Goal: Task Accomplishment & Management: Manage account settings

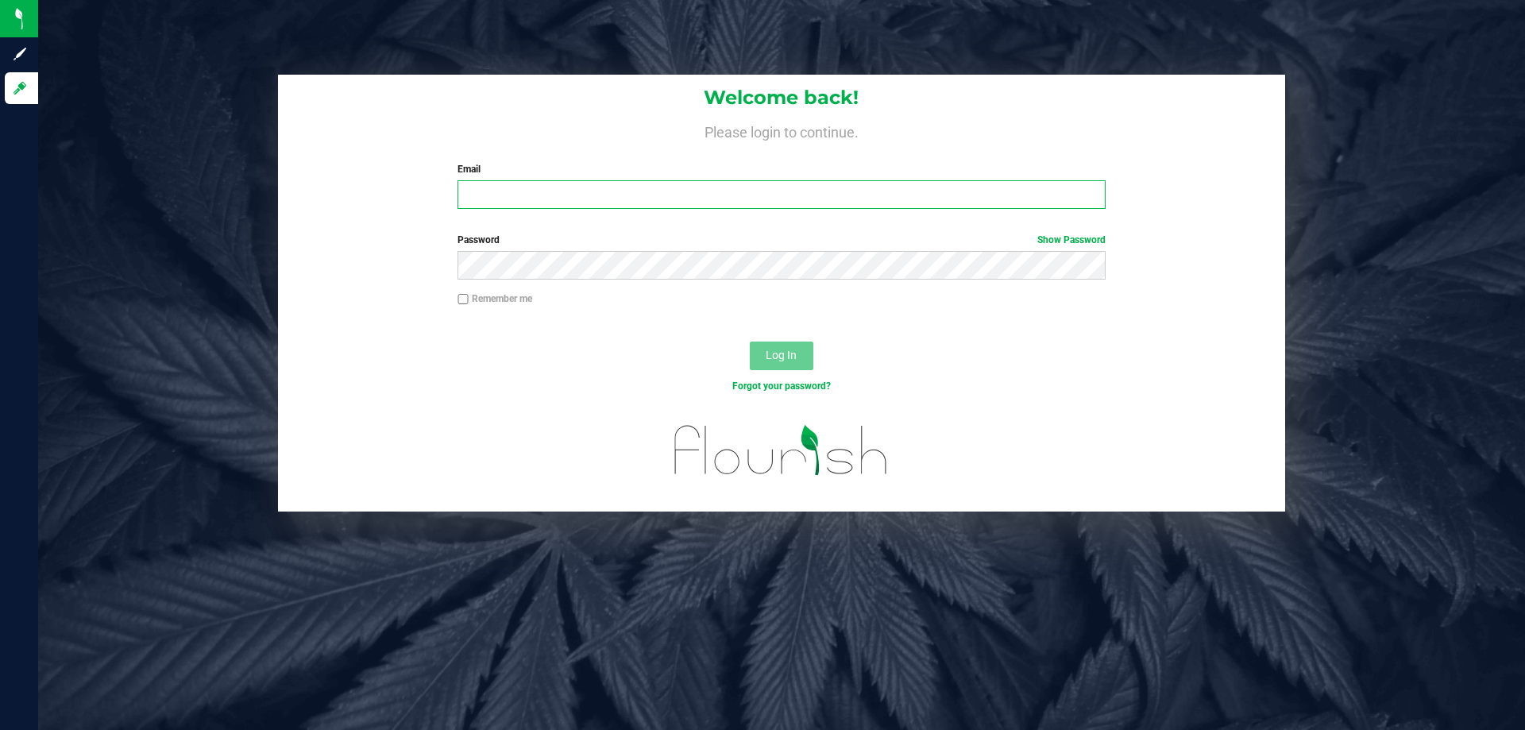
click at [549, 191] on input "Email" at bounding box center [781, 194] width 647 height 29
type input "[EMAIL_ADDRESS][DOMAIN_NAME]"
click at [750, 342] on button "Log In" at bounding box center [782, 356] width 64 height 29
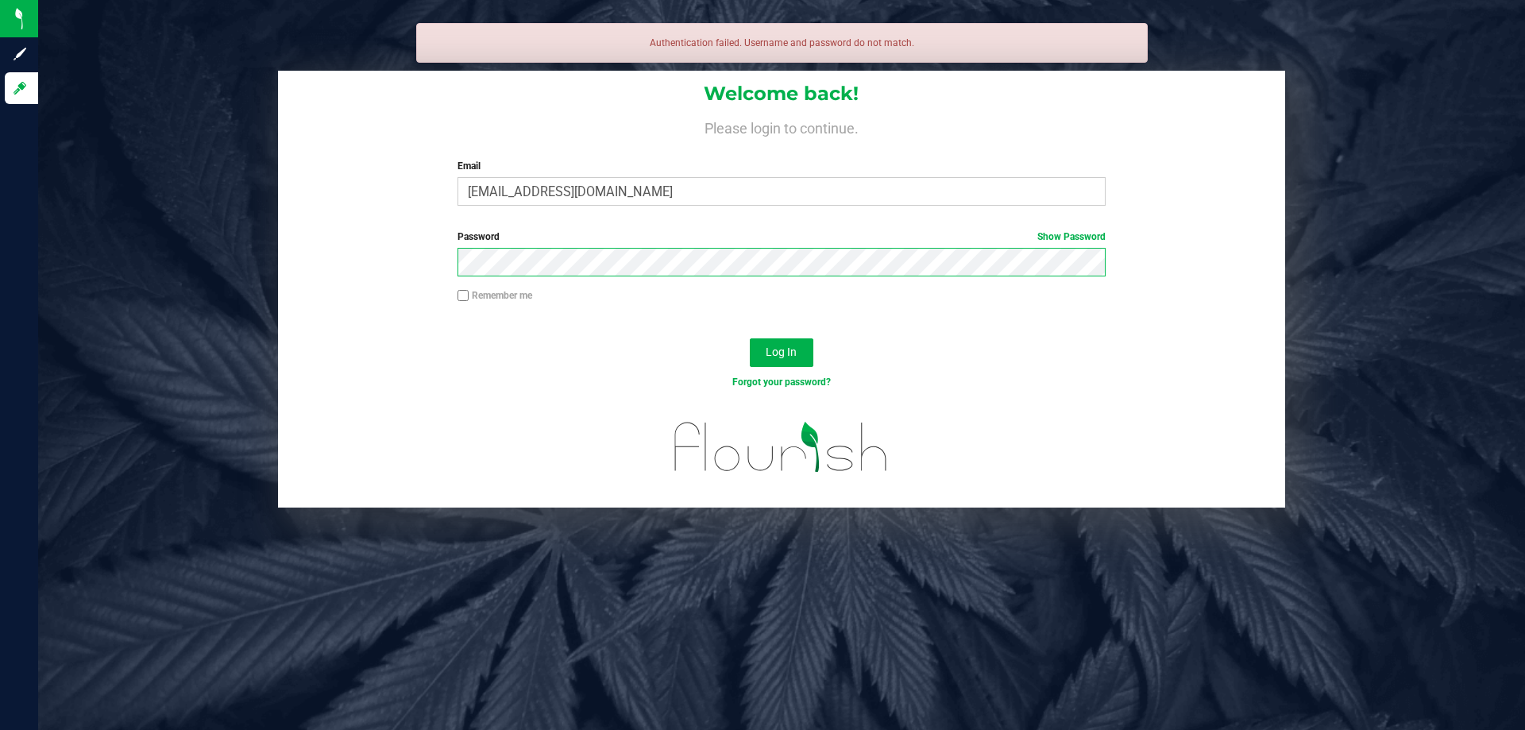
click at [750, 338] on button "Log In" at bounding box center [782, 352] width 64 height 29
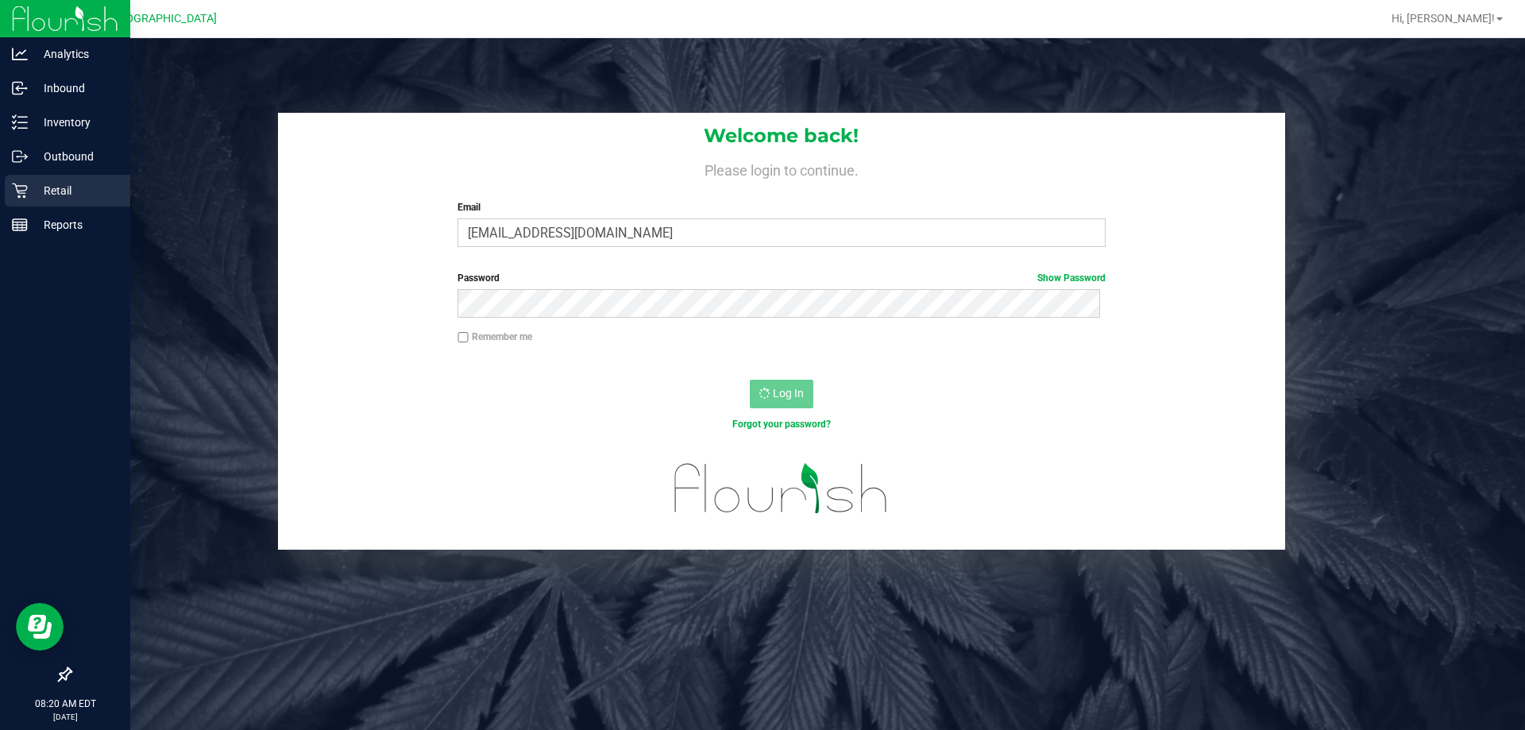
click at [26, 184] on icon at bounding box center [20, 191] width 16 height 16
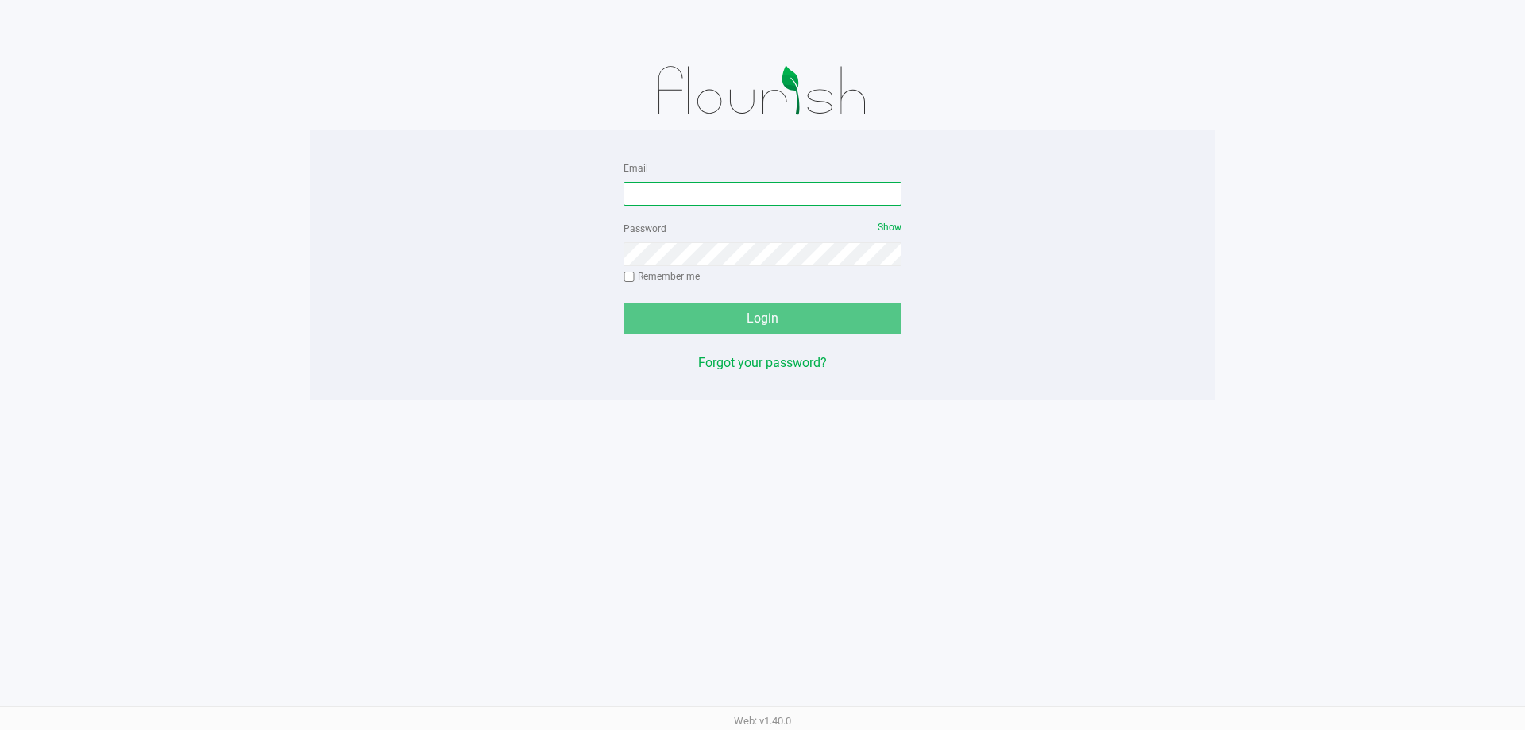
click at [718, 195] on input "Email" at bounding box center [763, 194] width 278 height 24
type input "[EMAIL_ADDRESS][DOMAIN_NAME]"
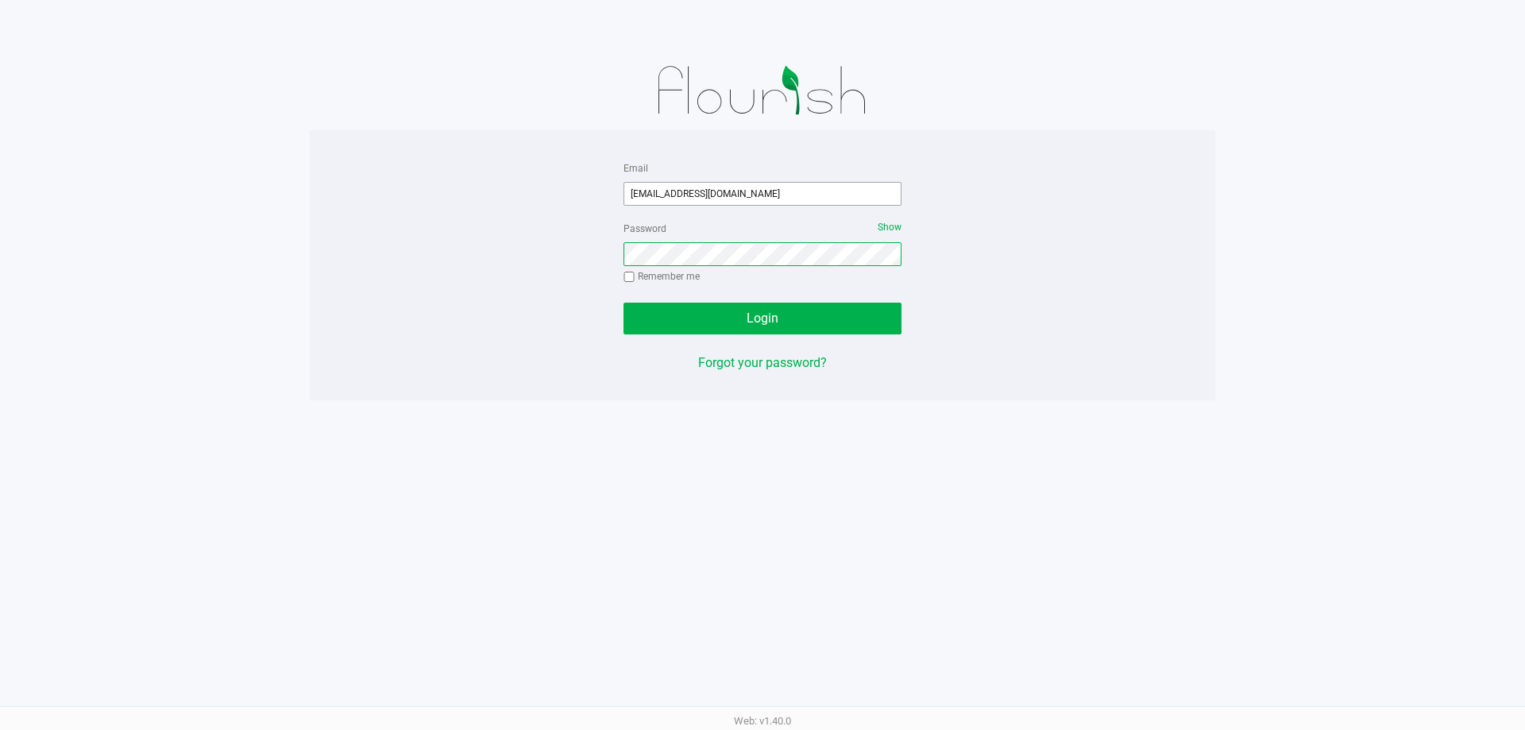
click at [624, 303] on button "Login" at bounding box center [763, 319] width 278 height 32
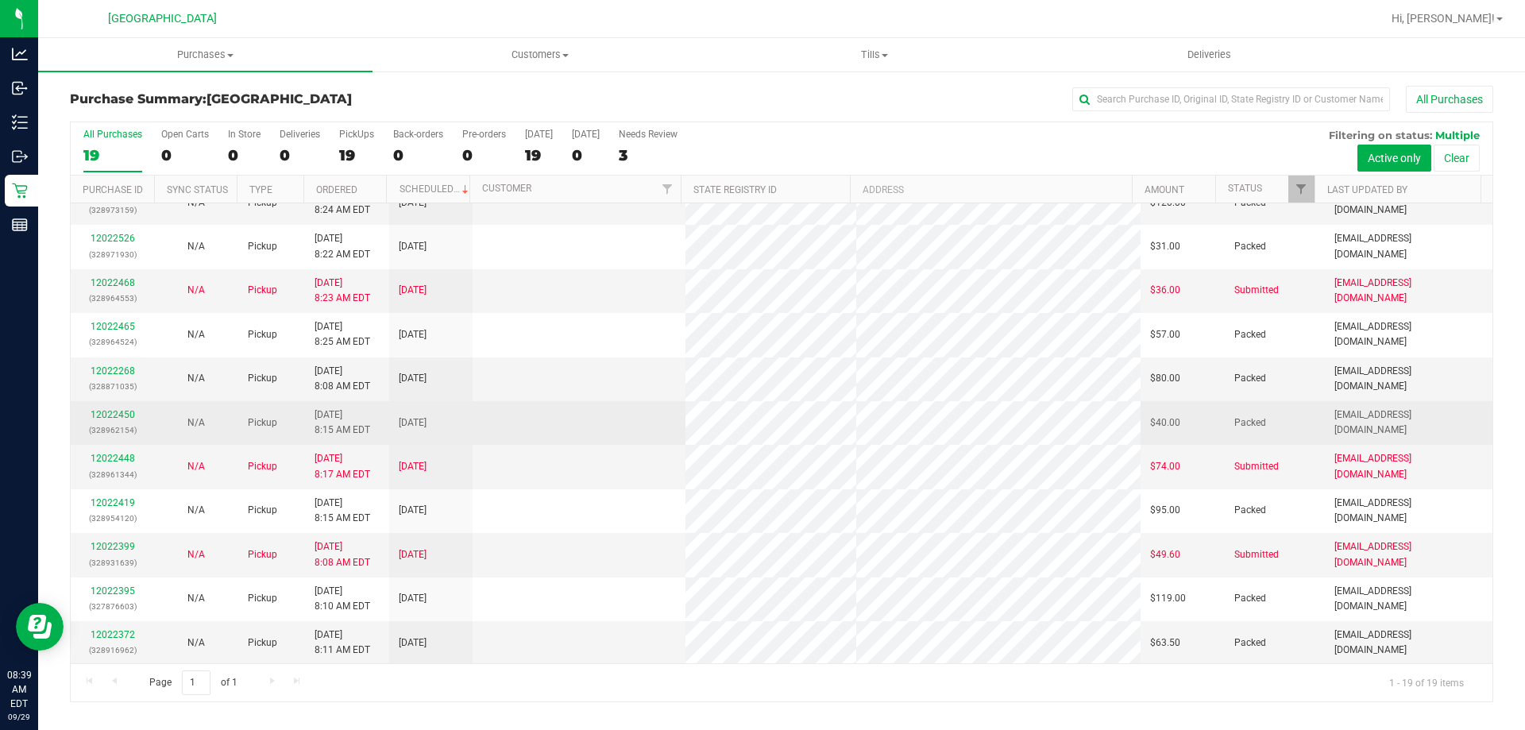
scroll to position [376, 0]
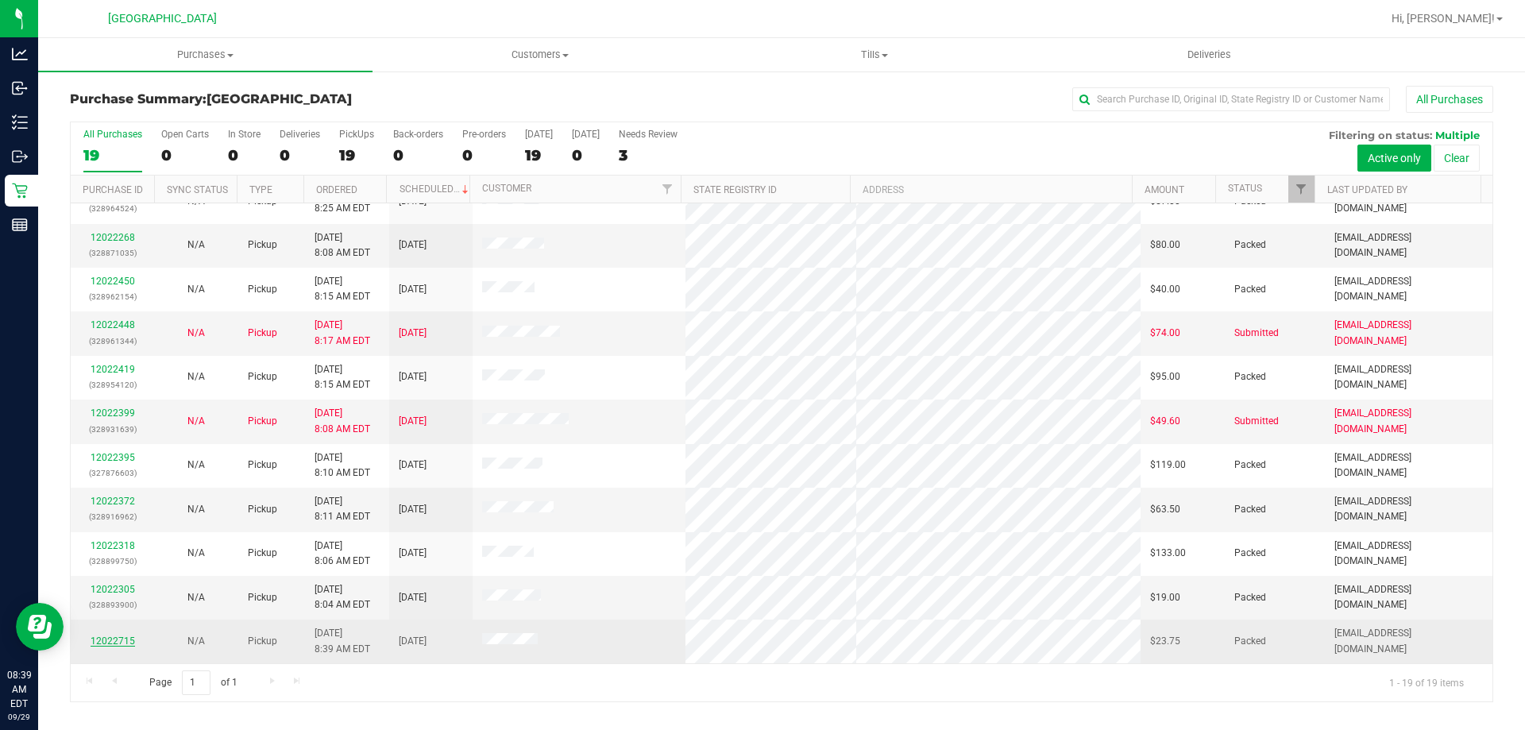
click at [110, 639] on link "12022715" at bounding box center [113, 641] width 44 height 11
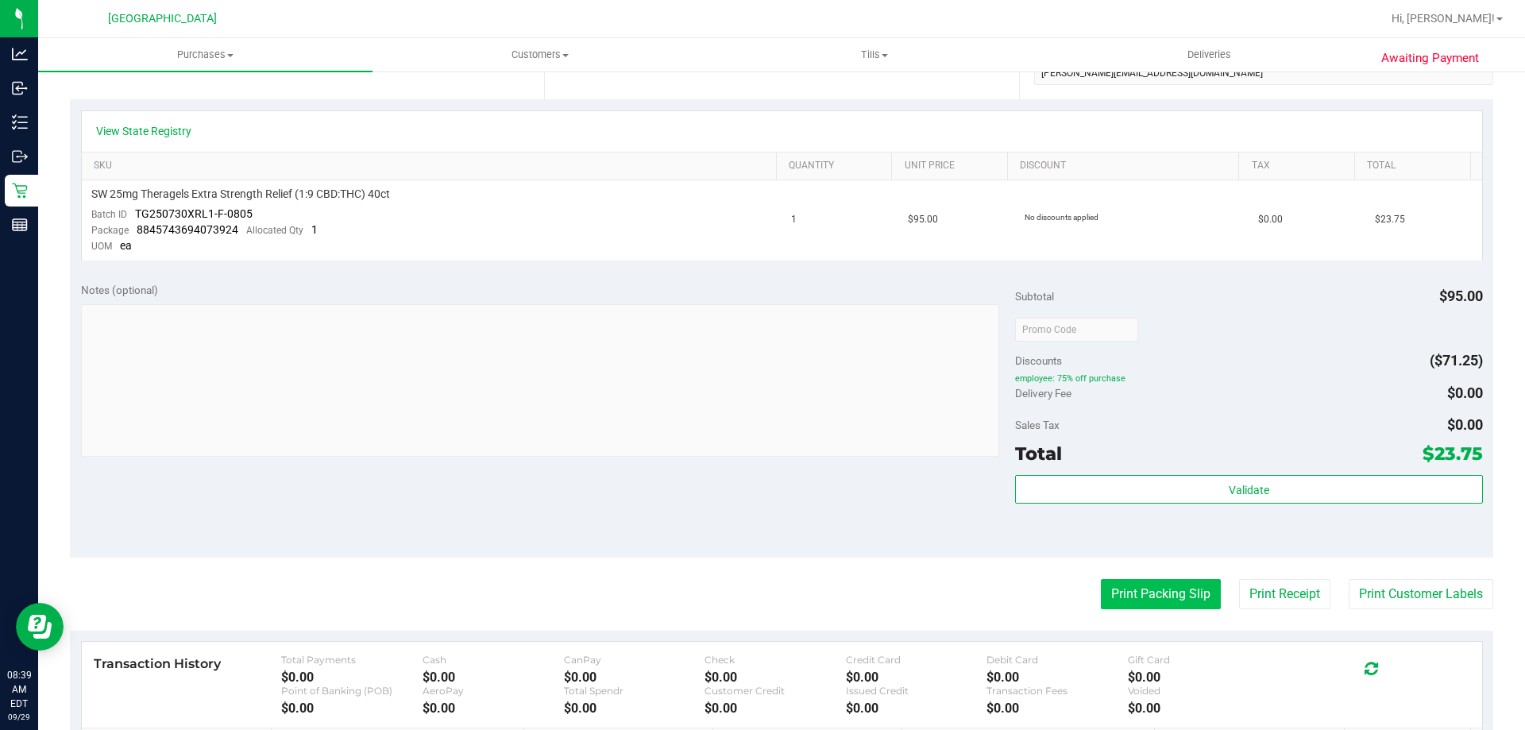
scroll to position [397, 0]
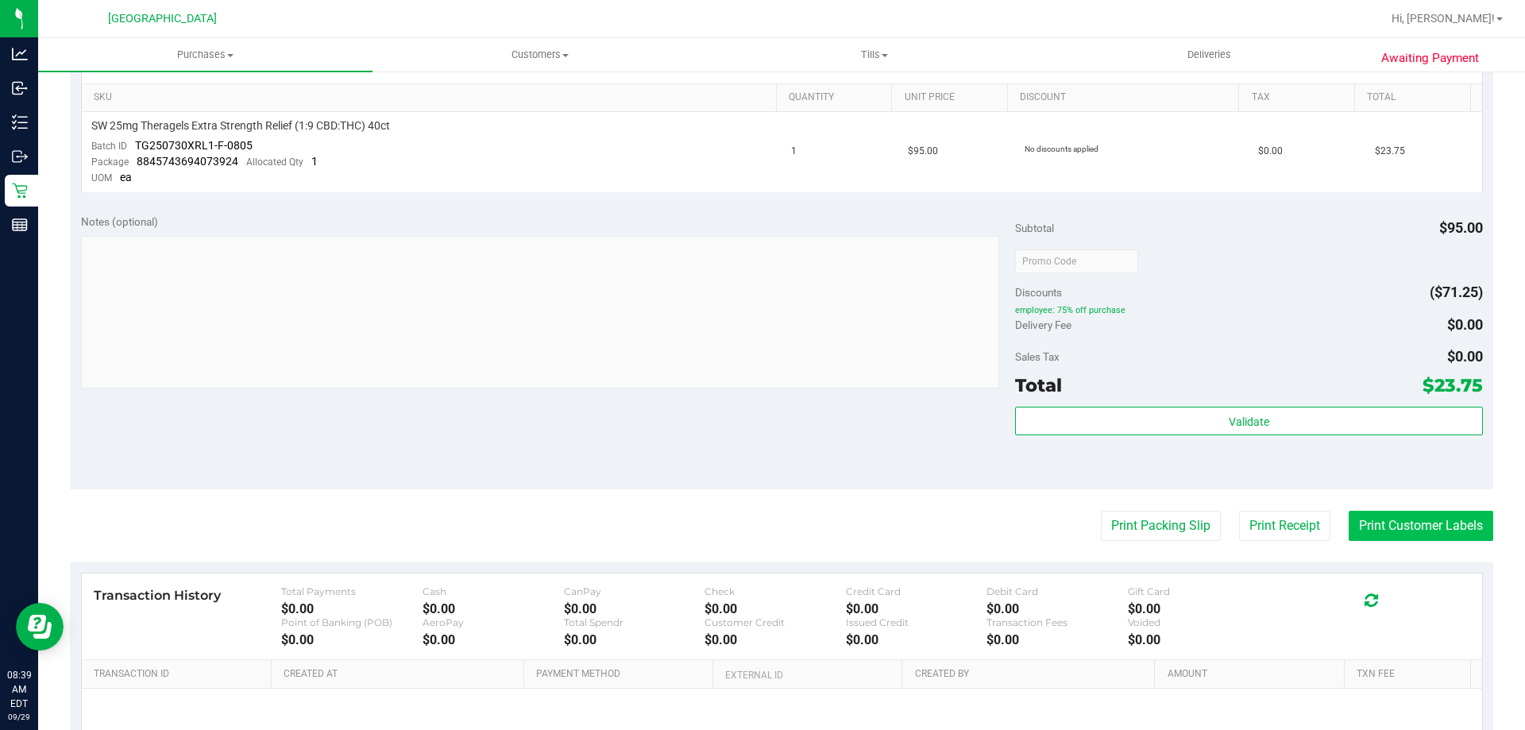
click at [1363, 524] on button "Print Customer Labels" at bounding box center [1421, 526] width 145 height 30
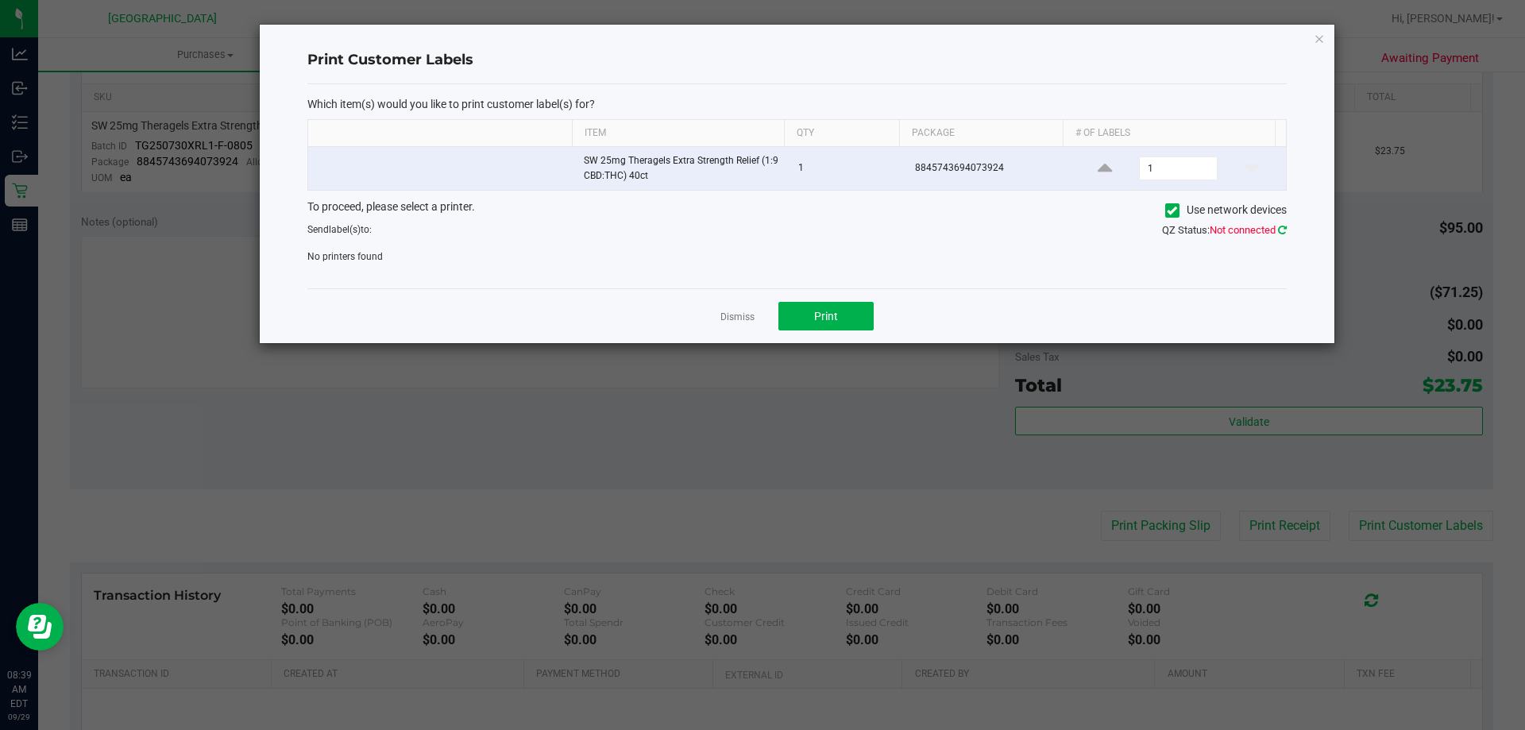
click at [1284, 228] on icon at bounding box center [1282, 230] width 9 height 10
click at [1282, 222] on div "QZ Status: Not connected" at bounding box center [1048, 230] width 501 height 16
click at [1280, 236] on div "QZ Status: Not connected" at bounding box center [1048, 230] width 501 height 16
click at [1280, 226] on icon at bounding box center [1282, 230] width 9 height 10
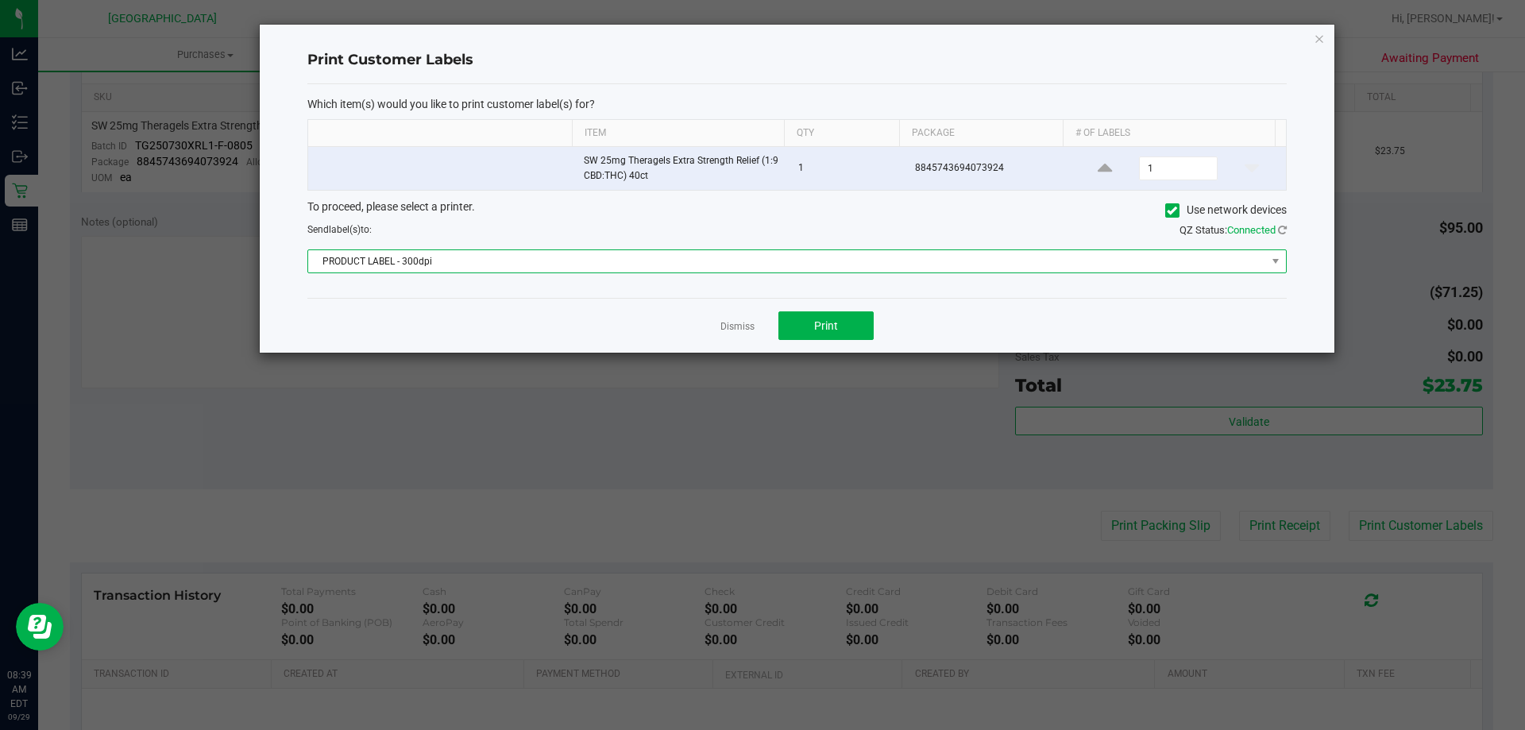
click at [565, 263] on span "PRODUCT LABEL - 300dpi" at bounding box center [787, 261] width 958 height 22
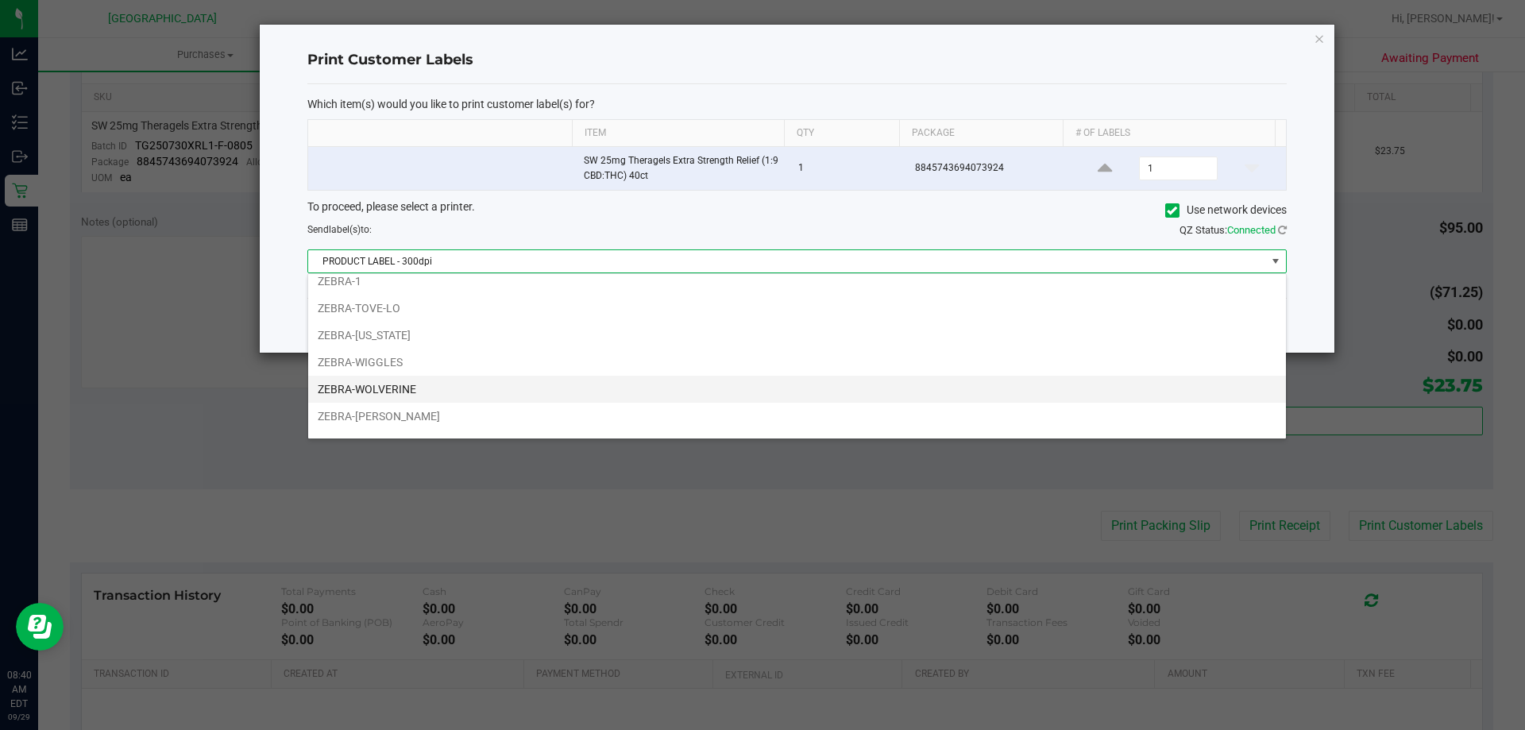
scroll to position [57, 0]
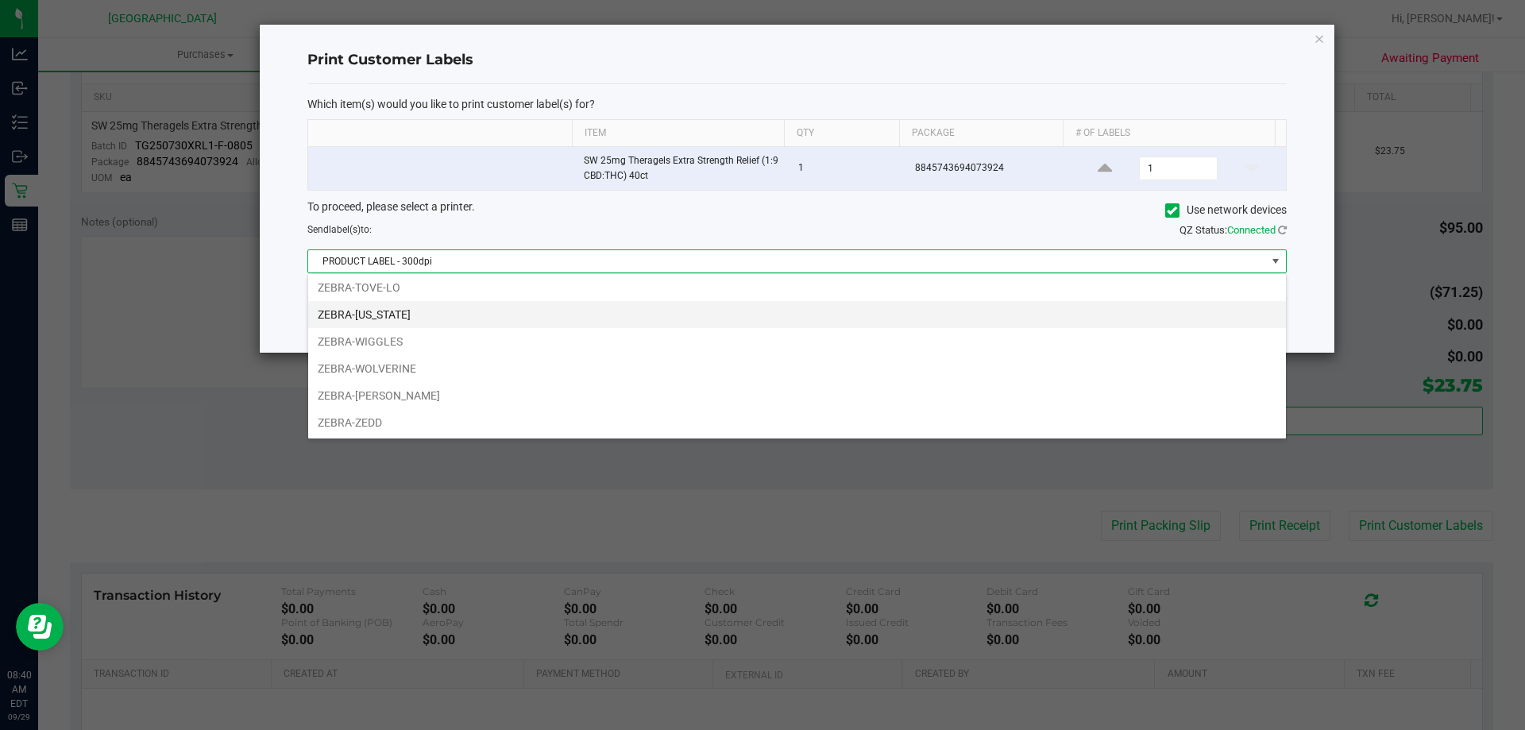
click at [380, 326] on li "ZEBRA-VERMONT" at bounding box center [797, 314] width 978 height 27
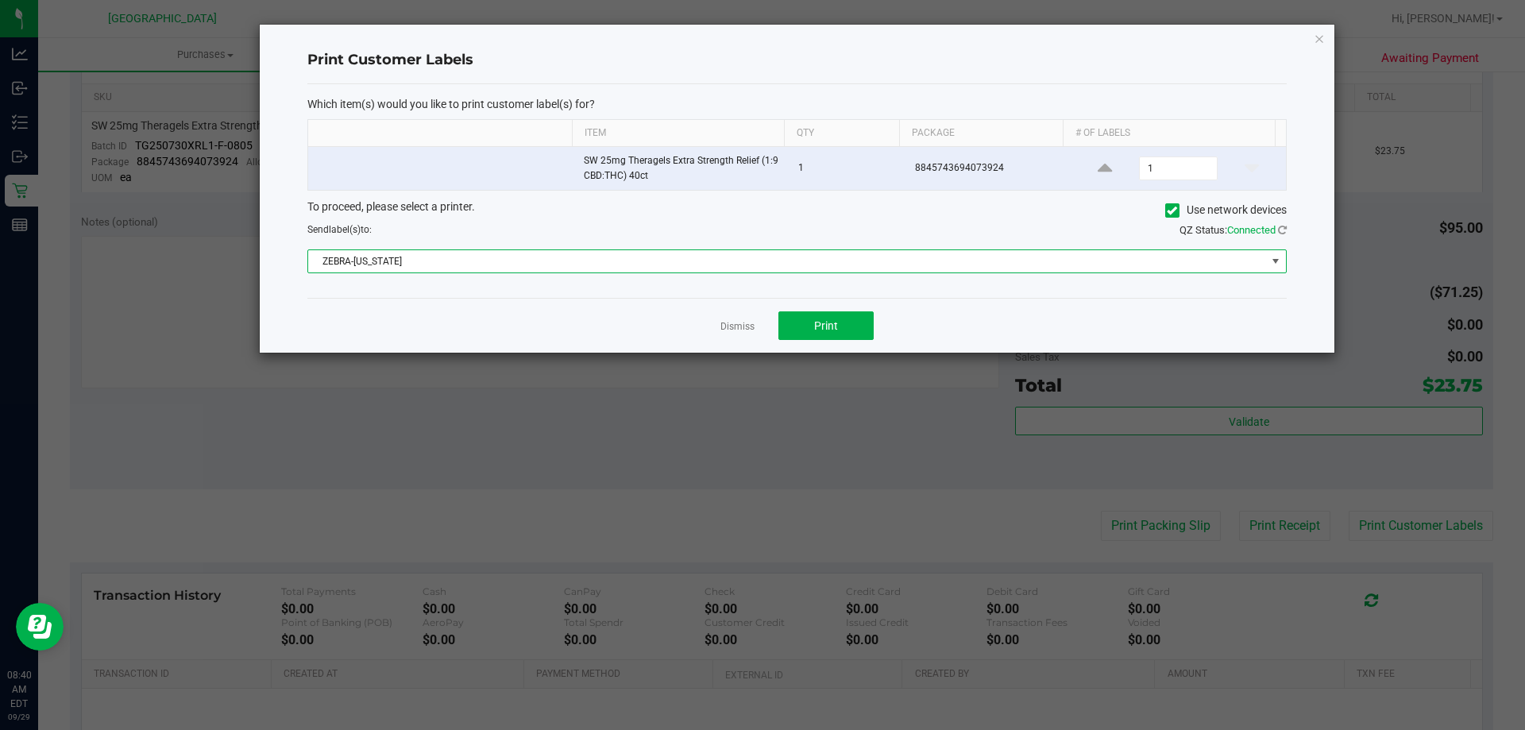
click at [404, 261] on span "ZEBRA-VERMONT" at bounding box center [787, 261] width 958 height 22
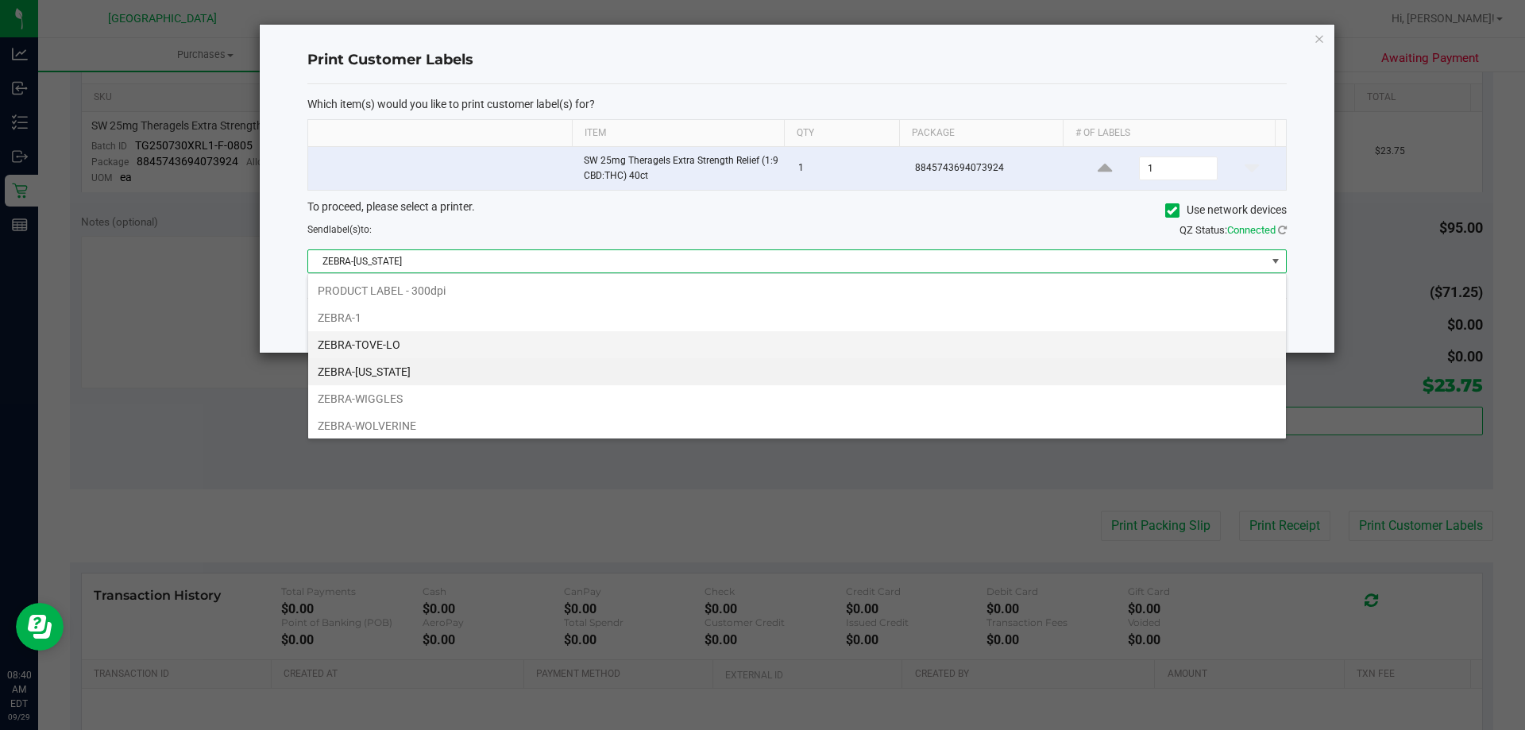
scroll to position [24, 979]
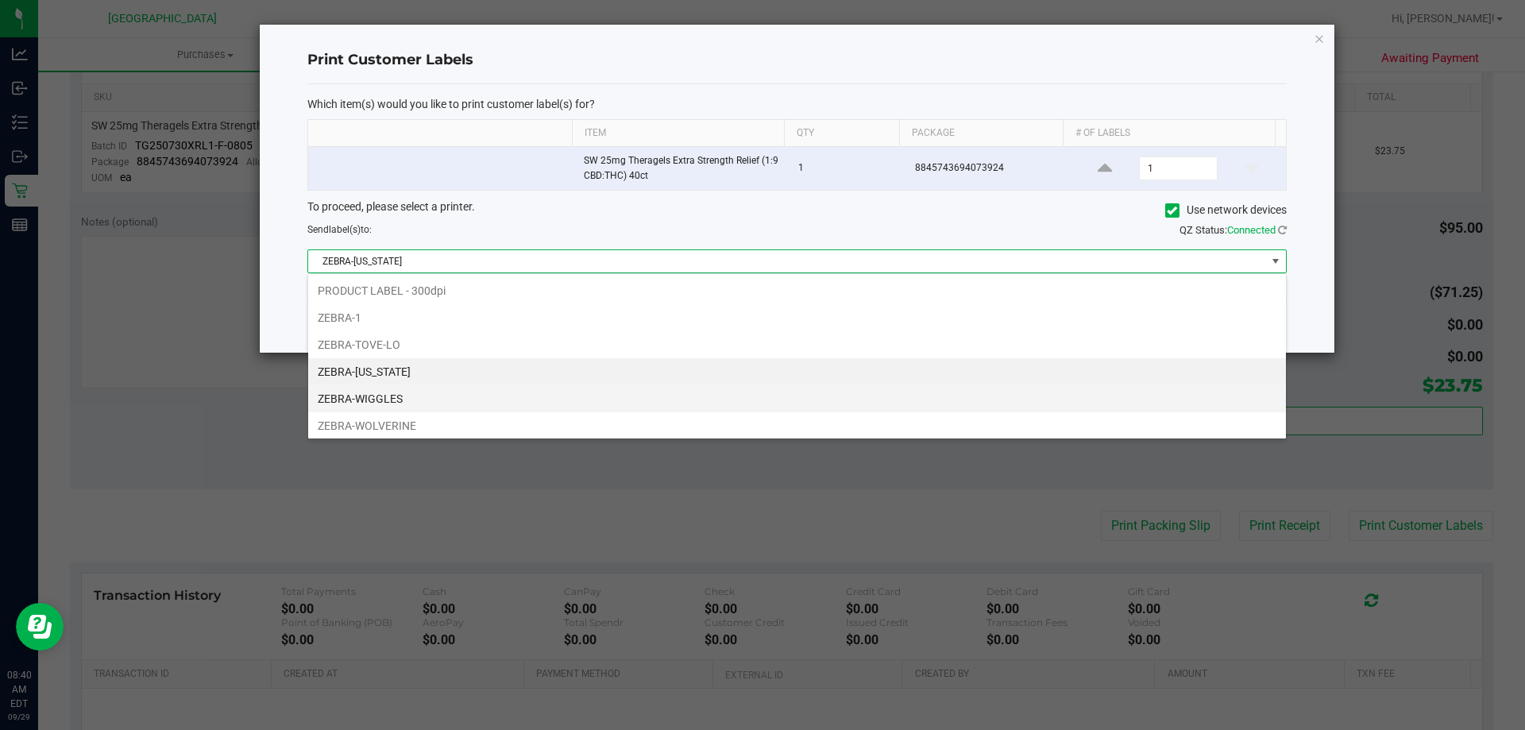
click at [393, 400] on li "ZEBRA-WIGGLES" at bounding box center [797, 398] width 978 height 27
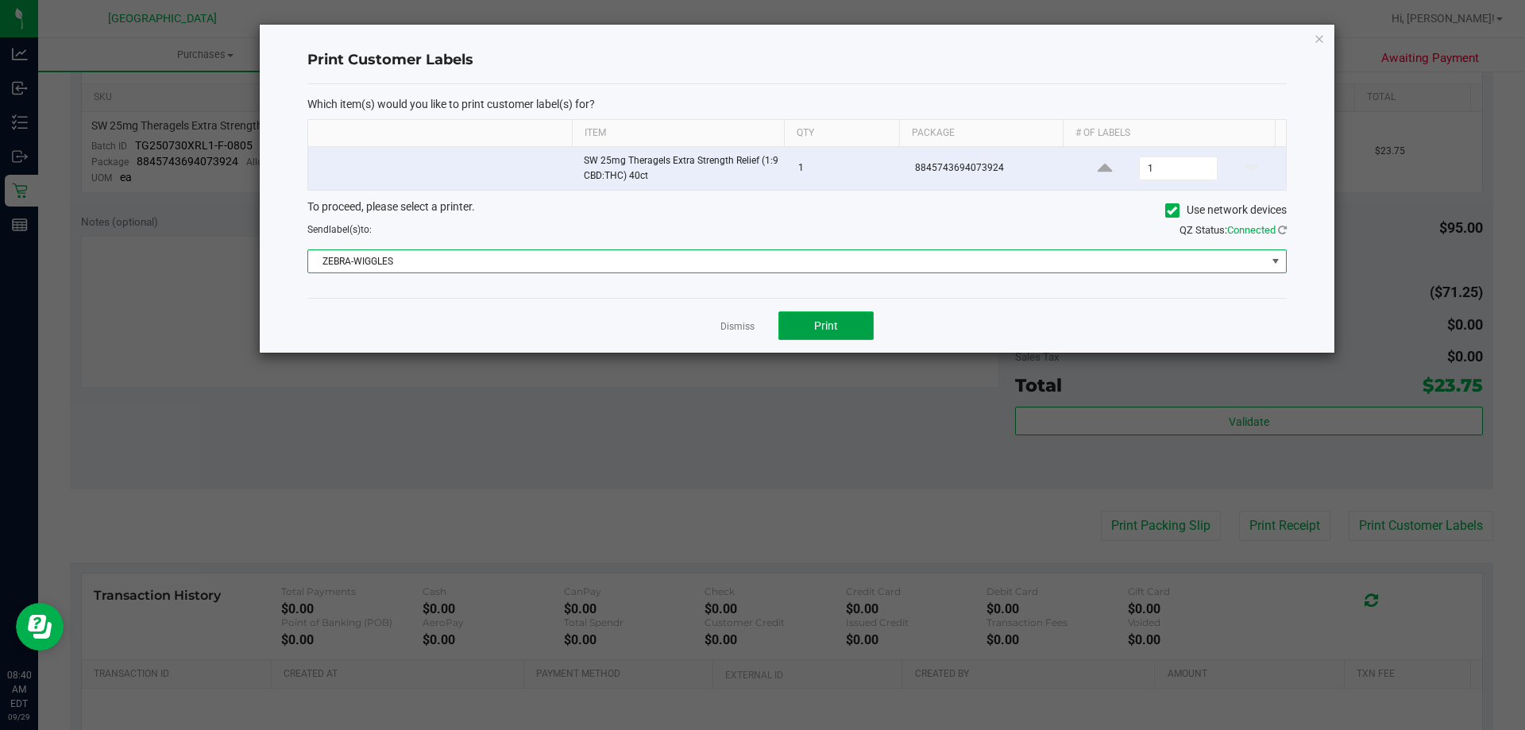
click at [811, 330] on button "Print" at bounding box center [826, 325] width 95 height 29
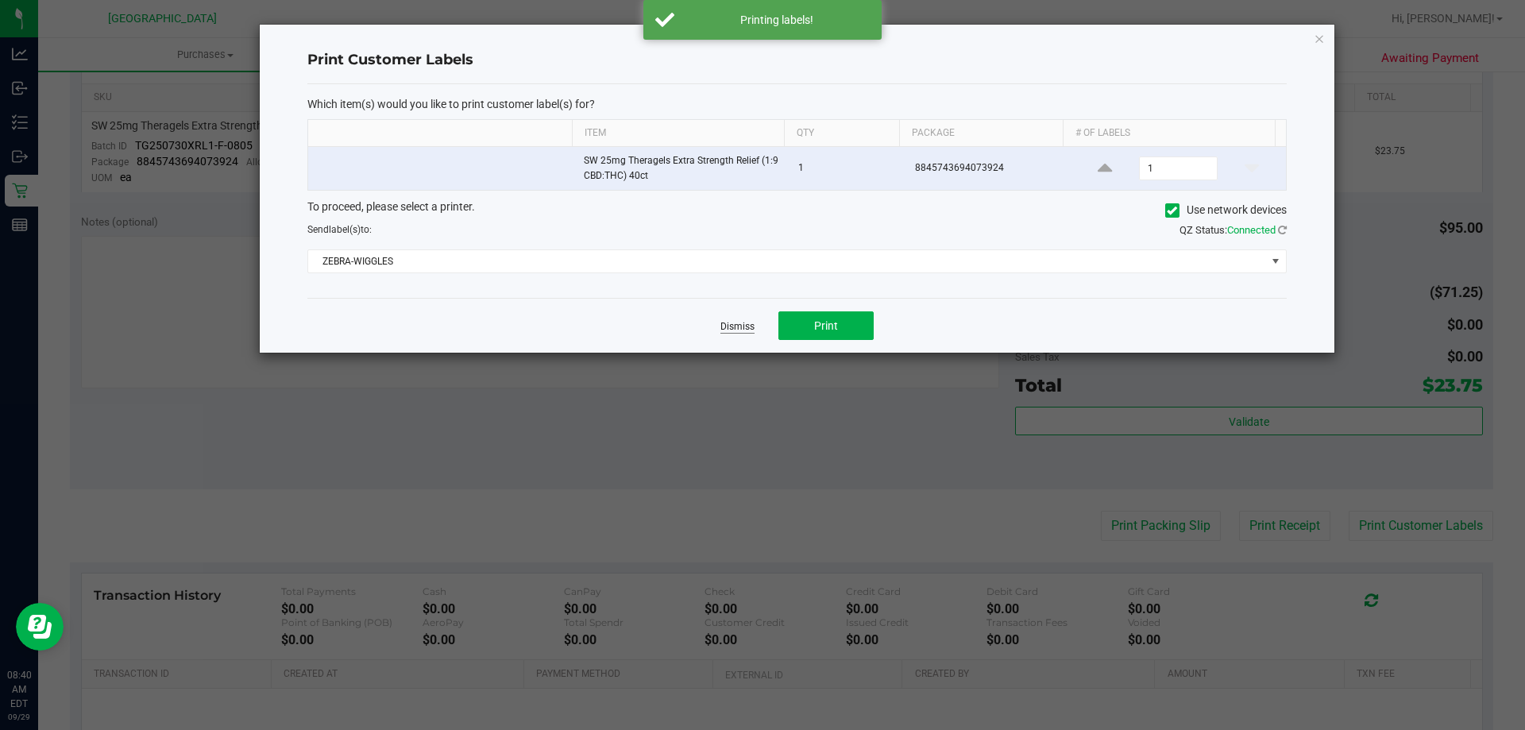
click at [735, 323] on link "Dismiss" at bounding box center [738, 327] width 34 height 14
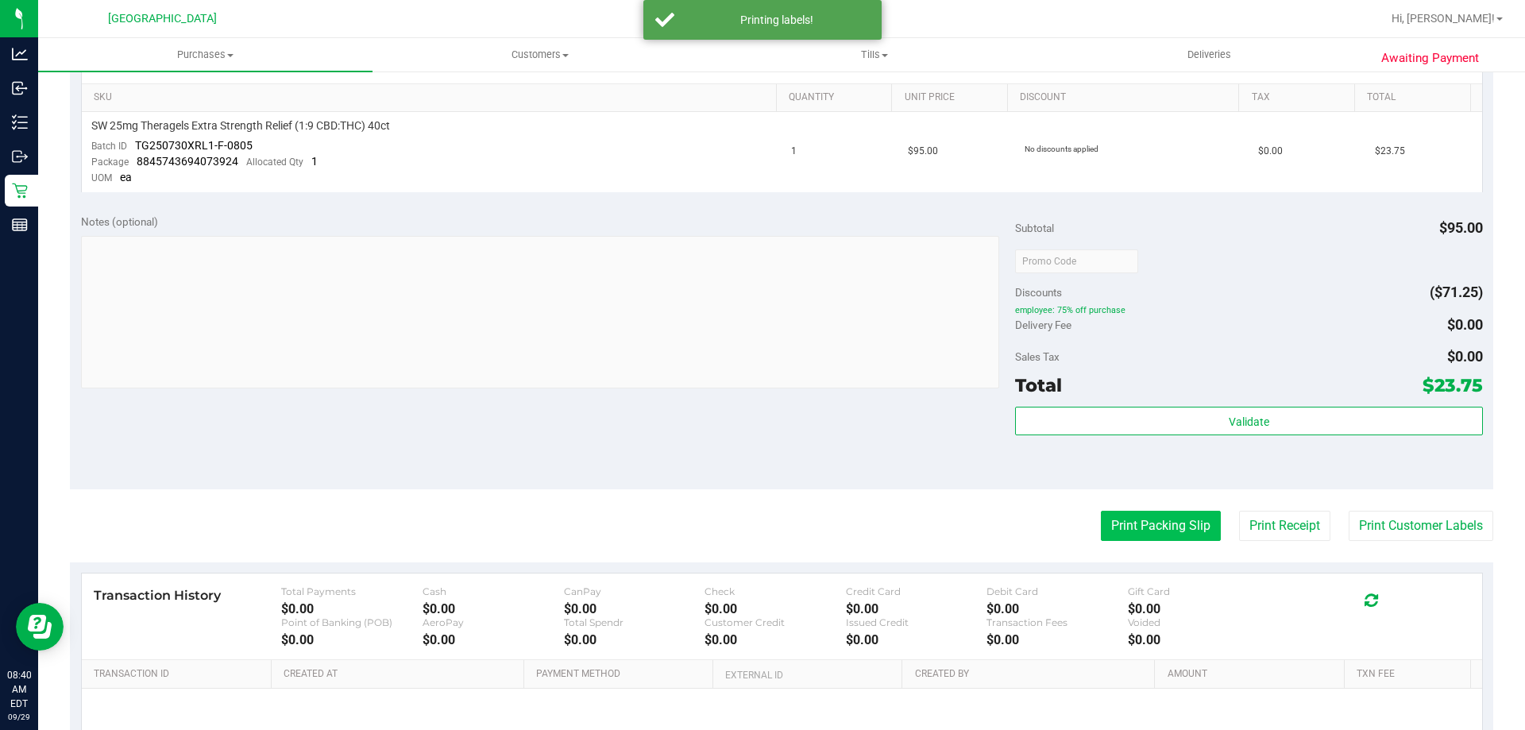
click at [1101, 537] on button "Print Packing Slip" at bounding box center [1161, 526] width 120 height 30
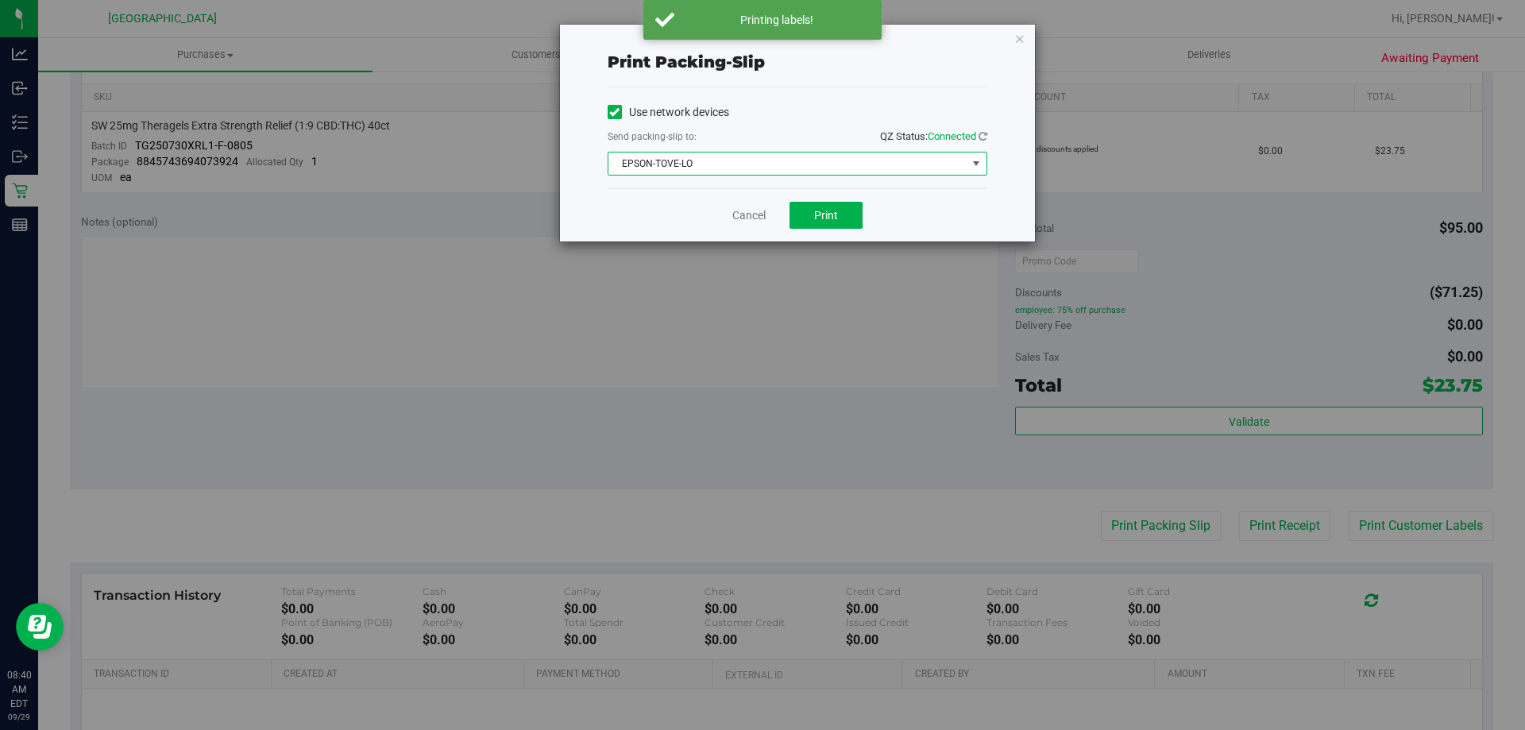
click at [697, 161] on span "EPSON-TOVE-LO" at bounding box center [788, 164] width 358 height 22
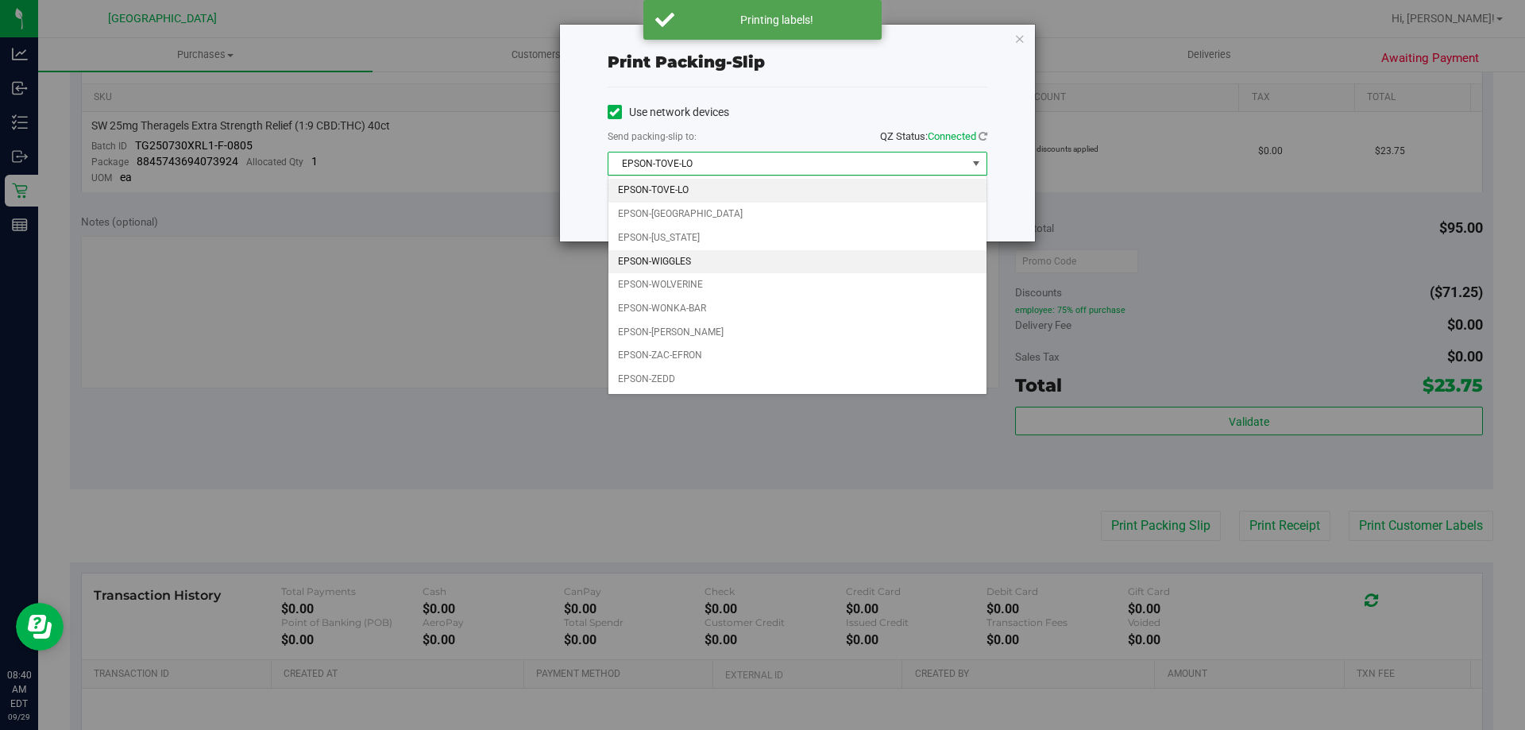
click at [692, 261] on li "EPSON-WIGGLES" at bounding box center [798, 262] width 378 height 24
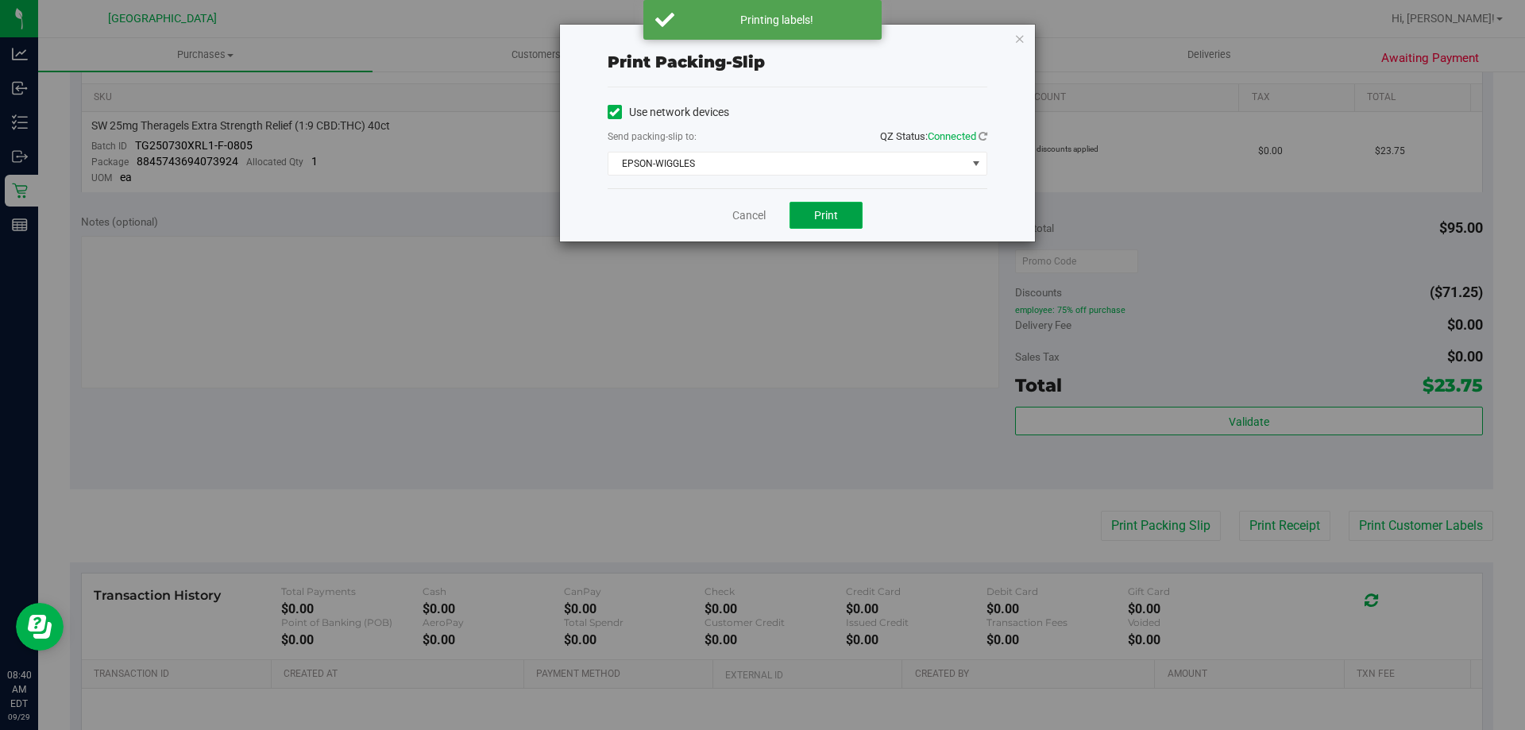
click at [834, 211] on span "Print" at bounding box center [826, 215] width 24 height 13
click at [742, 208] on link "Cancel" at bounding box center [748, 215] width 33 height 17
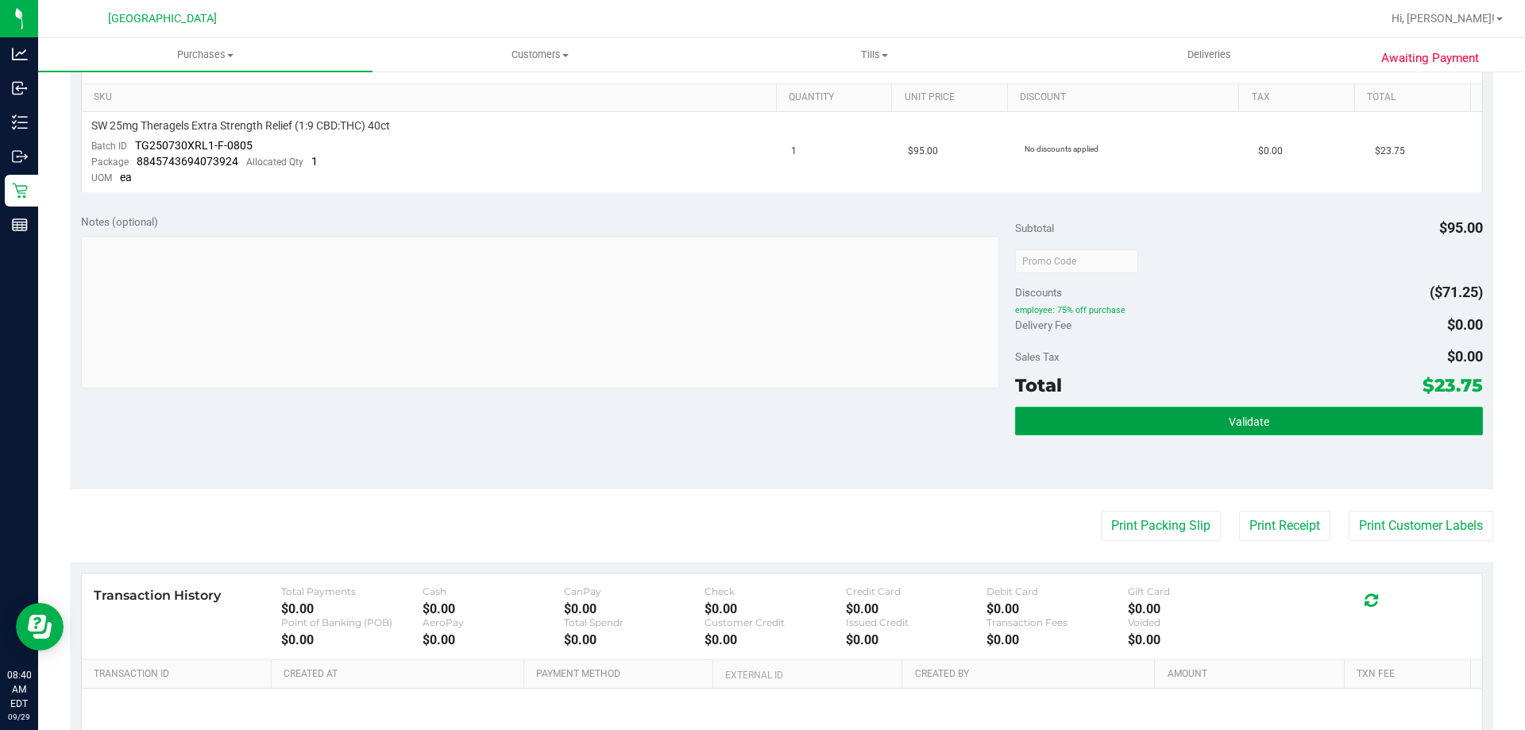
click at [1134, 425] on button "Validate" at bounding box center [1248, 421] width 467 height 29
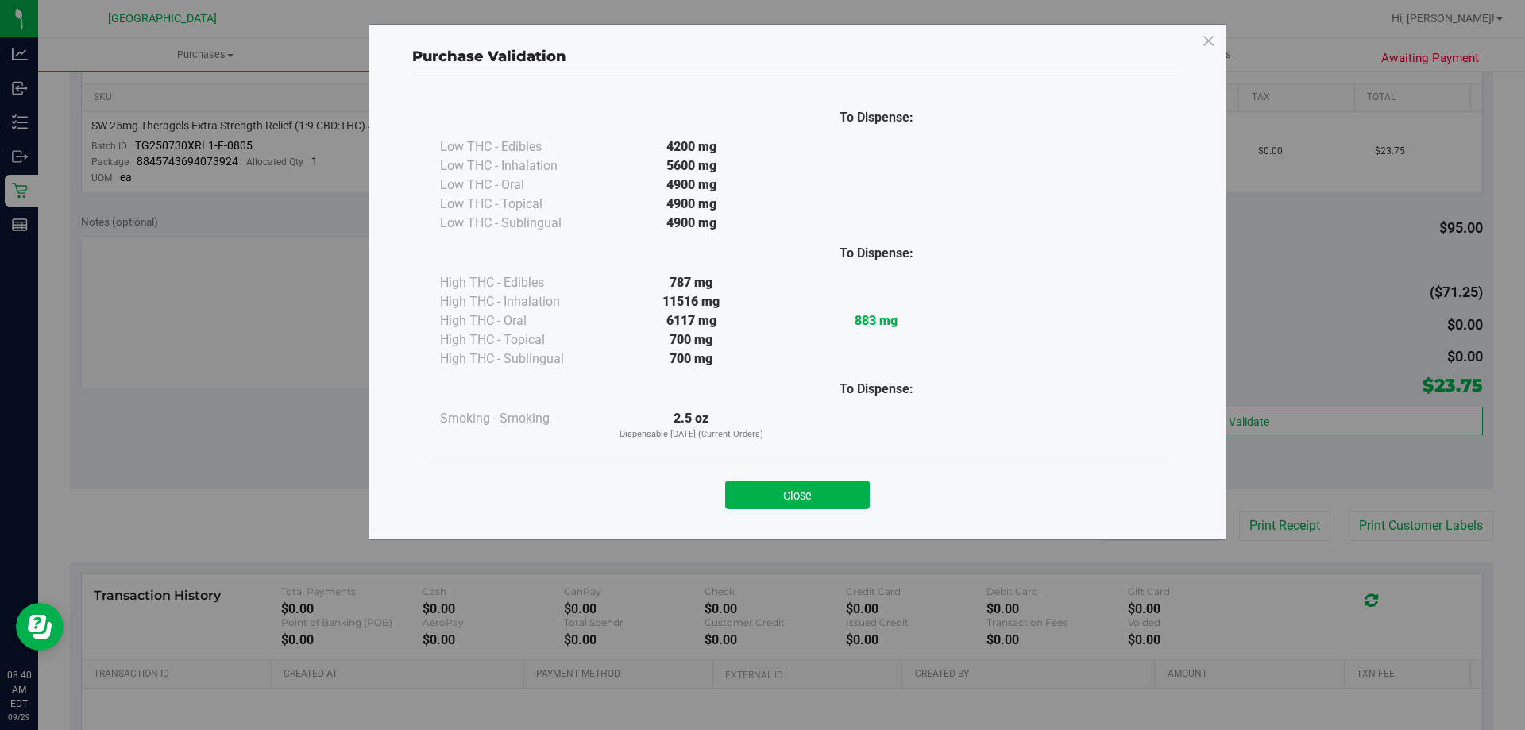
click at [794, 494] on button "Close" at bounding box center [797, 495] width 145 height 29
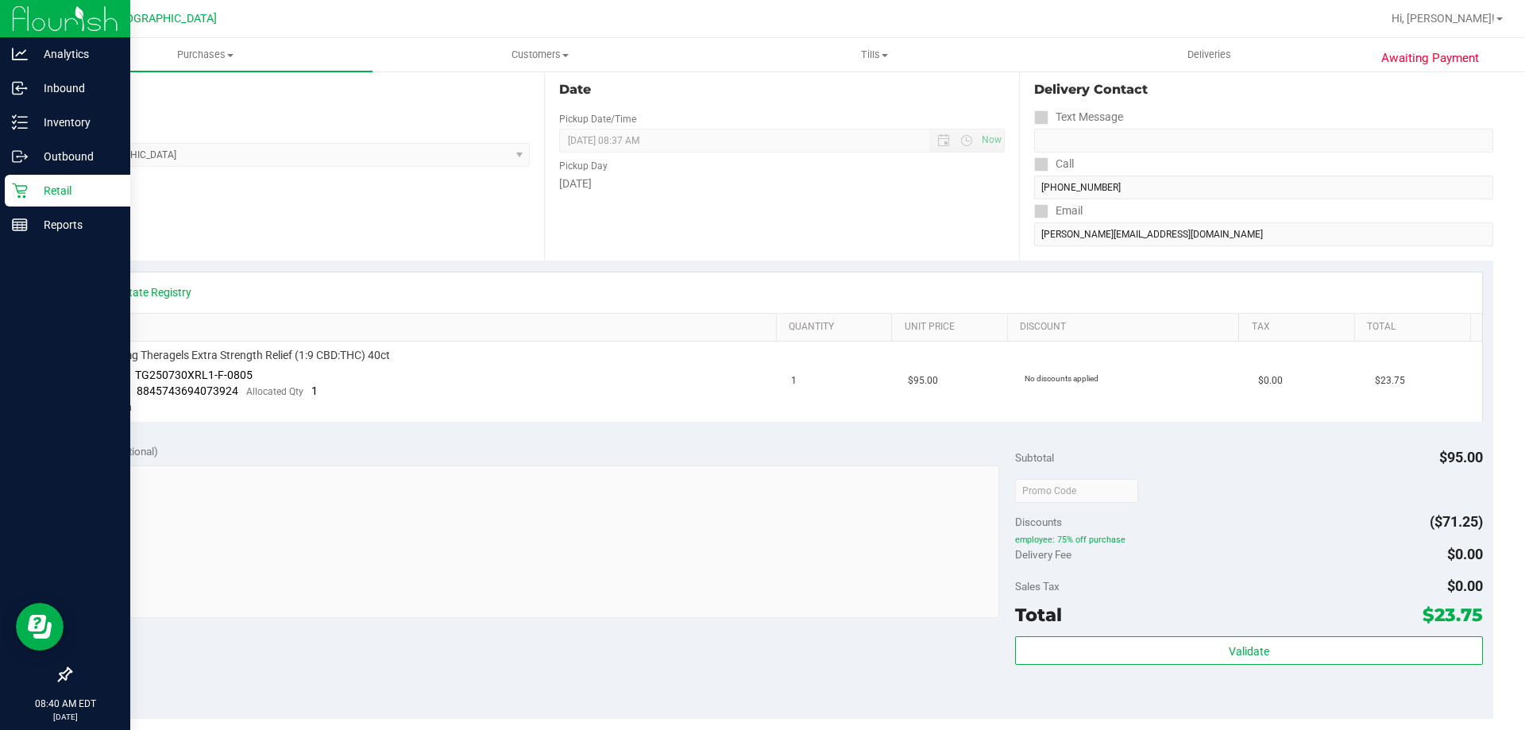
scroll to position [0, 0]
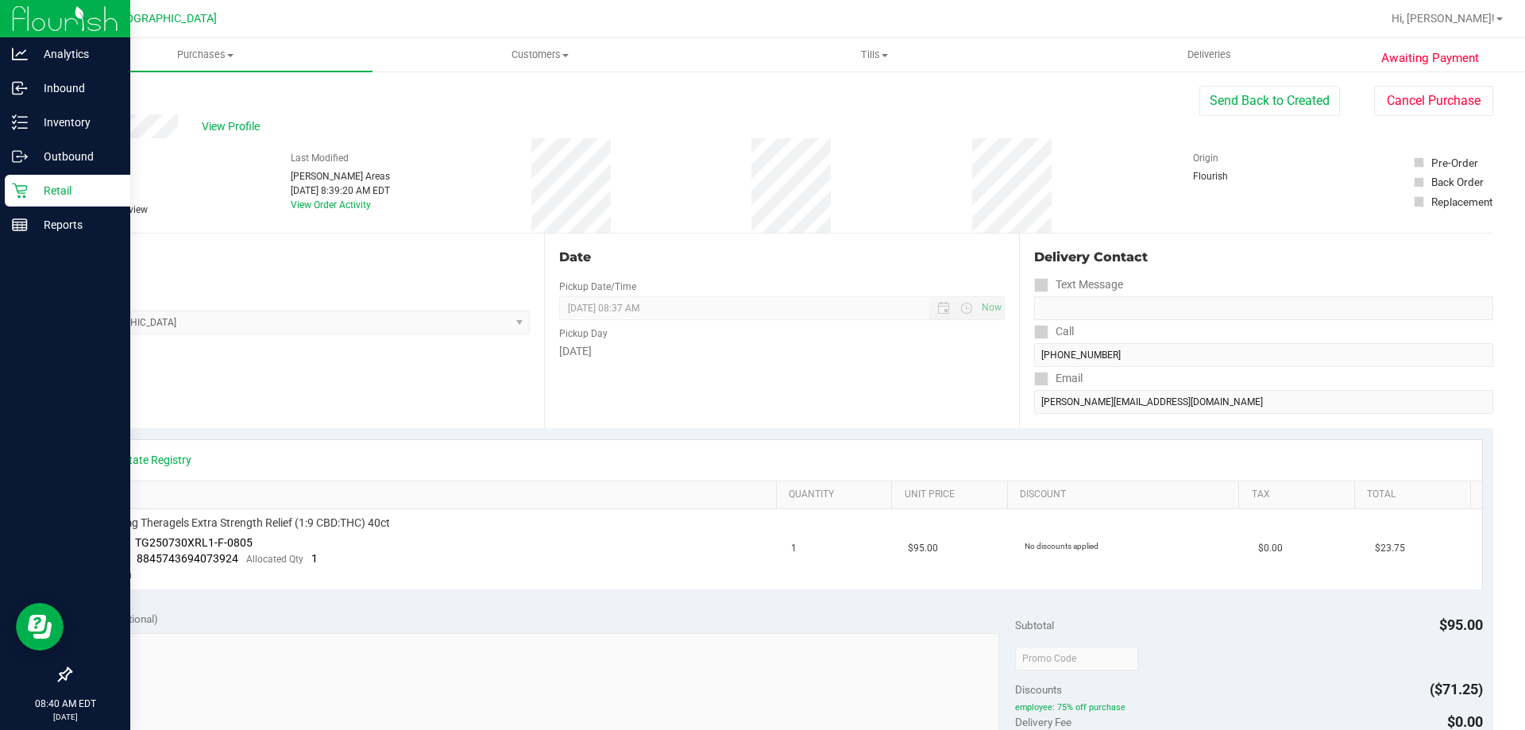
click at [16, 188] on icon at bounding box center [20, 191] width 16 height 16
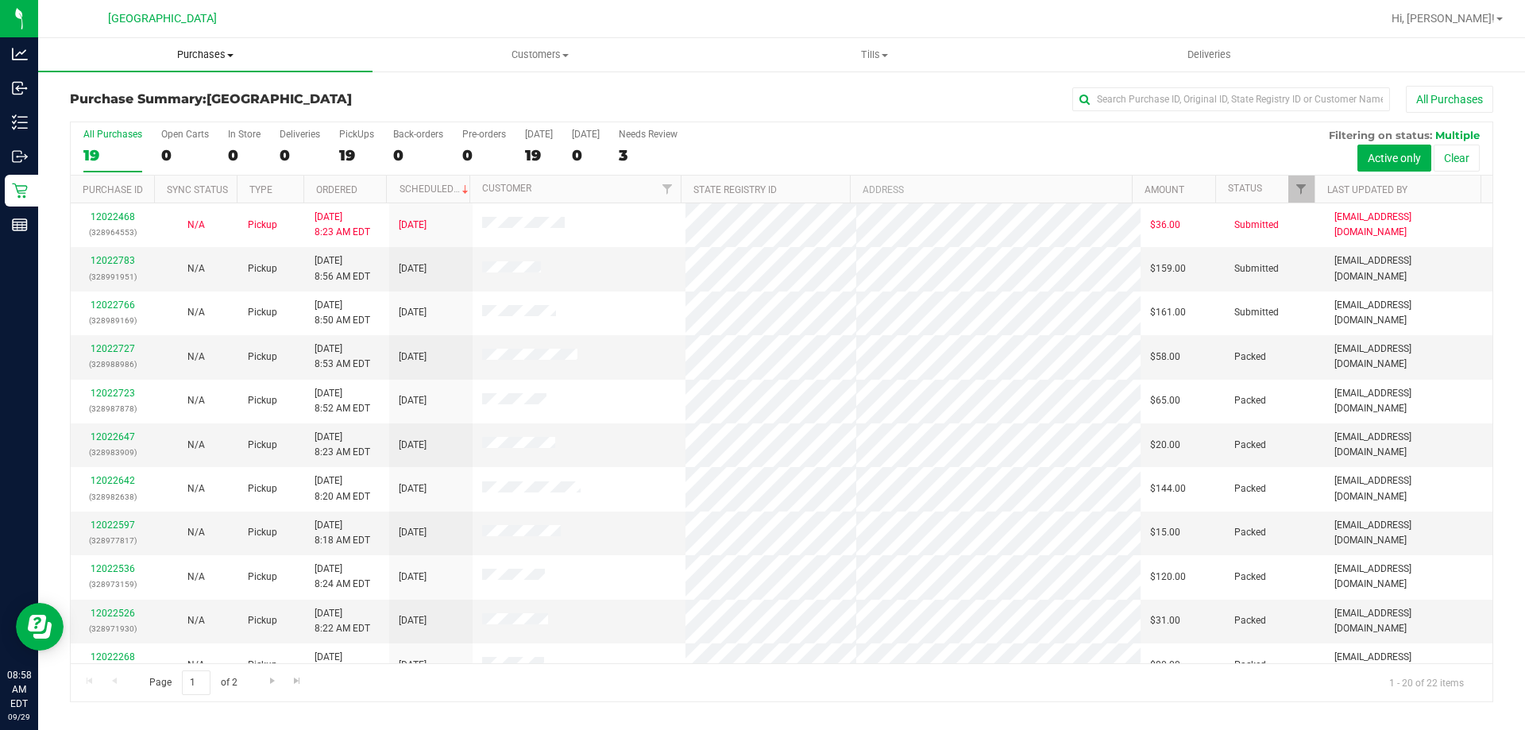
click at [194, 52] on span "Purchases" at bounding box center [205, 55] width 334 height 14
click at [180, 117] on li "Fulfillment" at bounding box center [205, 115] width 334 height 19
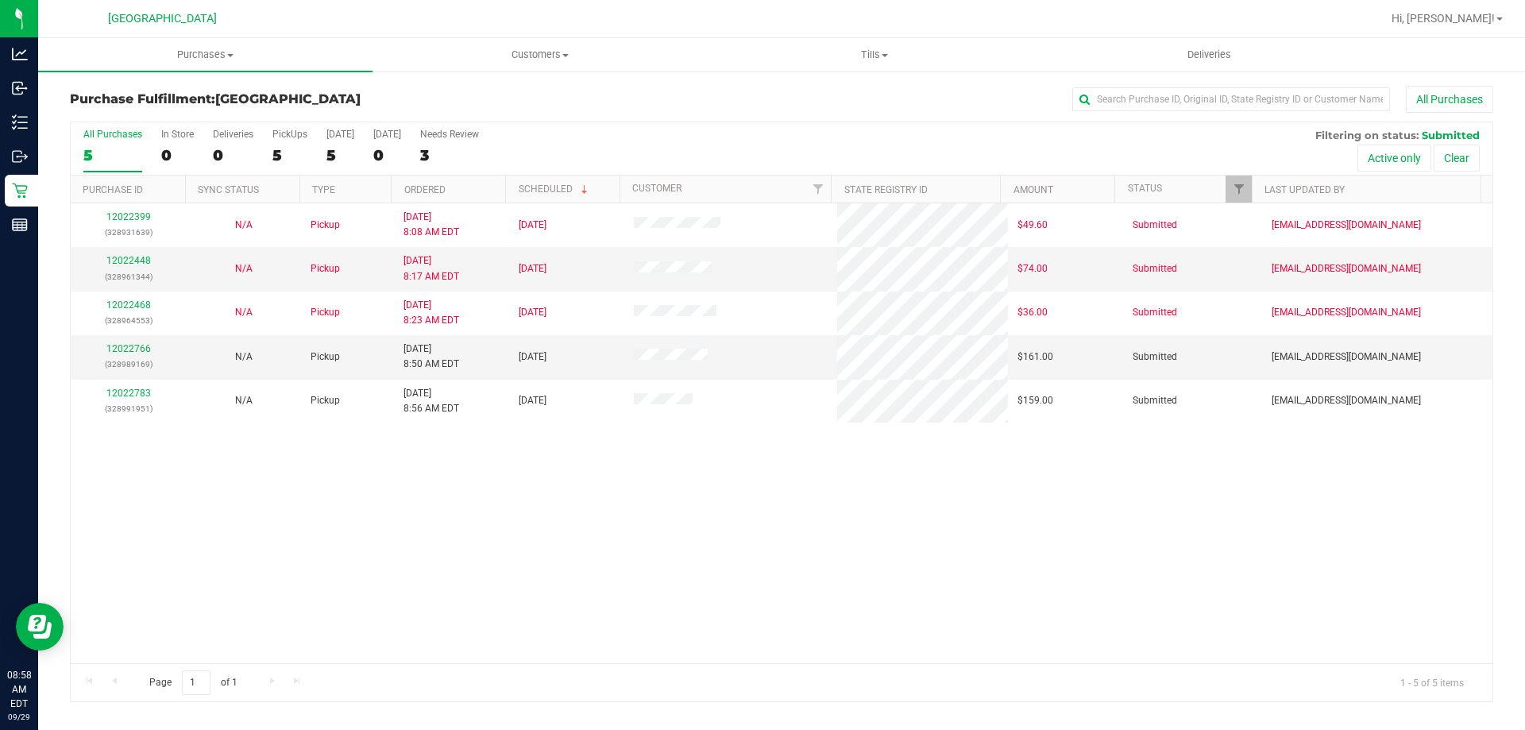
drag, startPoint x: 802, startPoint y: 638, endPoint x: 782, endPoint y: 617, distance: 29.2
click at [798, 632] on div "12022399 (328931639) N/A Pickup [DATE] 8:08 AM EDT 9/29/2025 $49.60 Submitted […" at bounding box center [782, 433] width 1422 height 460
click at [110, 348] on link "12022766" at bounding box center [128, 348] width 44 height 11
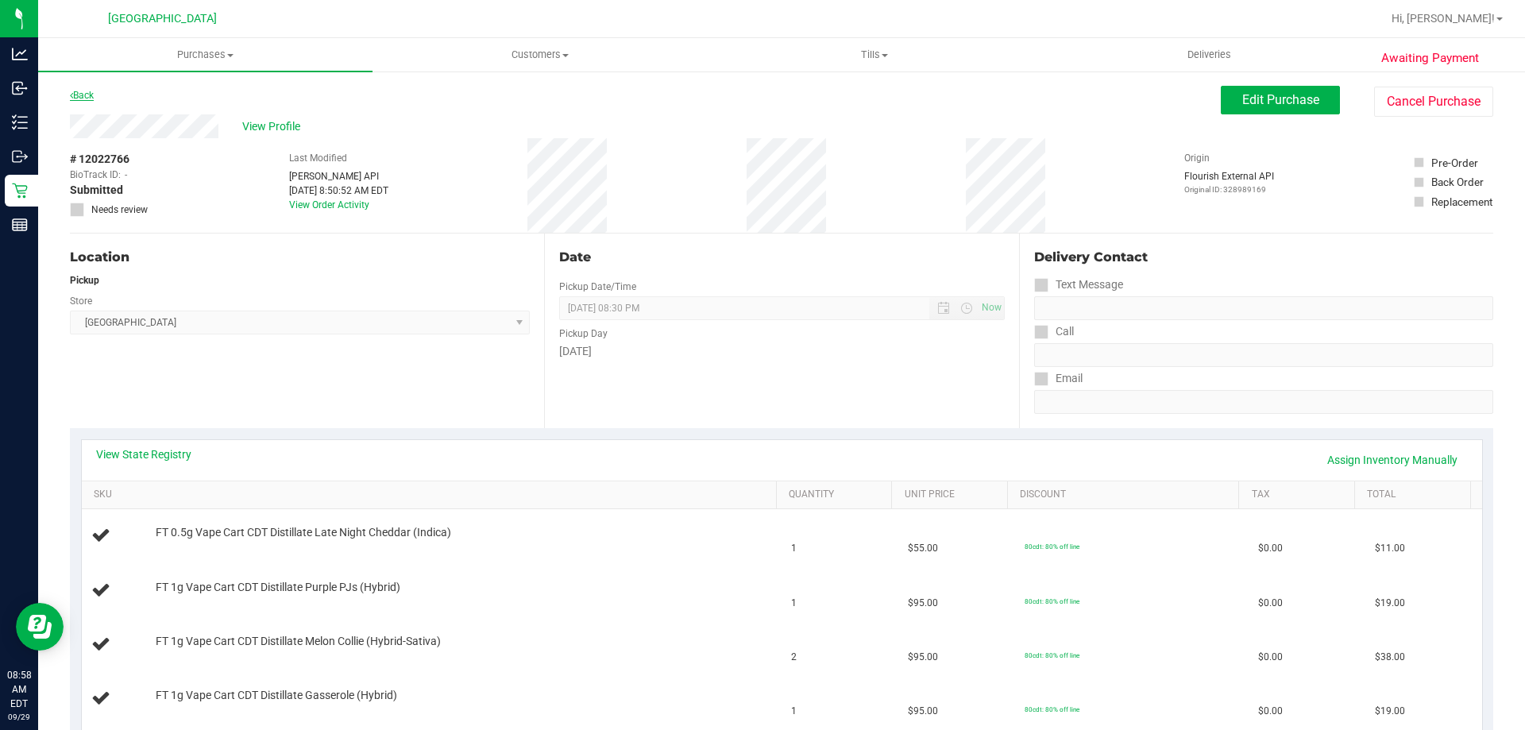
click at [91, 97] on link "Back" at bounding box center [82, 95] width 24 height 11
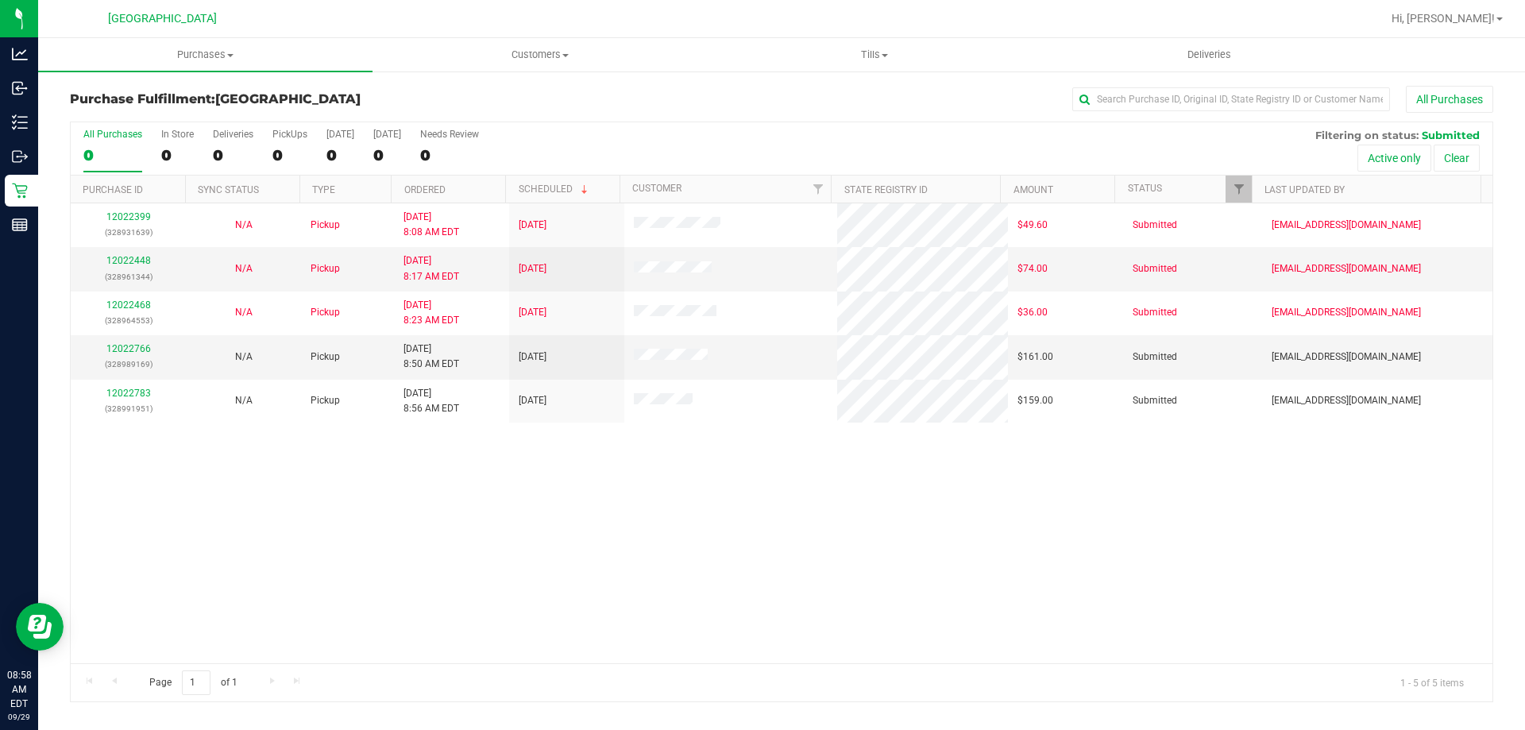
click at [579, 613] on div "12022399 (328931639) N/A Pickup [DATE] 8:08 AM EDT 9/29/2025 $49.60 Submitted […" at bounding box center [782, 433] width 1422 height 460
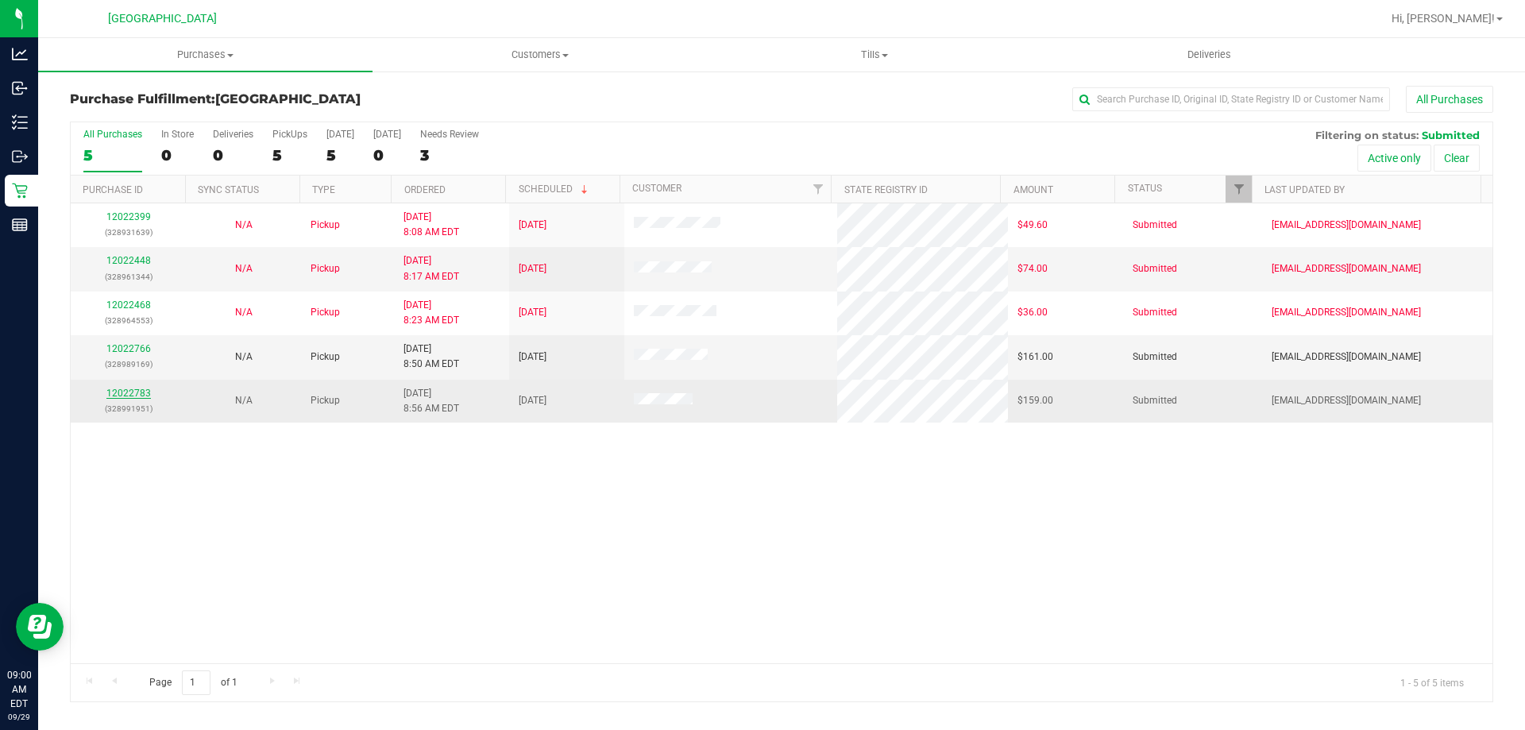
click at [133, 392] on link "12022783" at bounding box center [128, 393] width 44 height 11
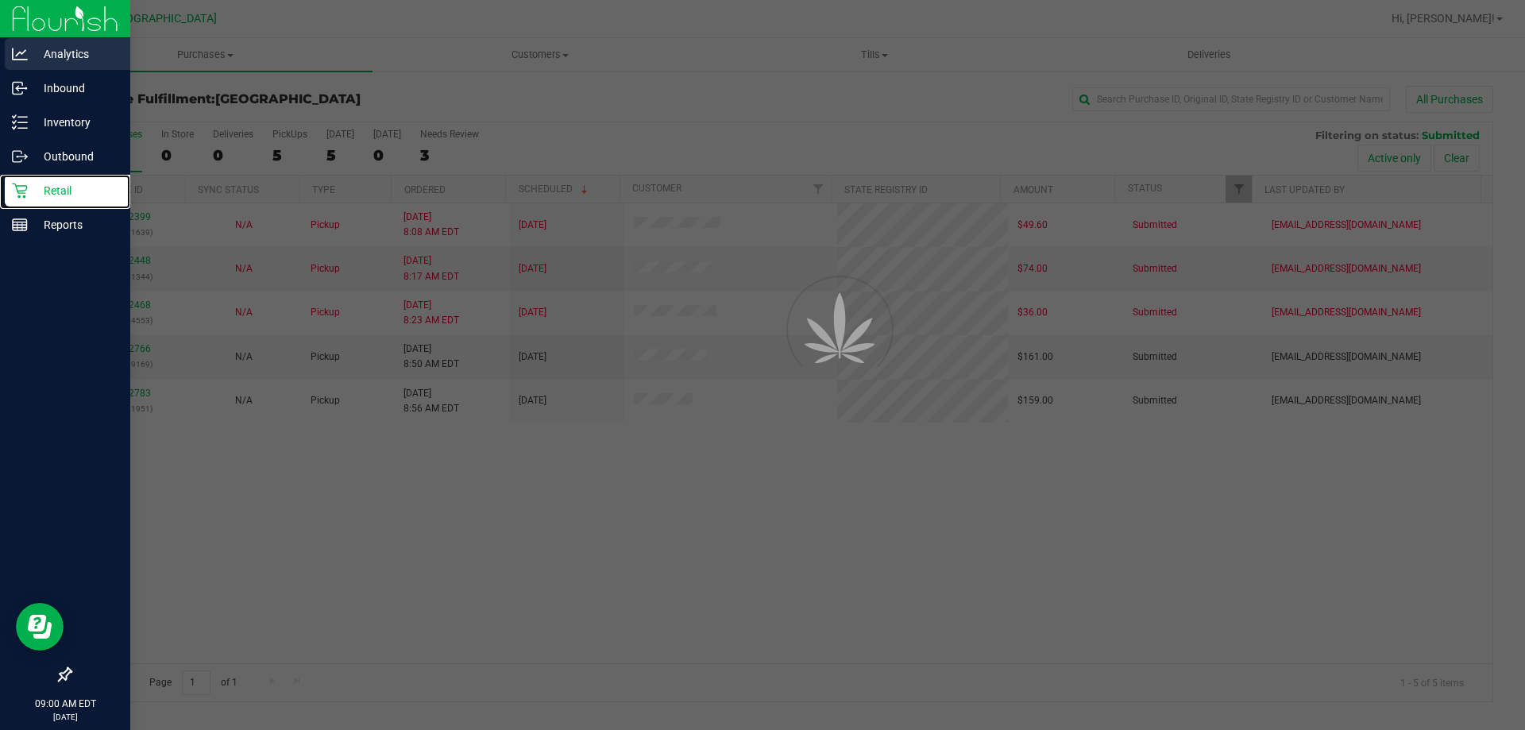
click at [16, 195] on icon at bounding box center [20, 191] width 16 height 16
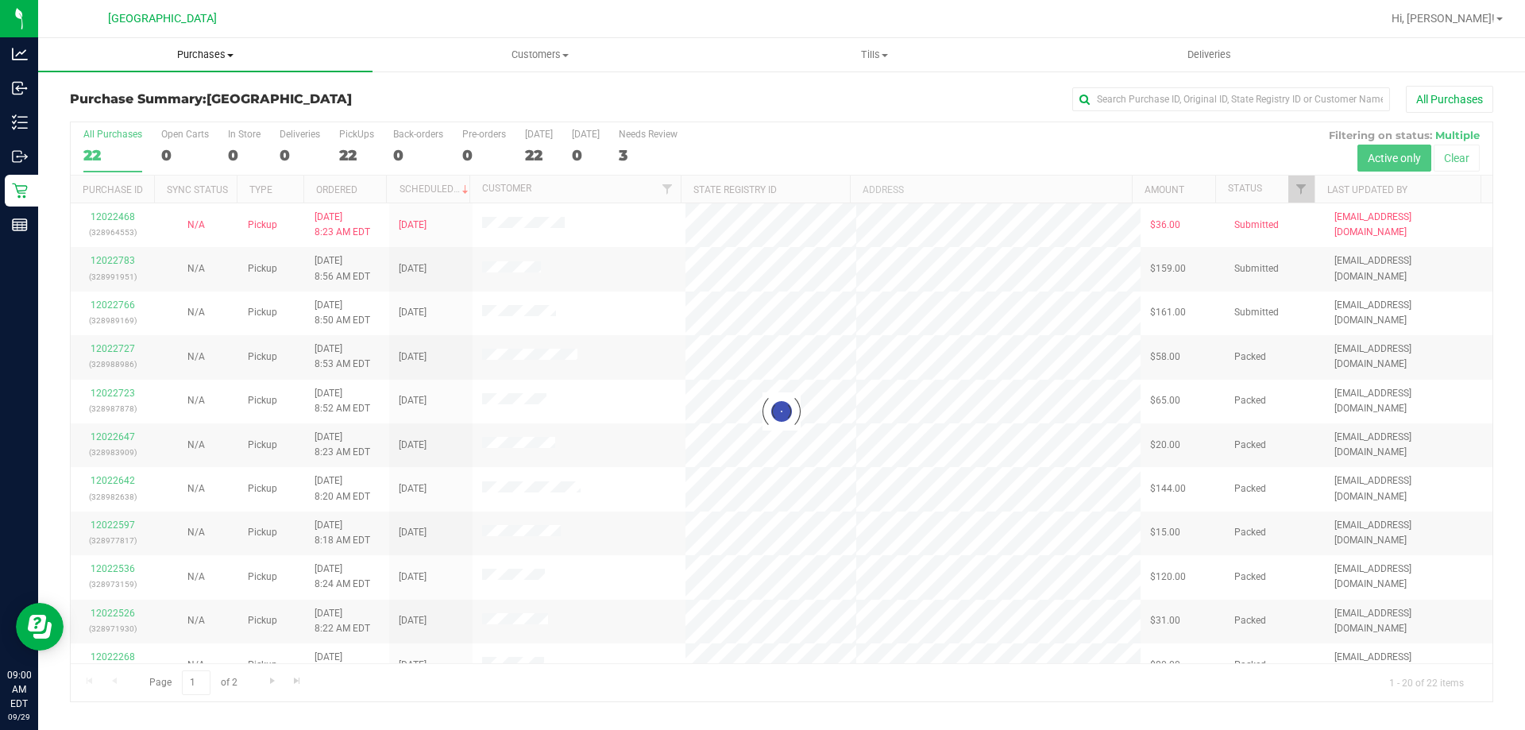
click at [193, 55] on span "Purchases" at bounding box center [205, 55] width 334 height 14
click at [110, 104] on li "Summary of purchases" at bounding box center [205, 96] width 334 height 19
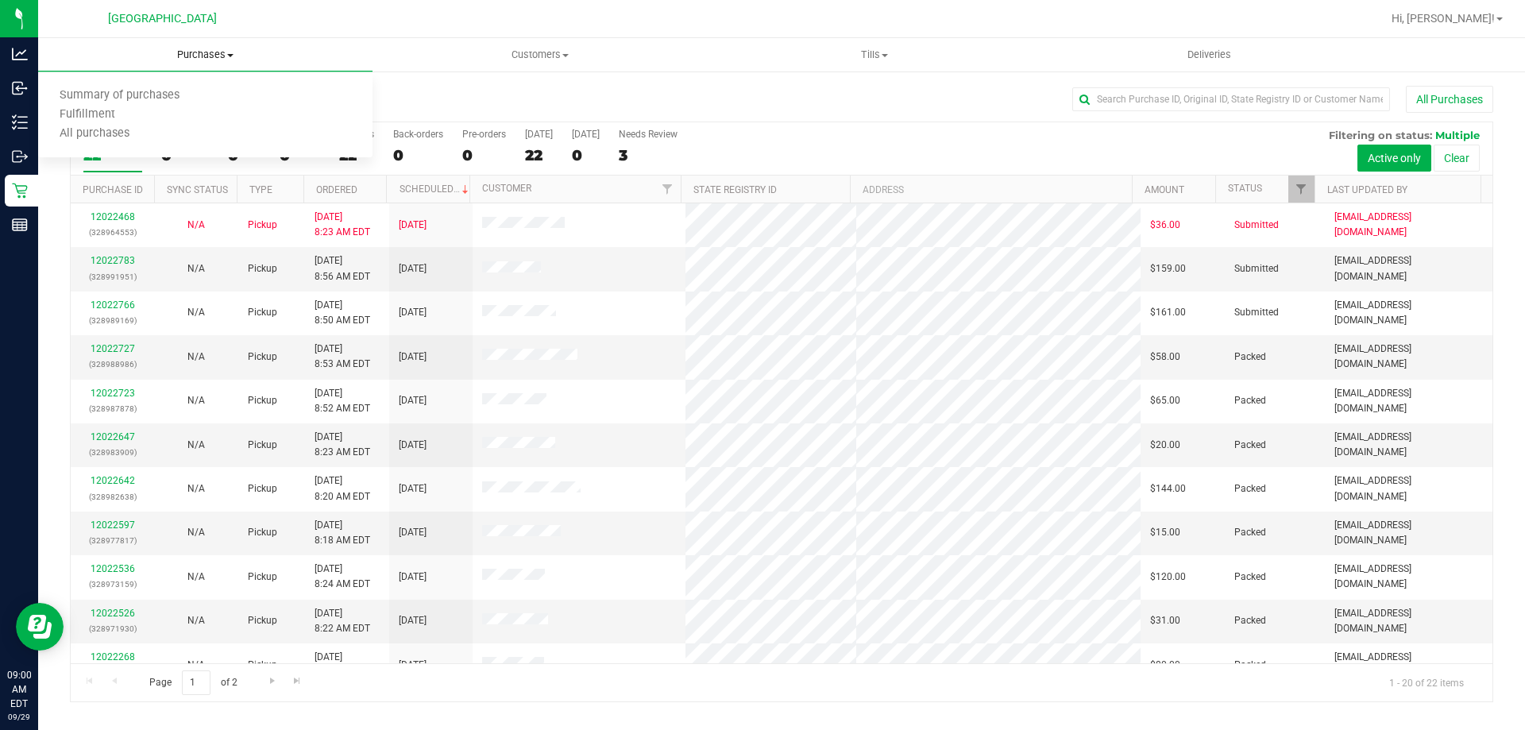
click at [207, 48] on span "Purchases" at bounding box center [205, 55] width 334 height 14
click at [192, 58] on span "Purchases" at bounding box center [205, 55] width 334 height 14
click at [125, 118] on span "Fulfillment" at bounding box center [87, 115] width 99 height 14
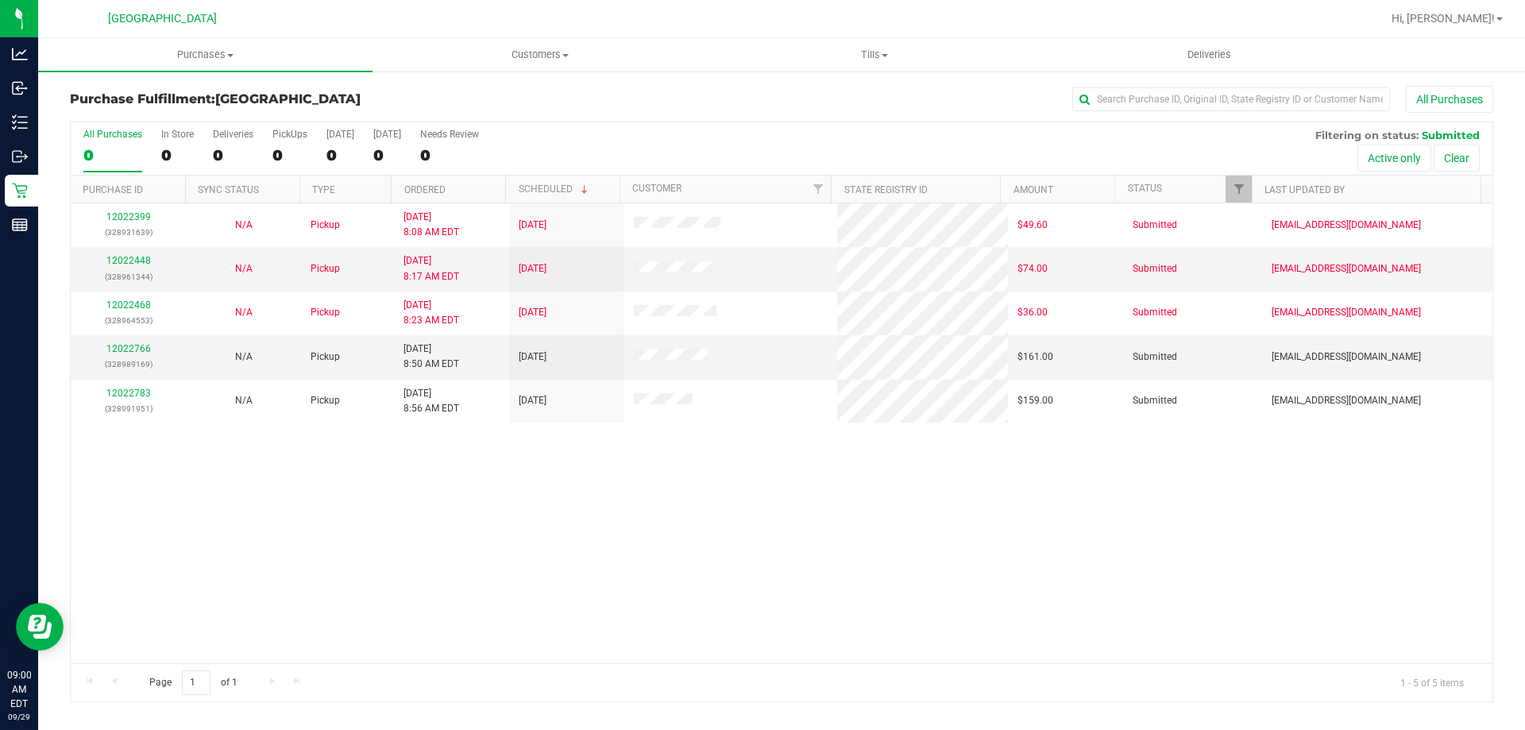
click at [398, 527] on div "12022399 (328931639) N/A Pickup [DATE] 8:08 AM EDT 9/29/2025 $49.60 Submitted […" at bounding box center [782, 433] width 1422 height 460
click at [387, 512] on div "12022399 (328931639) N/A Pickup [DATE] 8:08 AM EDT 9/29/2025 $49.60 Submitted […" at bounding box center [782, 433] width 1422 height 460
click at [374, 519] on div "12022399 (328931639) N/A Pickup [DATE] 8:08 AM EDT 9/29/2025 $49.60 Submitted […" at bounding box center [782, 433] width 1422 height 460
click at [122, 351] on link "12022766" at bounding box center [128, 348] width 44 height 11
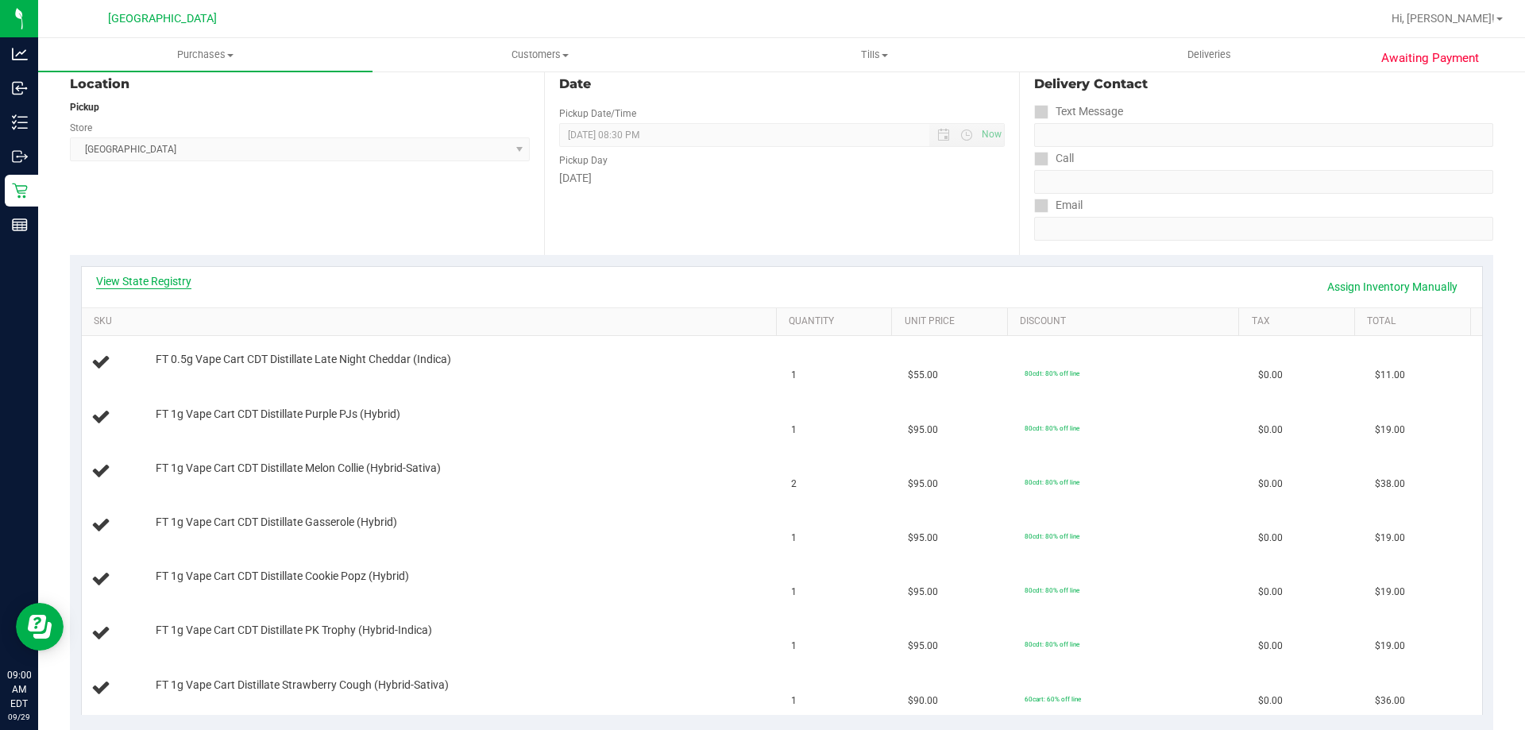
scroll to position [238, 0]
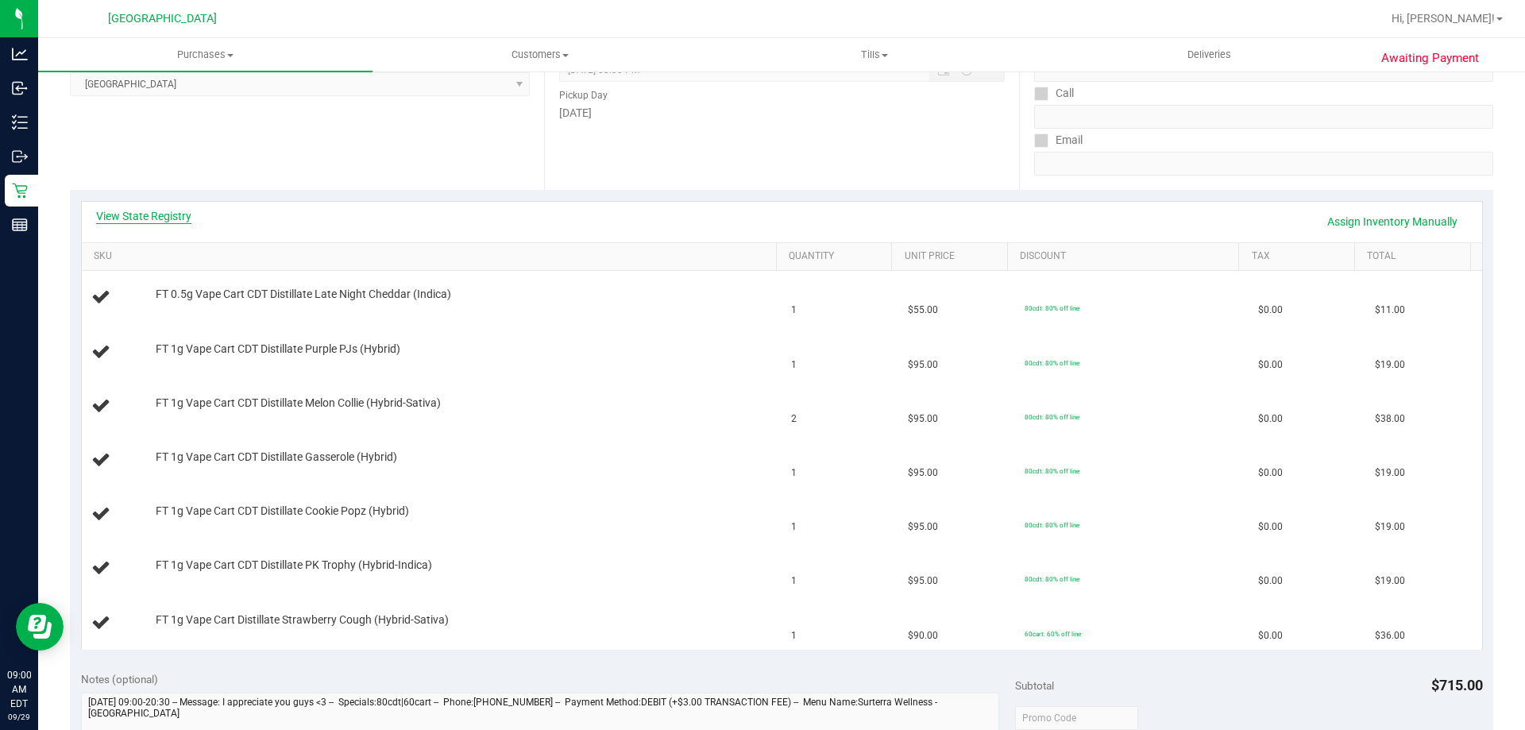
click at [152, 215] on link "View State Registry" at bounding box center [143, 216] width 95 height 16
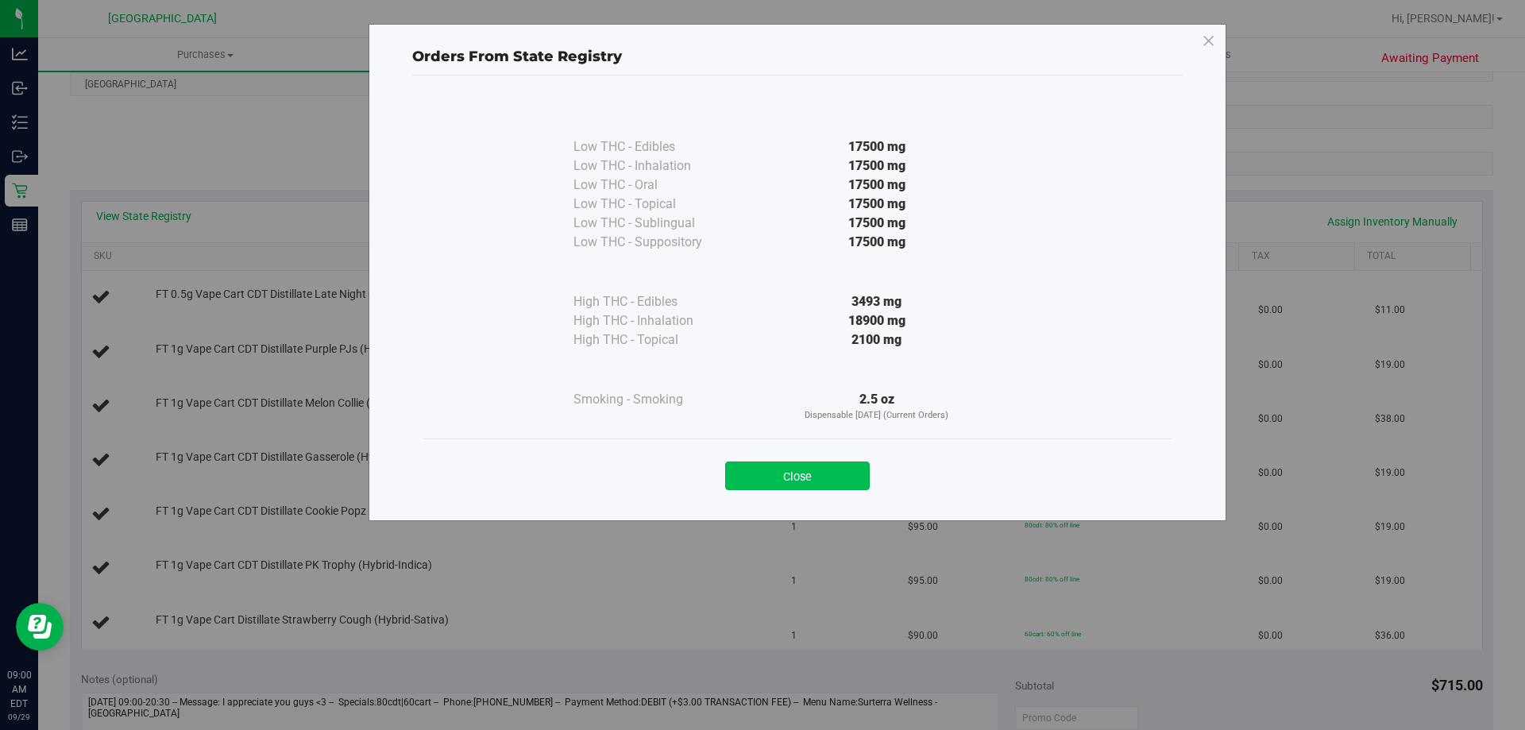
click at [813, 476] on button "Close" at bounding box center [797, 476] width 145 height 29
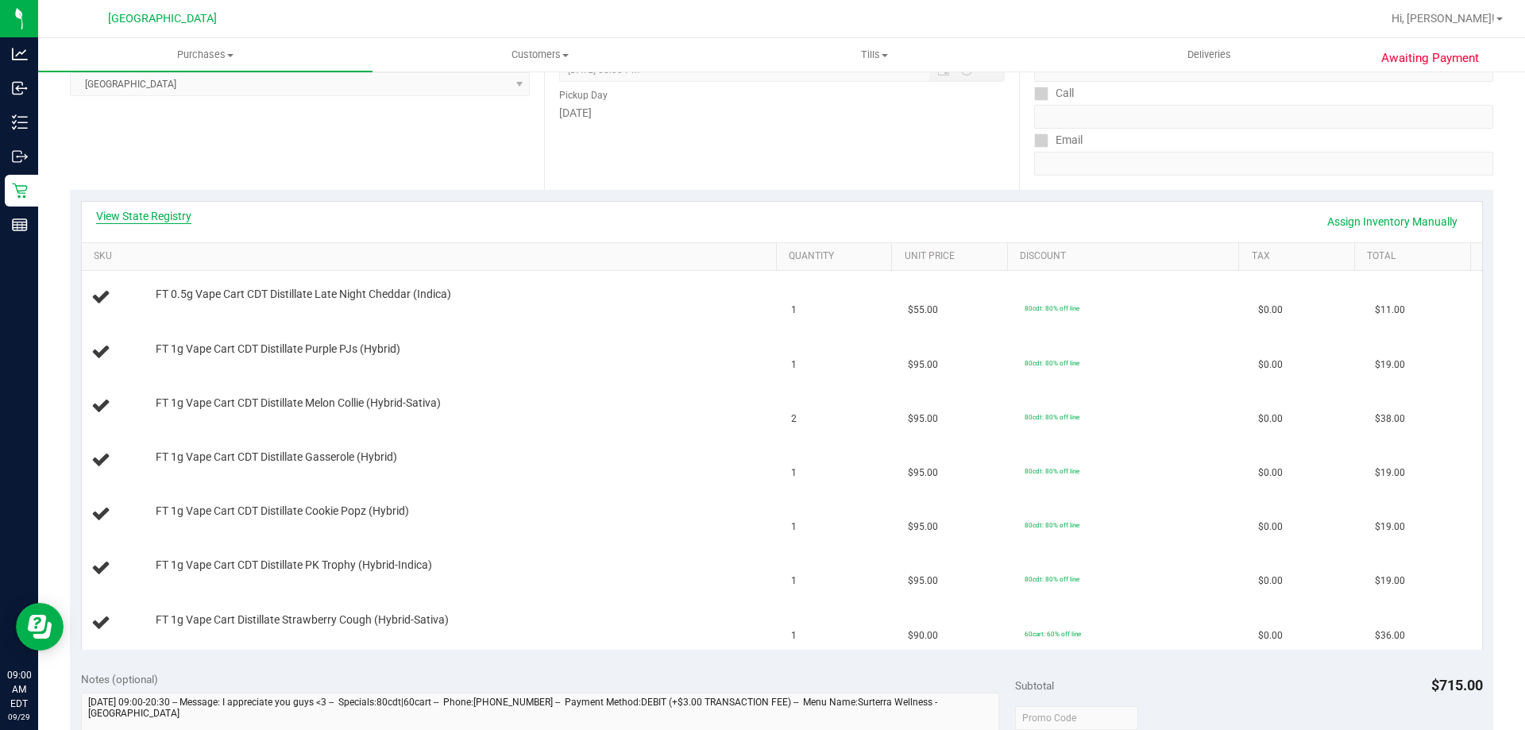
click at [161, 212] on link "View State Registry" at bounding box center [143, 216] width 95 height 16
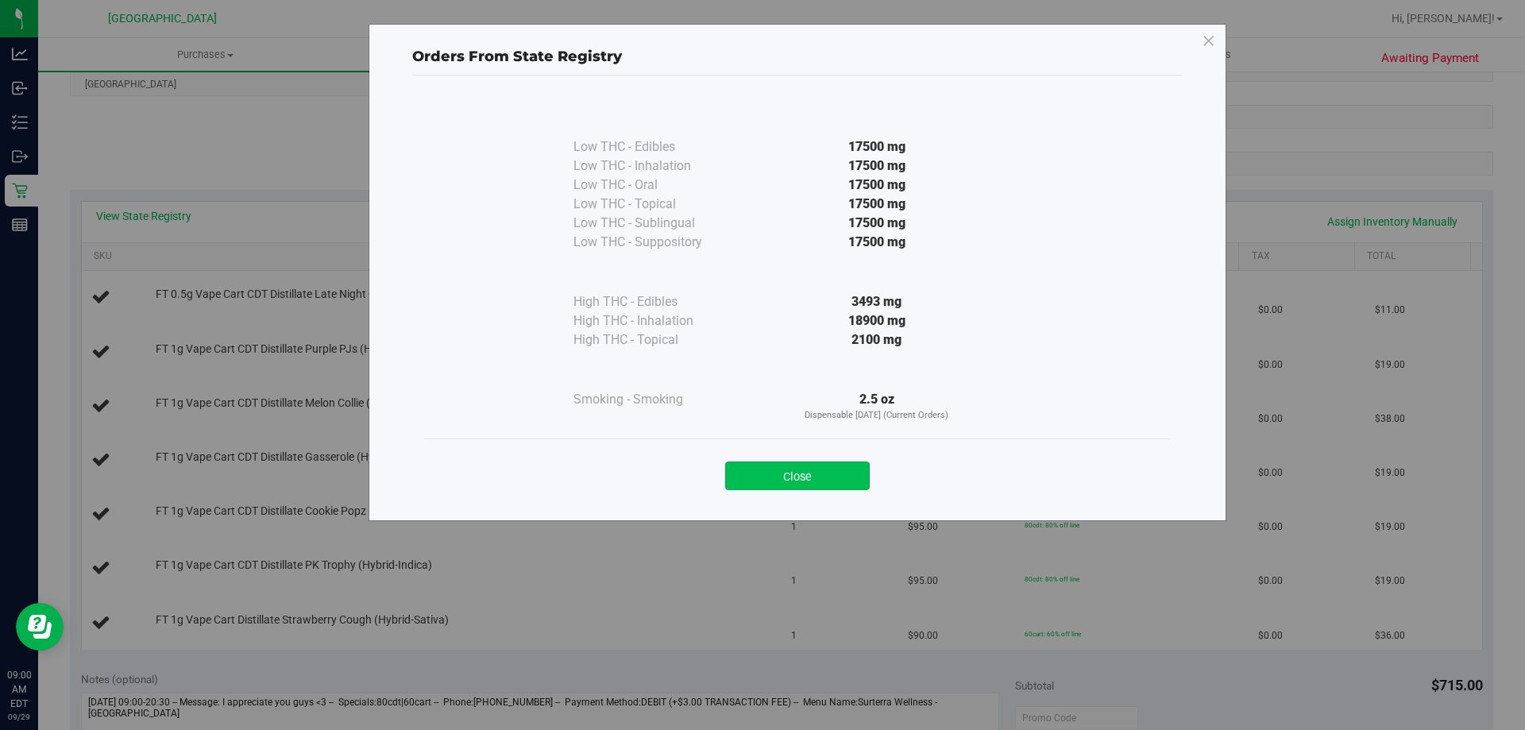
click at [812, 473] on button "Close" at bounding box center [797, 476] width 145 height 29
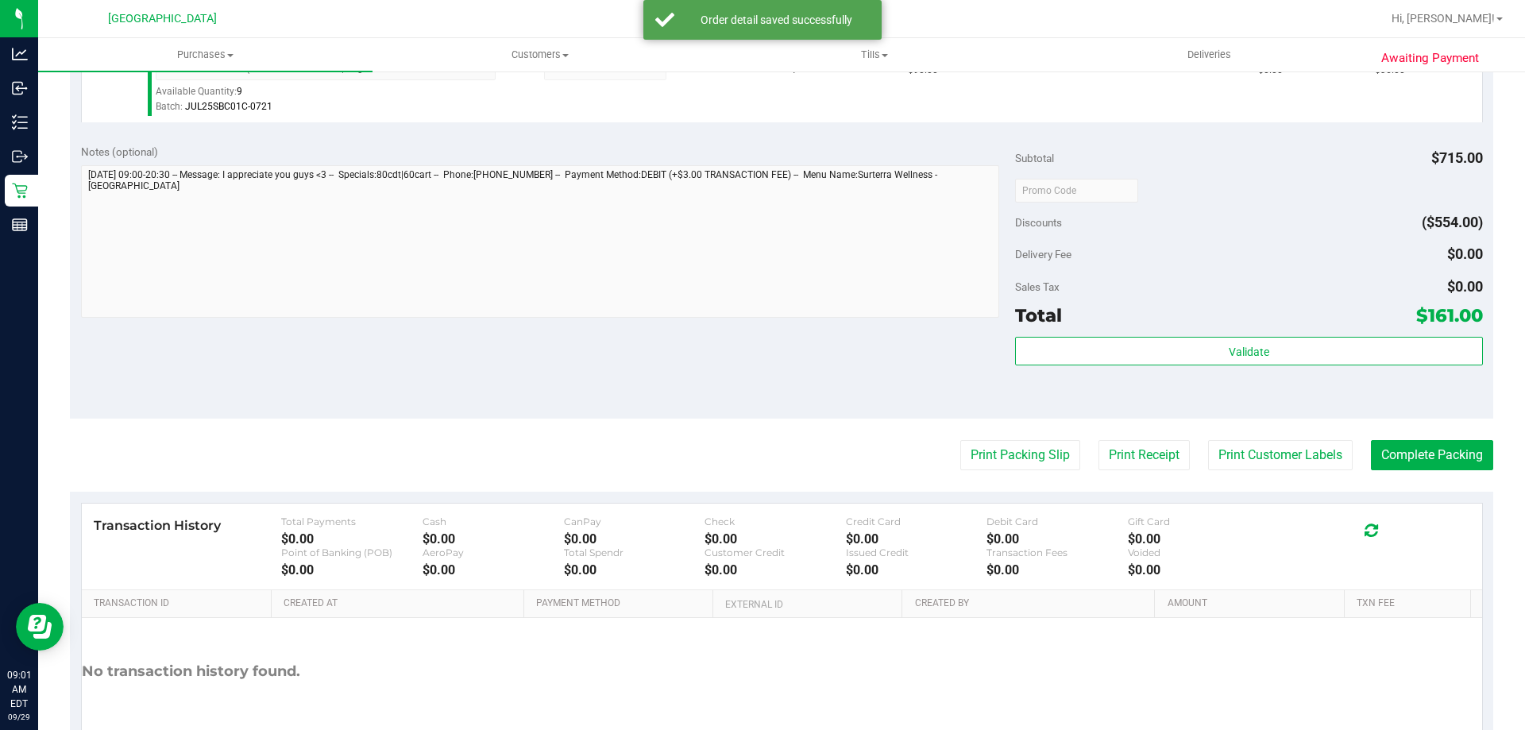
scroll to position [1046, 0]
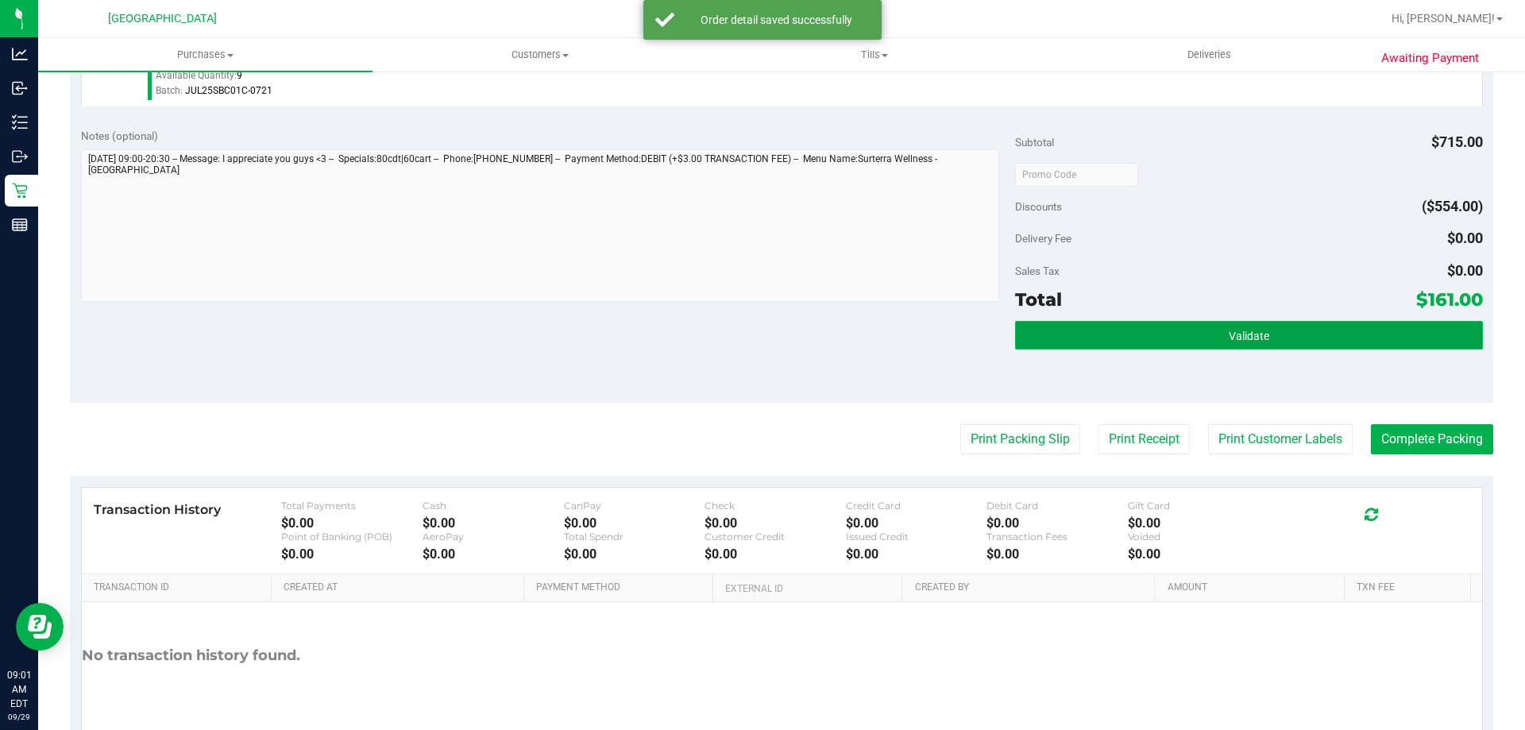
click at [1343, 336] on button "Validate" at bounding box center [1248, 335] width 467 height 29
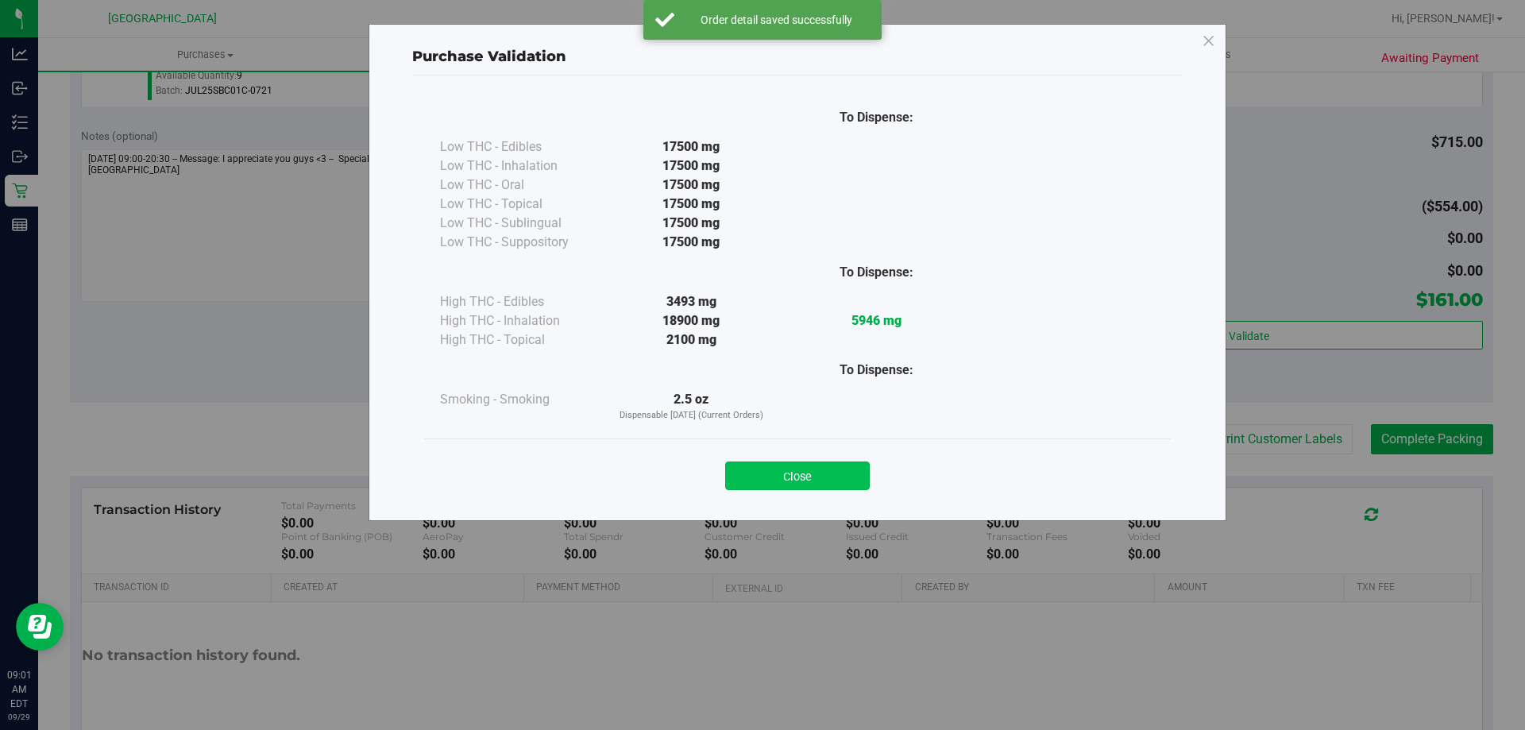
click at [814, 473] on button "Close" at bounding box center [797, 476] width 145 height 29
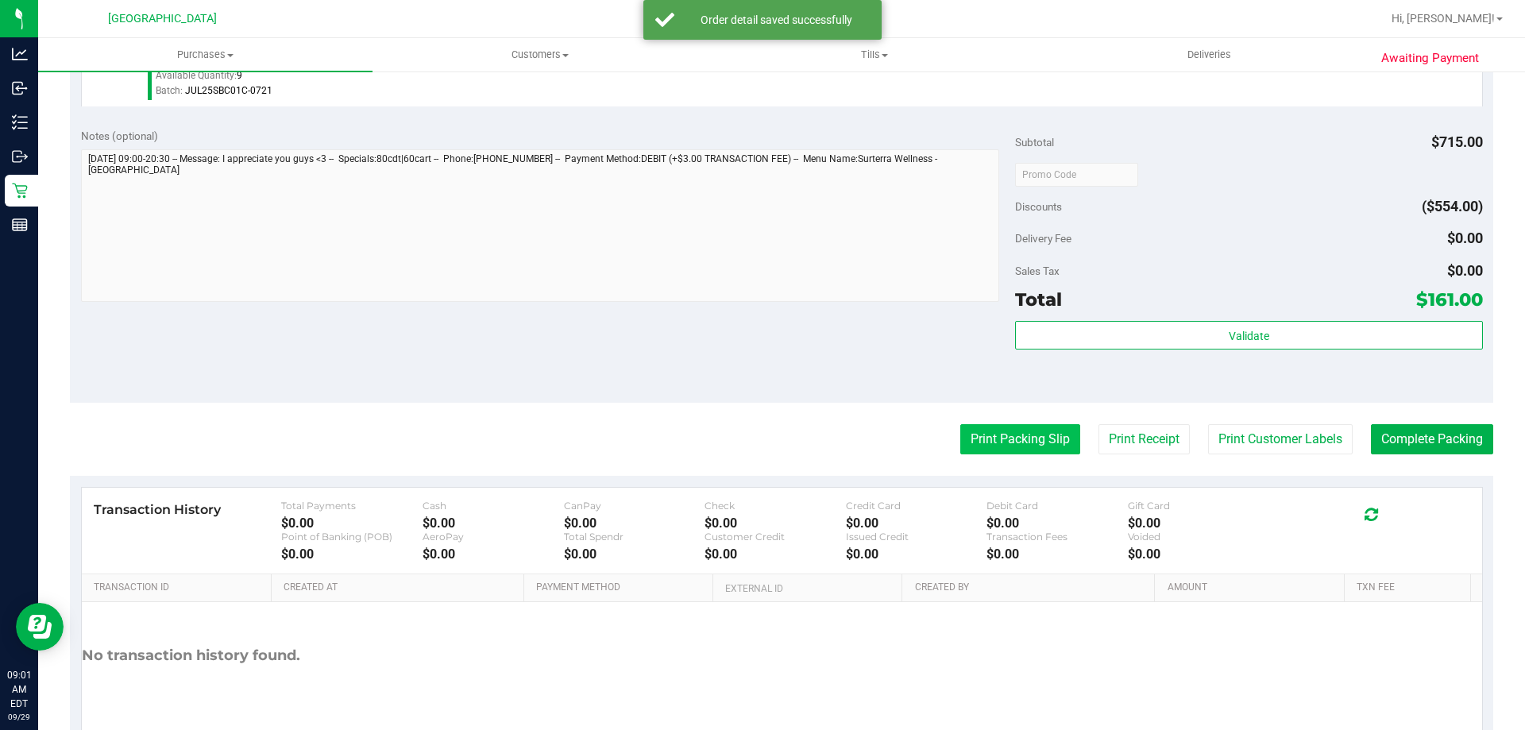
click at [978, 434] on button "Print Packing Slip" at bounding box center [1020, 439] width 120 height 30
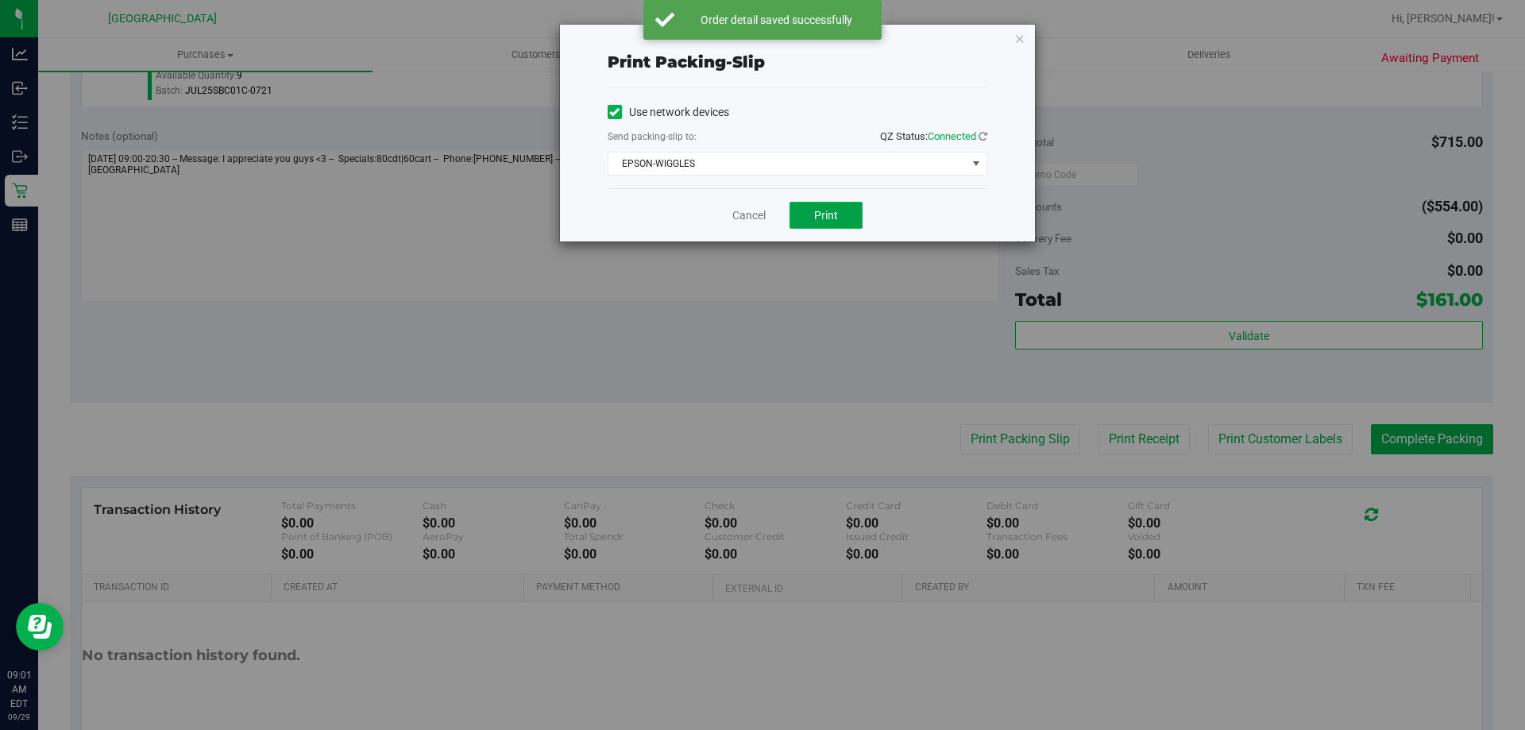
click at [822, 218] on span "Print" at bounding box center [826, 215] width 24 height 13
click at [751, 218] on link "Cancel" at bounding box center [748, 215] width 33 height 17
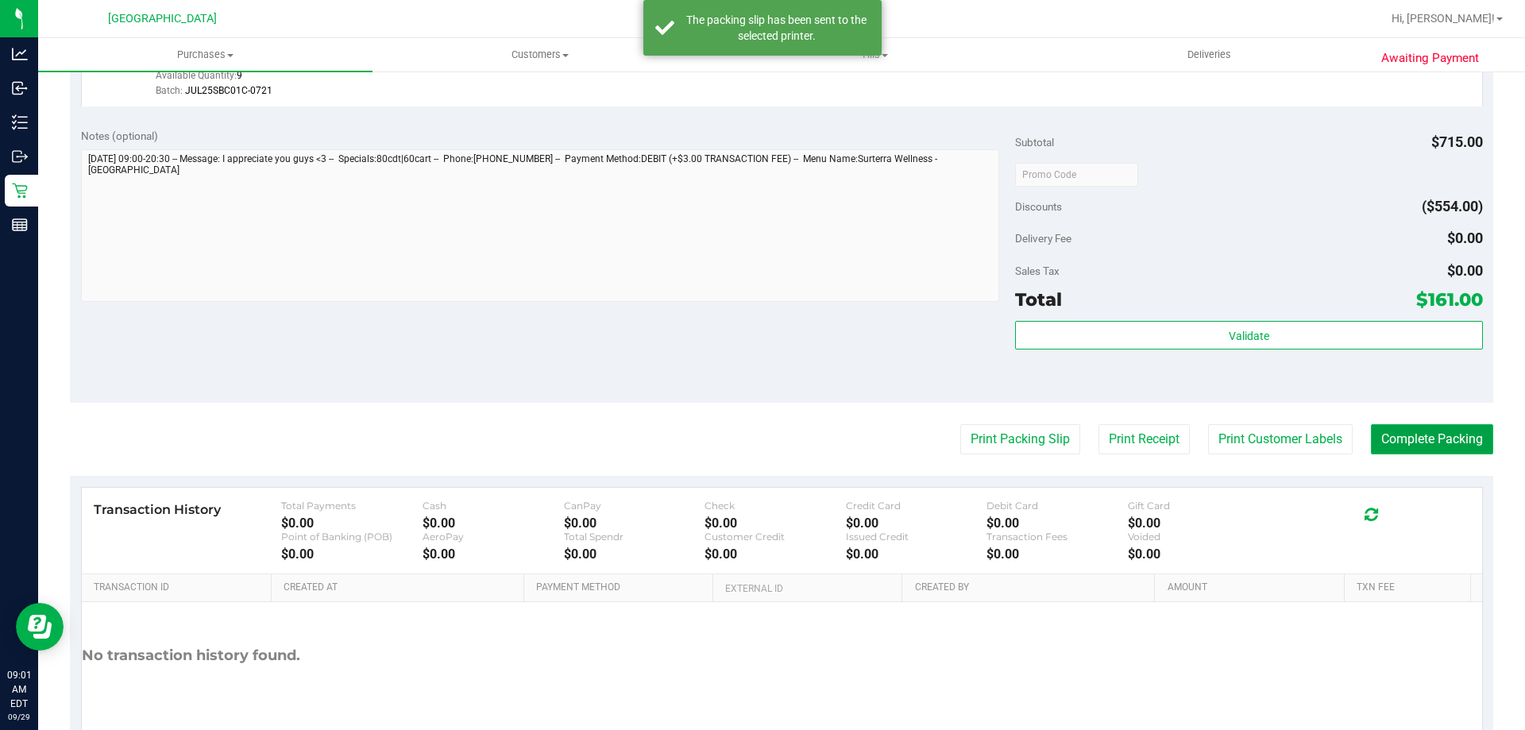
click at [1448, 439] on button "Complete Packing" at bounding box center [1432, 439] width 122 height 30
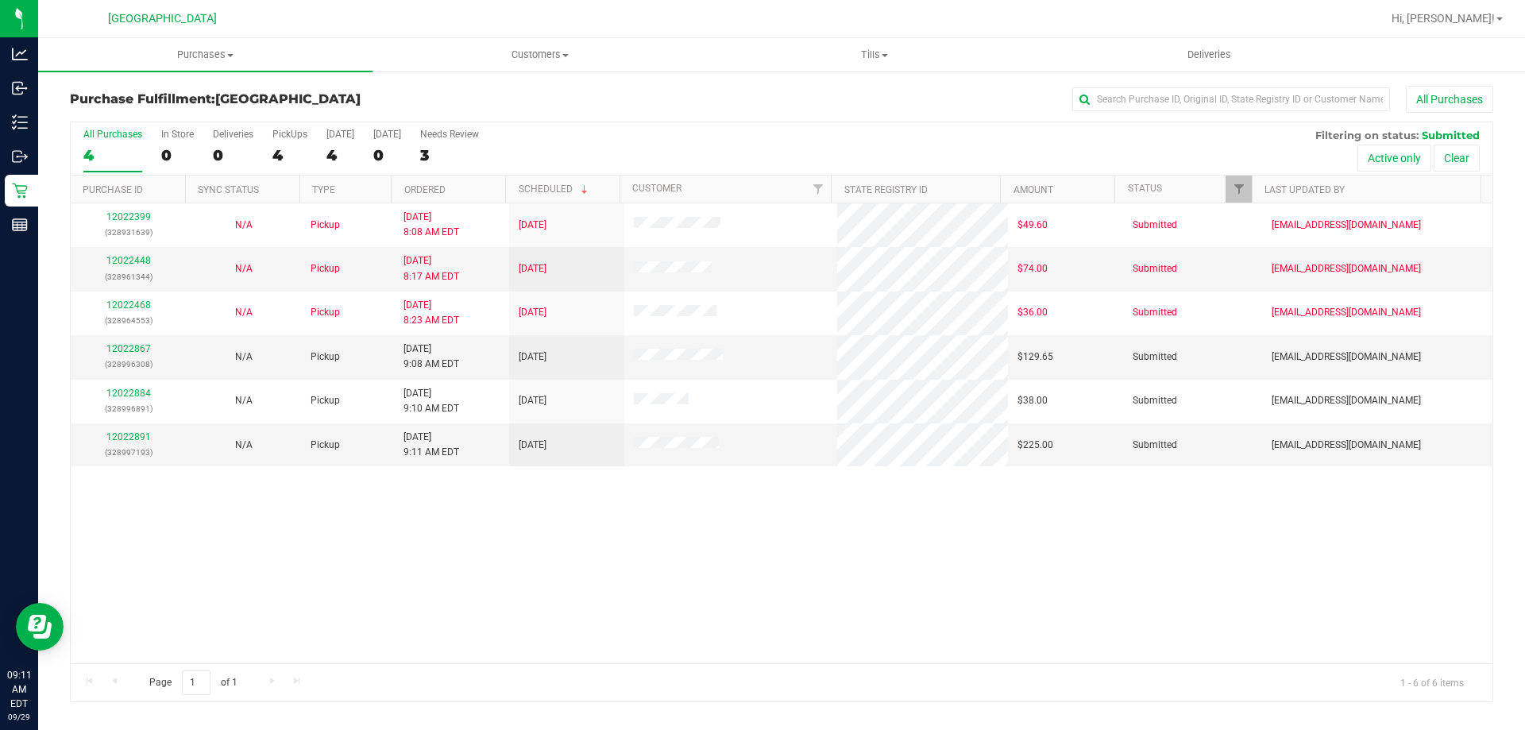
click at [319, 524] on div "12022399 (328931639) N/A Pickup [DATE] 8:08 AM EDT 9/29/2025 $49.60 Submitted […" at bounding box center [782, 433] width 1422 height 460
click at [187, 52] on span "Purchases" at bounding box center [205, 55] width 334 height 14
click at [127, 120] on span "Fulfillment" at bounding box center [87, 115] width 99 height 14
click at [315, 636] on div "12022399 (328931639) N/A Pickup [DATE] 8:08 AM EDT 9/29/2025 $49.60 Submitted […" at bounding box center [782, 433] width 1422 height 460
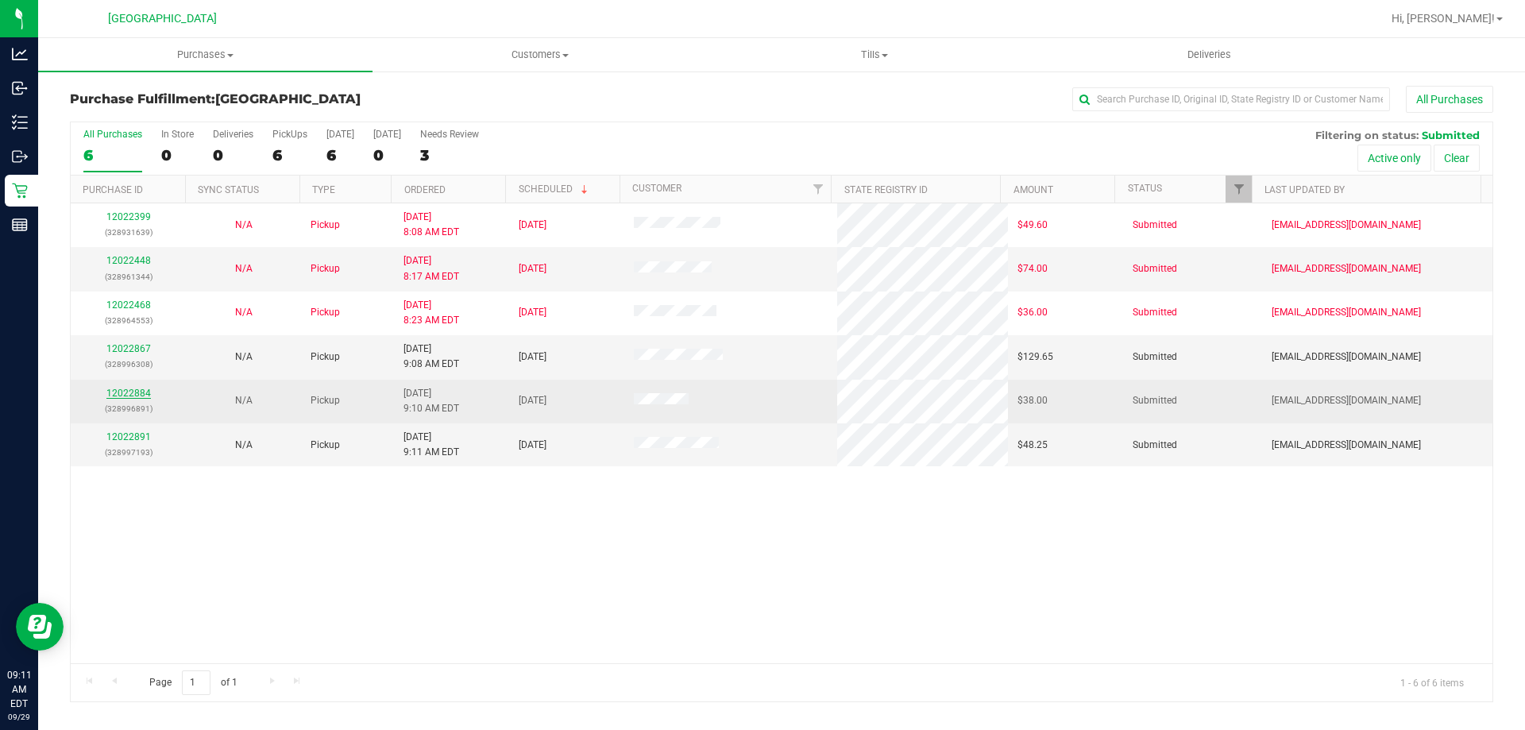
click at [119, 392] on link "12022884" at bounding box center [128, 393] width 44 height 11
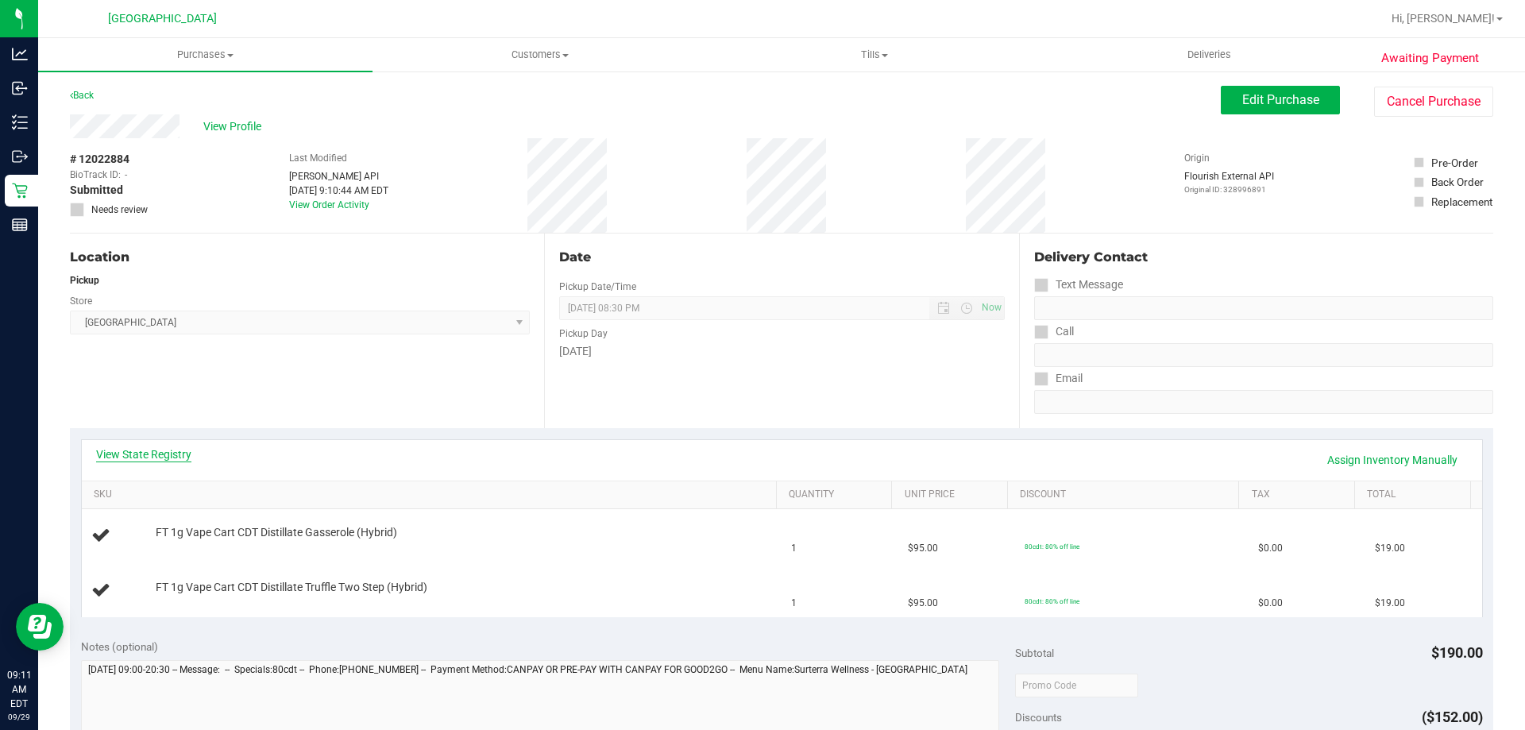
click at [125, 454] on link "View State Registry" at bounding box center [143, 454] width 95 height 16
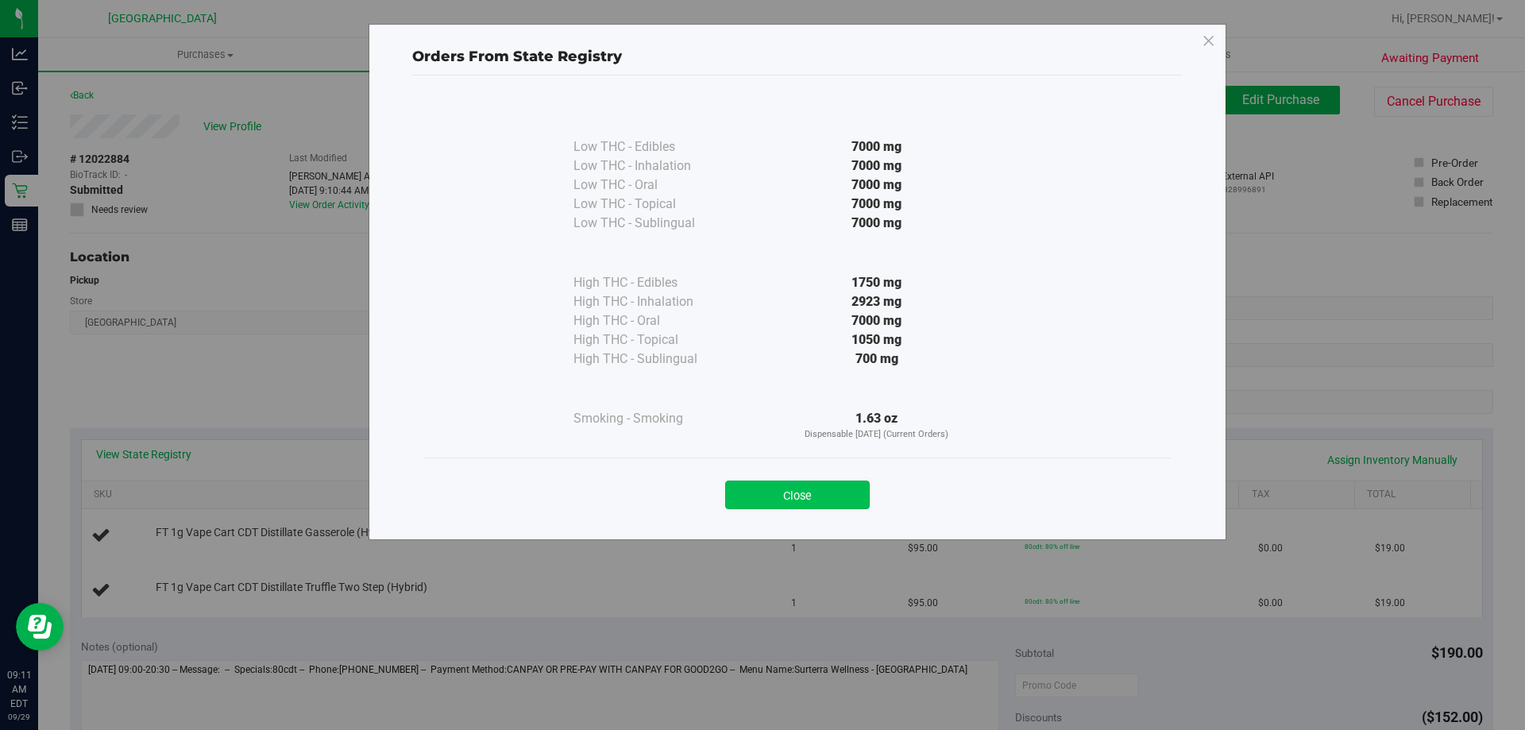
click at [847, 488] on button "Close" at bounding box center [797, 495] width 145 height 29
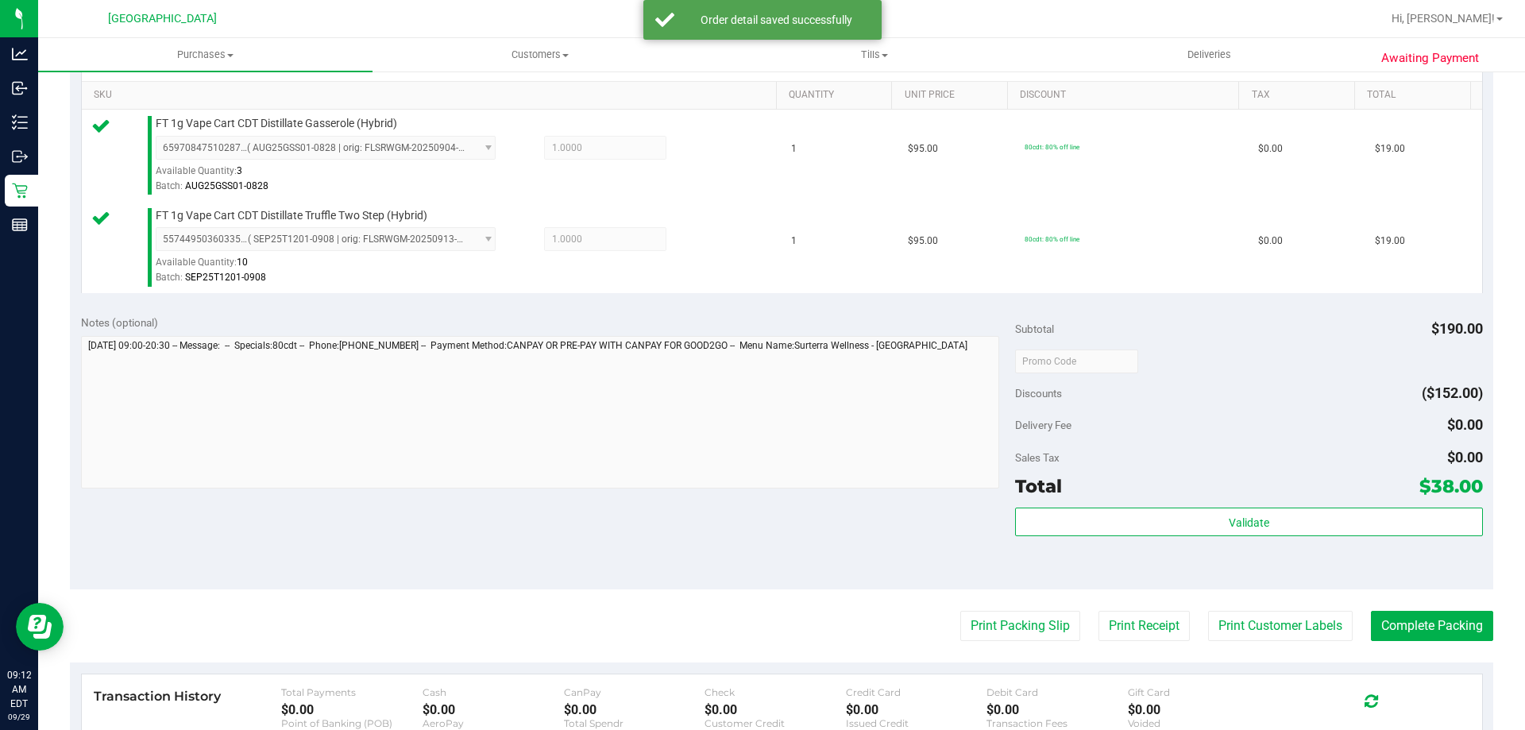
scroll to position [477, 0]
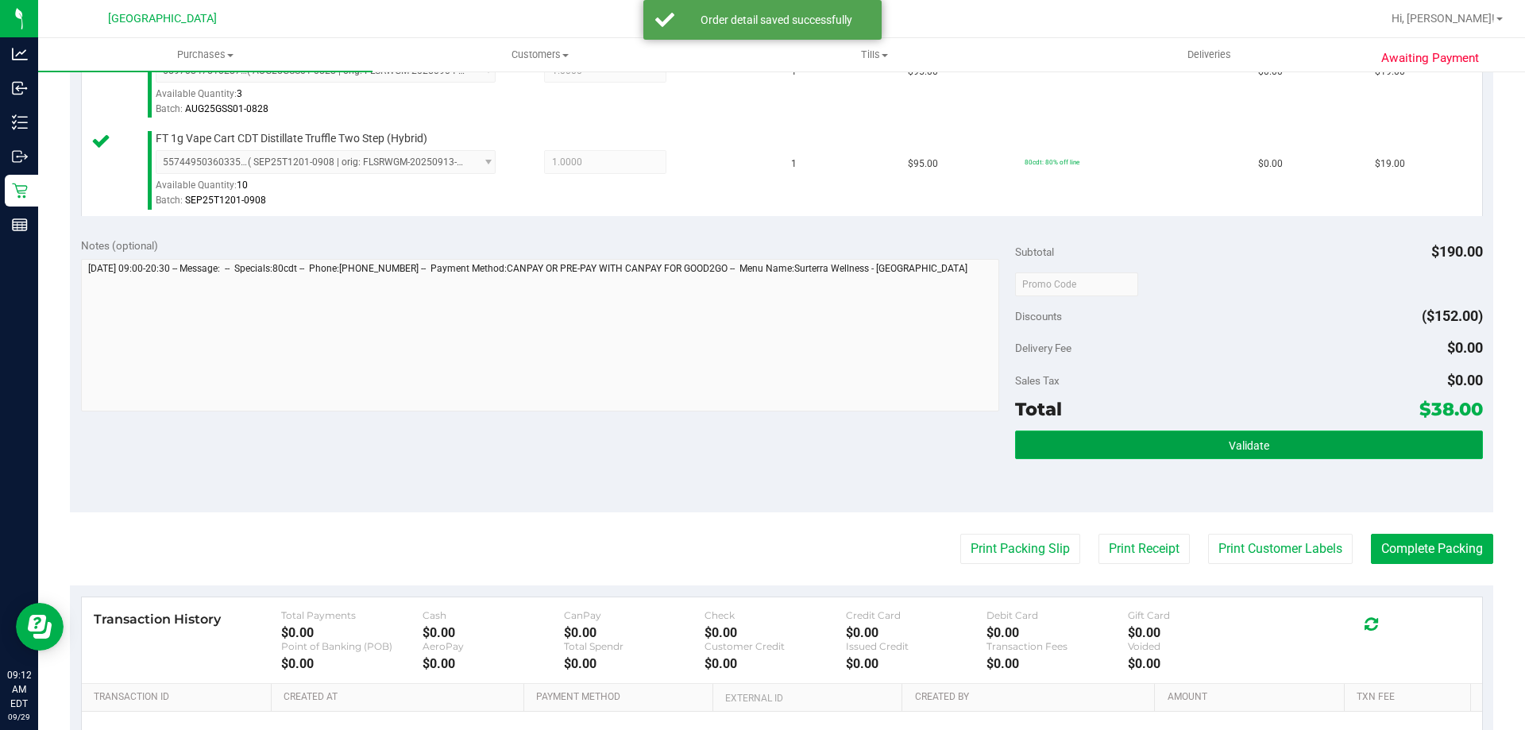
click at [1163, 433] on button "Validate" at bounding box center [1248, 445] width 467 height 29
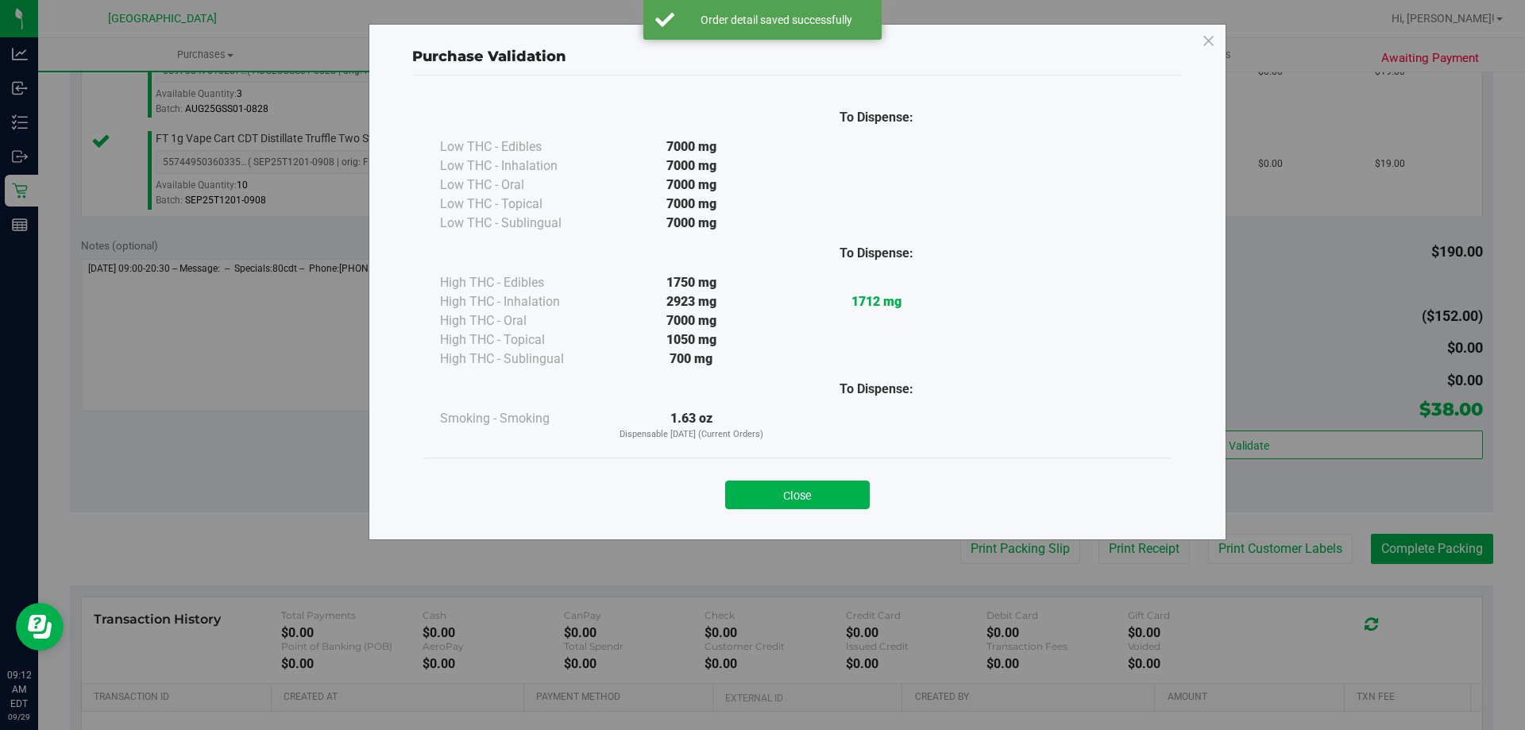
click at [838, 484] on button "Close" at bounding box center [797, 495] width 145 height 29
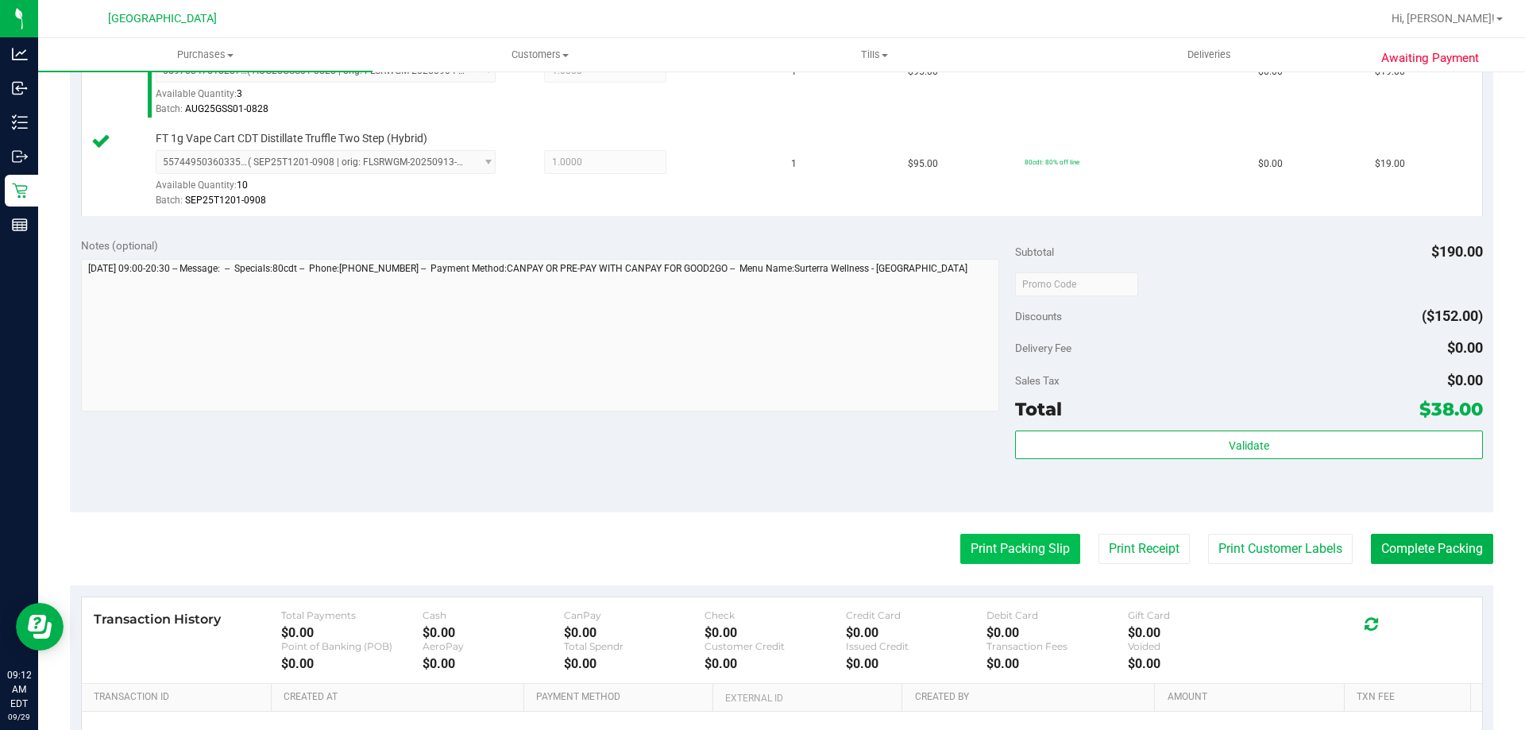
click at [1026, 545] on button "Print Packing Slip" at bounding box center [1020, 549] width 120 height 30
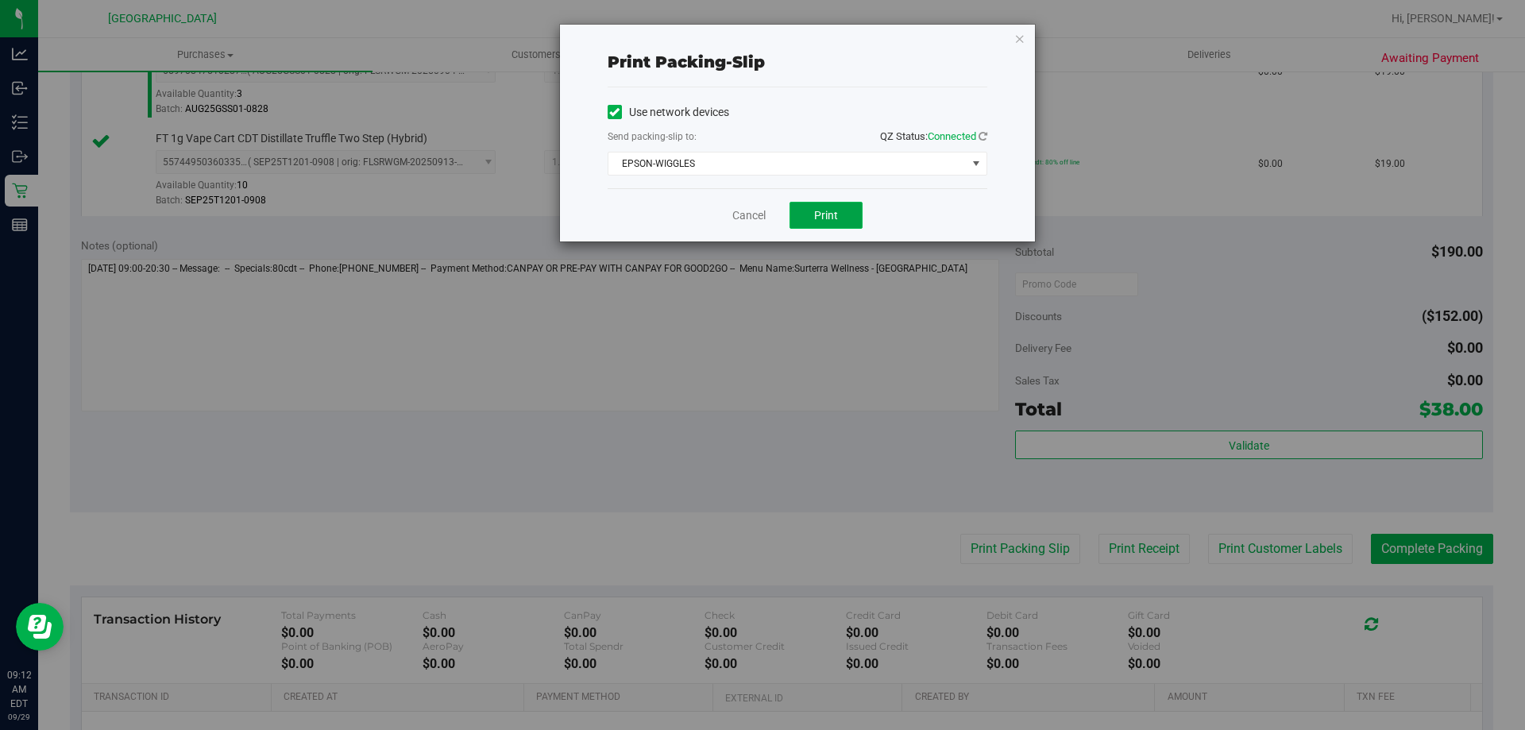
click at [847, 213] on button "Print" at bounding box center [826, 215] width 73 height 27
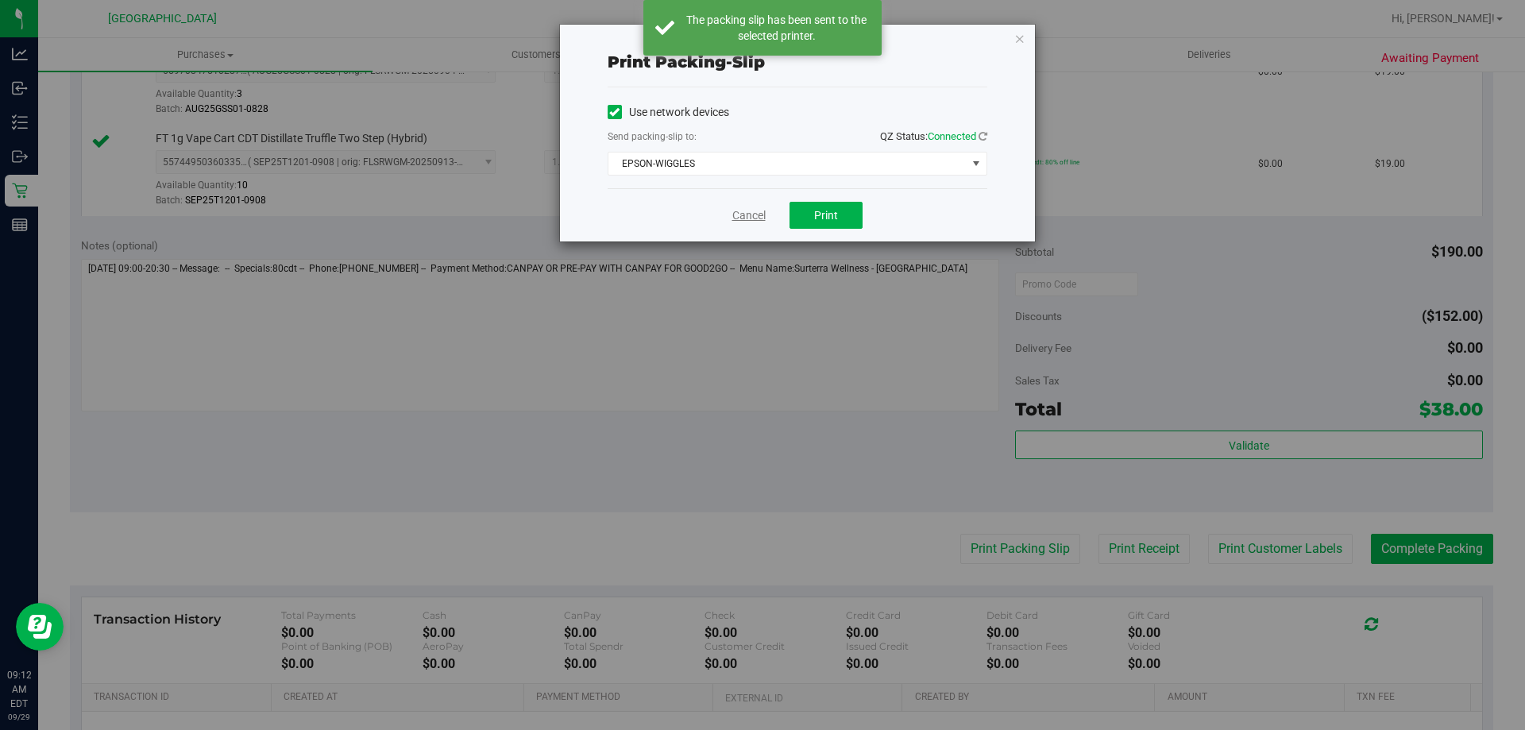
click at [756, 208] on link "Cancel" at bounding box center [748, 215] width 33 height 17
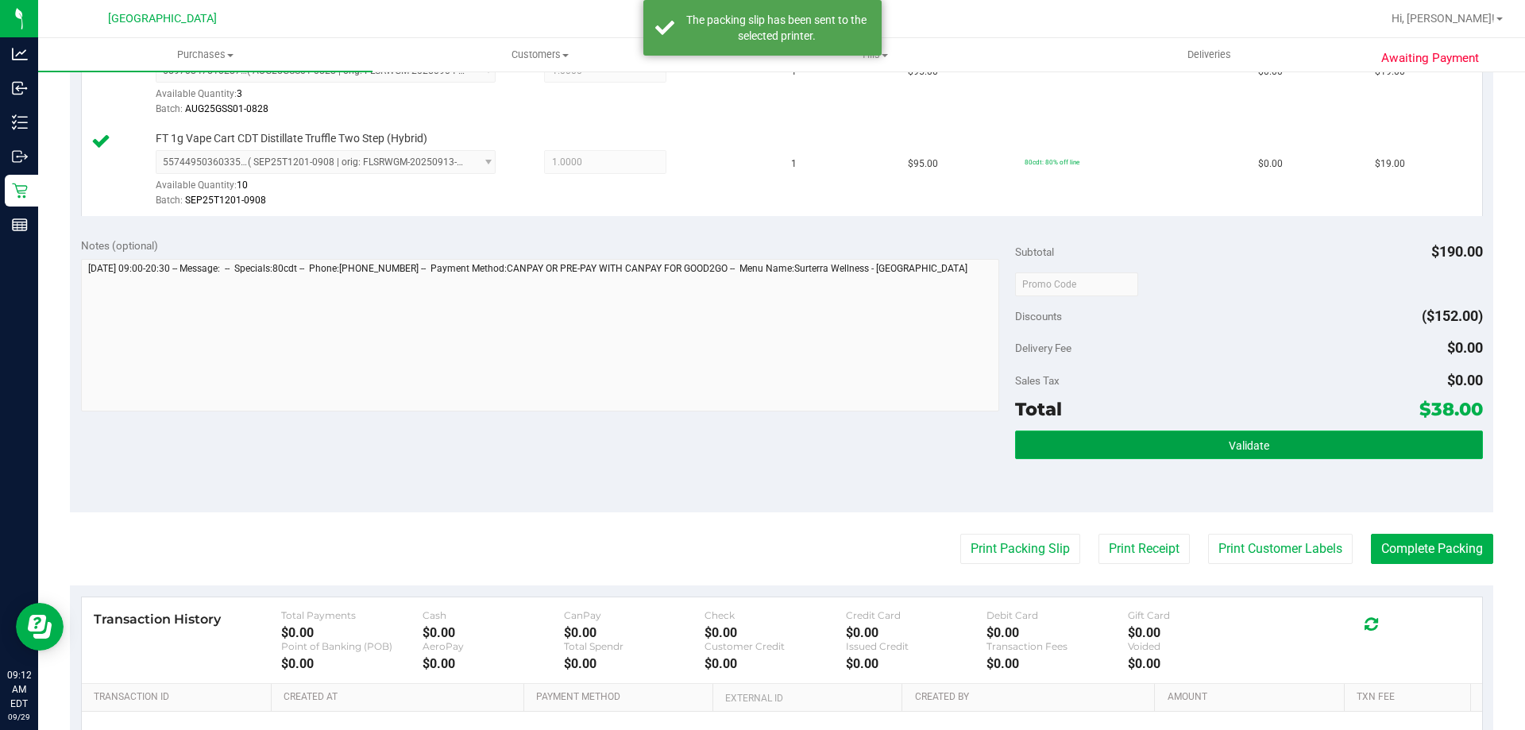
click at [1381, 443] on button "Validate" at bounding box center [1248, 445] width 467 height 29
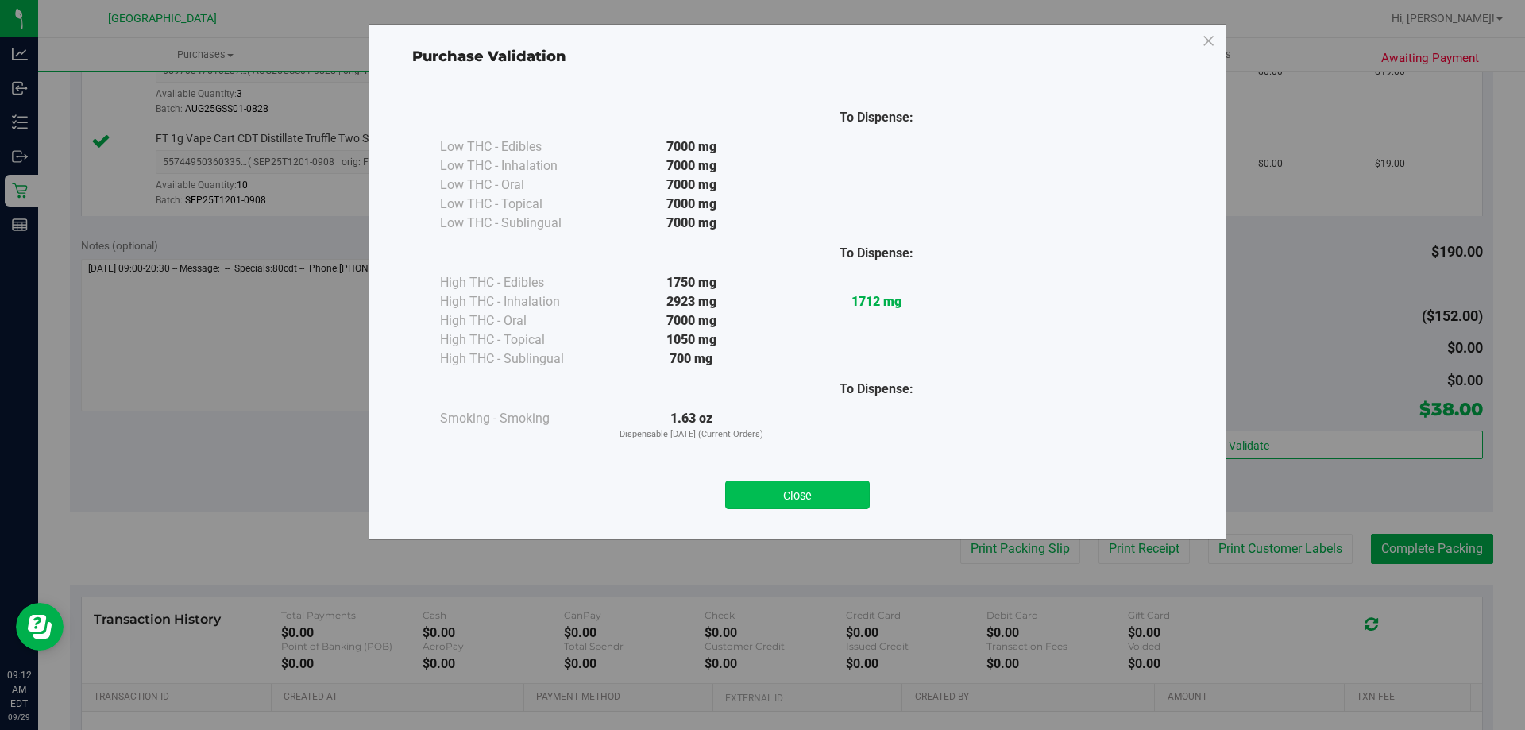
drag, startPoint x: 827, startPoint y: 489, endPoint x: 1335, endPoint y: 504, distance: 507.9
click at [827, 490] on button "Close" at bounding box center [797, 495] width 145 height 29
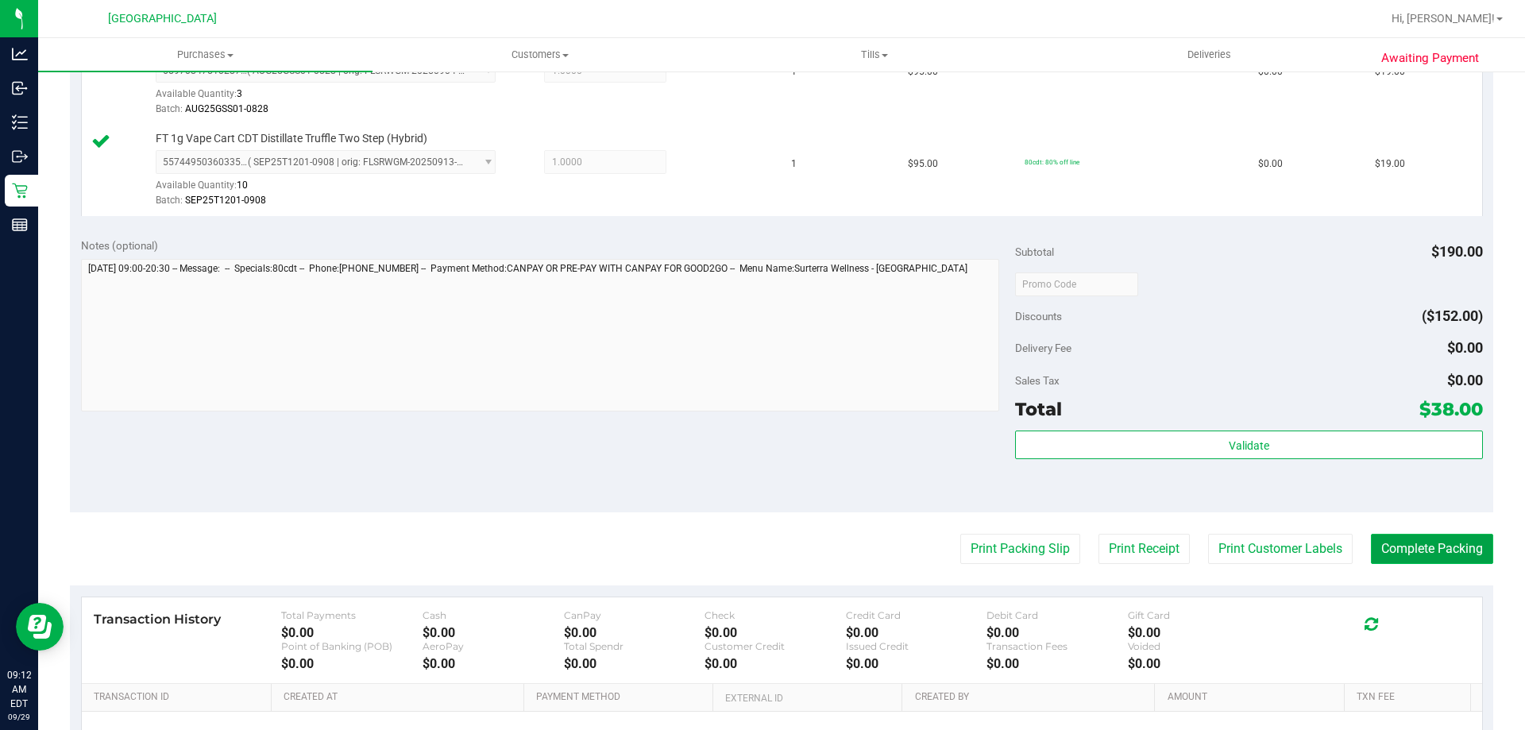
click at [1428, 555] on button "Complete Packing" at bounding box center [1432, 549] width 122 height 30
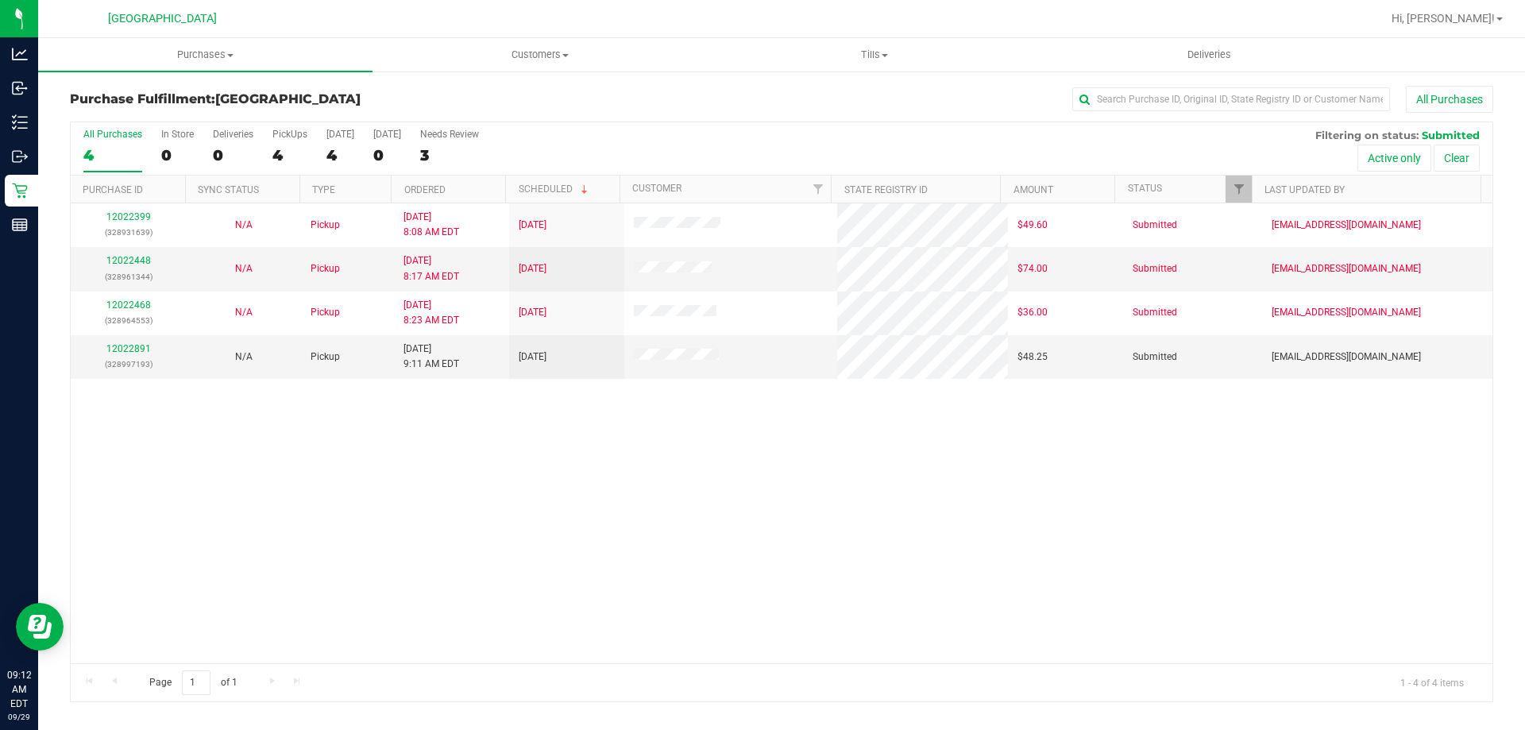
click at [716, 460] on div "12022399 (328931639) N/A Pickup [DATE] 8:08 AM EDT 9/29/2025 $49.60 Submitted […" at bounding box center [782, 433] width 1422 height 460
click at [346, 390] on div "12022399 (328931639) N/A Pickup [DATE] 8:08 AM EDT 9/29/2025 $49.60 Submitted […" at bounding box center [782, 433] width 1422 height 460
click at [296, 439] on div "12022399 (328931639) N/A Pickup [DATE] 8:08 AM EDT 9/29/2025 $49.60 Submitted […" at bounding box center [782, 433] width 1422 height 460
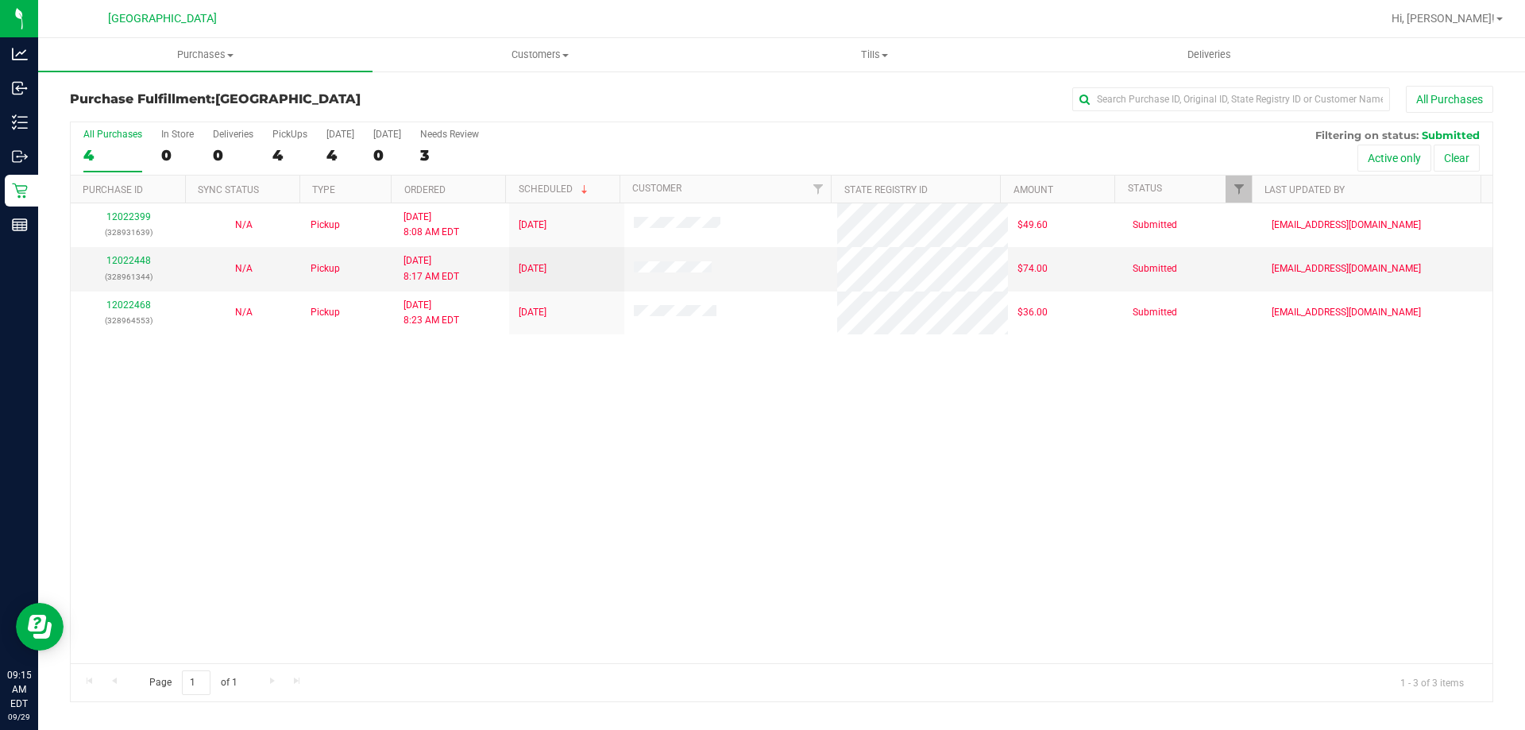
click at [406, 381] on div "12022399 (328931639) N/A Pickup [DATE] 8:08 AM EDT 9/29/2025 $49.60 Submitted […" at bounding box center [782, 433] width 1422 height 460
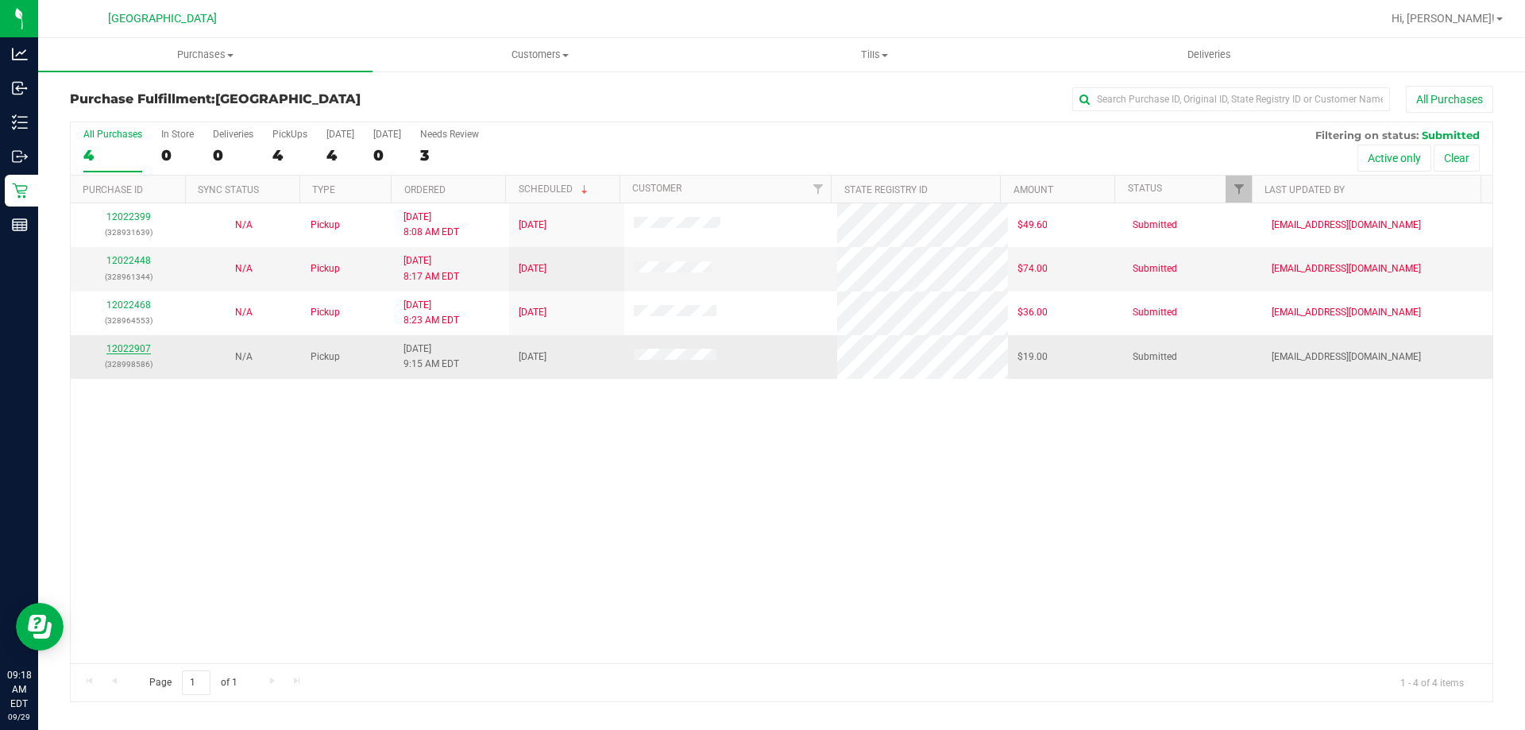
click at [137, 343] on link "12022907" at bounding box center [128, 348] width 44 height 11
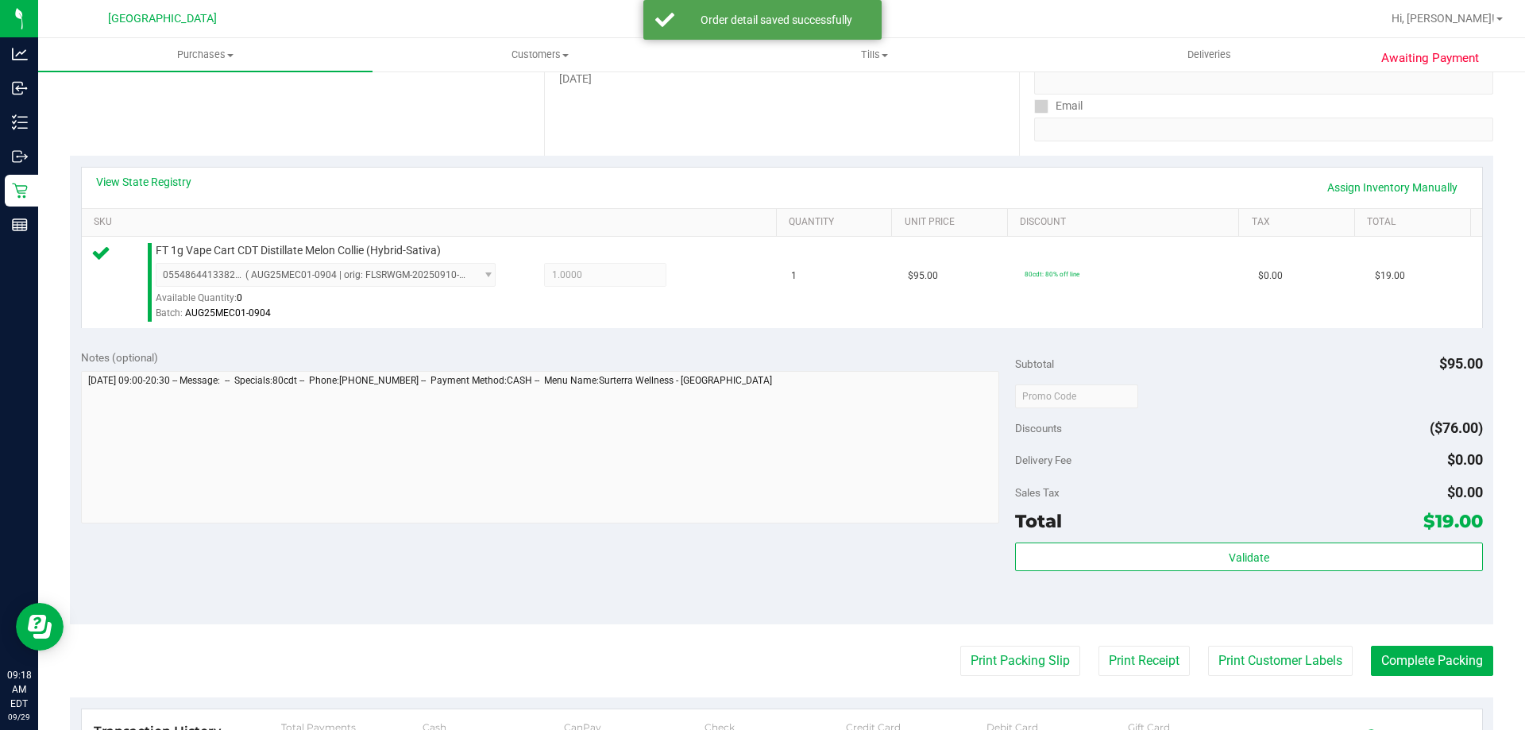
scroll to position [397, 0]
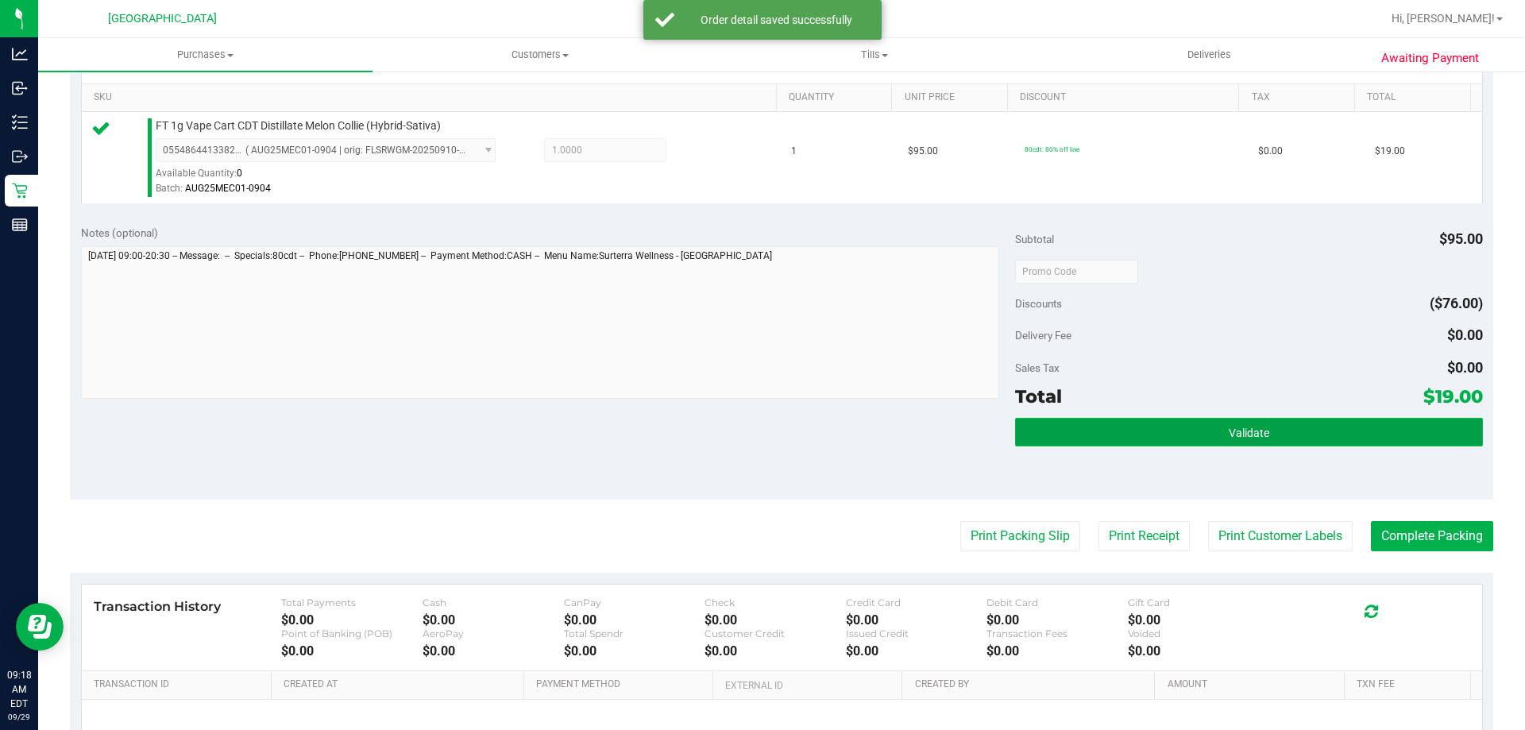
click at [1057, 441] on button "Validate" at bounding box center [1248, 432] width 467 height 29
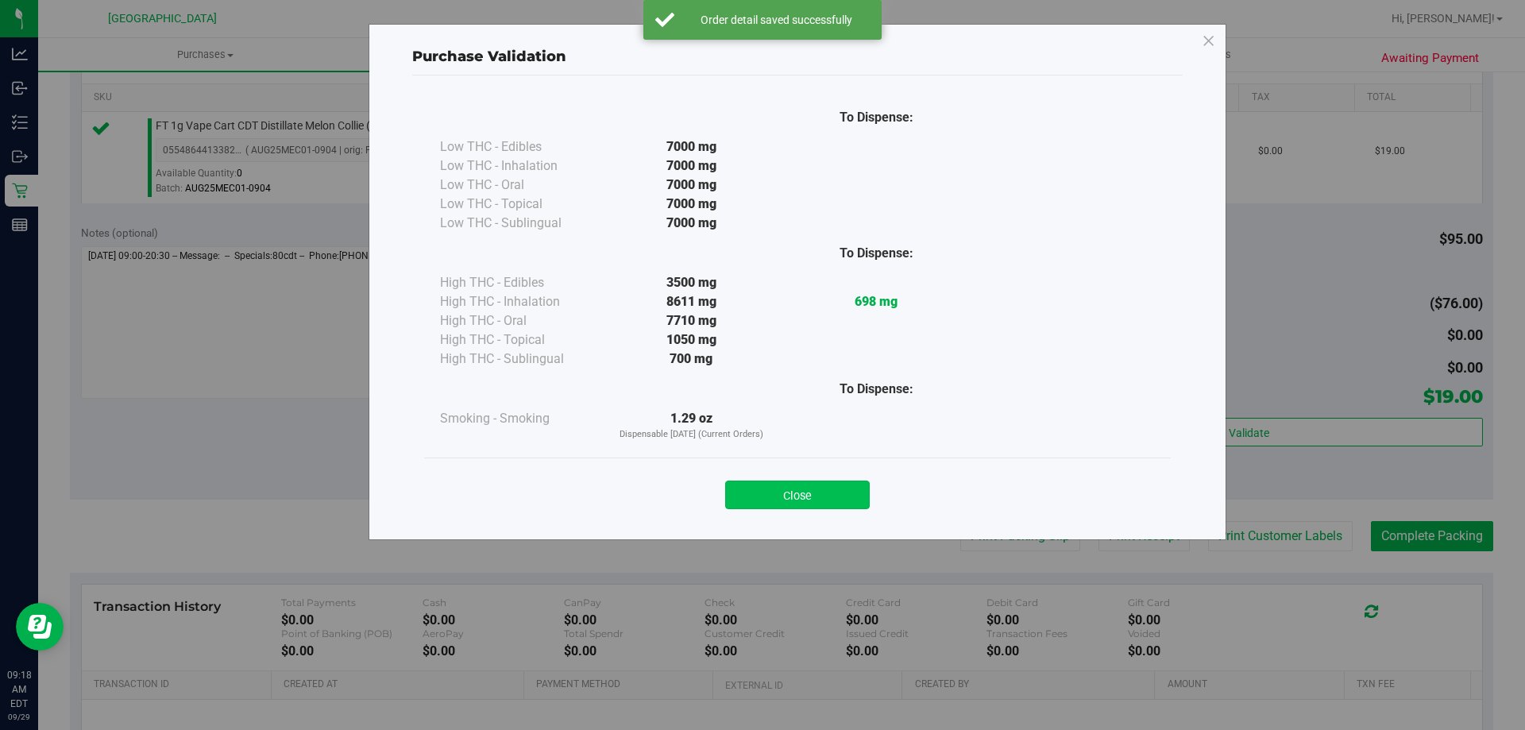
click at [829, 492] on button "Close" at bounding box center [797, 495] width 145 height 29
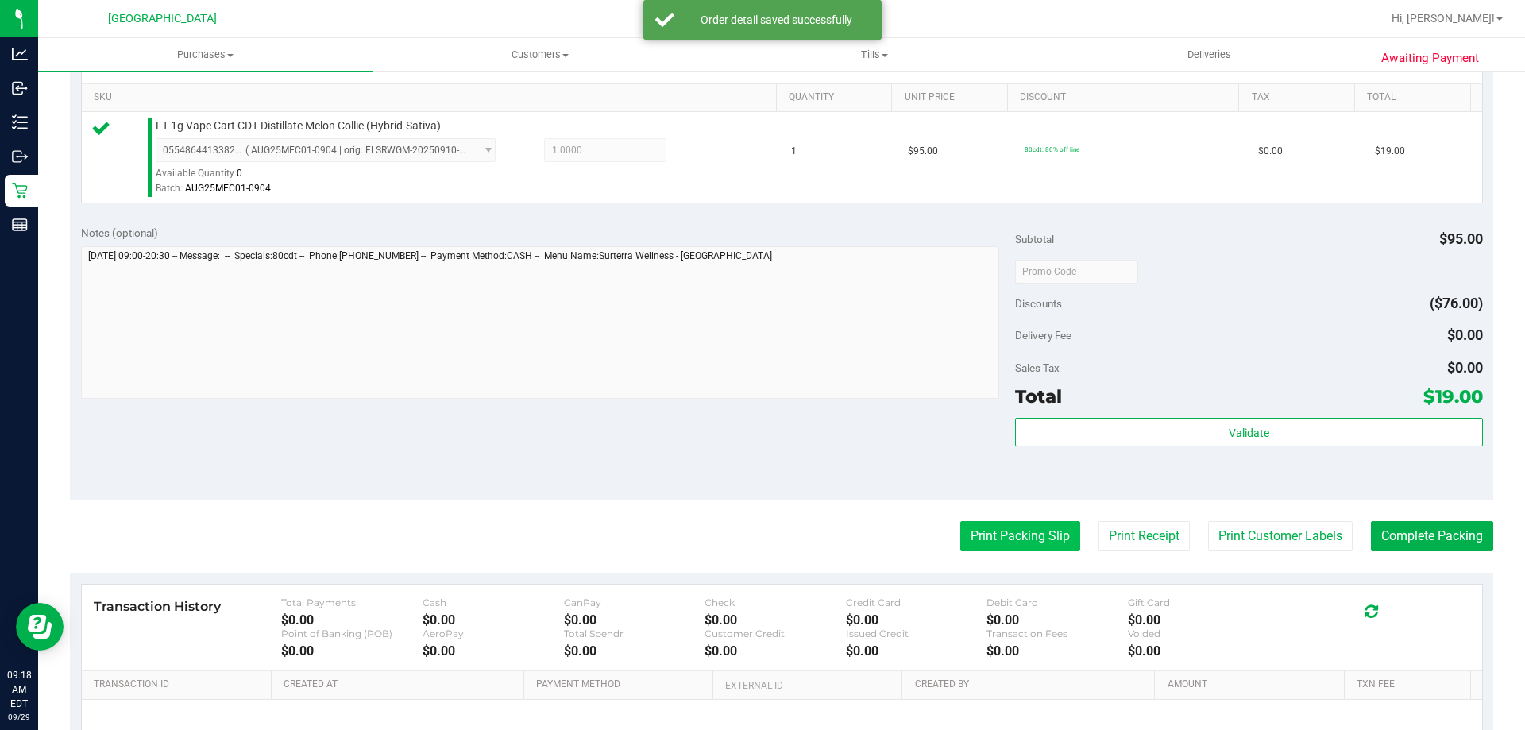
click at [1002, 528] on button "Print Packing Slip" at bounding box center [1020, 536] width 120 height 30
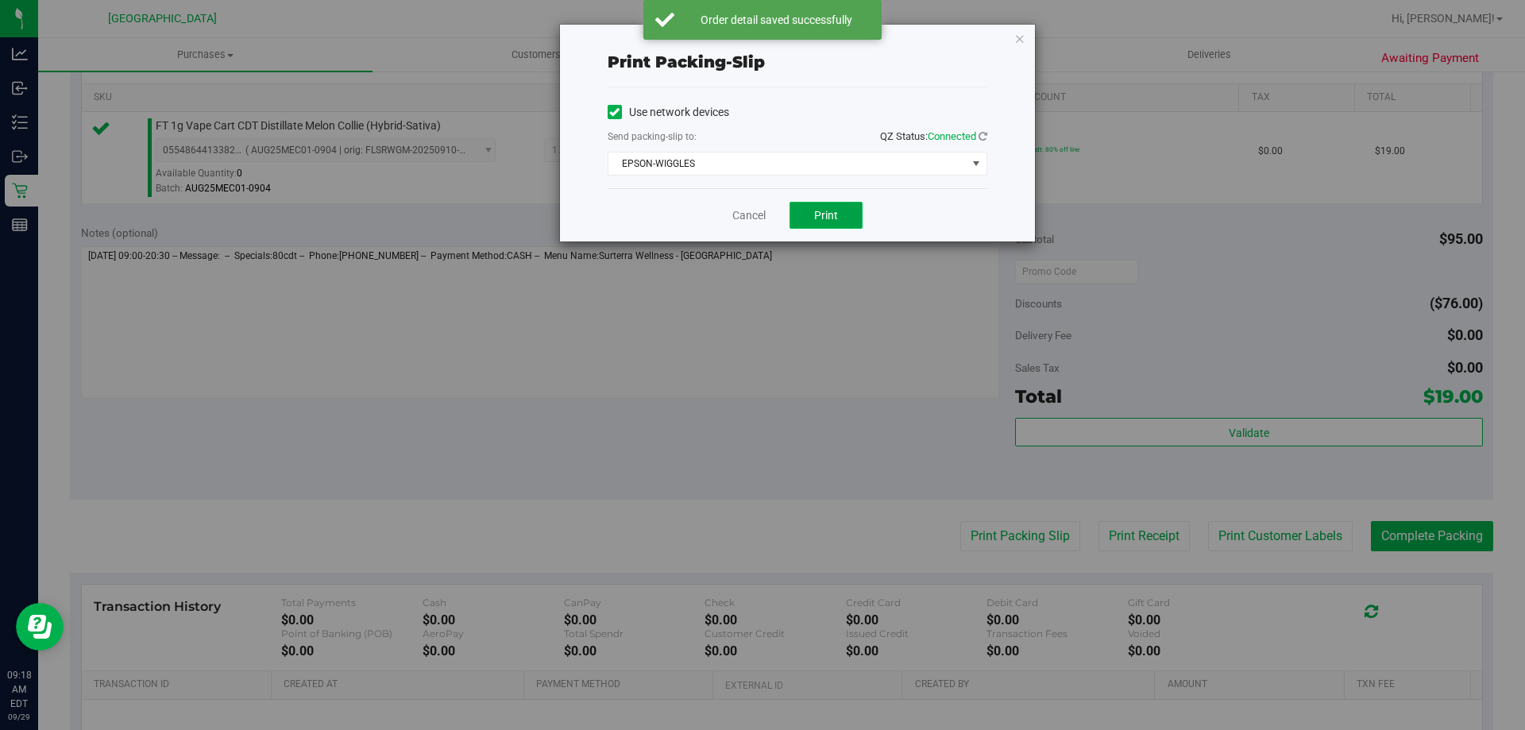
click at [827, 210] on span "Print" at bounding box center [826, 215] width 24 height 13
click at [759, 222] on link "Cancel" at bounding box center [748, 215] width 33 height 17
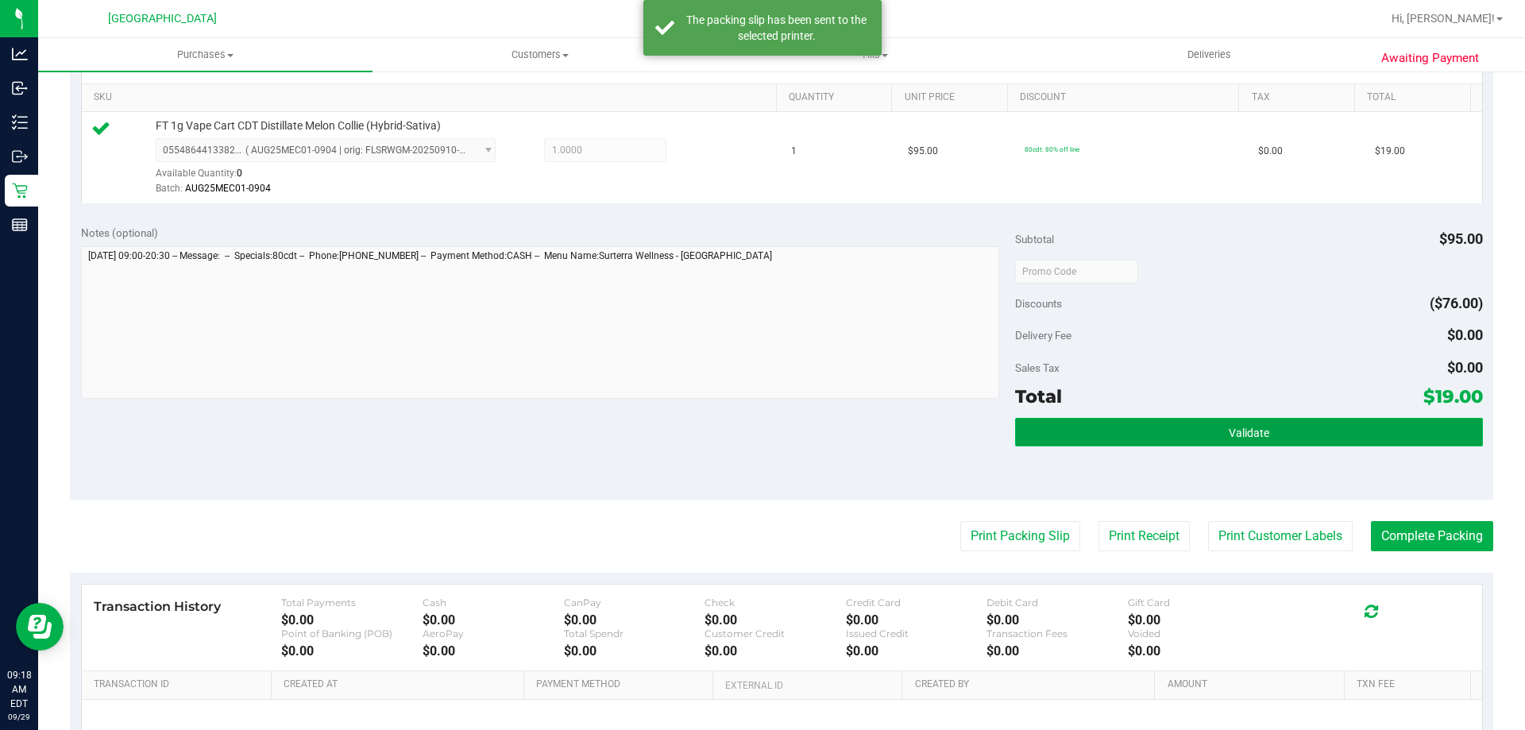
click at [1152, 425] on button "Validate" at bounding box center [1248, 432] width 467 height 29
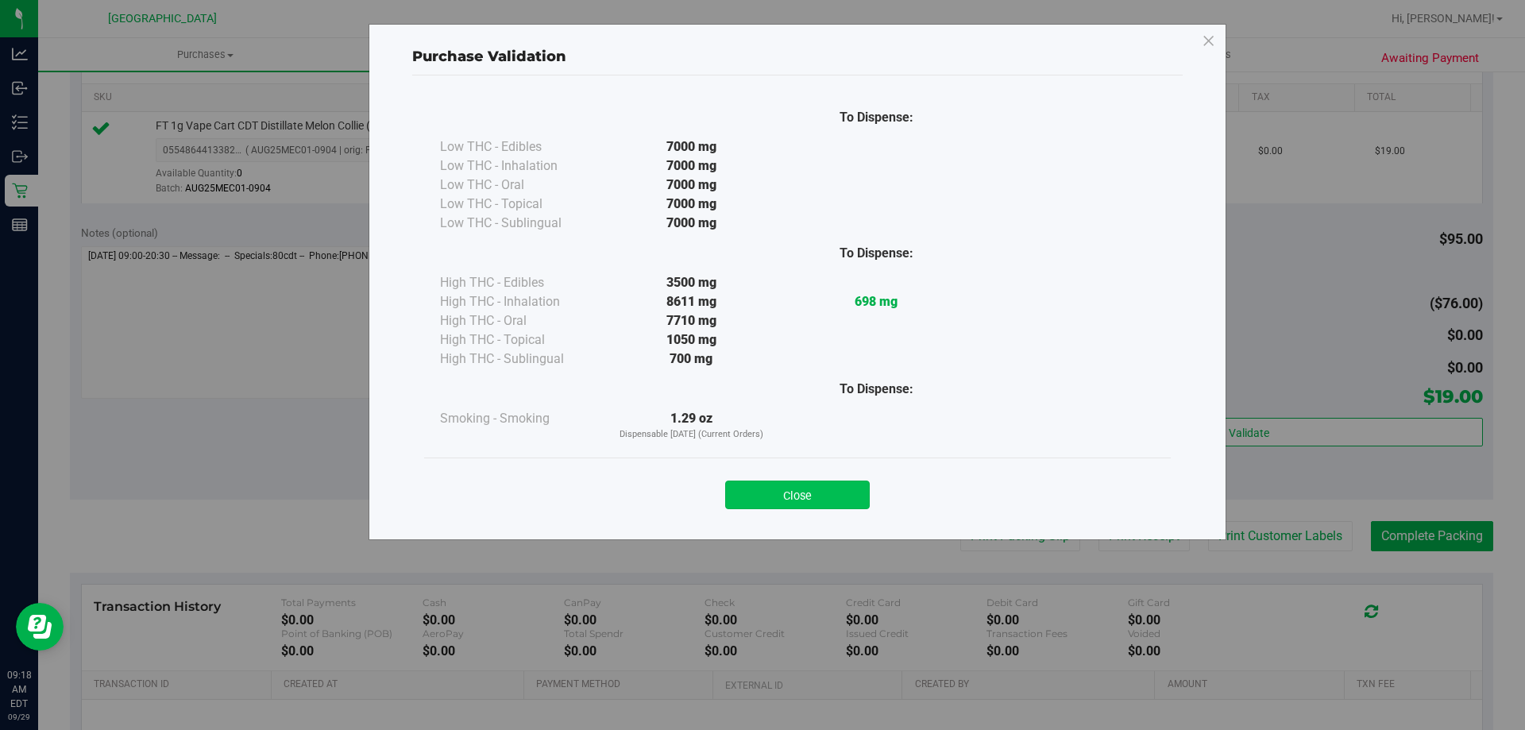
click at [740, 504] on button "Close" at bounding box center [797, 495] width 145 height 29
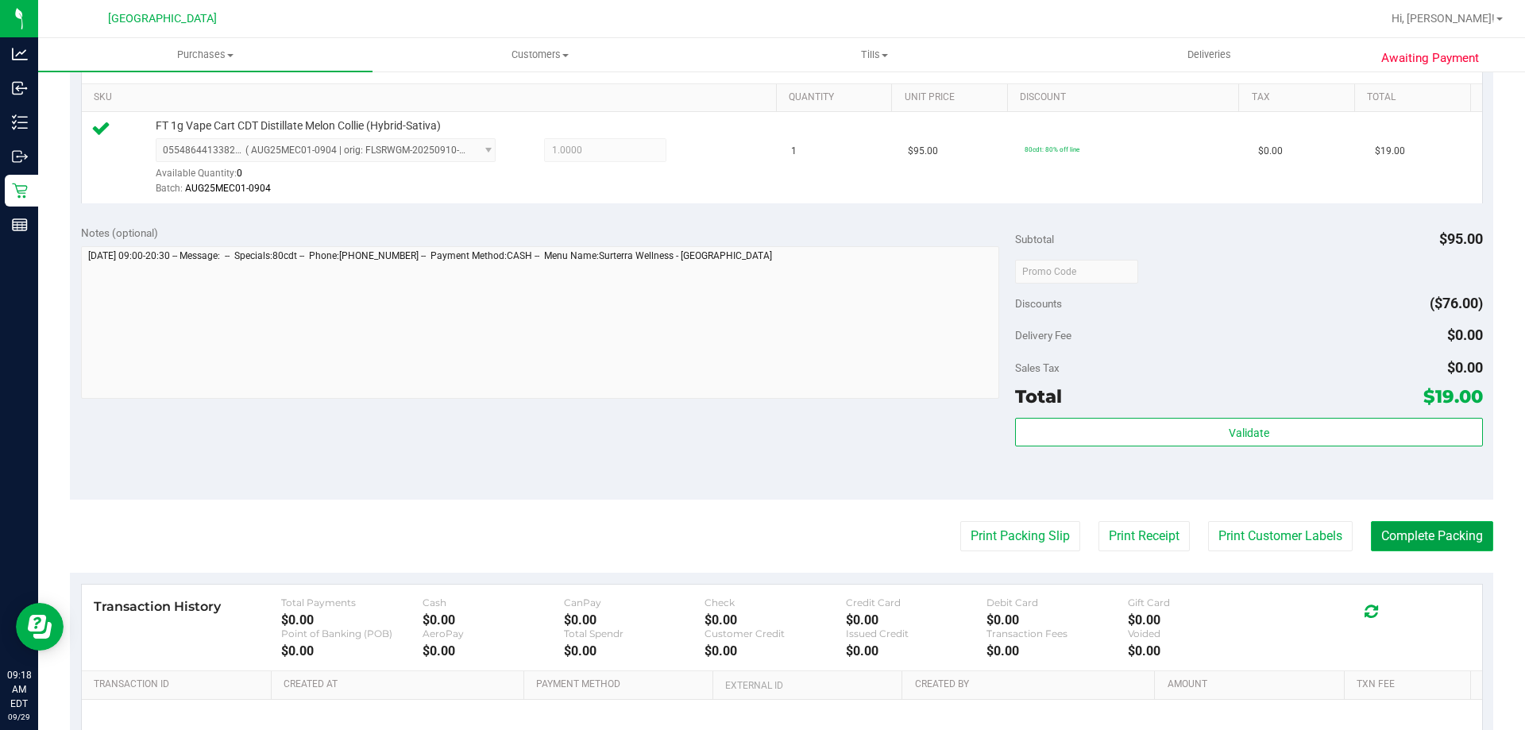
click at [1470, 544] on button "Complete Packing" at bounding box center [1432, 536] width 122 height 30
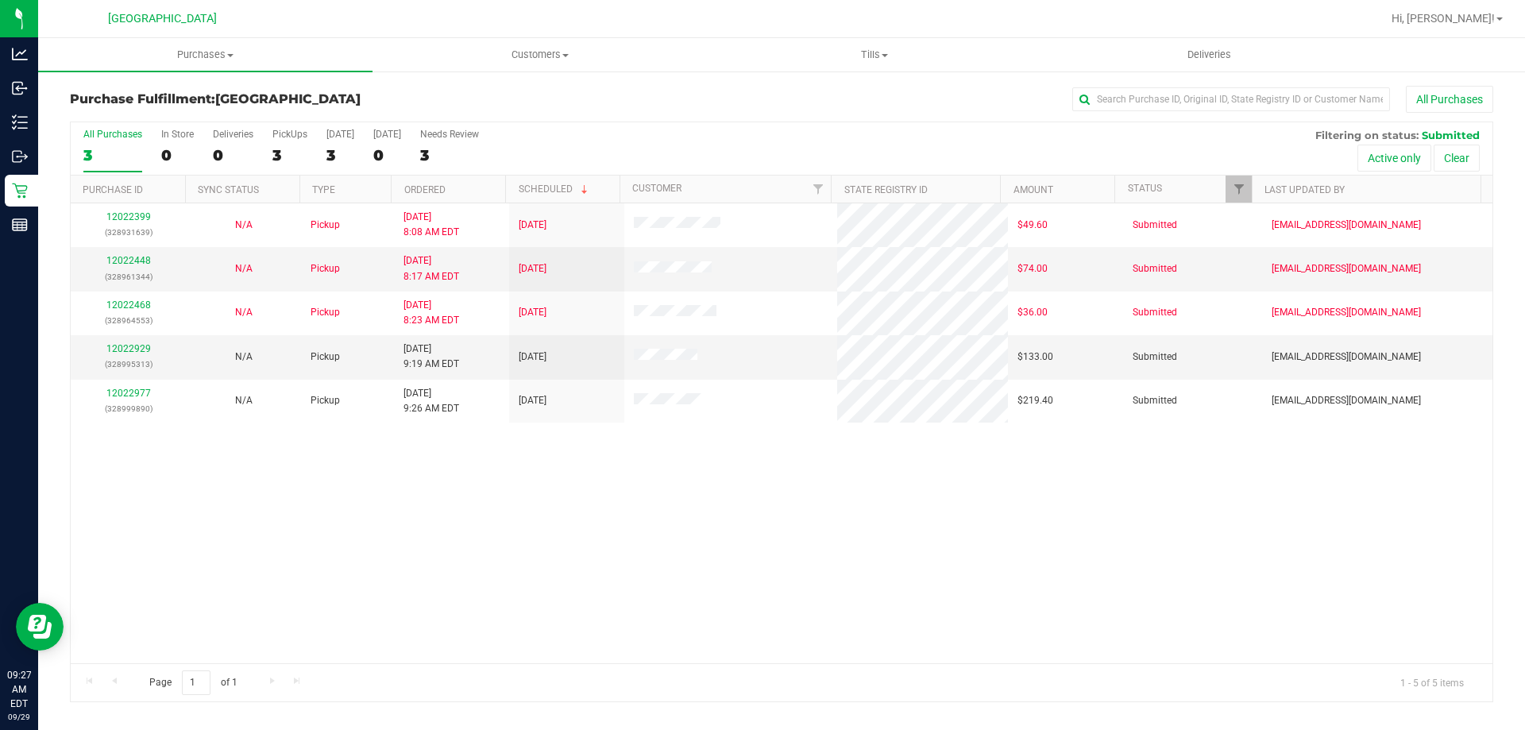
click at [731, 578] on div "12022399 (328931639) N/A Pickup [DATE] 8:08 AM EDT 9/29/2025 $49.60 Submitted […" at bounding box center [782, 433] width 1422 height 460
click at [117, 351] on link "12022929" at bounding box center [128, 348] width 44 height 11
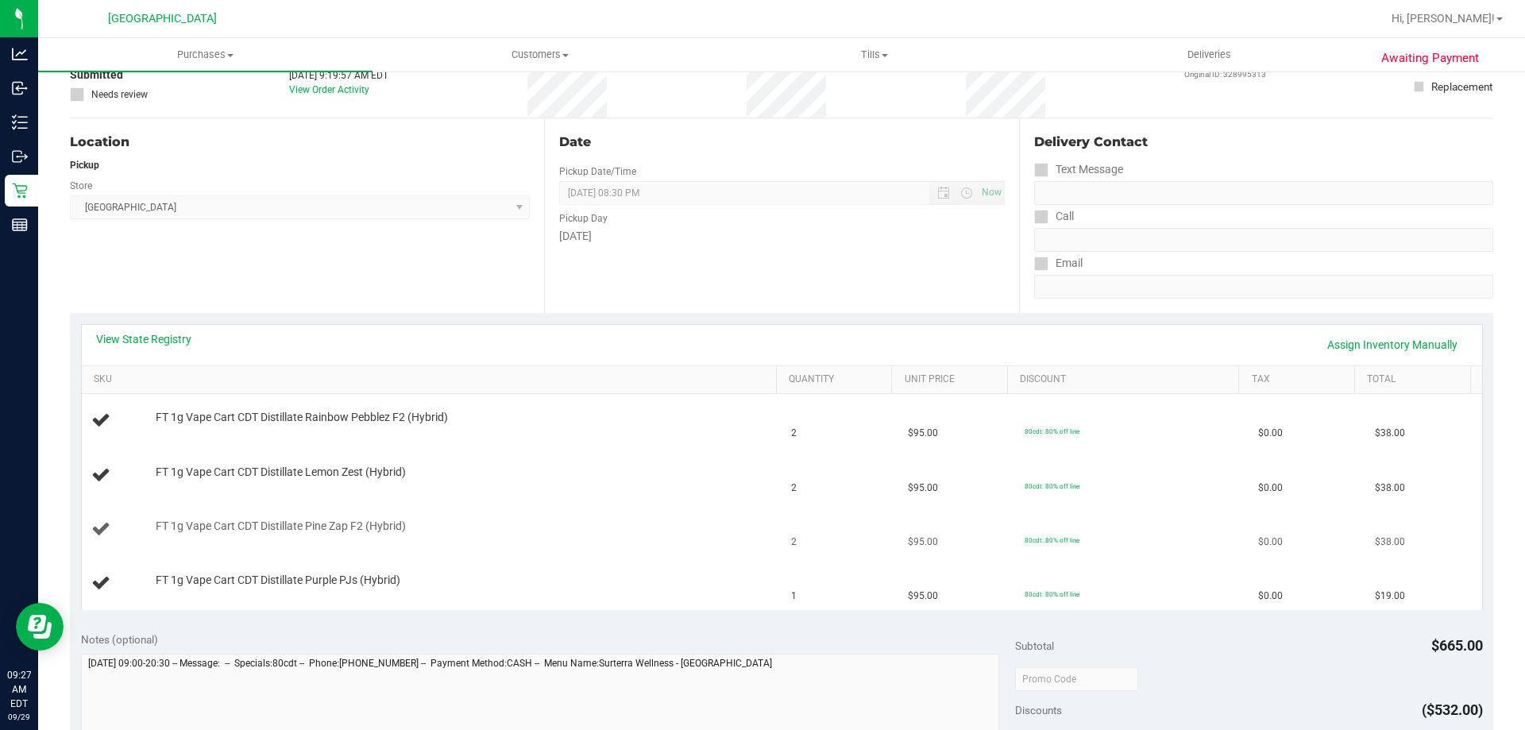
scroll to position [238, 0]
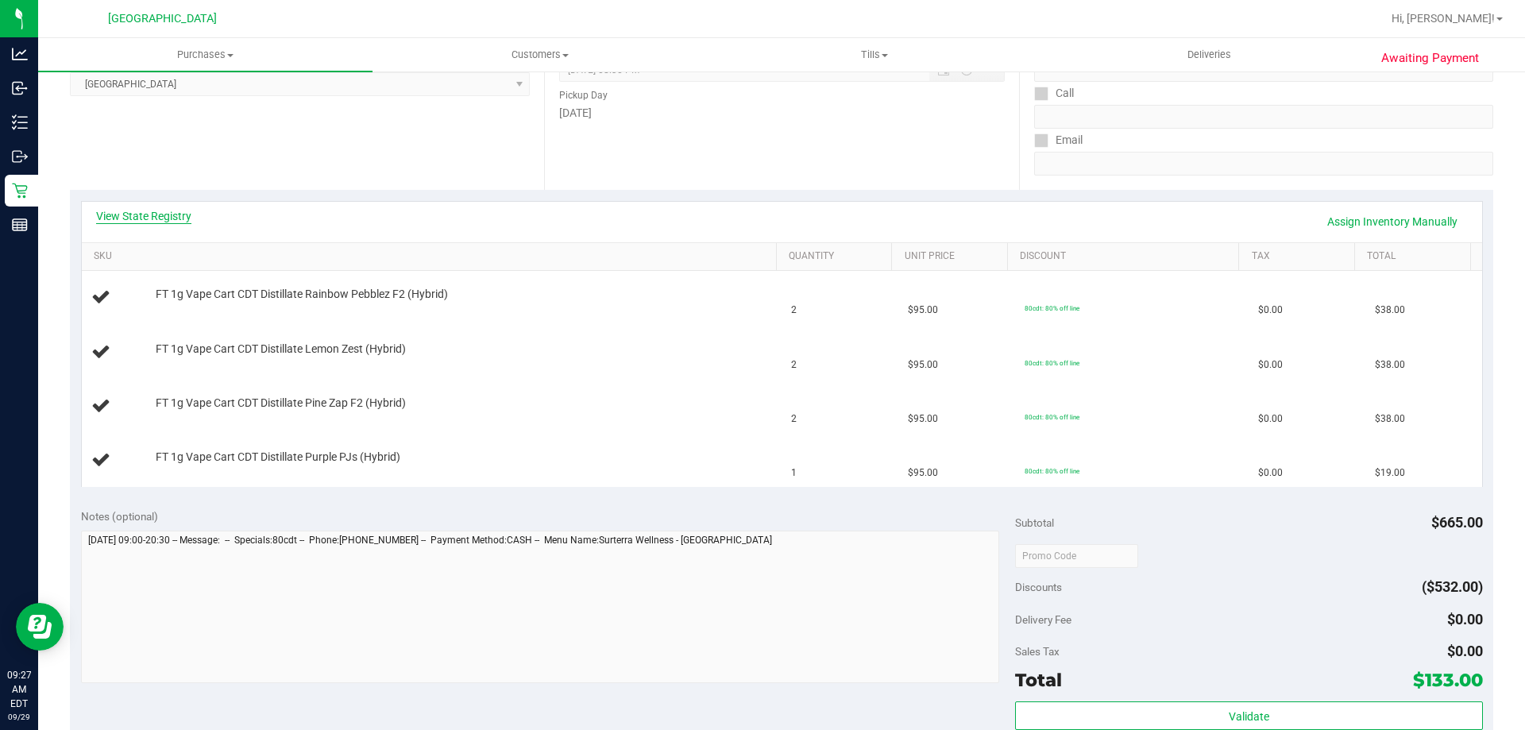
click at [144, 218] on link "View State Registry" at bounding box center [143, 216] width 95 height 16
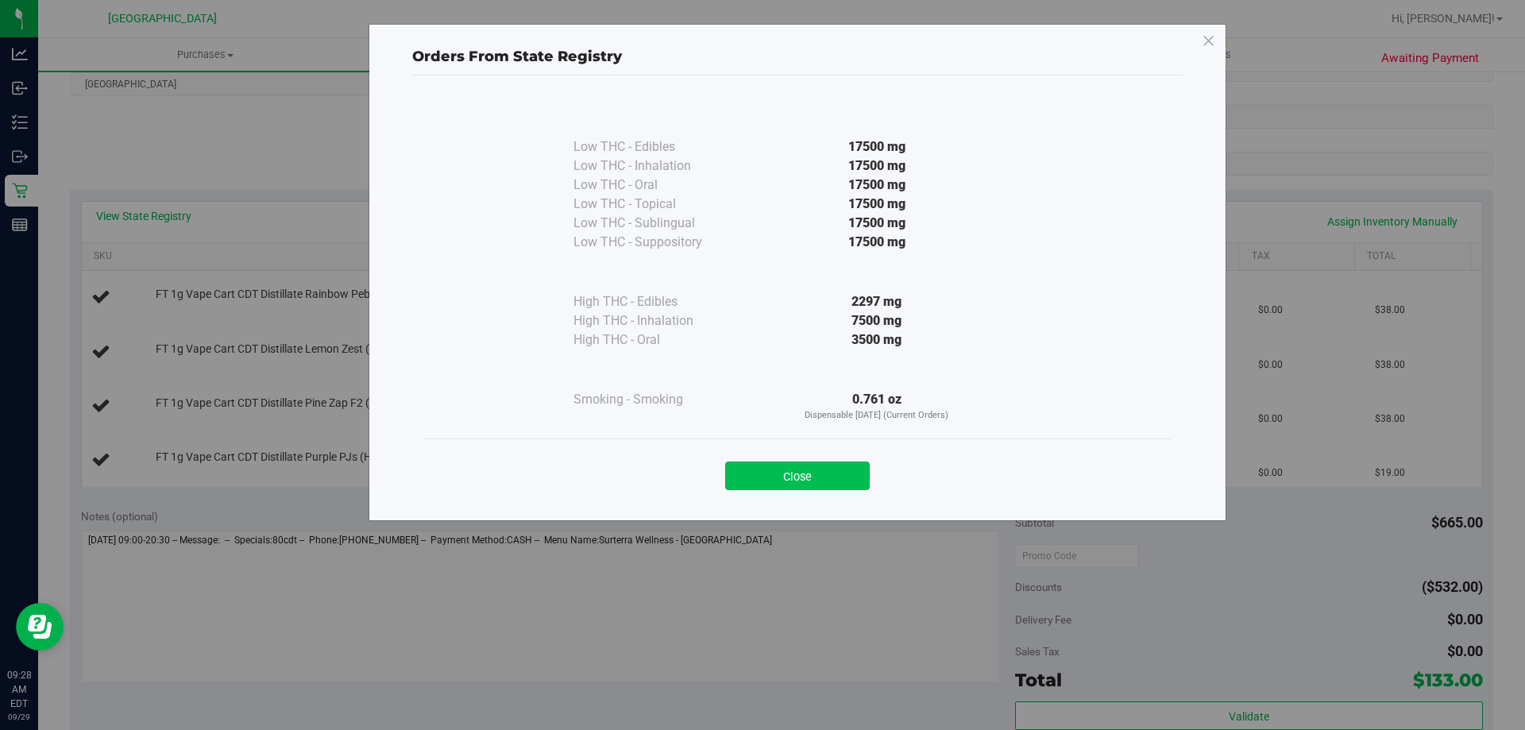
click at [839, 467] on button "Close" at bounding box center [797, 476] width 145 height 29
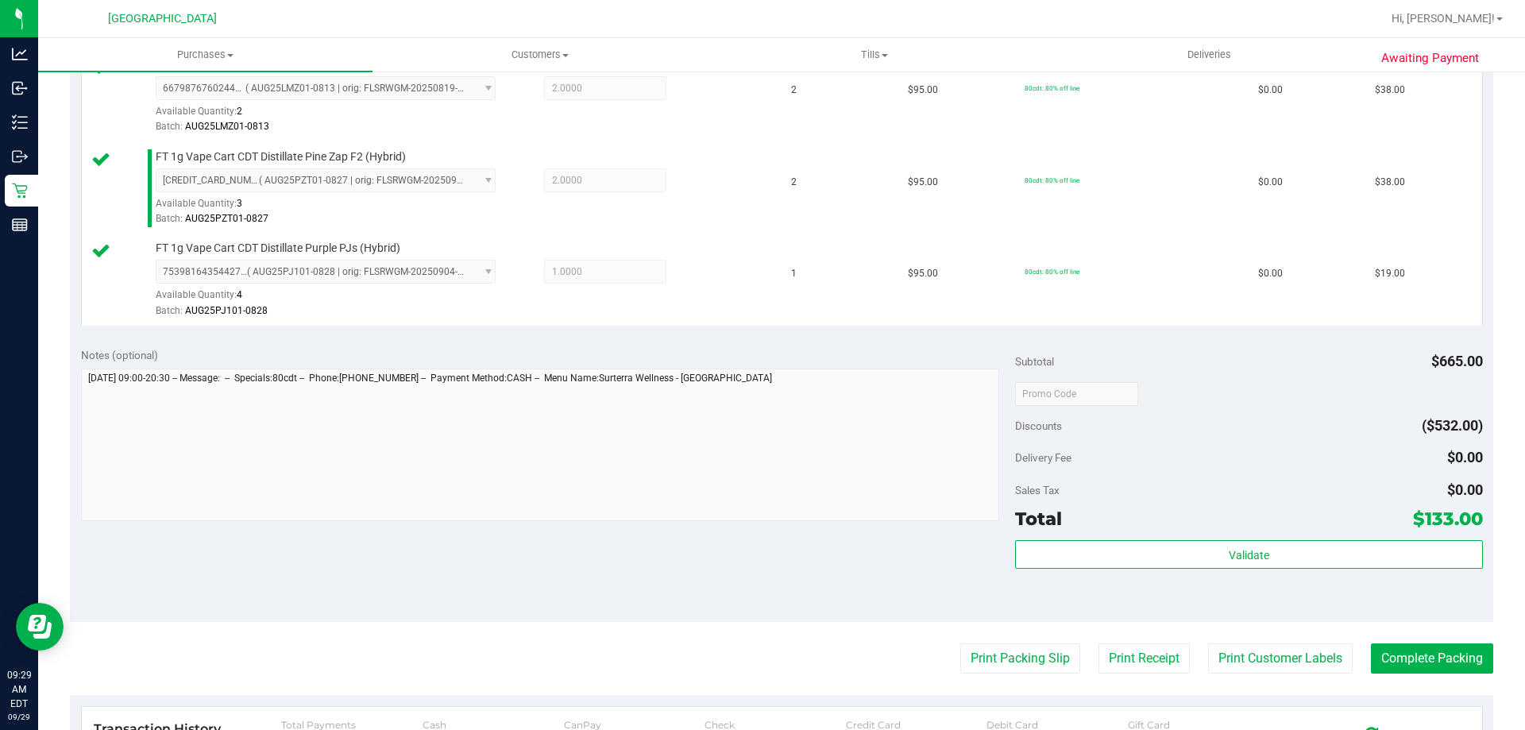
scroll to position [693, 0]
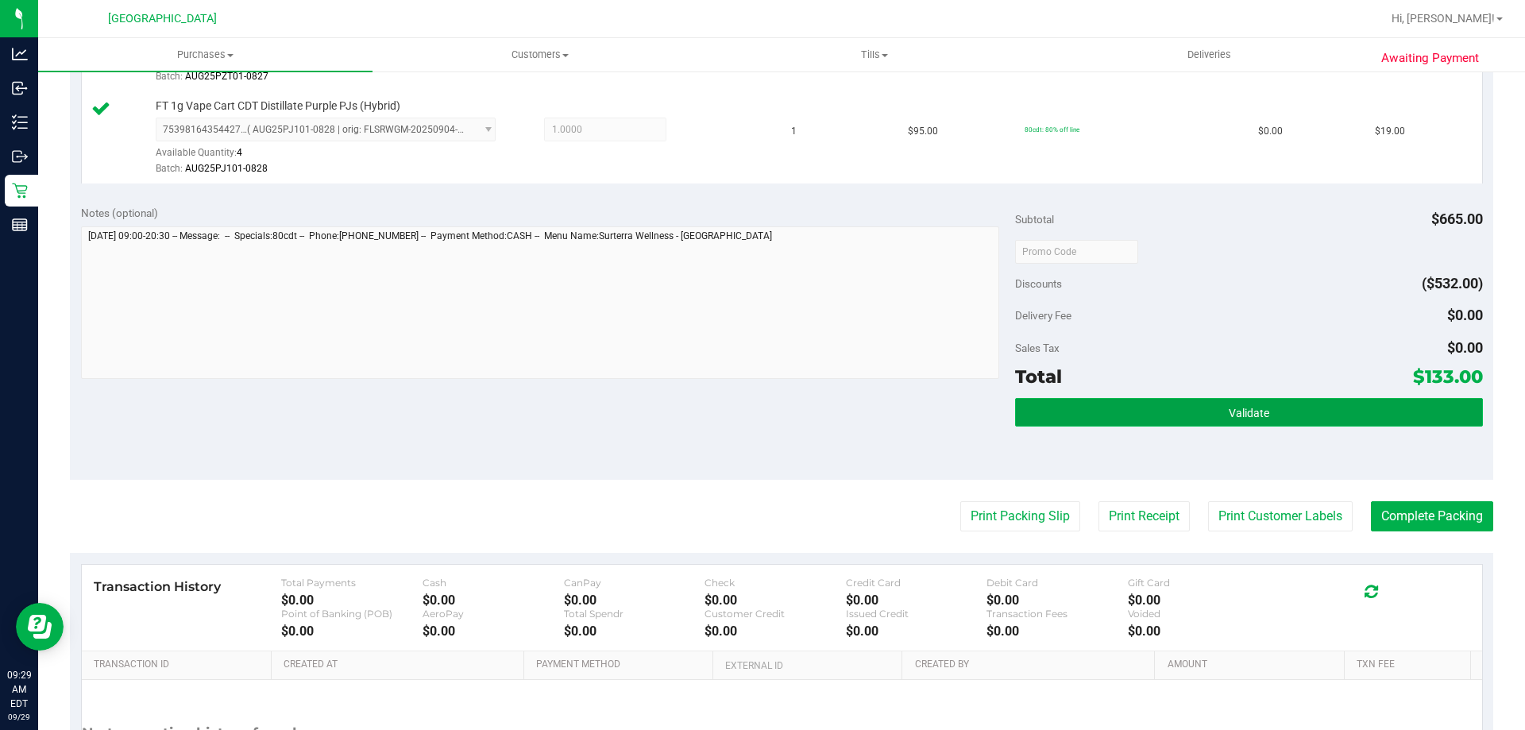
click at [1194, 413] on button "Validate" at bounding box center [1248, 412] width 467 height 29
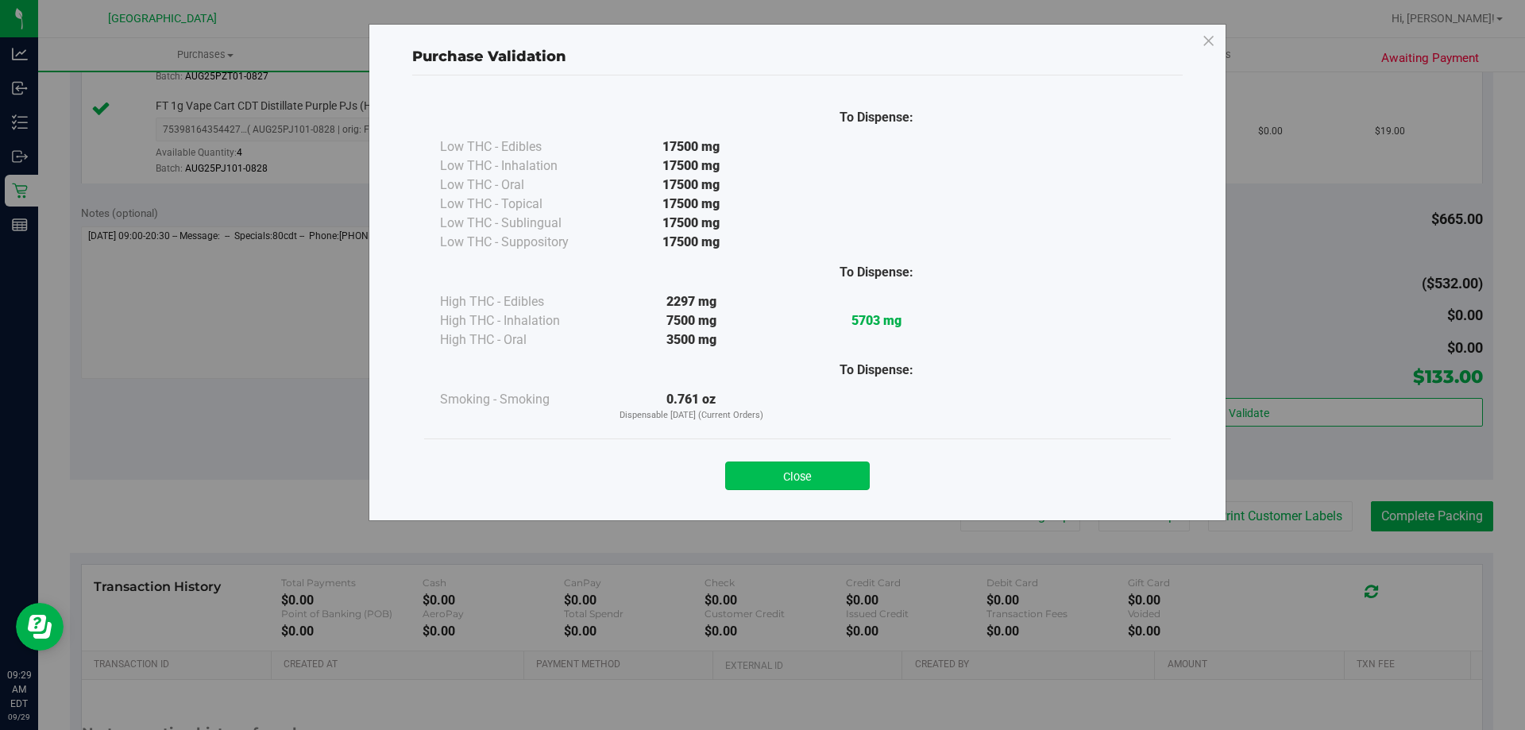
click at [789, 479] on button "Close" at bounding box center [797, 476] width 145 height 29
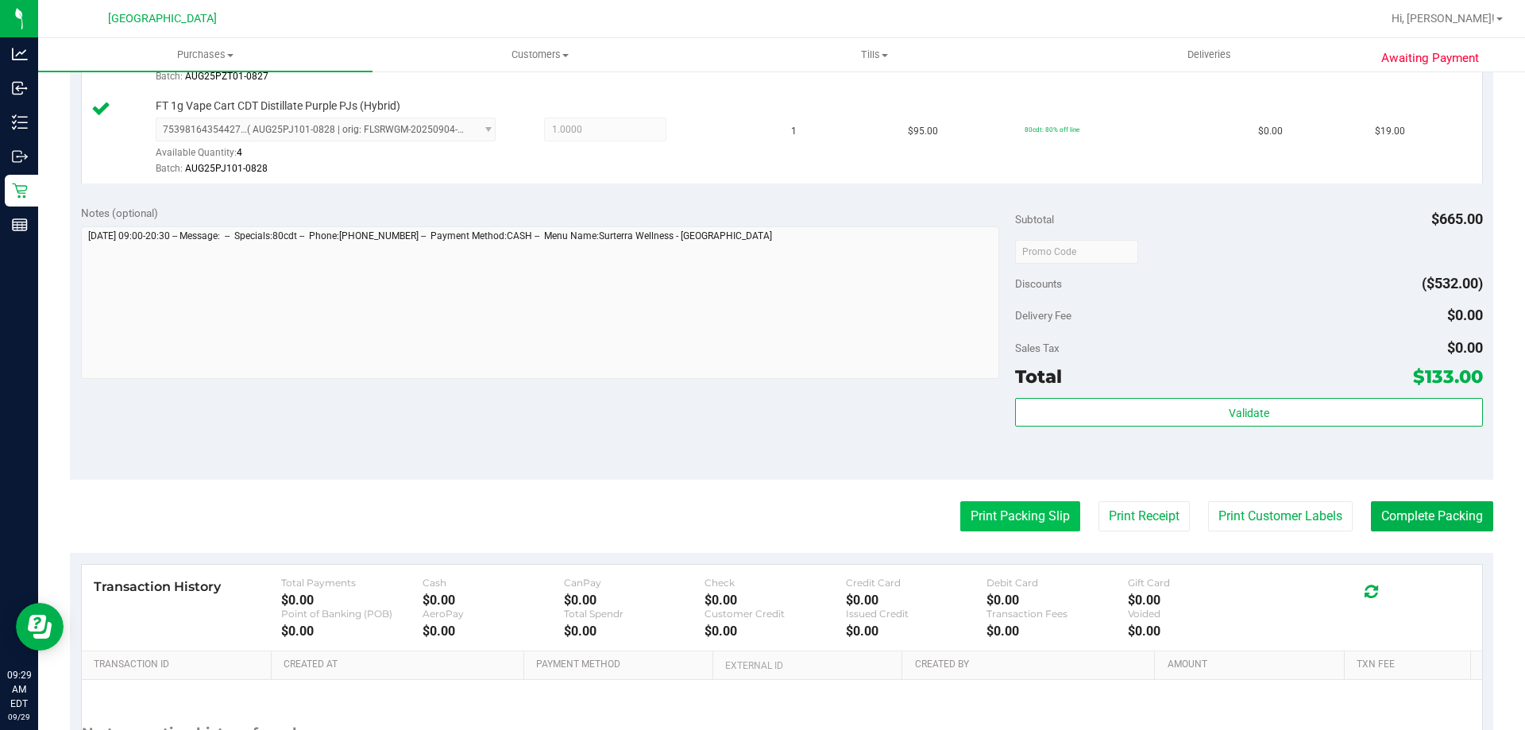
click at [975, 523] on button "Print Packing Slip" at bounding box center [1020, 516] width 120 height 30
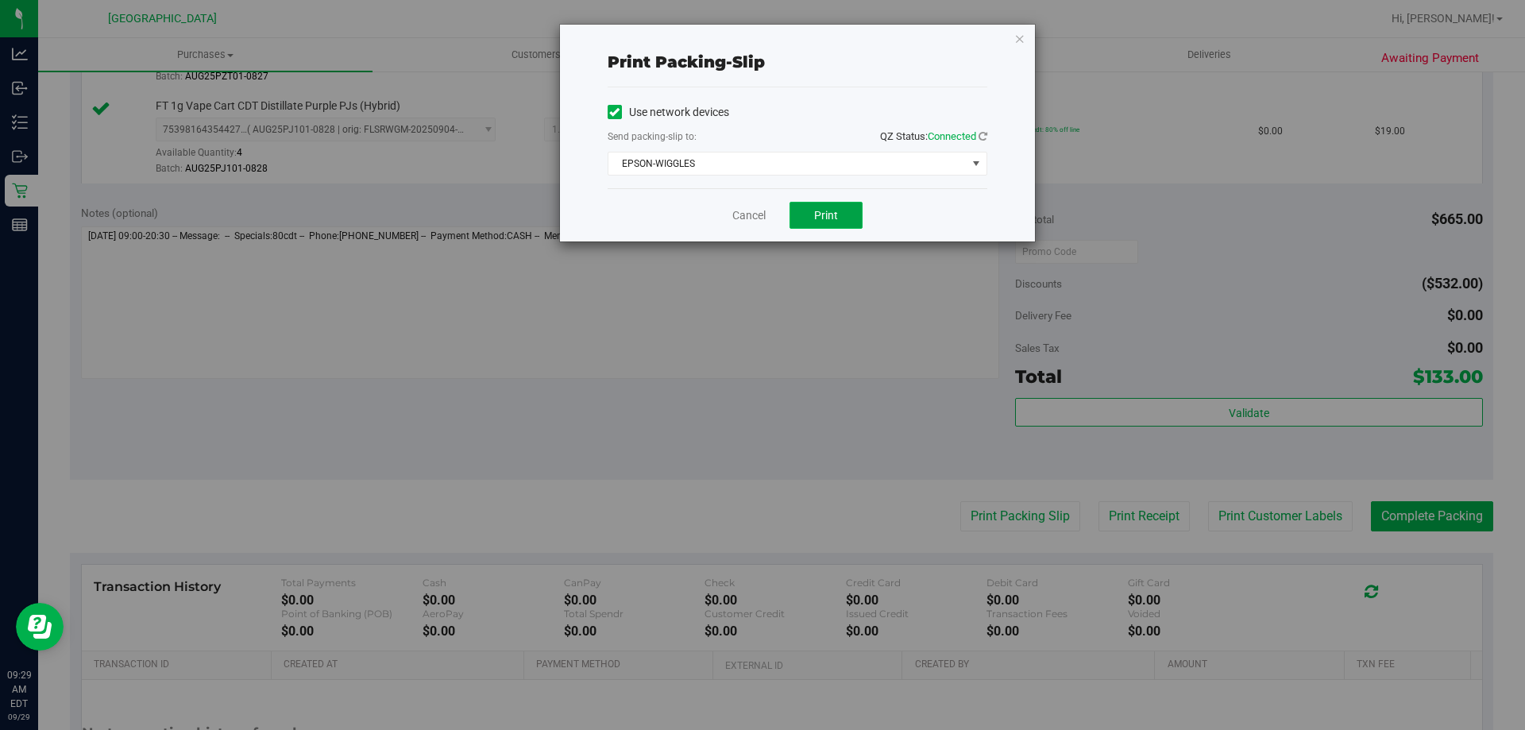
click at [820, 212] on span "Print" at bounding box center [826, 215] width 24 height 13
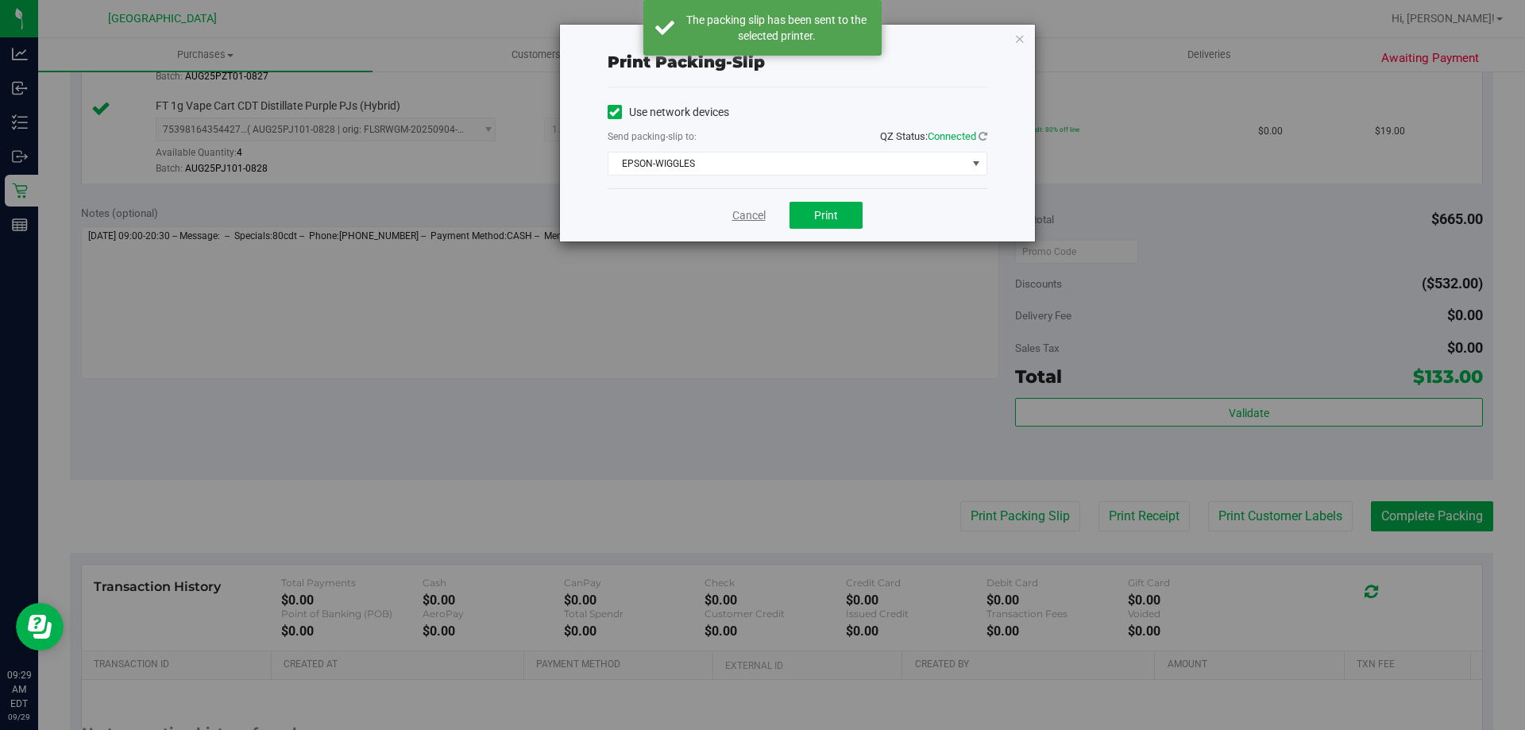
click at [755, 207] on link "Cancel" at bounding box center [748, 215] width 33 height 17
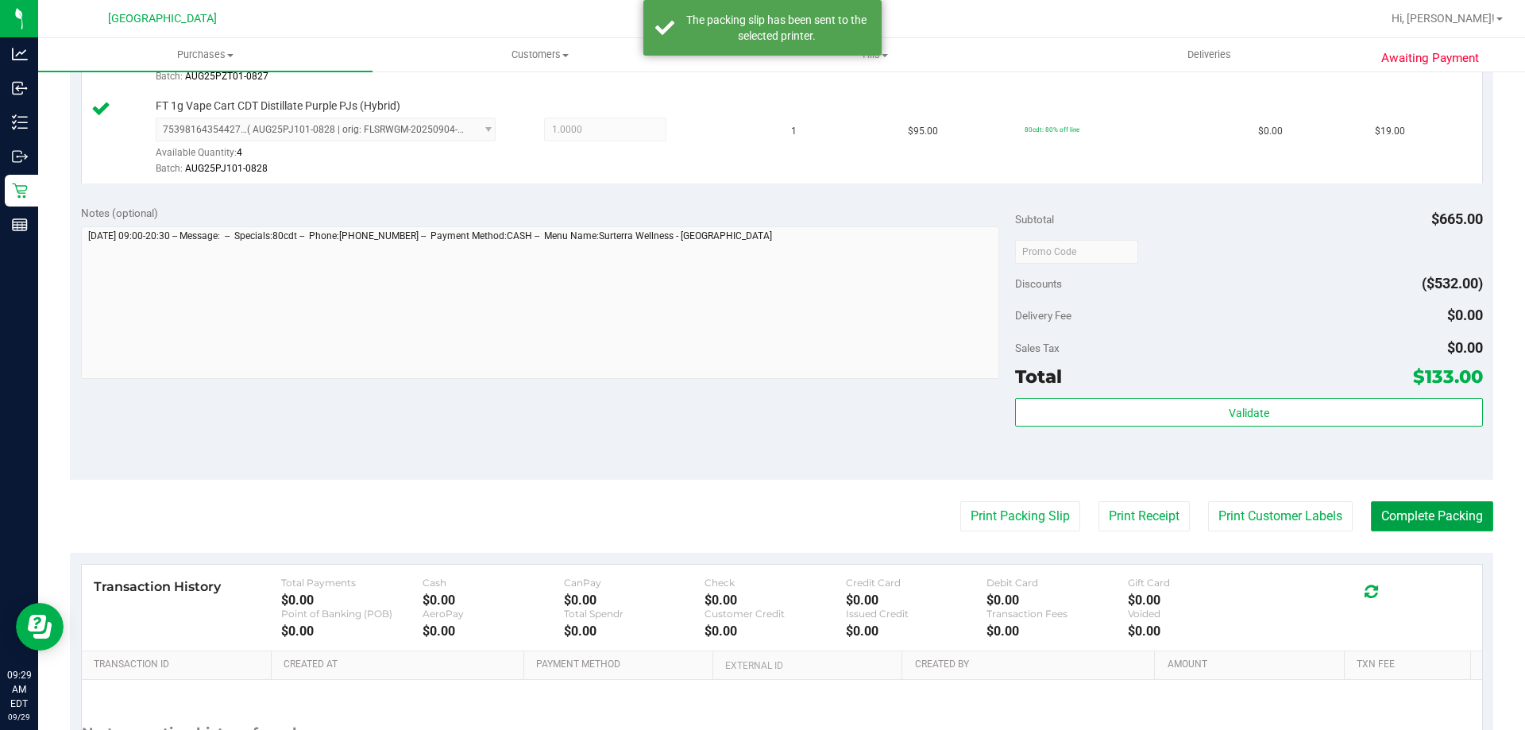
click at [1423, 514] on button "Complete Packing" at bounding box center [1432, 516] width 122 height 30
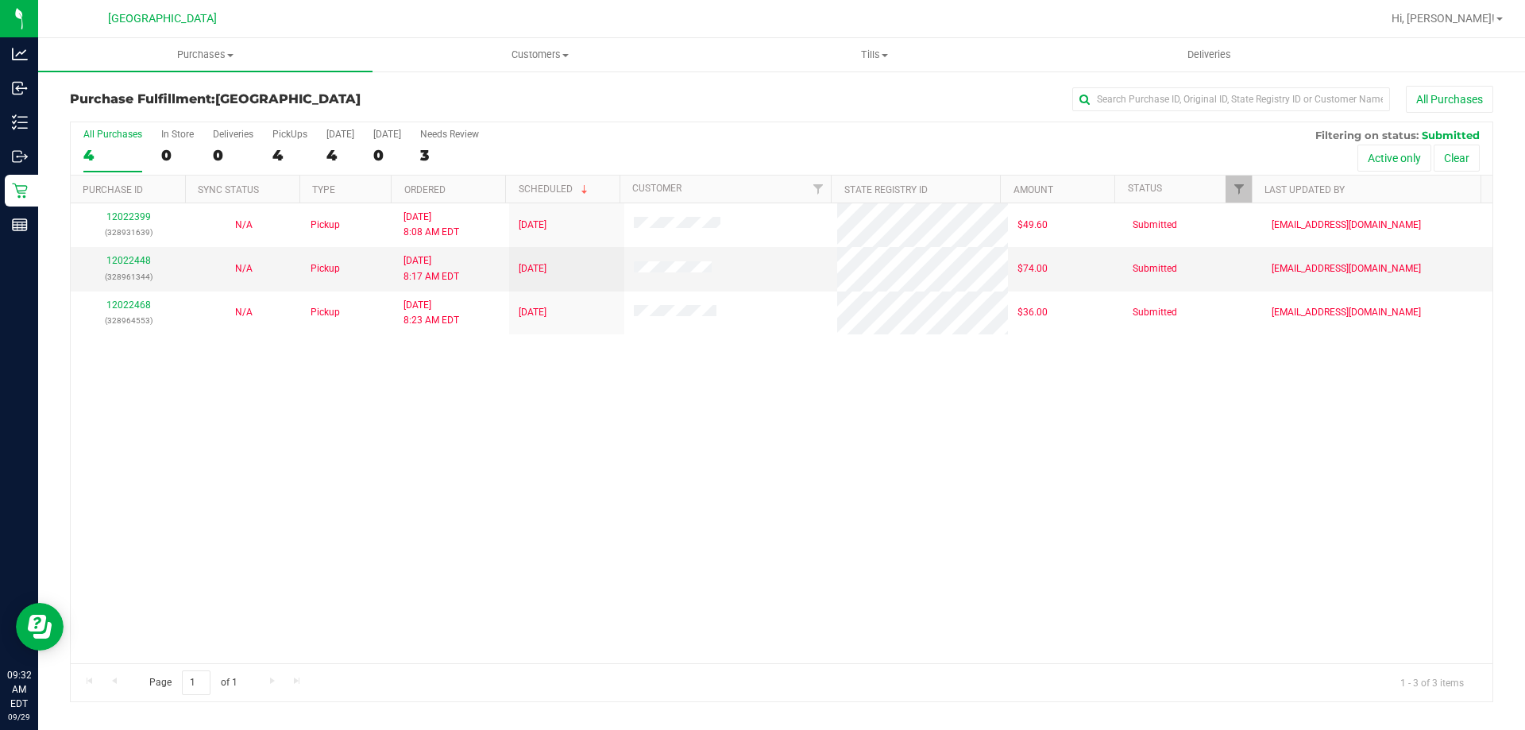
click at [938, 472] on div "12022399 (328931639) N/A Pickup 9/29/2025 8:08 AM EDT 9/29/2025 $49.60 Submitte…" at bounding box center [782, 433] width 1422 height 460
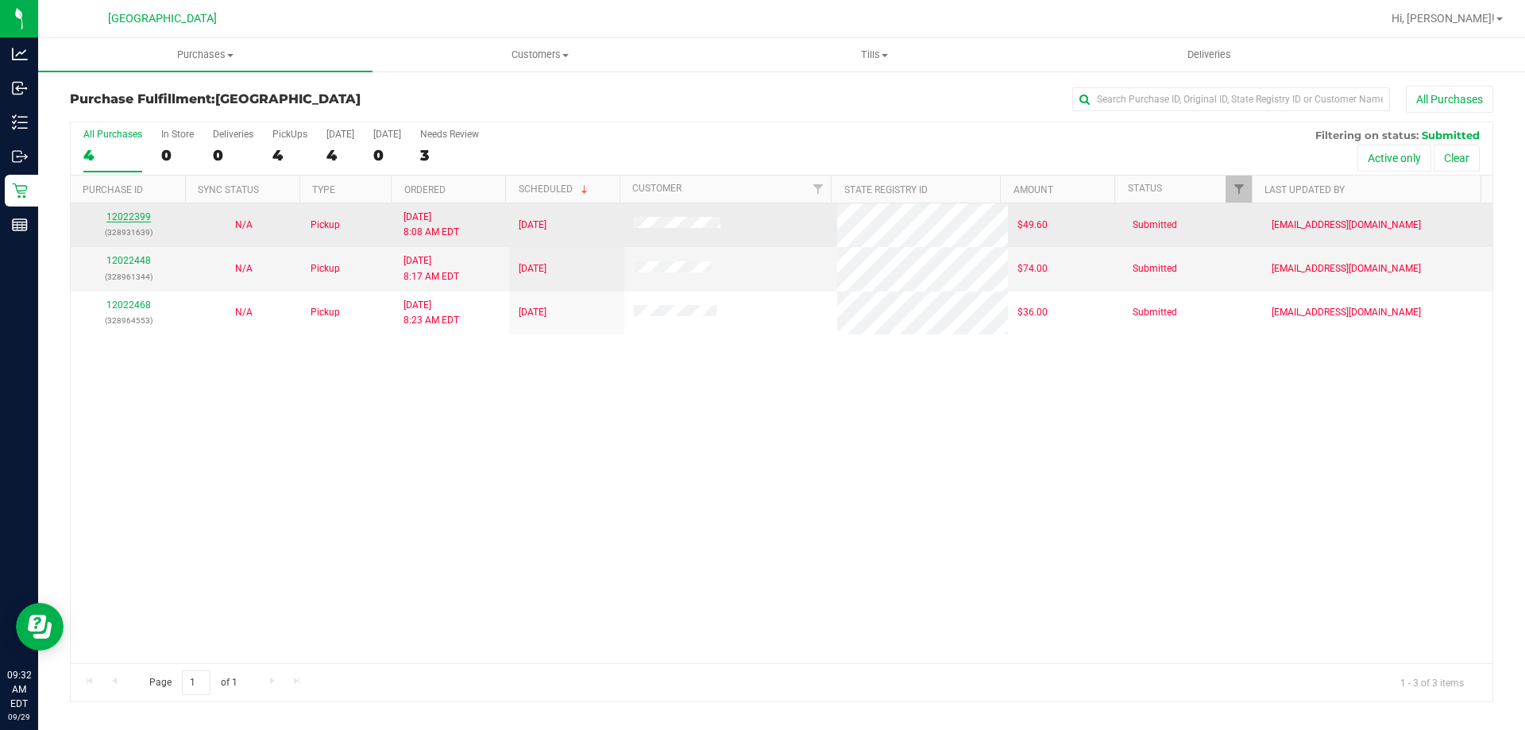
click at [145, 213] on link "12022399" at bounding box center [128, 216] width 44 height 11
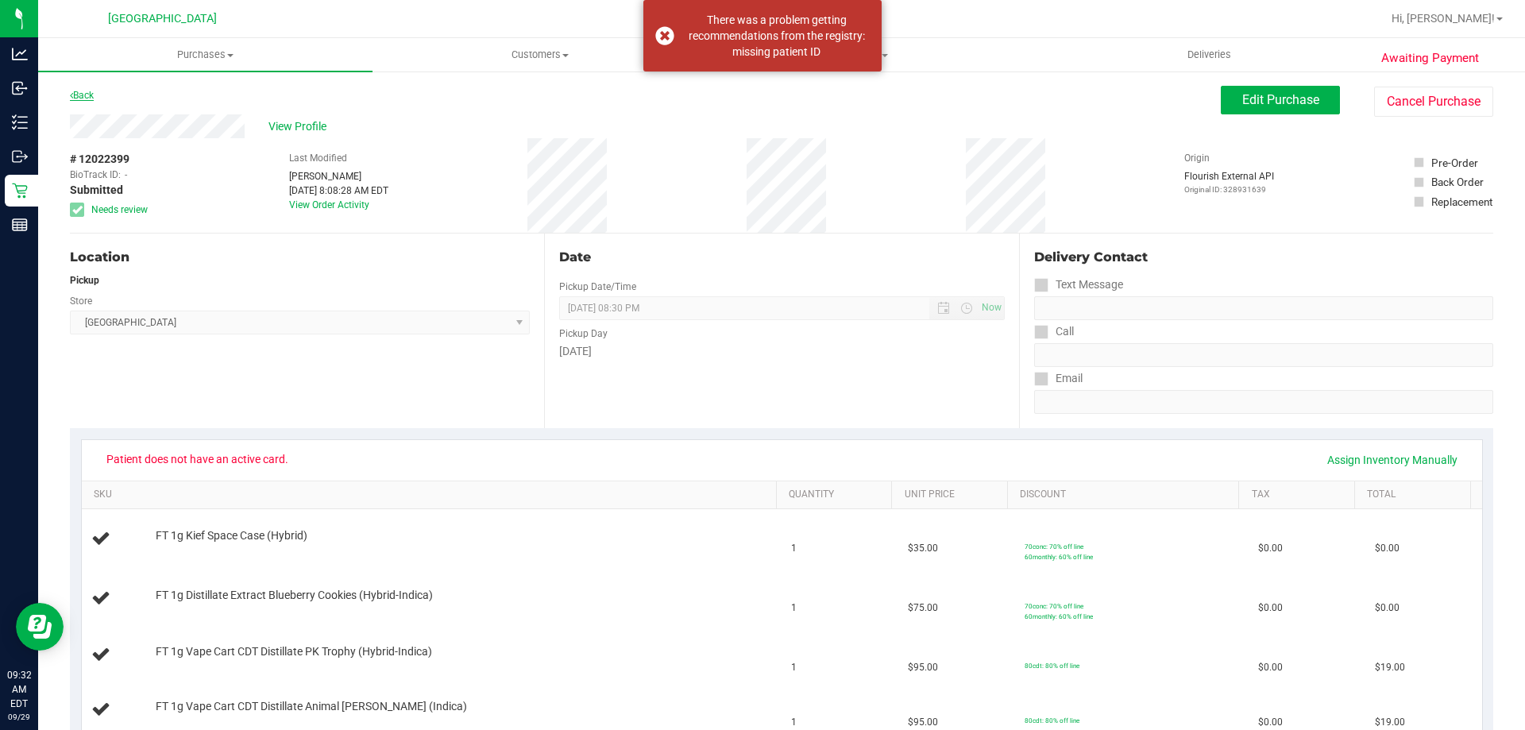
click at [87, 93] on link "Back" at bounding box center [82, 95] width 24 height 11
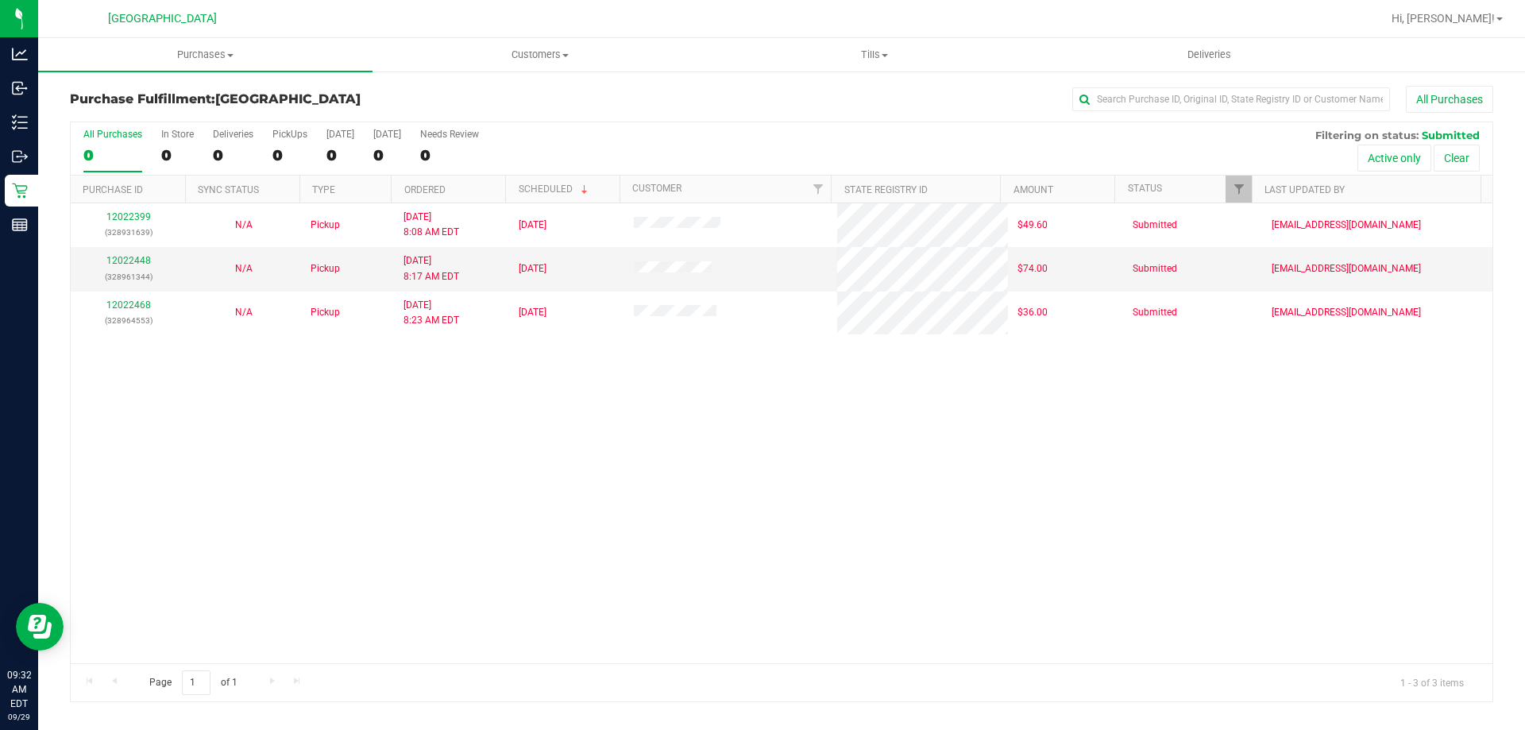
click at [585, 457] on div "12022399 (328931639) N/A Pickup 9/29/2025 8:08 AM EDT 9/29/2025 $49.60 Submitte…" at bounding box center [782, 433] width 1422 height 460
click at [393, 461] on div "12022399 (328931639) N/A Pickup 9/29/2025 8:08 AM EDT 9/29/2025 $49.60 Submitte…" at bounding box center [782, 433] width 1422 height 460
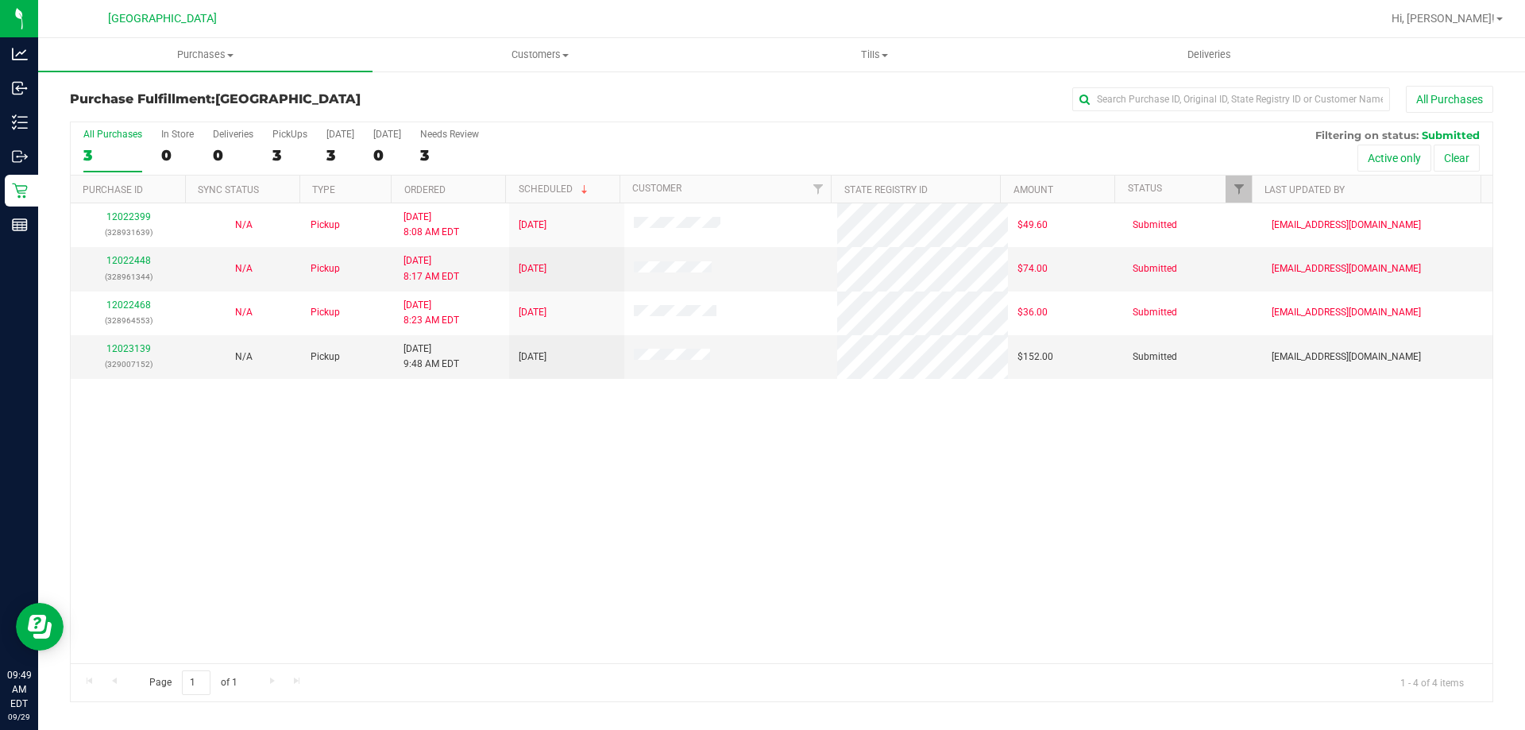
click at [341, 566] on div "12022399 (328931639) N/A Pickup 9/29/2025 8:08 AM EDT 9/29/2025 $49.60 Submitte…" at bounding box center [782, 433] width 1422 height 460
click at [126, 343] on link "12023139" at bounding box center [128, 348] width 44 height 11
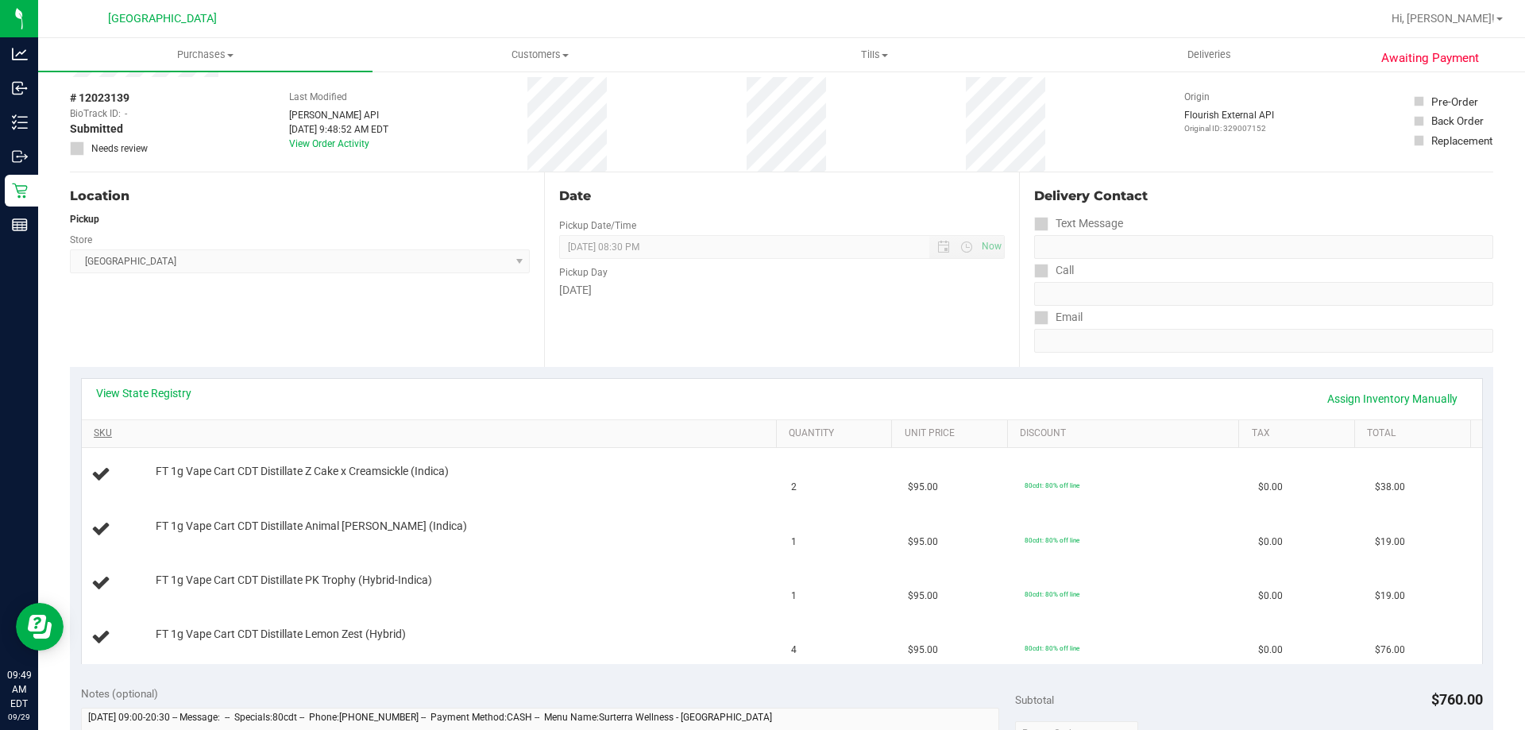
scroll to position [159, 0]
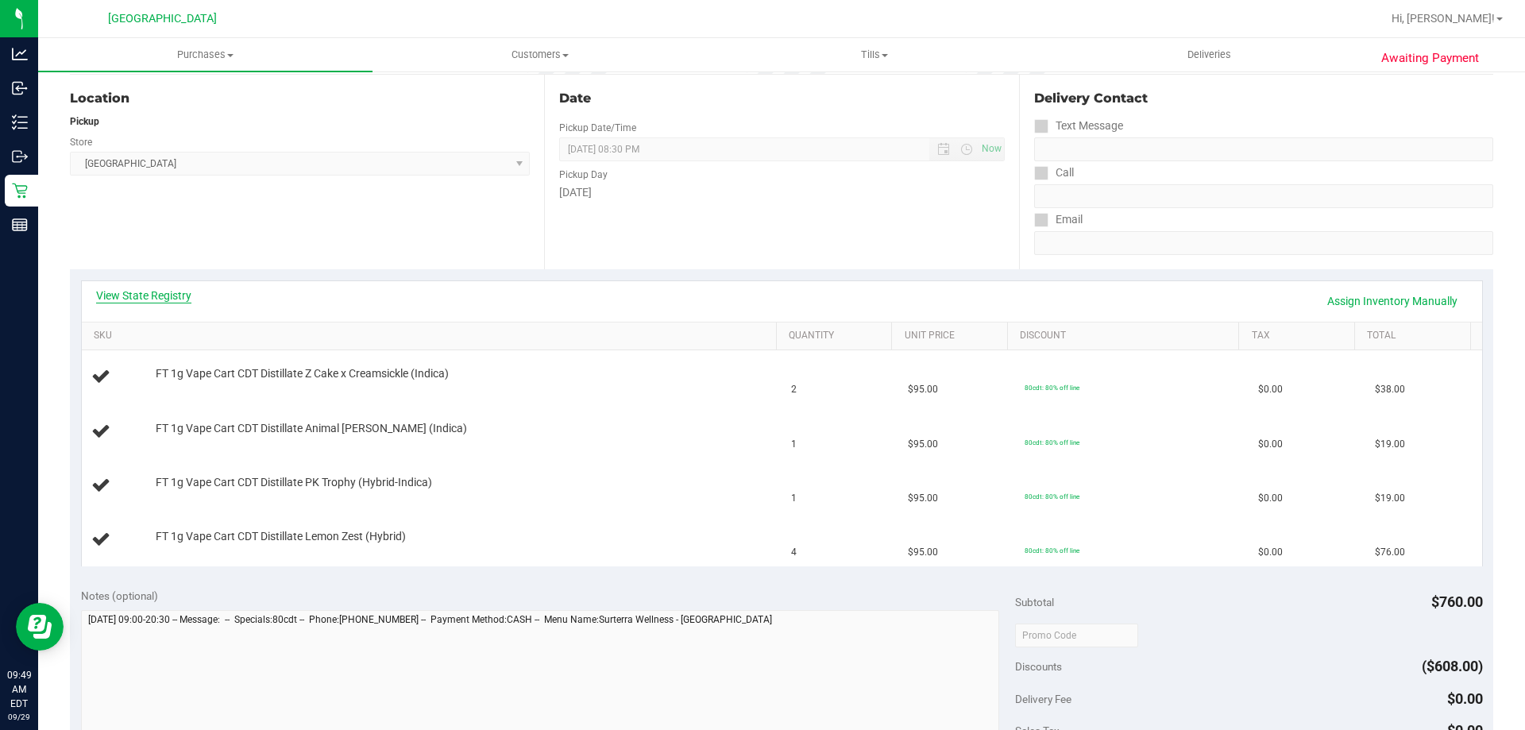
click at [168, 289] on link "View State Registry" at bounding box center [143, 296] width 95 height 16
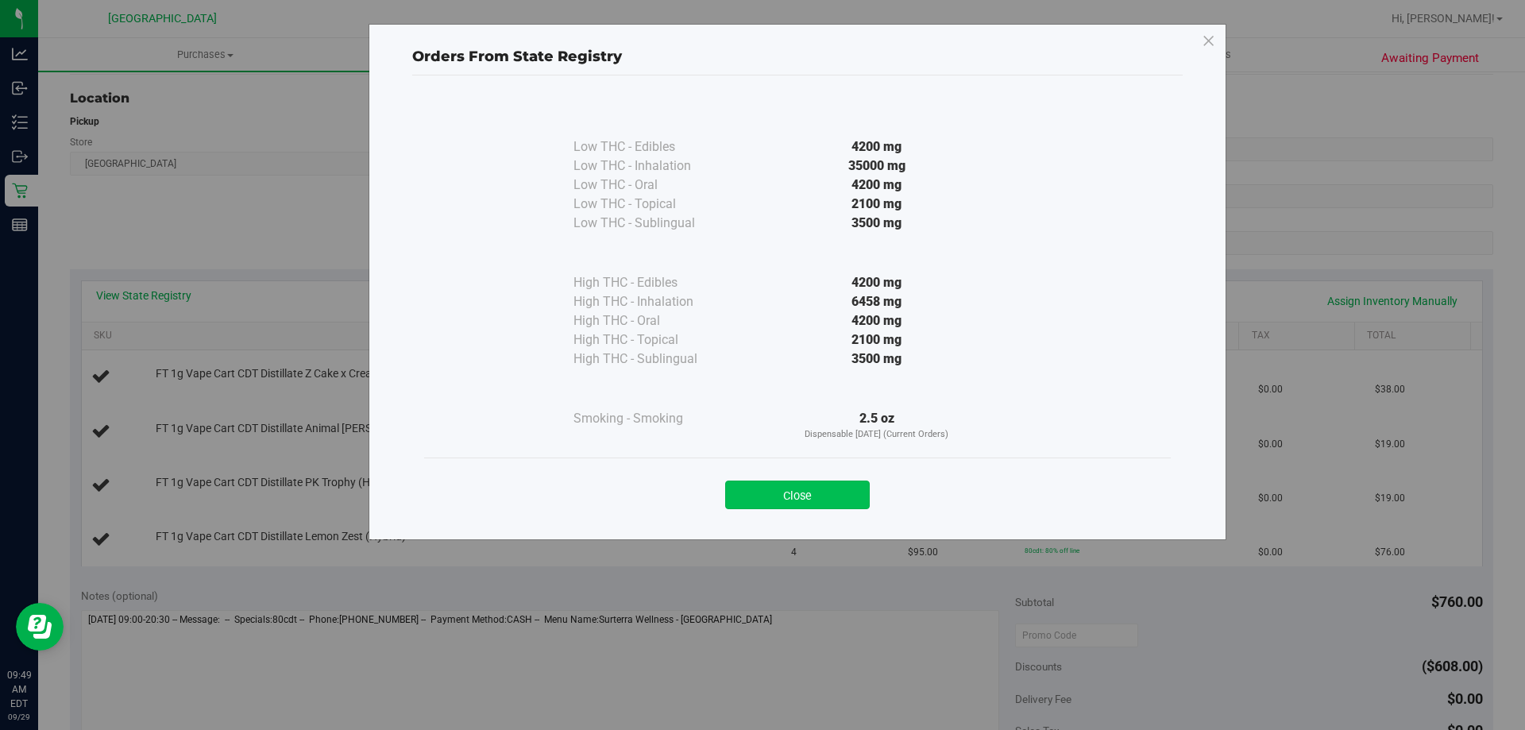
click at [831, 486] on button "Close" at bounding box center [797, 495] width 145 height 29
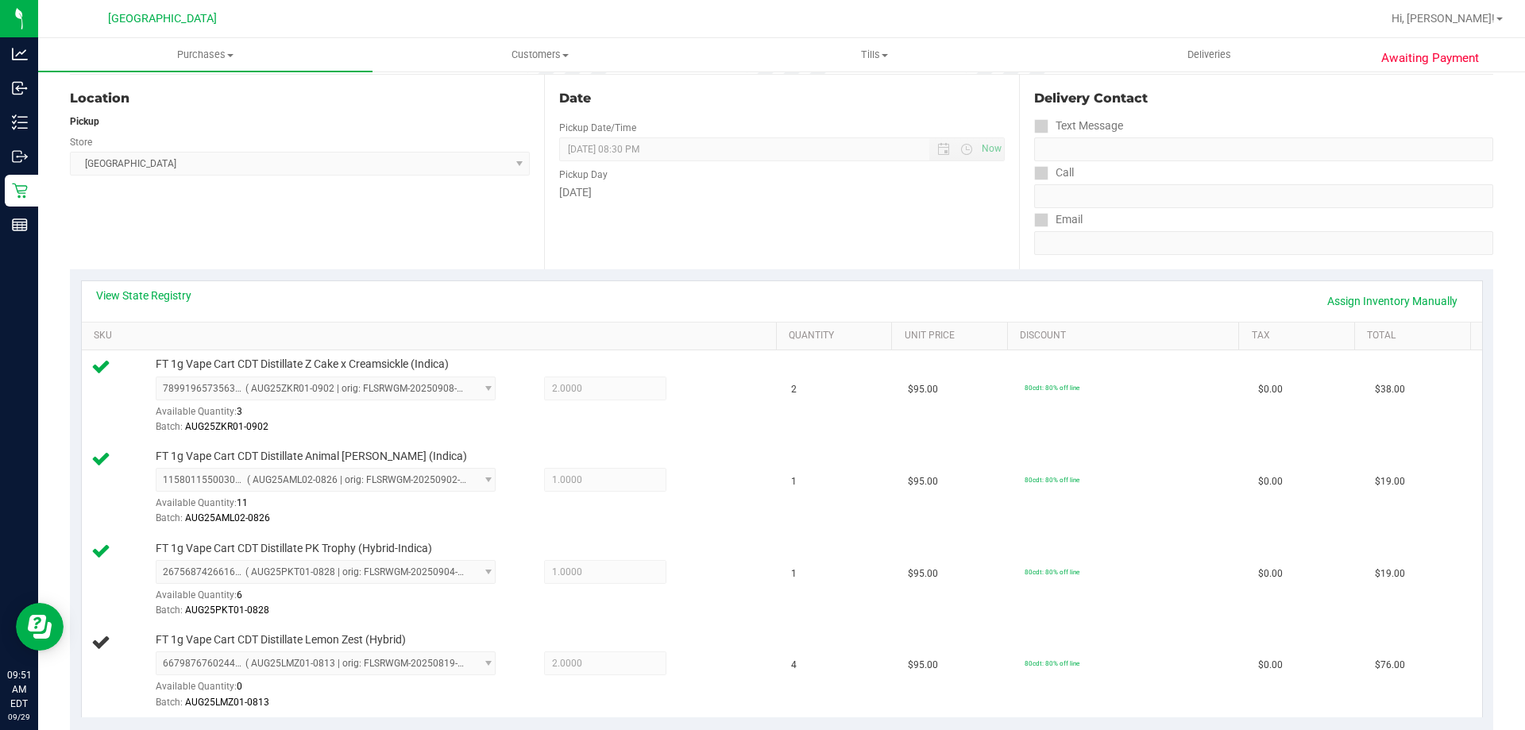
click at [664, 274] on div "View State Registry Assign Inventory Manually SKU Quantity Unit Price Discount …" at bounding box center [782, 498] width 1424 height 458
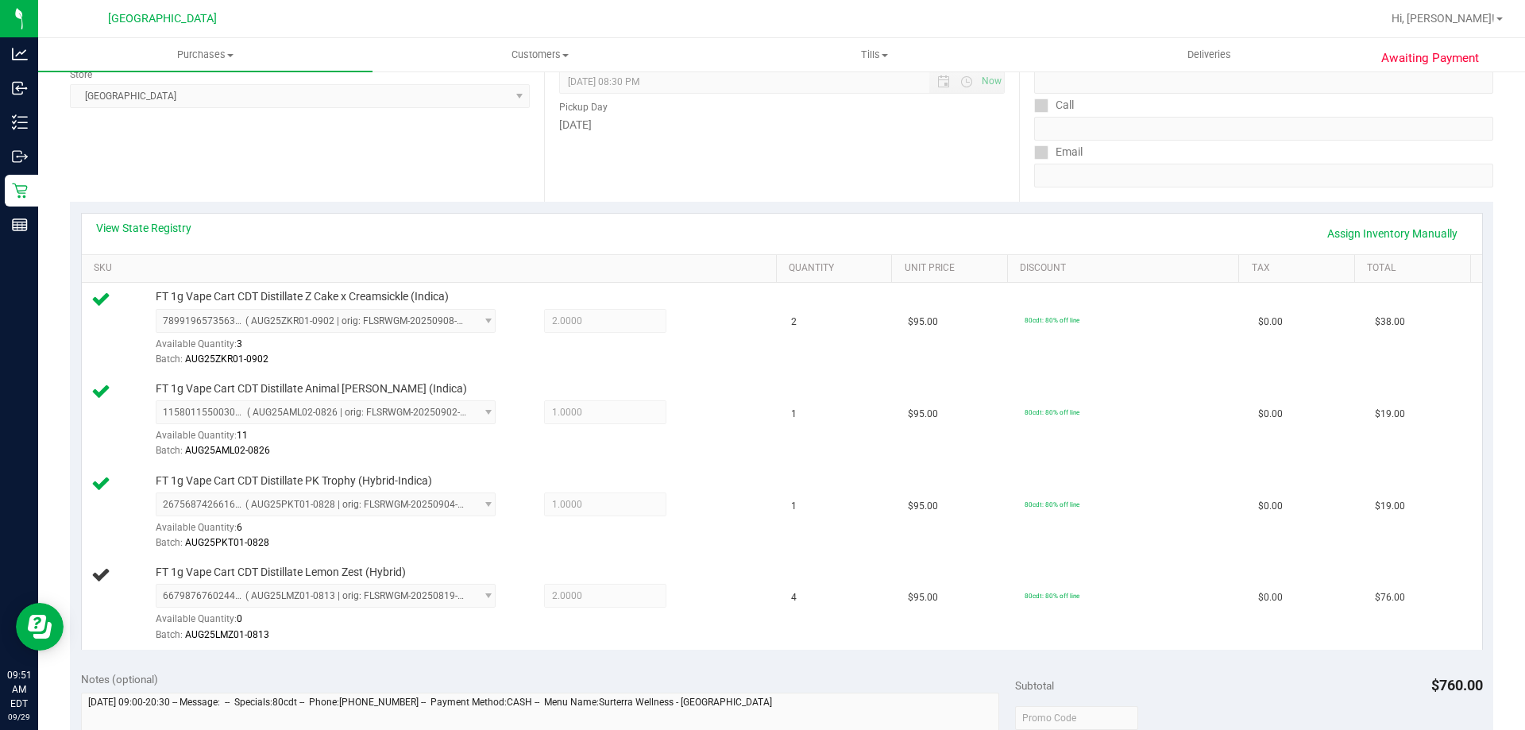
scroll to position [318, 0]
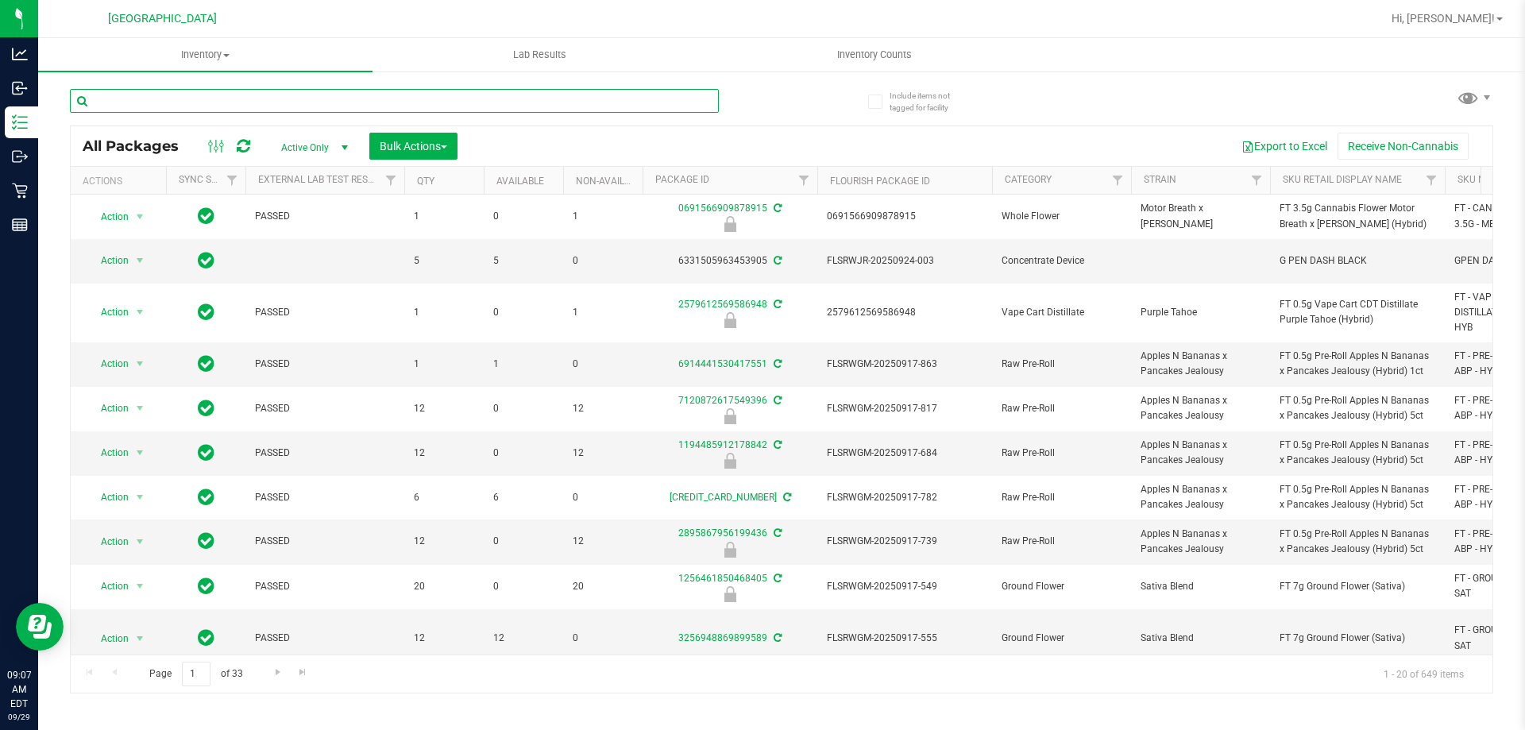
click at [466, 106] on input "text" at bounding box center [394, 101] width 649 height 24
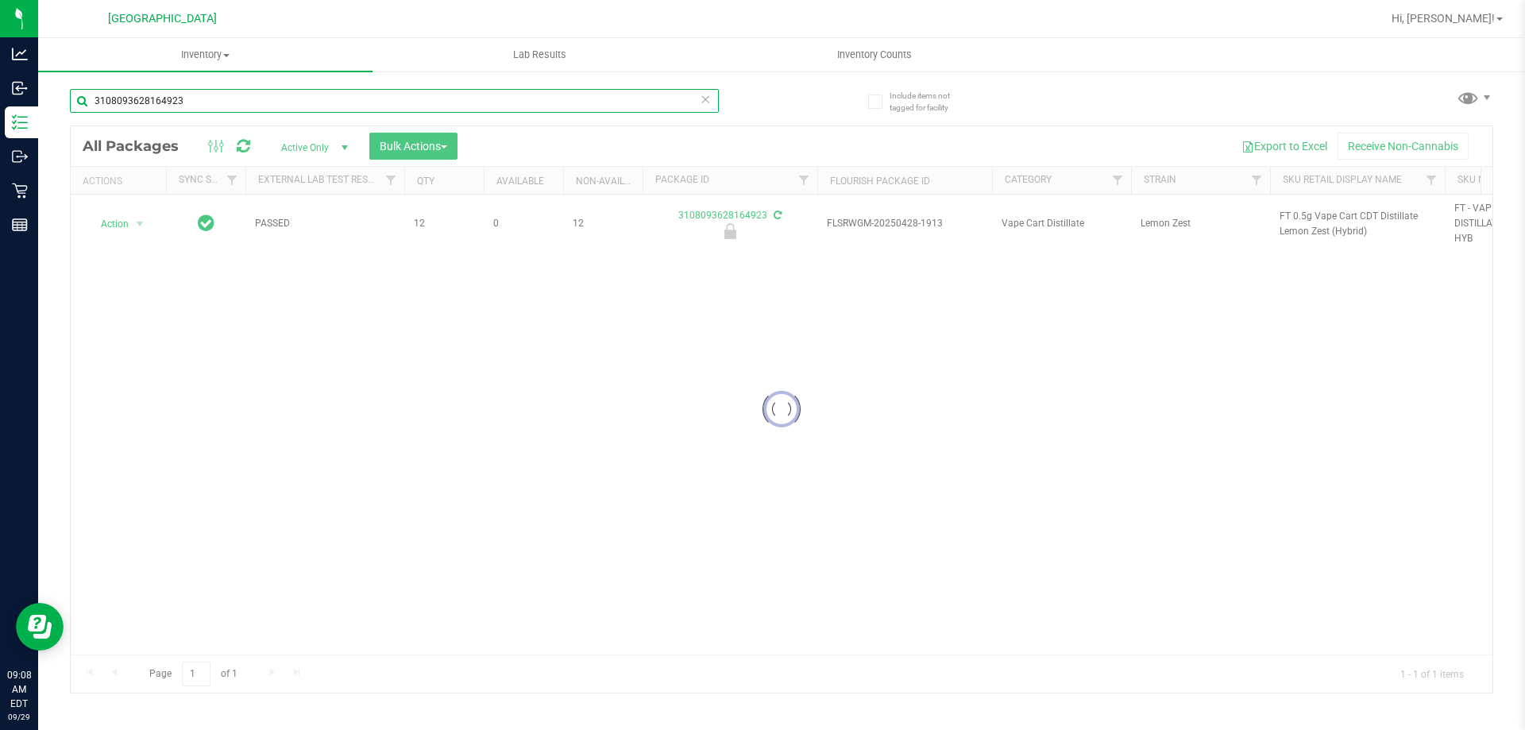
type input "3108093628164923"
click at [121, 225] on div at bounding box center [782, 409] width 1422 height 566
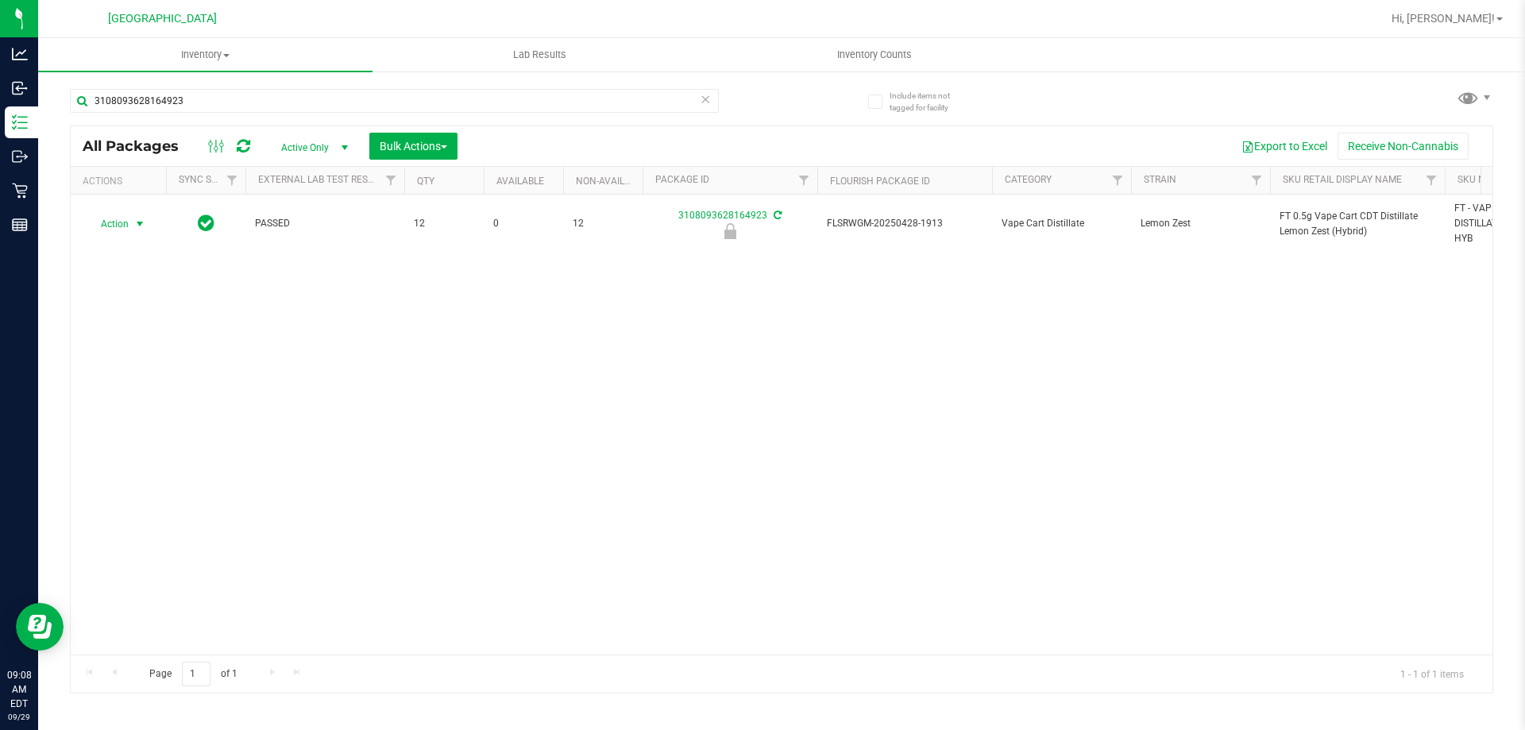
click at [124, 226] on span "Action" at bounding box center [108, 224] width 43 height 22
click at [129, 400] on li "Unlock package" at bounding box center [138, 412] width 102 height 24
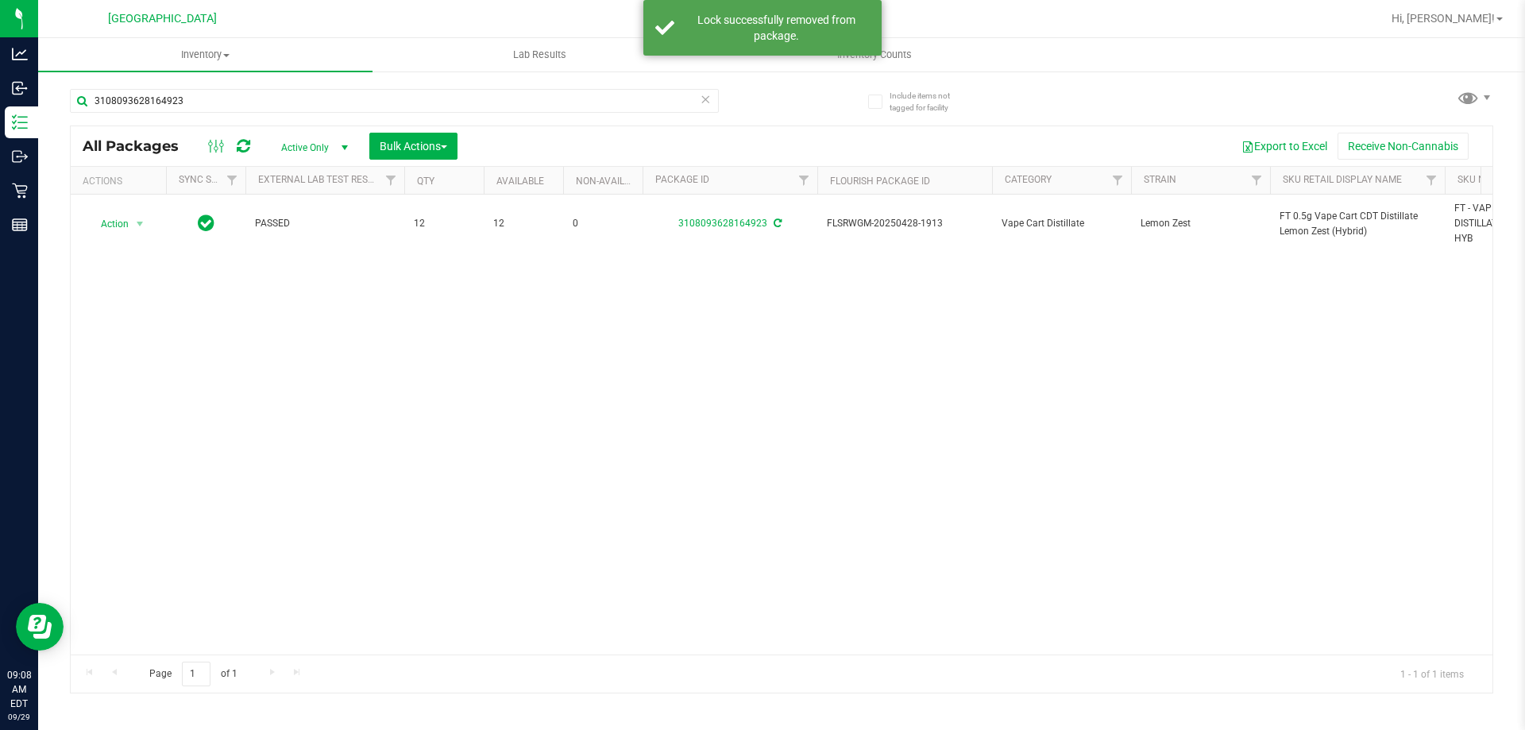
click at [1329, 225] on span "FT 0.5g Vape Cart CDT Distillate Lemon Zest (Hybrid)" at bounding box center [1358, 224] width 156 height 30
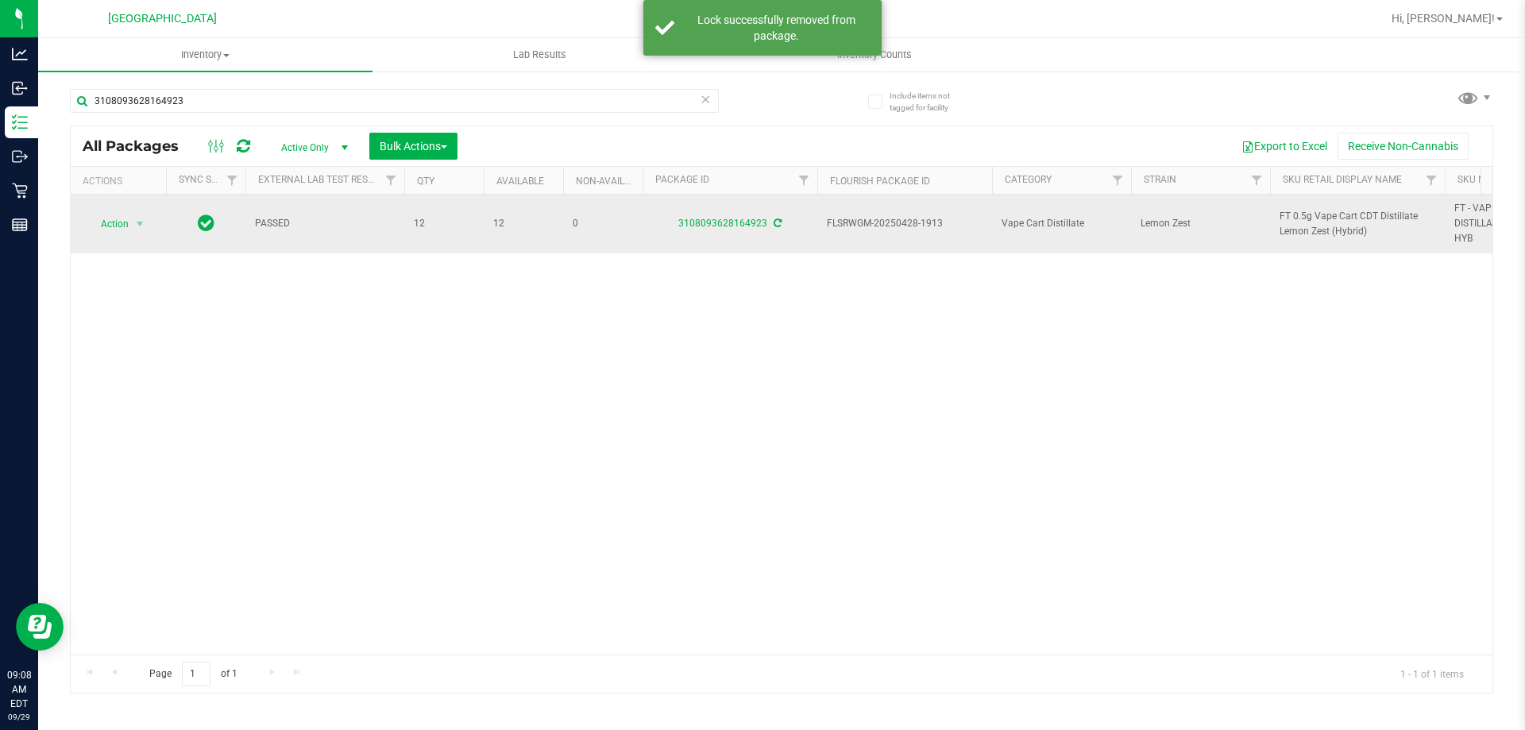
click at [1329, 222] on span "FT 0.5g Vape Cart CDT Distillate Lemon Zest (Hybrid)" at bounding box center [1358, 224] width 156 height 30
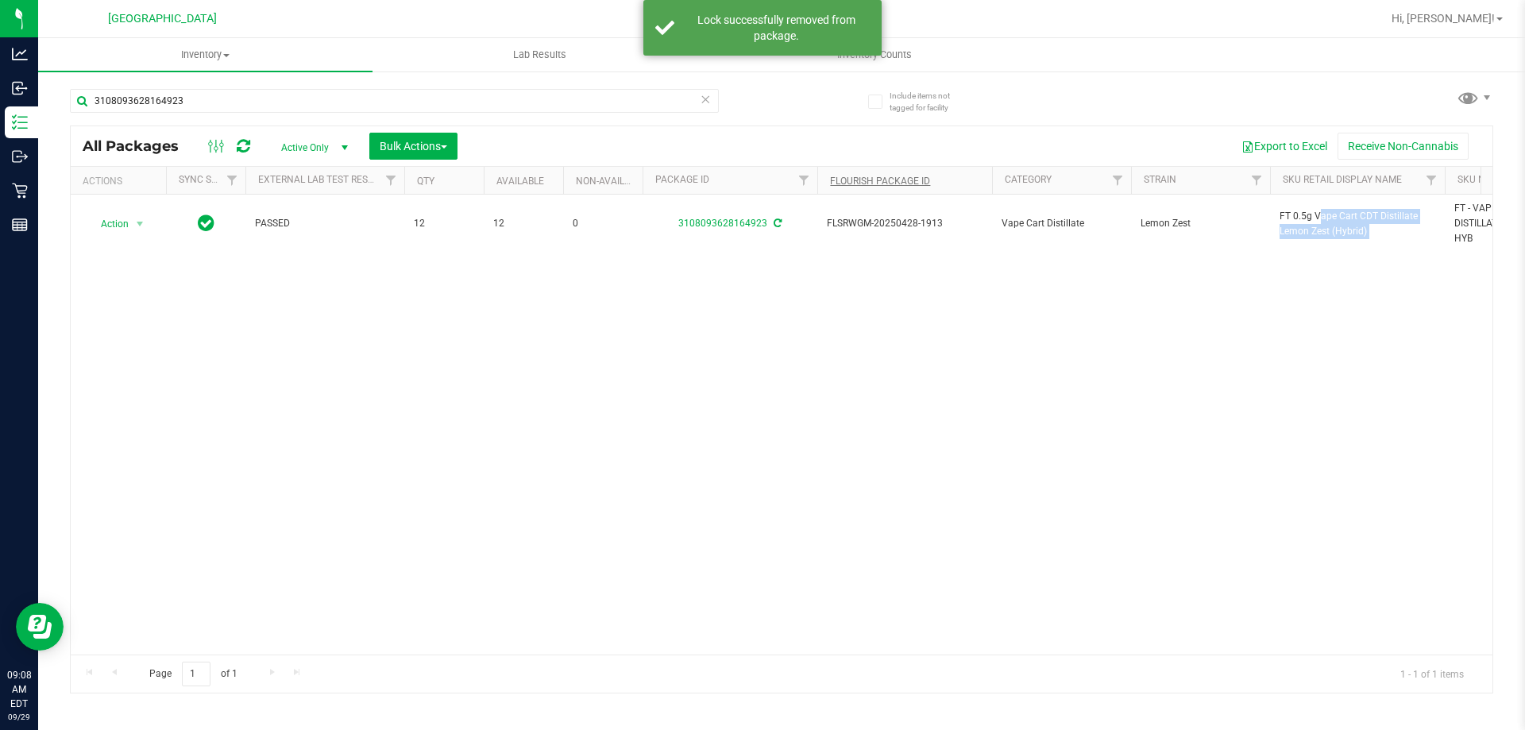
copy tr "FT 0.5g Vape Cart CDT Distillate Lemon Zest (Hybrid)"
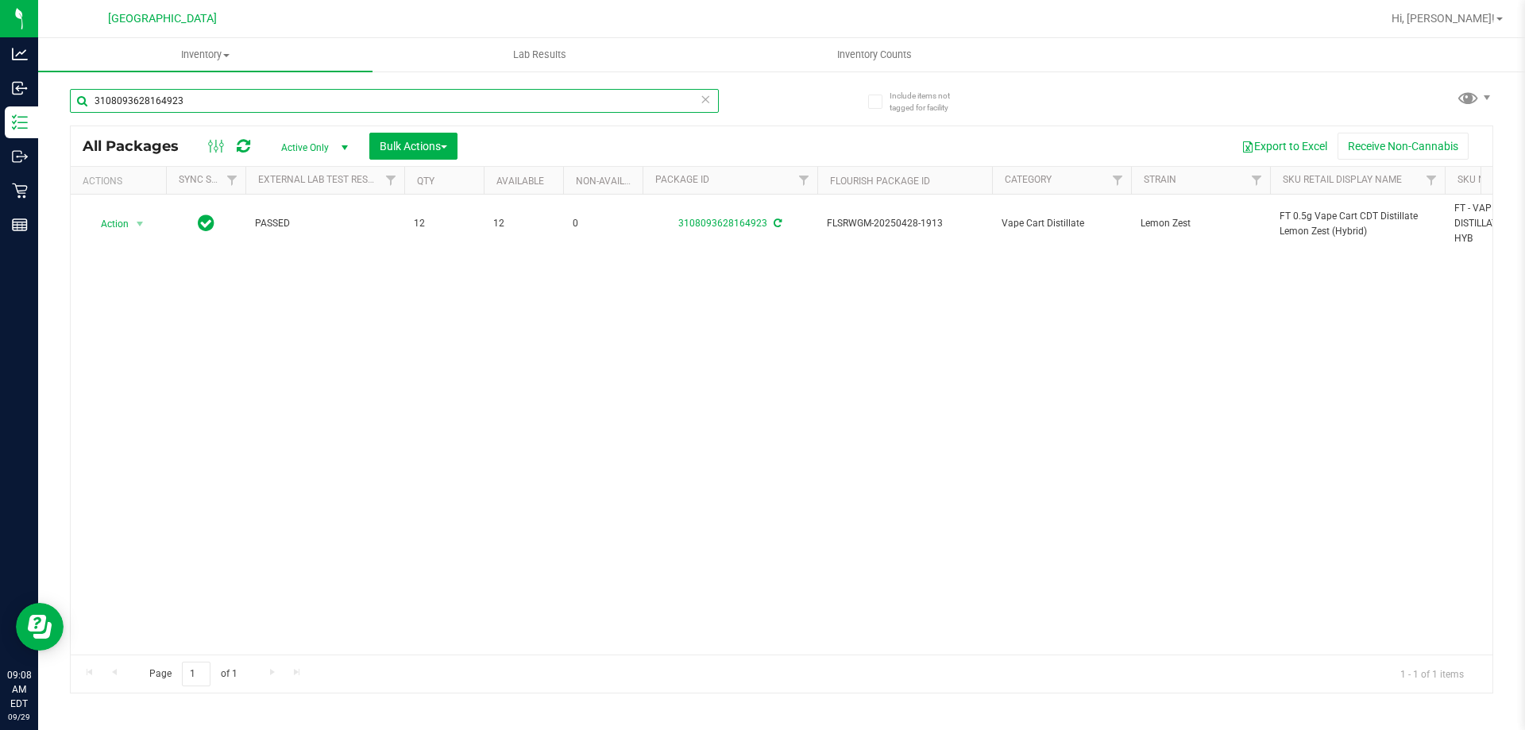
click at [571, 91] on input "3108093628164923" at bounding box center [394, 101] width 649 height 24
paste input "FT 0.5g Vape Cart CDT Distillate Lemon Zest (Hybrid)"
click at [526, 101] on input "FT 0.5g Vape Cart CDT Distillate Lemon Zest (Hybrid)" at bounding box center [394, 101] width 649 height 24
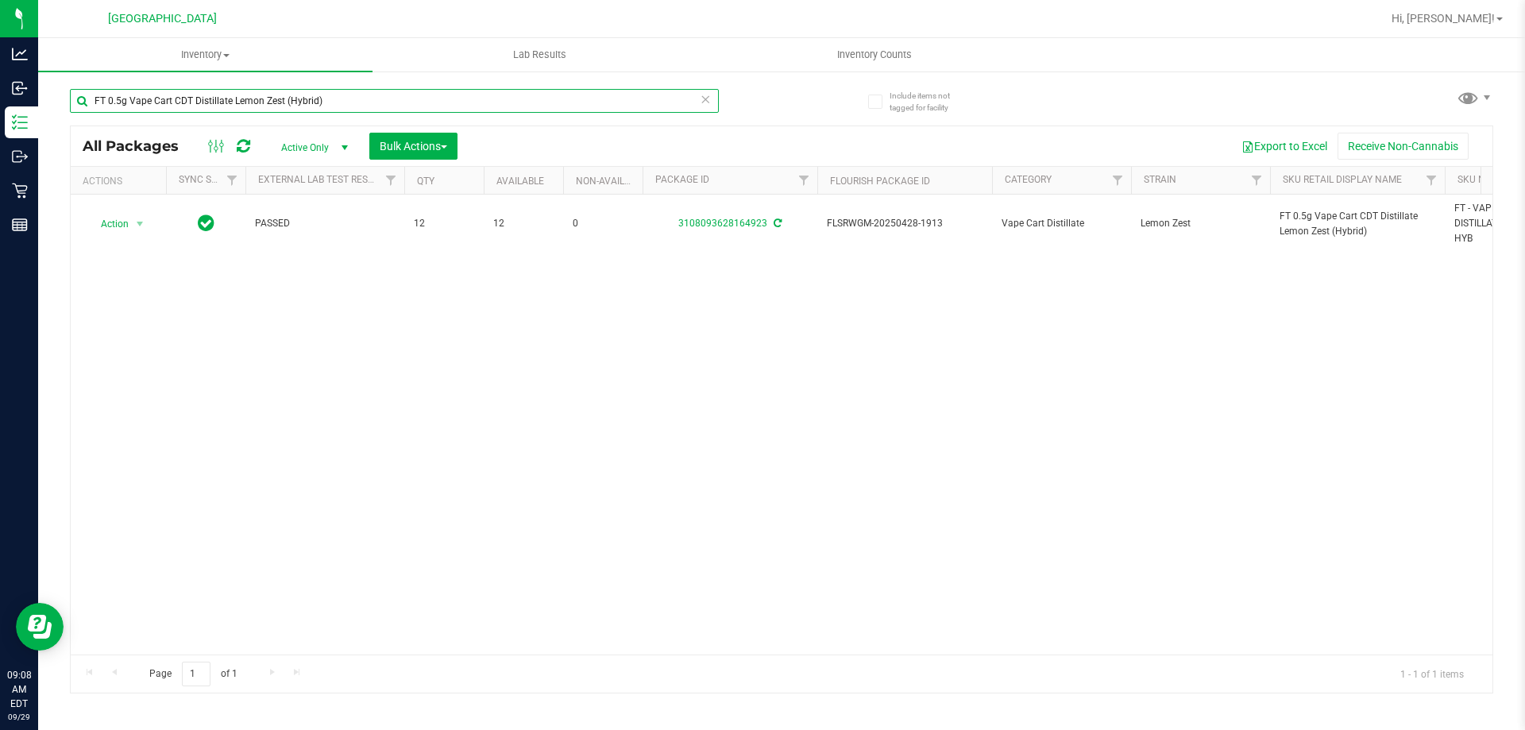
click at [526, 101] on input "FT 0.5g Vape Cart CDT Distillate Lemon Zest (Hybrid)" at bounding box center [394, 101] width 649 height 24
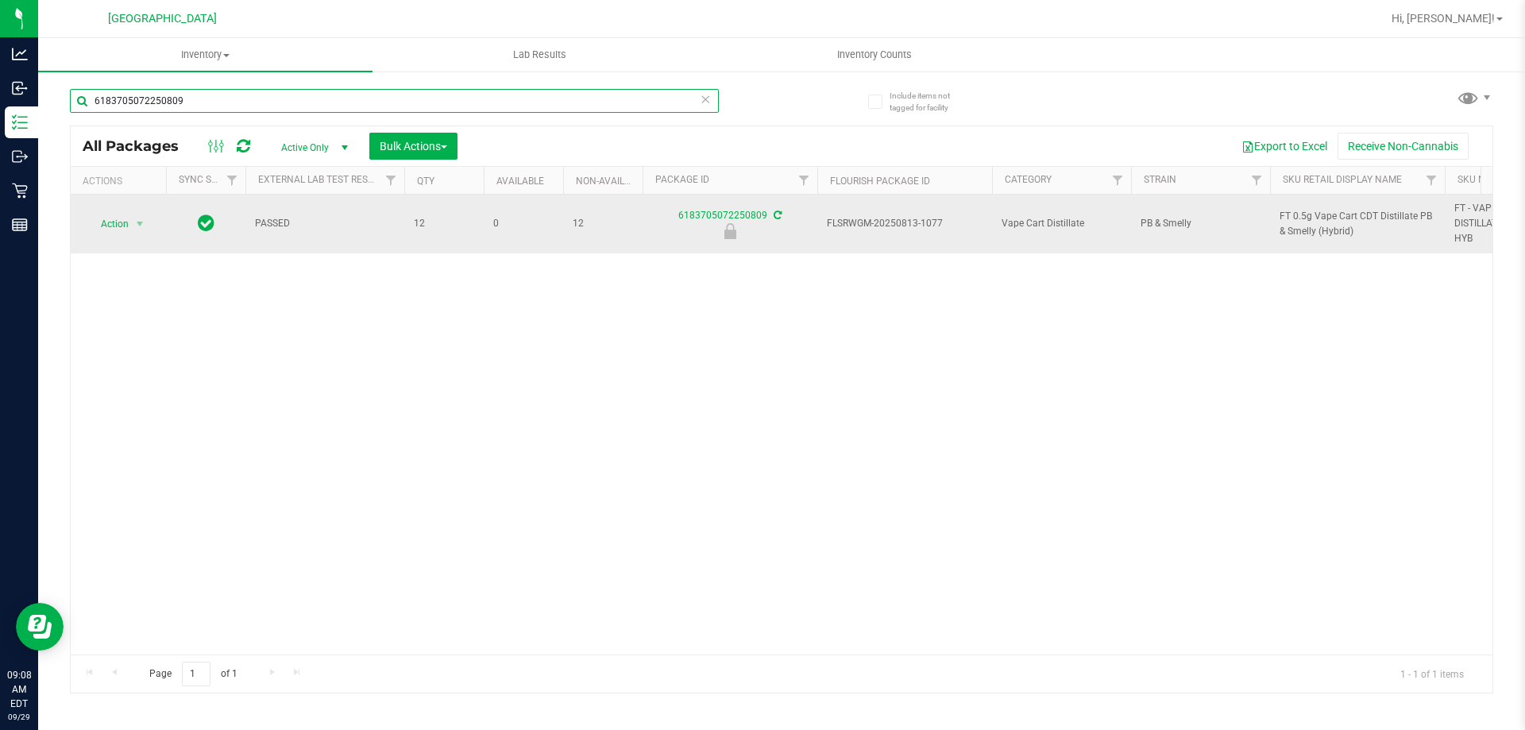
type input "6183705072250809"
click at [96, 223] on span "Action" at bounding box center [108, 224] width 43 height 22
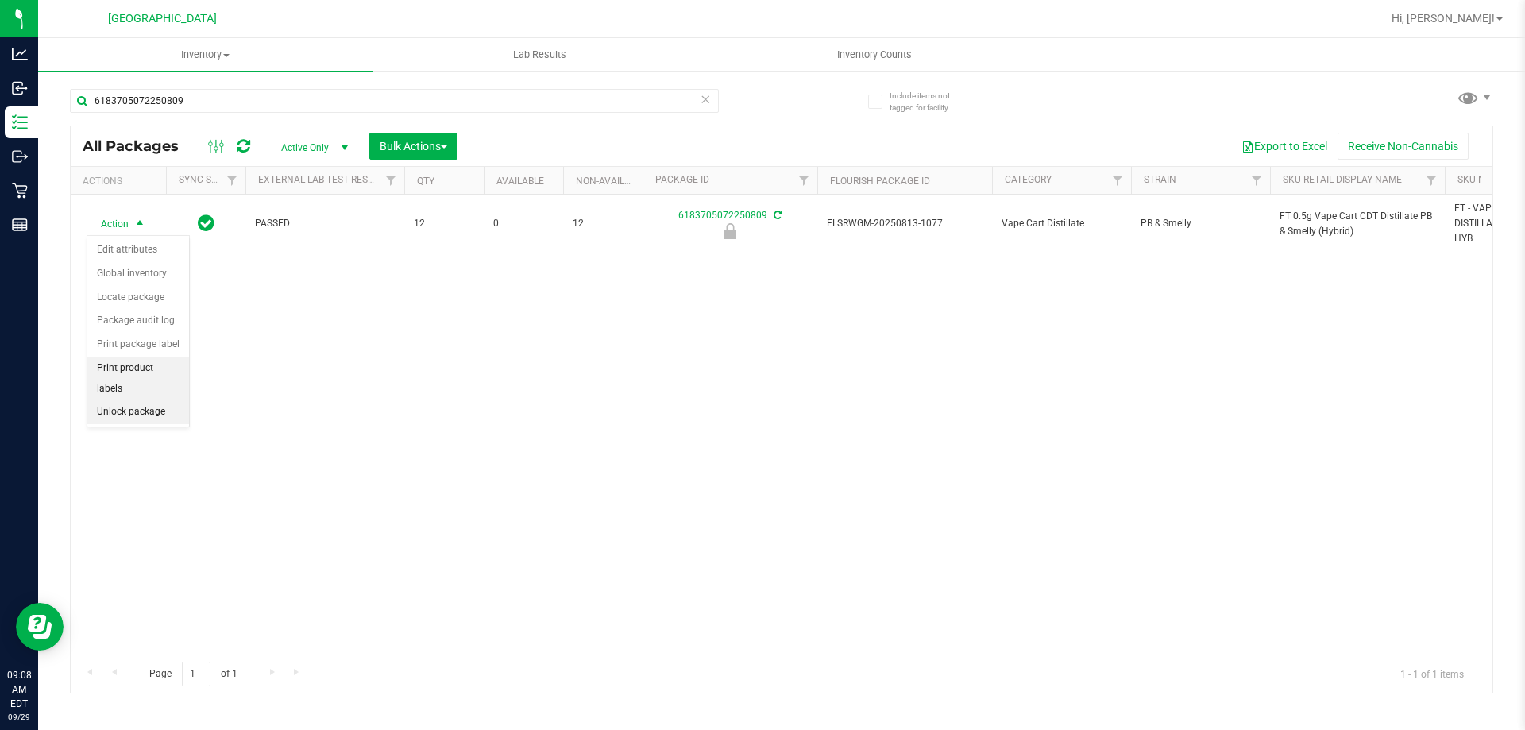
click at [129, 400] on li "Unlock package" at bounding box center [138, 412] width 102 height 24
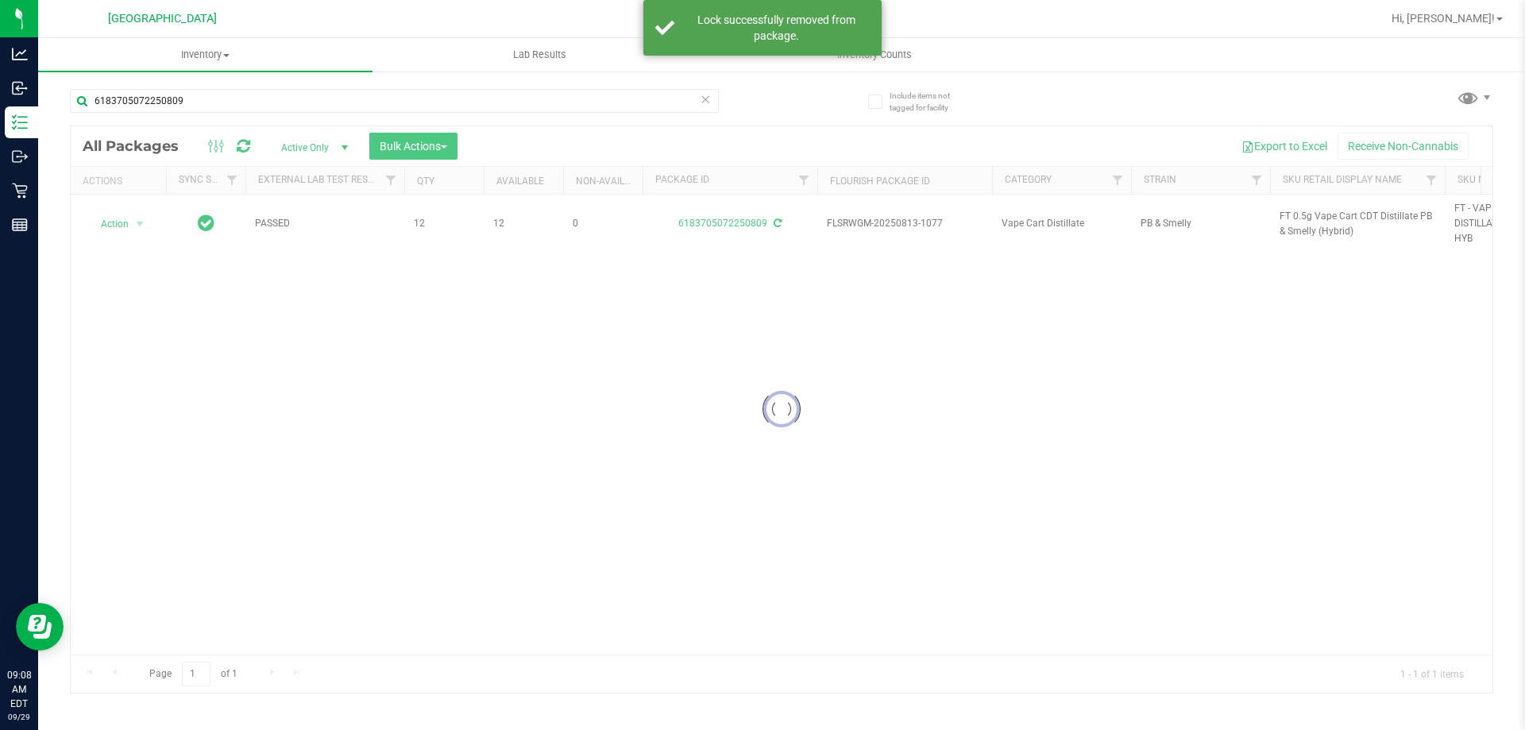
click at [1317, 217] on div at bounding box center [782, 409] width 1422 height 566
click at [1317, 217] on span "FT 0.5g Vape Cart CDT Distillate PB & Smelly (Hybrid)" at bounding box center [1358, 224] width 156 height 30
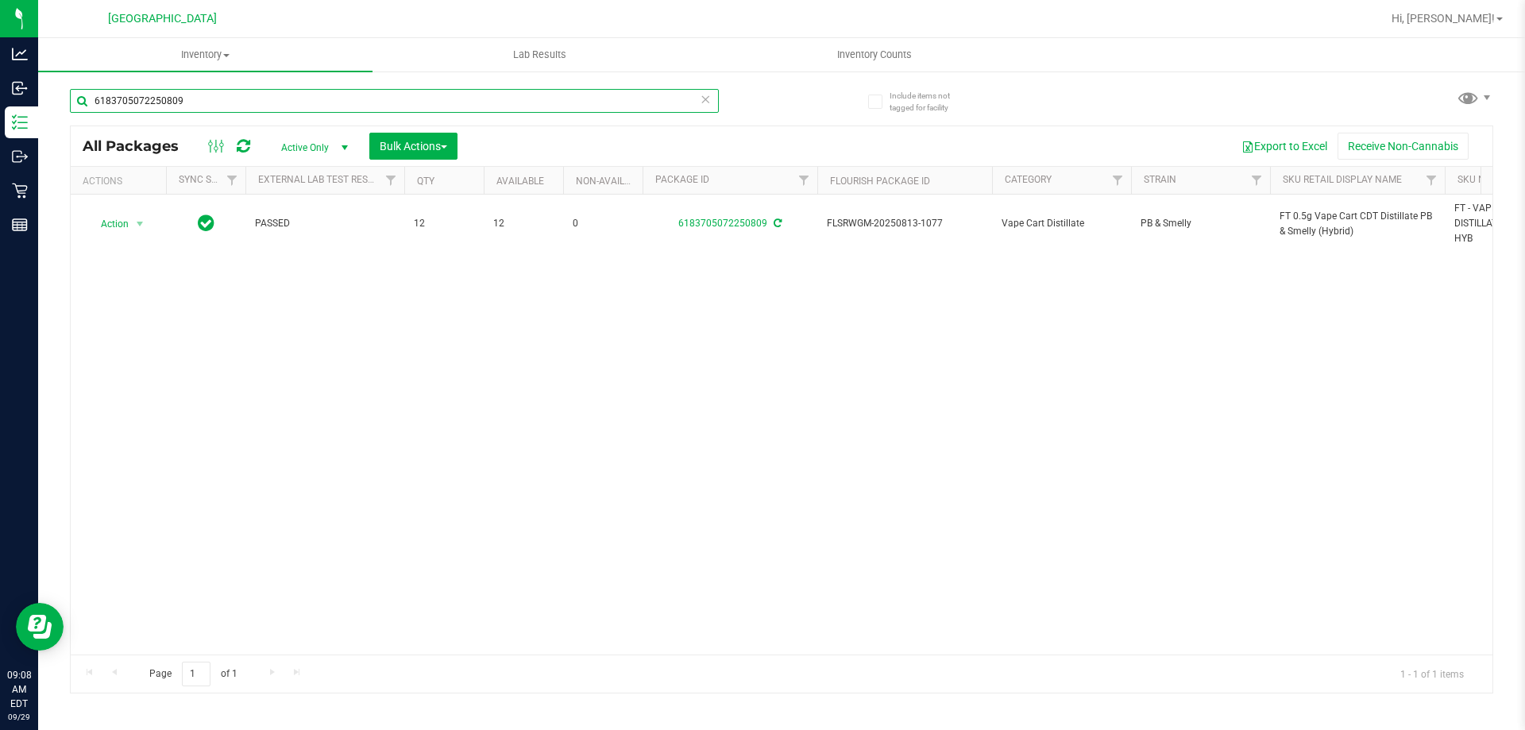
click at [681, 99] on input "6183705072250809" at bounding box center [394, 101] width 649 height 24
paste input "FT 0.5g Vape Cart CDT Distillate PB & Smelly (Hybrid)"
click at [681, 99] on input "6183705072250809FT 0.5g Vape Cart CDT Distillate PB & Smelly (Hybrid)" at bounding box center [394, 101] width 649 height 24
click at [676, 111] on input "6183705072250809FT 0.5g Vape Cart CDT Distillate PB & Smelly (Hybrid" at bounding box center [394, 101] width 649 height 24
click at [659, 103] on input "6183705072250809FT 0.5g Vape Cart CDT Distillate PB & Smelly (Hybrid" at bounding box center [394, 101] width 649 height 24
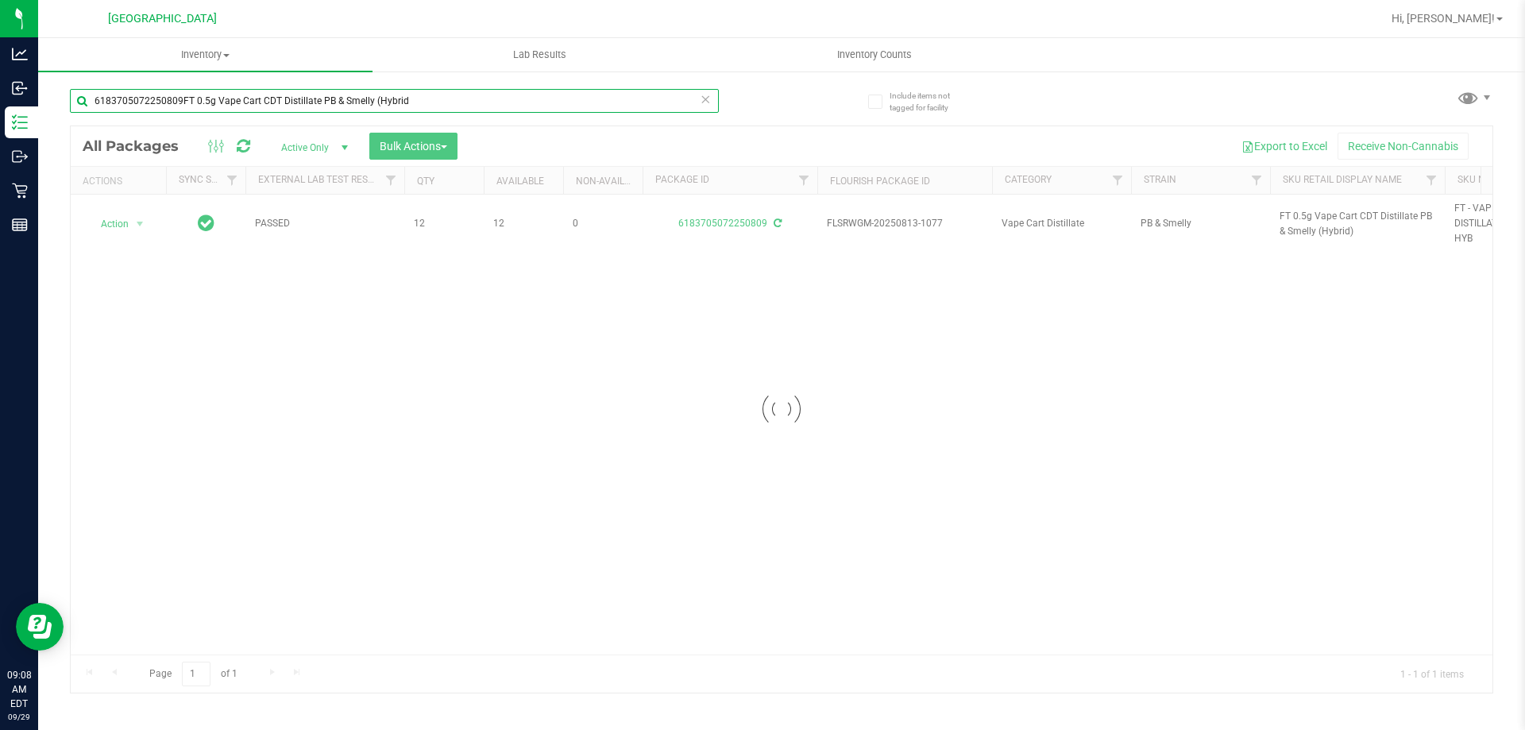
click at [659, 103] on input "6183705072250809FT 0.5g Vape Cart CDT Distillate PB & Smelly (Hybrid" at bounding box center [394, 101] width 649 height 24
click at [656, 99] on input "6183705072250809FT 0.5g Vape Cart CDT Distillate PB & Smelly (Hybrid" at bounding box center [394, 101] width 649 height 24
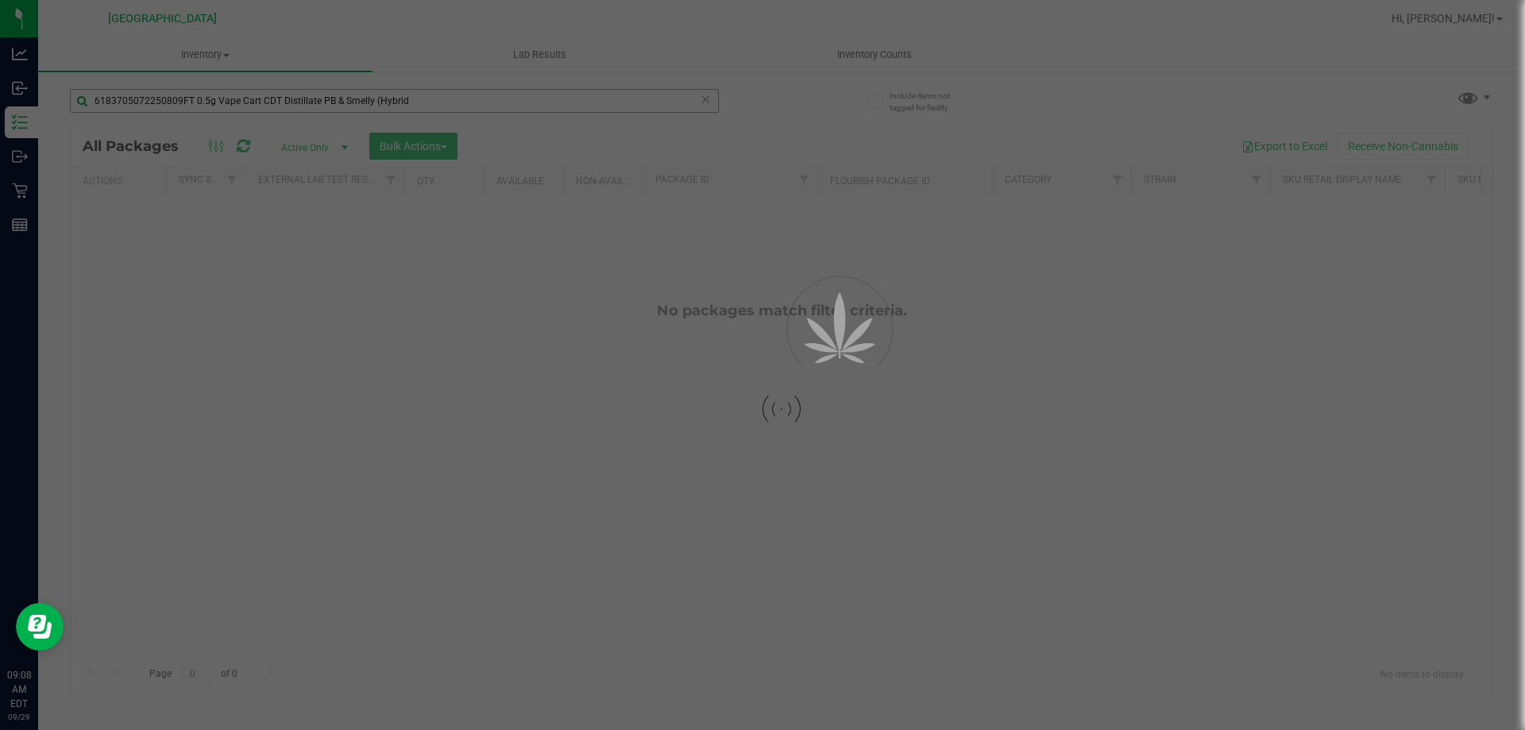
click at [656, 99] on div at bounding box center [762, 365] width 1525 height 730
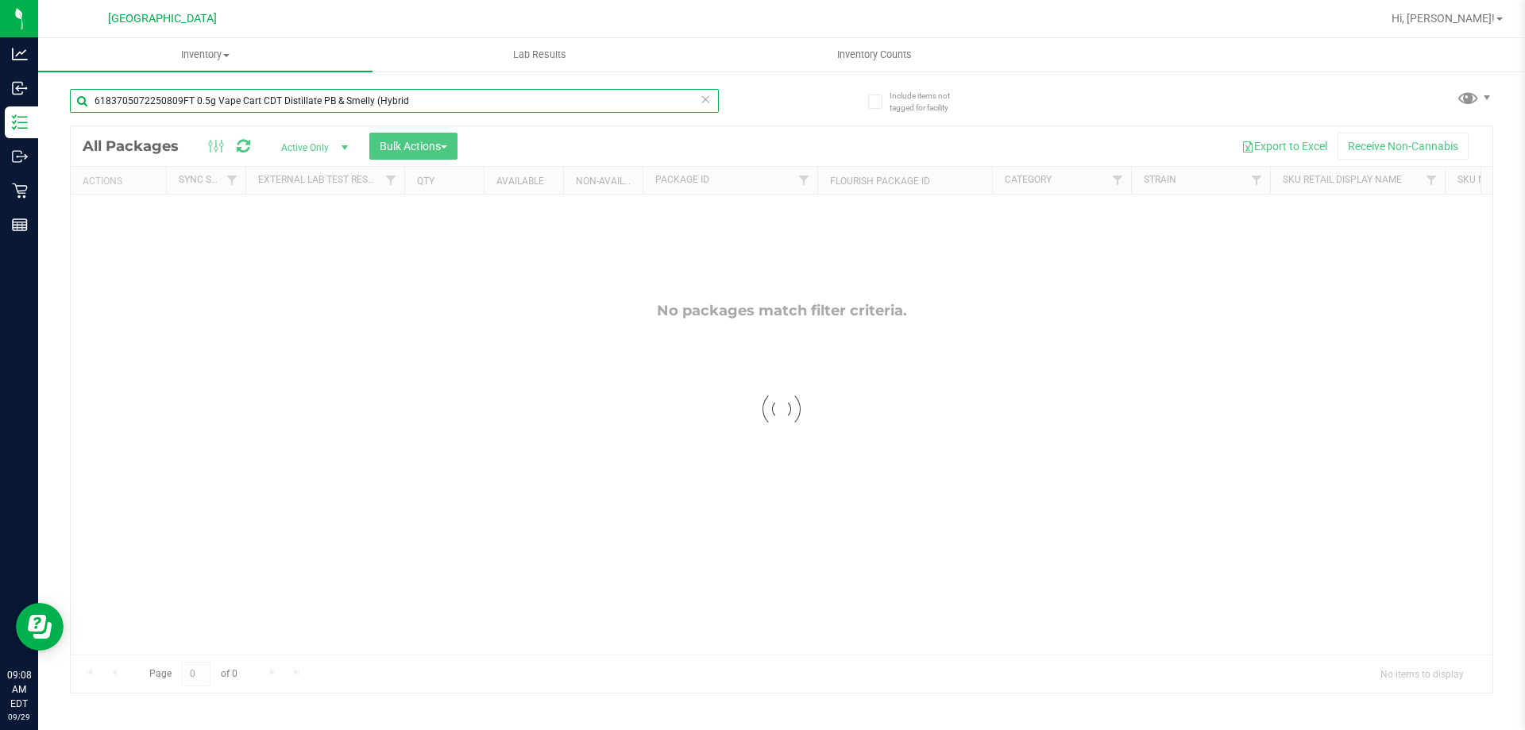
click at [596, 99] on input "6183705072250809FT 0.5g Vape Cart CDT Distillate PB & Smelly (Hybrid" at bounding box center [394, 101] width 649 height 24
paste input "FT 0.5g Vape Cart CDT Distillate PB & Smelly (Hybrid)"
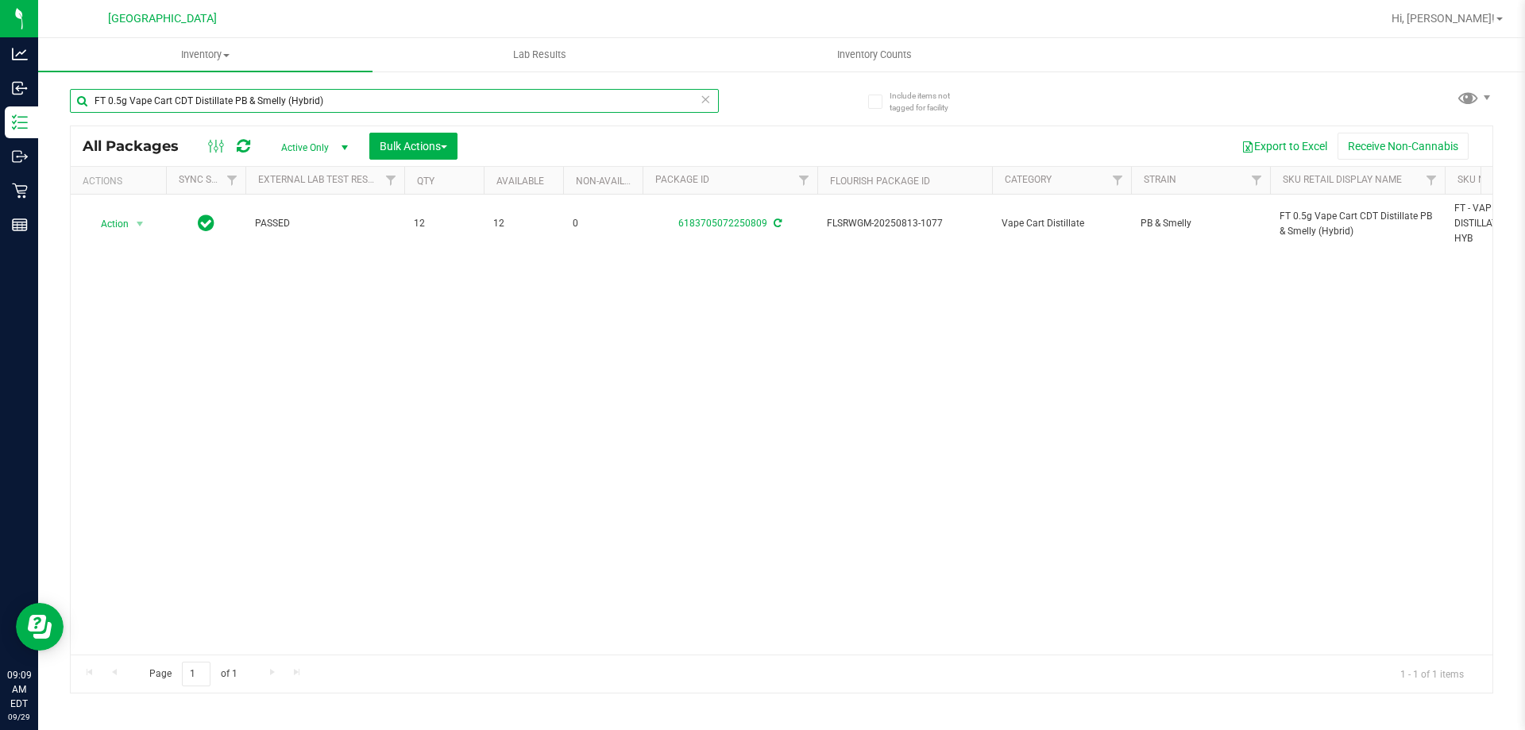
click at [547, 111] on input "FT 0.5g Vape Cart CDT Distillate PB & Smelly (Hybrid)" at bounding box center [394, 101] width 649 height 24
click at [543, 107] on input "FT 0.5g Vape Cart CDT Distillate PB & Smelly (Hybrid)" at bounding box center [394, 101] width 649 height 24
click at [539, 103] on input "FT 0.5g Vape Cart CDT Distillate PB & Smelly (Hybrid)" at bounding box center [394, 101] width 649 height 24
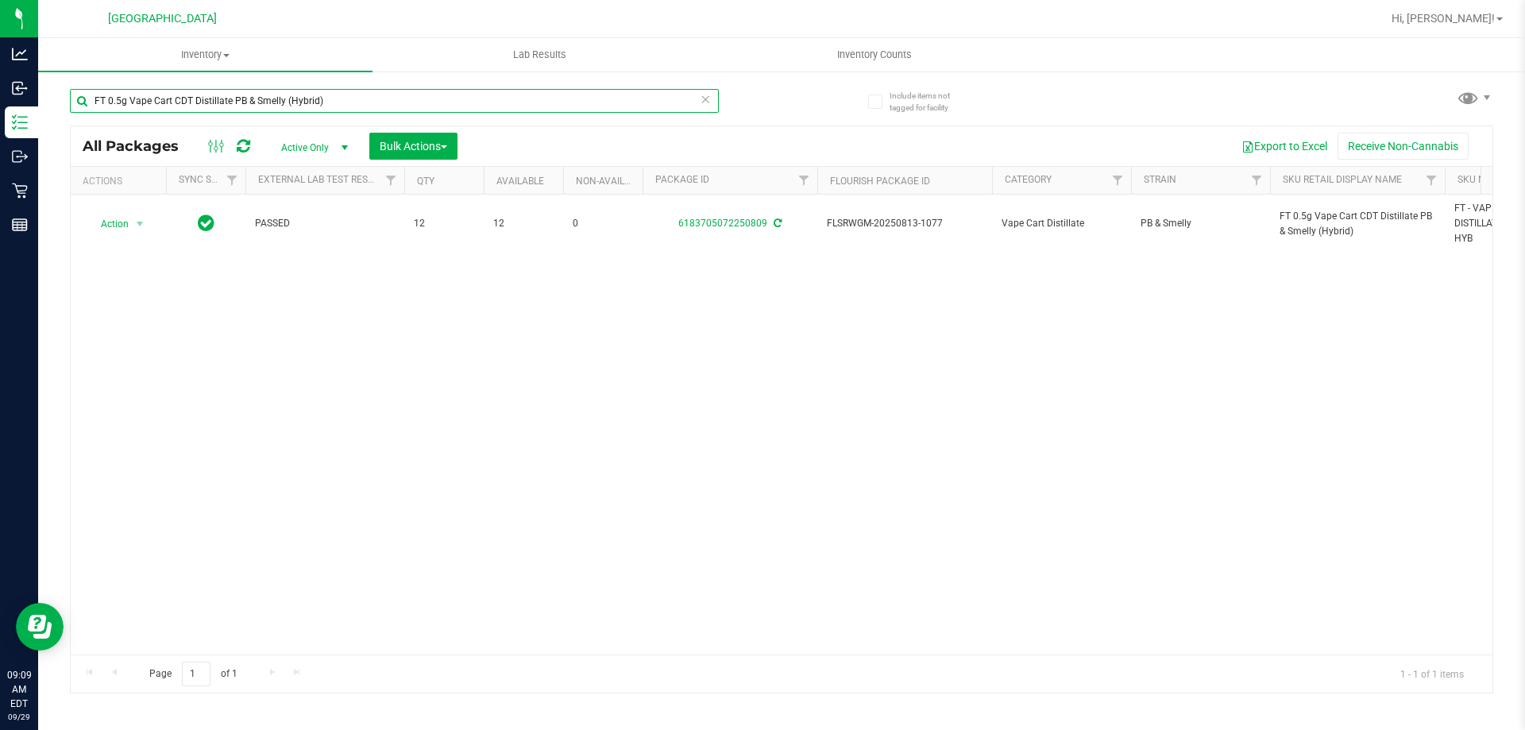
click at [539, 102] on input "FT 0.5g Vape Cart CDT Distillate PB & Smelly (Hybrid)" at bounding box center [394, 101] width 649 height 24
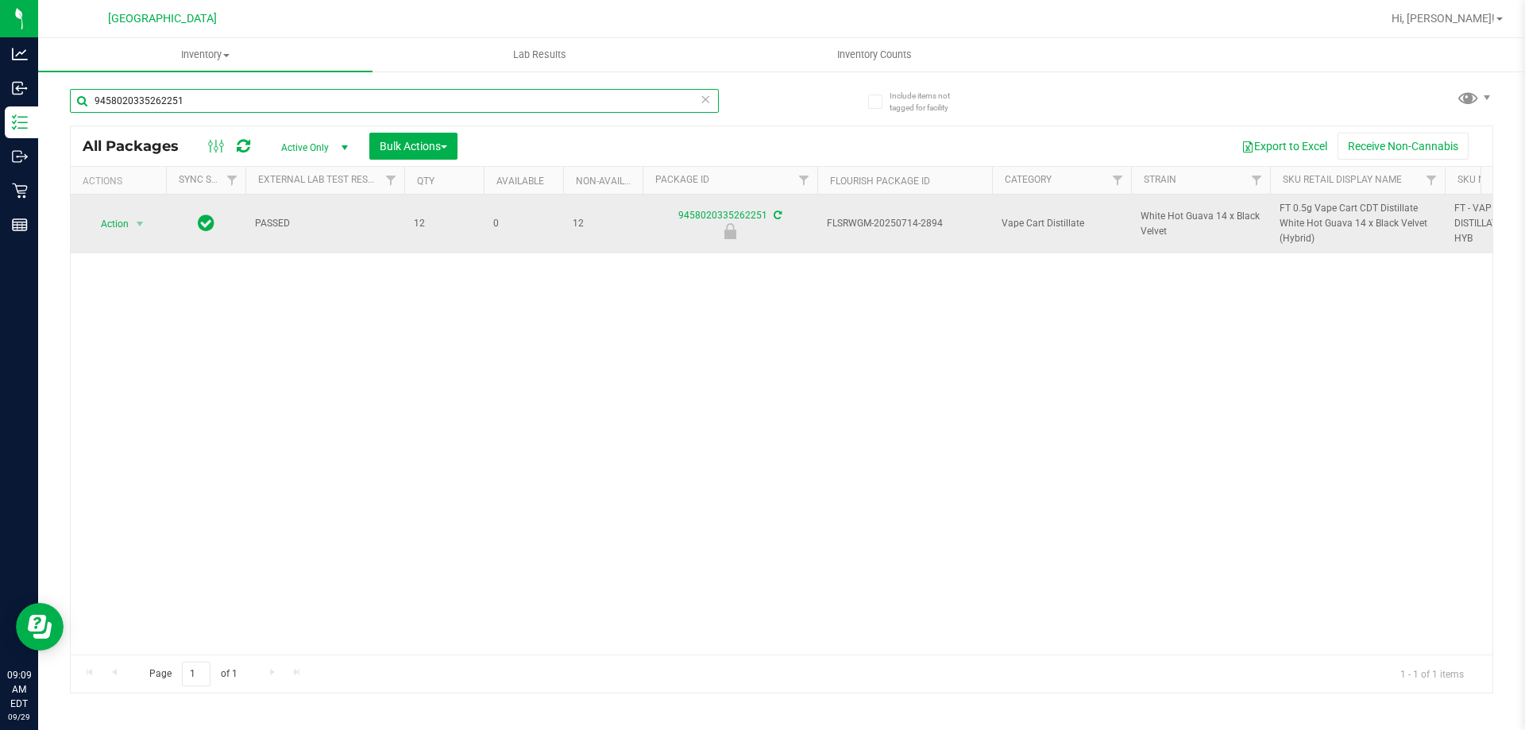
type input "9458020335262251"
click at [125, 226] on span "Action" at bounding box center [108, 224] width 43 height 22
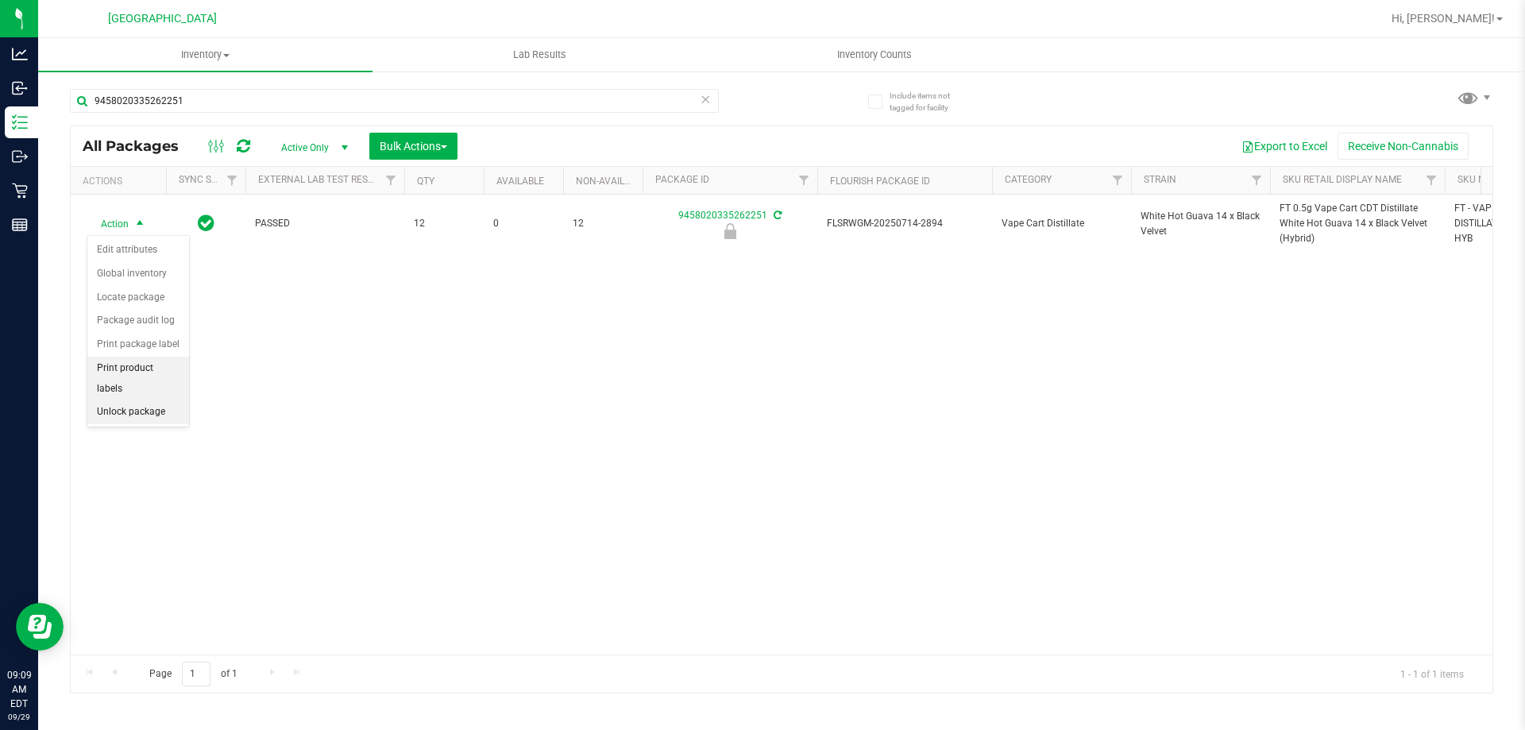
click at [147, 400] on li "Unlock package" at bounding box center [138, 412] width 102 height 24
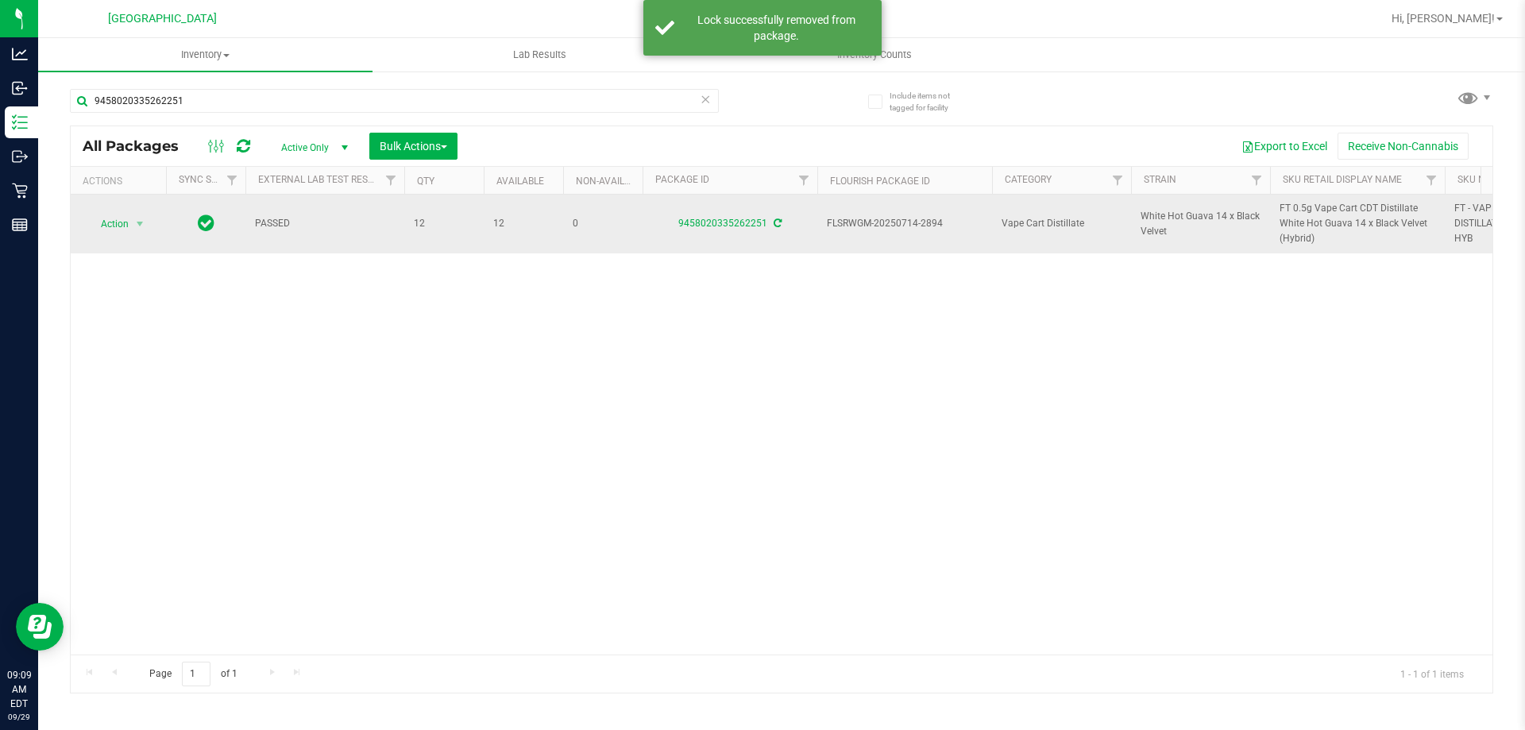
click at [1303, 223] on span "FT 0.5g Vape Cart CDT Distillate White Hot Guava 14 x Black Velvet (Hybrid)" at bounding box center [1358, 224] width 156 height 46
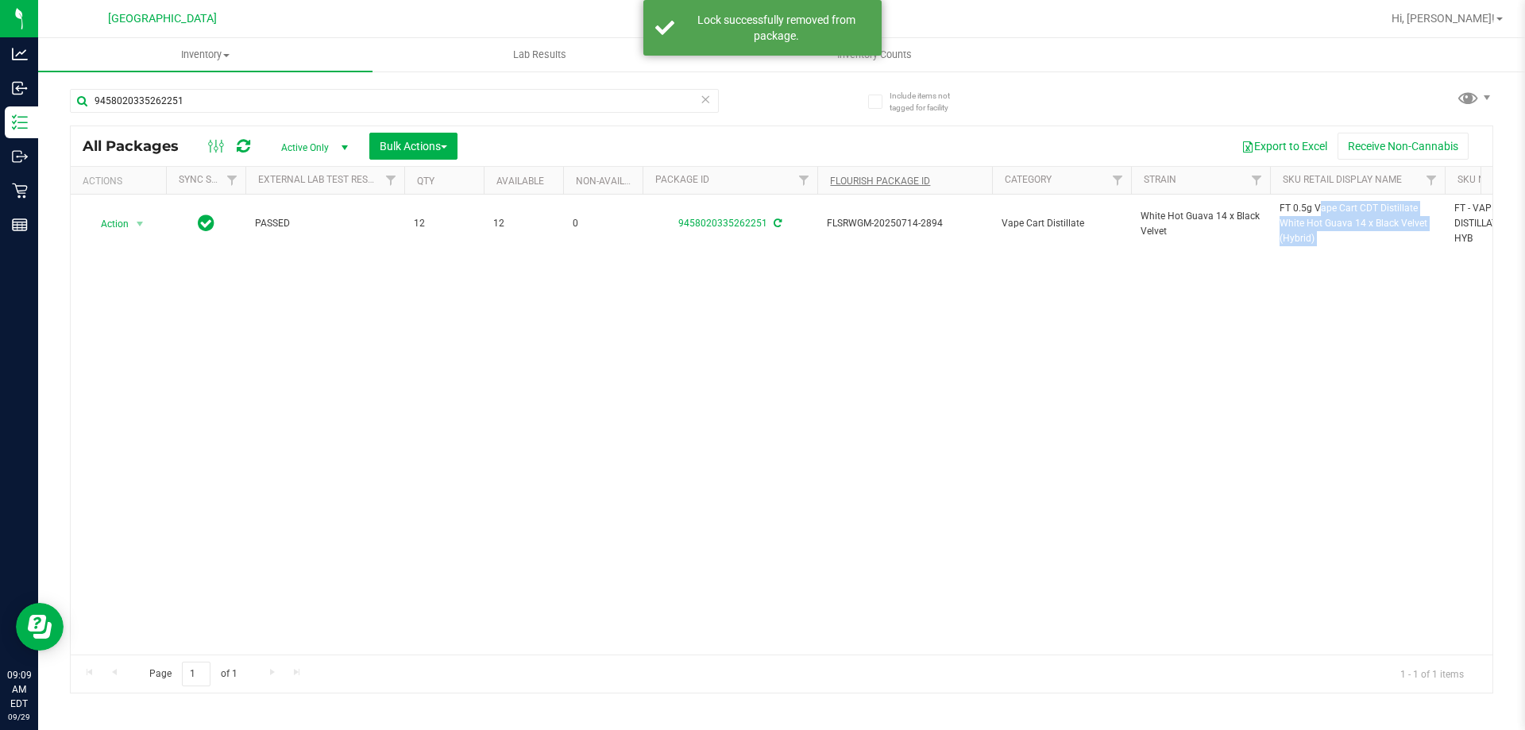
copy tr "FT 0.5g Vape Cart CDT Distillate White Hot Guava 14 x Black Velvet (Hybrid)"
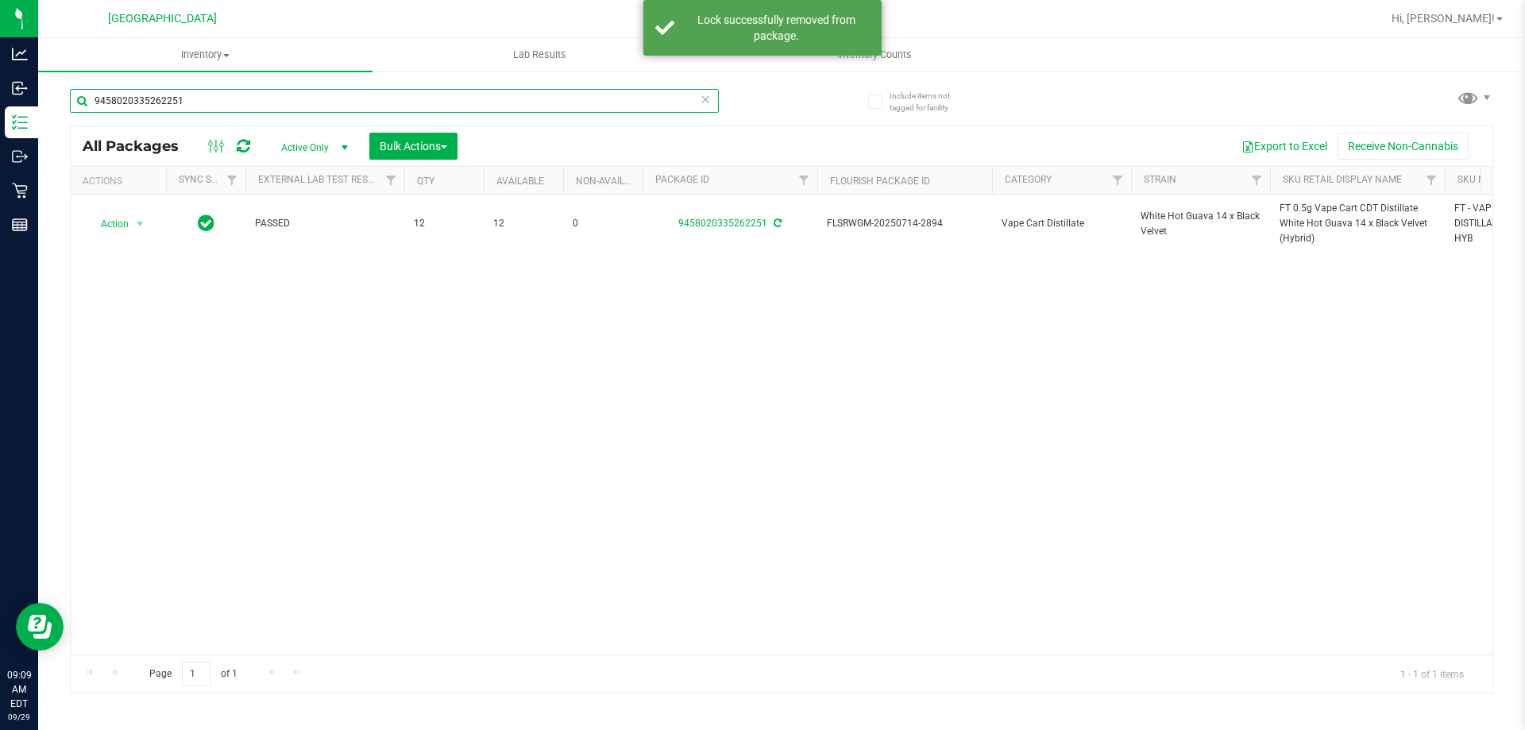
click at [662, 102] on input "9458020335262251" at bounding box center [394, 101] width 649 height 24
paste input "FT 0.5g Vape Cart CDT Distillate White Hot Guava 14 x Black Velvet (Hybrid)"
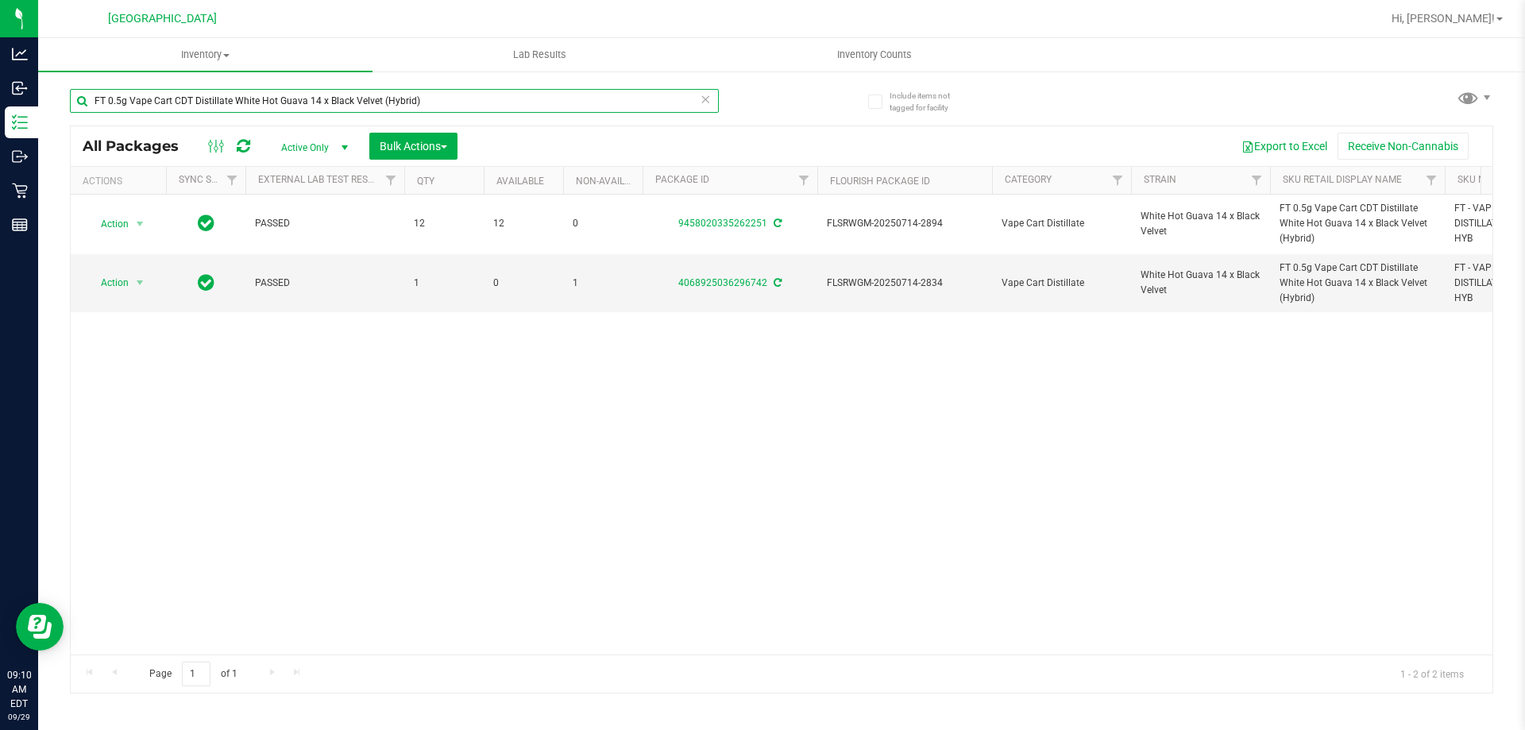
click at [487, 89] on input "FT 0.5g Vape Cart CDT Distillate White Hot Guava 14 x Black Velvet (Hybrid)" at bounding box center [394, 101] width 649 height 24
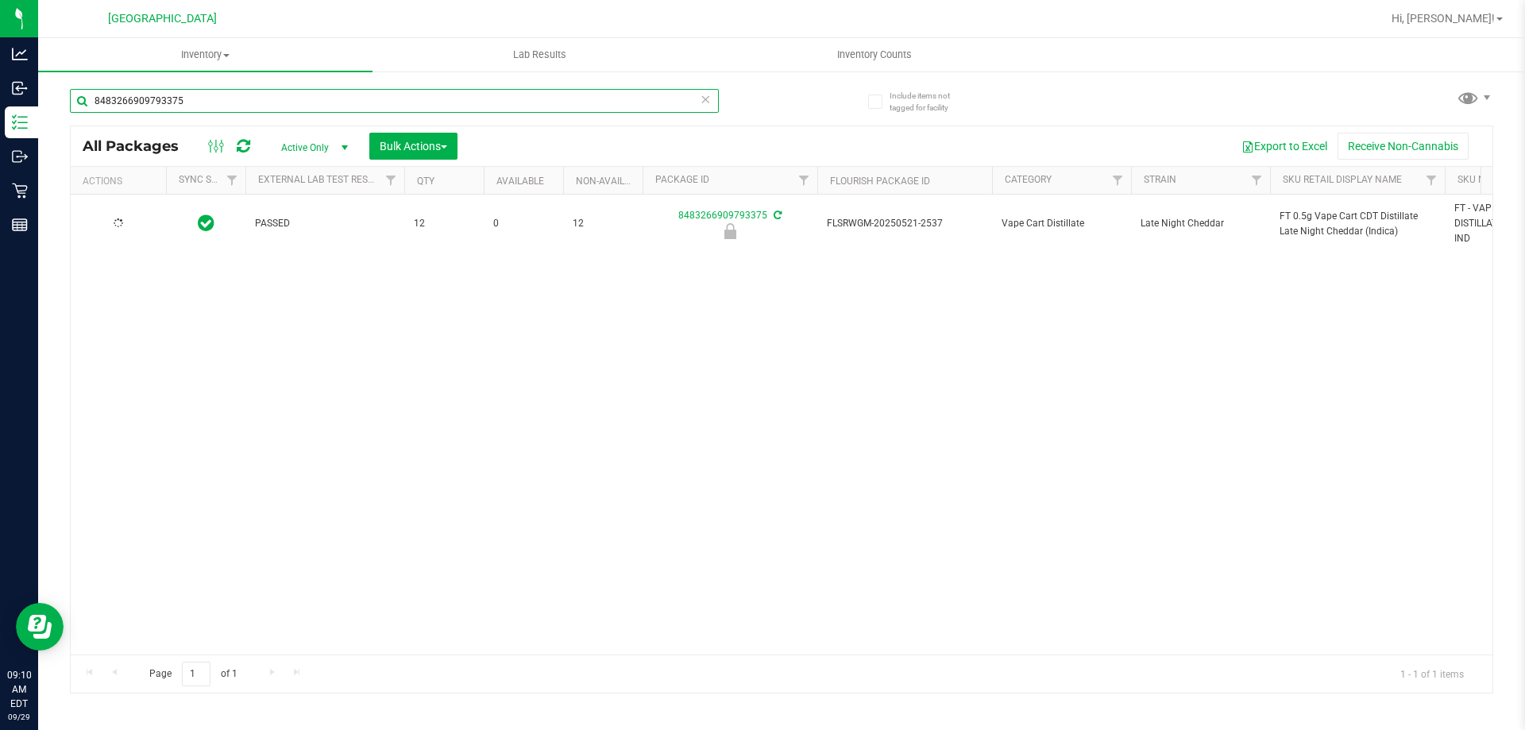
type input "8483266909793375"
click at [126, 225] on span "Action" at bounding box center [108, 224] width 43 height 22
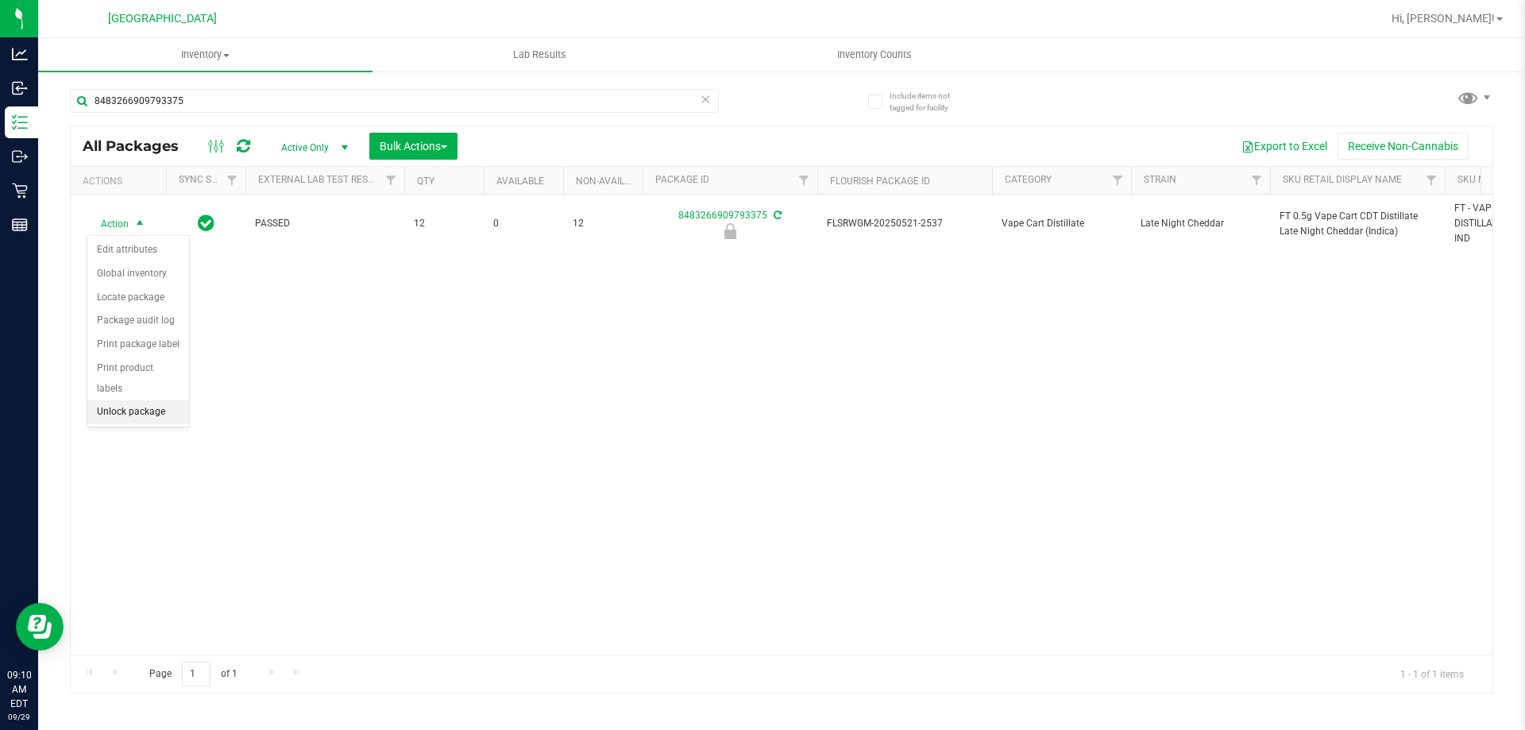
click at [134, 400] on li "Unlock package" at bounding box center [138, 412] width 102 height 24
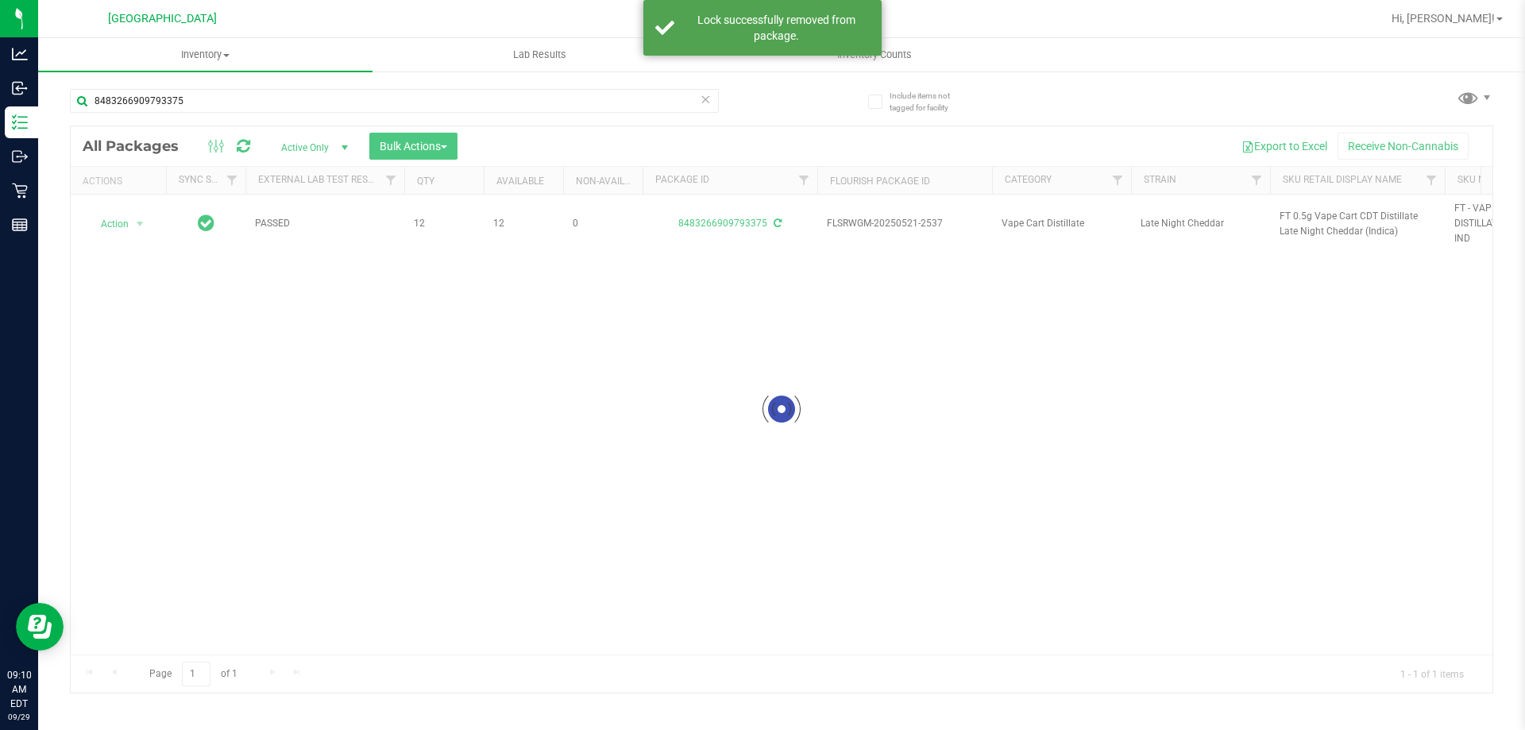
click at [1304, 222] on div at bounding box center [782, 409] width 1422 height 566
click at [1304, 218] on div at bounding box center [782, 409] width 1422 height 566
click at [1304, 218] on span "FT 0.5g Vape Cart CDT Distillate Late Night Cheddar (Indica)" at bounding box center [1358, 224] width 156 height 30
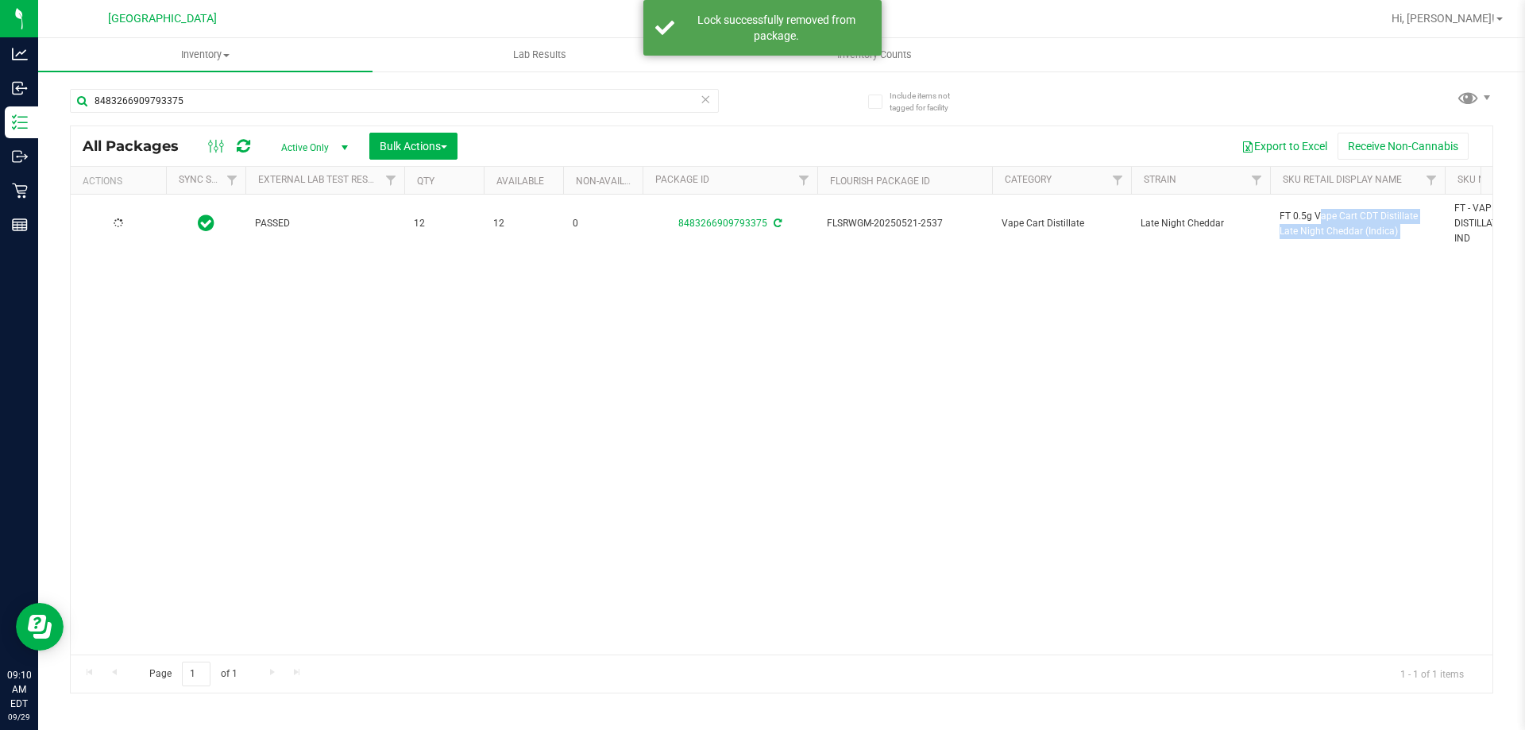
click at [1304, 218] on span "FT 0.5g Vape Cart CDT Distillate Late Night Cheddar (Indica)" at bounding box center [1358, 224] width 156 height 30
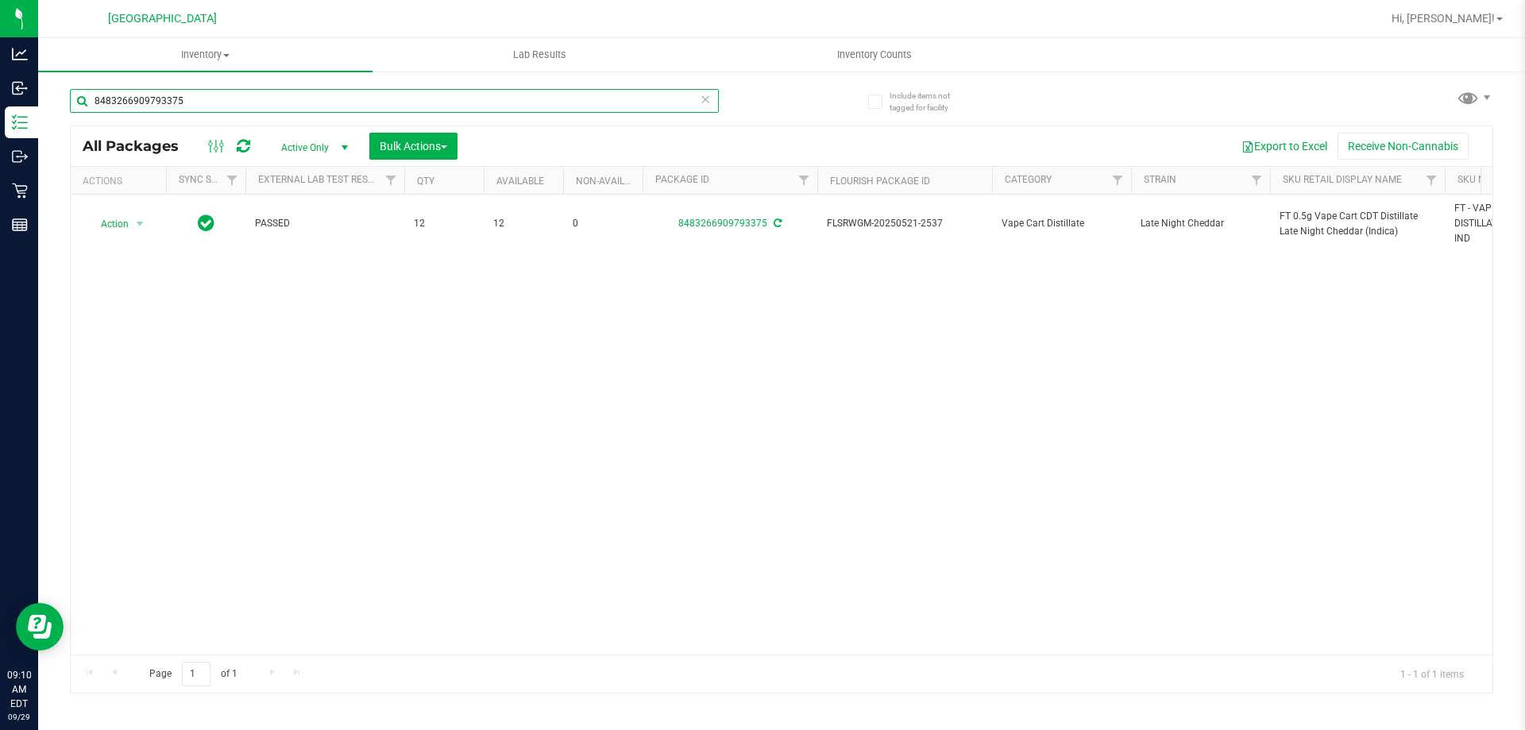
click at [615, 95] on input "8483266909793375" at bounding box center [394, 101] width 649 height 24
paste input "FT 0.5g Vape Cart CDT Distillate Late Night Cheddar (Indica)"
click at [615, 95] on input "FT 0.5g Vape Cart CDT Distillate Late Night Cheddar (Indica)" at bounding box center [394, 101] width 649 height 24
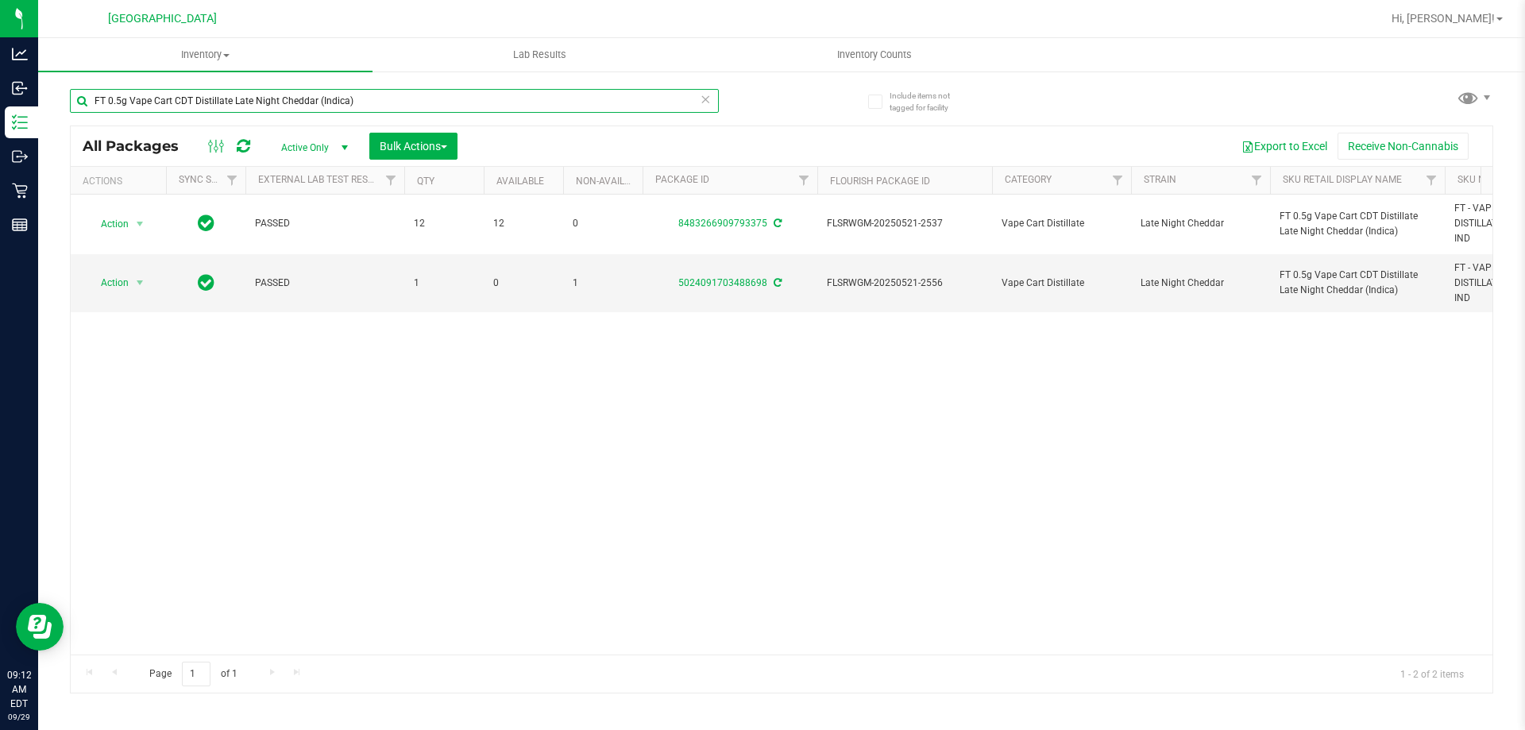
click at [433, 98] on input "FT 0.5g Vape Cart CDT Distillate Late Night Cheddar (Indica)" at bounding box center [394, 101] width 649 height 24
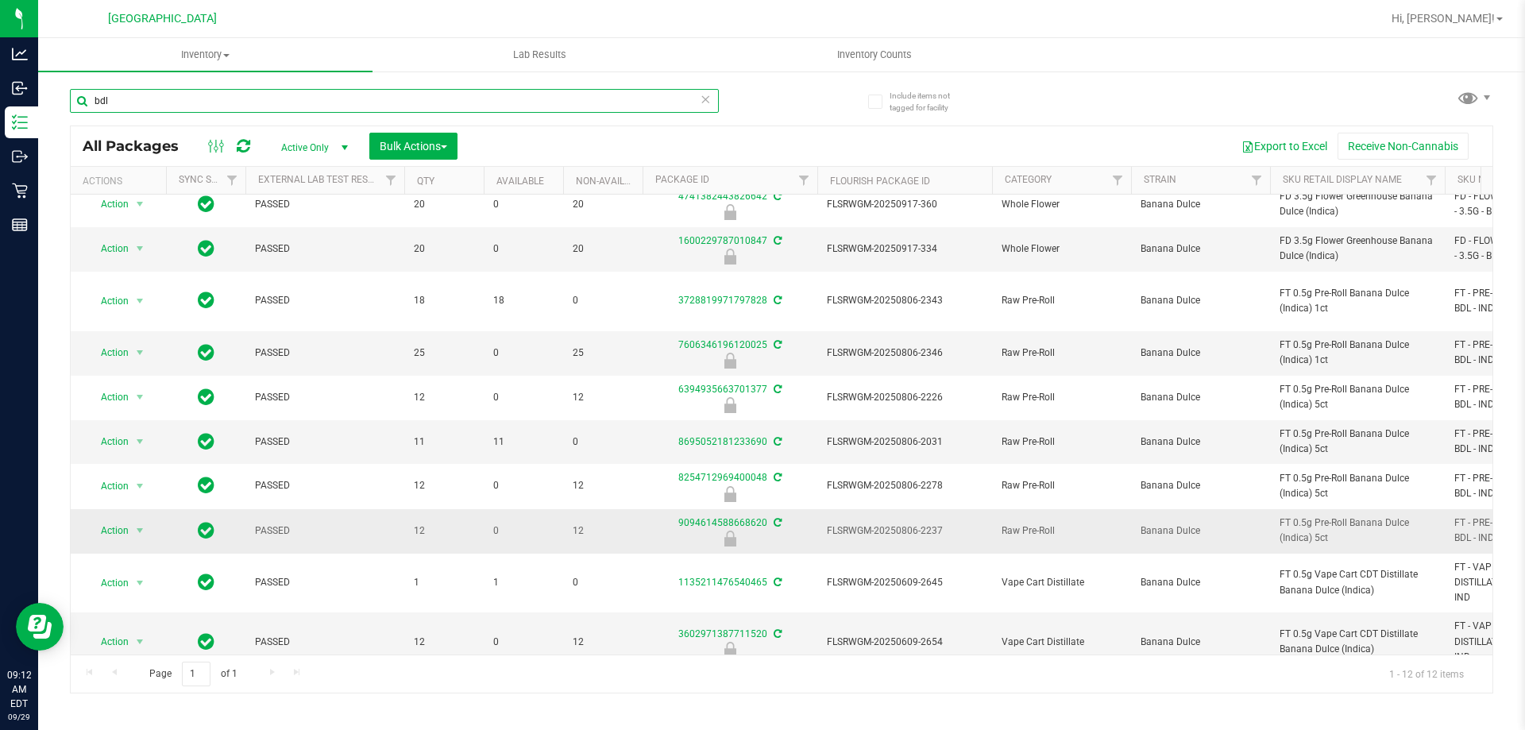
scroll to position [114, 0]
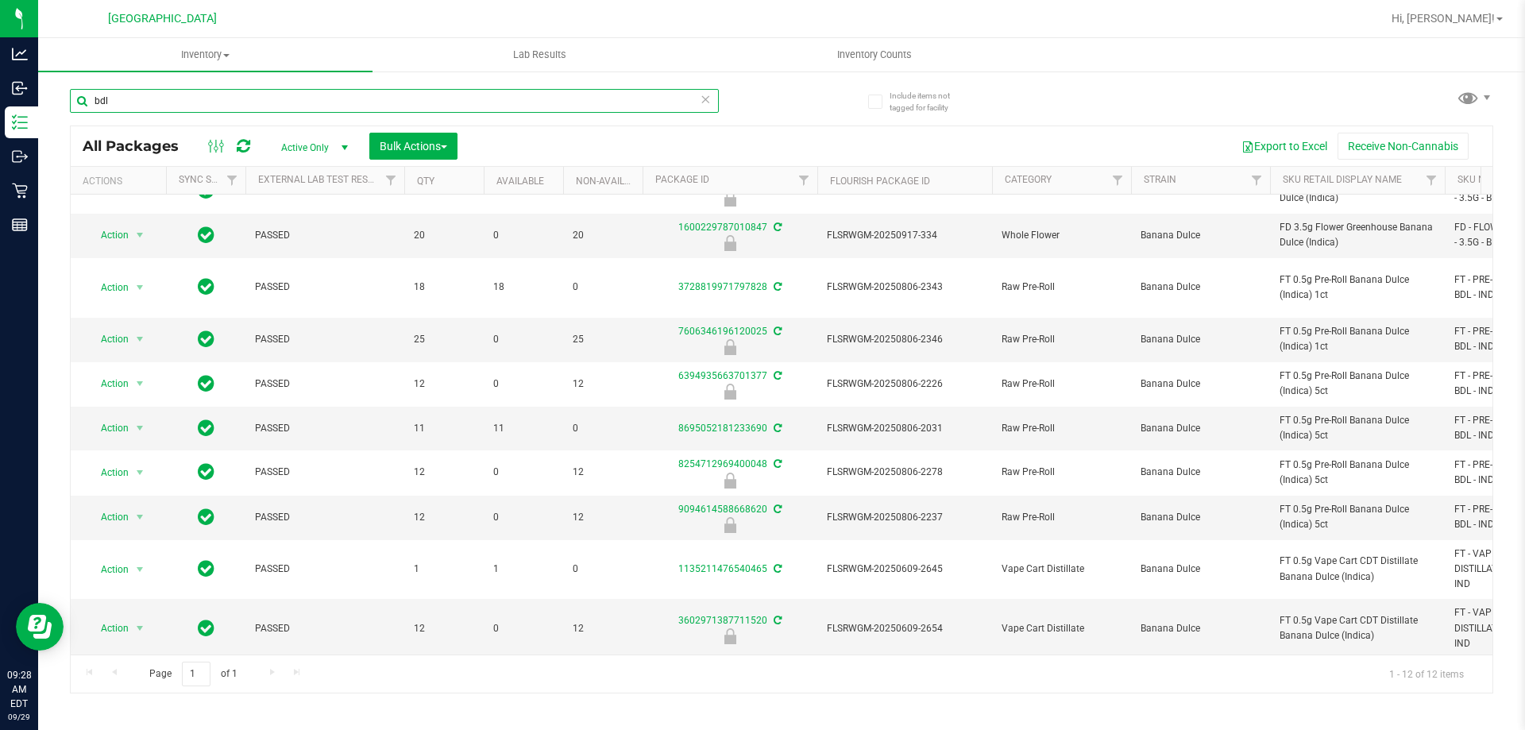
click at [476, 97] on input "bdl" at bounding box center [394, 101] width 649 height 24
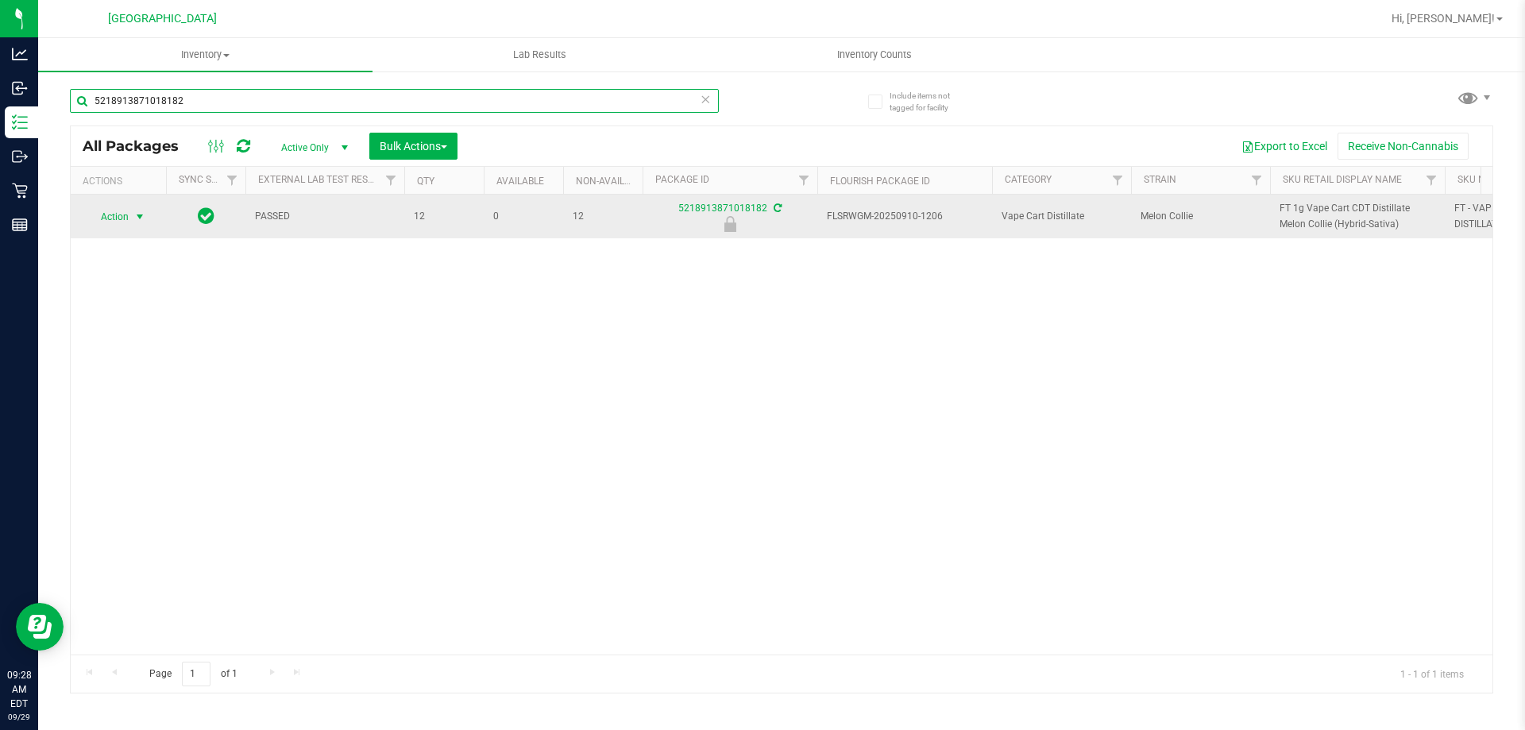
type input "5218913871018182"
click at [136, 219] on span "select" at bounding box center [139, 217] width 13 height 13
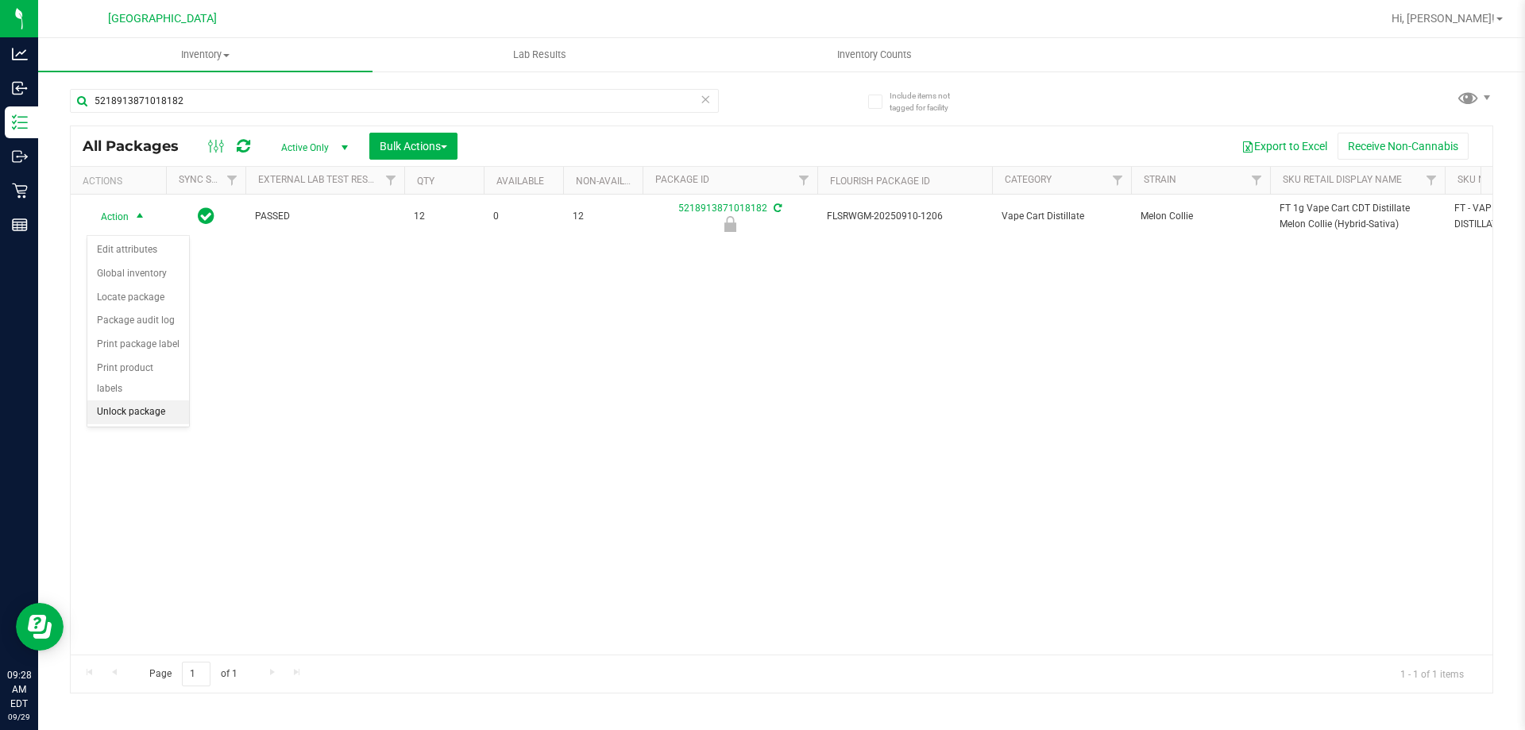
click at [133, 400] on li "Unlock package" at bounding box center [138, 412] width 102 height 24
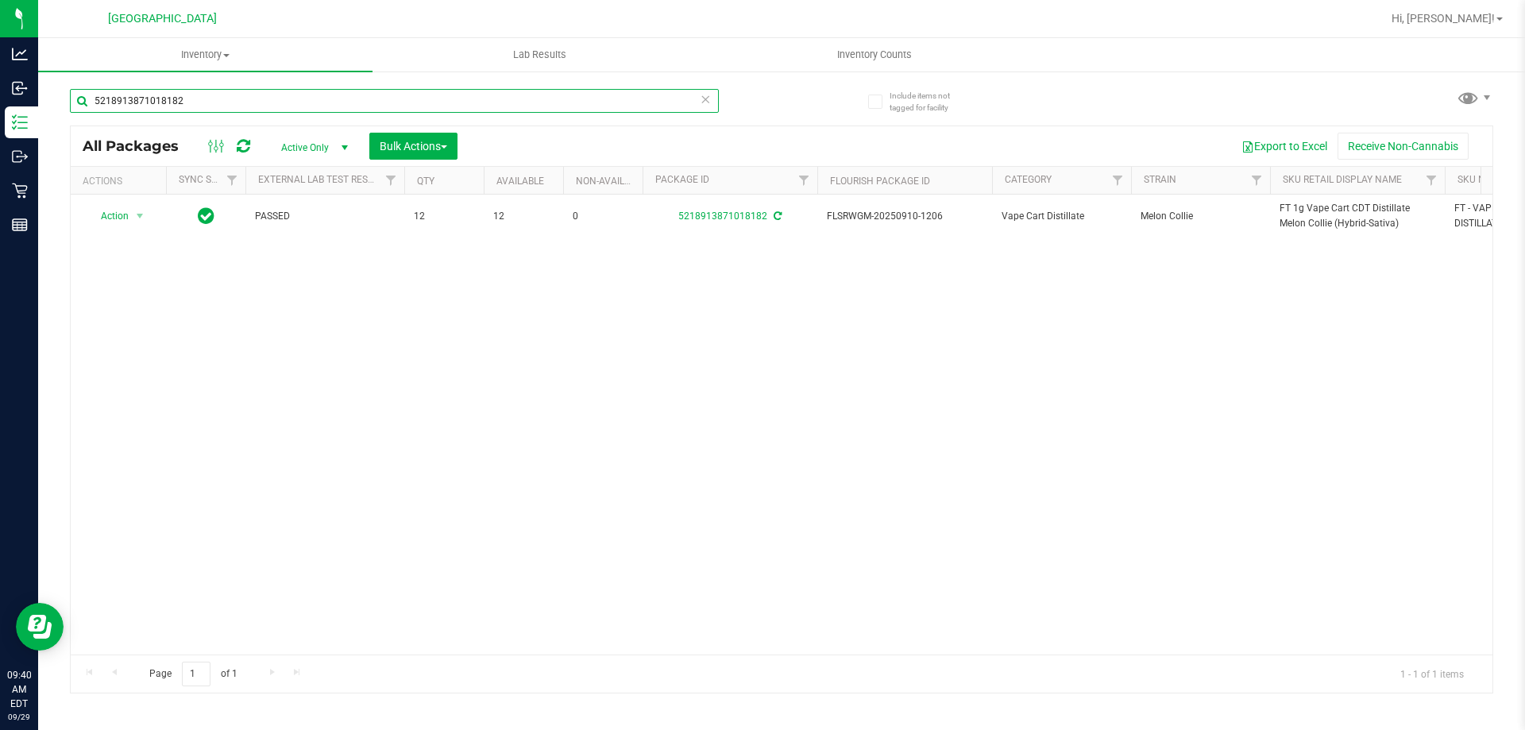
click at [403, 98] on input "5218913871018182" at bounding box center [394, 101] width 649 height 24
type input "jcw"
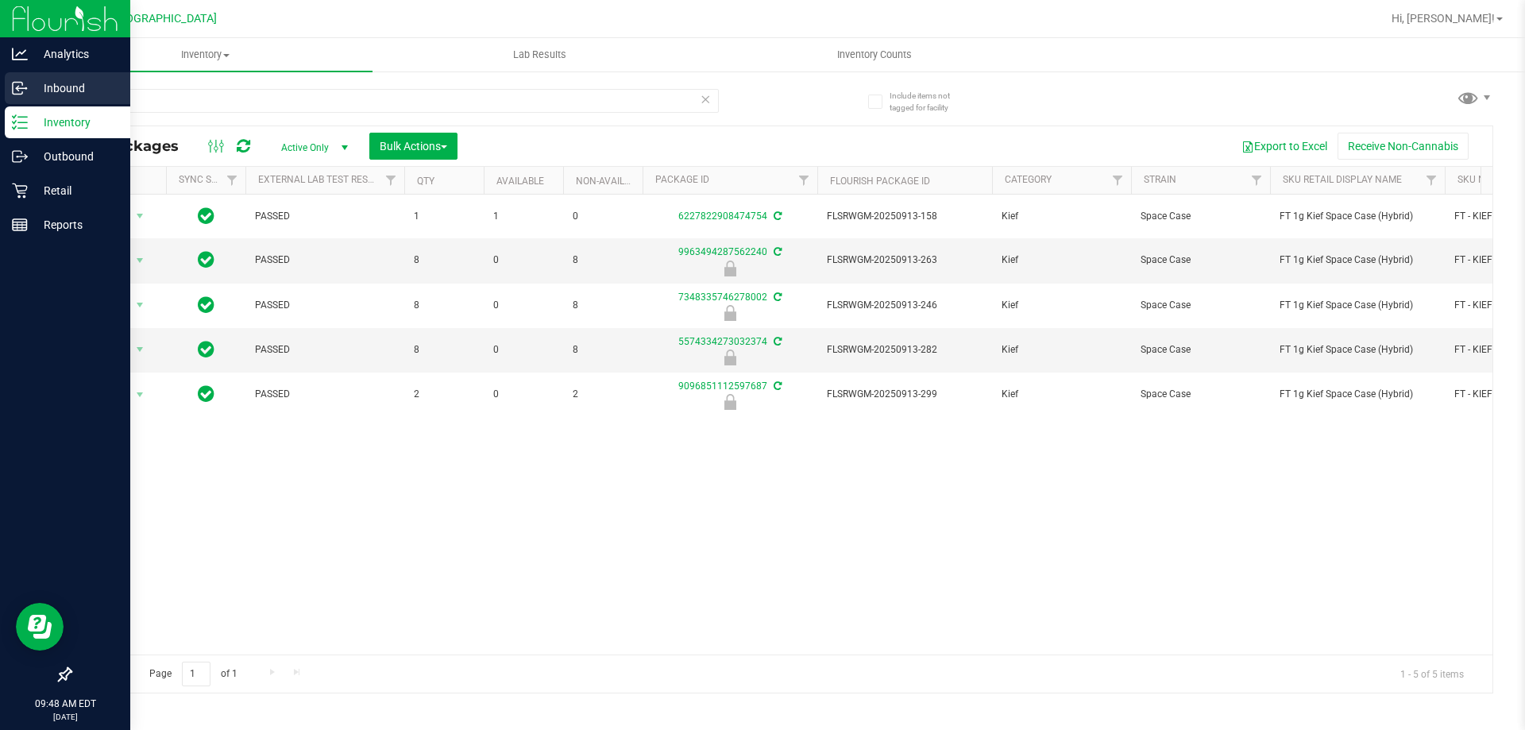
click at [26, 83] on icon at bounding box center [20, 88] width 16 height 16
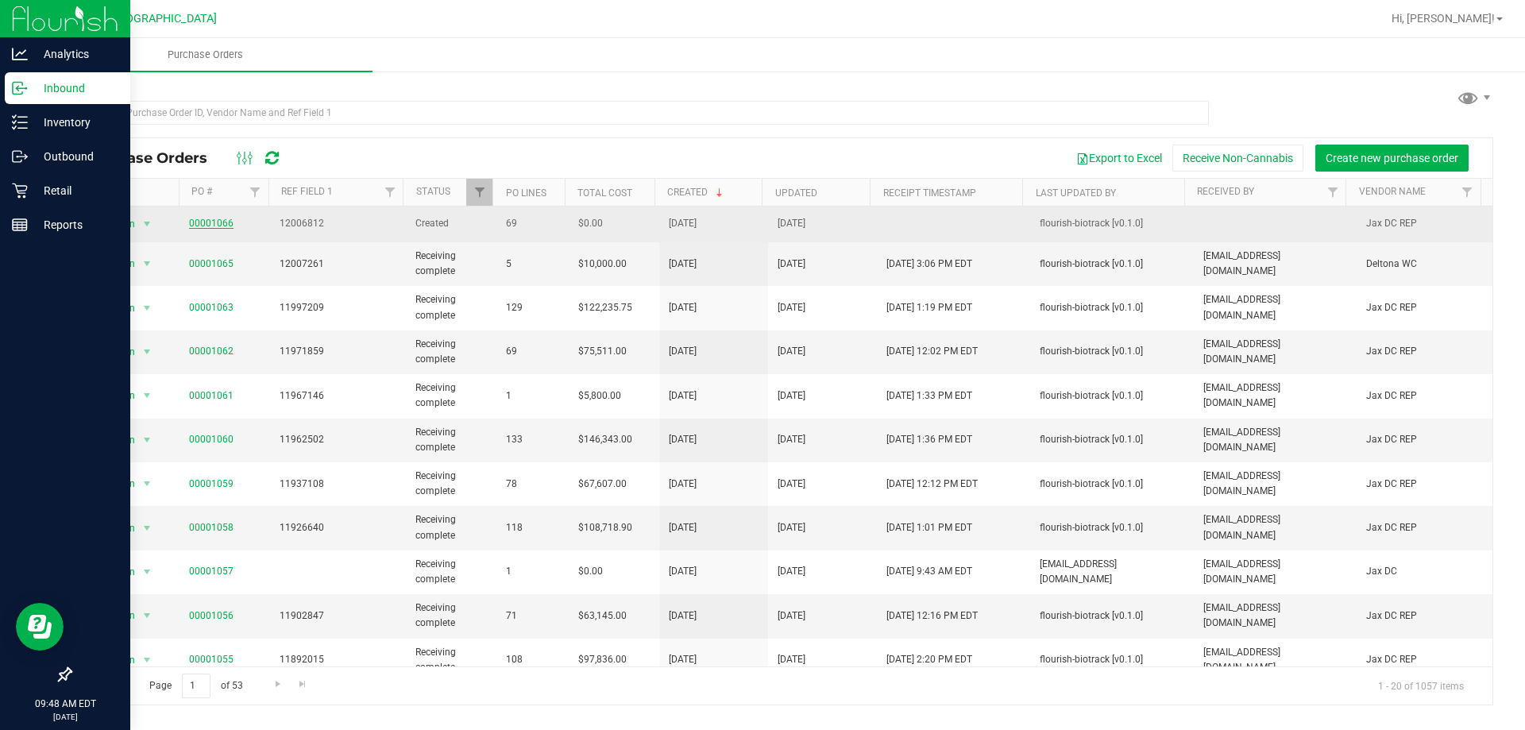
click at [225, 220] on link "00001066" at bounding box center [211, 223] width 44 height 11
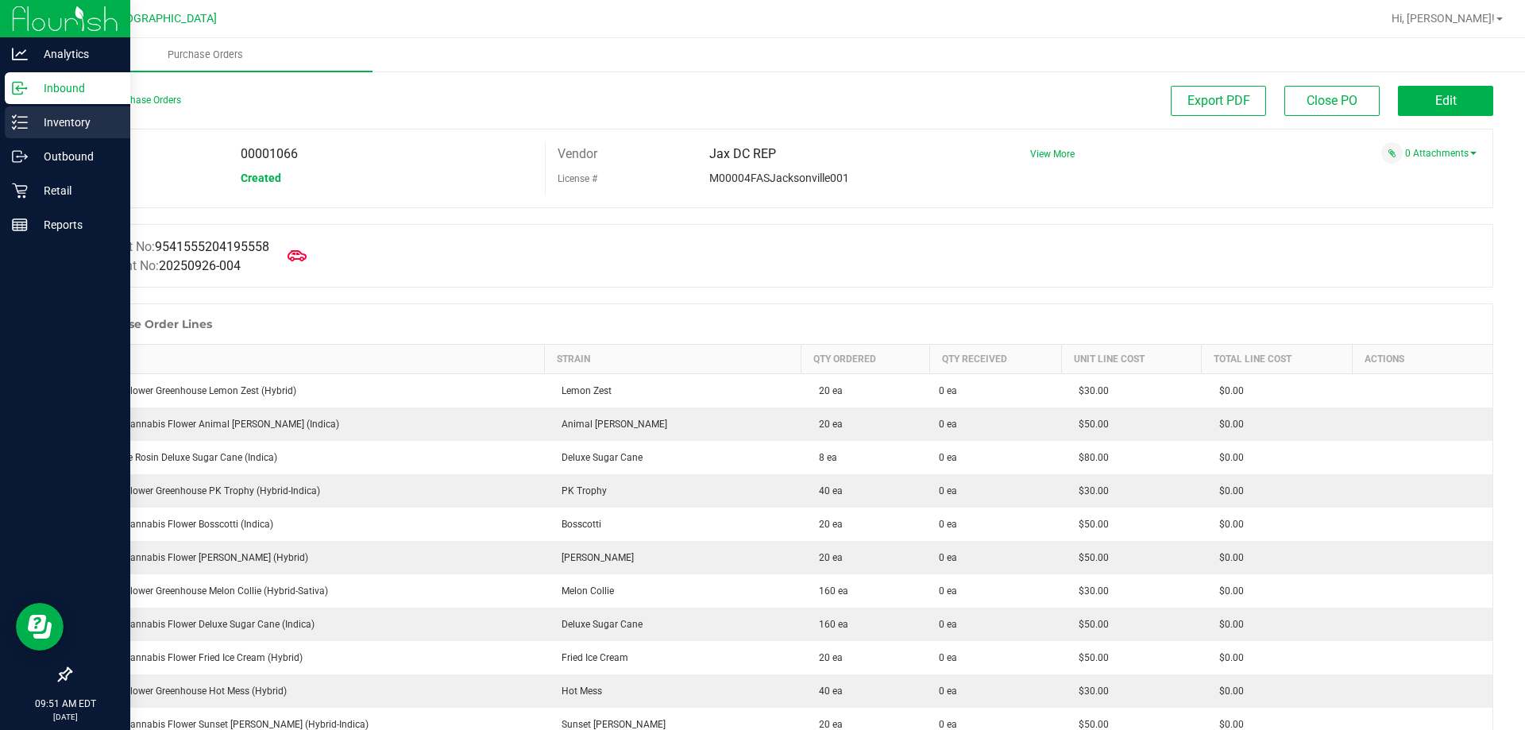
click at [12, 120] on icon at bounding box center [20, 122] width 16 height 16
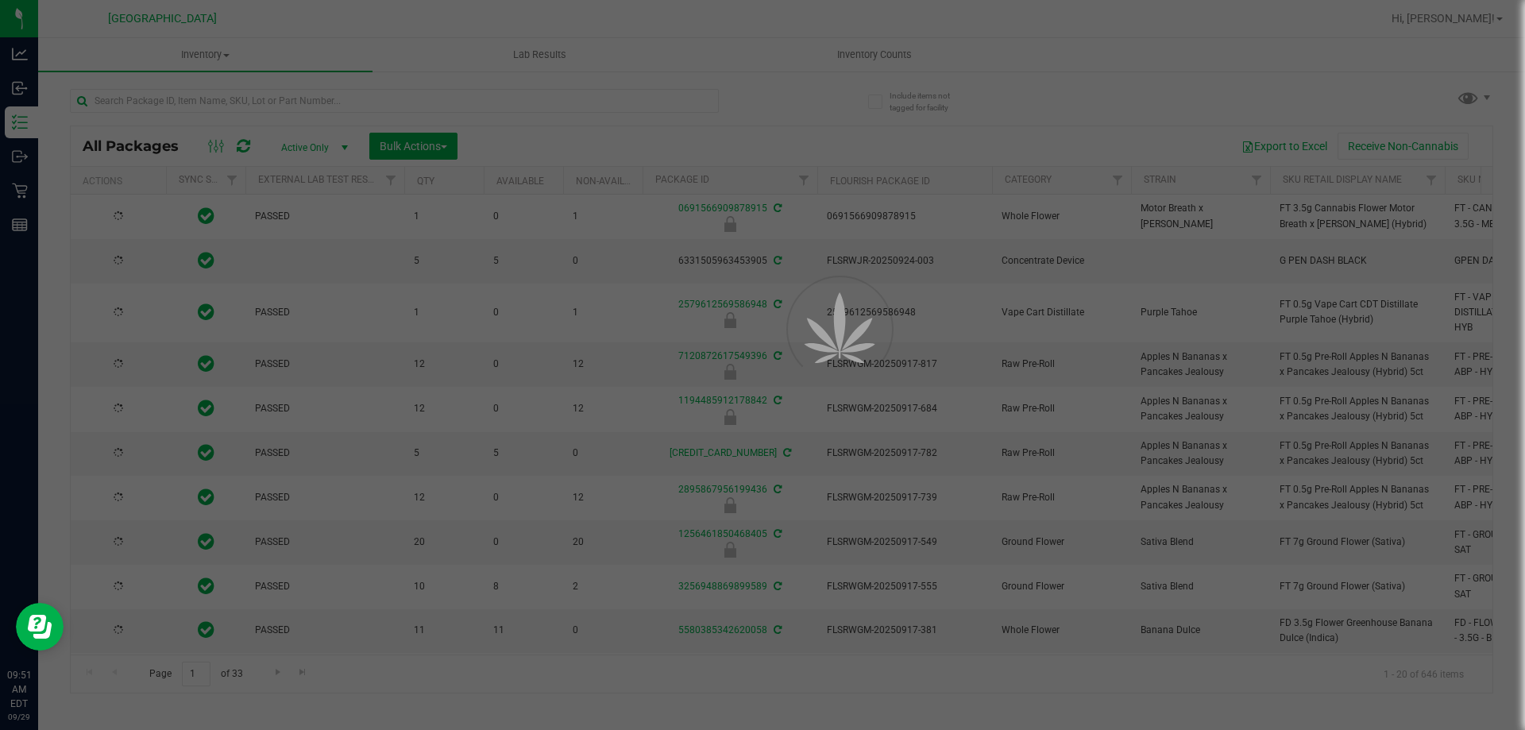
click at [547, 102] on div at bounding box center [762, 365] width 1525 height 730
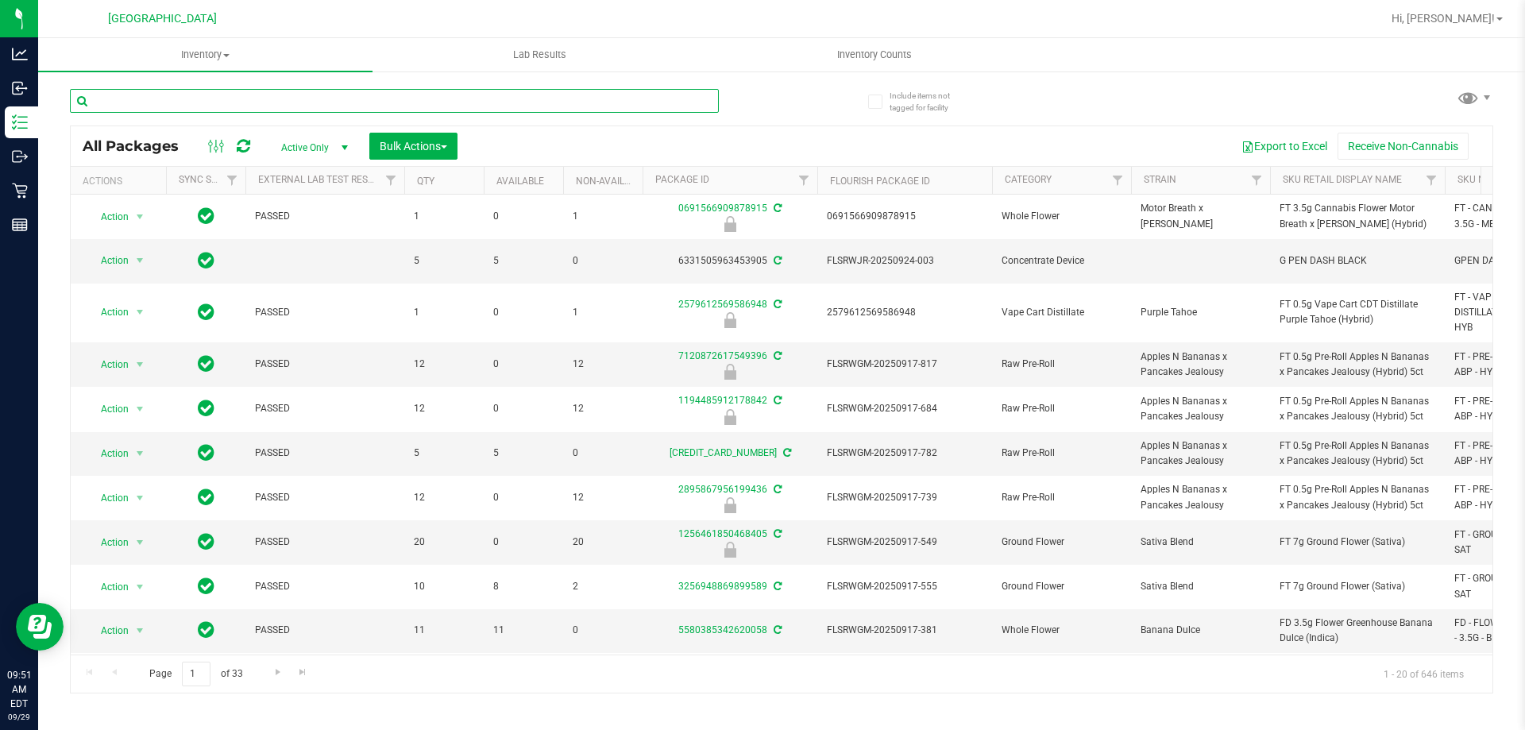
click at [547, 102] on input "text" at bounding box center [394, 101] width 649 height 24
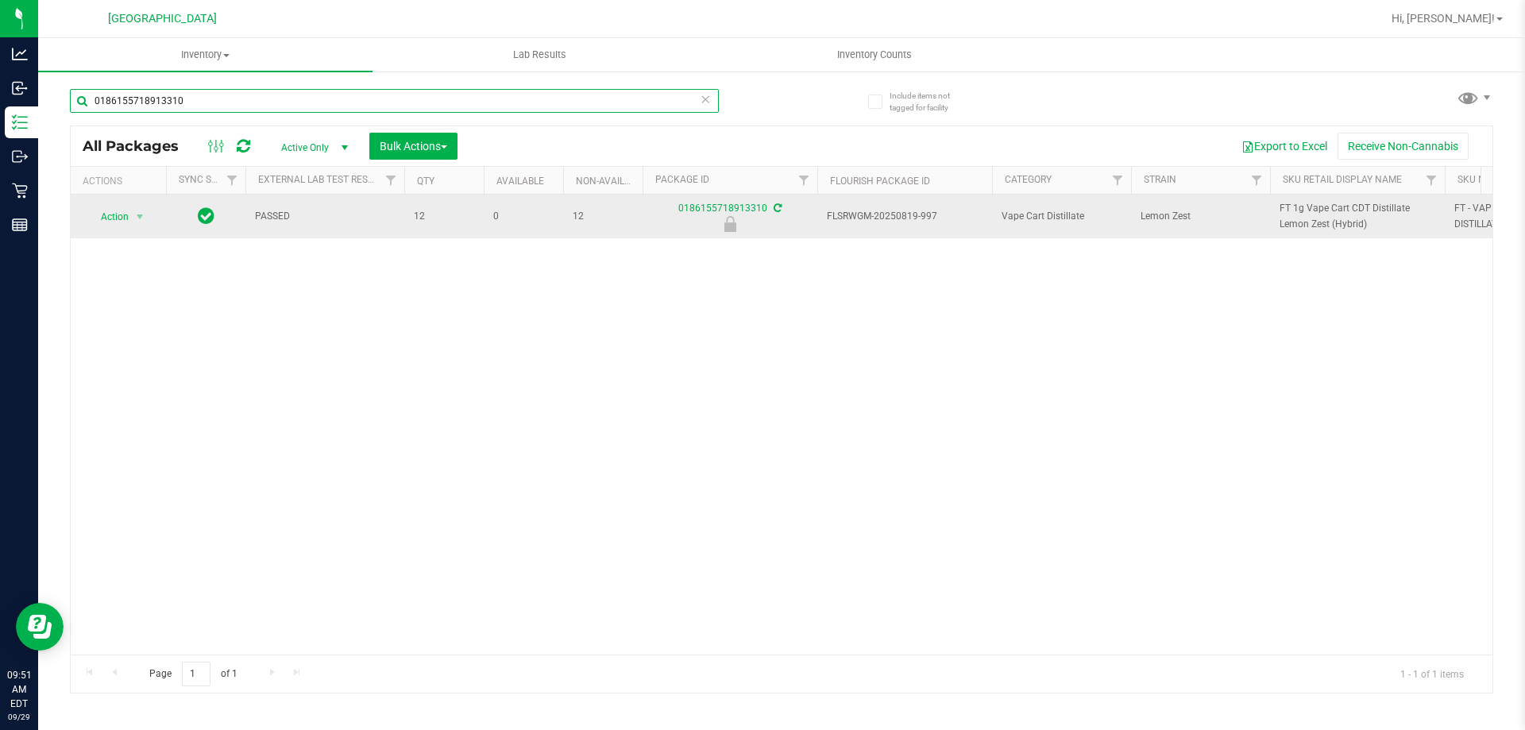
type input "0186155718913310"
click at [128, 228] on span "Action" at bounding box center [108, 217] width 43 height 22
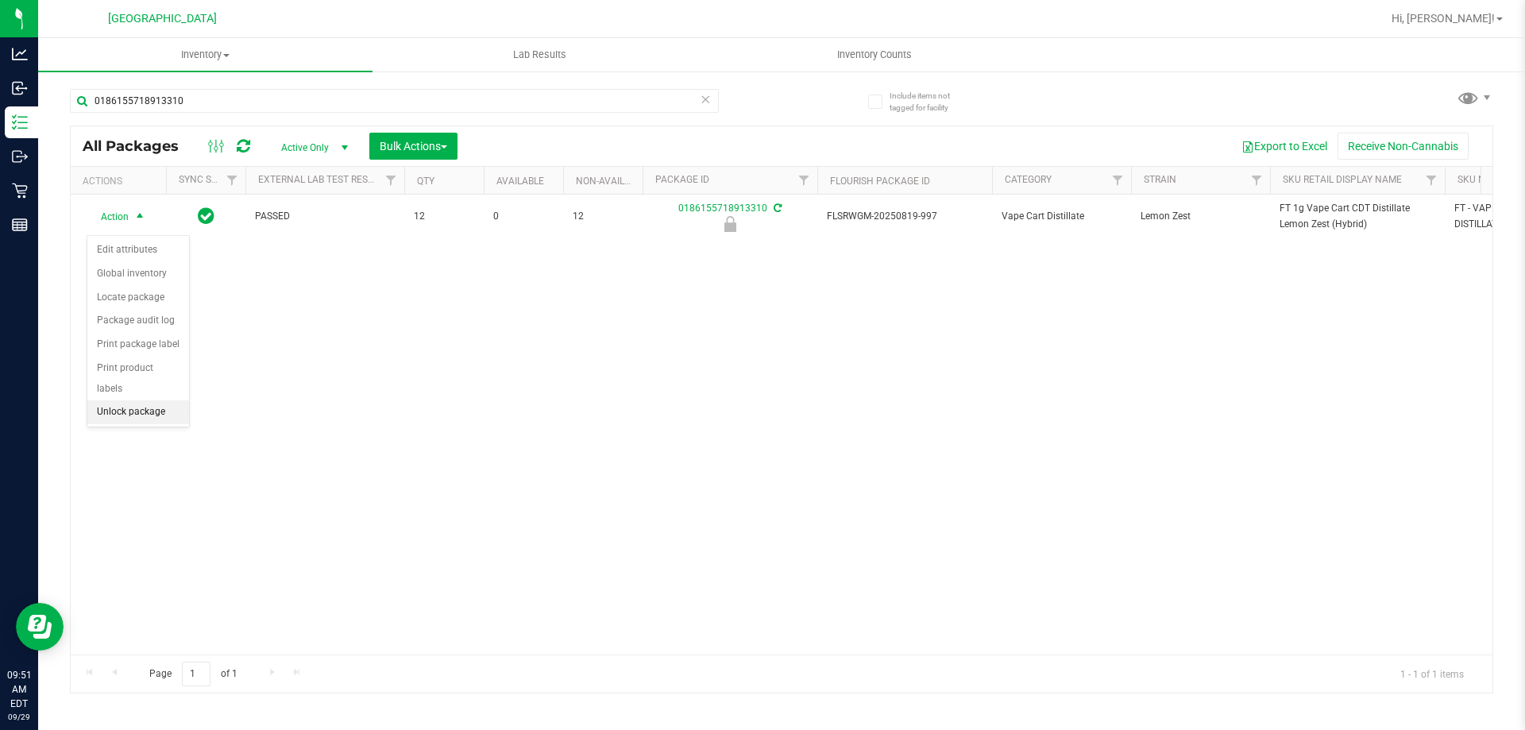
click at [150, 400] on li "Unlock package" at bounding box center [138, 412] width 102 height 24
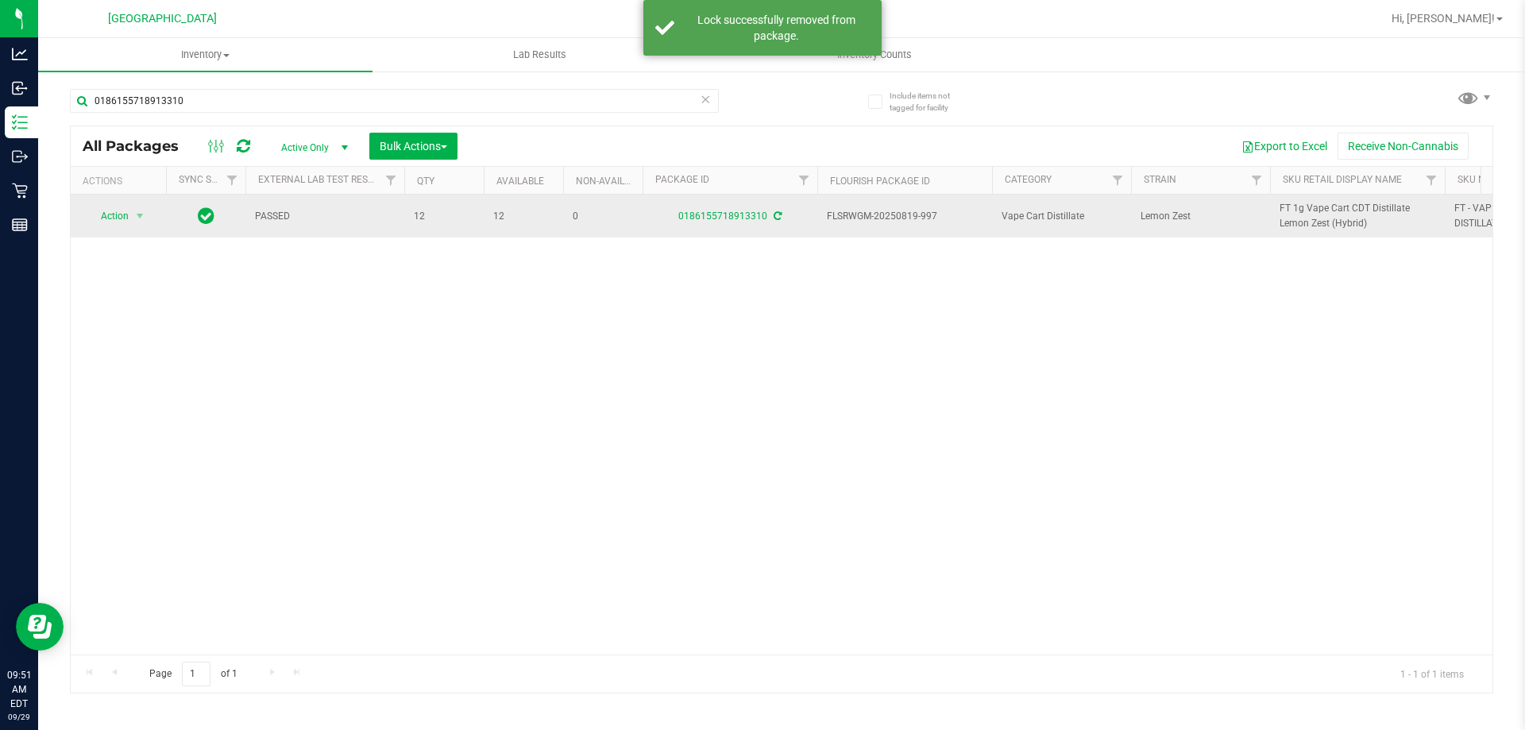
click at [1332, 224] on span "FT 1g Vape Cart CDT Distillate Lemon Zest (Hybrid)" at bounding box center [1358, 216] width 156 height 30
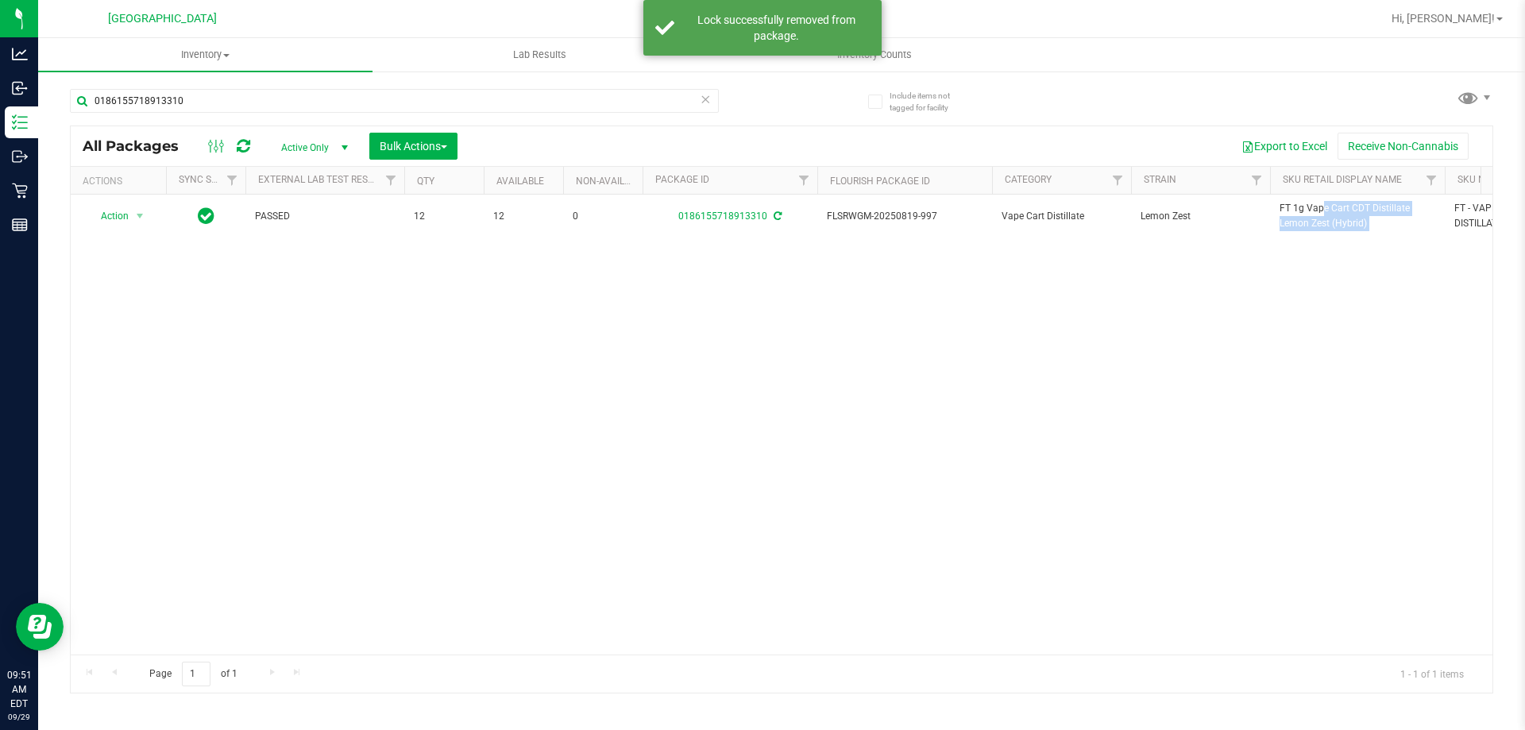
copy tr "FT 1g Vape Cart CDT Distillate Lemon Zest (Hybrid)"
click at [569, 106] on input "0186155718913310" at bounding box center [394, 101] width 649 height 24
paste input "FT 1g Vape Cart CDT Distillate Lemon Zest (Hybrid)"
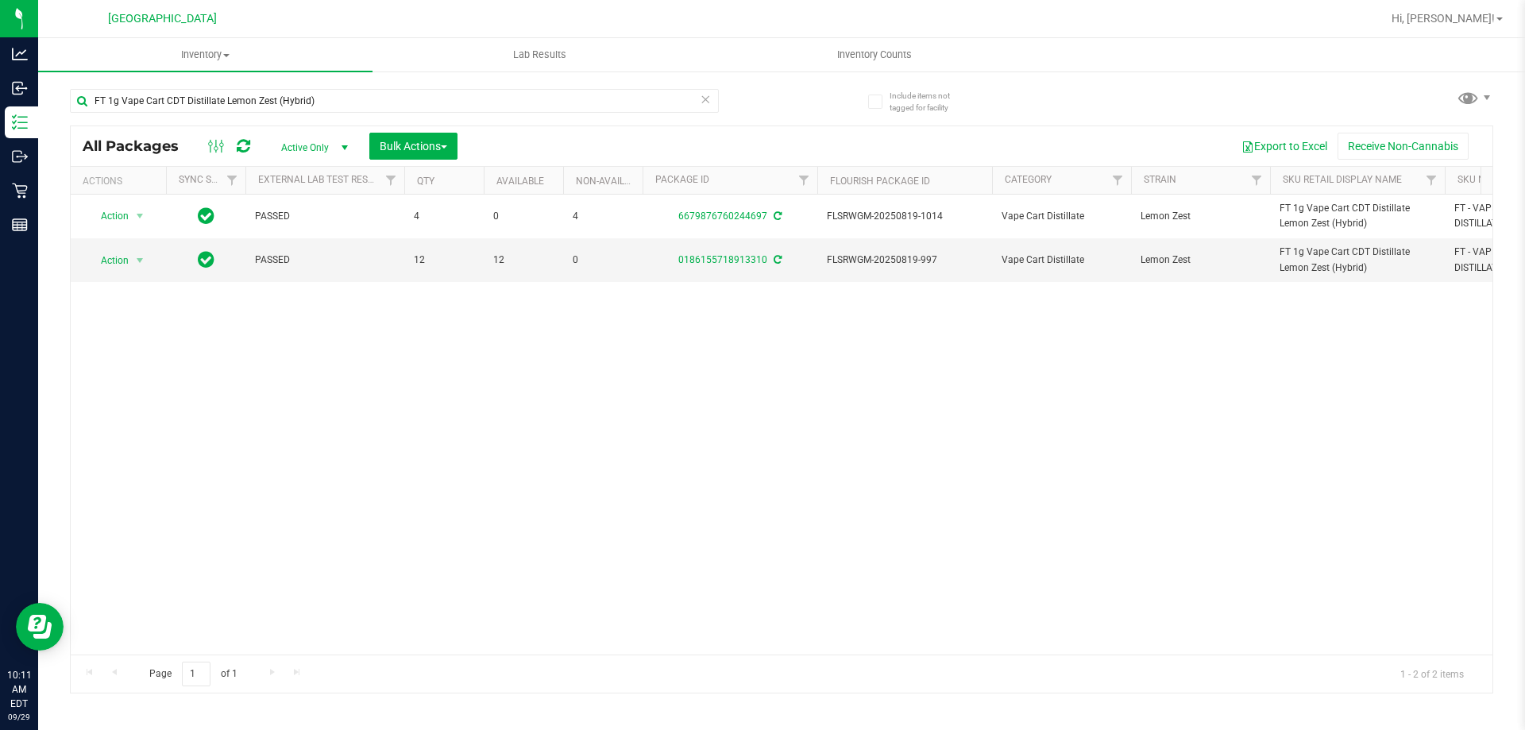
click at [371, 481] on div "Action Action Adjust qty Create package Edit attributes Global inventory Locate…" at bounding box center [782, 425] width 1422 height 460
click at [324, 89] on input "FT 1g Vape Cart CDT Distillate Lemon Zest (Hybrid)" at bounding box center [394, 101] width 649 height 24
click at [322, 104] on input "FT 1g Vape Cart CDT Distillate Lemon Zest (Hybrid)" at bounding box center [394, 101] width 649 height 24
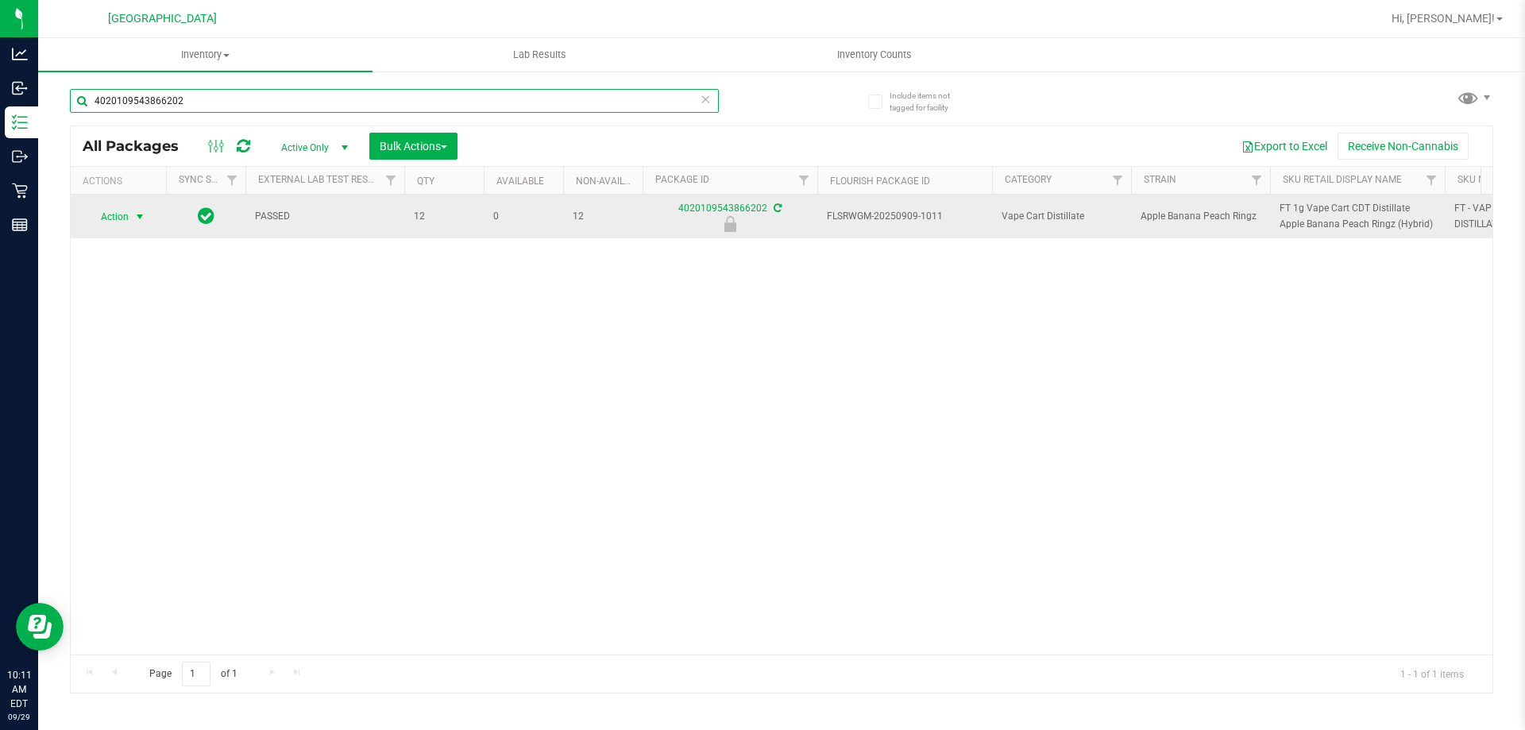
type input "4020109543866202"
click at [129, 208] on span "Action" at bounding box center [108, 217] width 43 height 22
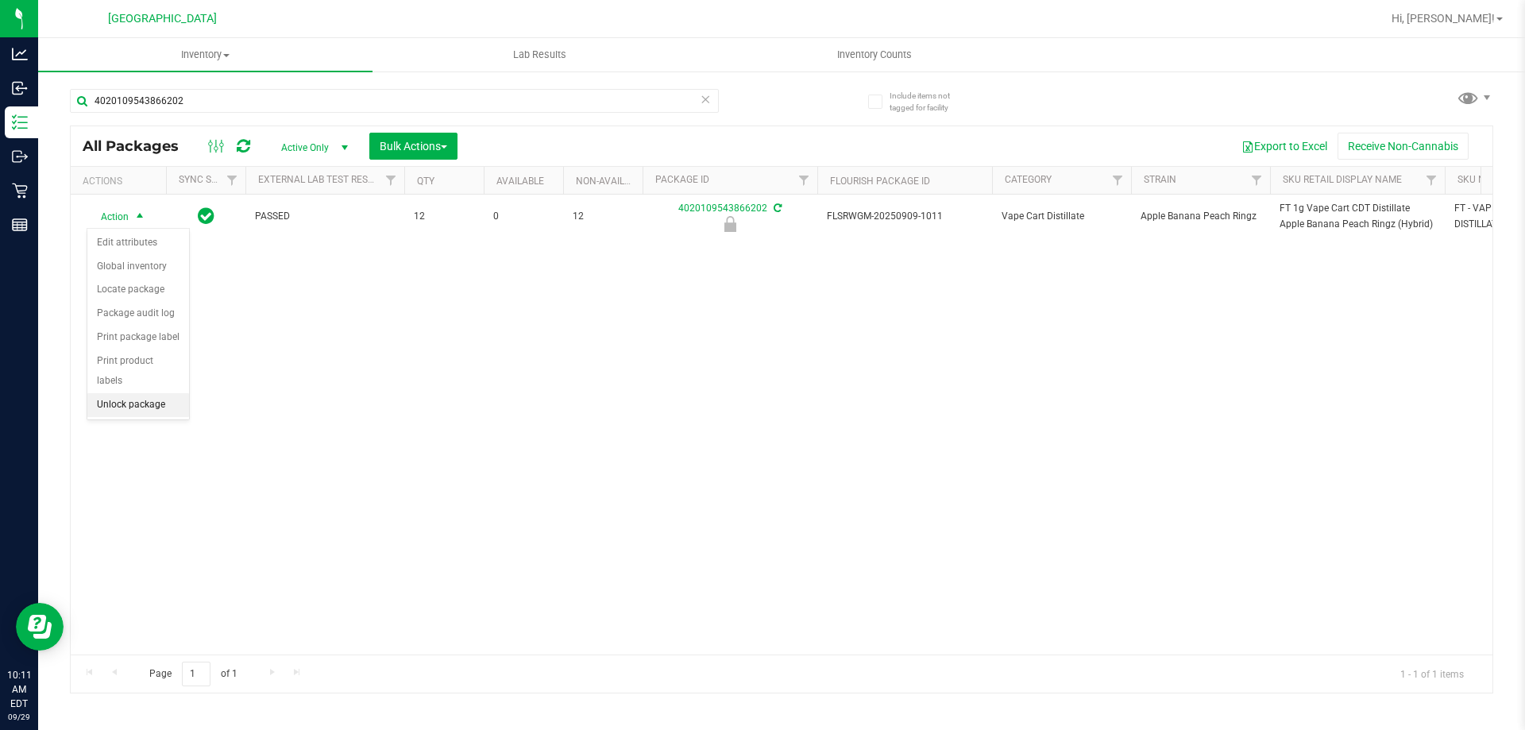
click at [145, 393] on li "Unlock package" at bounding box center [138, 405] width 102 height 24
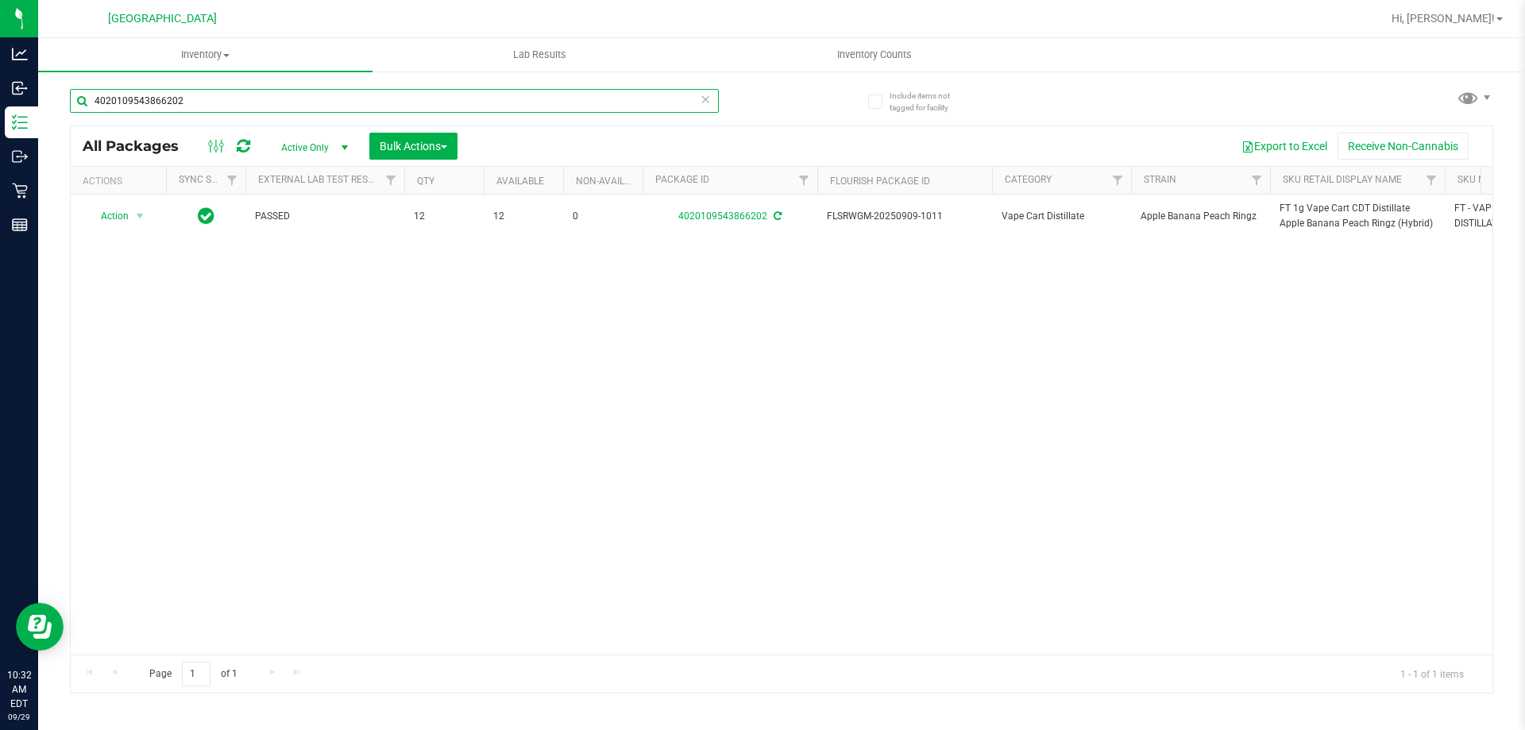
click at [485, 106] on input "4020109543866202" at bounding box center [394, 101] width 649 height 24
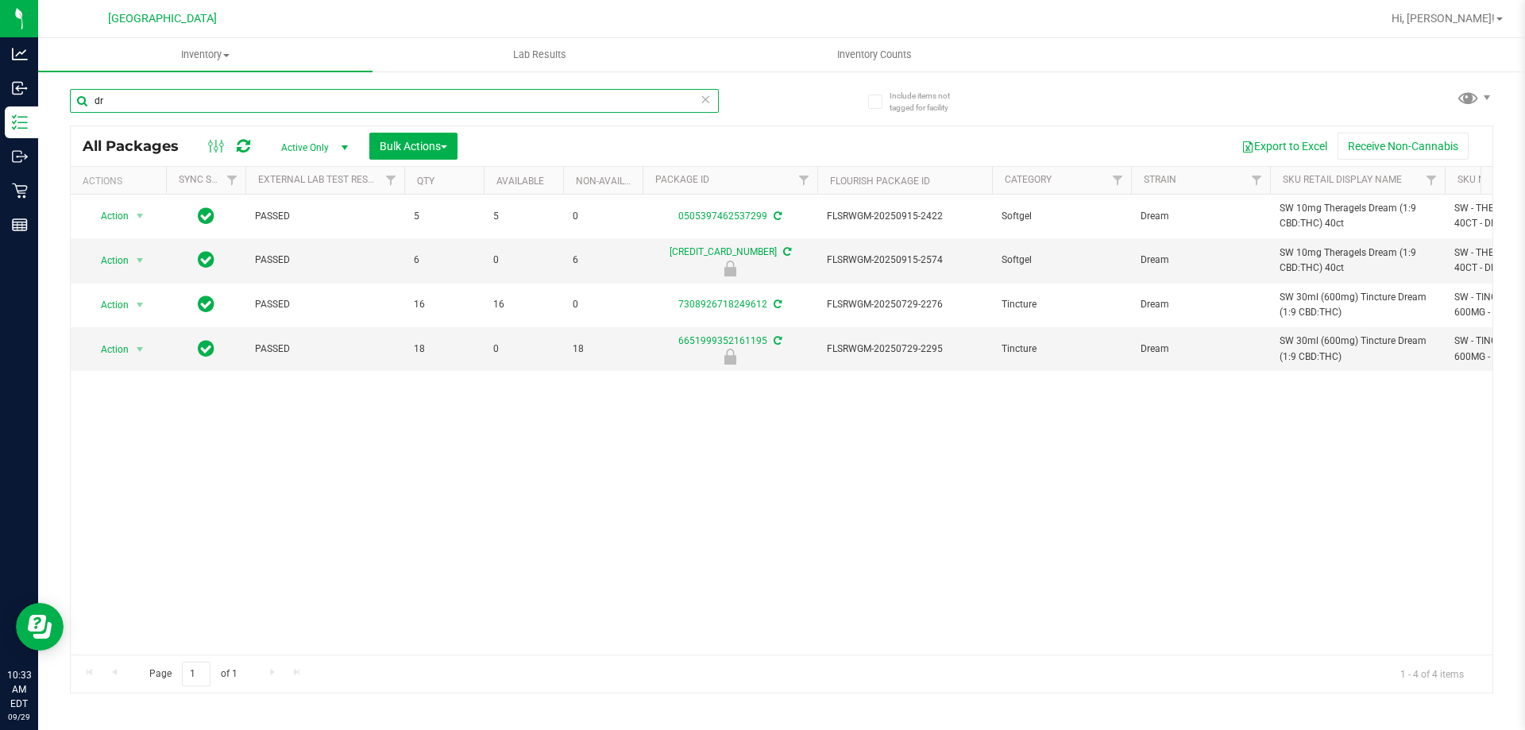
type input "d"
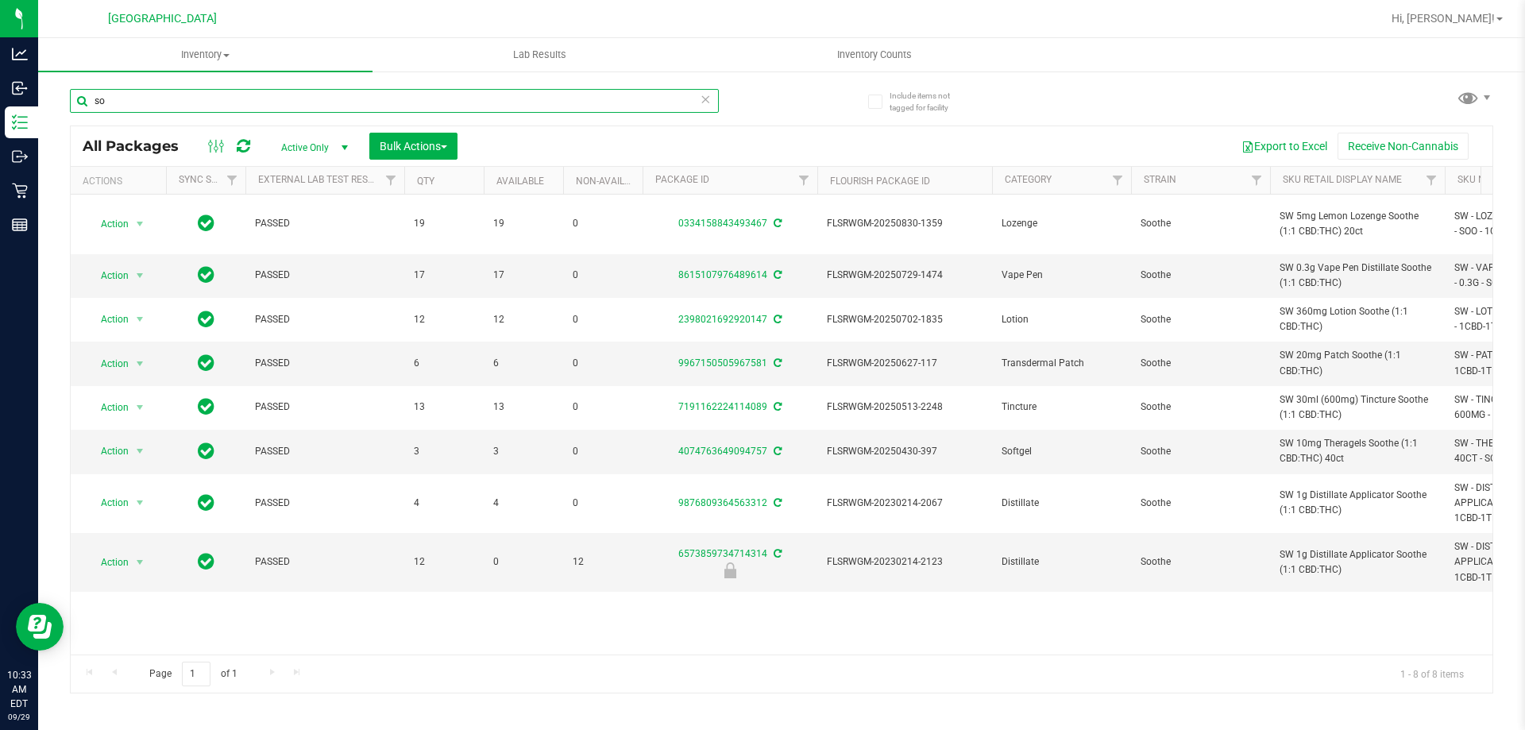
type input "s"
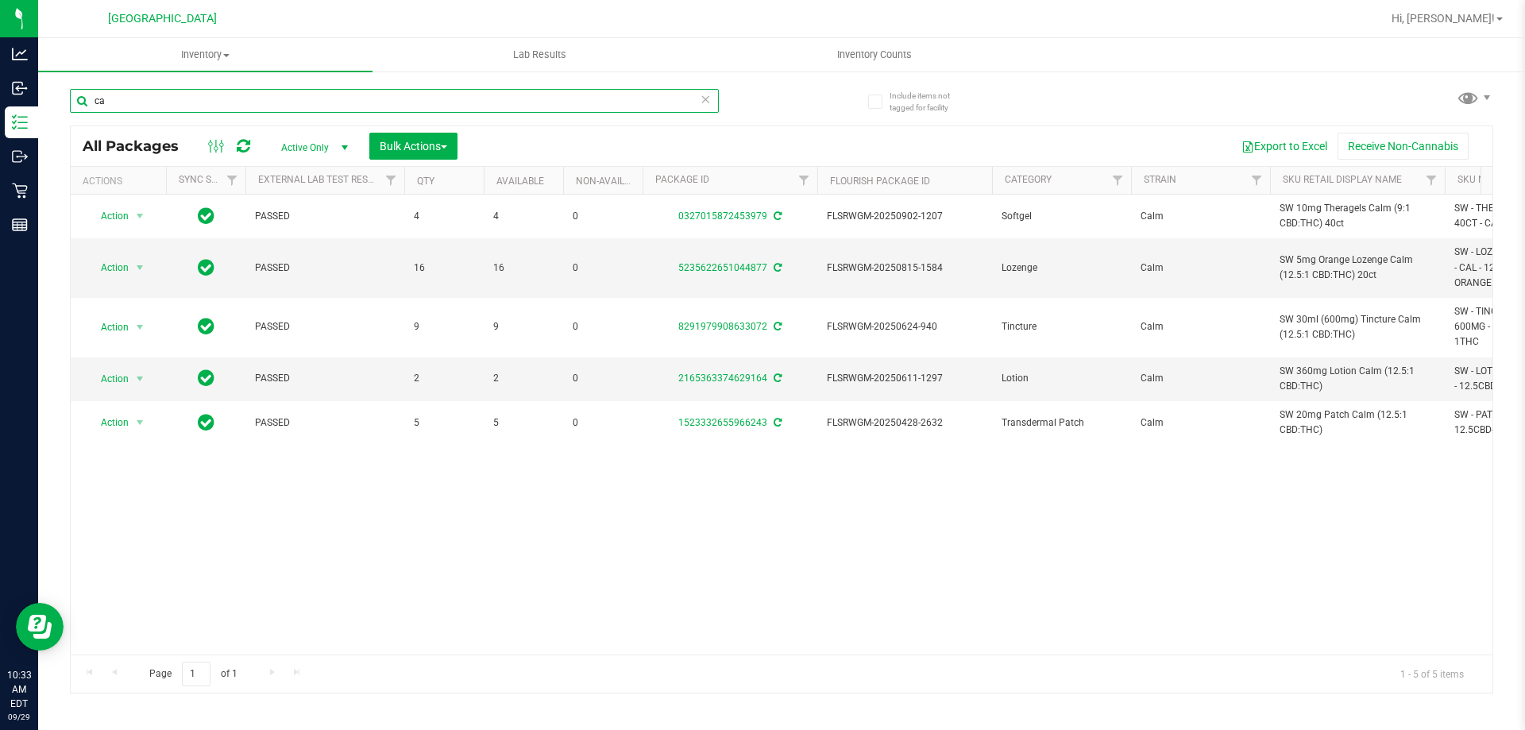
type input "c"
type input "aeq"
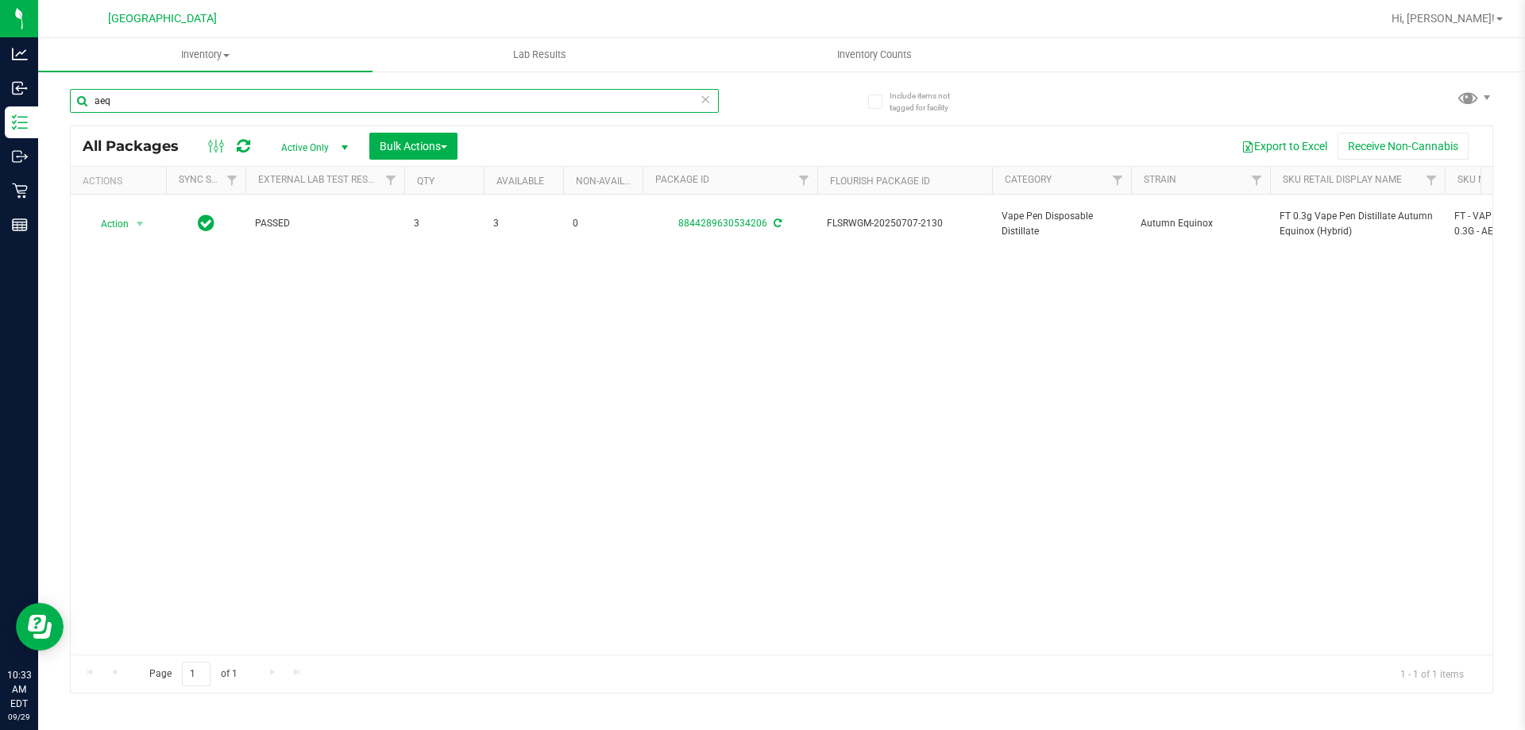
click at [485, 106] on input "aeq" at bounding box center [394, 101] width 649 height 24
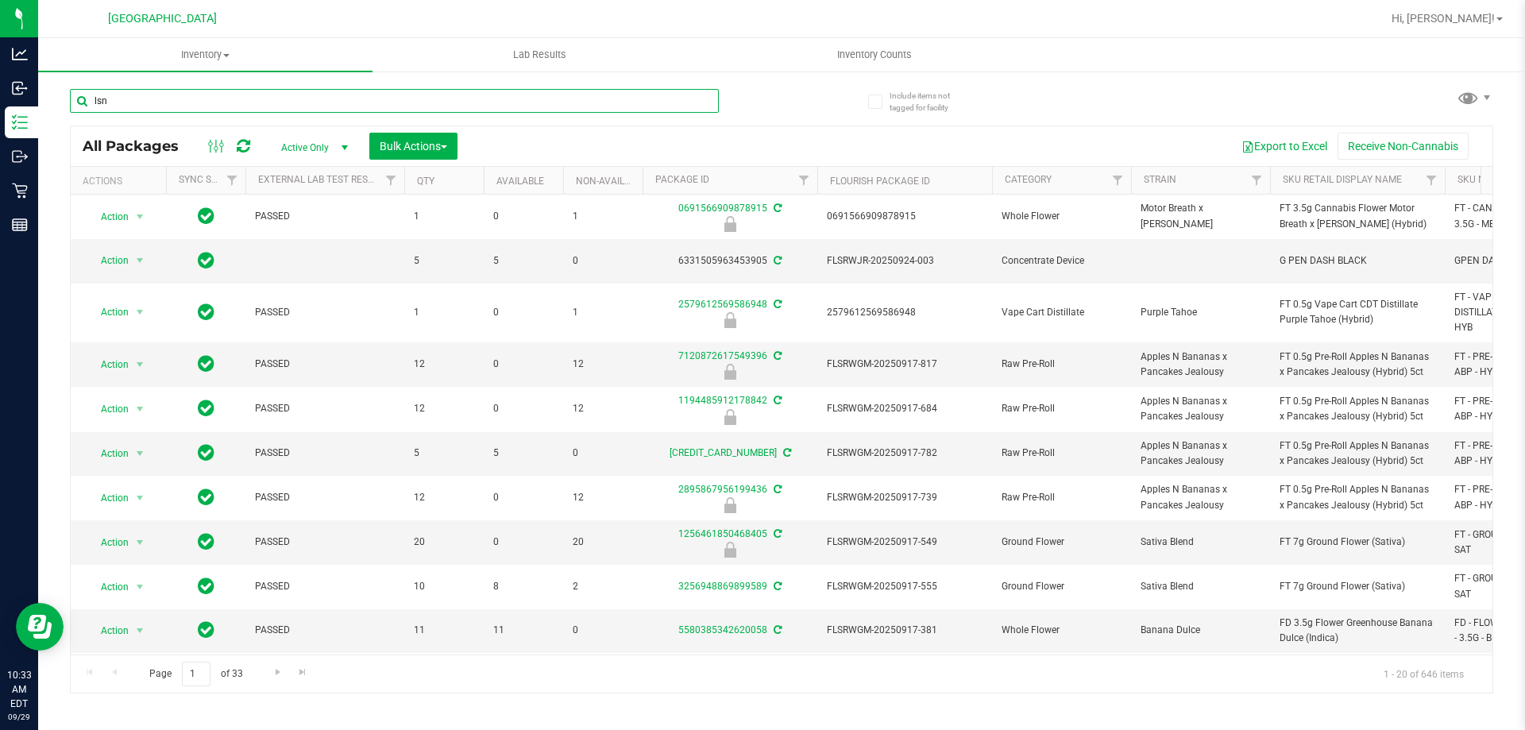
type input "lsn"
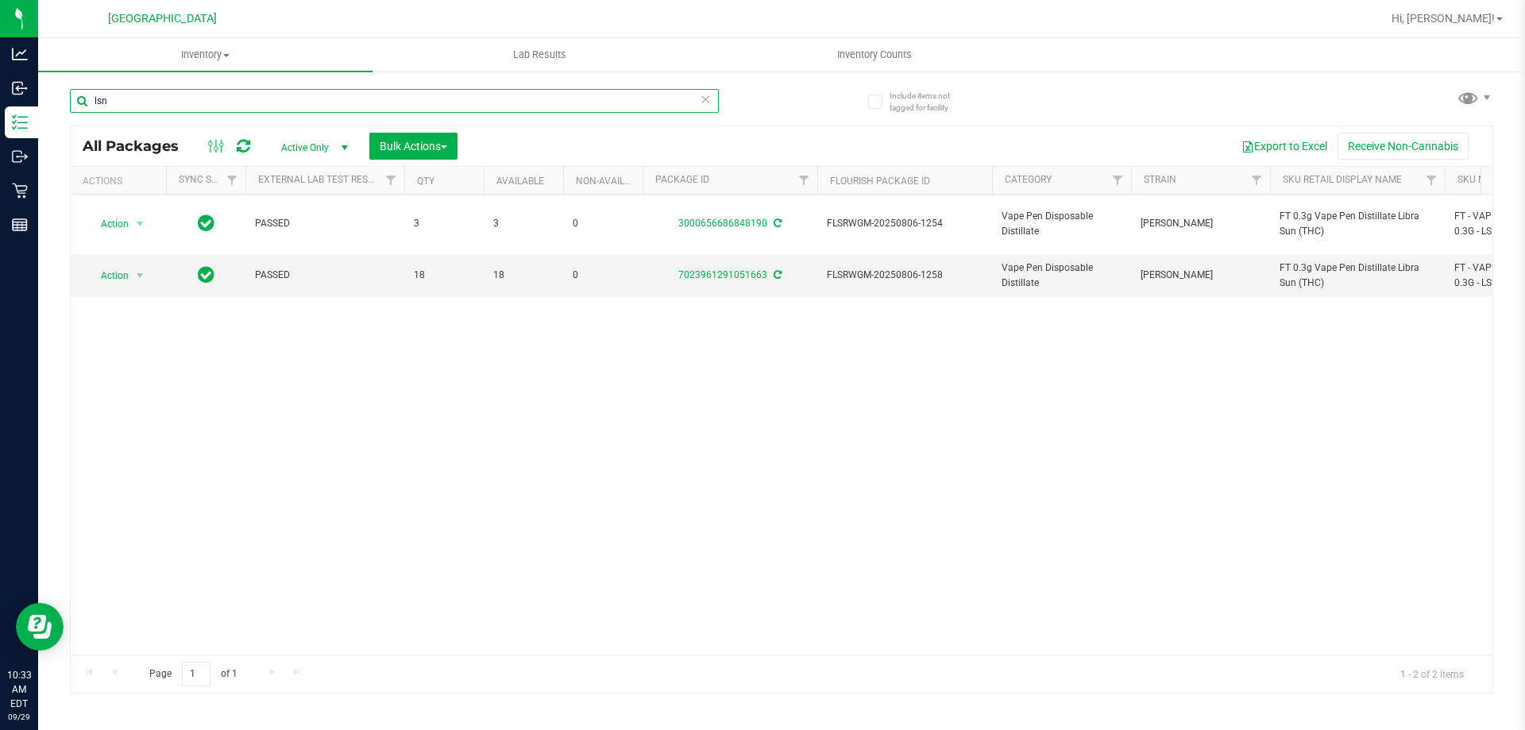
click at [587, 105] on input "lsn" at bounding box center [394, 101] width 649 height 24
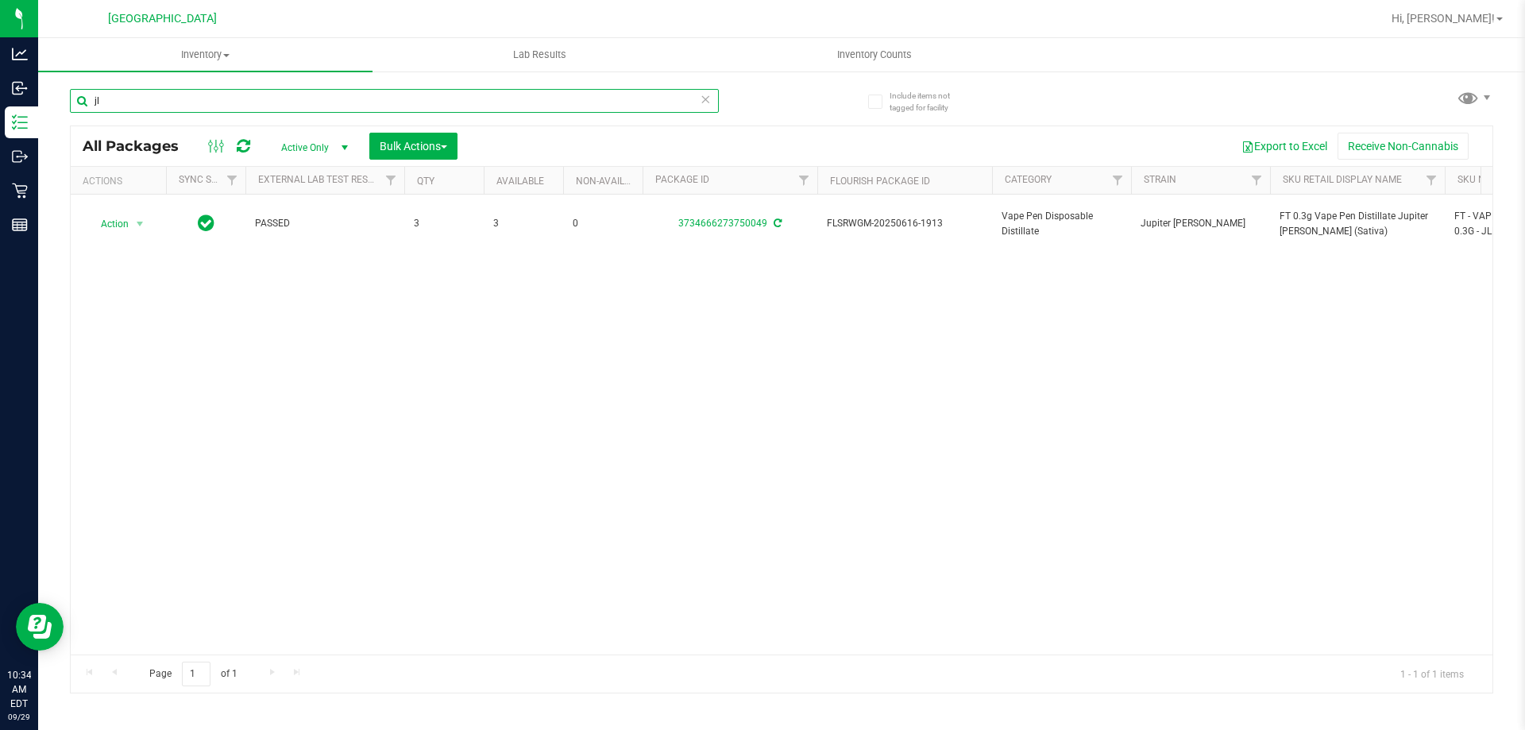
type input "j"
type input "aml"
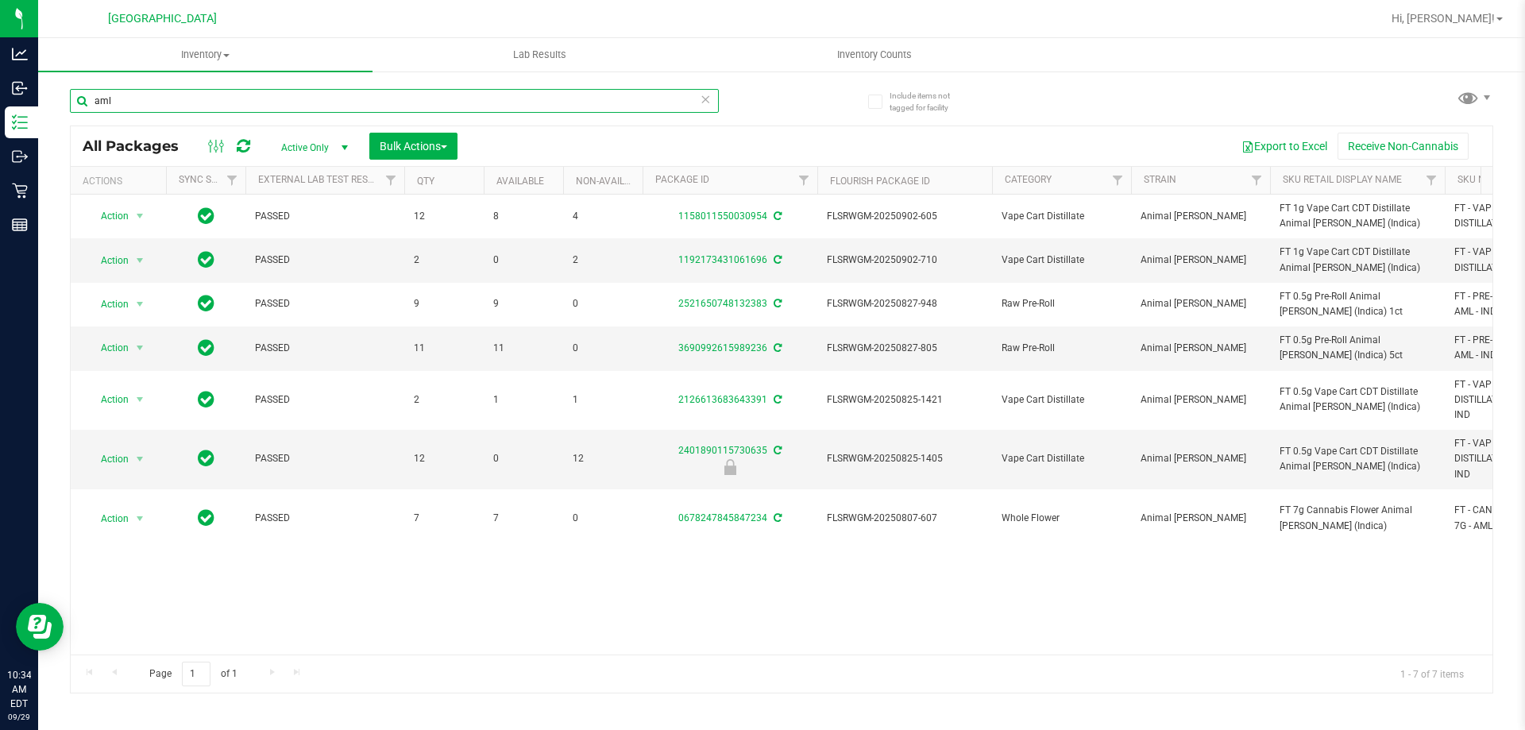
click at [338, 101] on input "aml" at bounding box center [394, 101] width 649 height 24
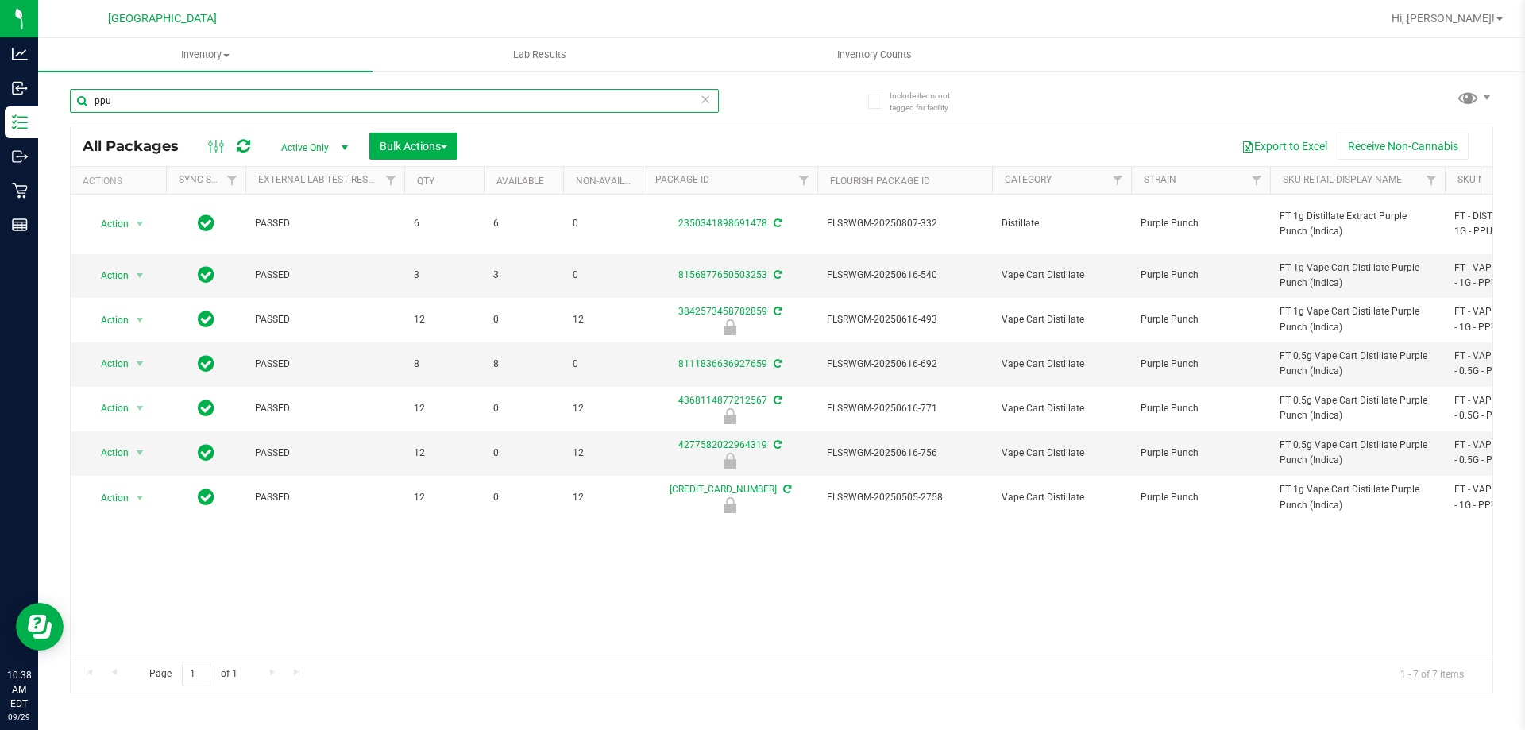
click at [403, 92] on input "ppu" at bounding box center [394, 101] width 649 height 24
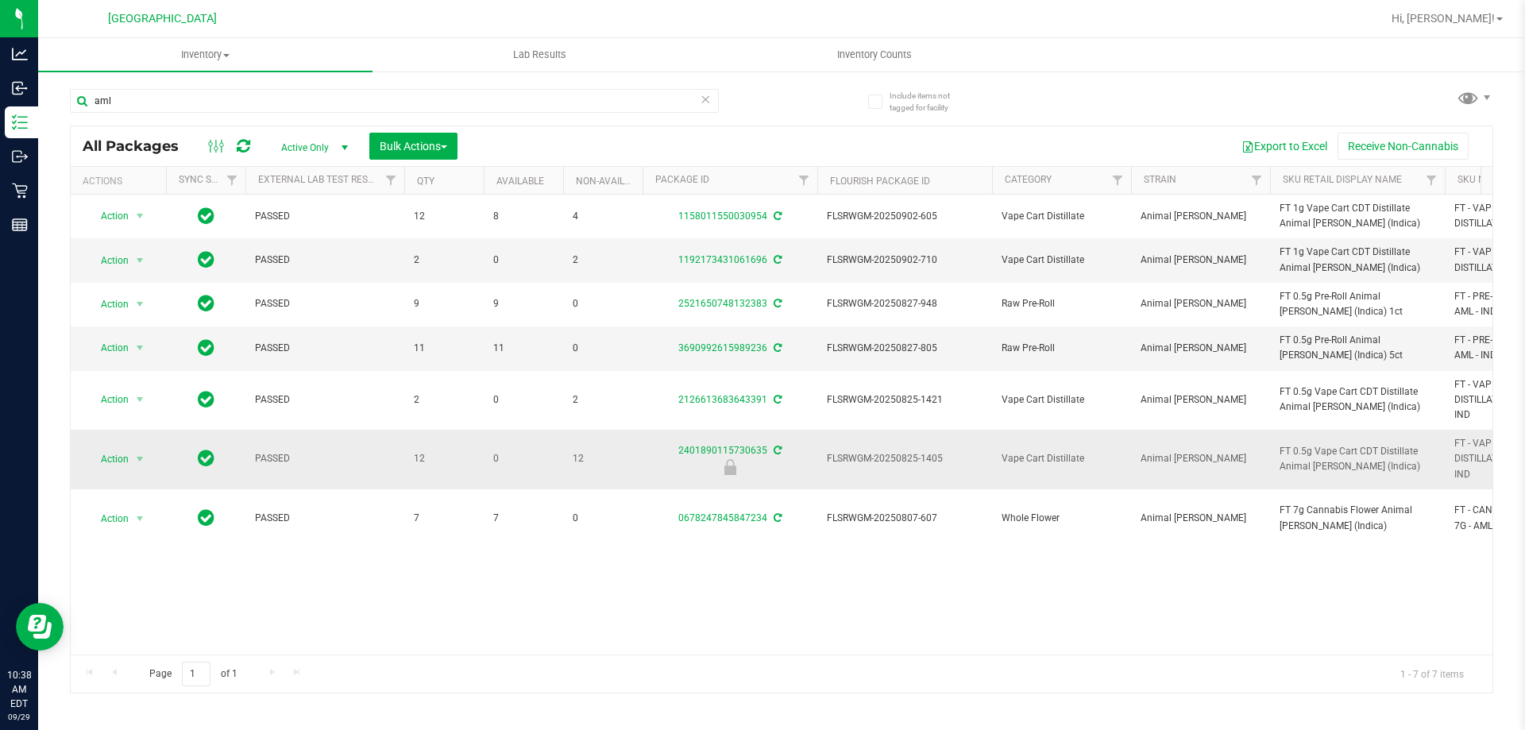
click at [1334, 463] on span "FT 0.5g Vape Cart CDT Distillate Animal Larry (Indica)" at bounding box center [1358, 459] width 156 height 30
copy tr "FT 0.5g Vape Cart CDT Distillate Animal Larry (Indica)"
click at [621, 101] on input "aml" at bounding box center [394, 101] width 649 height 24
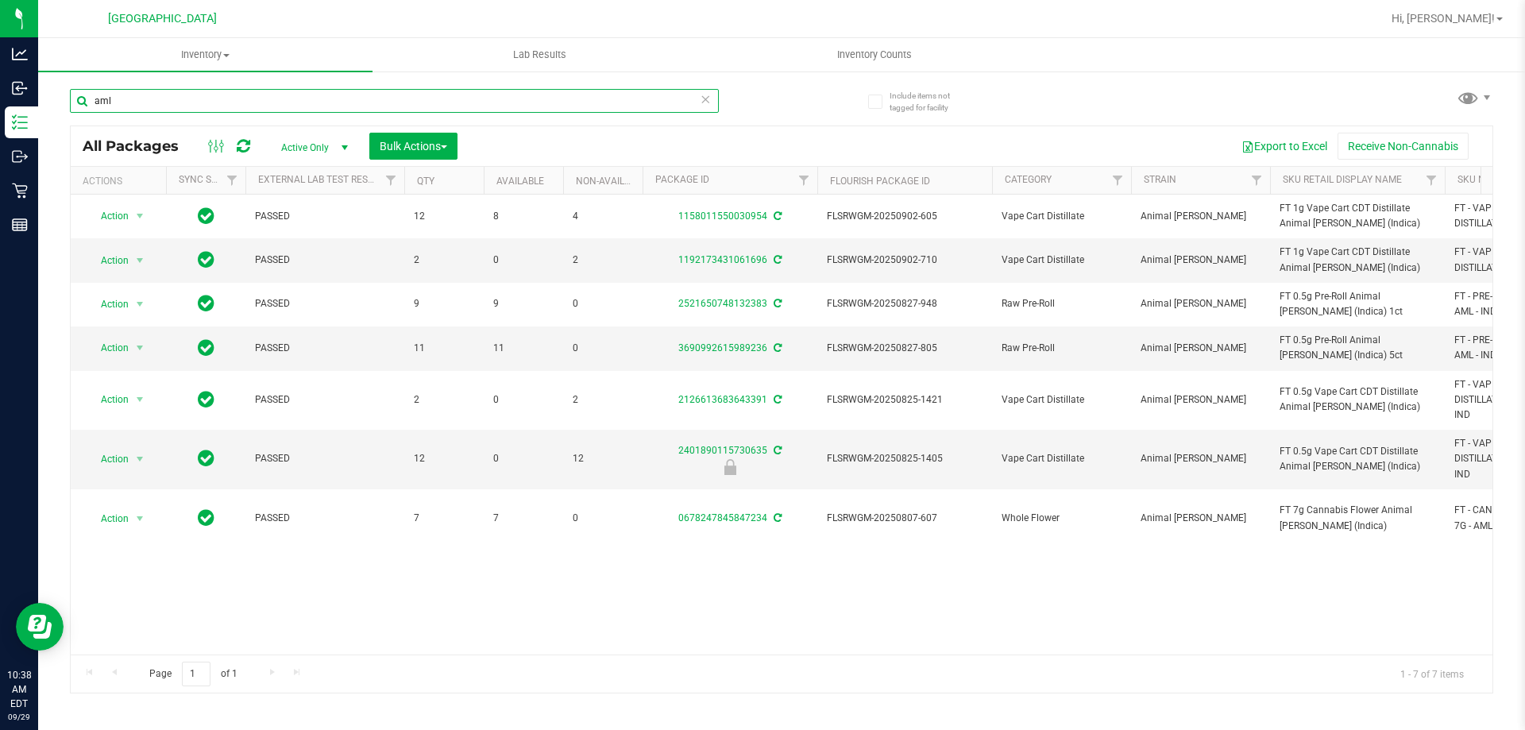
click at [621, 101] on input "aml" at bounding box center [394, 101] width 649 height 24
paste input "FT 0.5g Vape Cart CDT Distillate Animal Larry (Indica)"
type input "FT 0.5g Vape Cart CDT Distillate Animal Larry (Indica)"
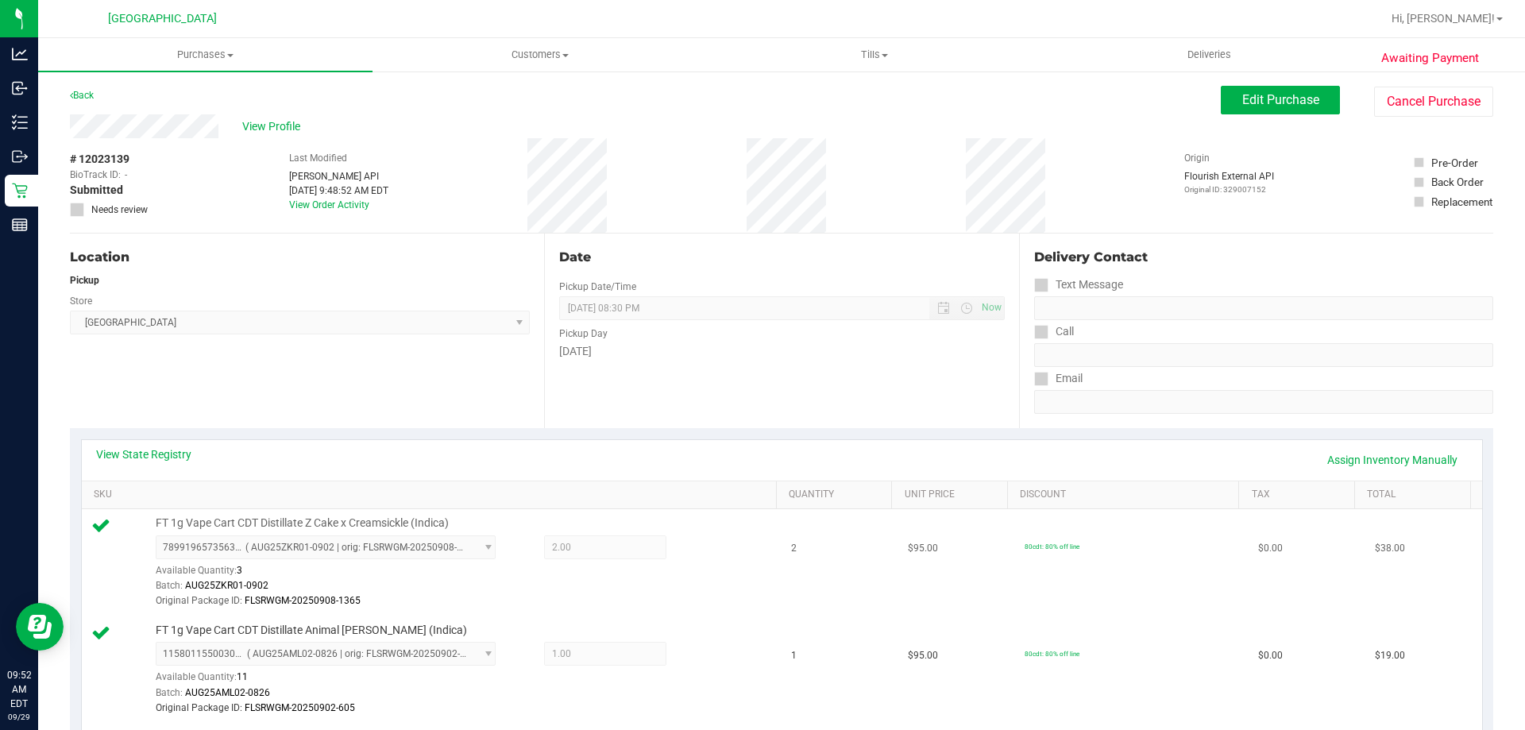
click at [1065, 517] on td "80cdt: 80% off line" at bounding box center [1132, 562] width 234 height 107
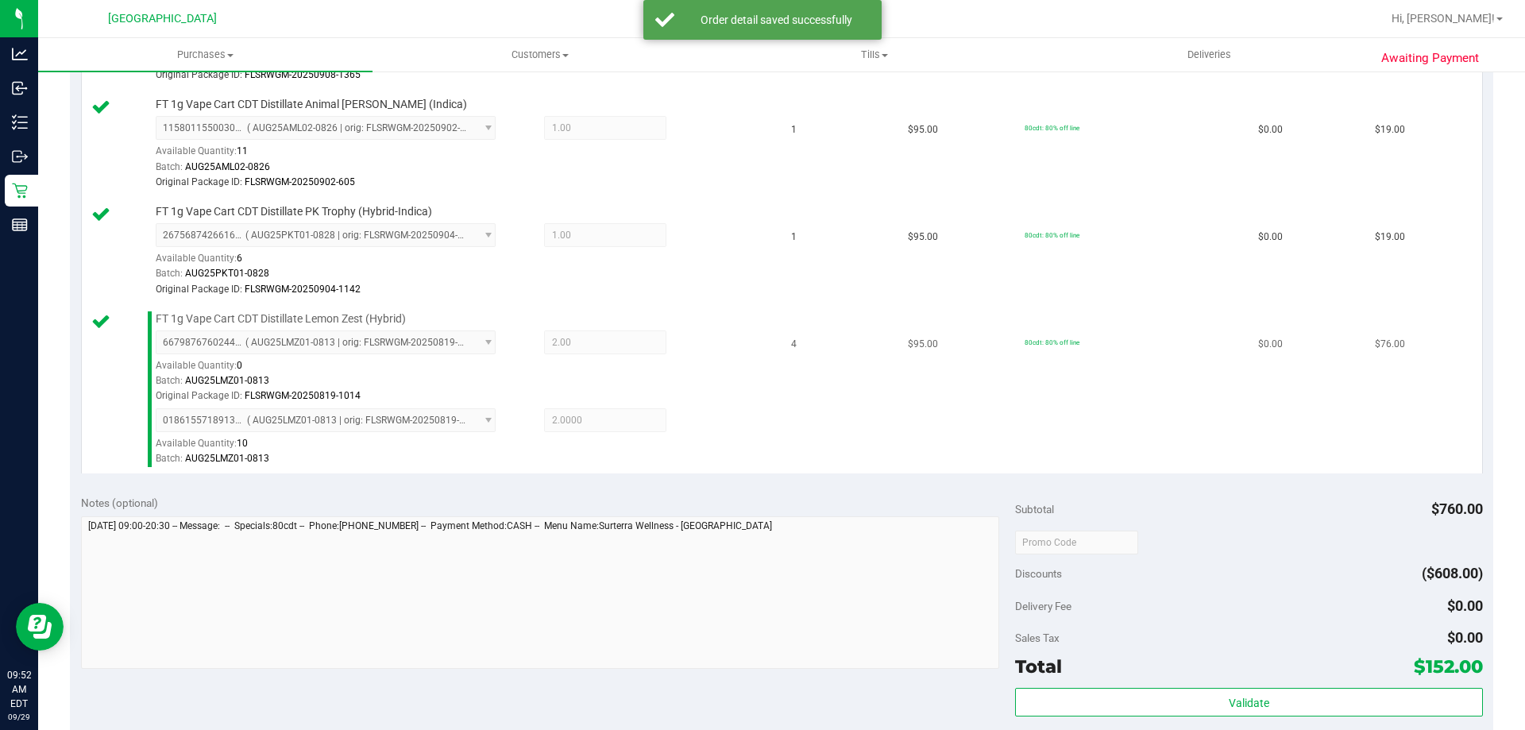
scroll to position [703, 0]
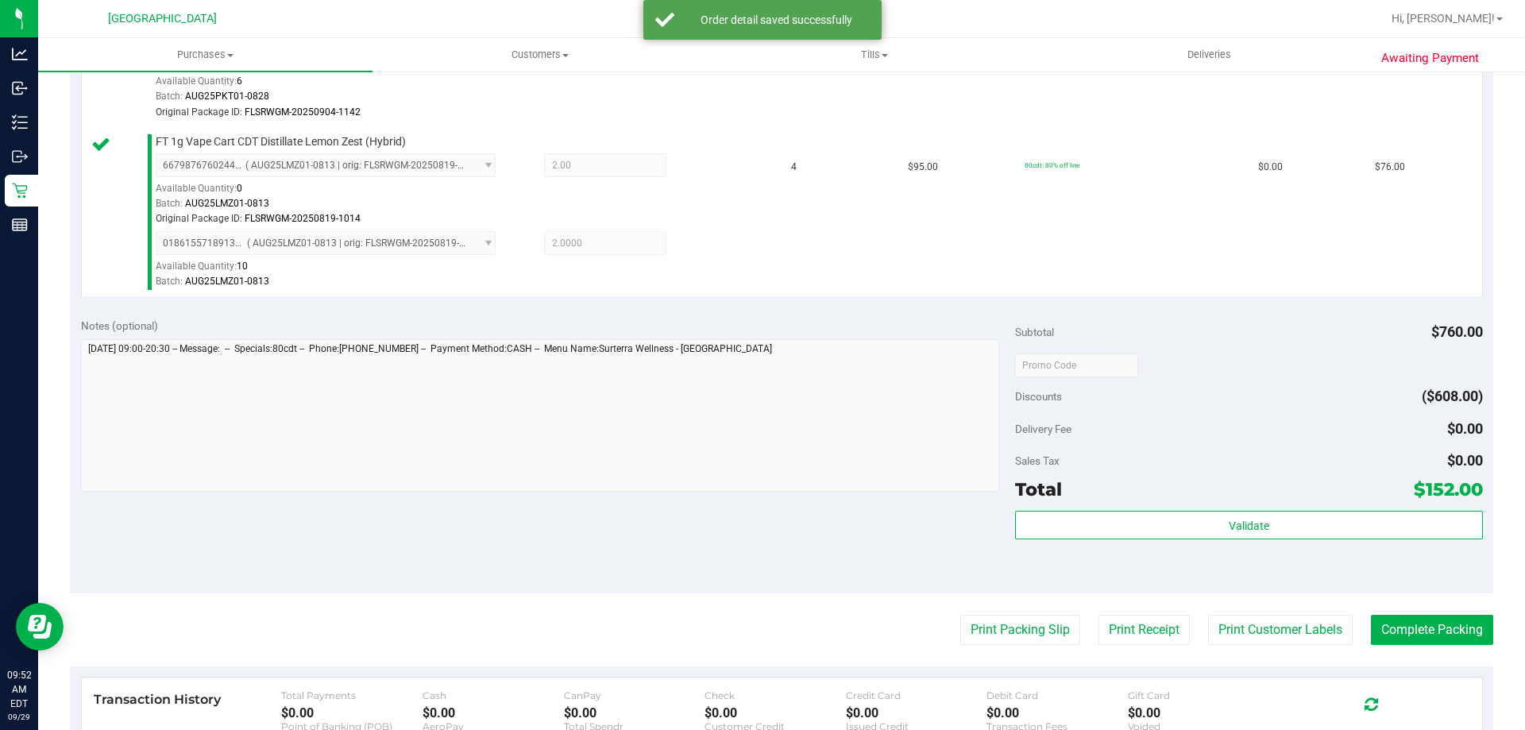
click at [1096, 509] on div "Subtotal $760.00 Discounts ($608.00) Delivery Fee $0.00 Sales Tax $0.00 Total $…" at bounding box center [1248, 450] width 467 height 265
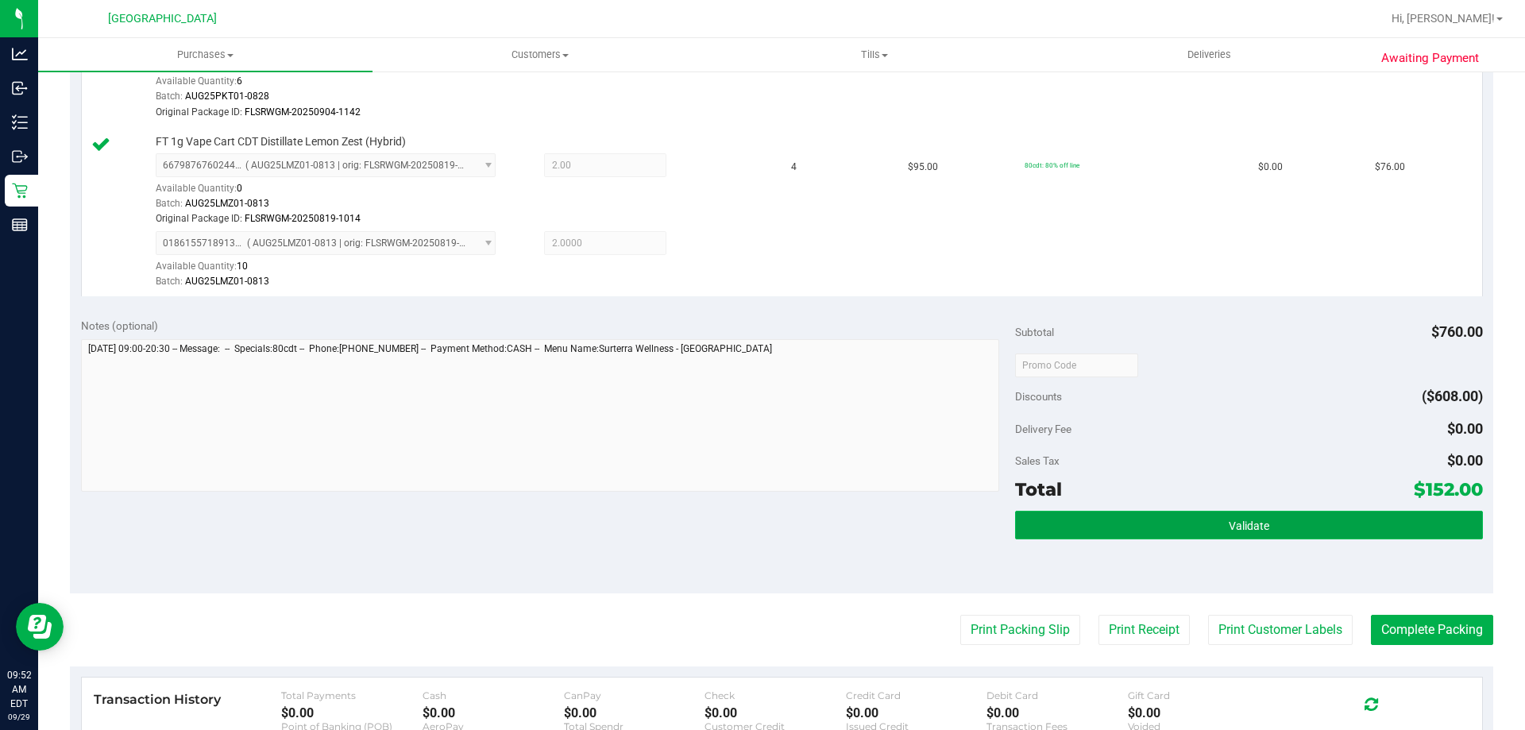
click at [1097, 530] on button "Validate" at bounding box center [1248, 525] width 467 height 29
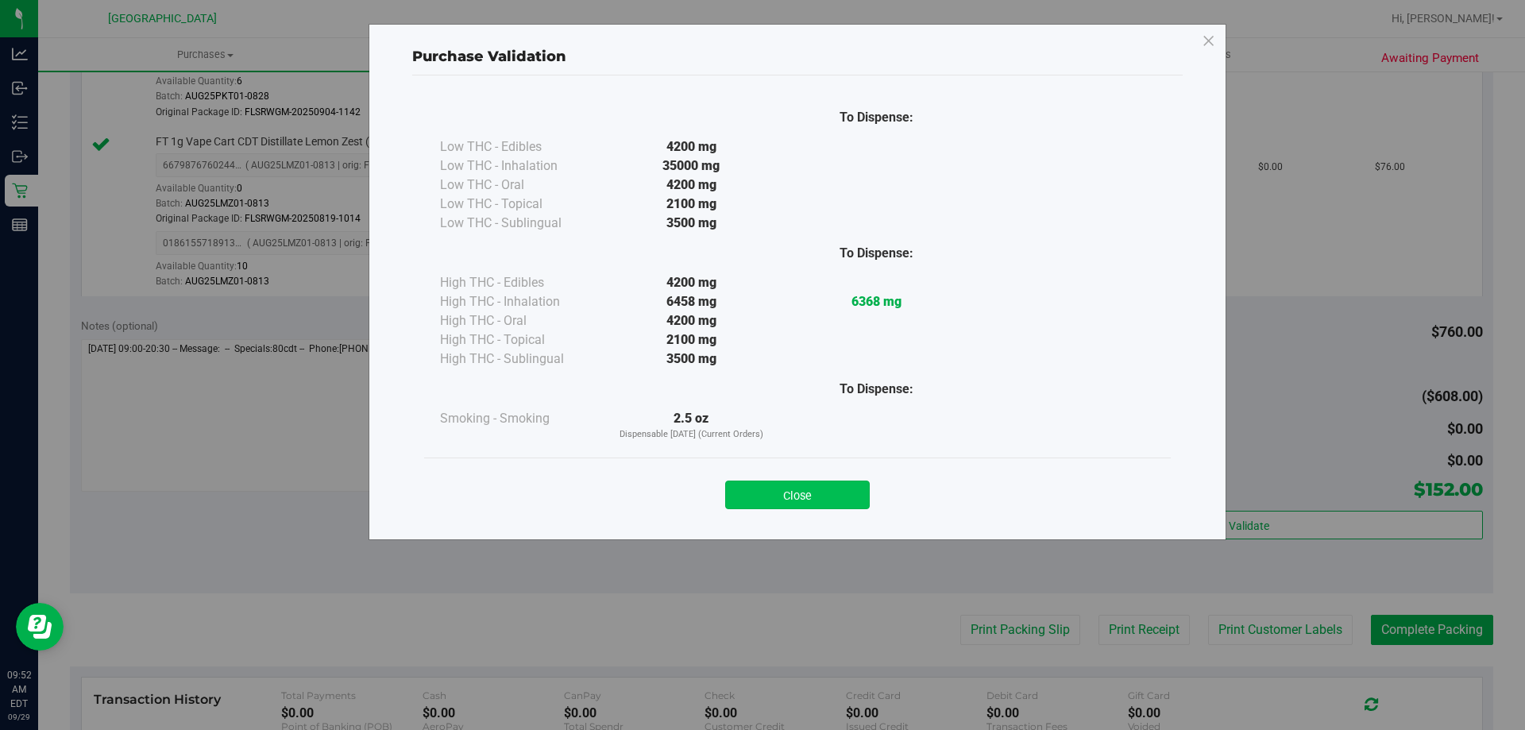
click at [799, 489] on button "Close" at bounding box center [797, 495] width 145 height 29
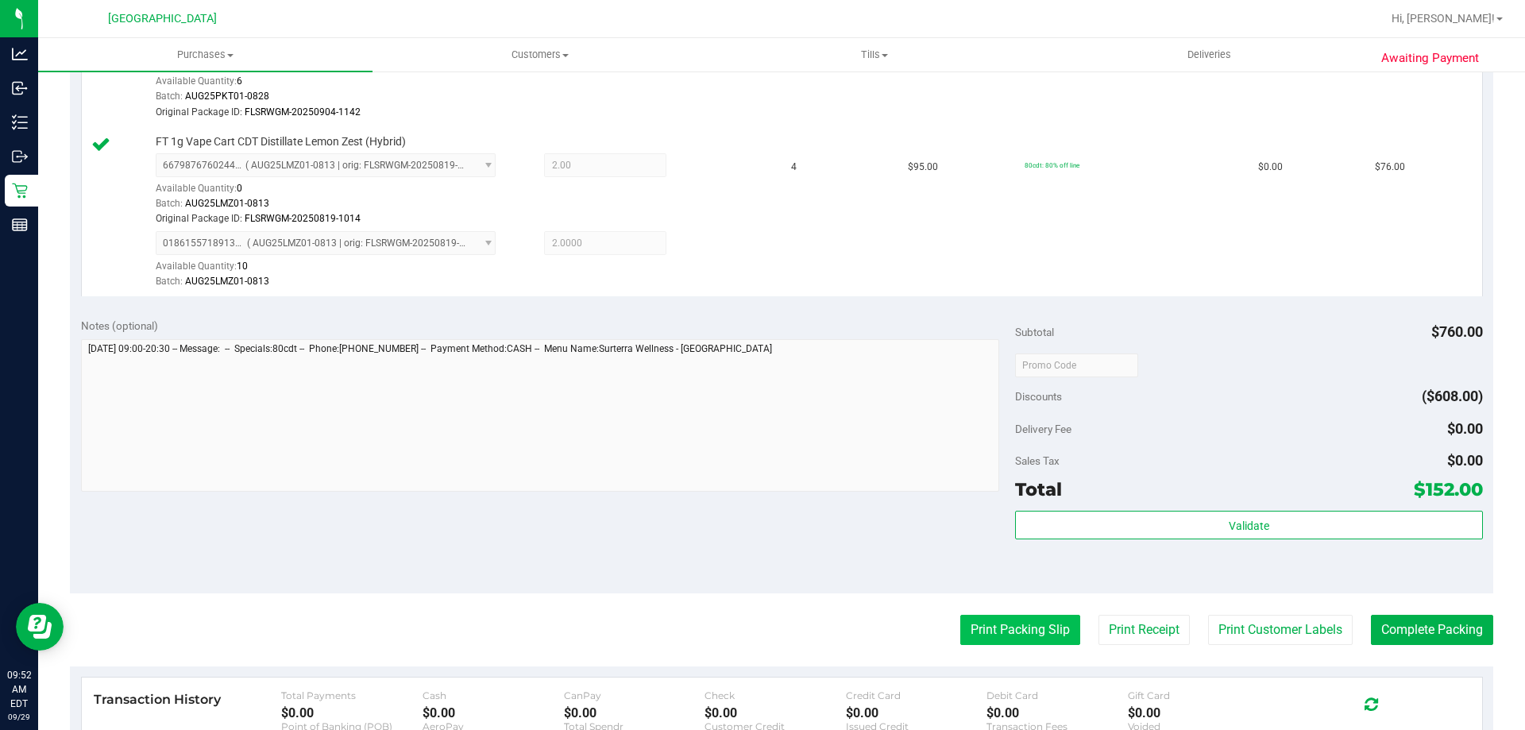
click at [1038, 636] on button "Print Packing Slip" at bounding box center [1020, 630] width 120 height 30
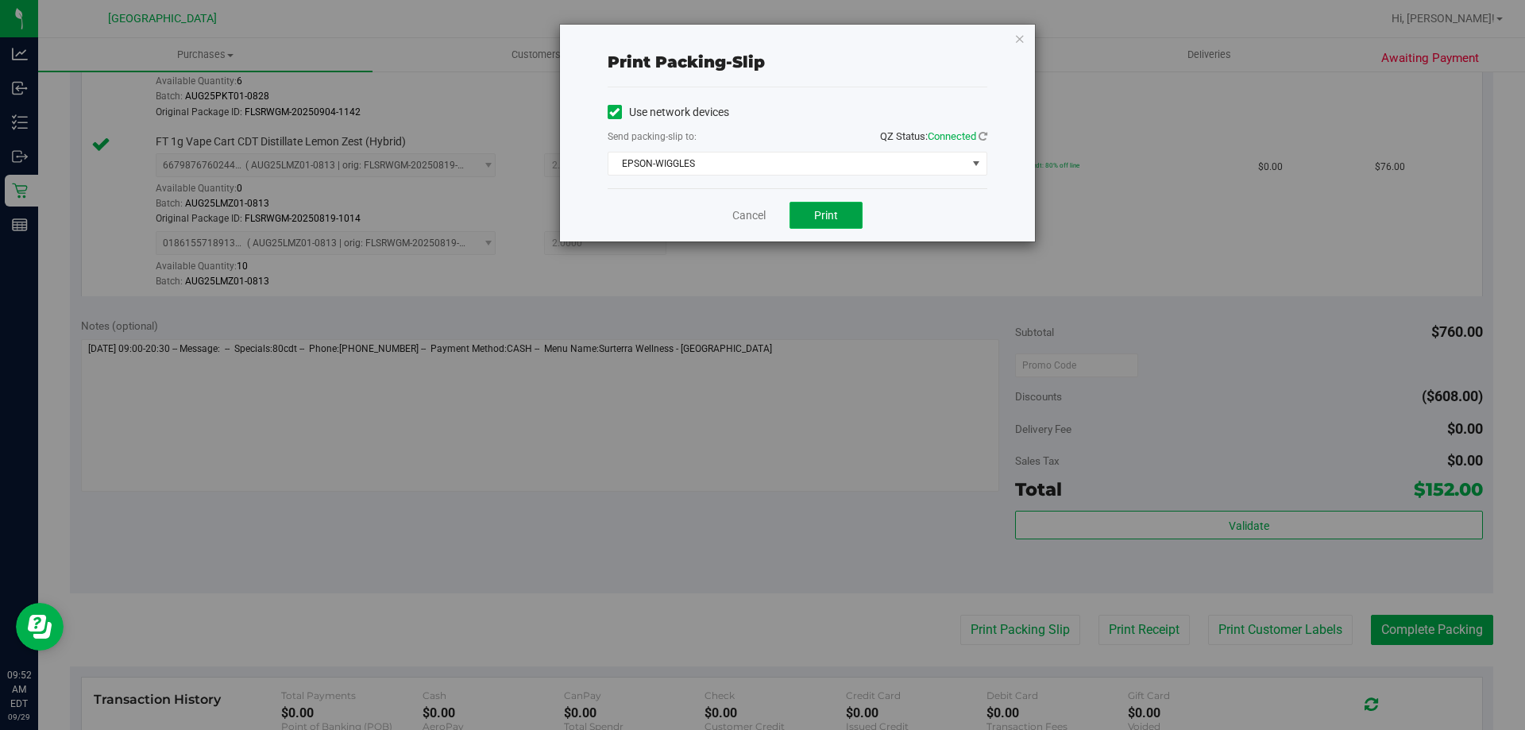
click at [845, 211] on button "Print" at bounding box center [826, 215] width 73 height 27
click at [744, 219] on link "Cancel" at bounding box center [748, 215] width 33 height 17
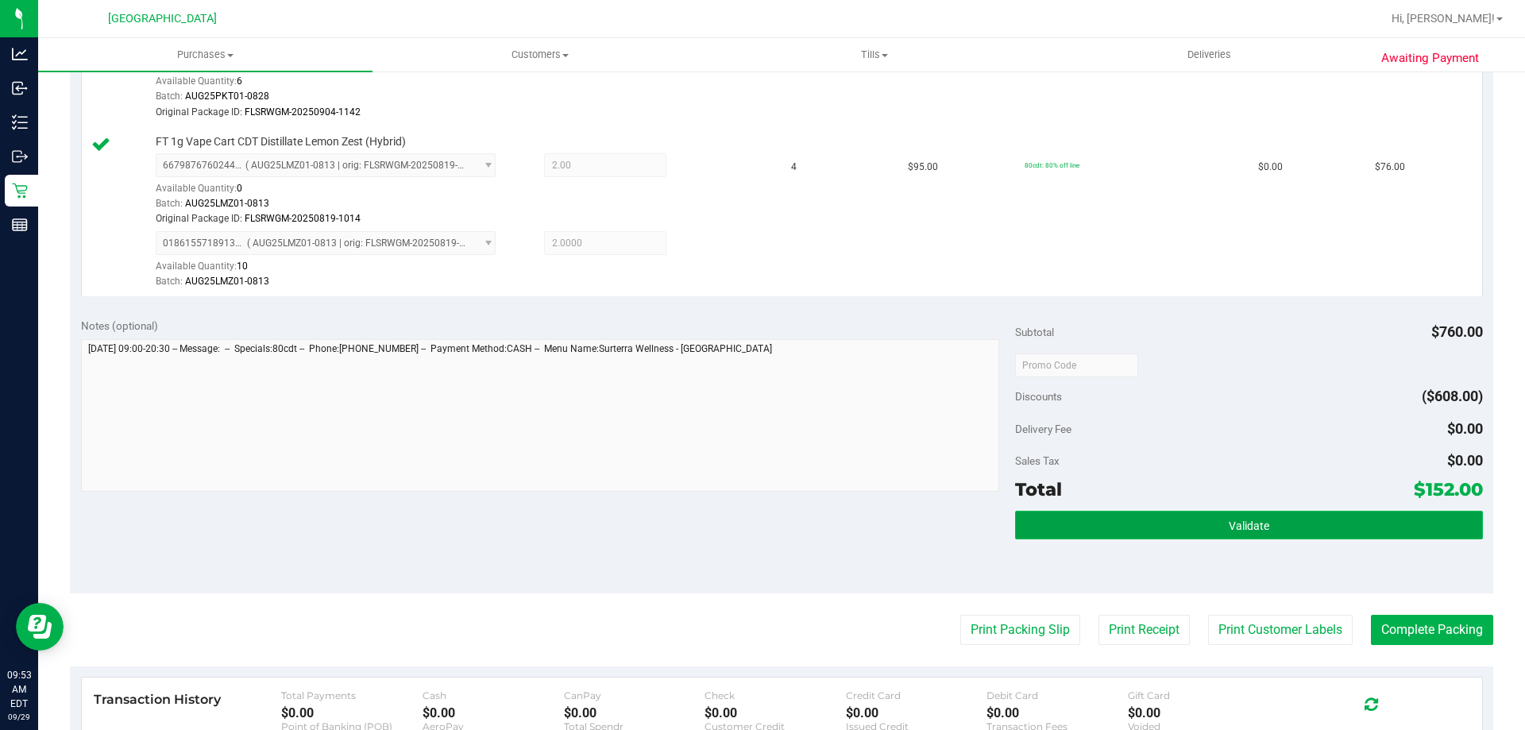
click at [1071, 519] on button "Validate" at bounding box center [1248, 525] width 467 height 29
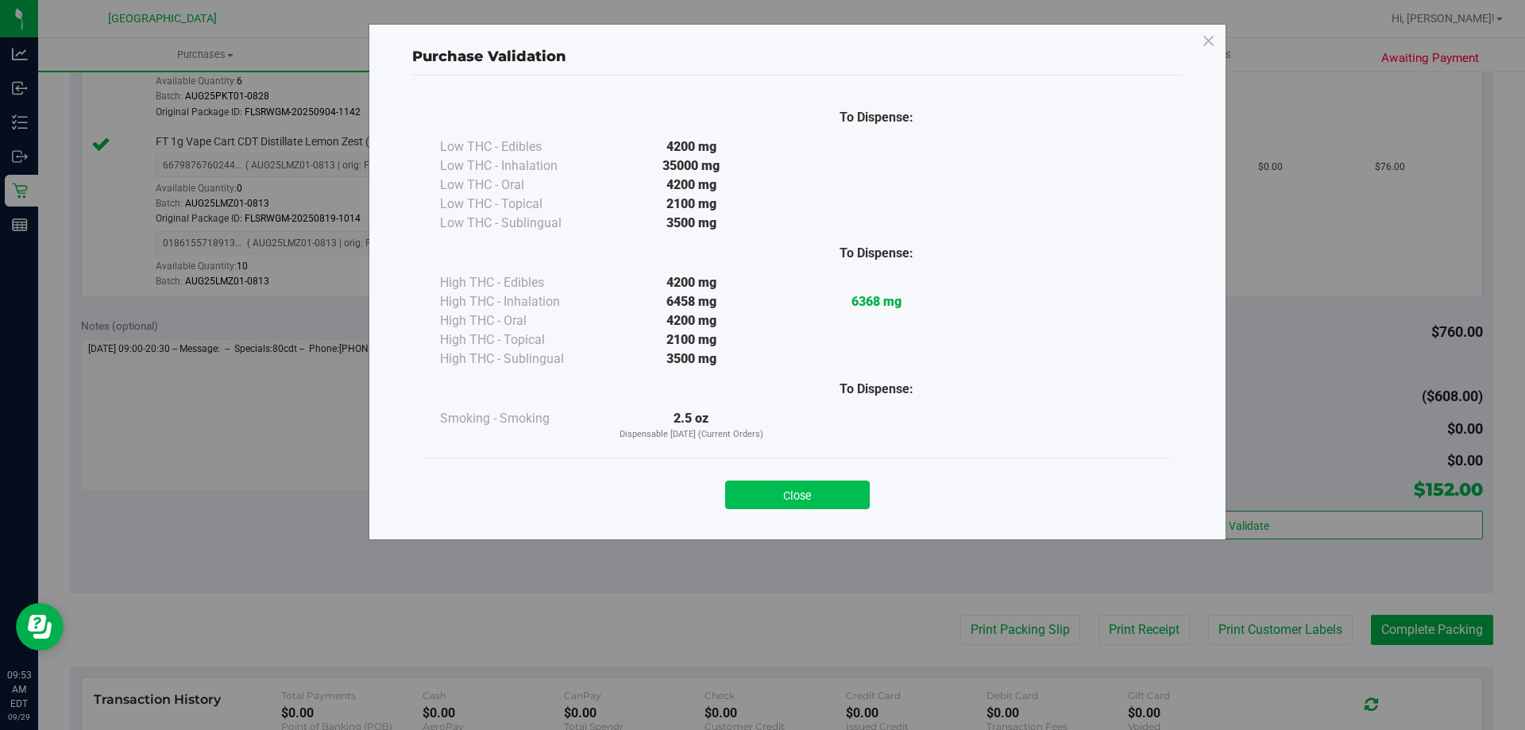
click at [772, 492] on button "Close" at bounding box center [797, 495] width 145 height 29
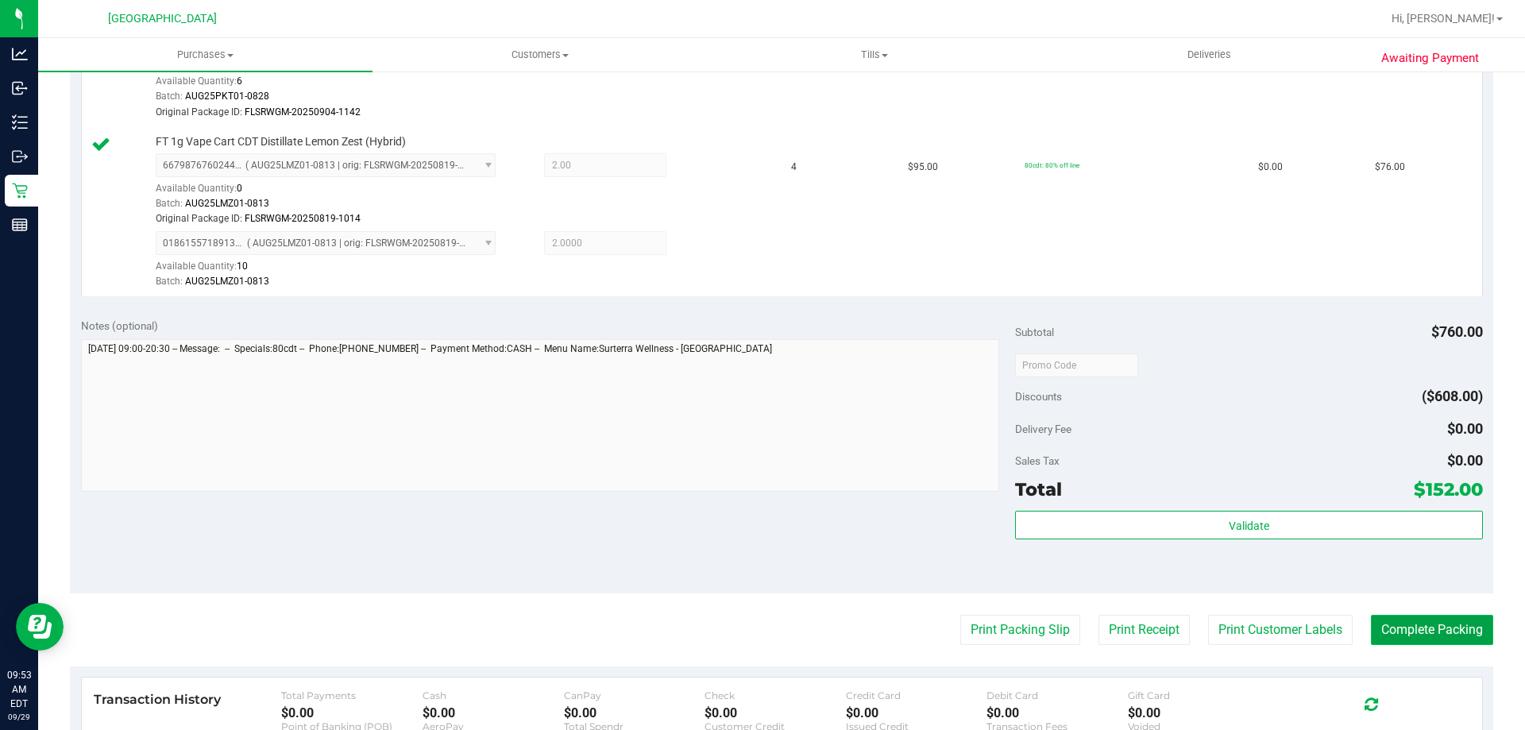
click at [1408, 627] on button "Complete Packing" at bounding box center [1432, 630] width 122 height 30
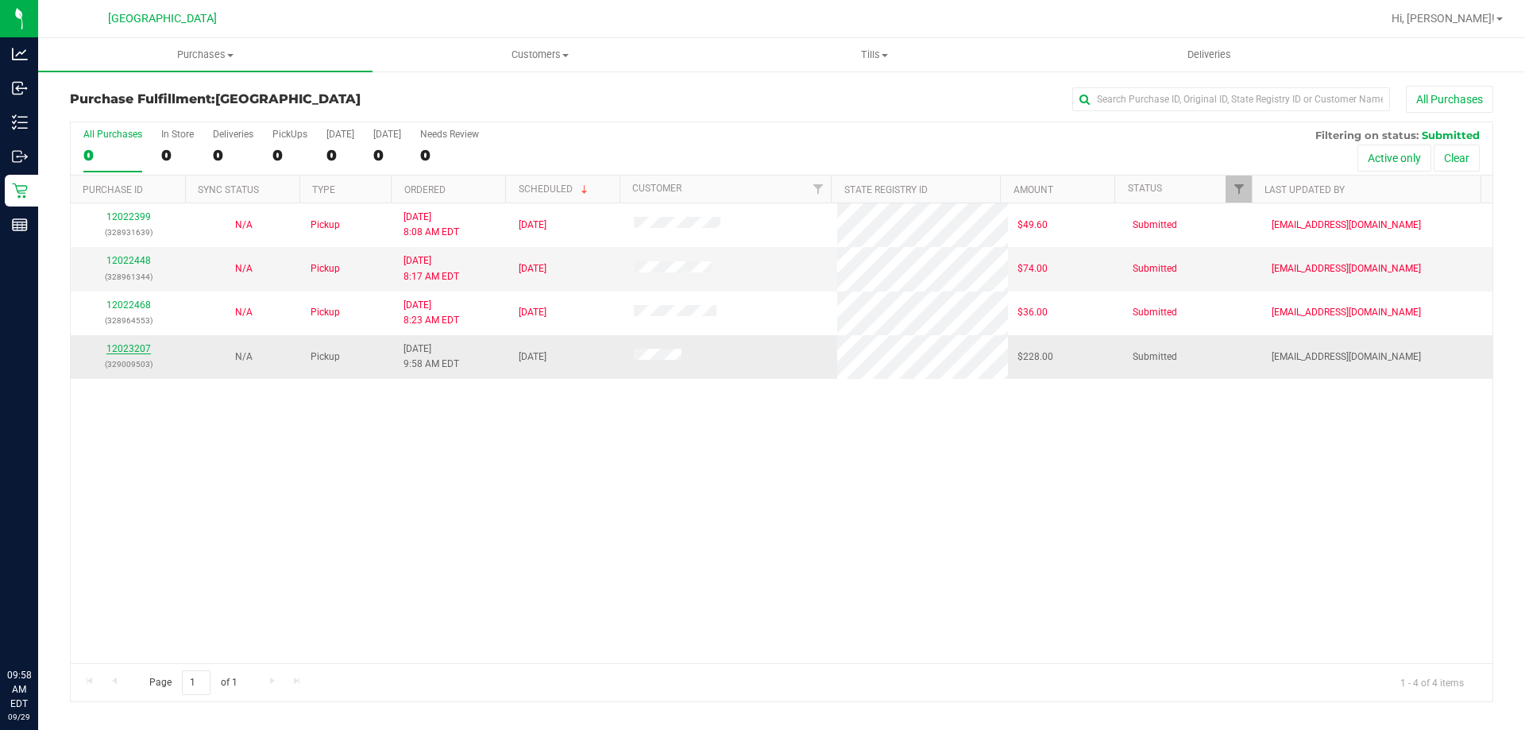
click at [122, 350] on link "12023207" at bounding box center [128, 348] width 44 height 11
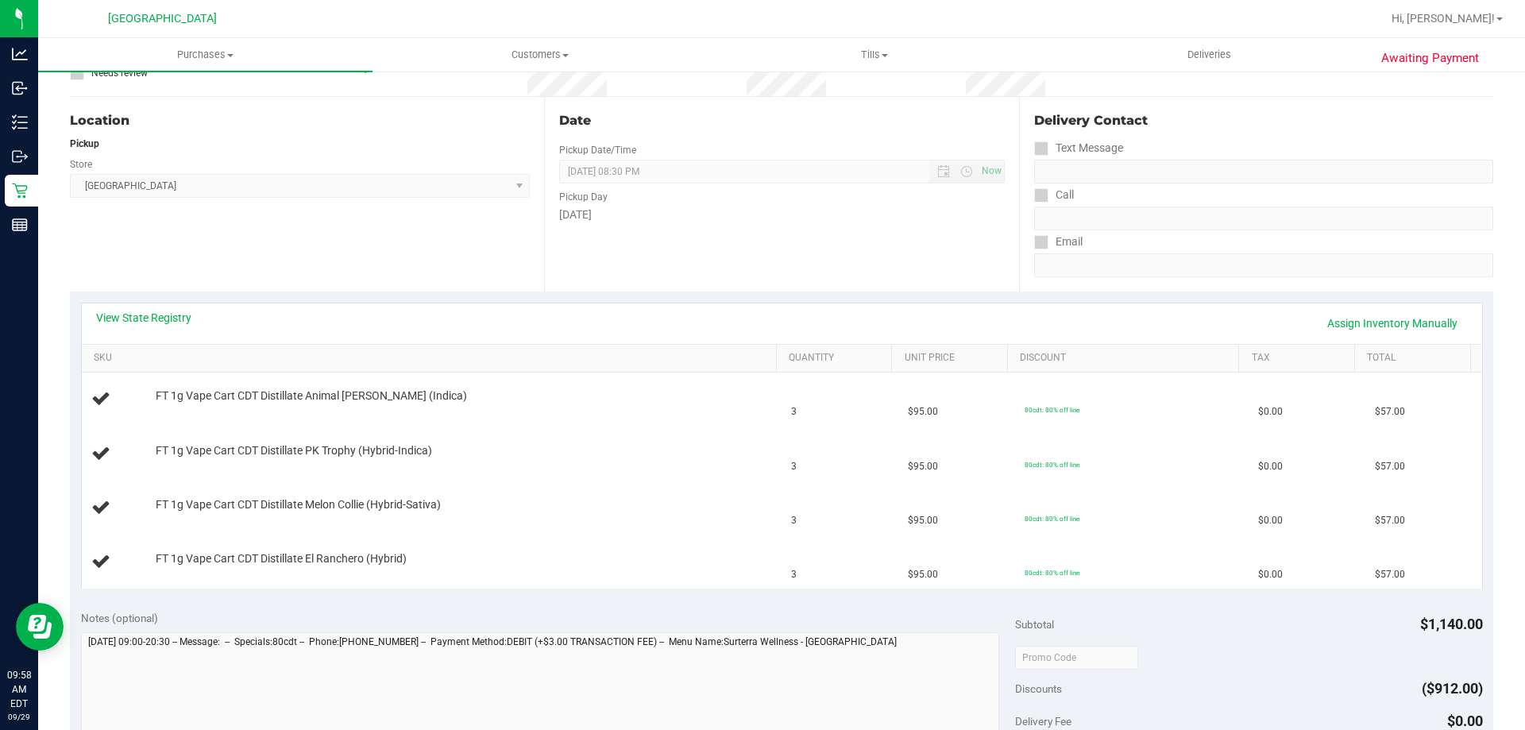
scroll to position [159, 0]
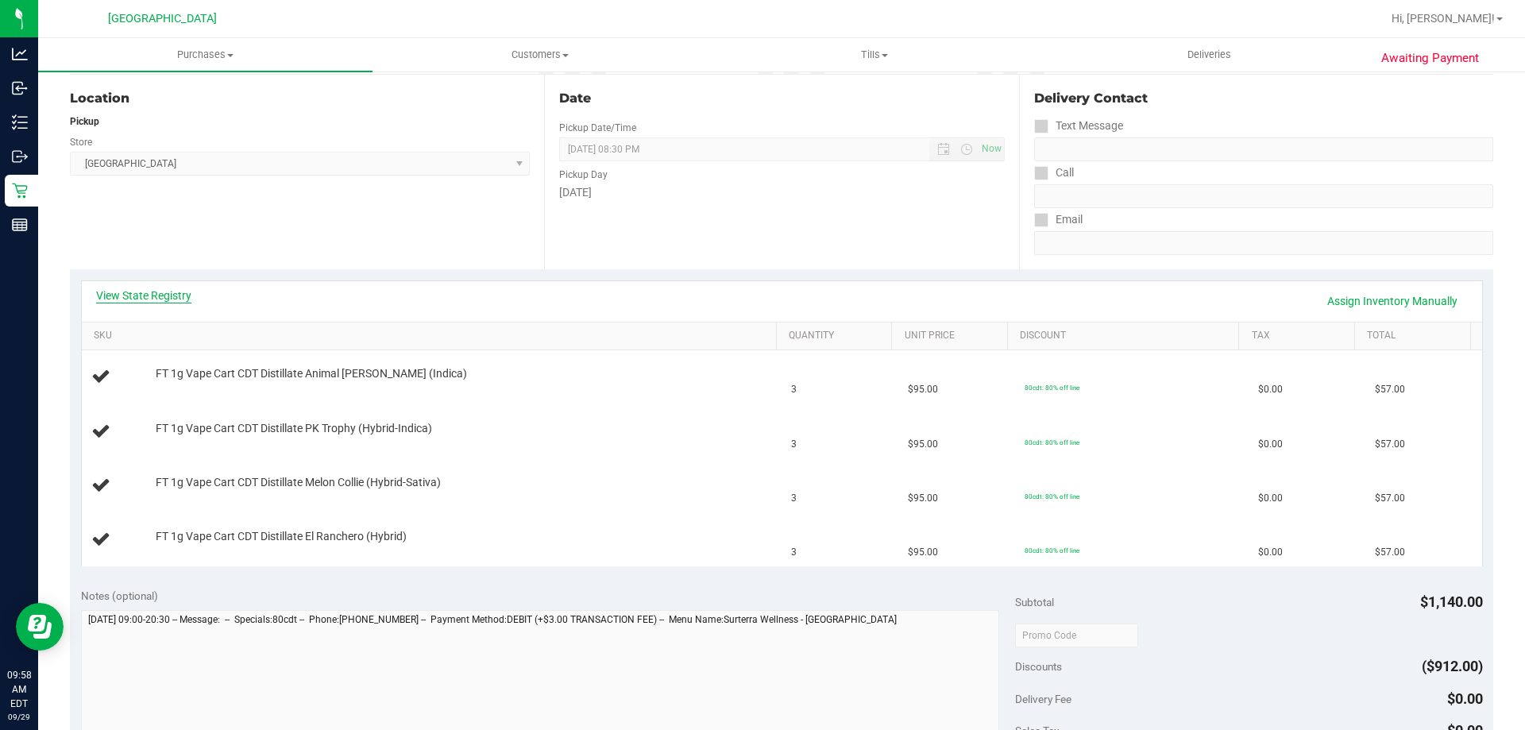
click at [162, 292] on link "View State Registry" at bounding box center [143, 296] width 95 height 16
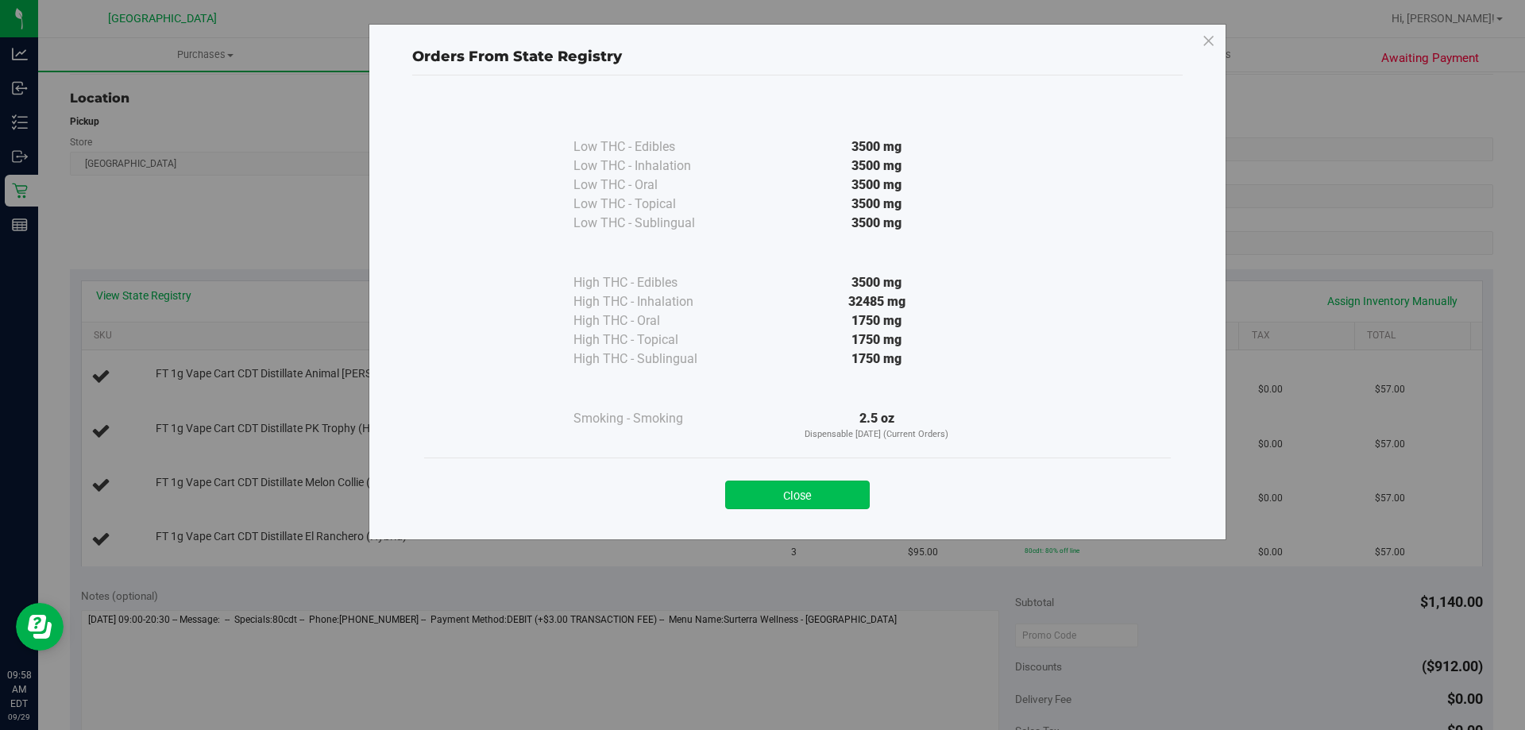
click at [793, 501] on button "Close" at bounding box center [797, 495] width 145 height 29
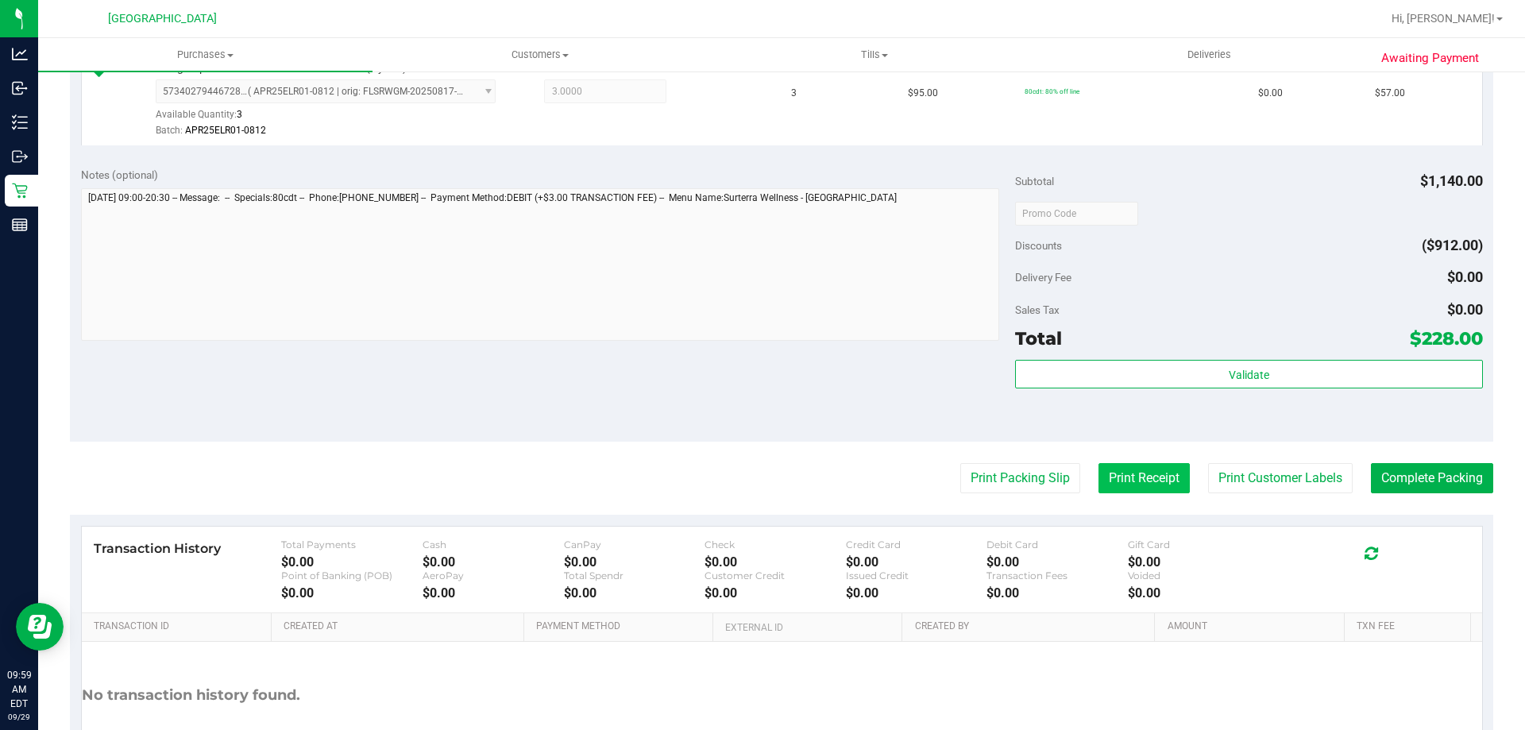
scroll to position [794, 0]
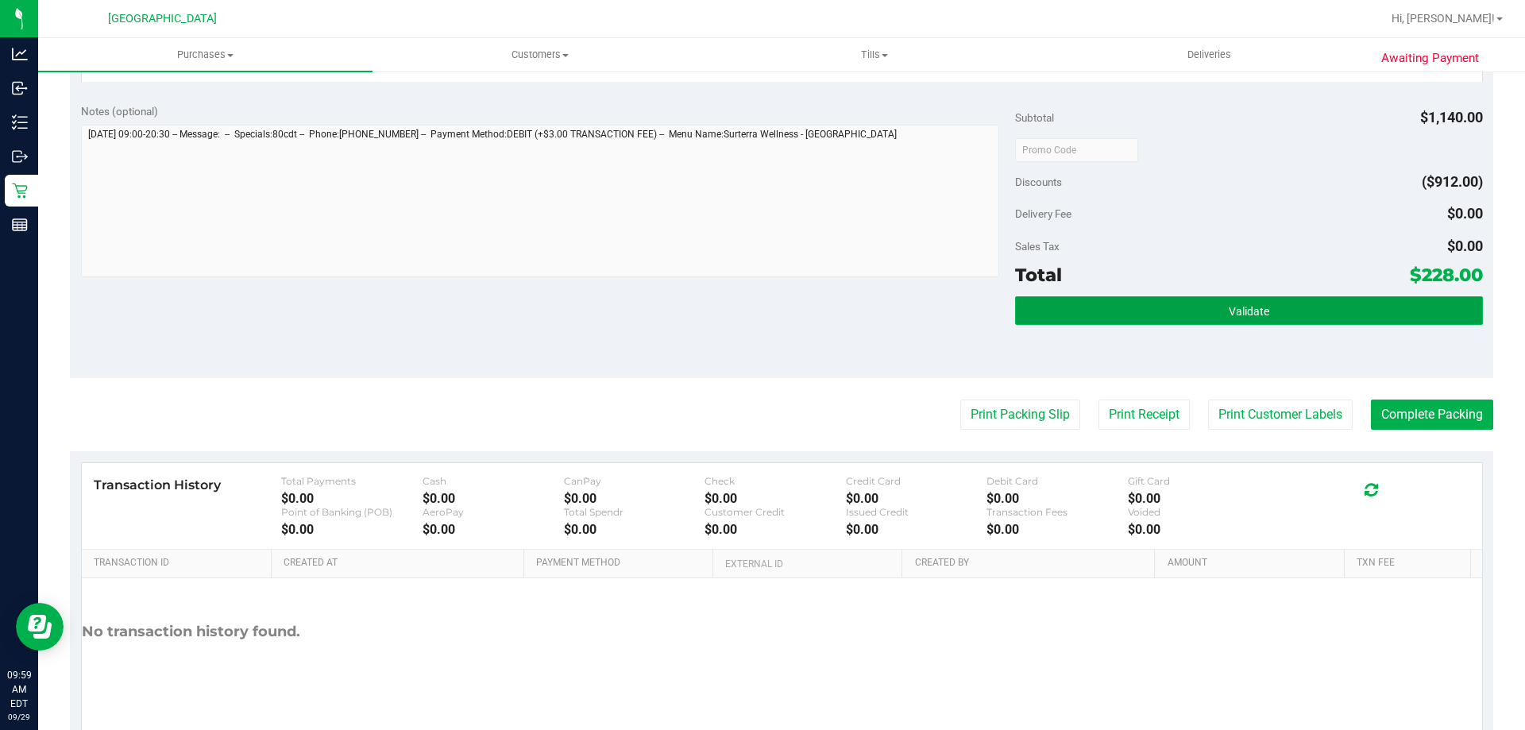
click at [1142, 298] on button "Validate" at bounding box center [1248, 310] width 467 height 29
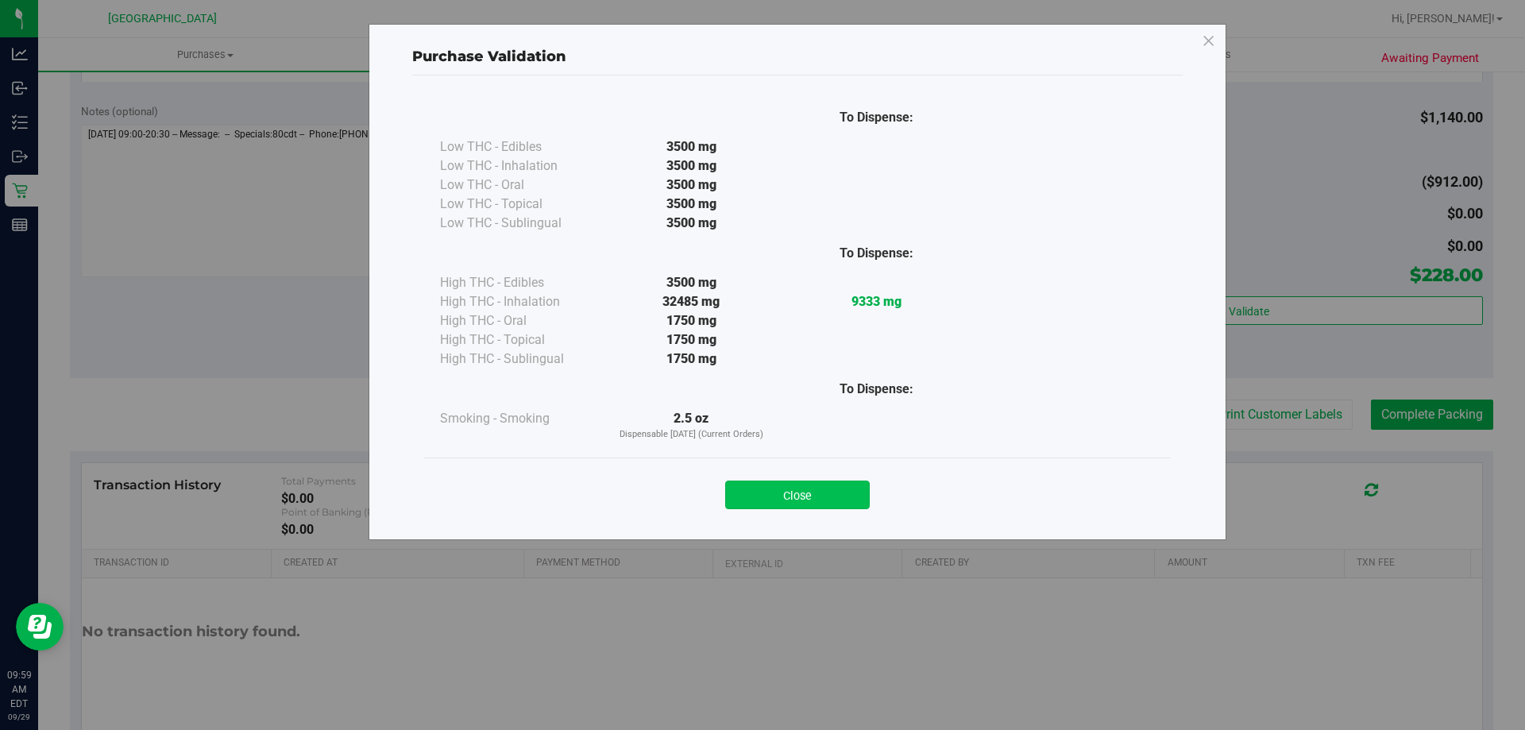
click at [828, 501] on button "Close" at bounding box center [797, 495] width 145 height 29
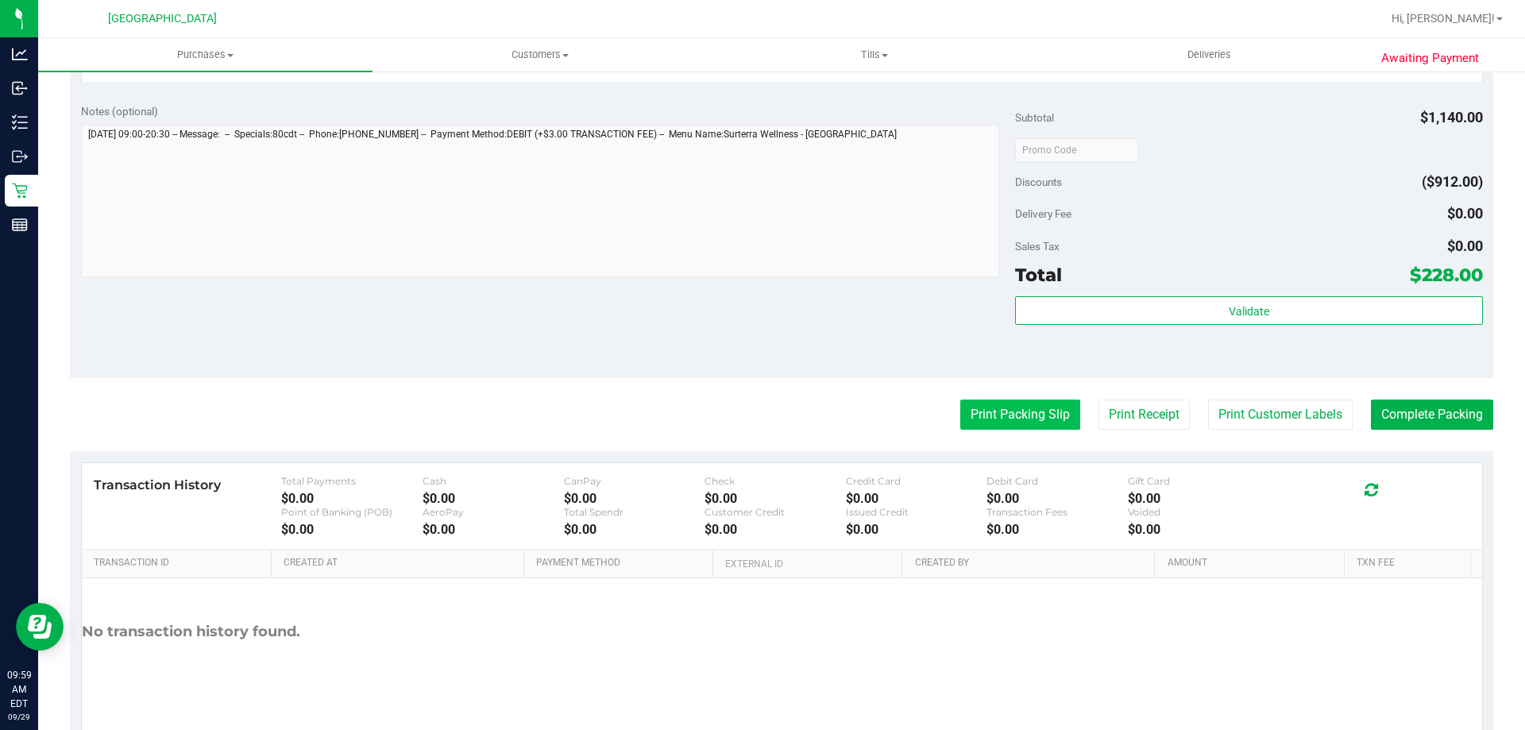
click at [1046, 415] on button "Print Packing Slip" at bounding box center [1020, 415] width 120 height 30
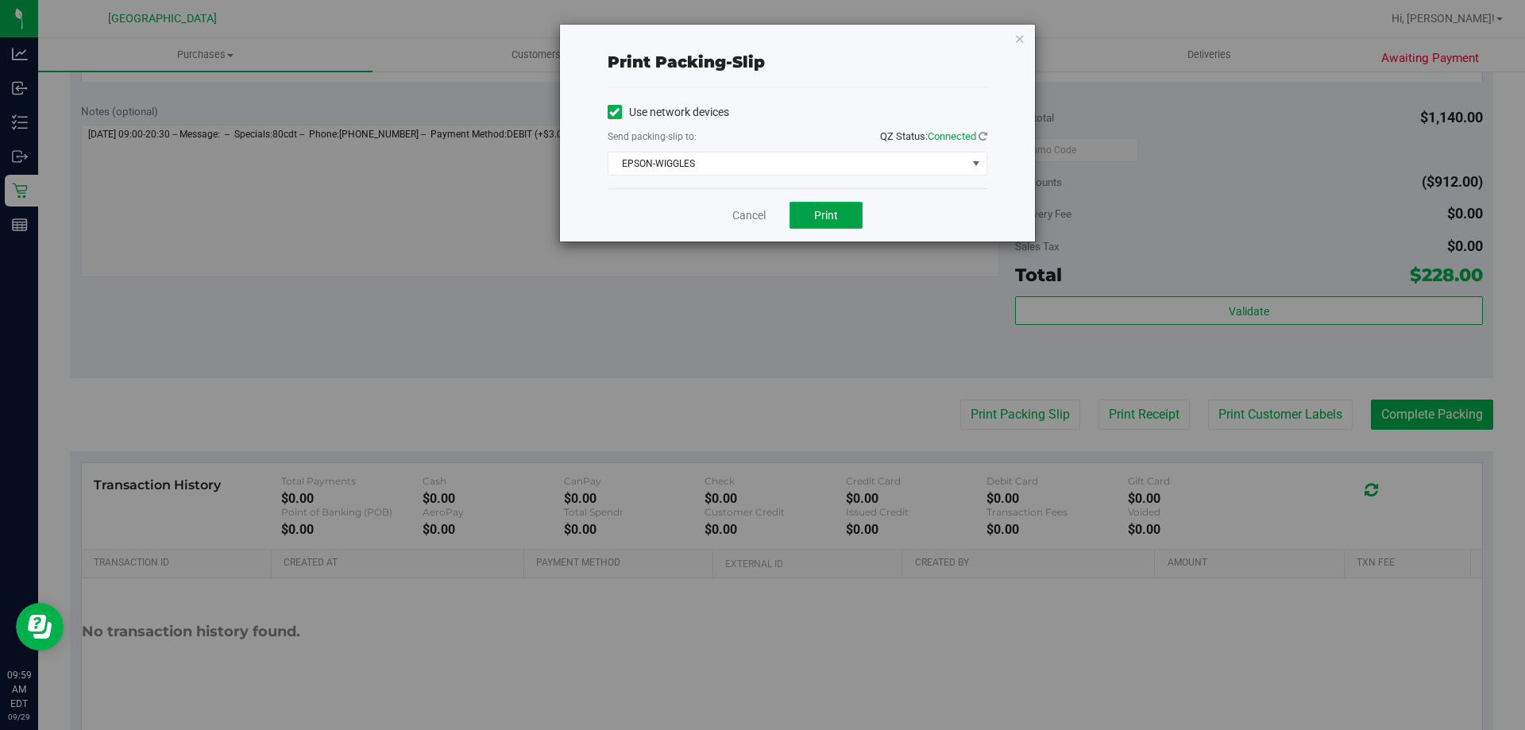
click at [839, 209] on button "Print" at bounding box center [826, 215] width 73 height 27
click at [741, 218] on link "Cancel" at bounding box center [748, 215] width 33 height 17
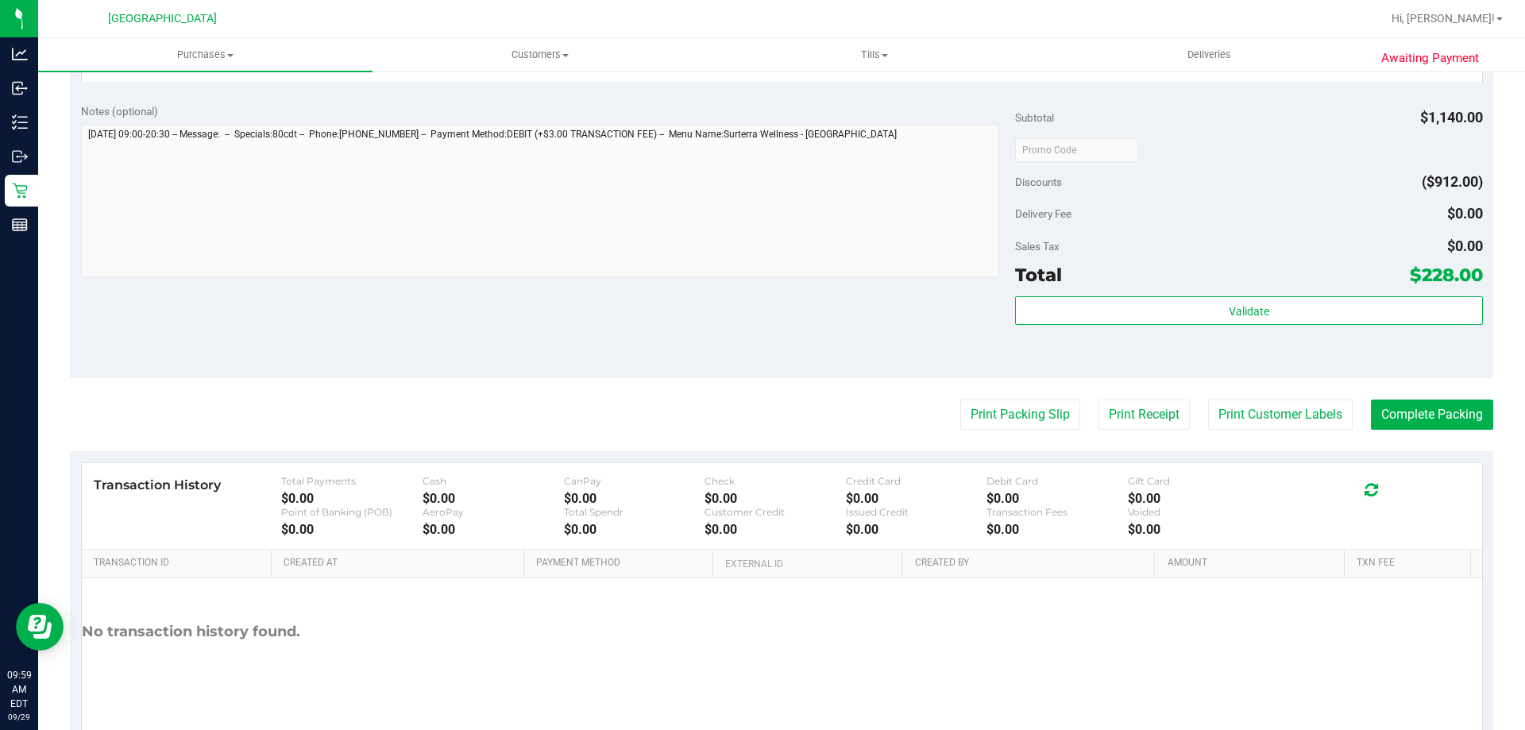
click at [1185, 294] on div "Subtotal $1,140.00 Discounts ($912.00) Delivery Fee $0.00 Sales Tax $0.00 Total…" at bounding box center [1248, 235] width 467 height 265
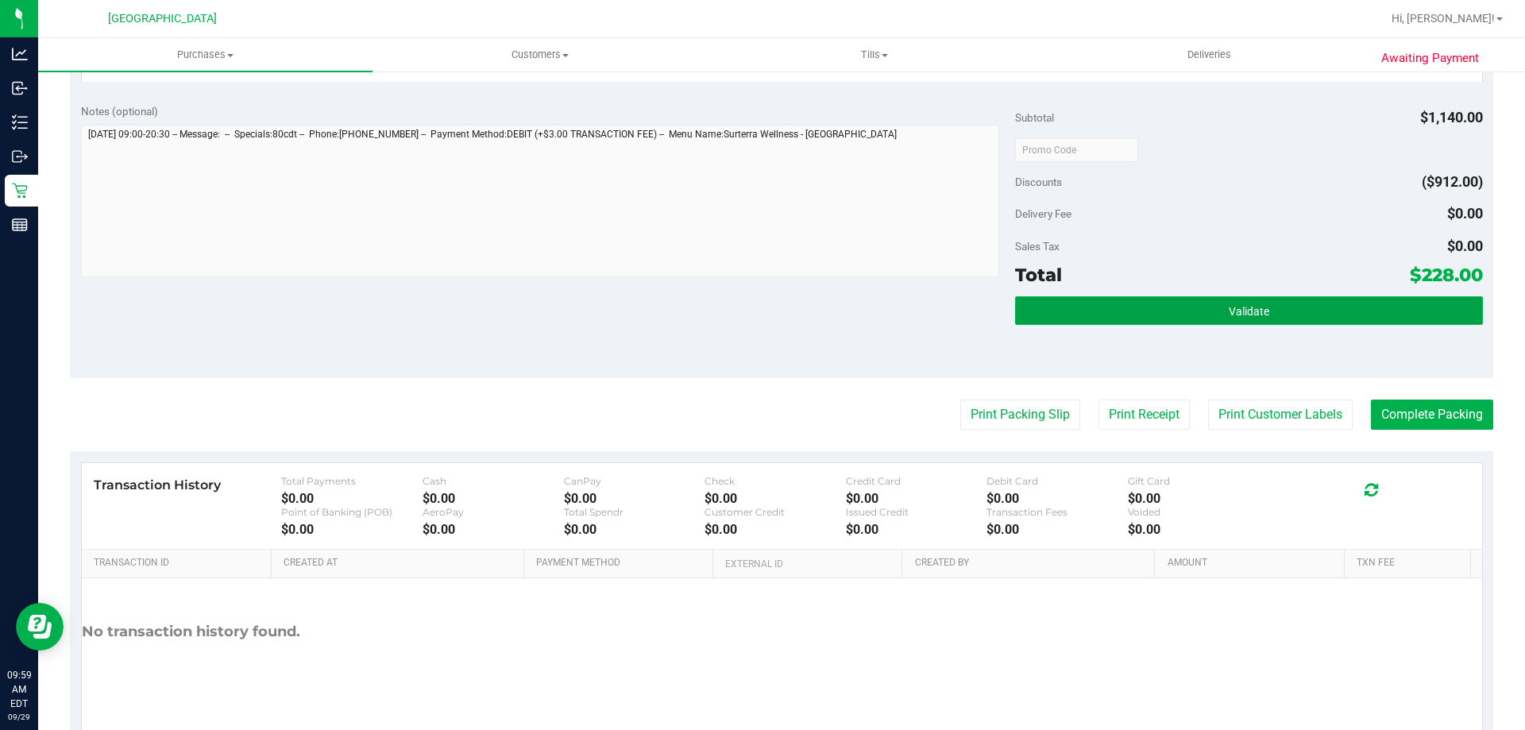
click at [1186, 300] on button "Validate" at bounding box center [1248, 310] width 467 height 29
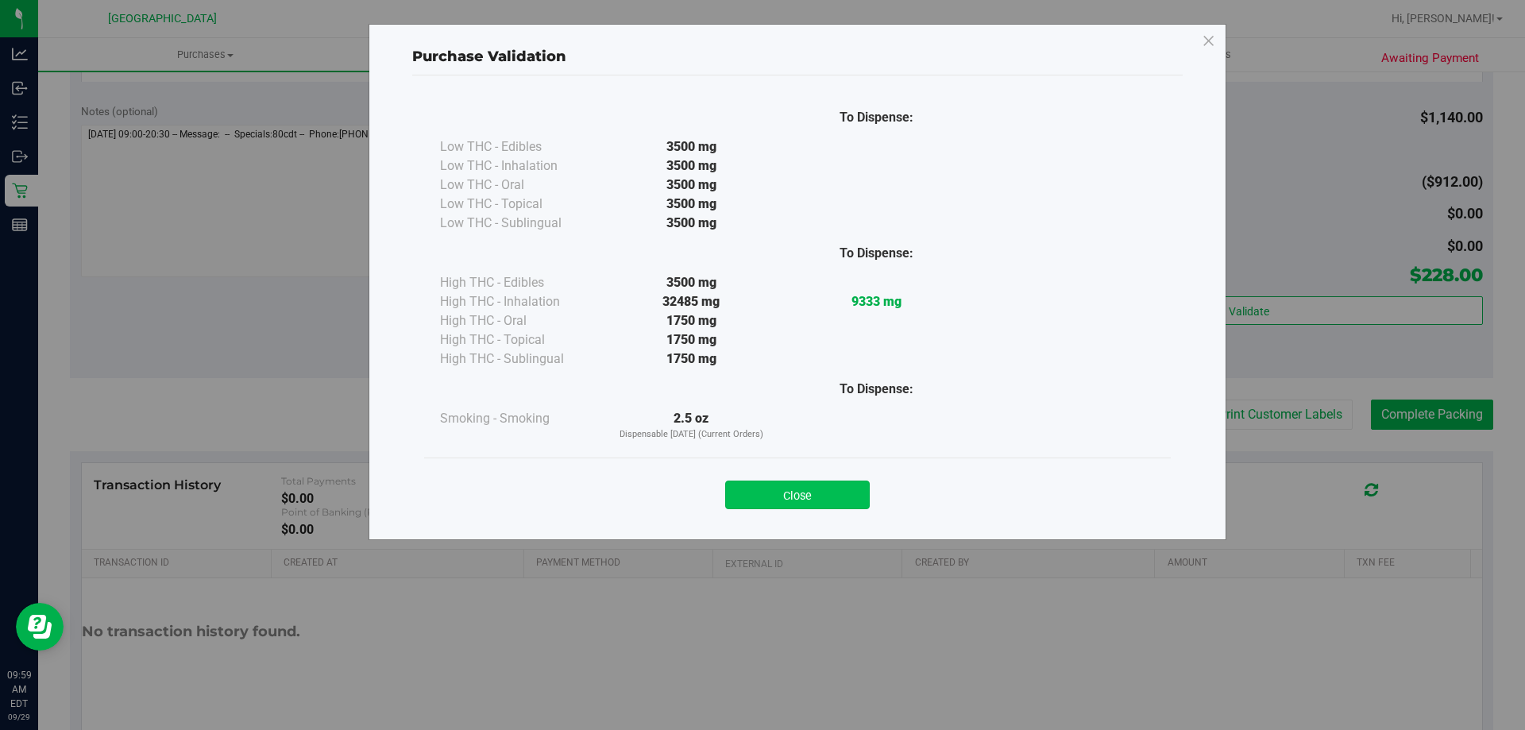
click at [792, 498] on button "Close" at bounding box center [797, 495] width 145 height 29
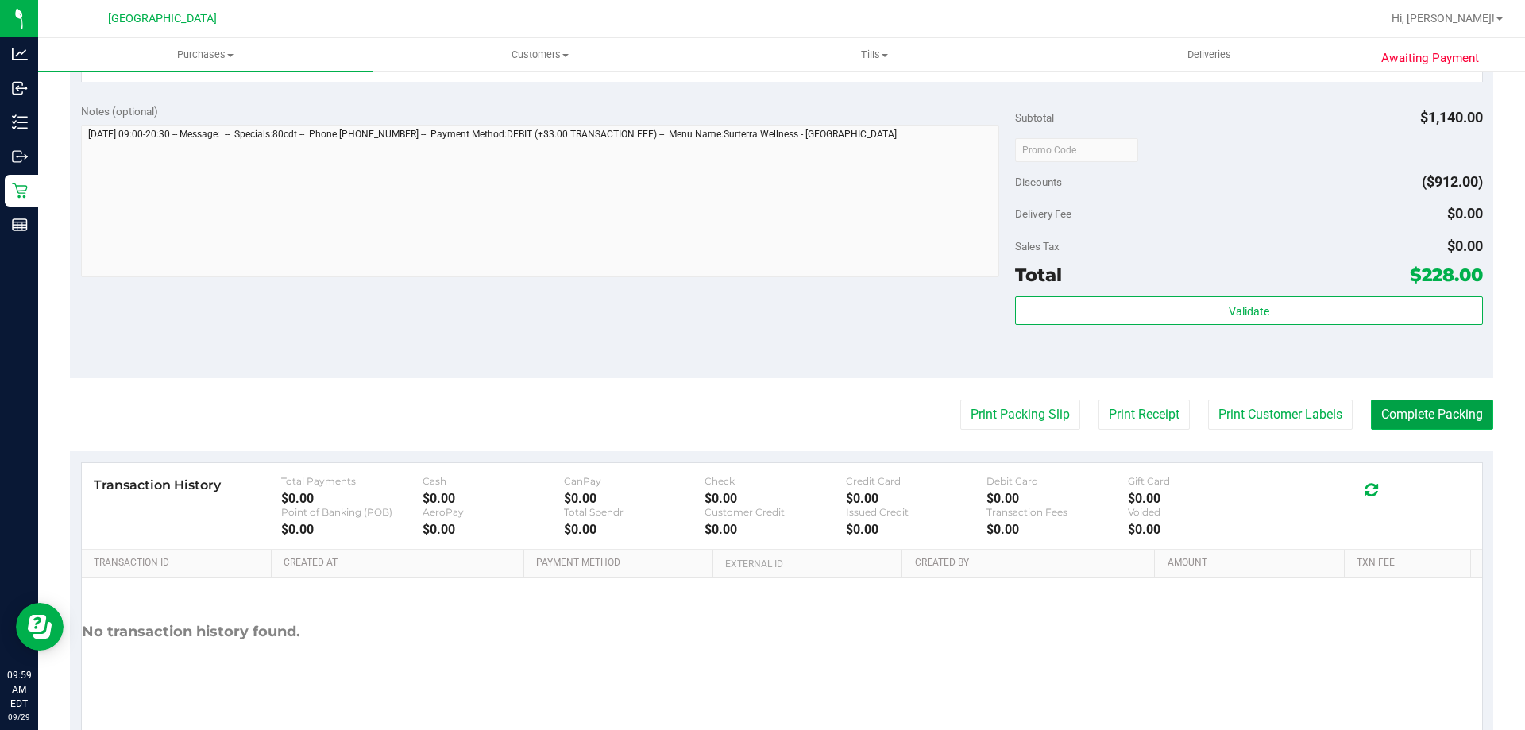
click at [1386, 400] on button "Complete Packing" at bounding box center [1432, 415] width 122 height 30
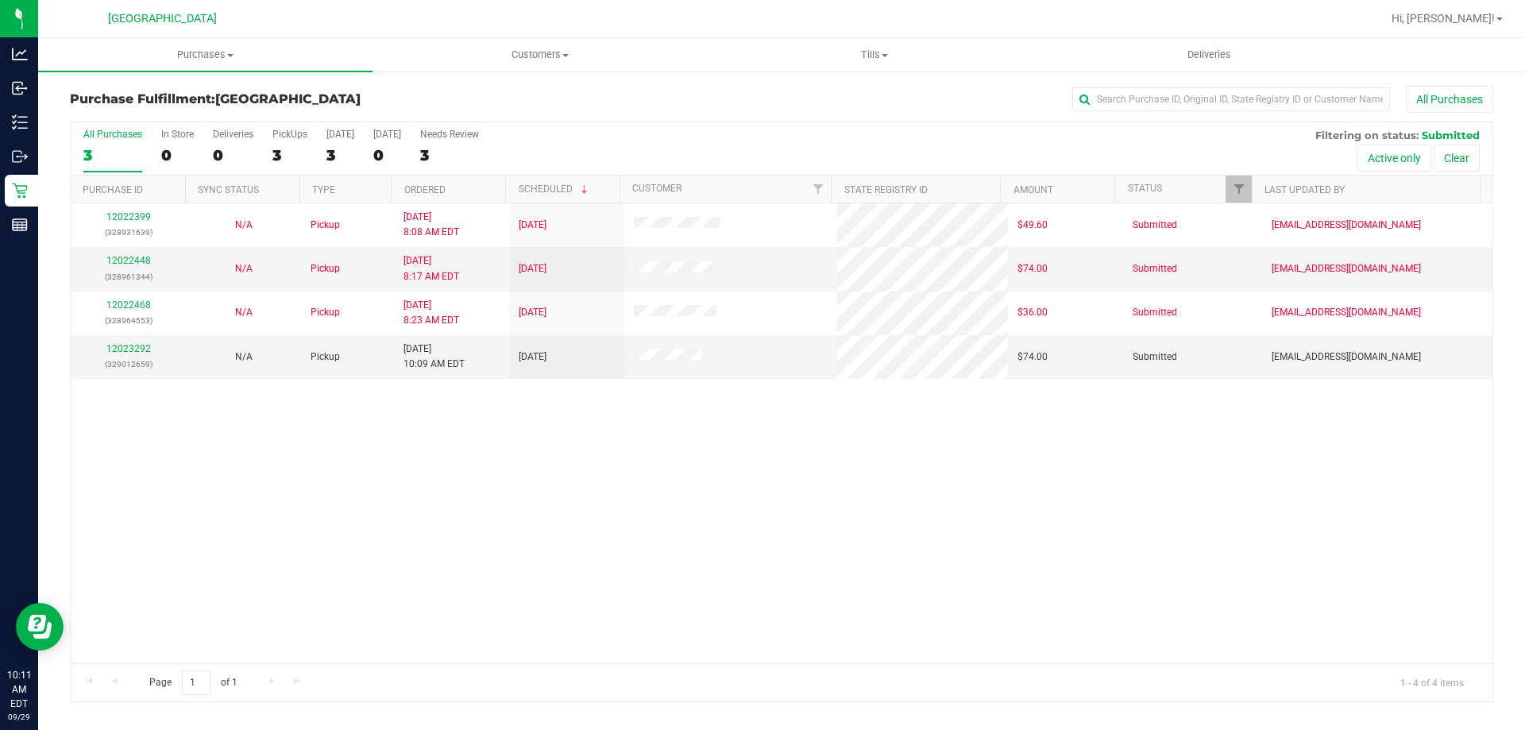
drag, startPoint x: 427, startPoint y: 491, endPoint x: 342, endPoint y: 120, distance: 380.4
click at [429, 491] on div "12022399 (328931639) N/A Pickup [DATE] 8:08 AM EDT 9/29/2025 $49.60 Submitted […" at bounding box center [782, 433] width 1422 height 460
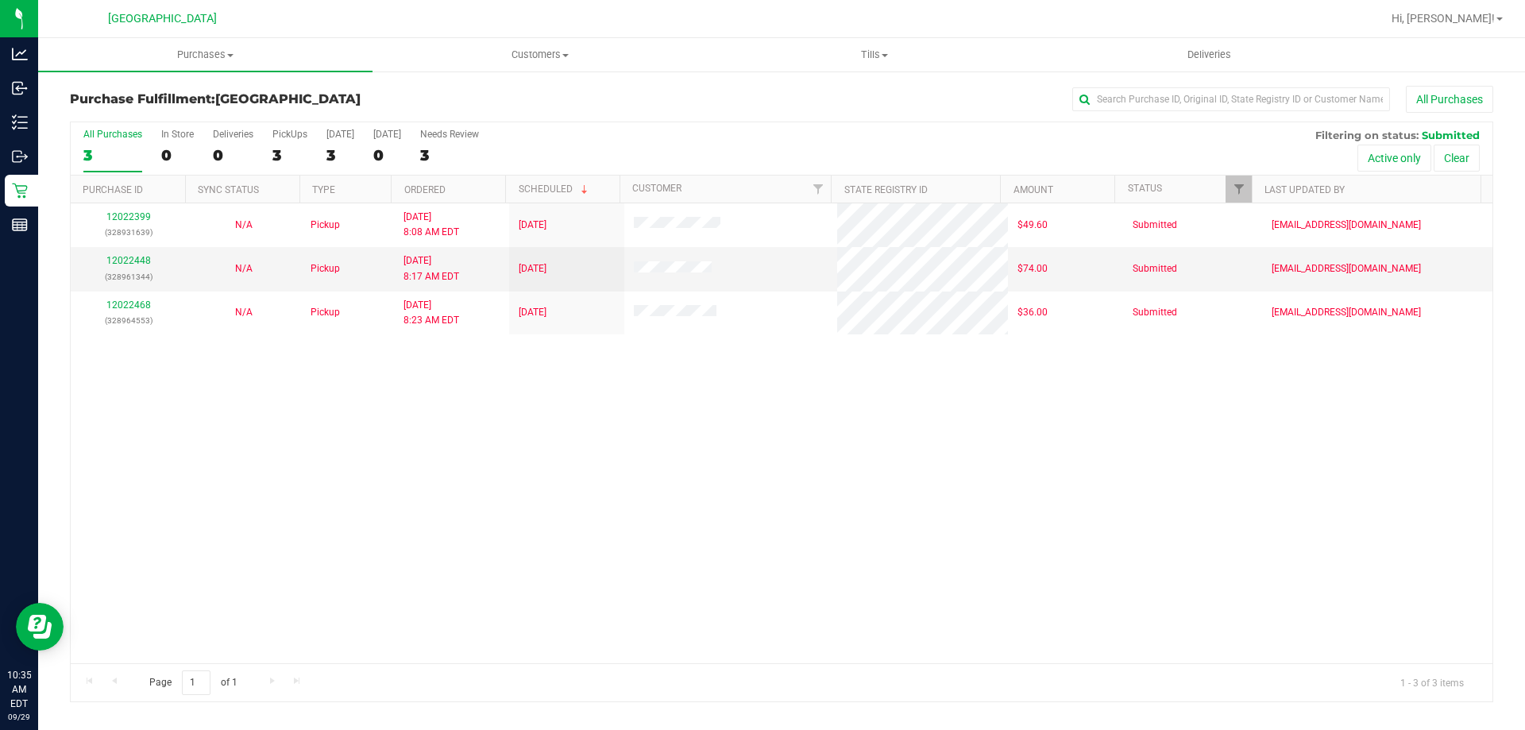
click at [474, 446] on div "12022399 (328931639) N/A Pickup [DATE] 8:08 AM EDT 9/29/2025 $49.60 Submitted […" at bounding box center [782, 433] width 1422 height 460
click at [120, 258] on link "12022448" at bounding box center [128, 260] width 44 height 11
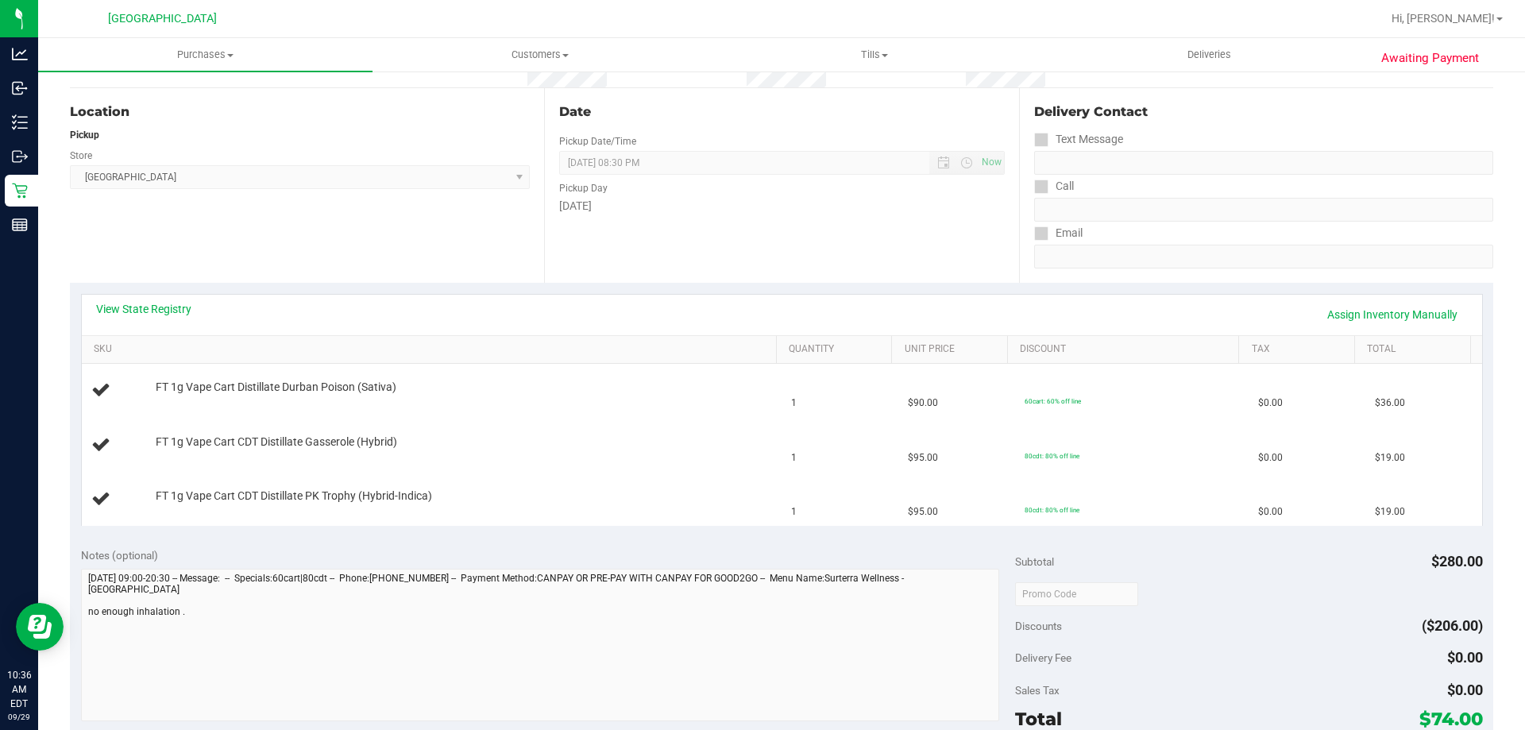
scroll to position [159, 0]
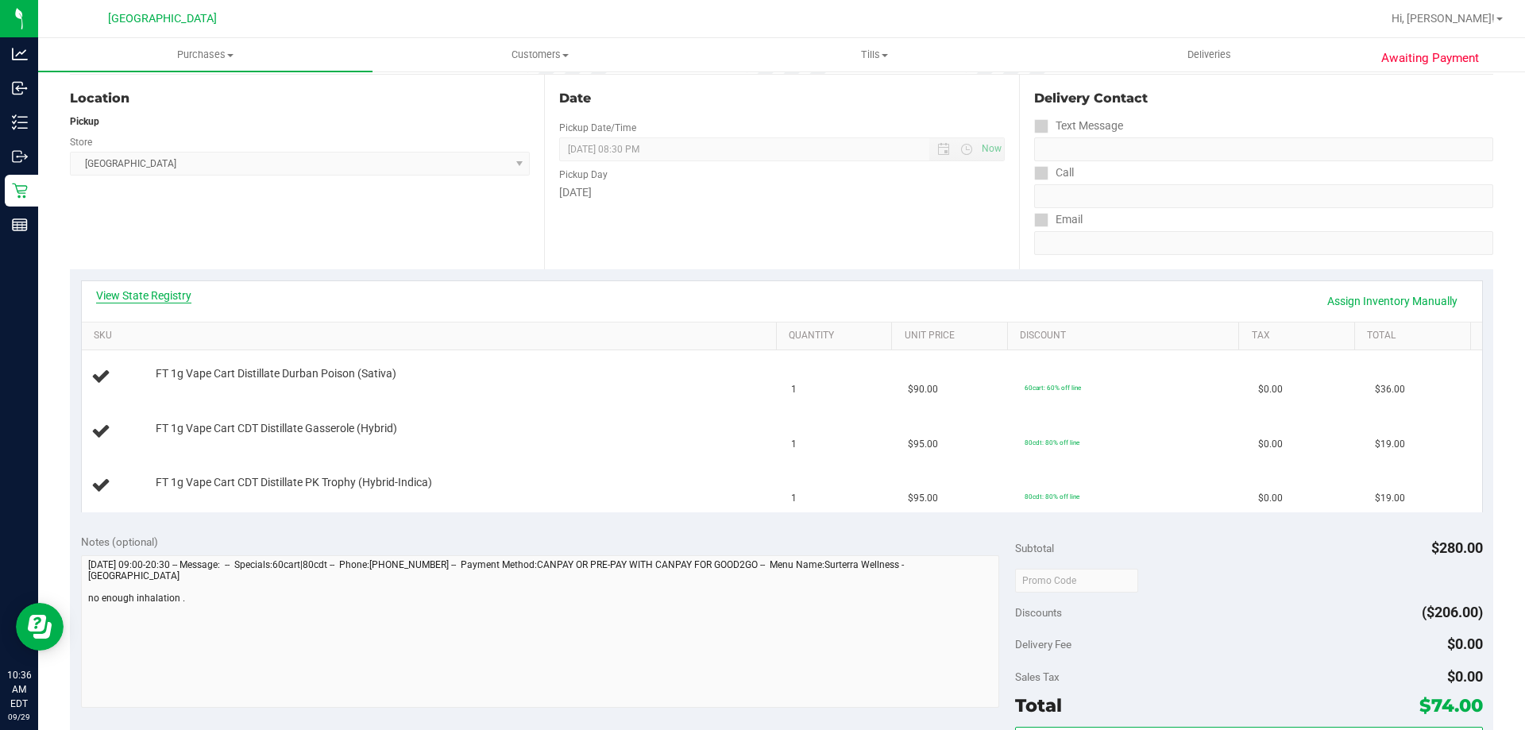
click at [168, 289] on link "View State Registry" at bounding box center [143, 296] width 95 height 16
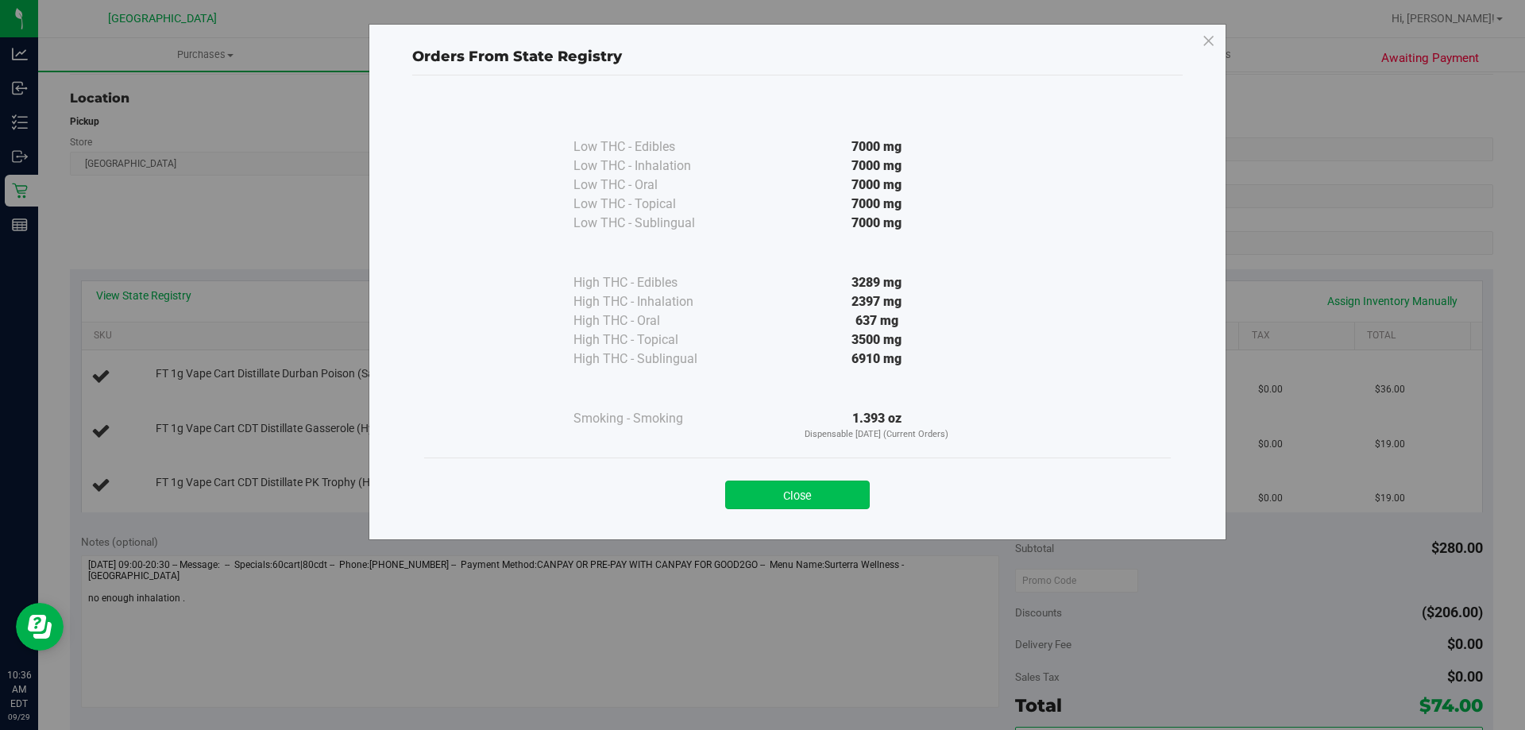
click at [780, 495] on button "Close" at bounding box center [797, 495] width 145 height 29
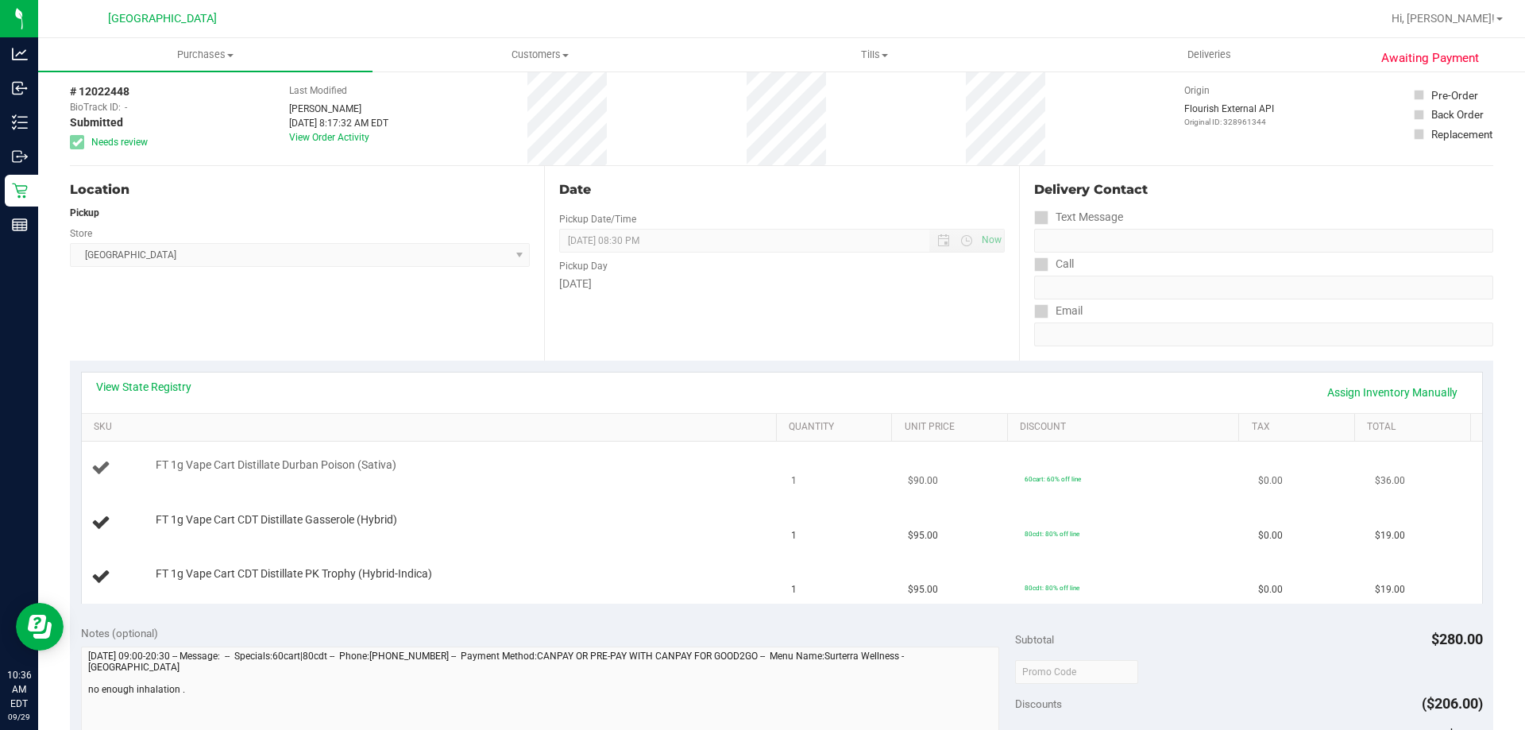
scroll to position [0, 0]
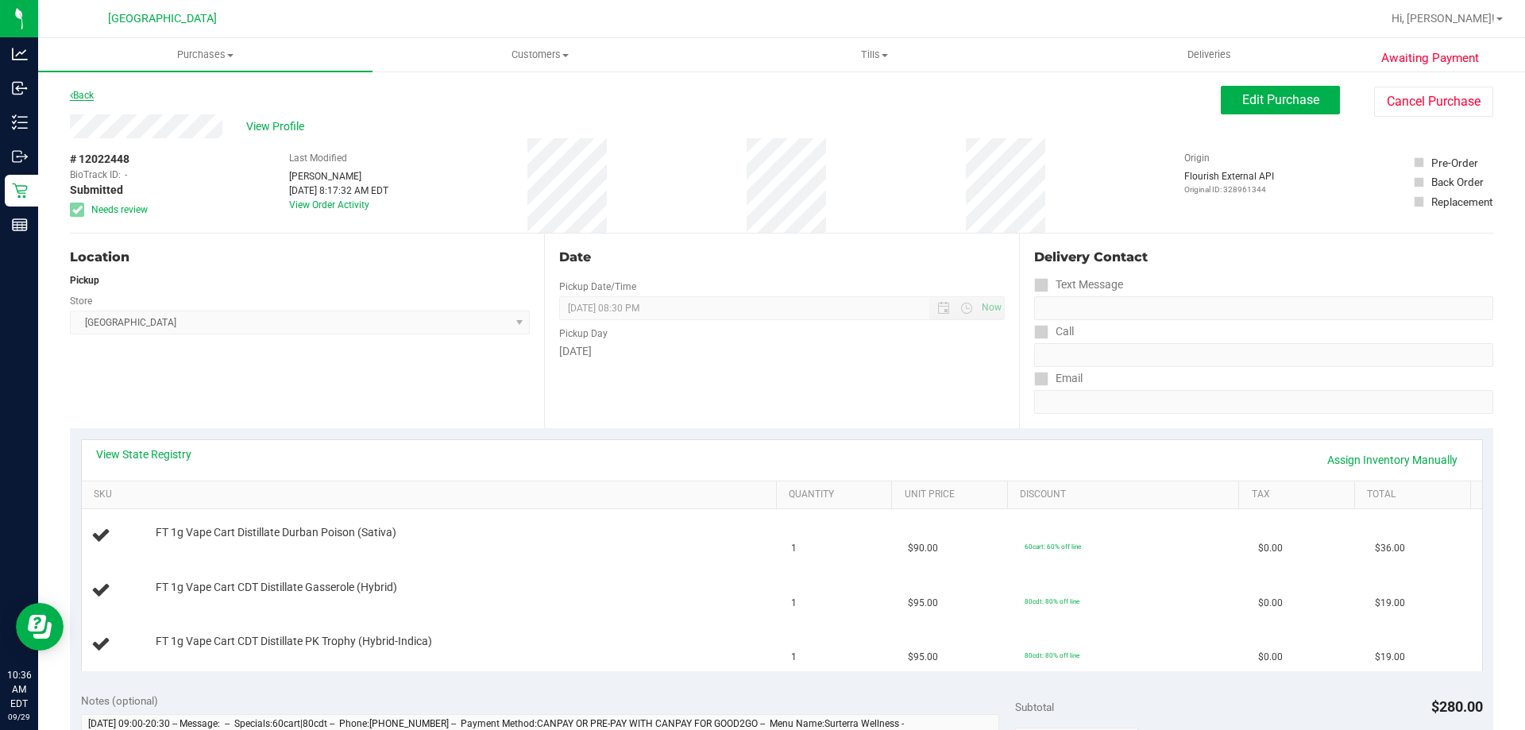
click at [81, 92] on link "Back" at bounding box center [82, 95] width 24 height 11
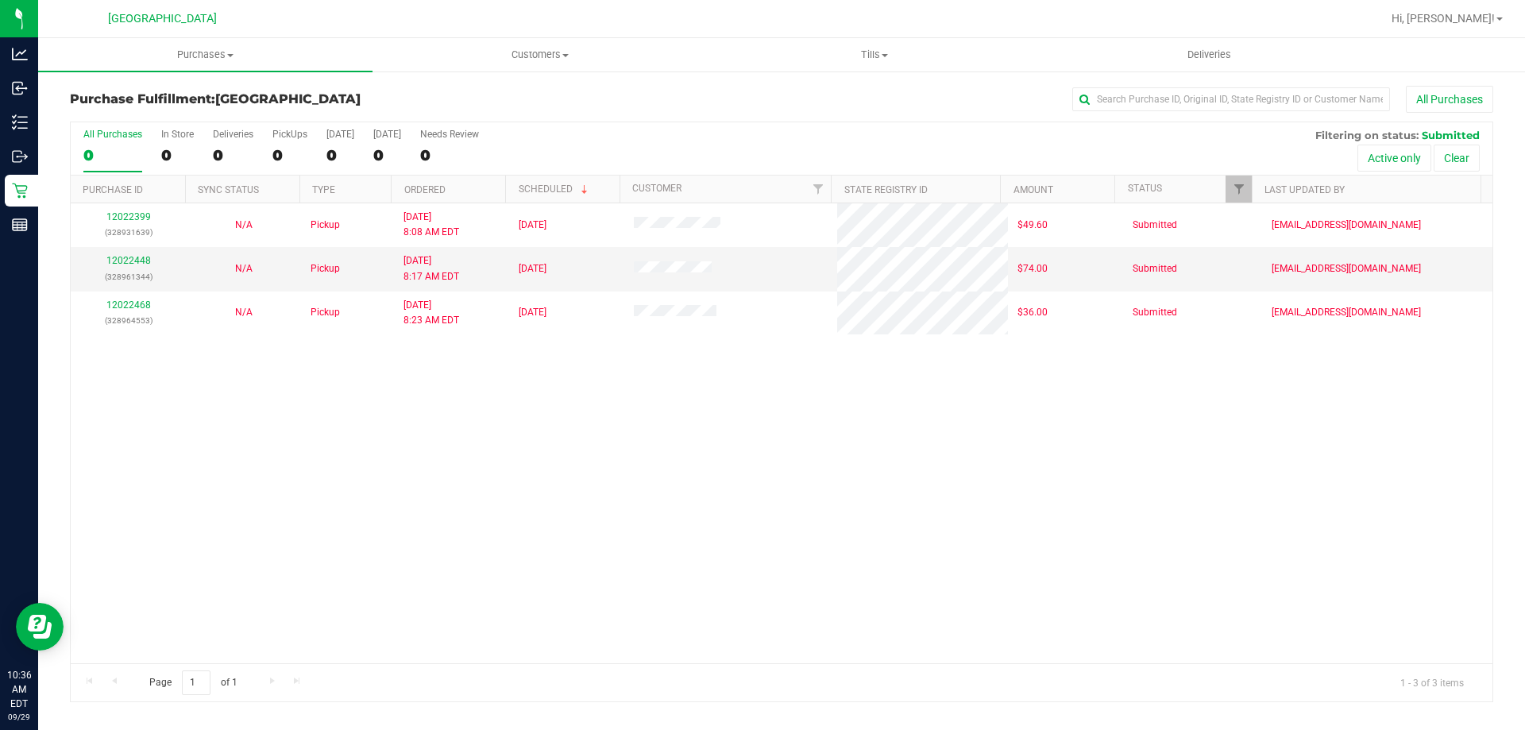
click at [1142, 354] on div "12022399 (328931639) N/A Pickup [DATE] 8:08 AM EDT 9/29/2025 $49.60 Submitted […" at bounding box center [782, 433] width 1422 height 460
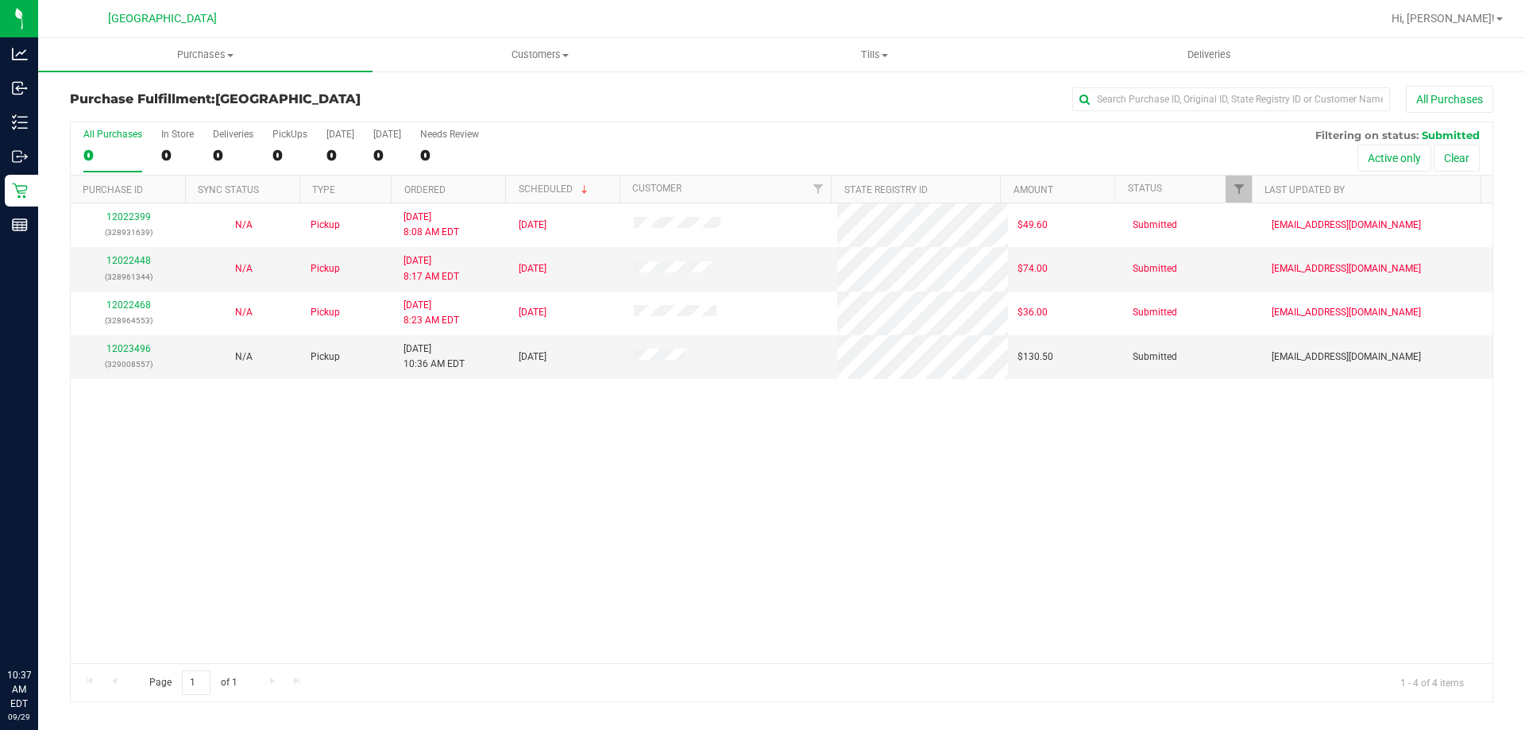
click at [641, 469] on div "12022399 (328931639) N/A Pickup [DATE] 8:08 AM EDT 9/29/2025 $49.60 Submitted […" at bounding box center [782, 433] width 1422 height 460
click at [119, 342] on div "12023496 (329008557)" at bounding box center [128, 357] width 96 height 30
click at [118, 346] on link "12023496" at bounding box center [128, 348] width 44 height 11
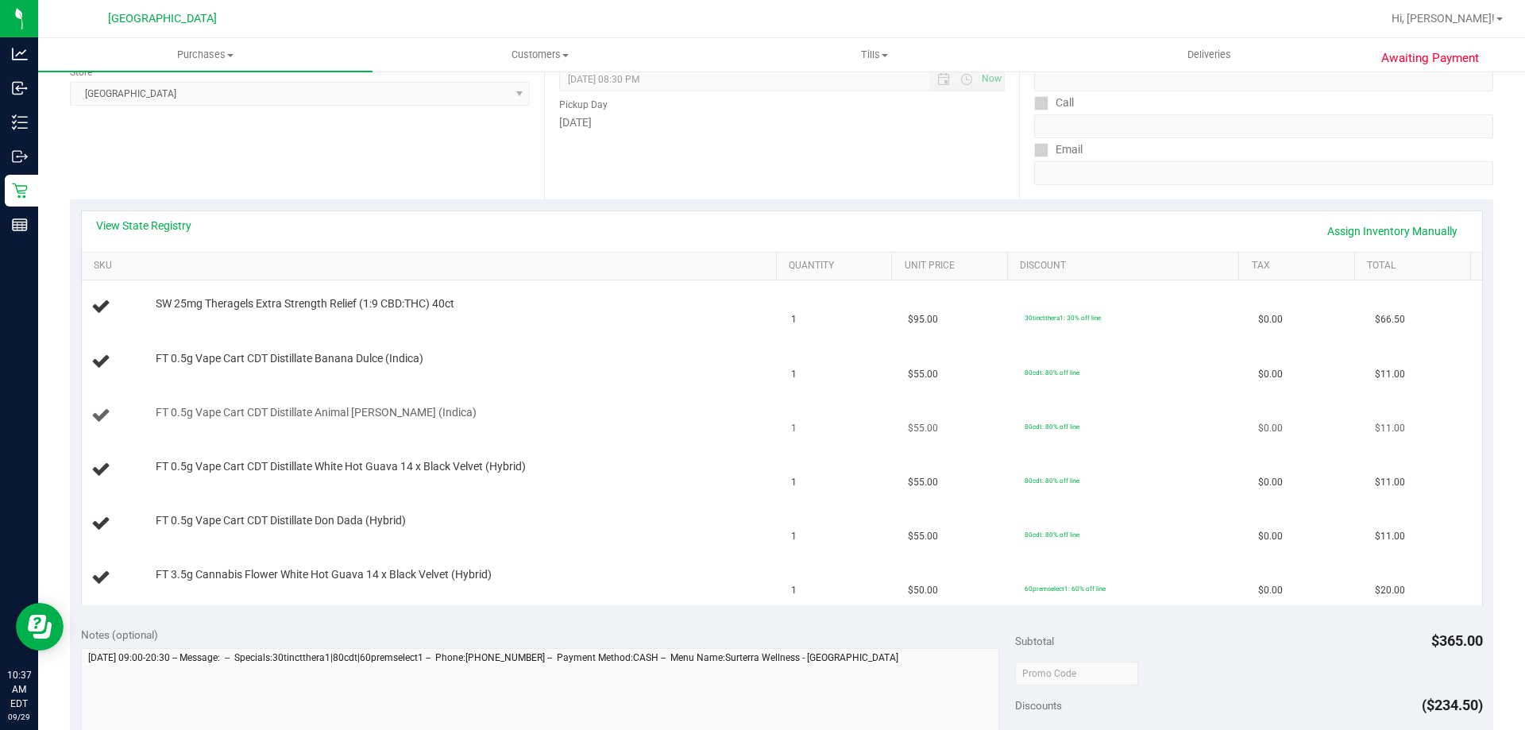
scroll to position [238, 0]
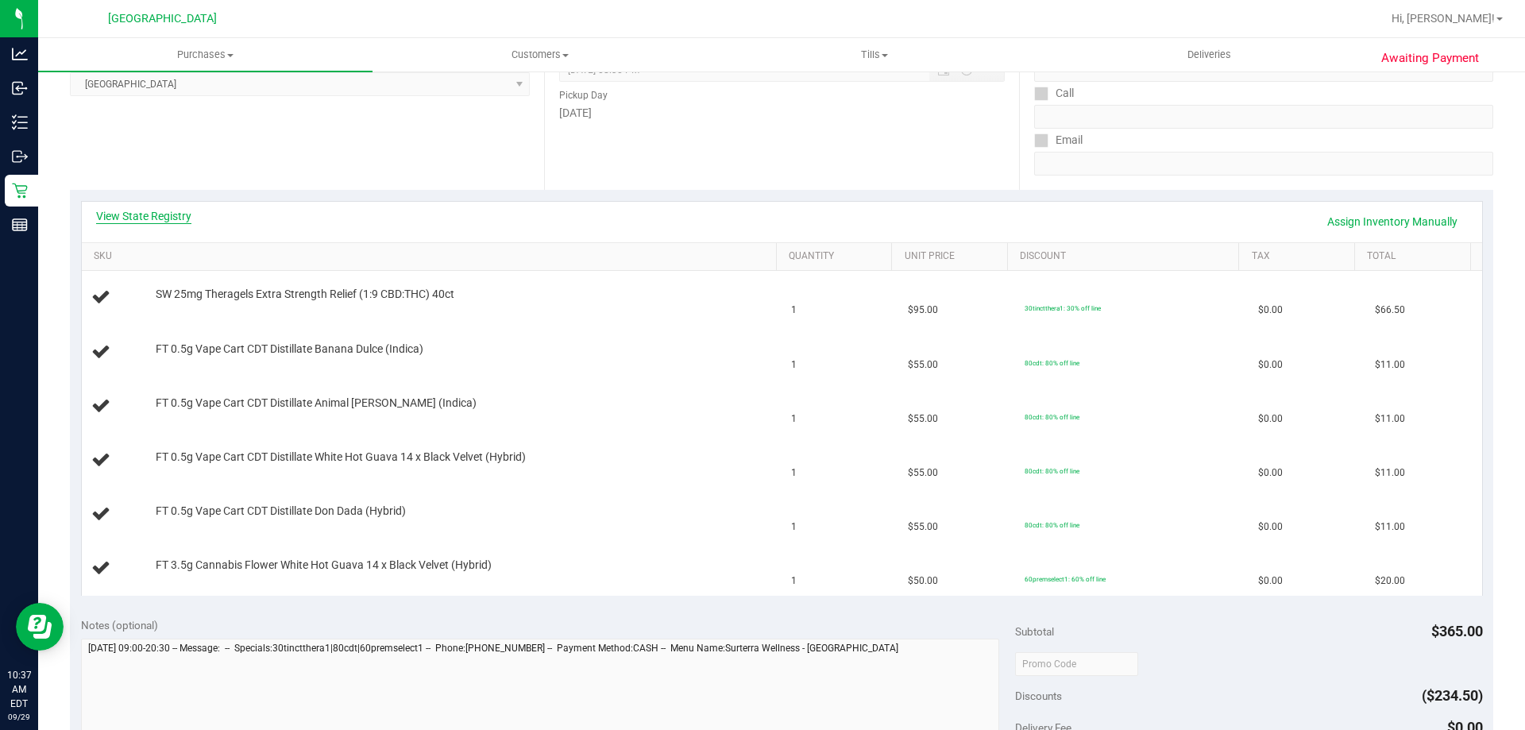
click at [168, 213] on link "View State Registry" at bounding box center [143, 216] width 95 height 16
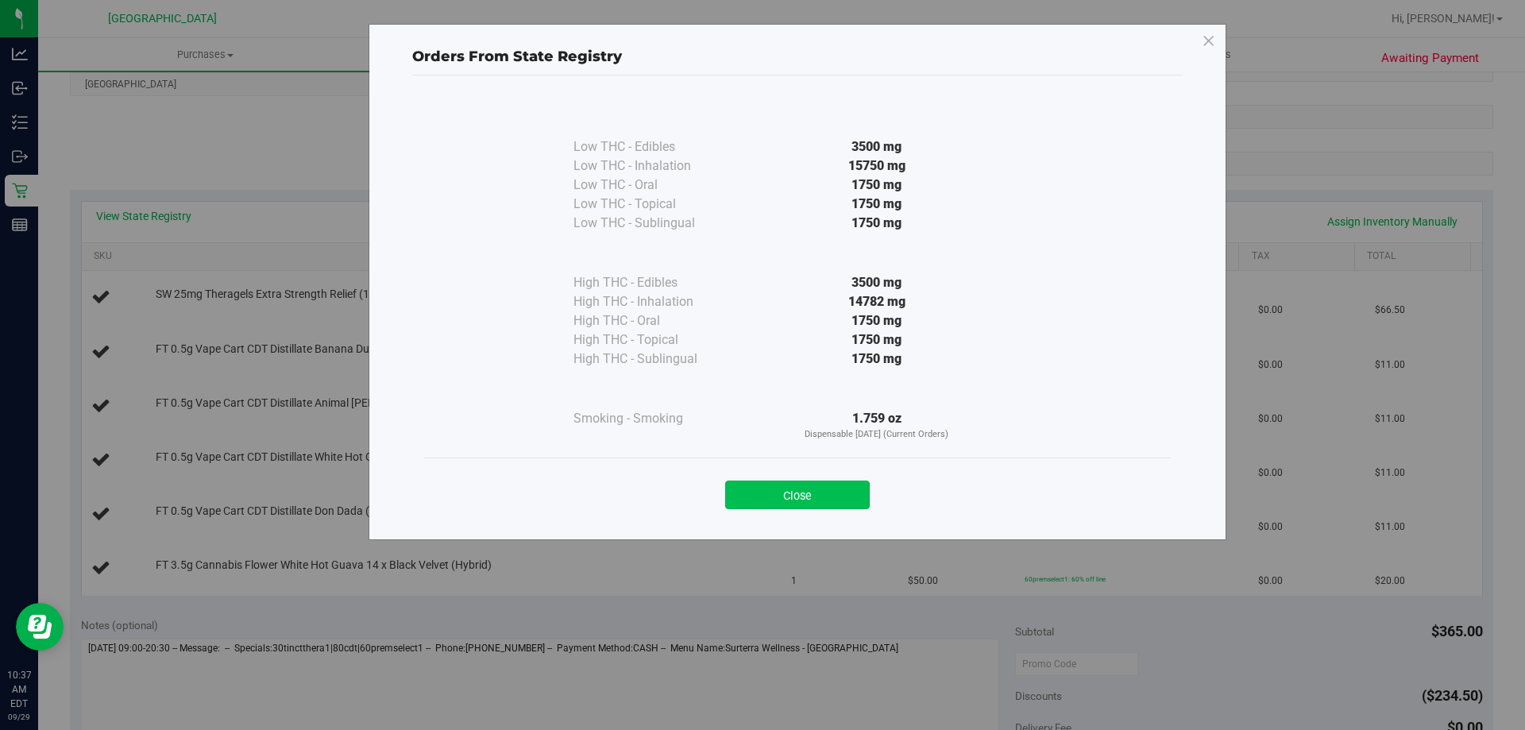
click at [819, 496] on button "Close" at bounding box center [797, 495] width 145 height 29
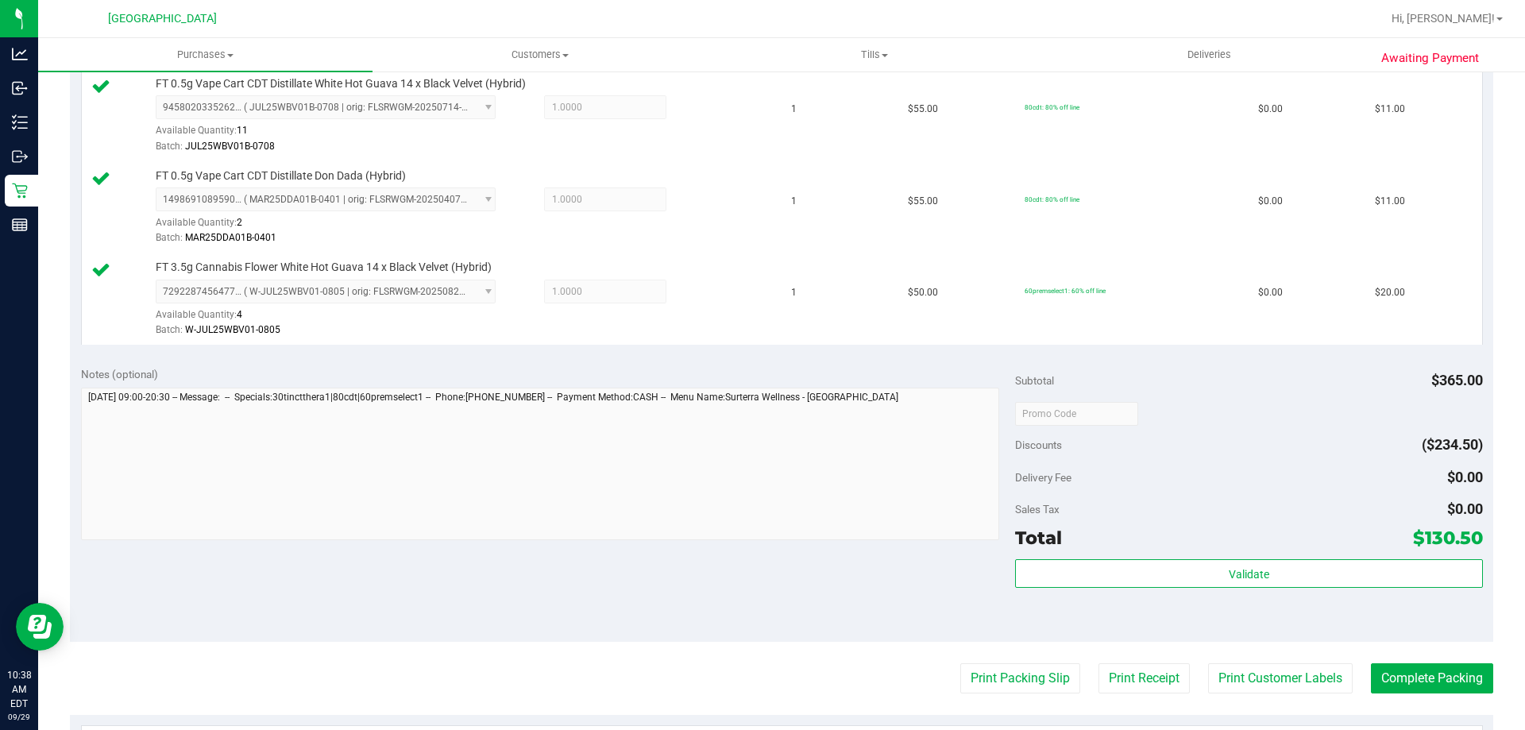
scroll to position [953, 0]
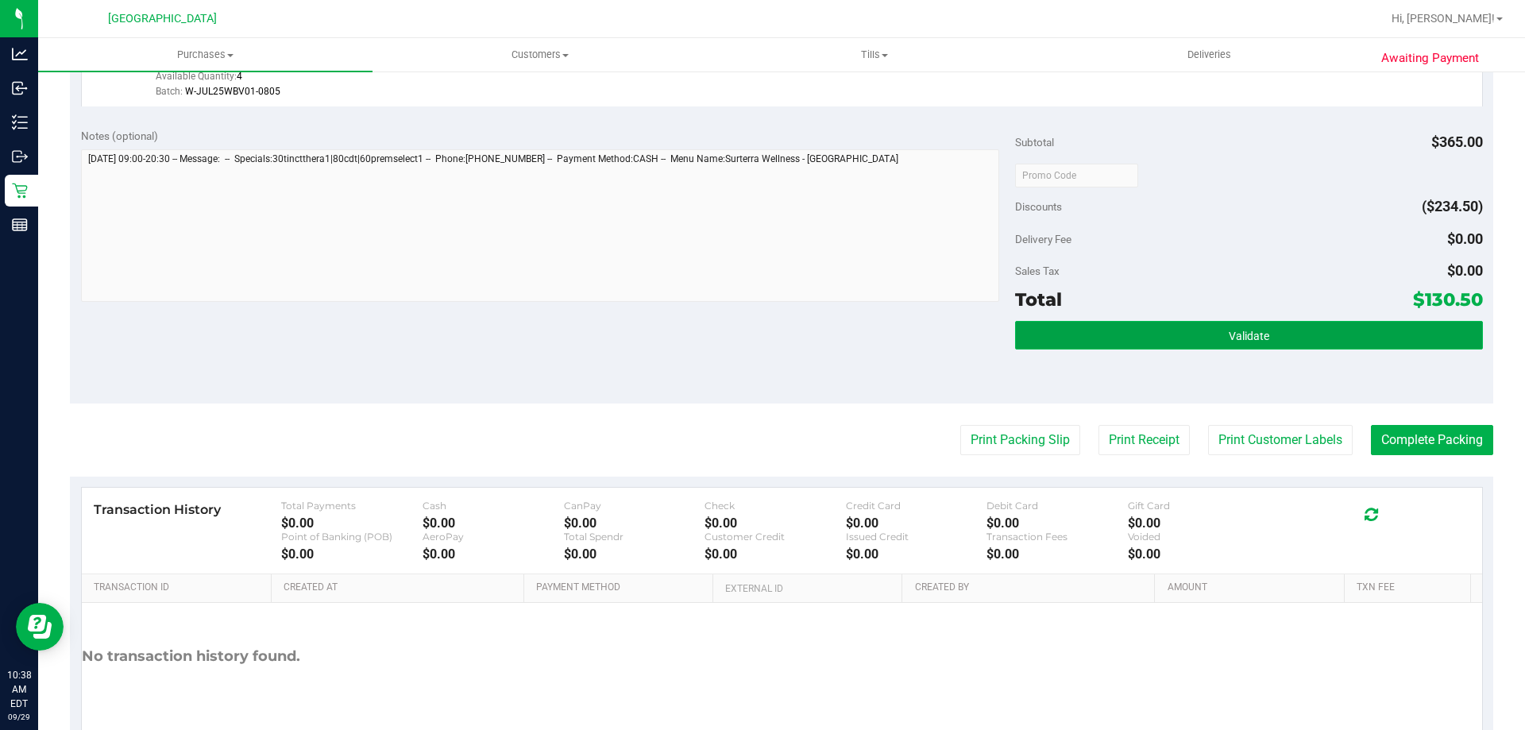
click at [1231, 340] on span "Validate" at bounding box center [1249, 336] width 41 height 13
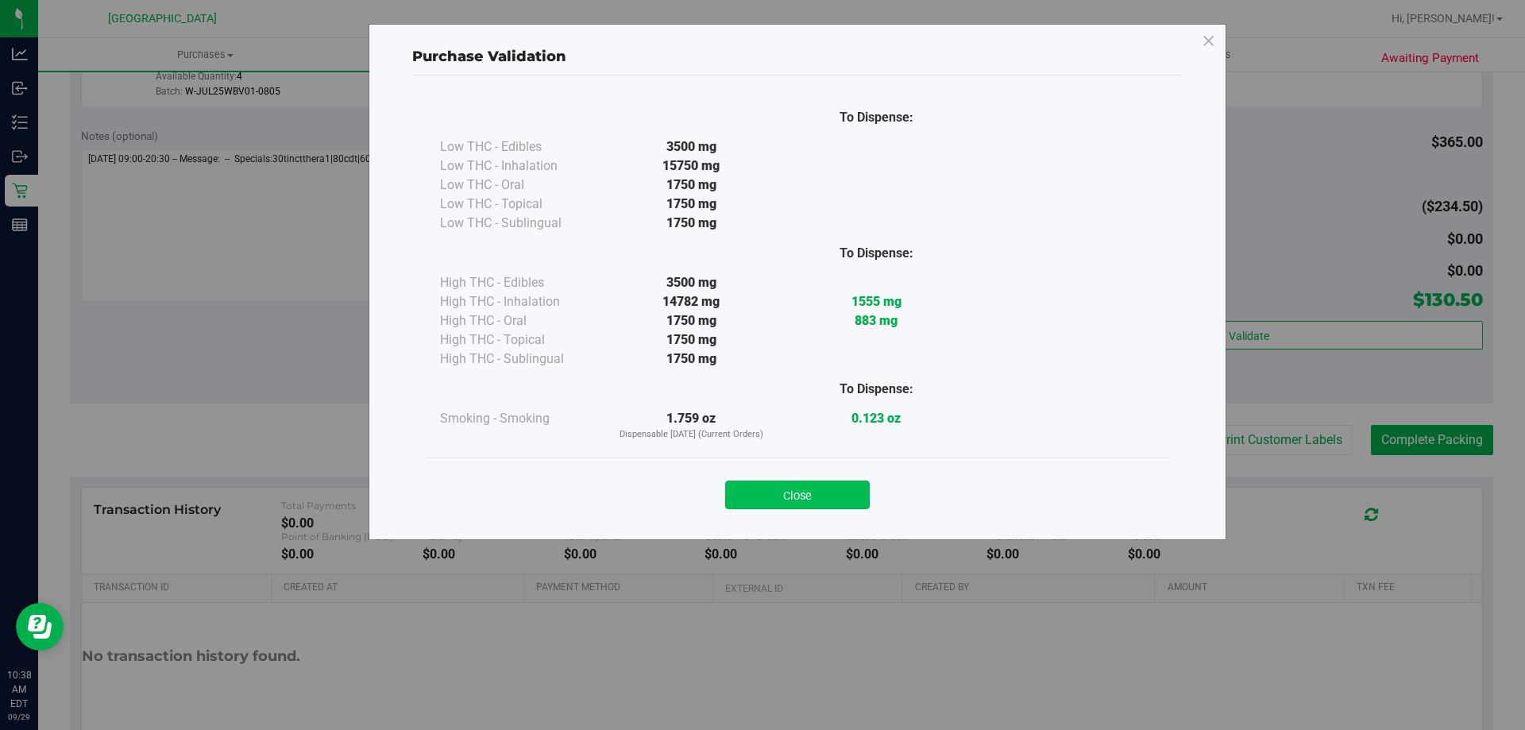
click at [782, 499] on button "Close" at bounding box center [797, 495] width 145 height 29
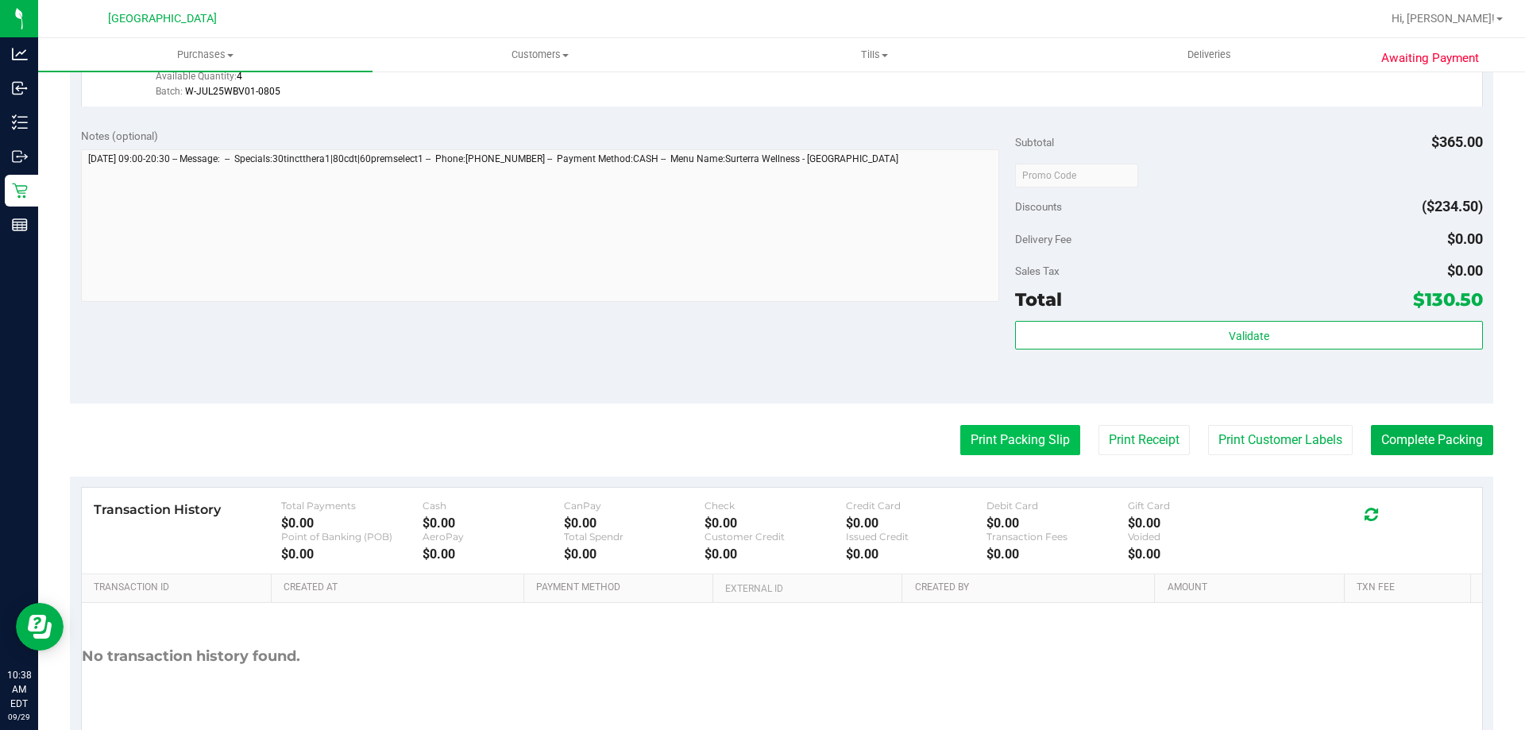
click at [963, 428] on button "Print Packing Slip" at bounding box center [1020, 440] width 120 height 30
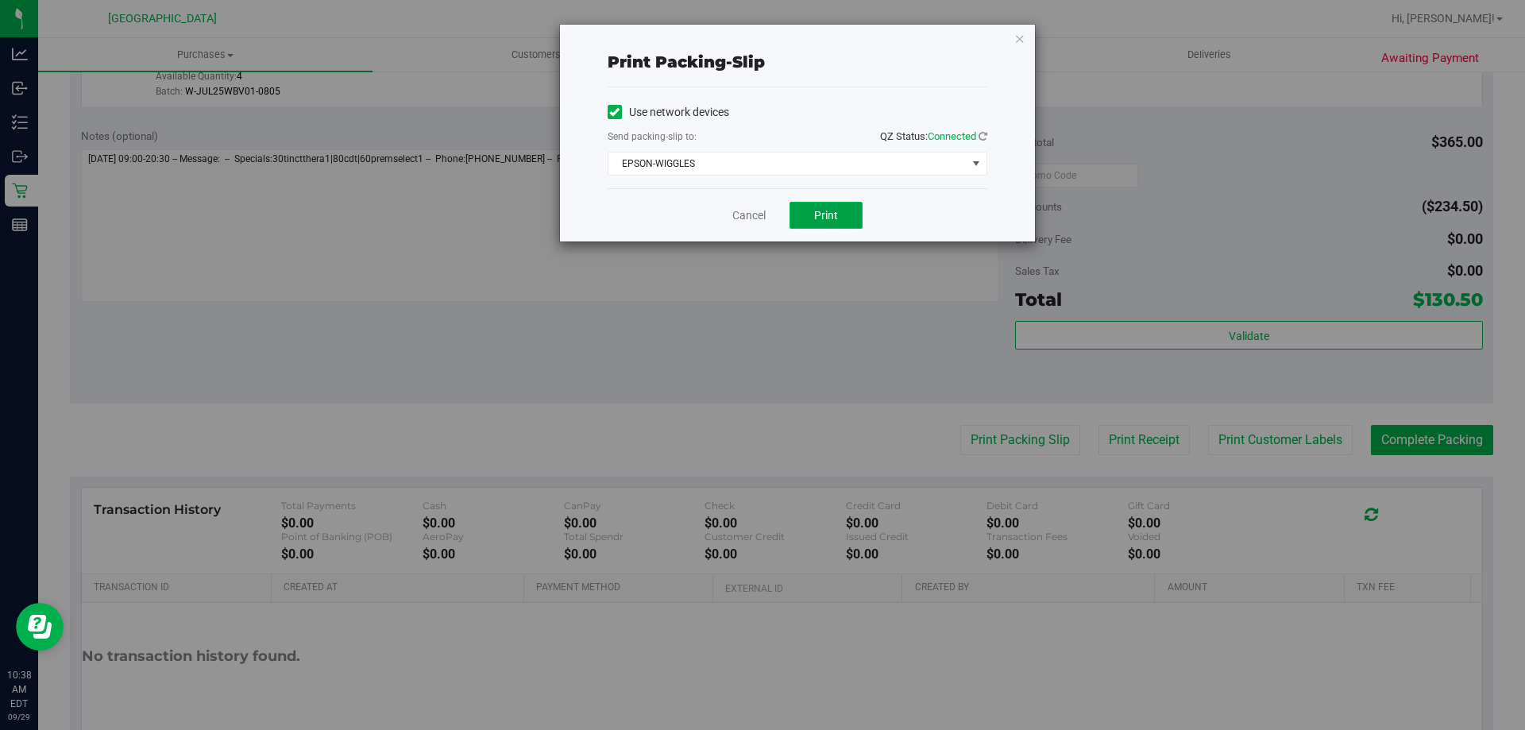
click at [821, 218] on span "Print" at bounding box center [826, 215] width 24 height 13
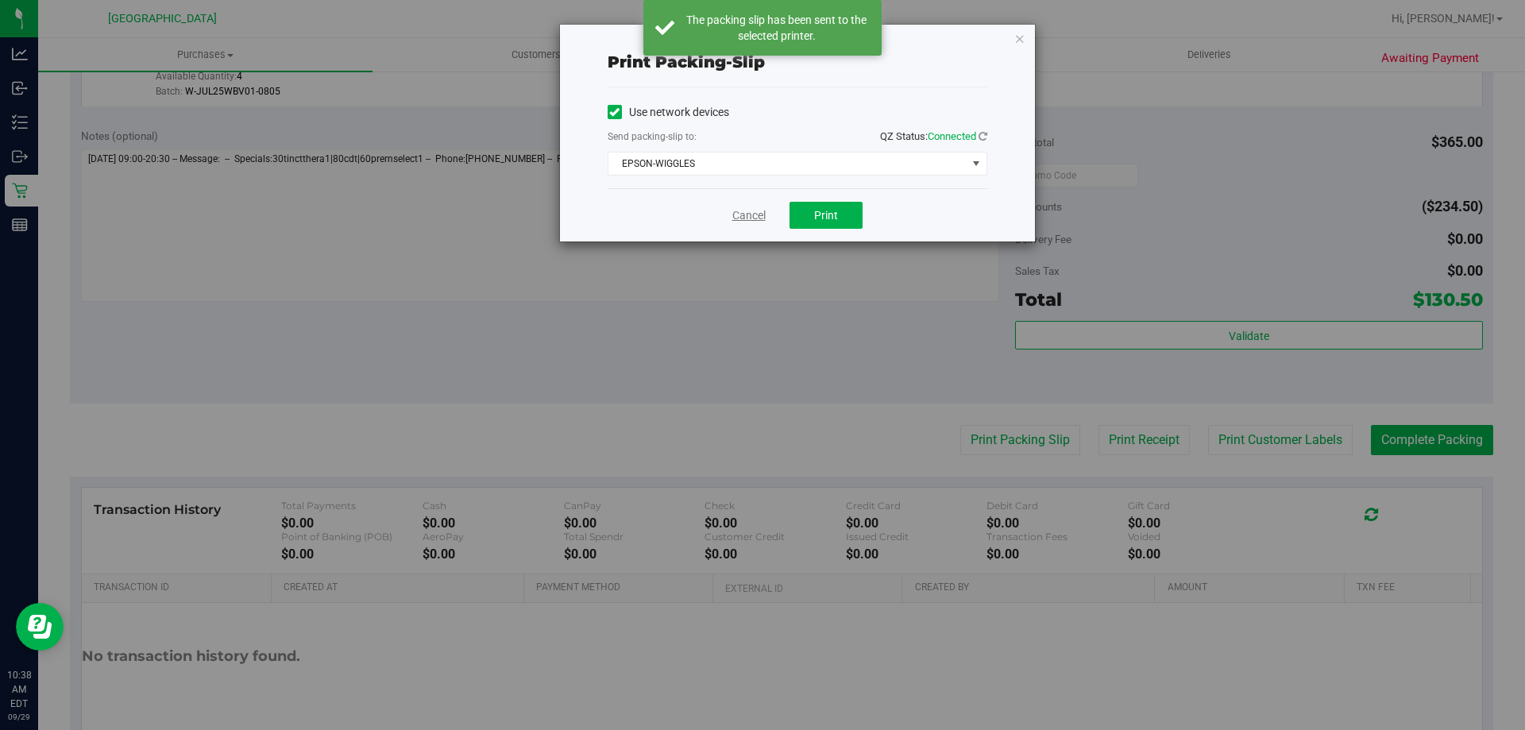
click at [752, 207] on link "Cancel" at bounding box center [748, 215] width 33 height 17
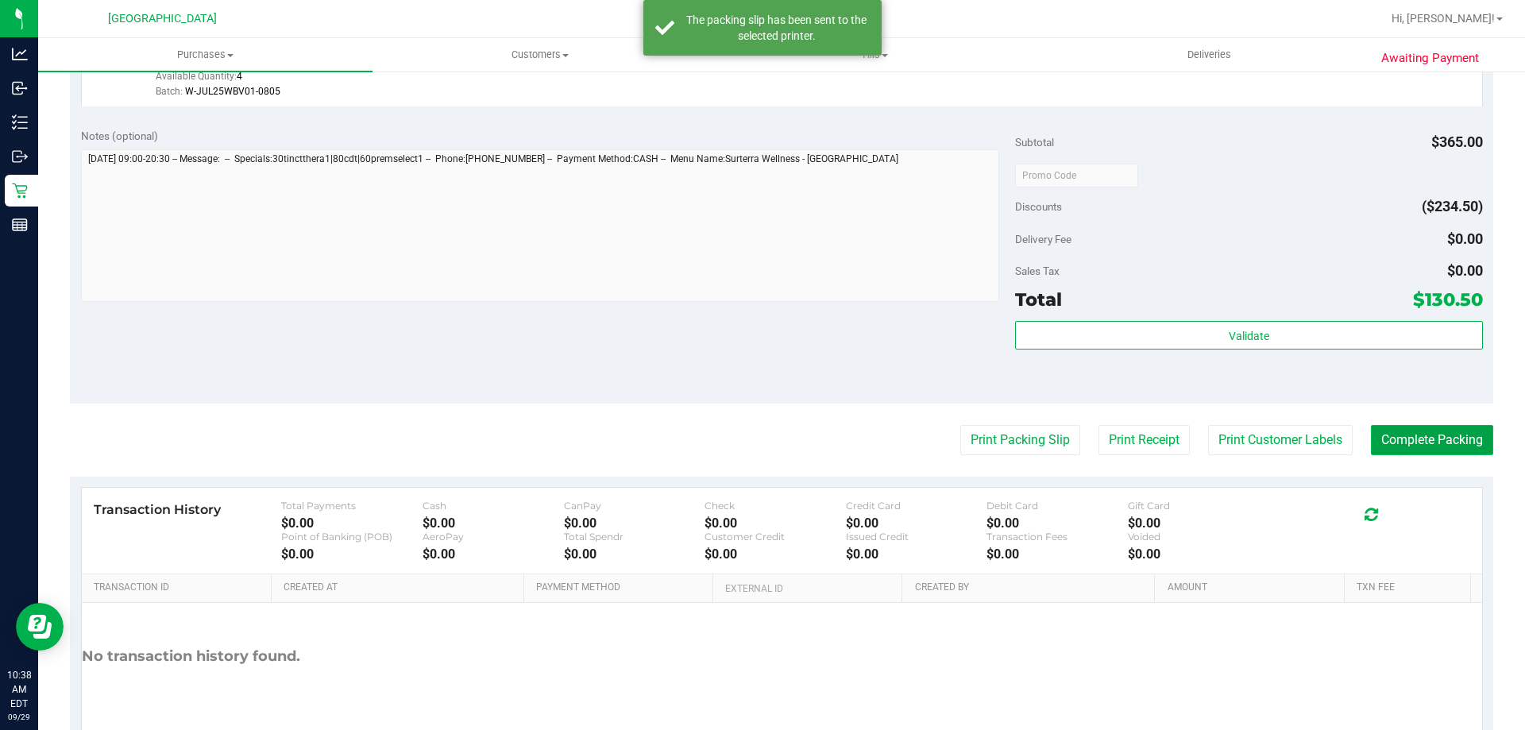
click at [1387, 432] on button "Complete Packing" at bounding box center [1432, 440] width 122 height 30
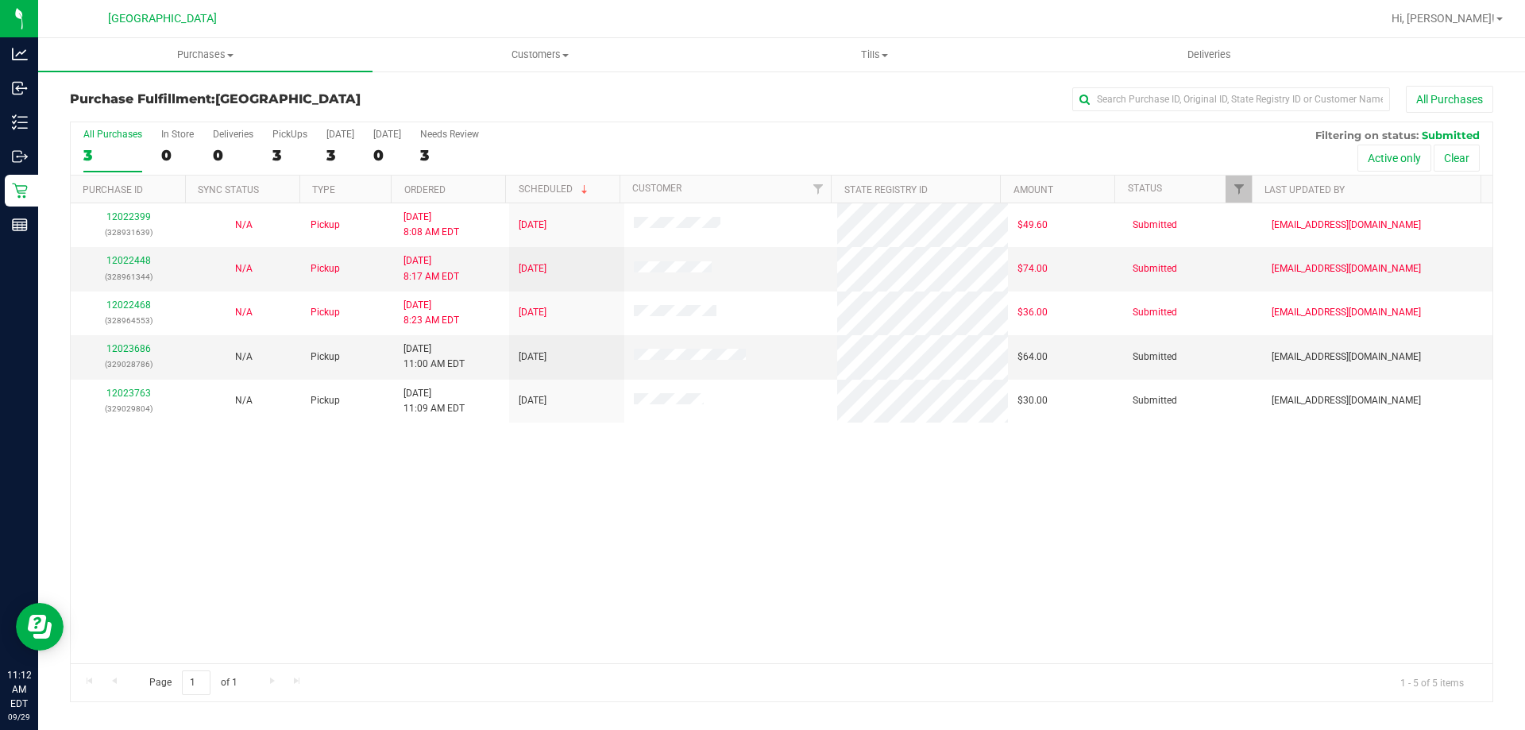
click at [559, 503] on div "12022399 (328931639) N/A Pickup [DATE] 8:08 AM EDT 9/29/2025 $49.60 Submitted […" at bounding box center [782, 433] width 1422 height 460
click at [199, 56] on span "Purchases" at bounding box center [205, 55] width 334 height 14
click at [127, 110] on span "Fulfillment" at bounding box center [87, 115] width 99 height 14
click at [790, 464] on div "12022399 (328931639) N/A Pickup [DATE] 8:08 AM EDT 9/29/2025 $49.60 Submitted […" at bounding box center [782, 433] width 1422 height 460
click at [130, 345] on link "12023686" at bounding box center [128, 348] width 44 height 11
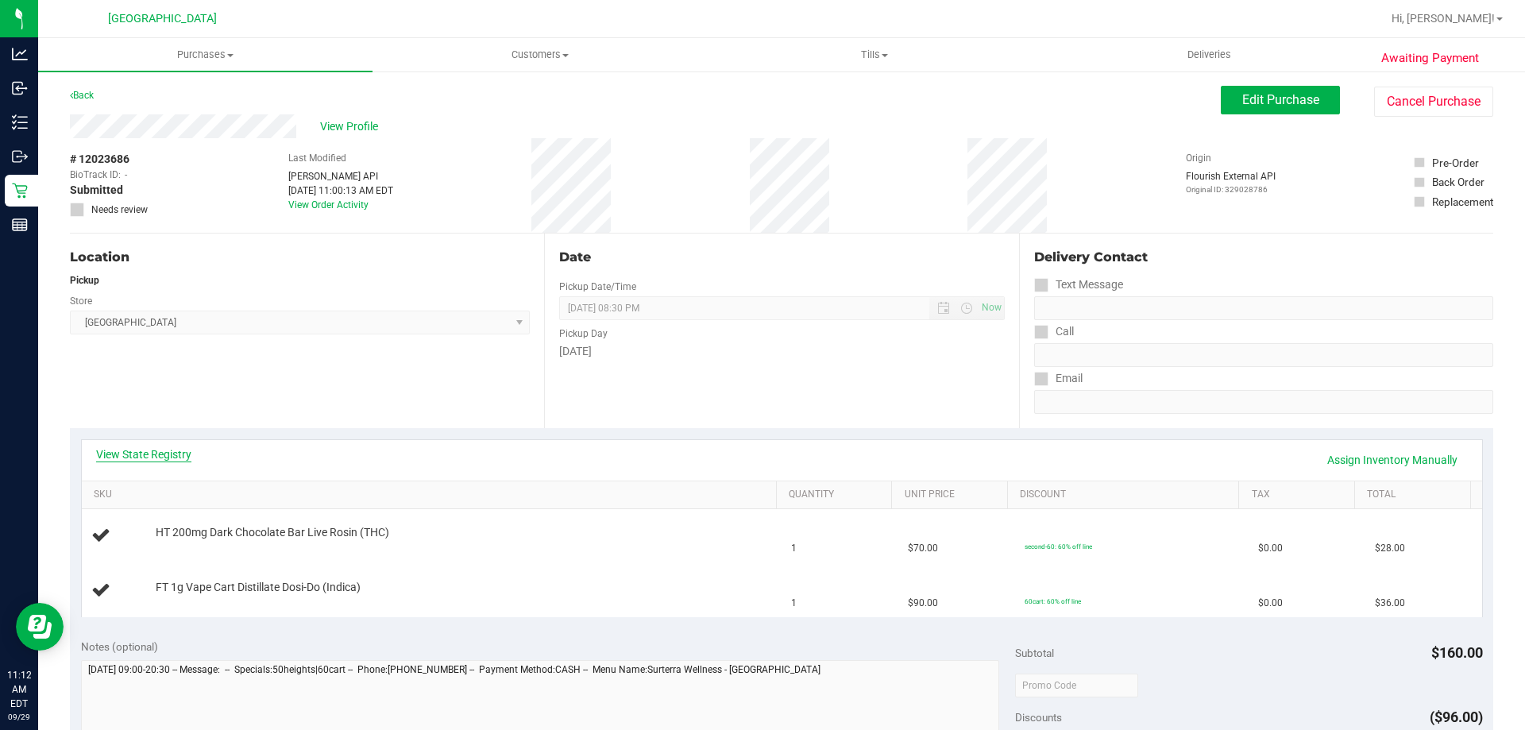
click at [160, 458] on link "View State Registry" at bounding box center [143, 454] width 95 height 16
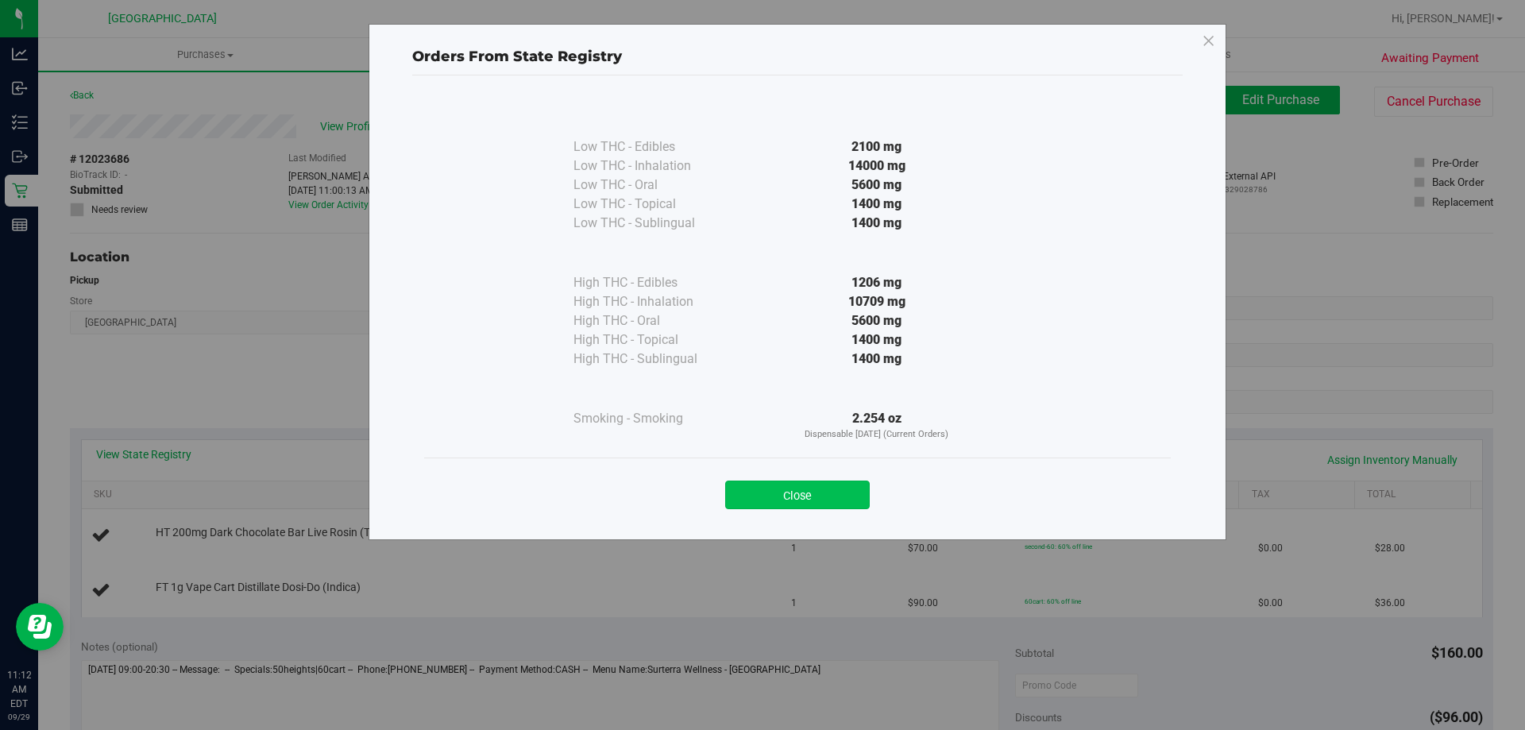
click at [845, 493] on button "Close" at bounding box center [797, 495] width 145 height 29
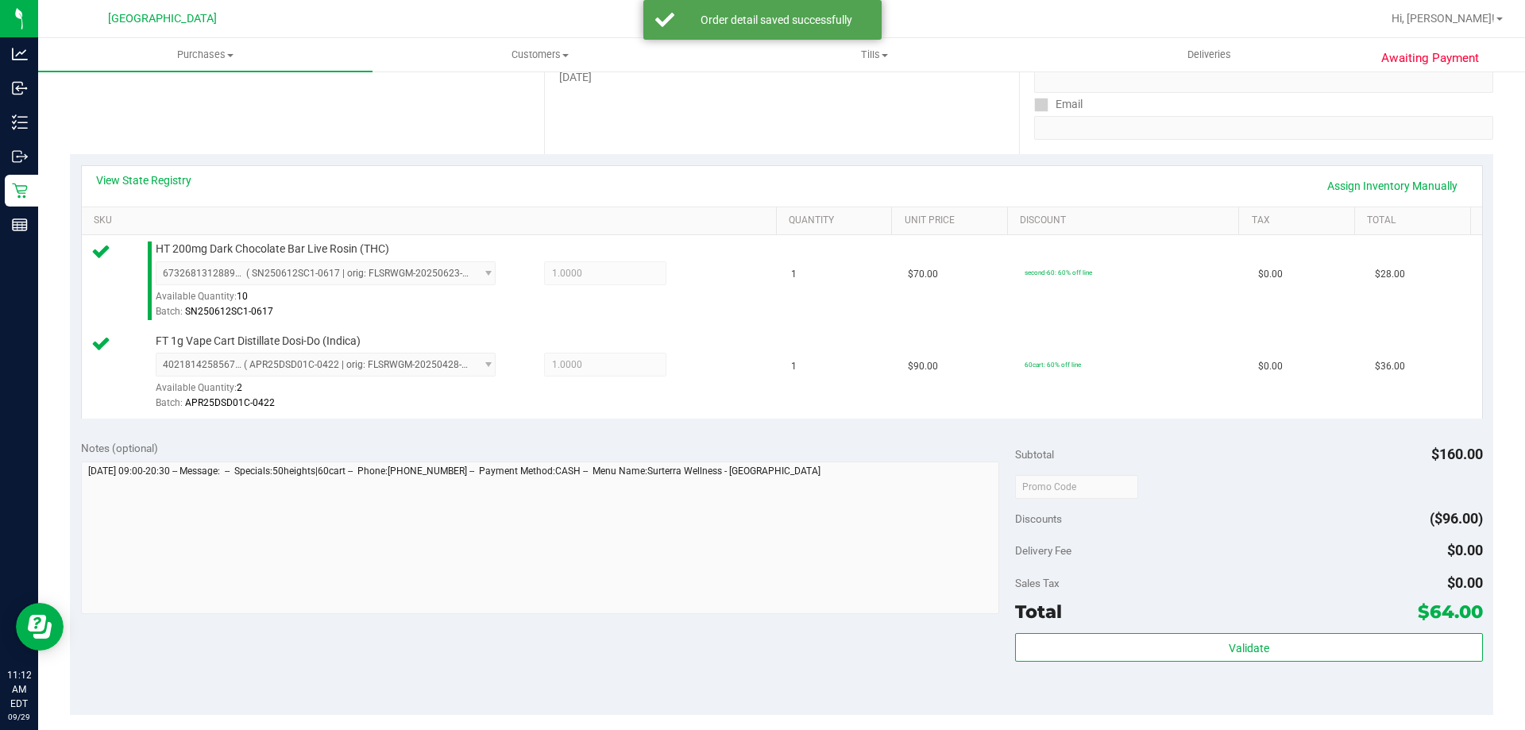
scroll to position [397, 0]
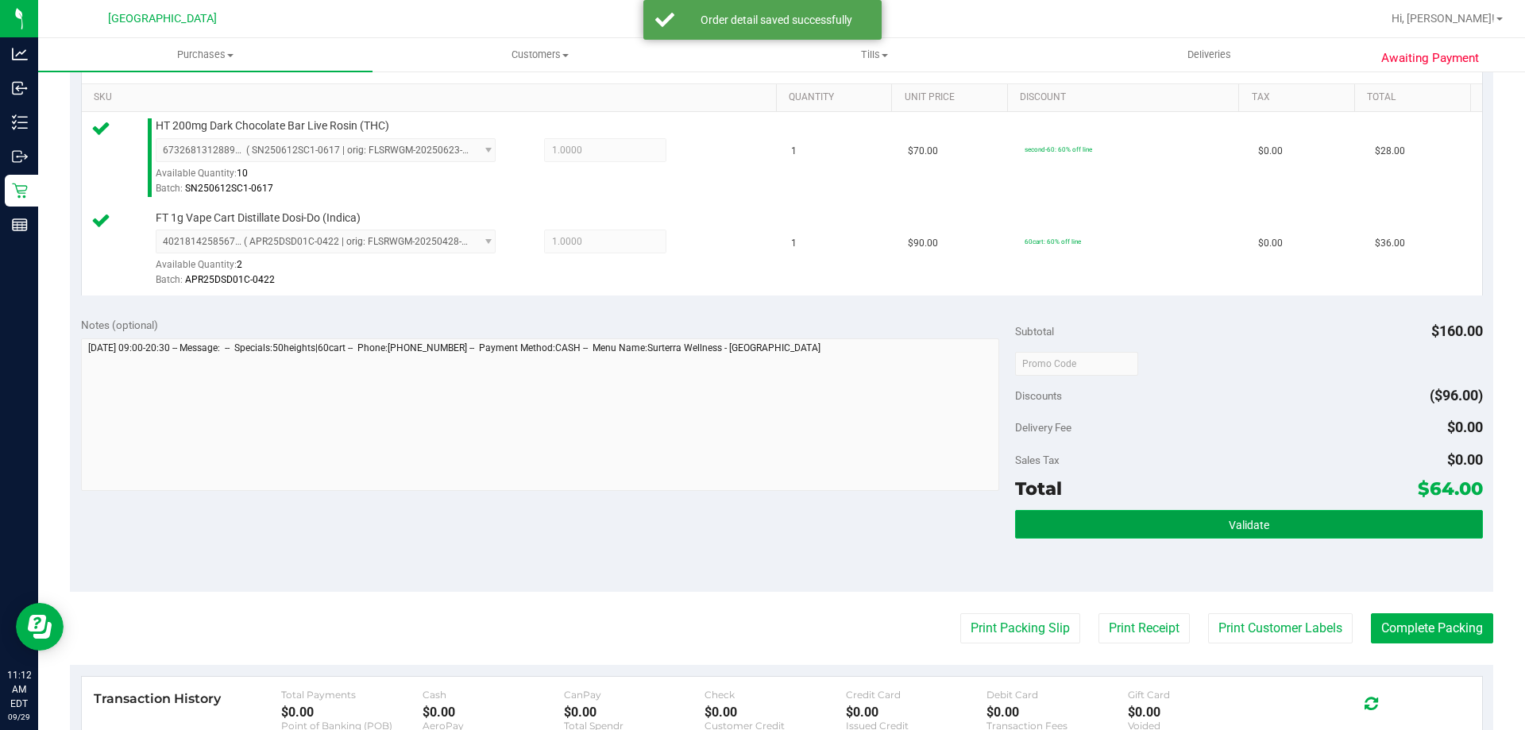
click at [1139, 524] on button "Validate" at bounding box center [1248, 524] width 467 height 29
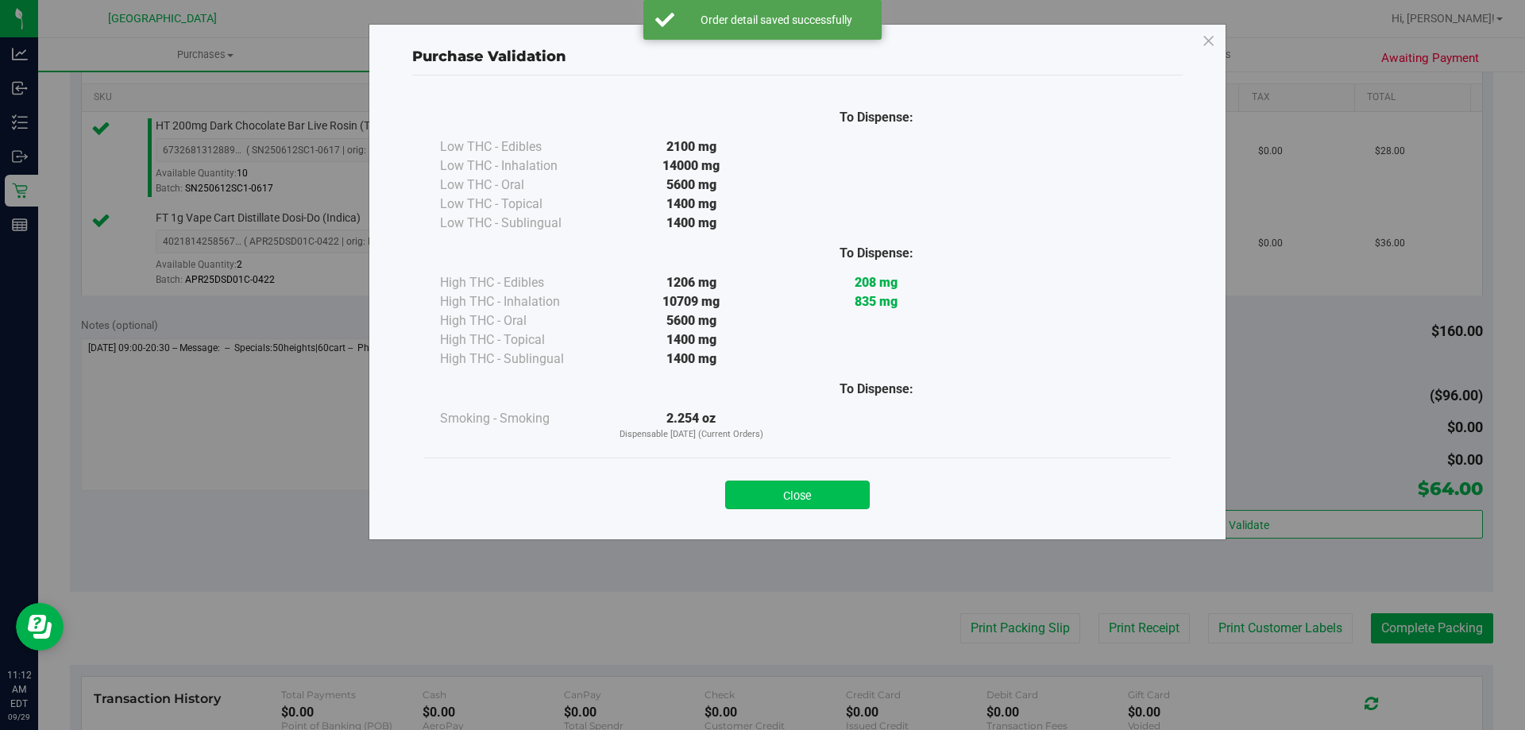
click at [786, 486] on button "Close" at bounding box center [797, 495] width 145 height 29
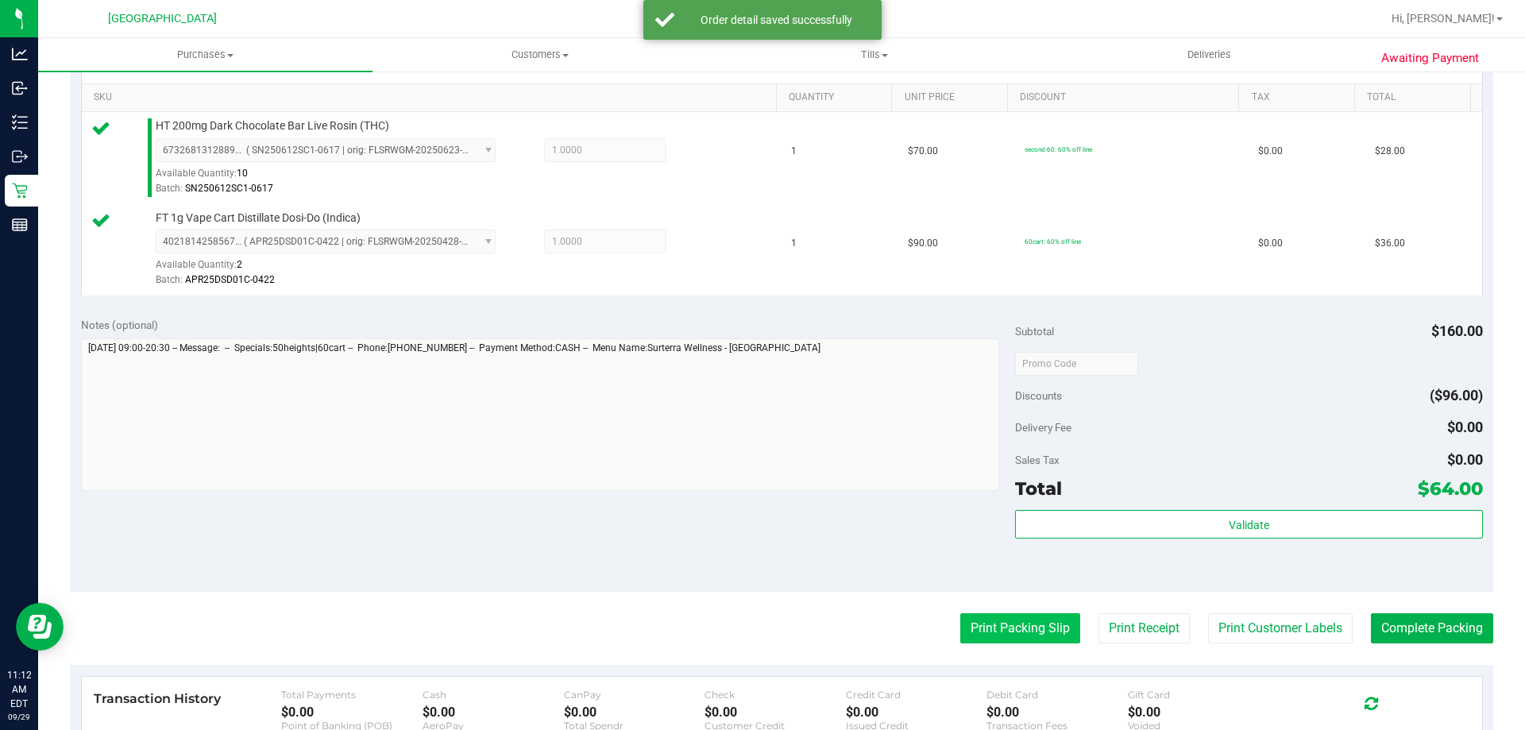
click at [967, 633] on button "Print Packing Slip" at bounding box center [1020, 628] width 120 height 30
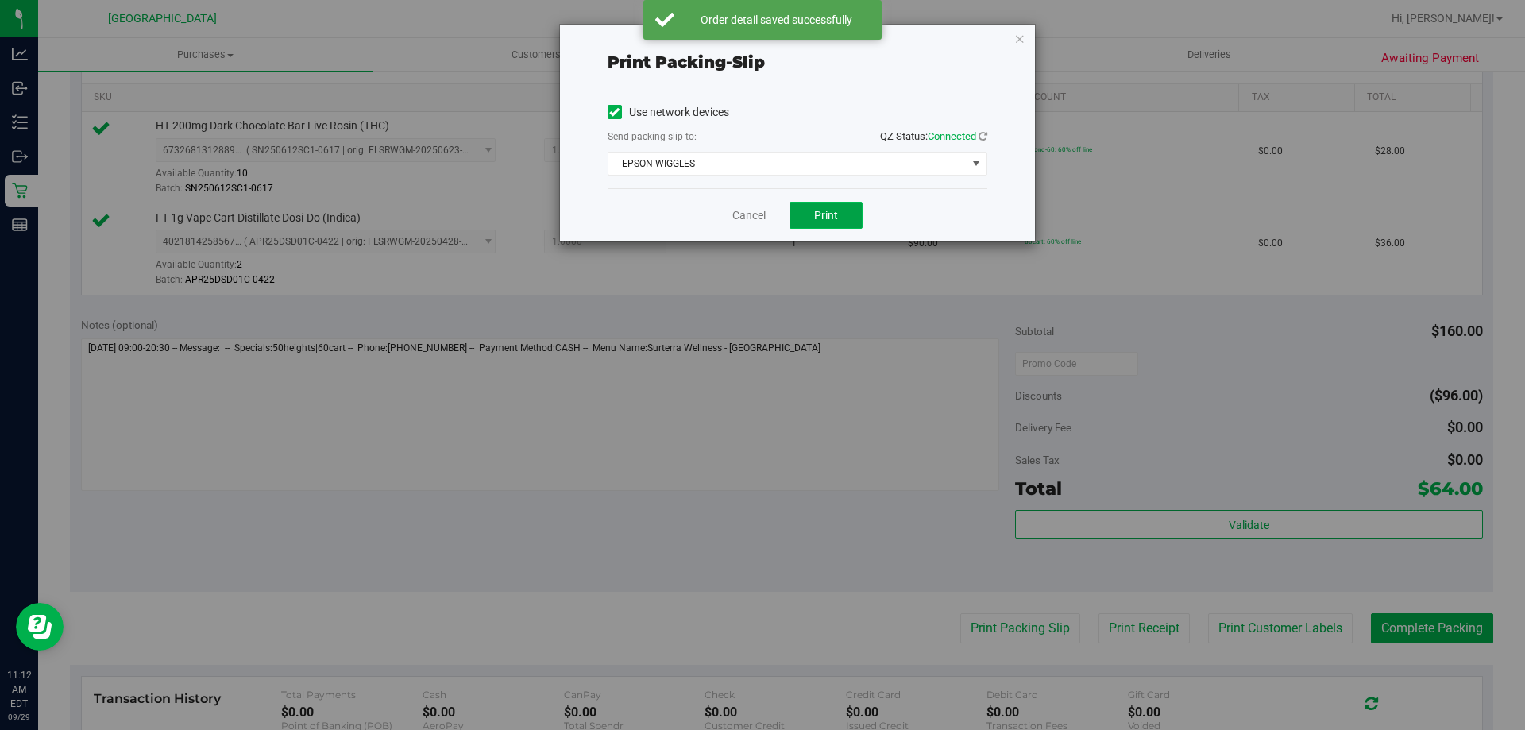
click at [831, 221] on button "Print" at bounding box center [826, 215] width 73 height 27
click at [746, 215] on link "Cancel" at bounding box center [748, 215] width 33 height 17
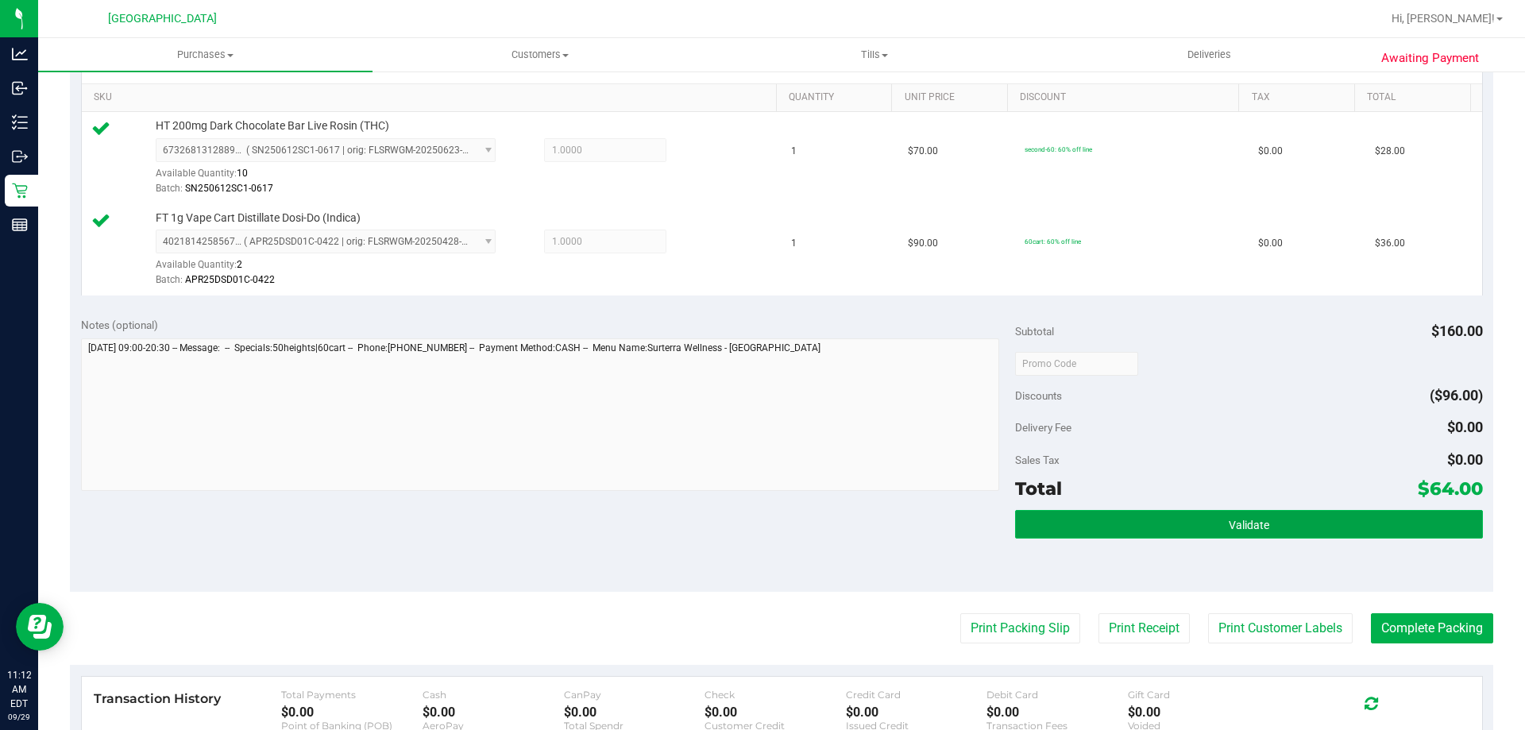
click at [1096, 534] on button "Validate" at bounding box center [1248, 524] width 467 height 29
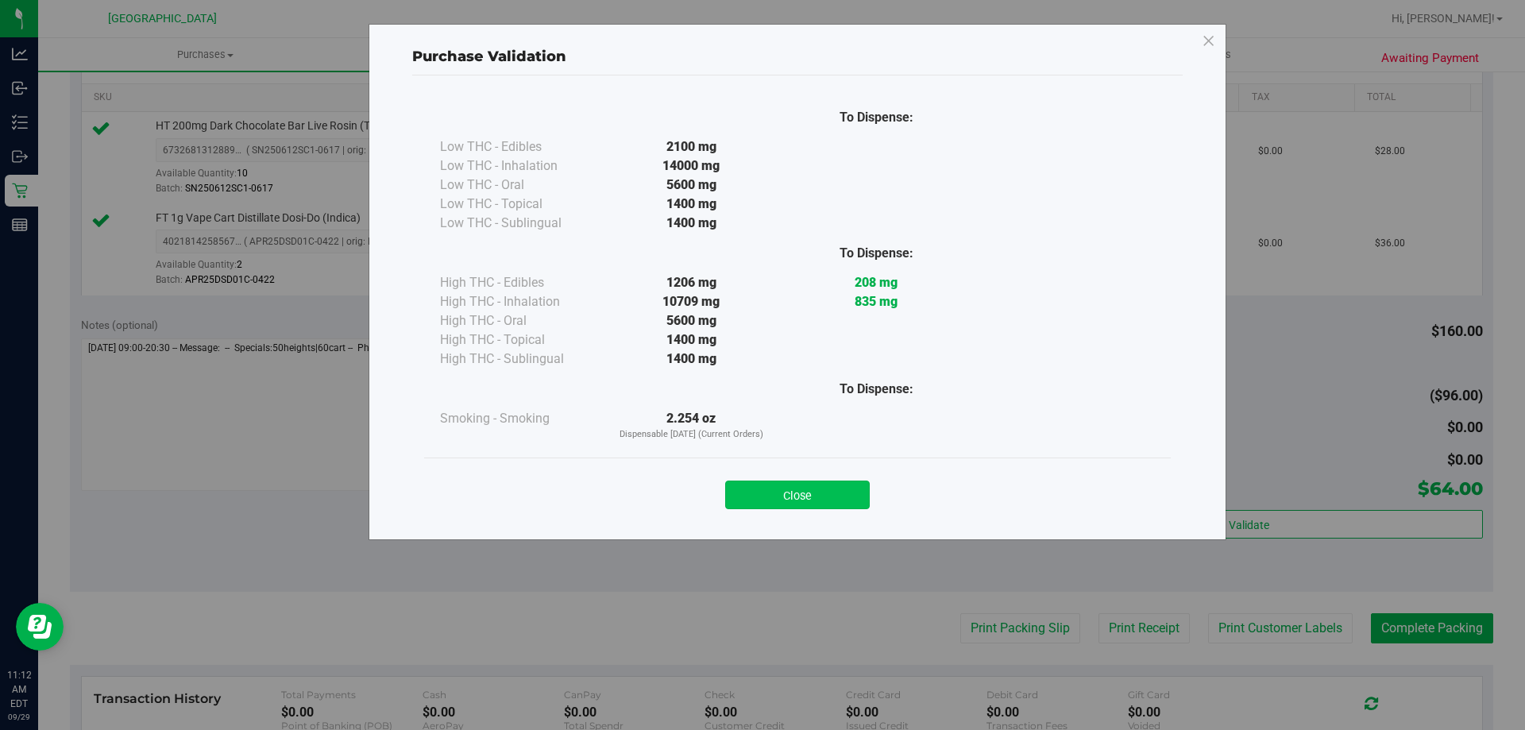
click at [770, 489] on button "Close" at bounding box center [797, 495] width 145 height 29
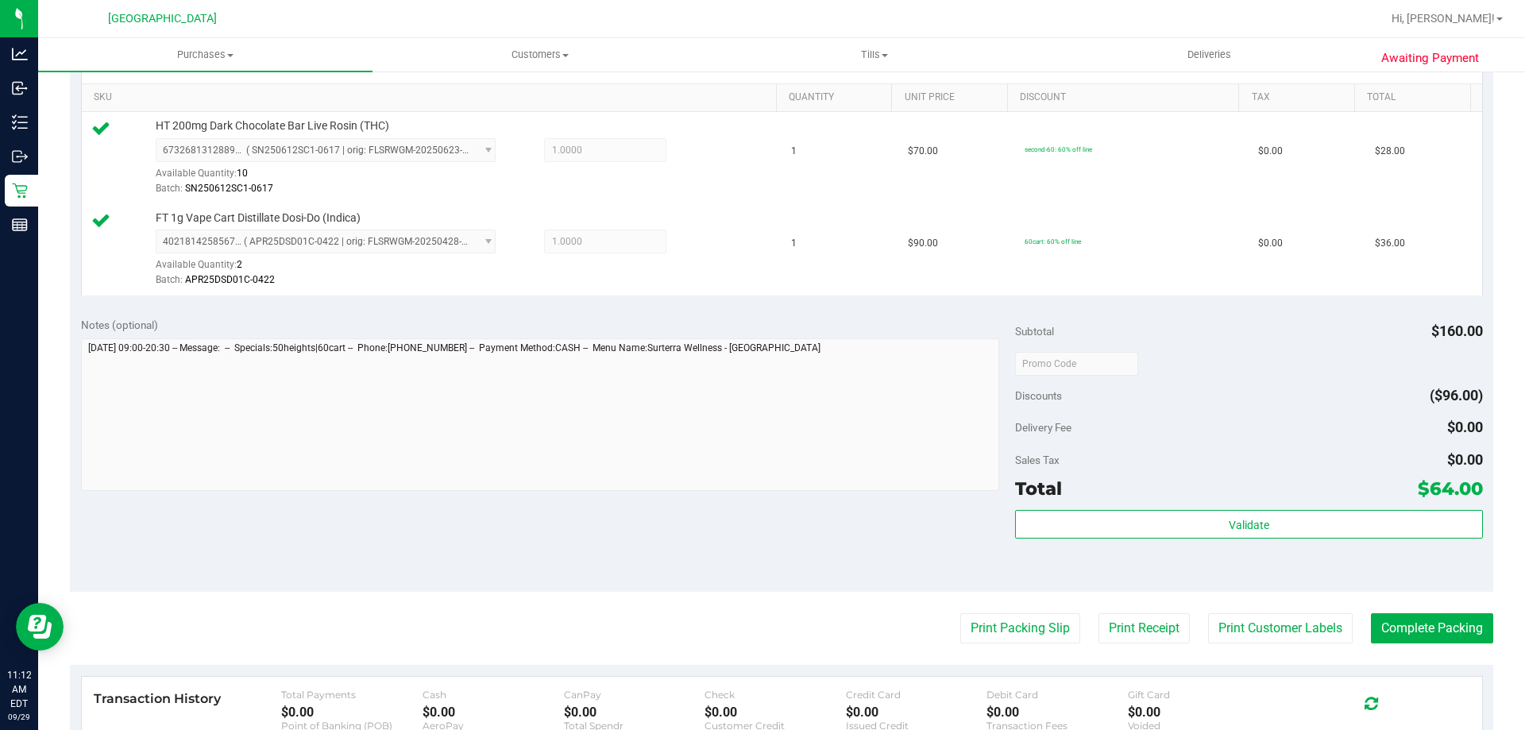
click at [1419, 610] on purchase-details "Back Edit Purchase Cancel Purchase View Profile # 12023686 BioTrack ID: - Submi…" at bounding box center [782, 326] width 1424 height 1274
click at [1417, 624] on button "Complete Packing" at bounding box center [1432, 628] width 122 height 30
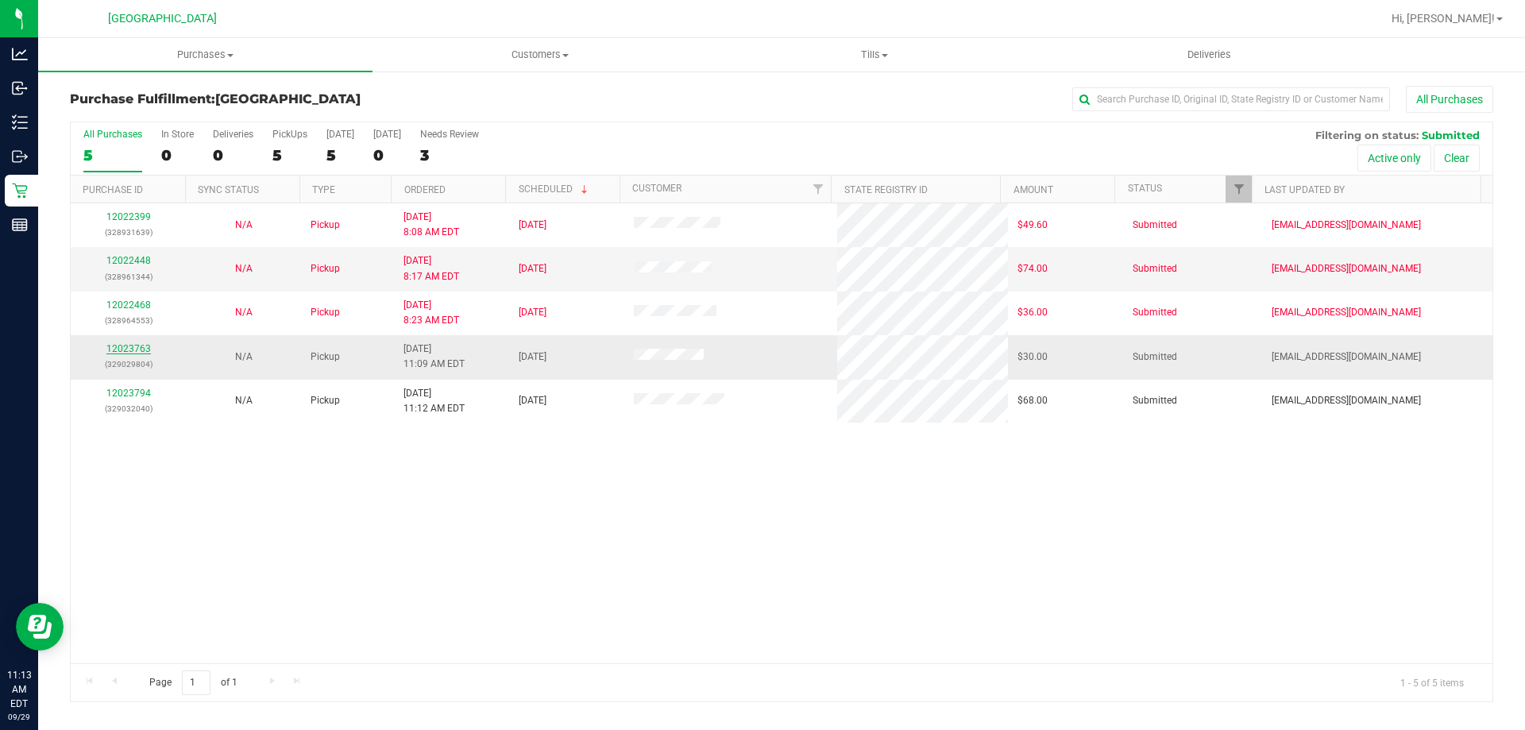
click at [133, 345] on link "12023763" at bounding box center [128, 348] width 44 height 11
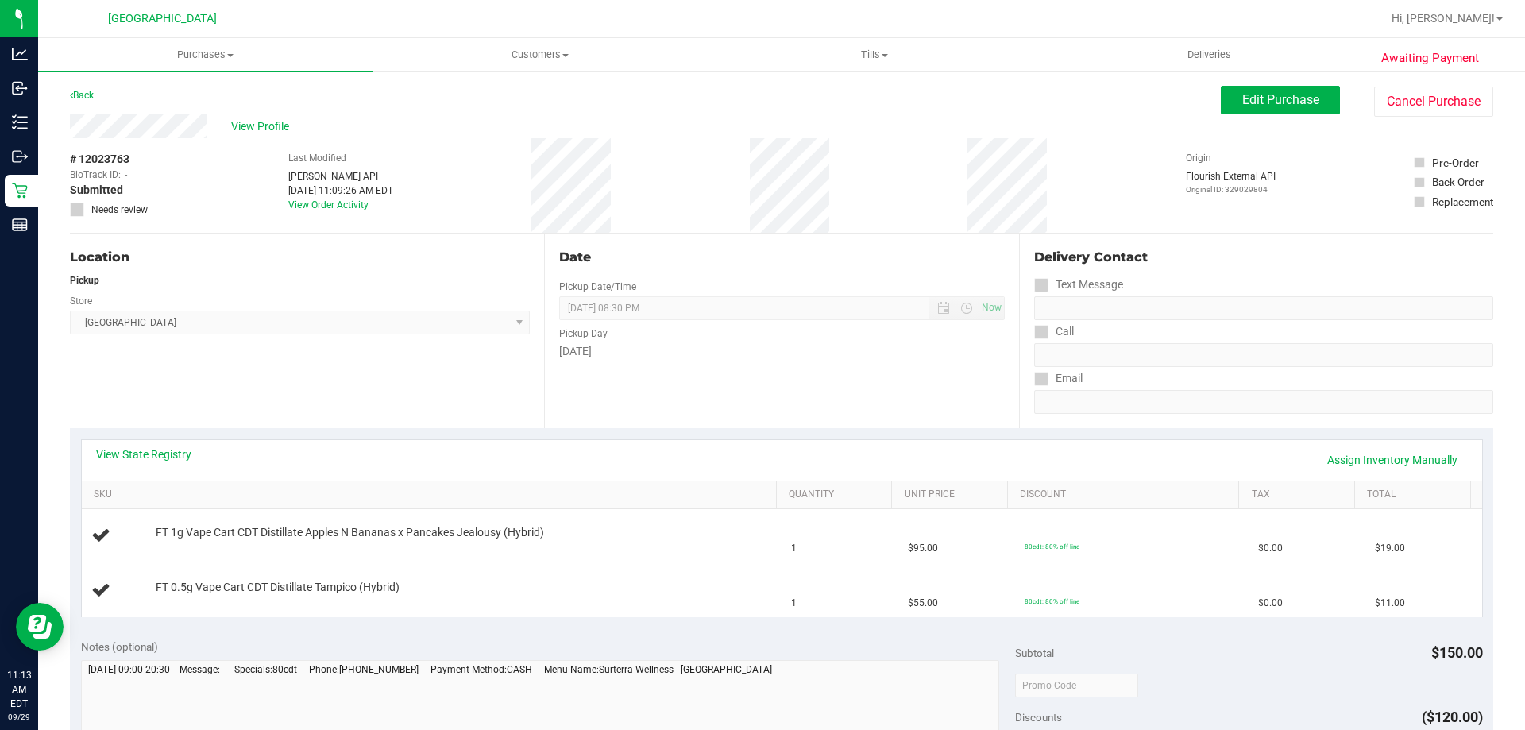
click at [153, 457] on link "View State Registry" at bounding box center [143, 454] width 95 height 16
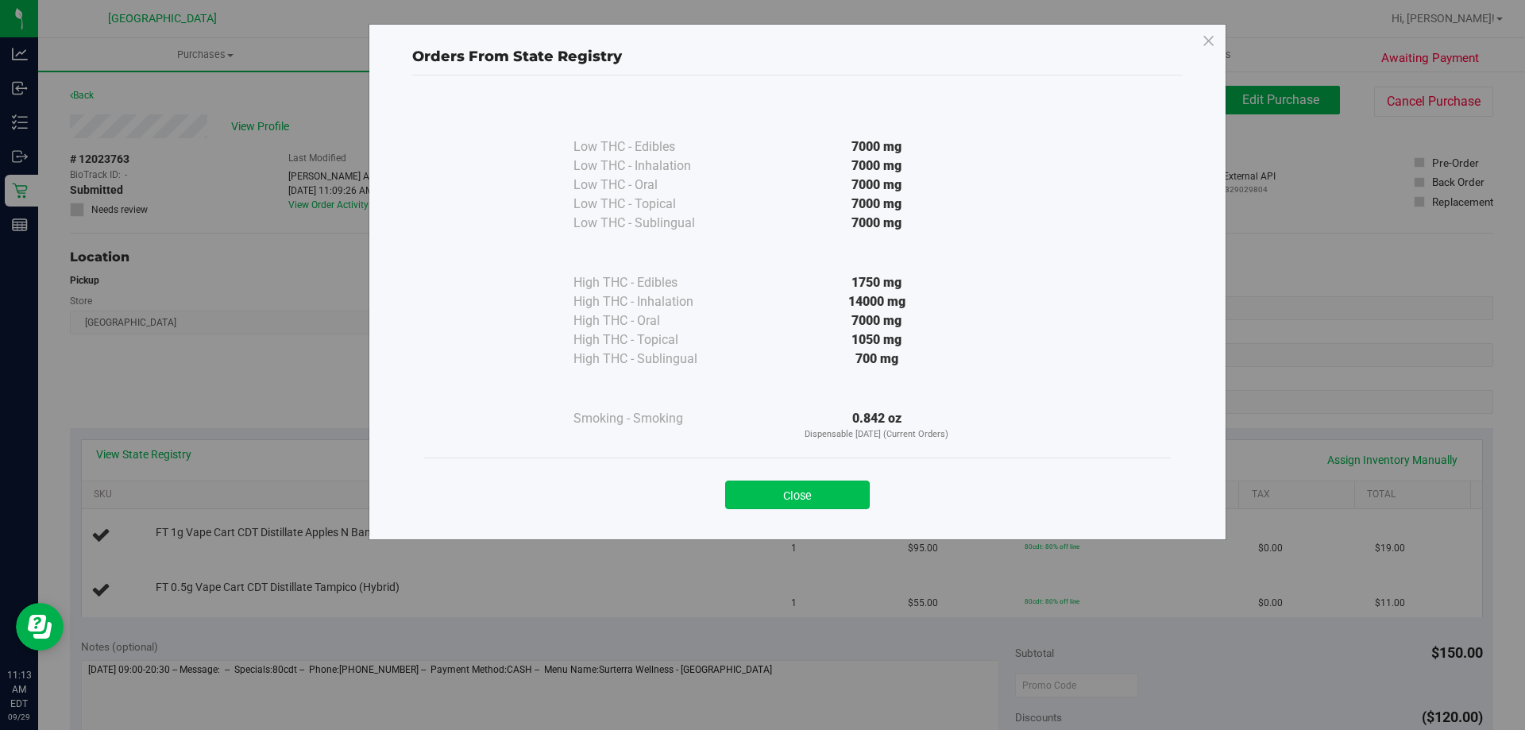
click at [783, 494] on button "Close" at bounding box center [797, 495] width 145 height 29
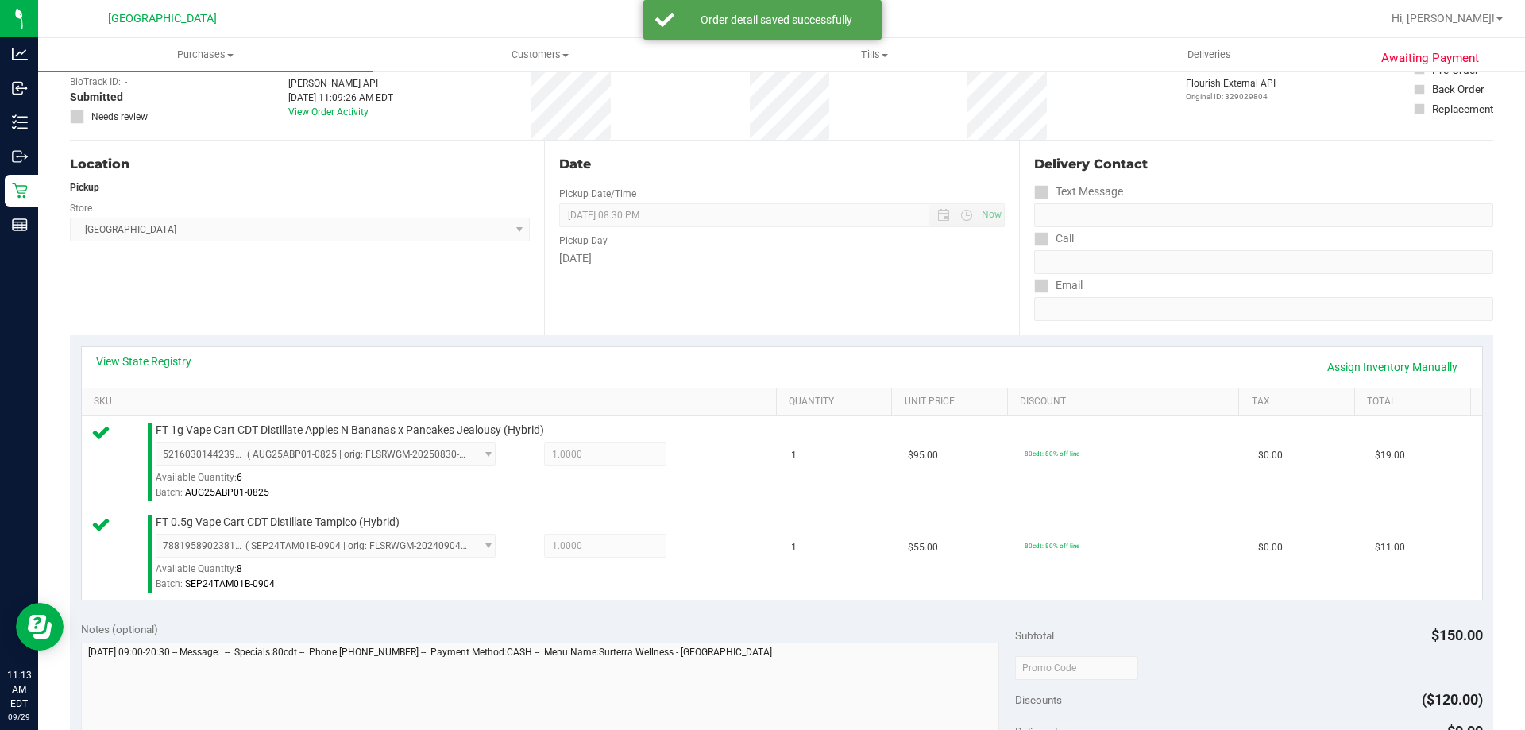
scroll to position [397, 0]
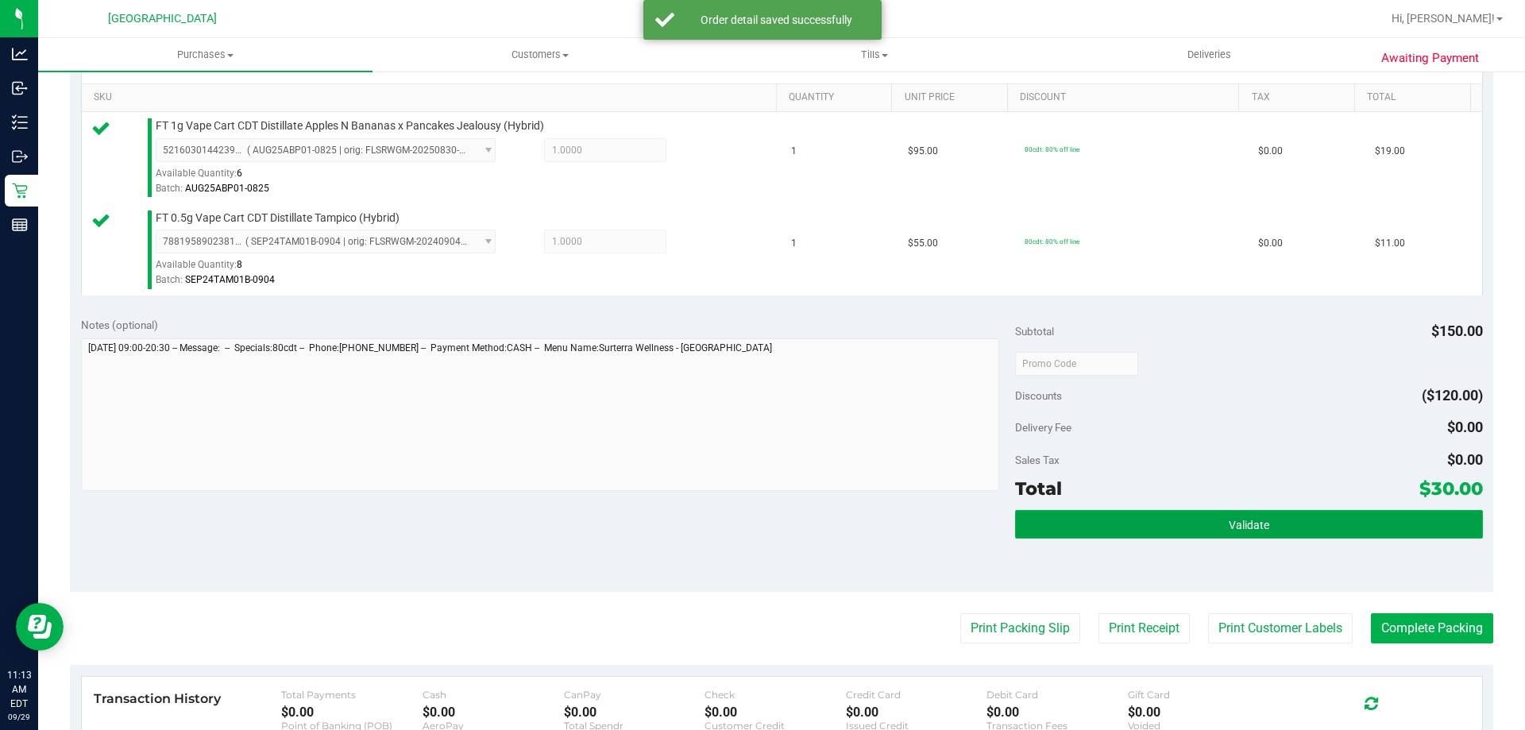
click at [1218, 516] on button "Validate" at bounding box center [1248, 524] width 467 height 29
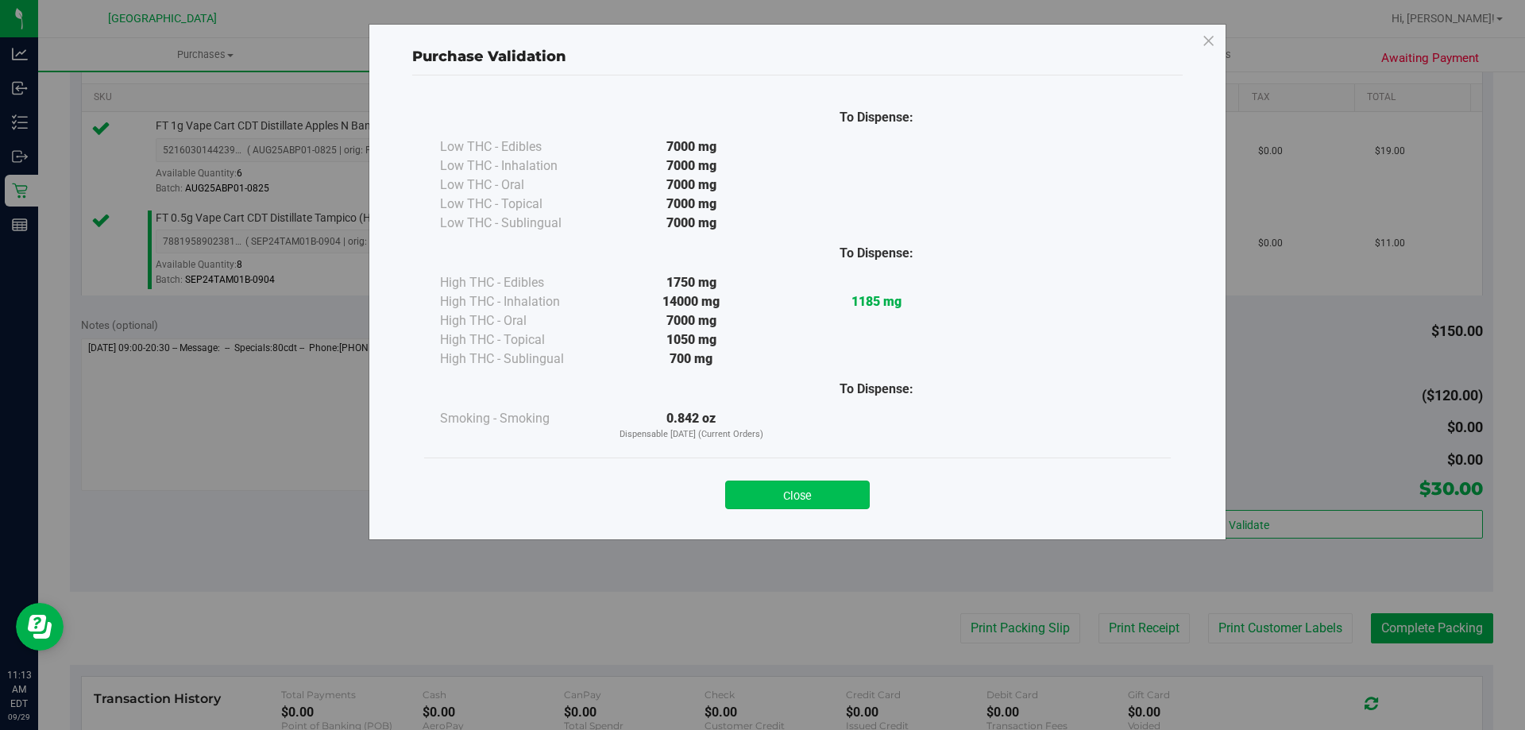
click at [754, 481] on button "Close" at bounding box center [797, 495] width 145 height 29
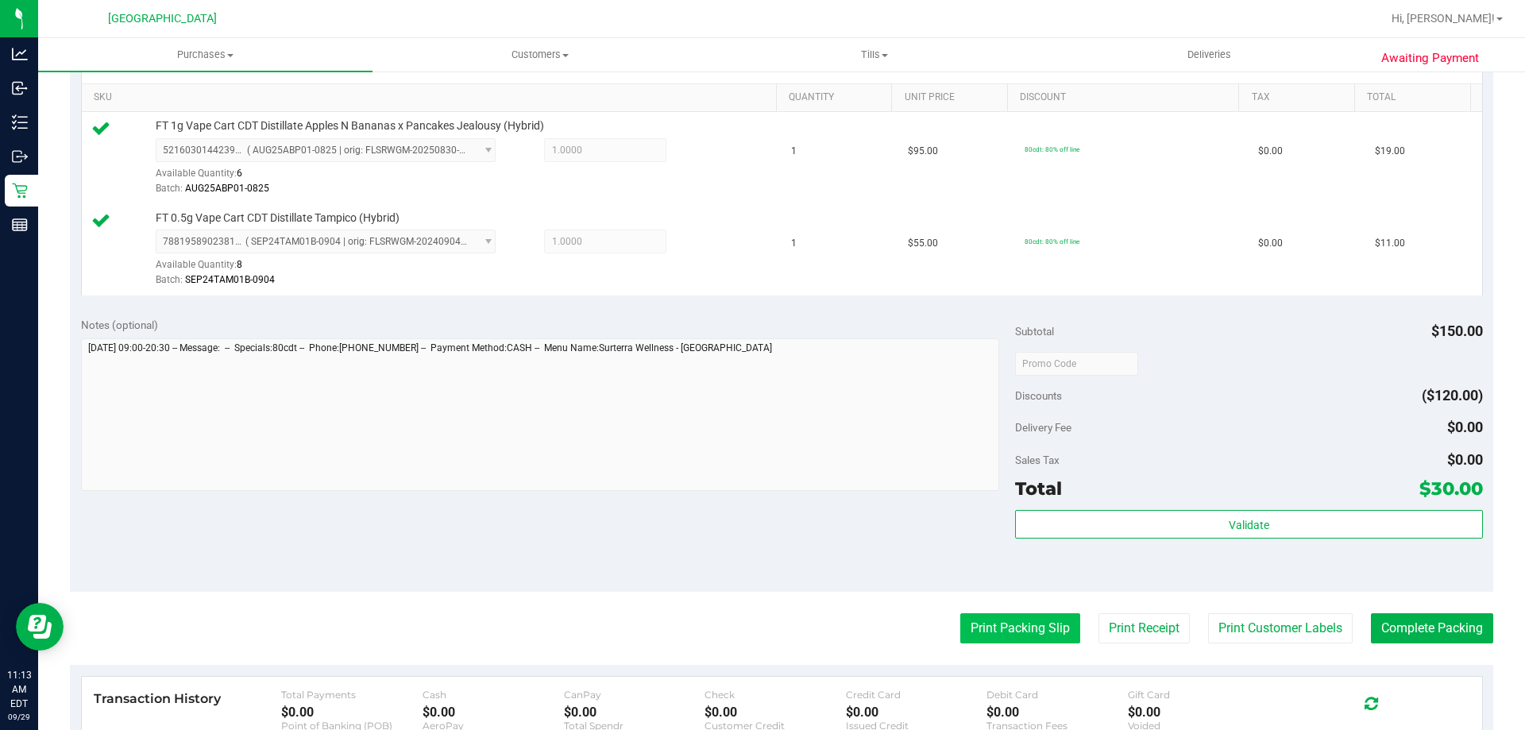
click at [971, 644] on button "Print Packing Slip" at bounding box center [1020, 628] width 120 height 30
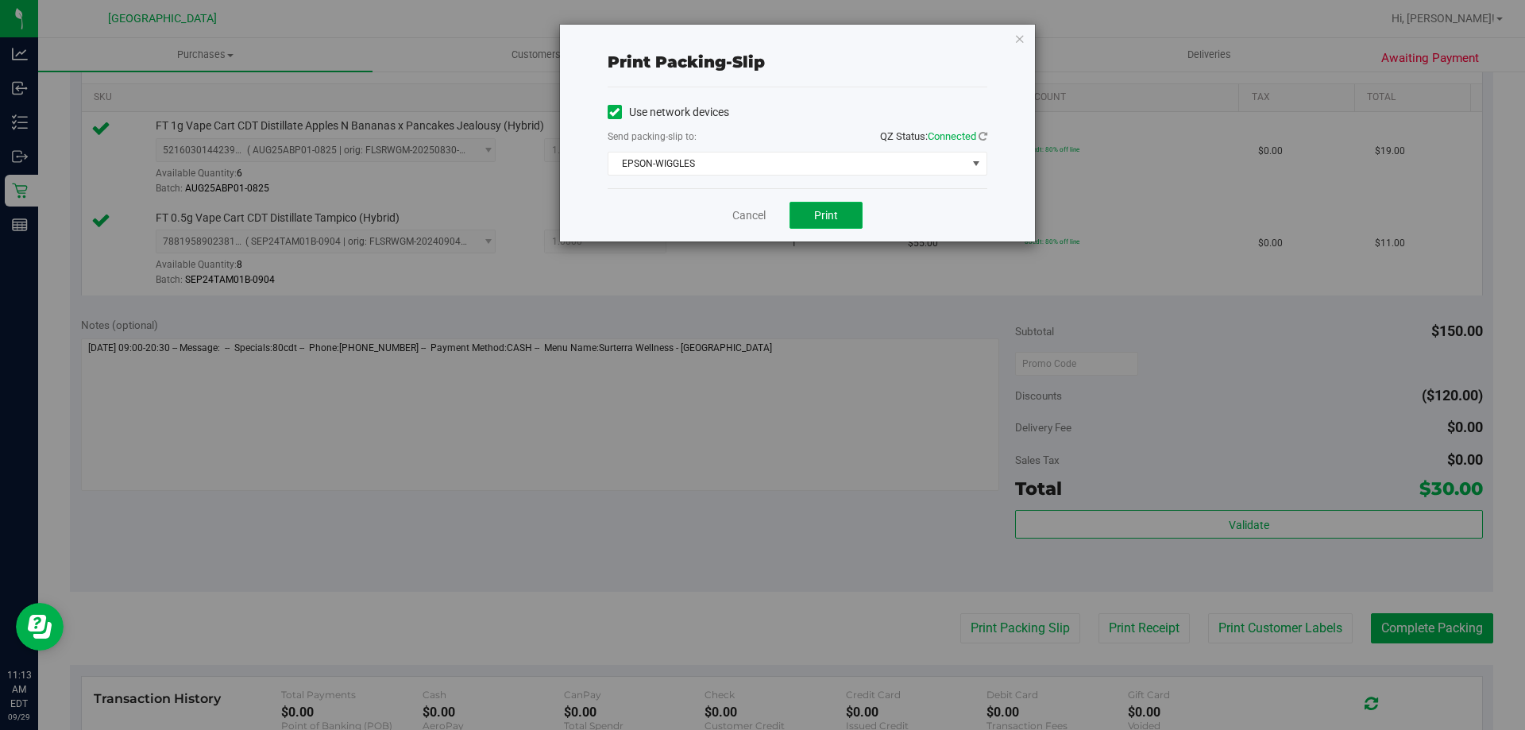
click at [825, 218] on span "Print" at bounding box center [826, 215] width 24 height 13
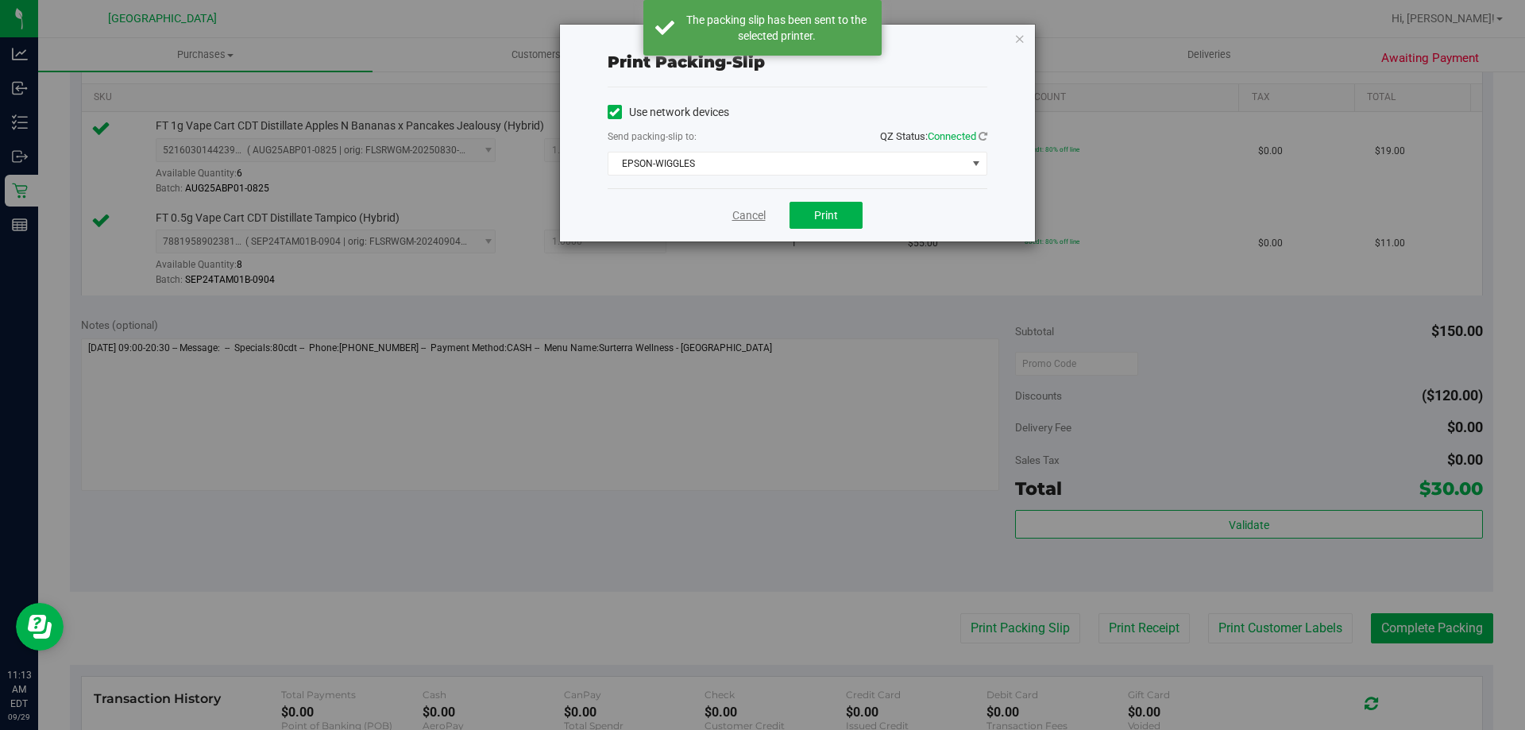
click at [751, 211] on link "Cancel" at bounding box center [748, 215] width 33 height 17
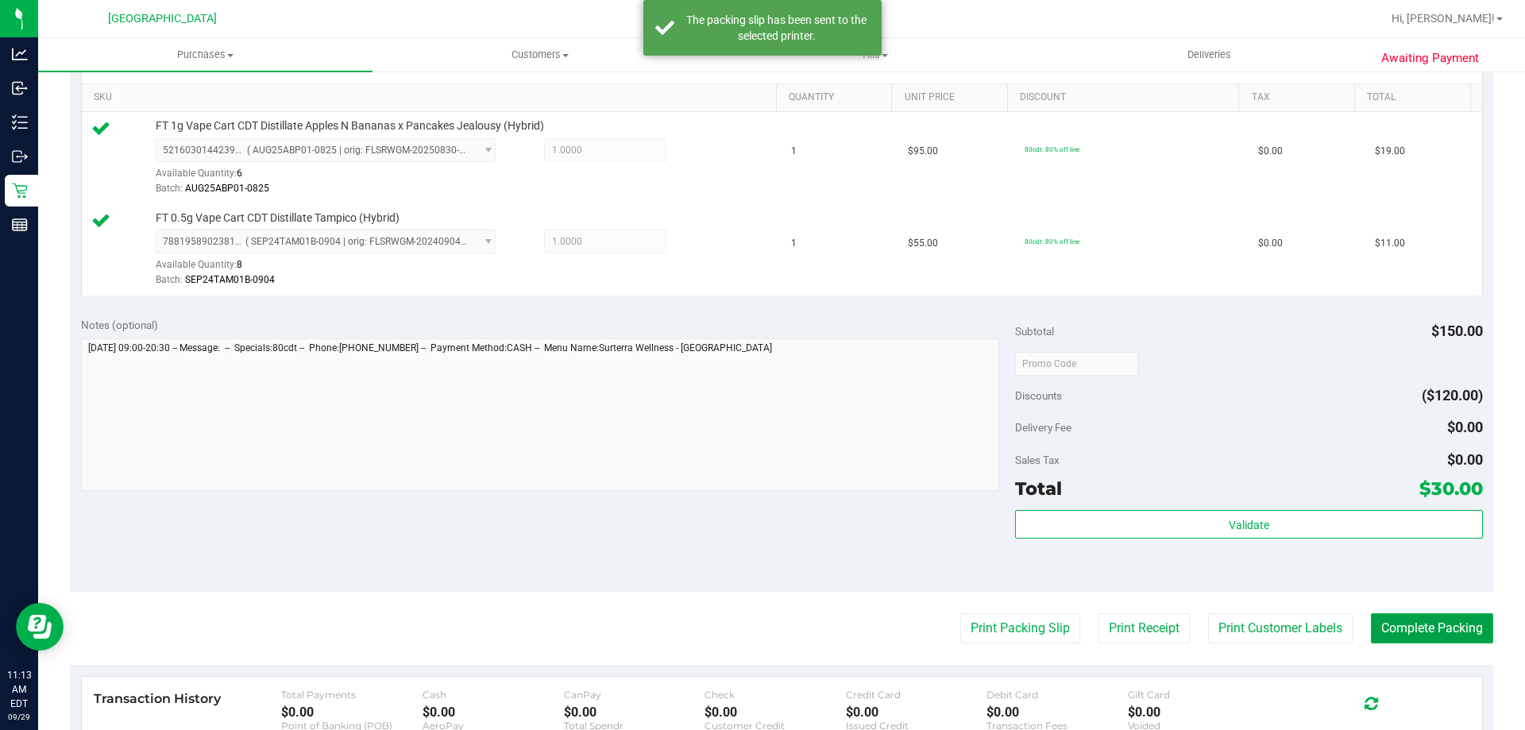
click at [1432, 625] on button "Complete Packing" at bounding box center [1432, 628] width 122 height 30
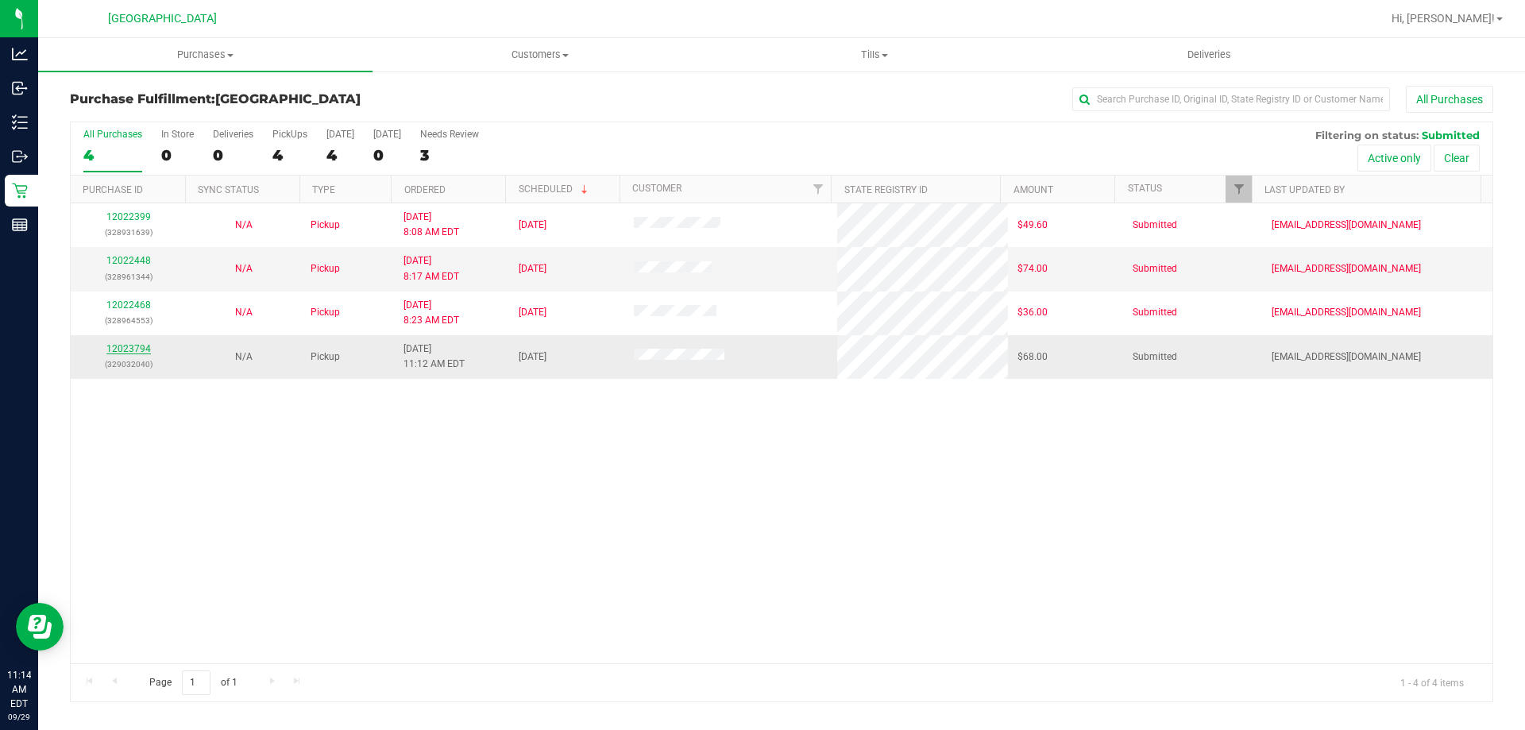
click at [121, 351] on link "12023794" at bounding box center [128, 348] width 44 height 11
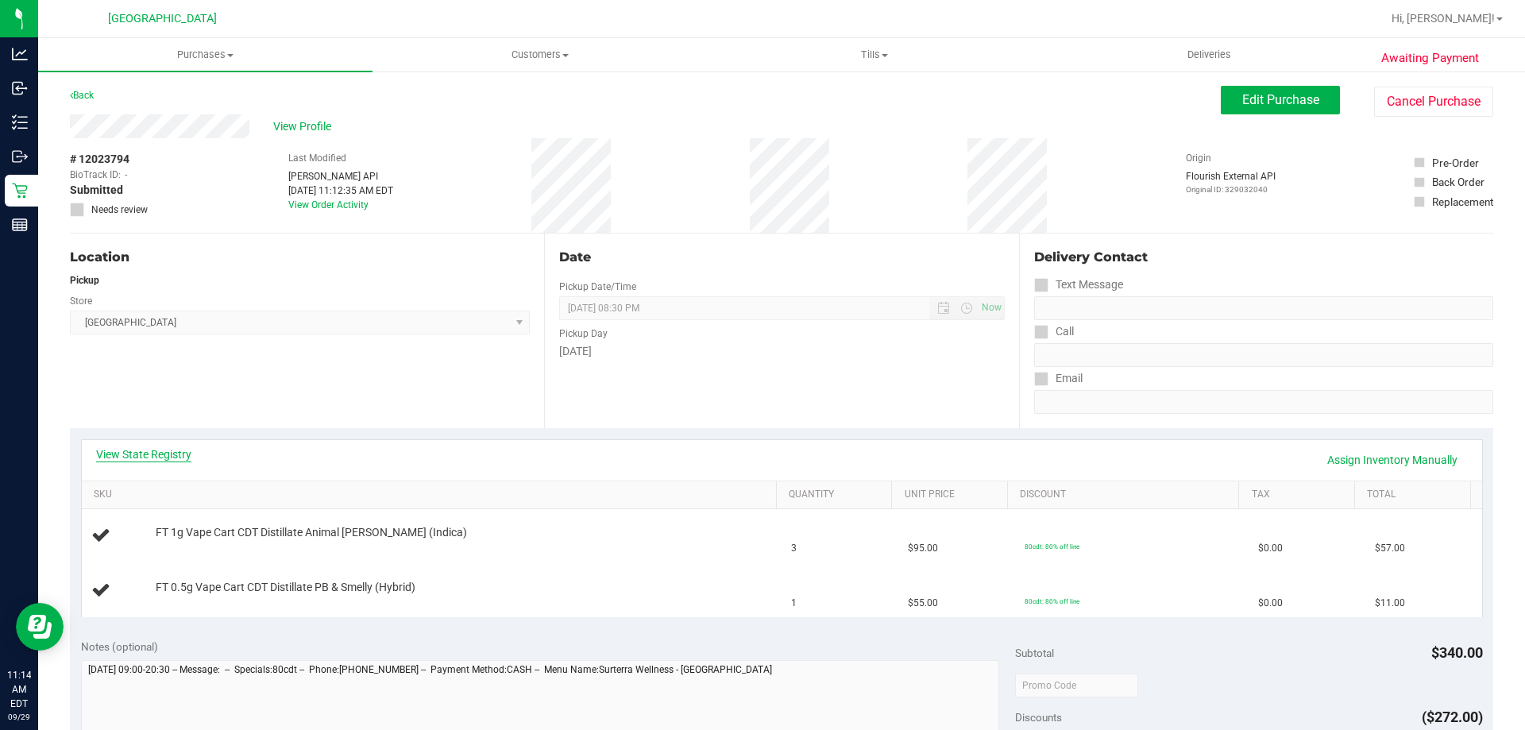
click at [172, 447] on link "View State Registry" at bounding box center [143, 454] width 95 height 16
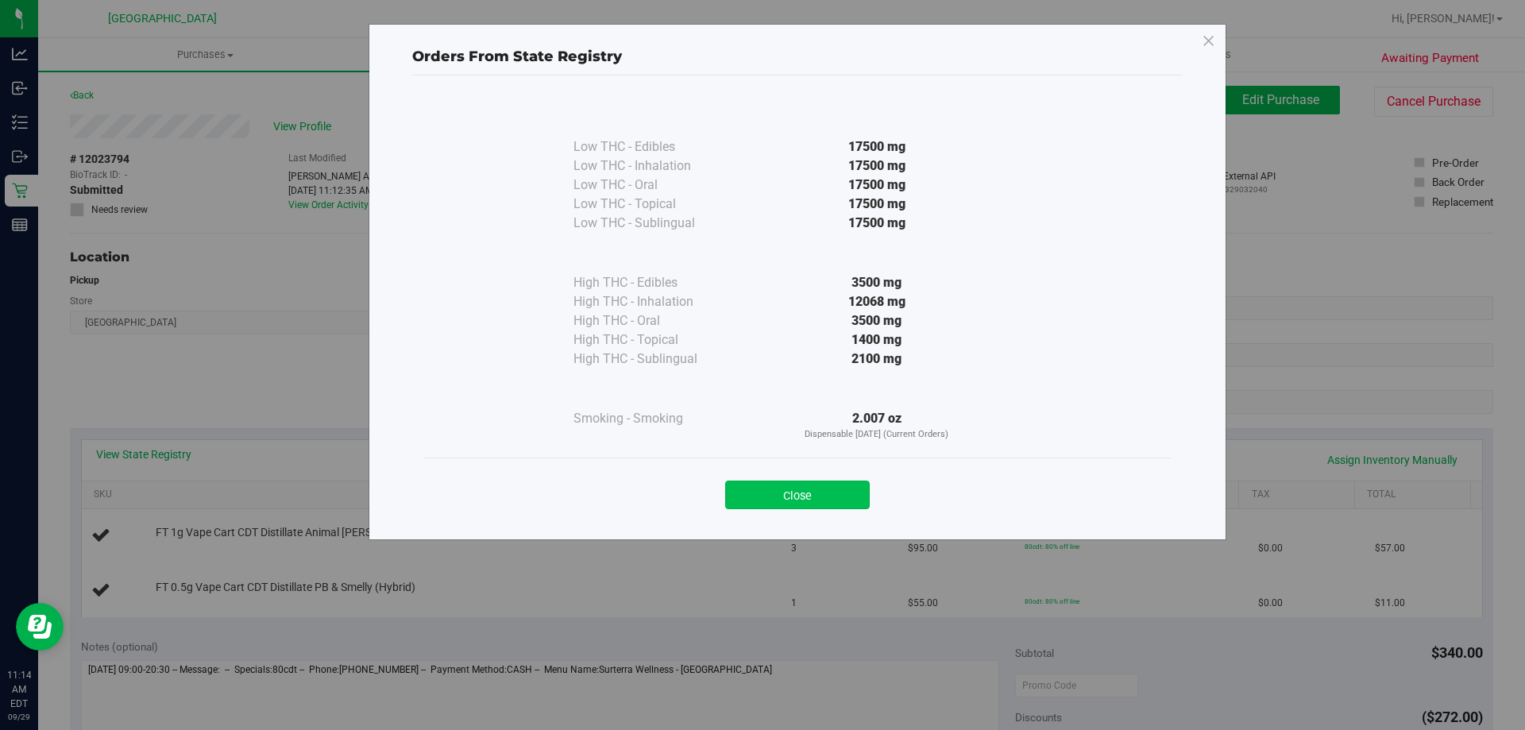
click at [800, 497] on button "Close" at bounding box center [797, 495] width 145 height 29
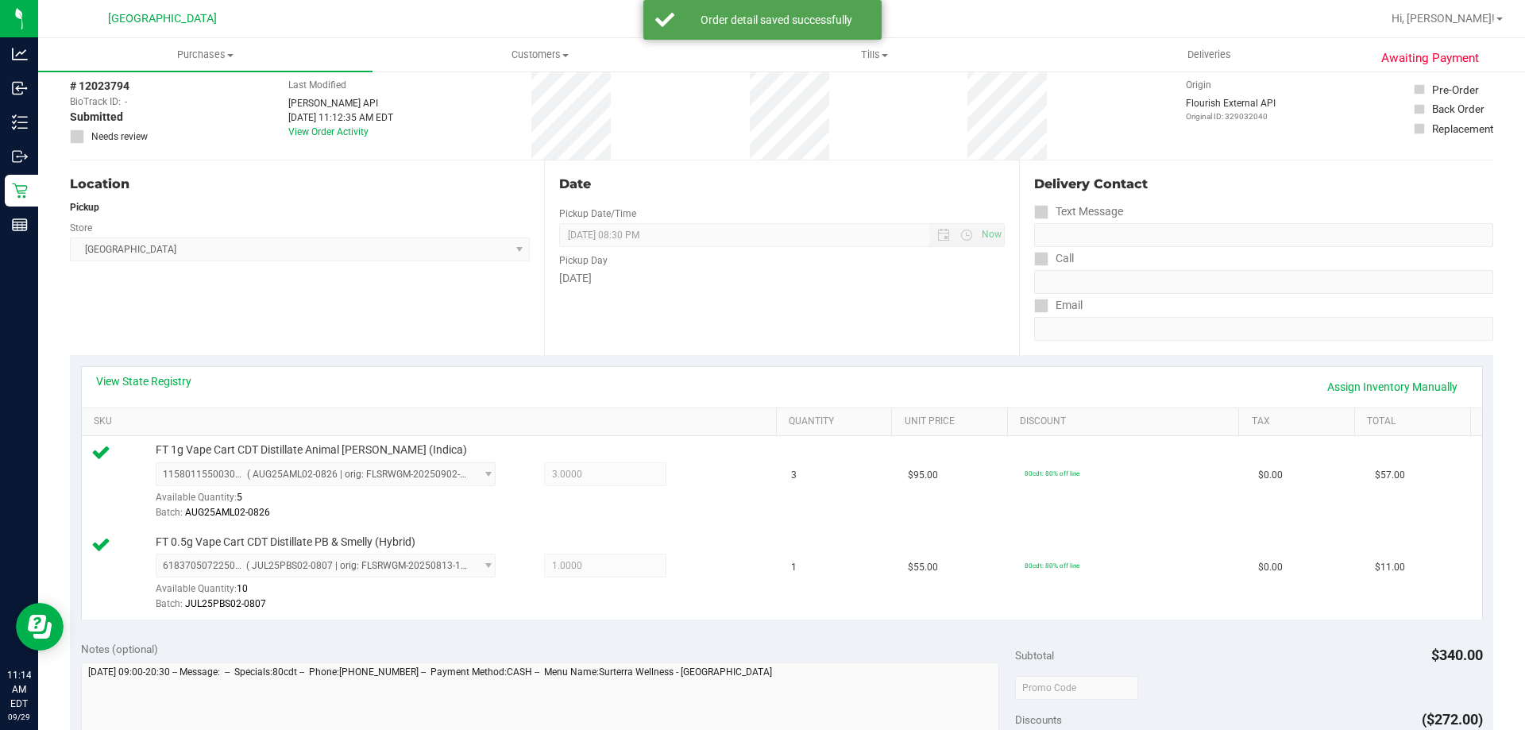
scroll to position [397, 0]
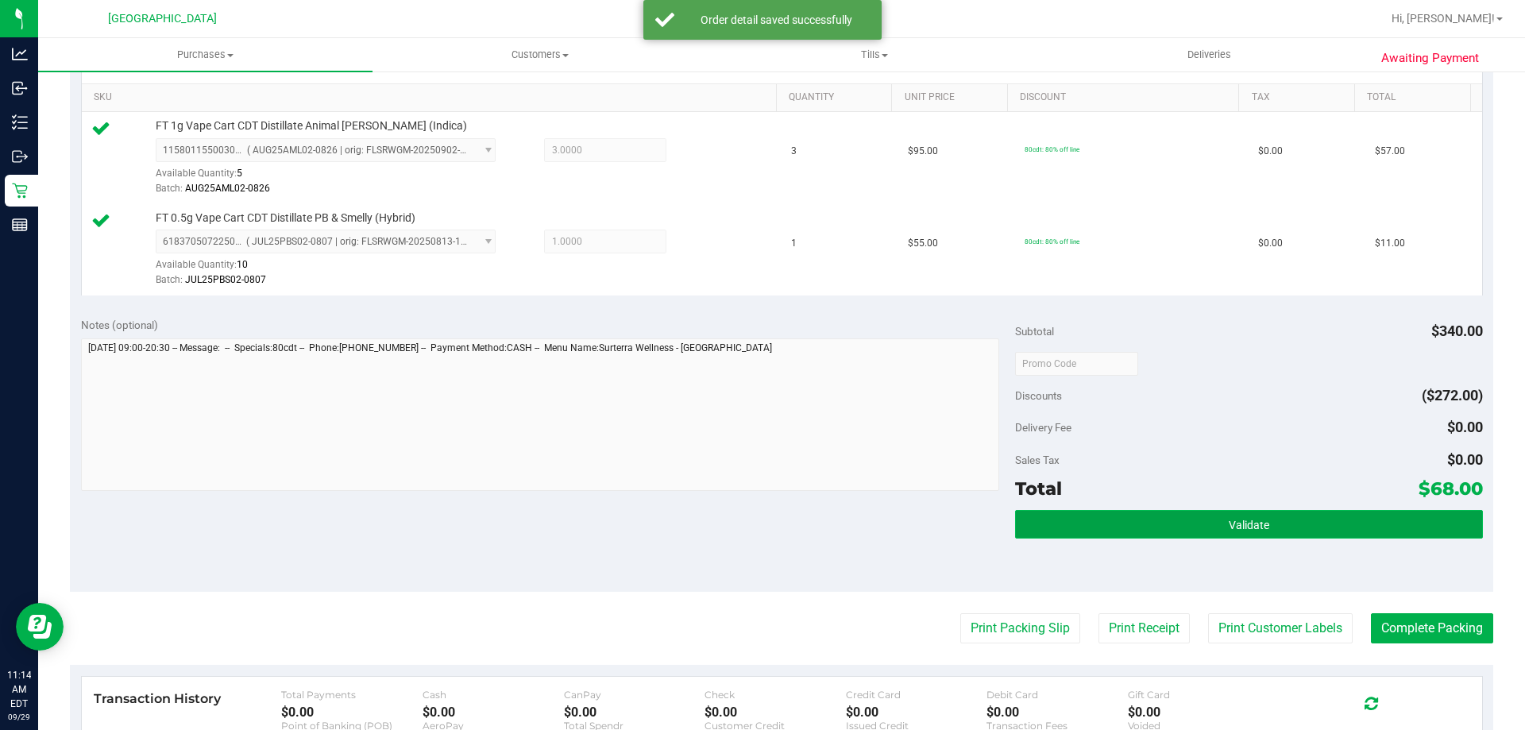
click at [1099, 513] on button "Validate" at bounding box center [1248, 524] width 467 height 29
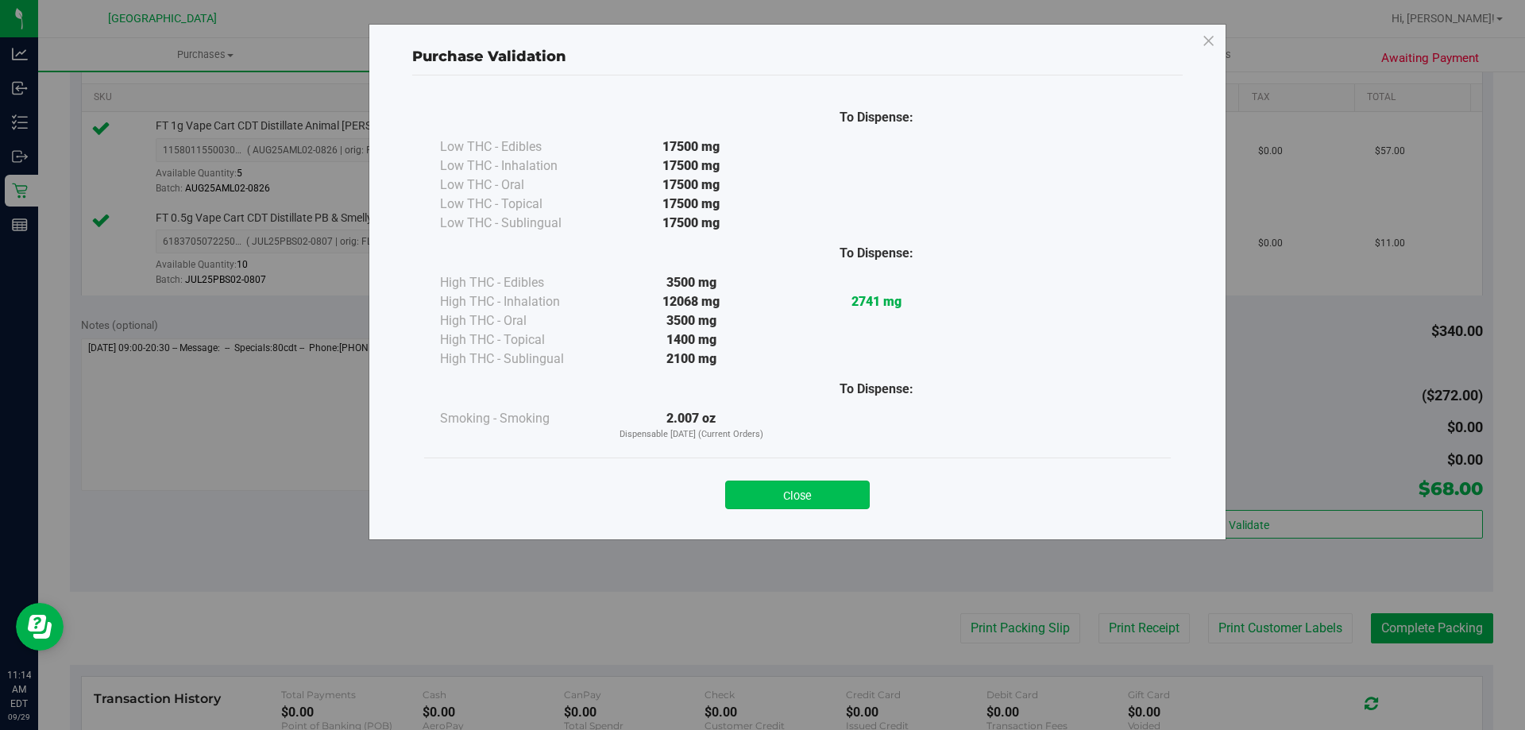
click at [820, 482] on button "Close" at bounding box center [797, 495] width 145 height 29
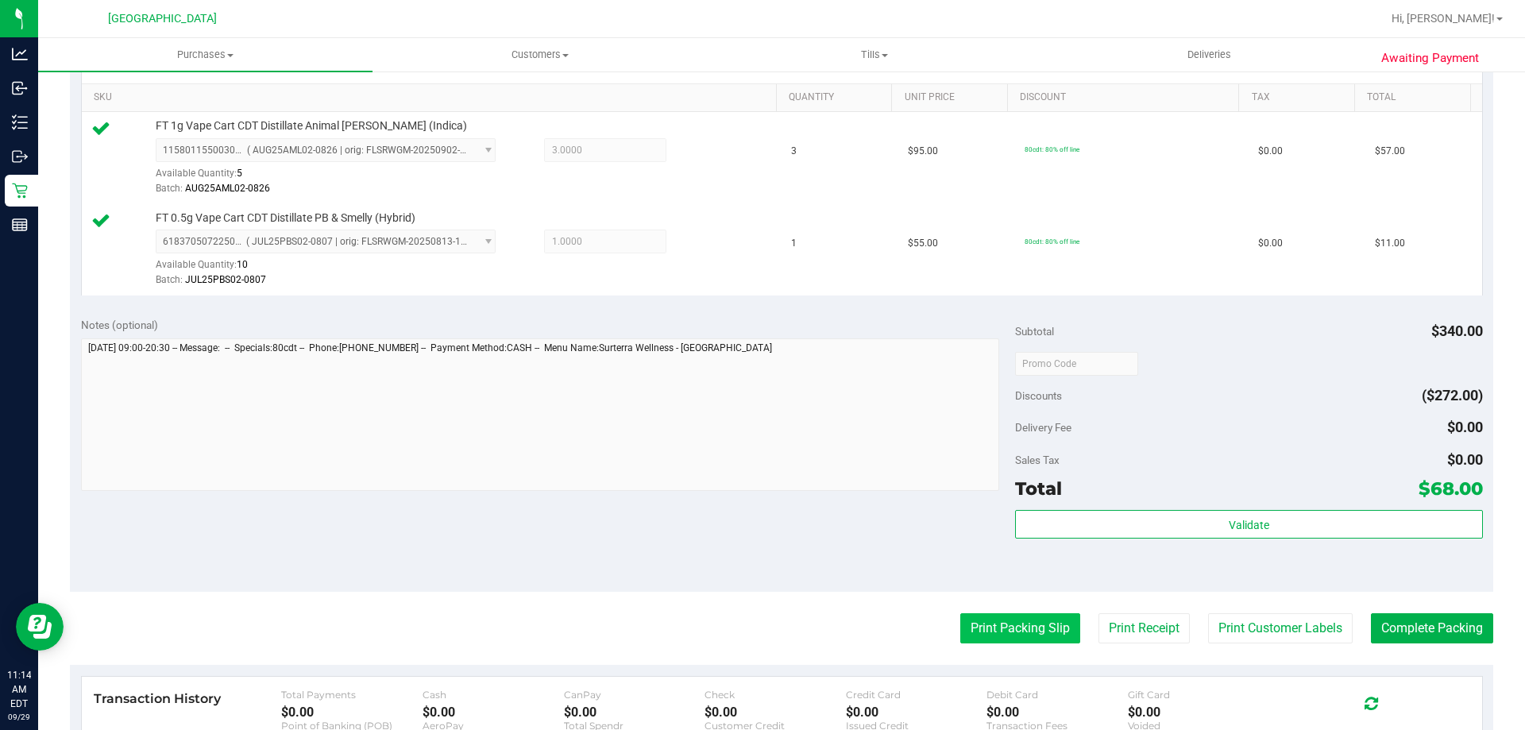
click at [1026, 632] on button "Print Packing Slip" at bounding box center [1020, 628] width 120 height 30
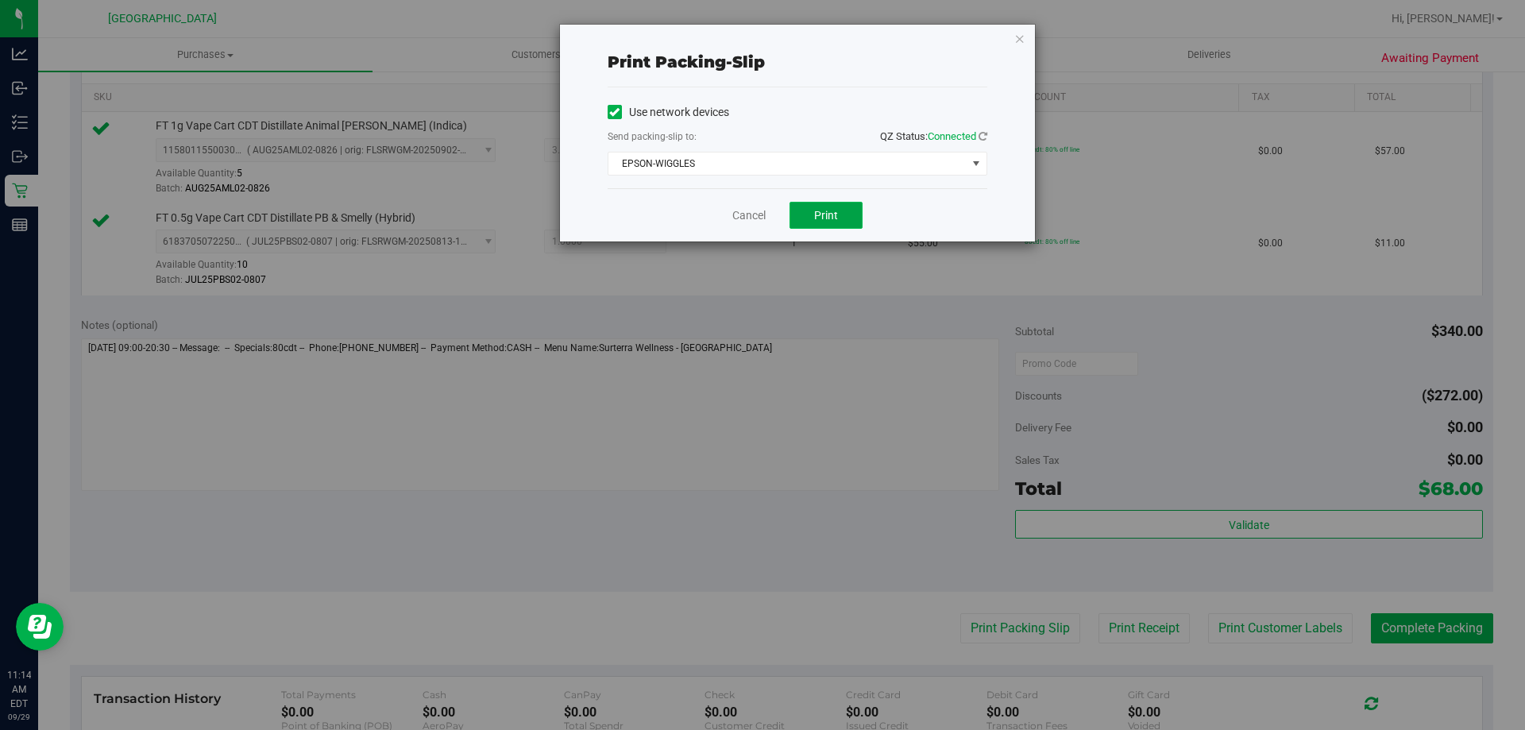
click at [811, 213] on button "Print" at bounding box center [826, 215] width 73 height 27
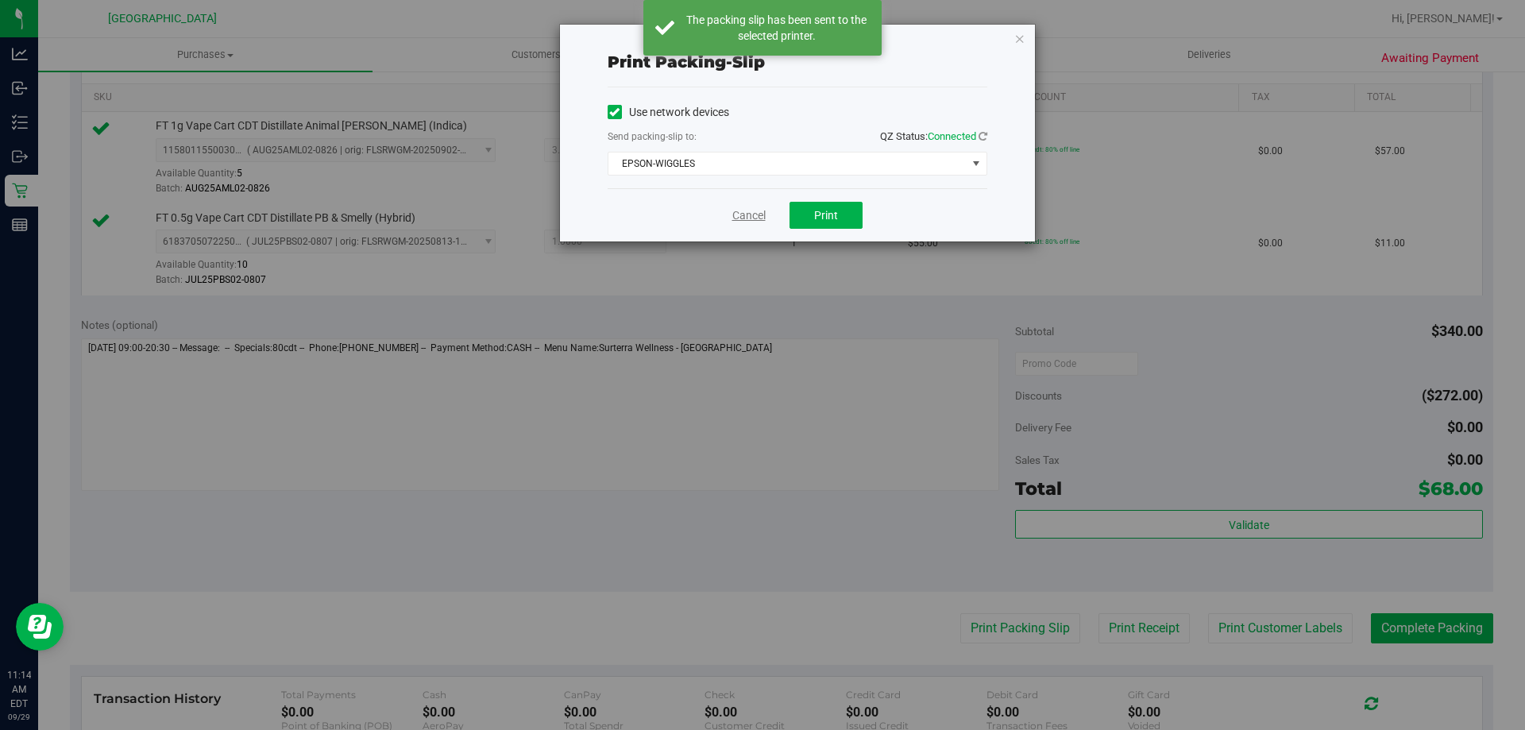
click at [737, 217] on link "Cancel" at bounding box center [748, 215] width 33 height 17
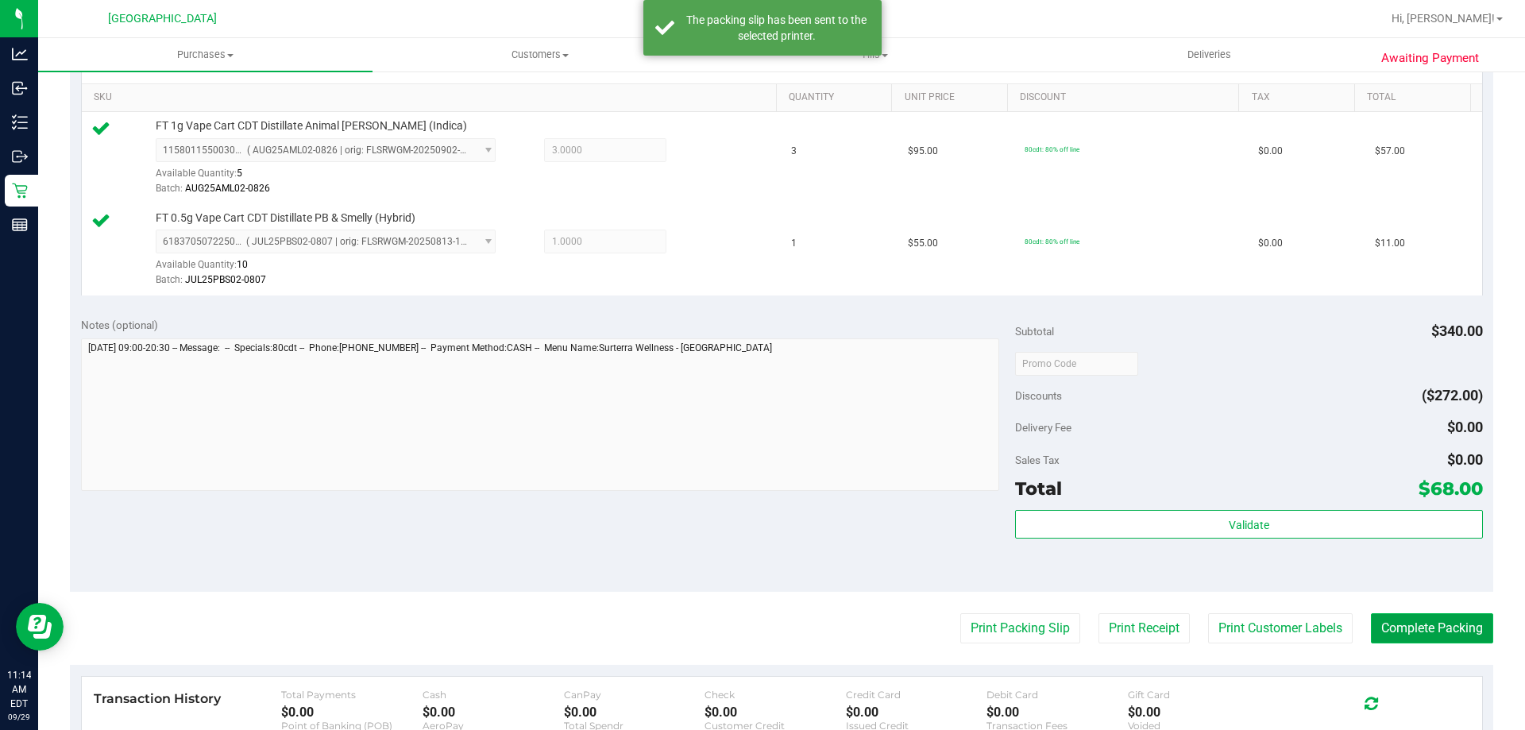
drag, startPoint x: 1397, startPoint y: 639, endPoint x: 1422, endPoint y: 643, distance: 25.7
click at [1401, 639] on button "Complete Packing" at bounding box center [1432, 628] width 122 height 30
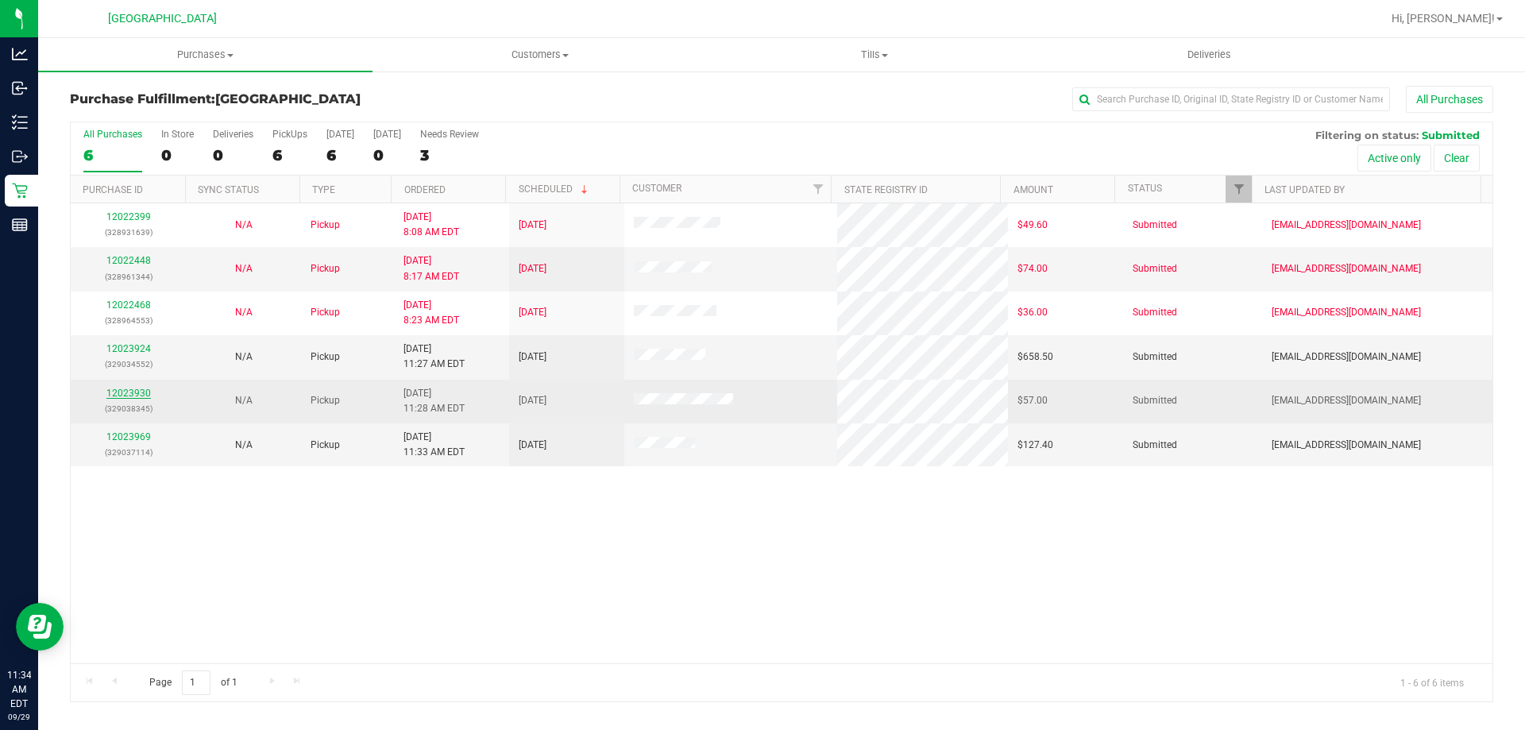
click at [138, 393] on link "12023930" at bounding box center [128, 393] width 44 height 11
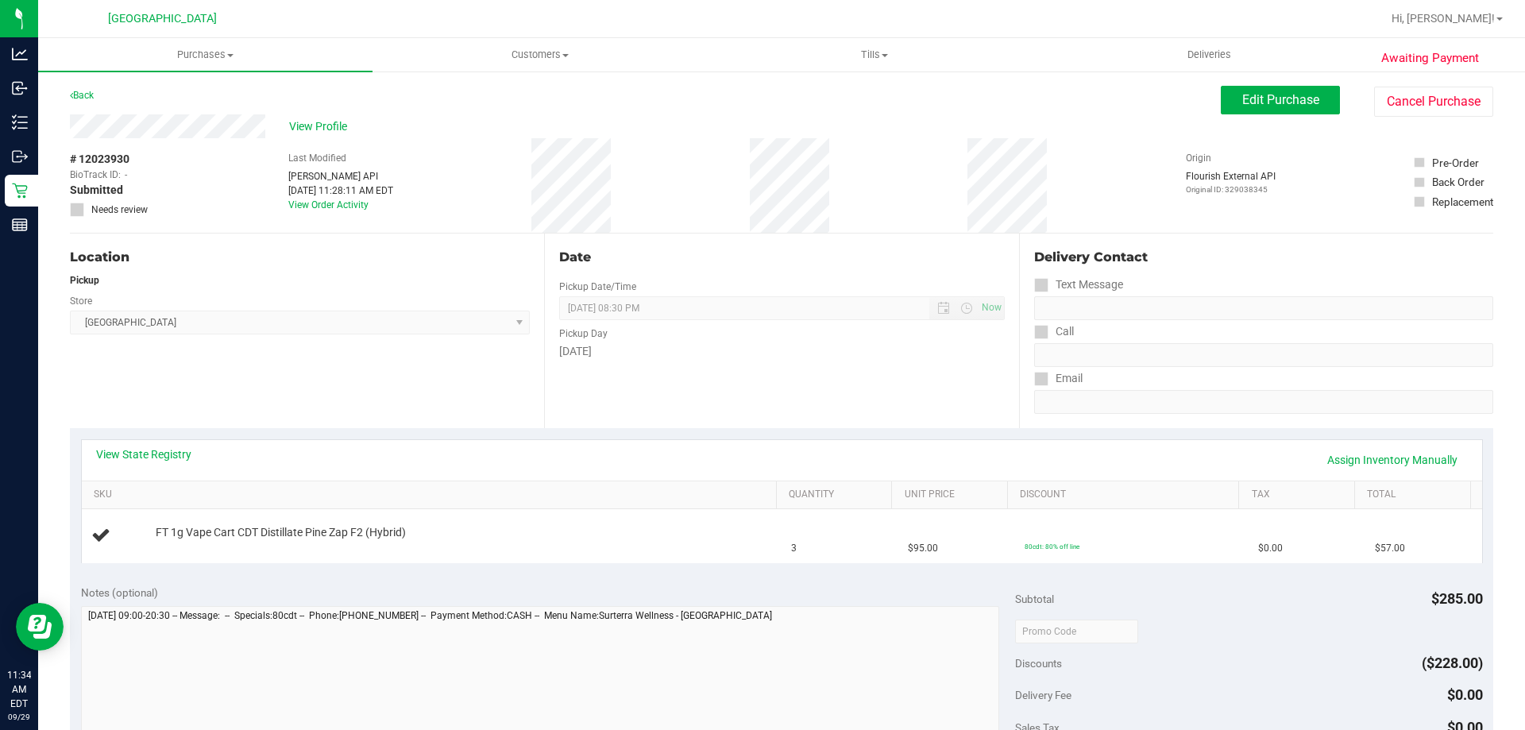
click at [173, 445] on div "View State Registry Assign Inventory Manually" at bounding box center [782, 460] width 1401 height 41
click at [168, 453] on link "View State Registry" at bounding box center [143, 454] width 95 height 16
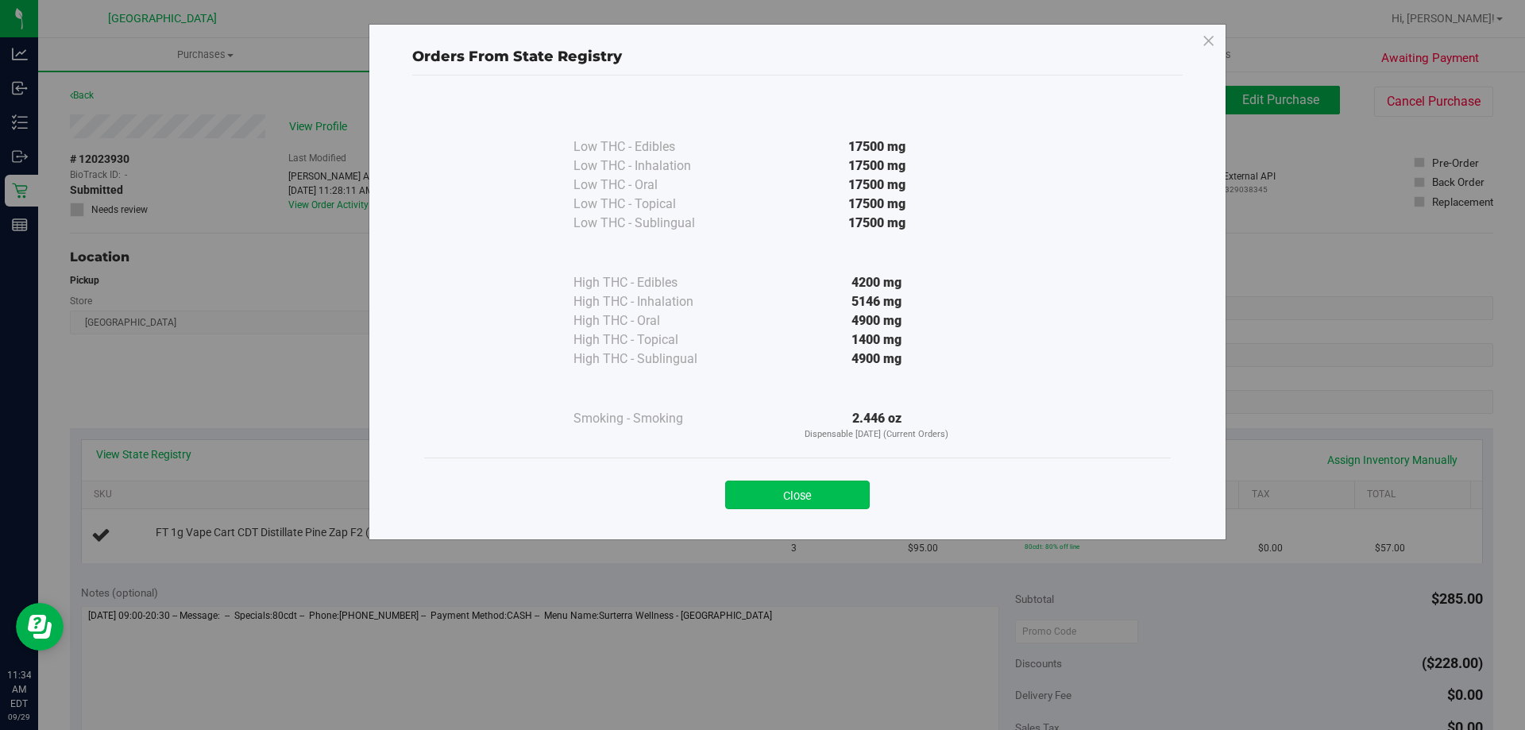
click at [851, 493] on button "Close" at bounding box center [797, 495] width 145 height 29
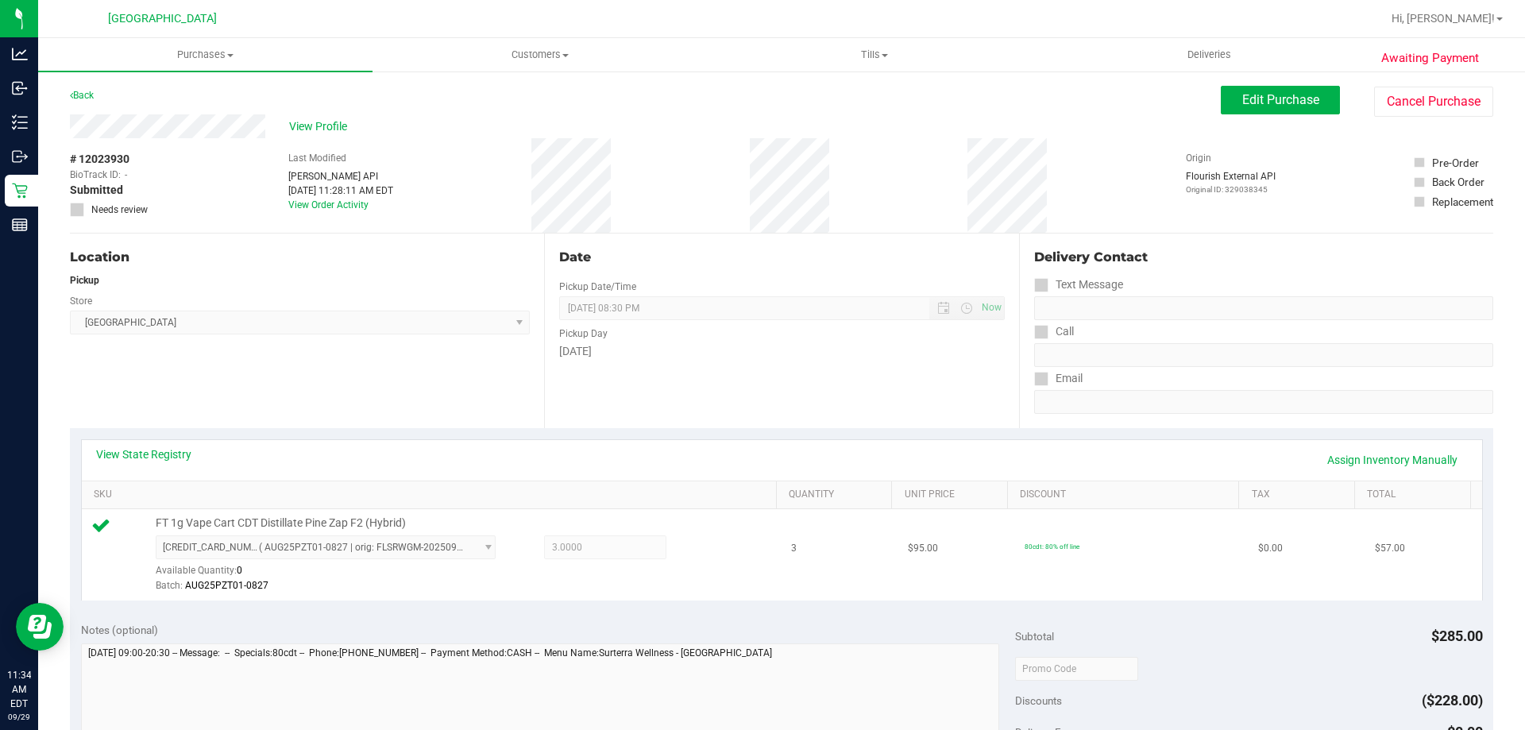
scroll to position [318, 0]
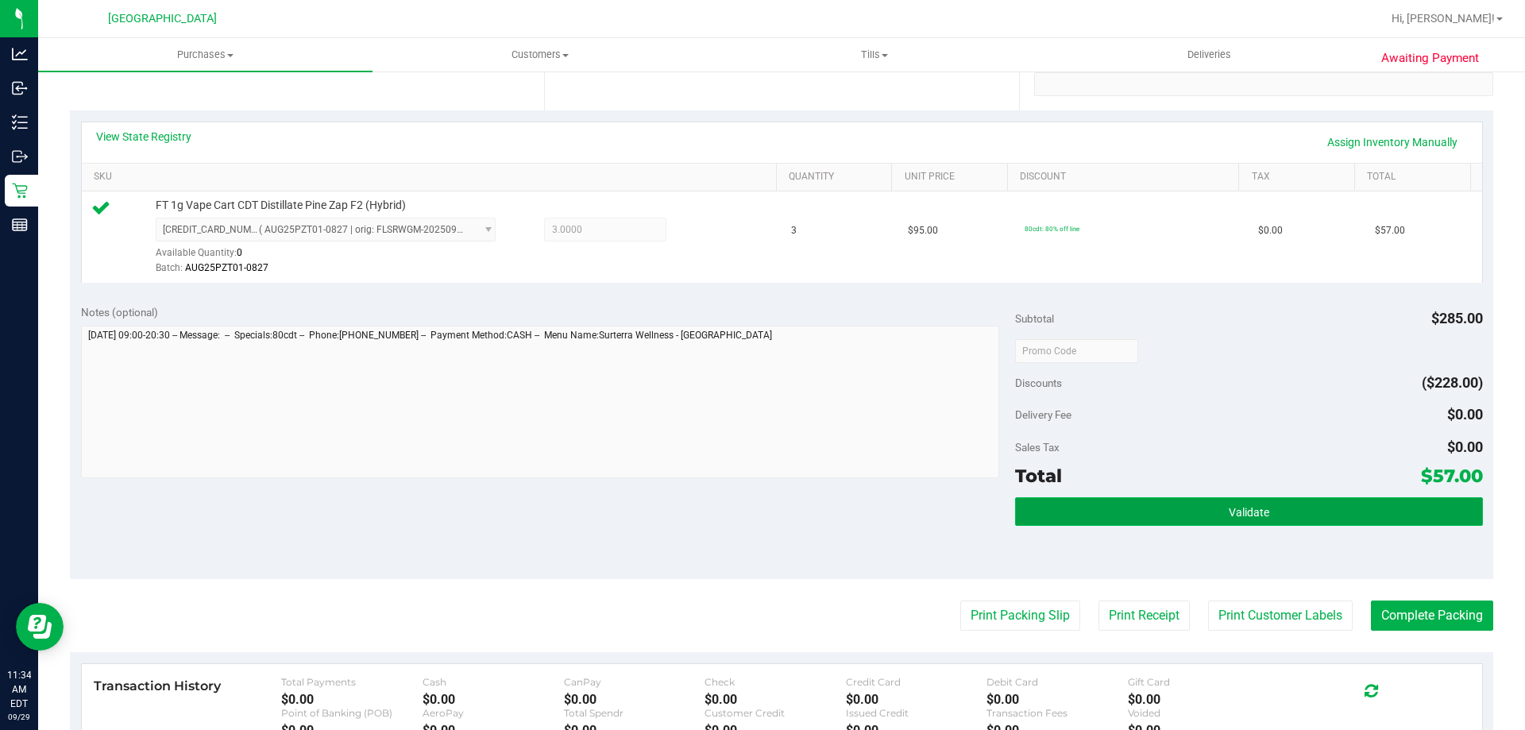
click at [1055, 501] on button "Validate" at bounding box center [1248, 511] width 467 height 29
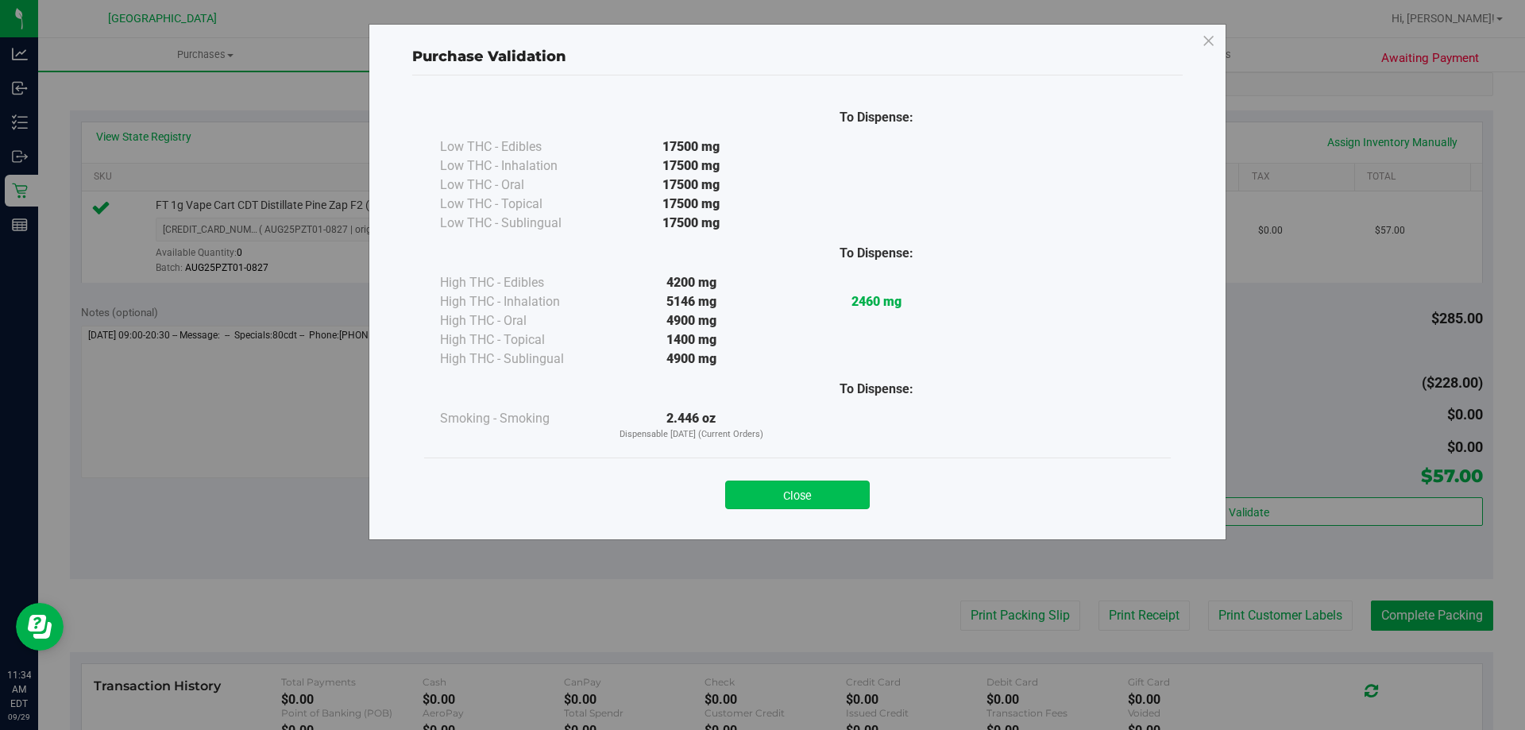
click at [769, 498] on button "Close" at bounding box center [797, 495] width 145 height 29
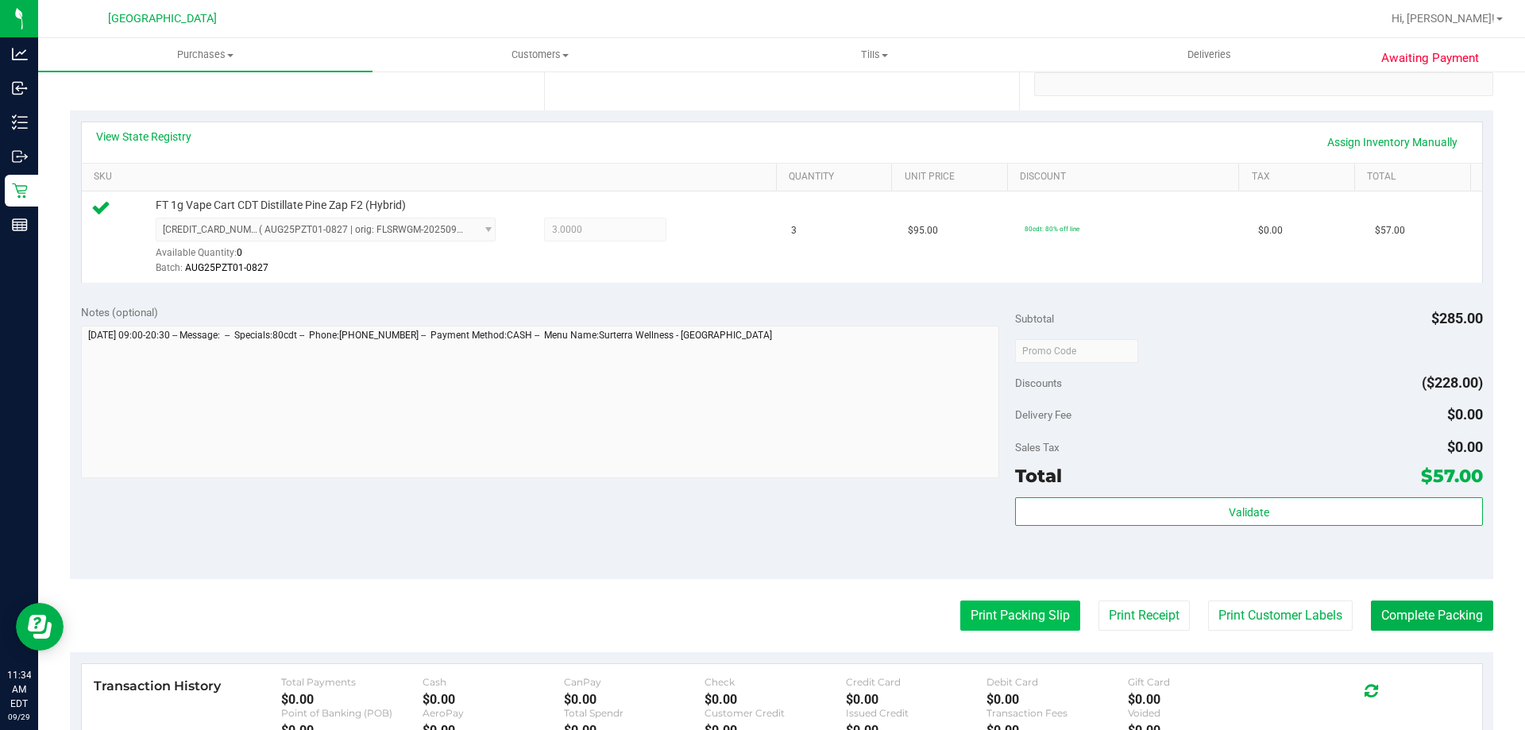
click at [962, 620] on button "Print Packing Slip" at bounding box center [1020, 616] width 120 height 30
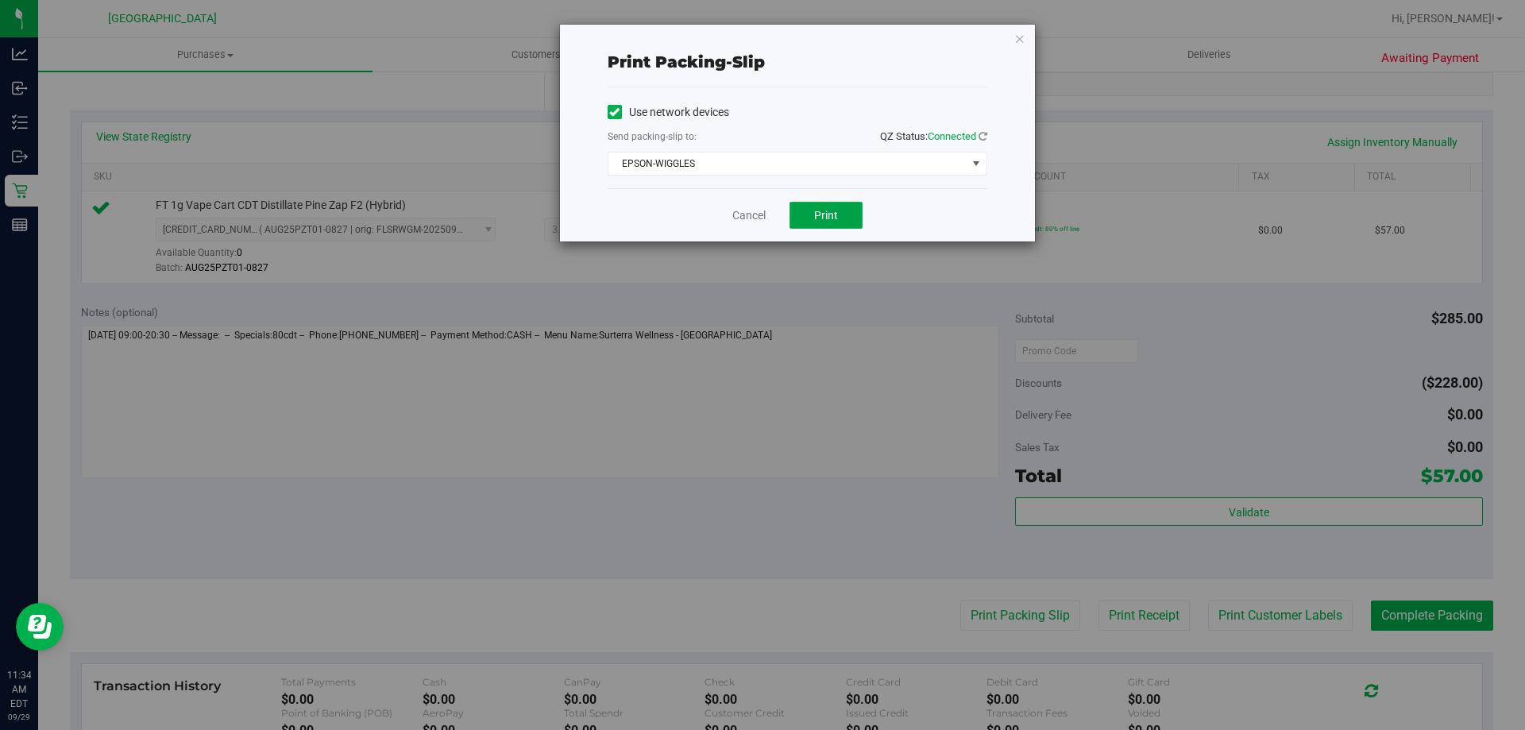
click at [841, 217] on button "Print" at bounding box center [826, 215] width 73 height 27
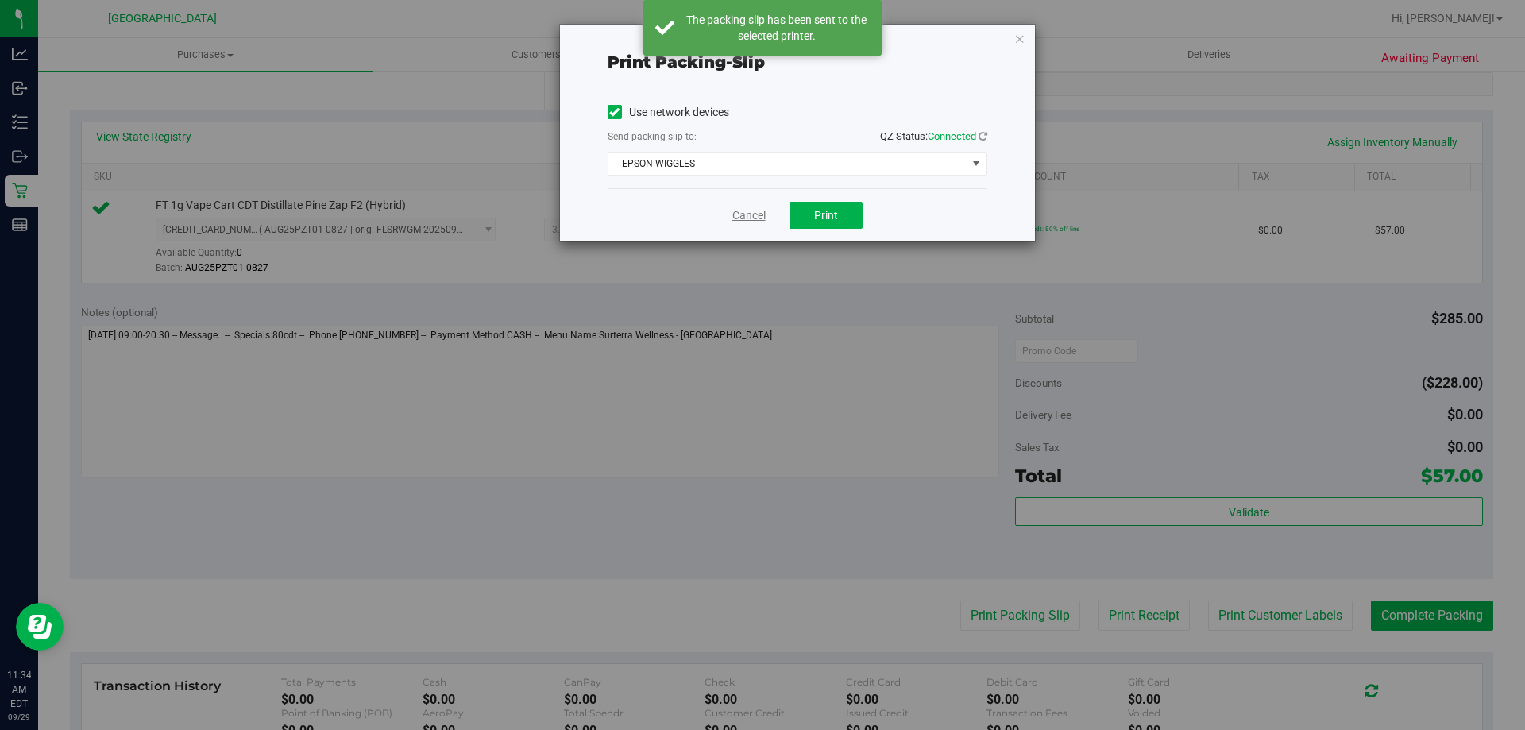
click at [744, 211] on link "Cancel" at bounding box center [748, 215] width 33 height 17
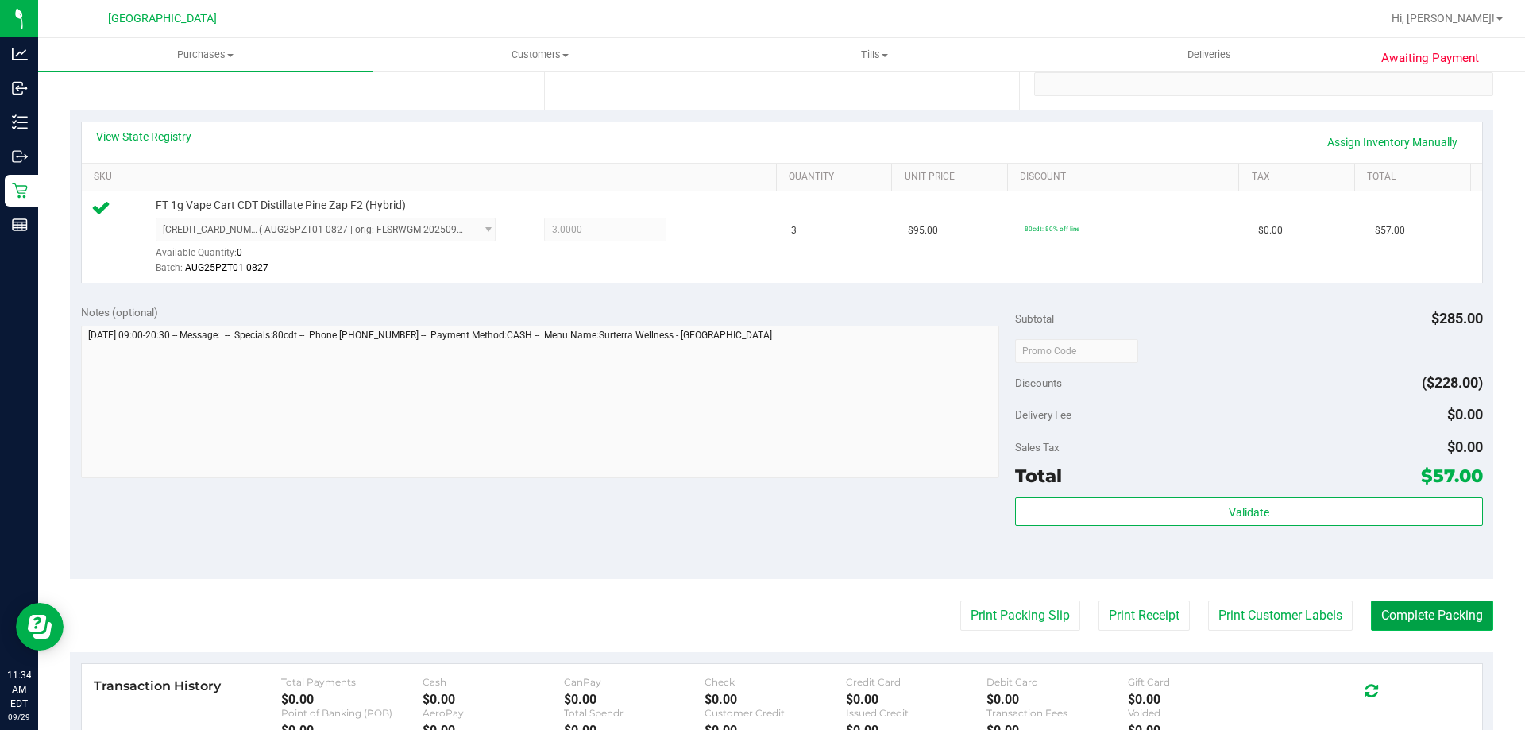
click at [1424, 627] on button "Complete Packing" at bounding box center [1432, 616] width 122 height 30
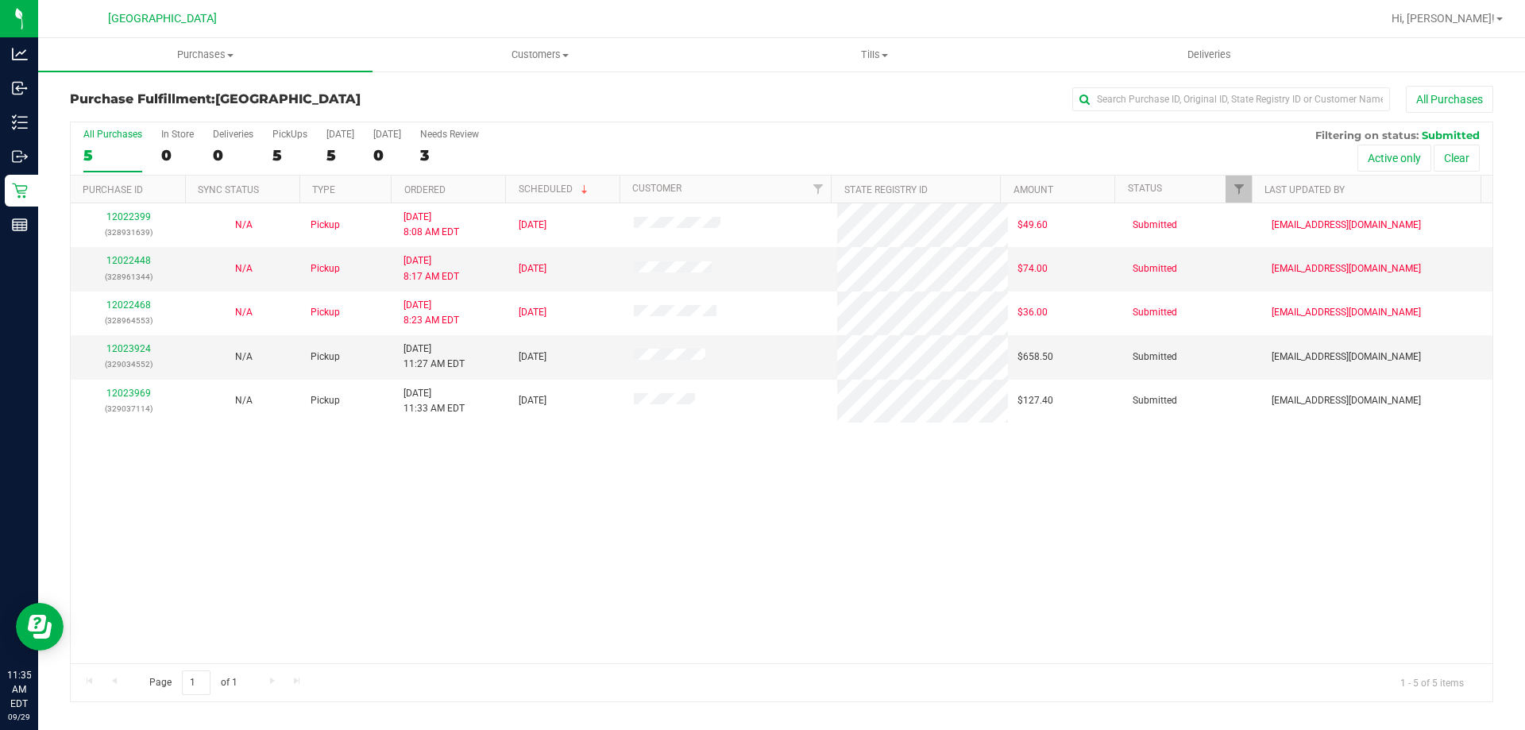
click at [567, 582] on div "12022399 (328931639) N/A Pickup [DATE] 8:08 AM EDT 9/29/2025 $49.60 Submitted […" at bounding box center [782, 433] width 1422 height 460
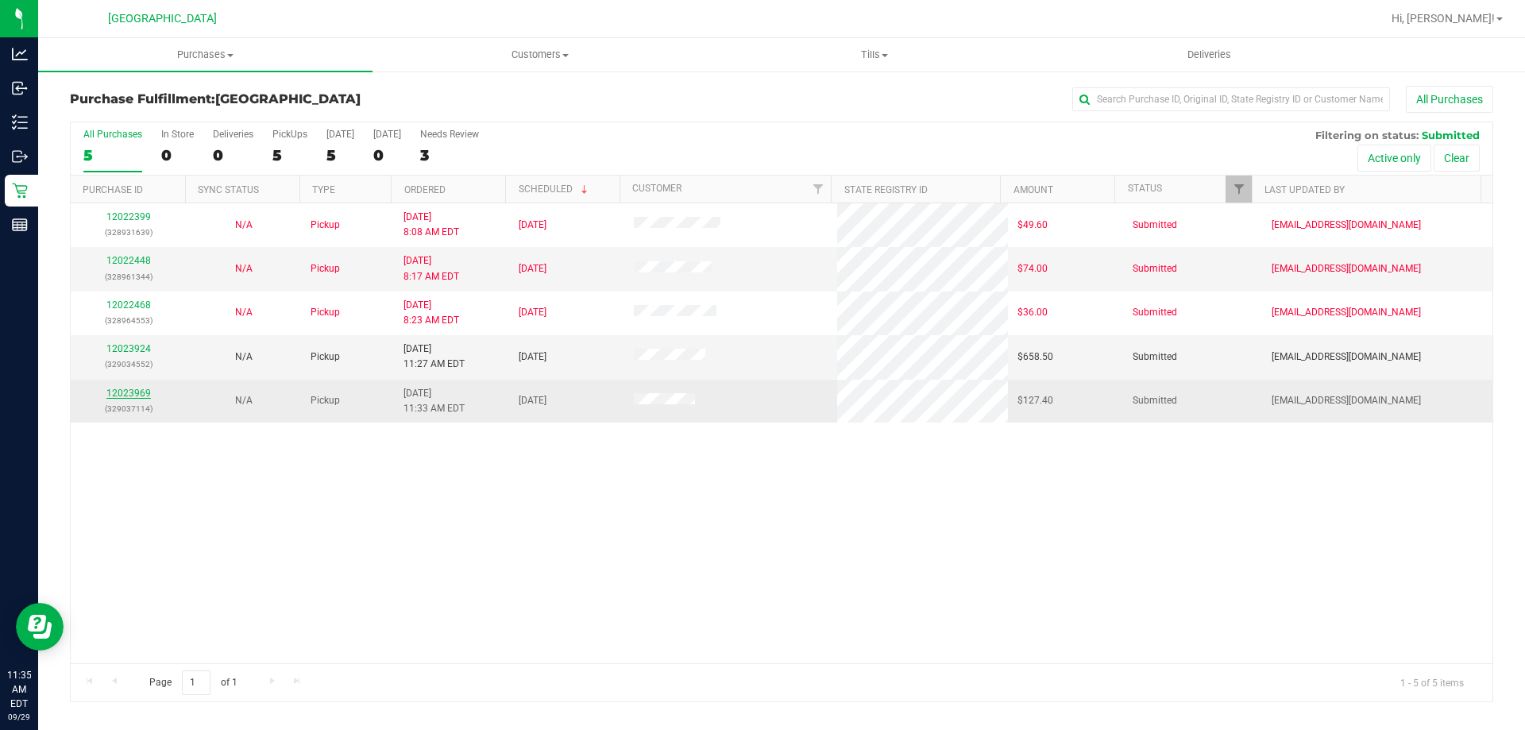
click at [137, 391] on link "12023969" at bounding box center [128, 393] width 44 height 11
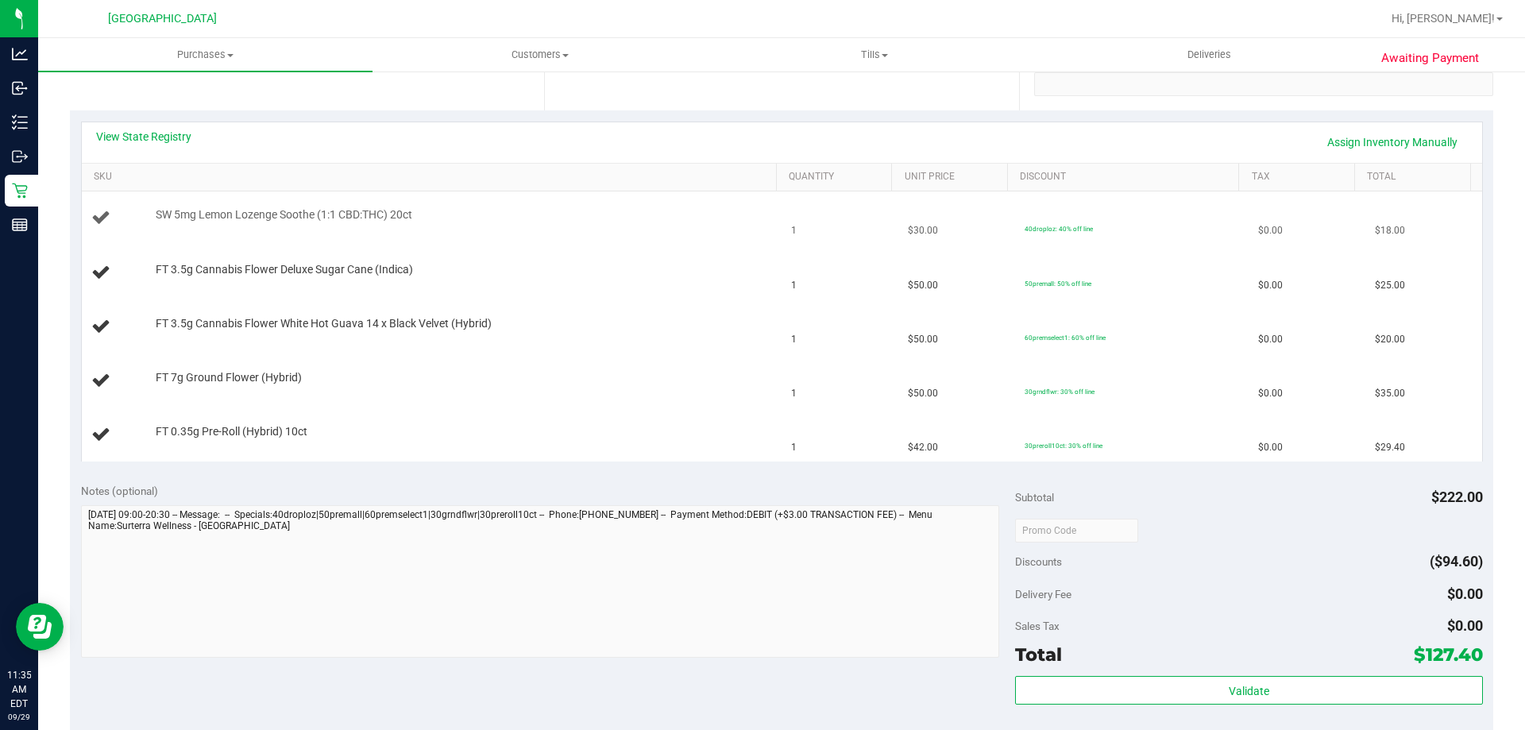
scroll to position [238, 0]
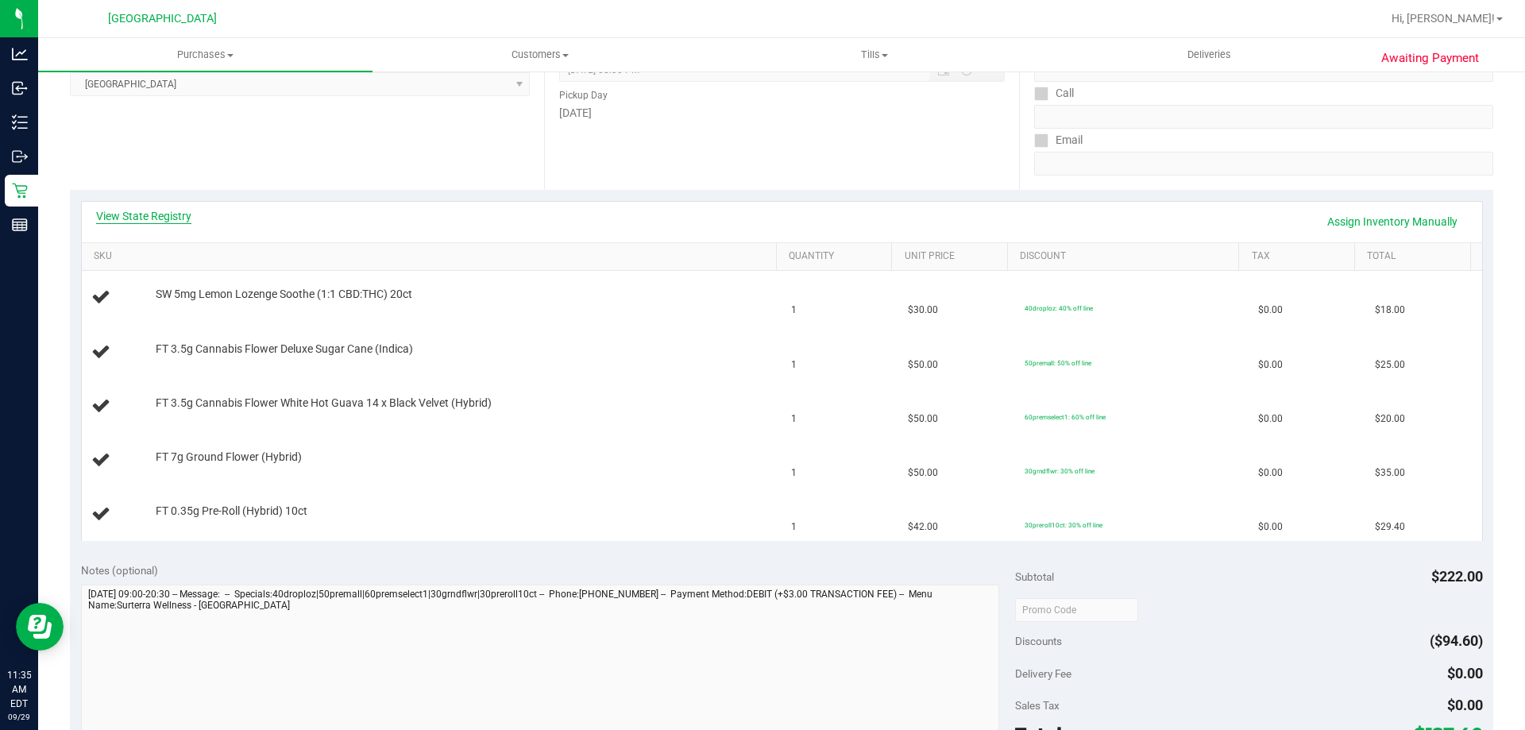
click at [126, 211] on link "View State Registry" at bounding box center [143, 216] width 95 height 16
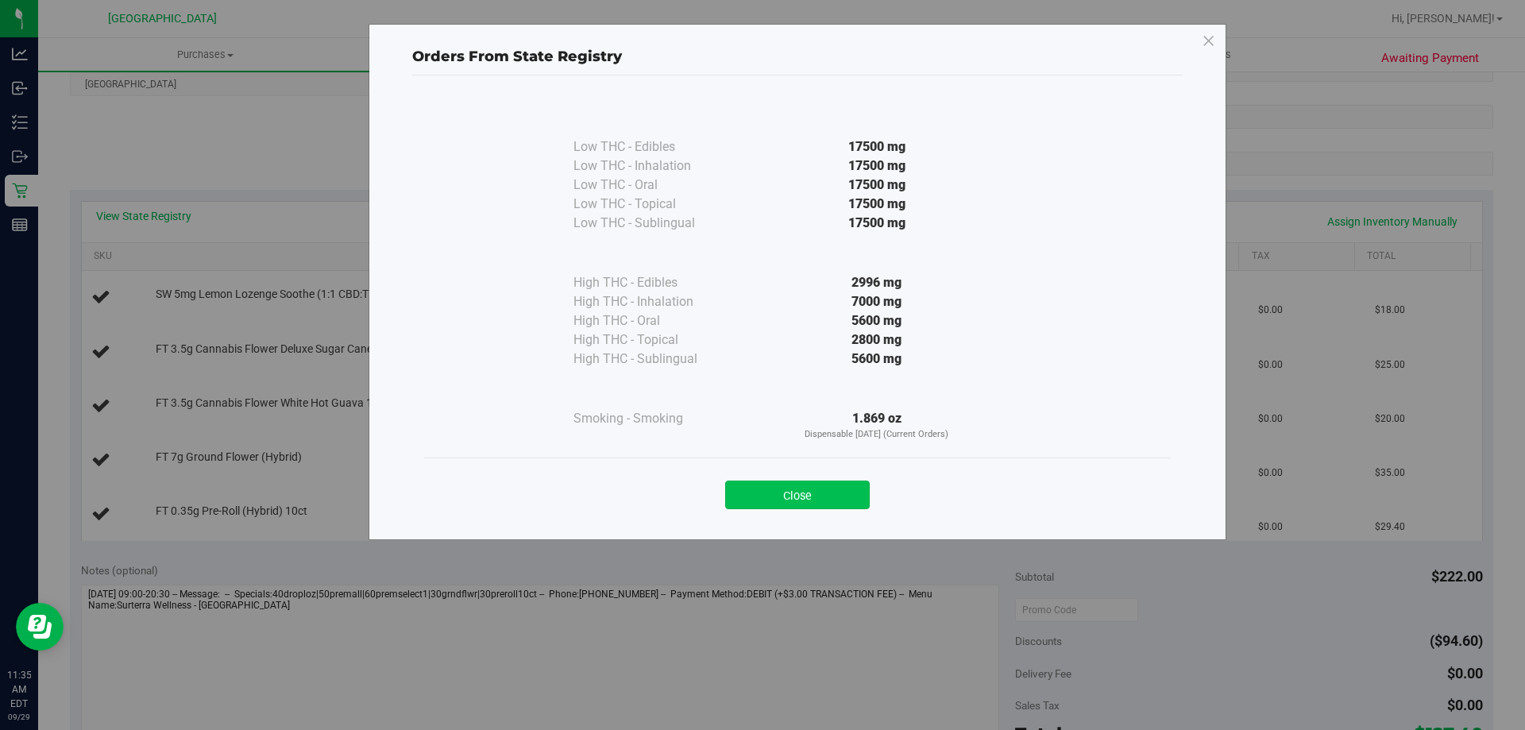
click at [812, 482] on button "Close" at bounding box center [797, 495] width 145 height 29
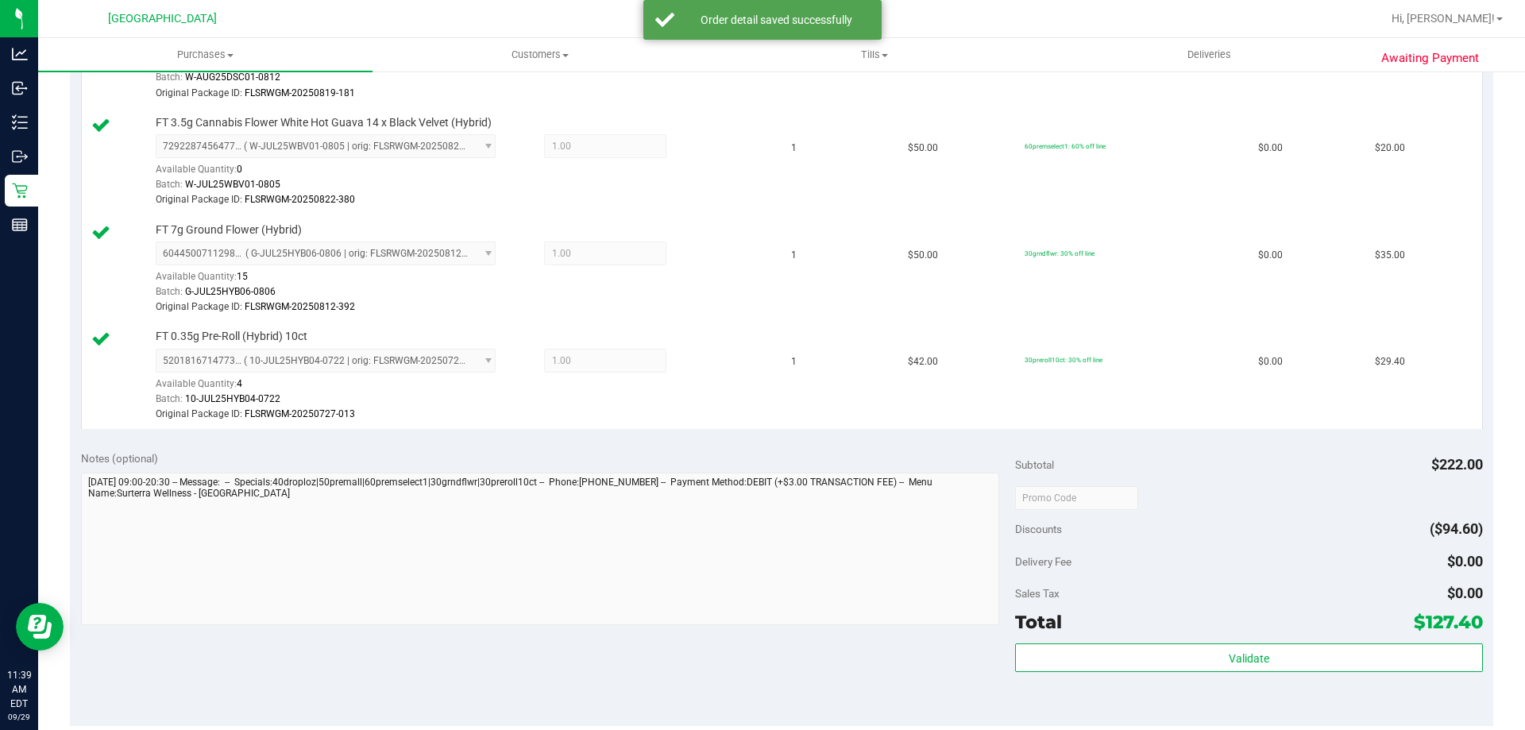
scroll to position [715, 0]
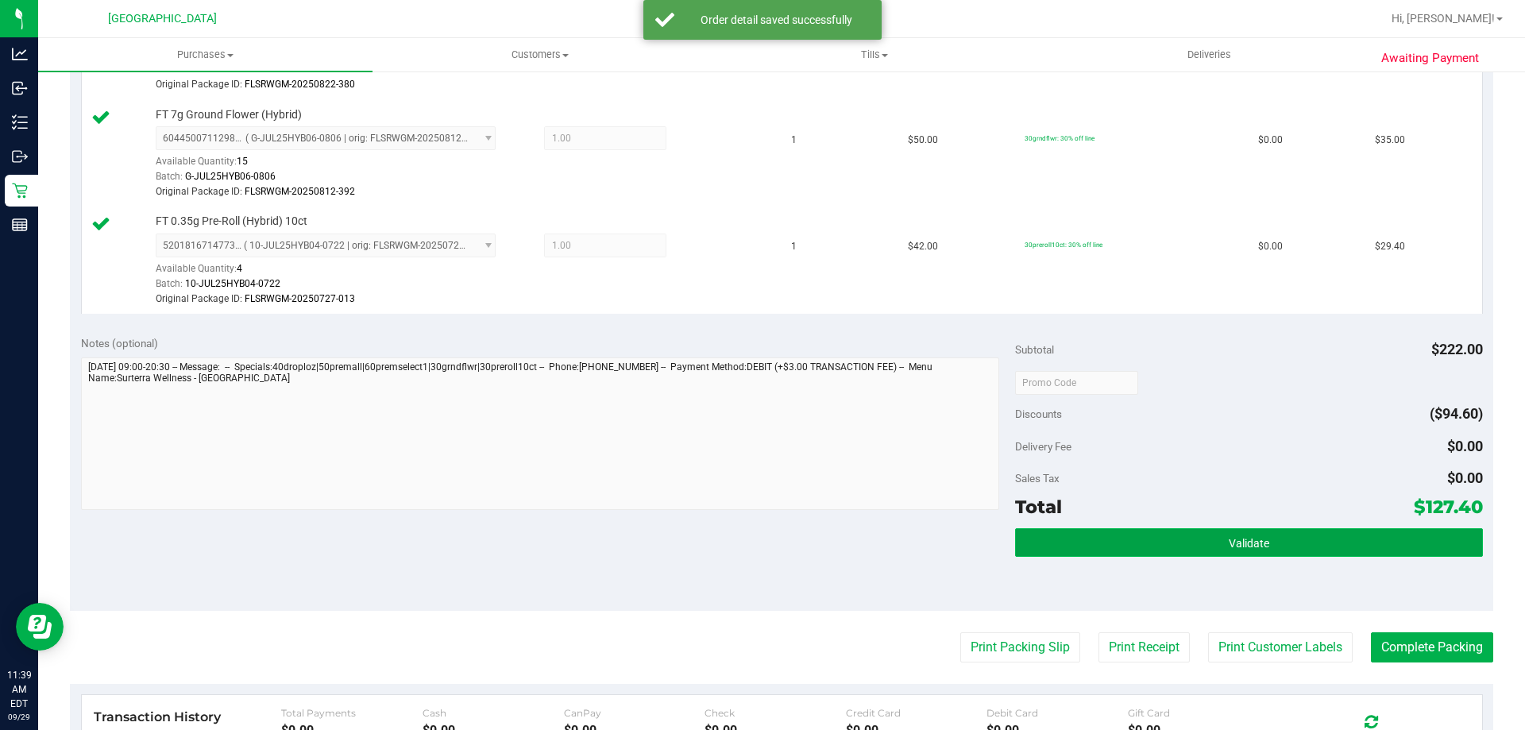
click at [1234, 545] on span "Validate" at bounding box center [1249, 543] width 41 height 13
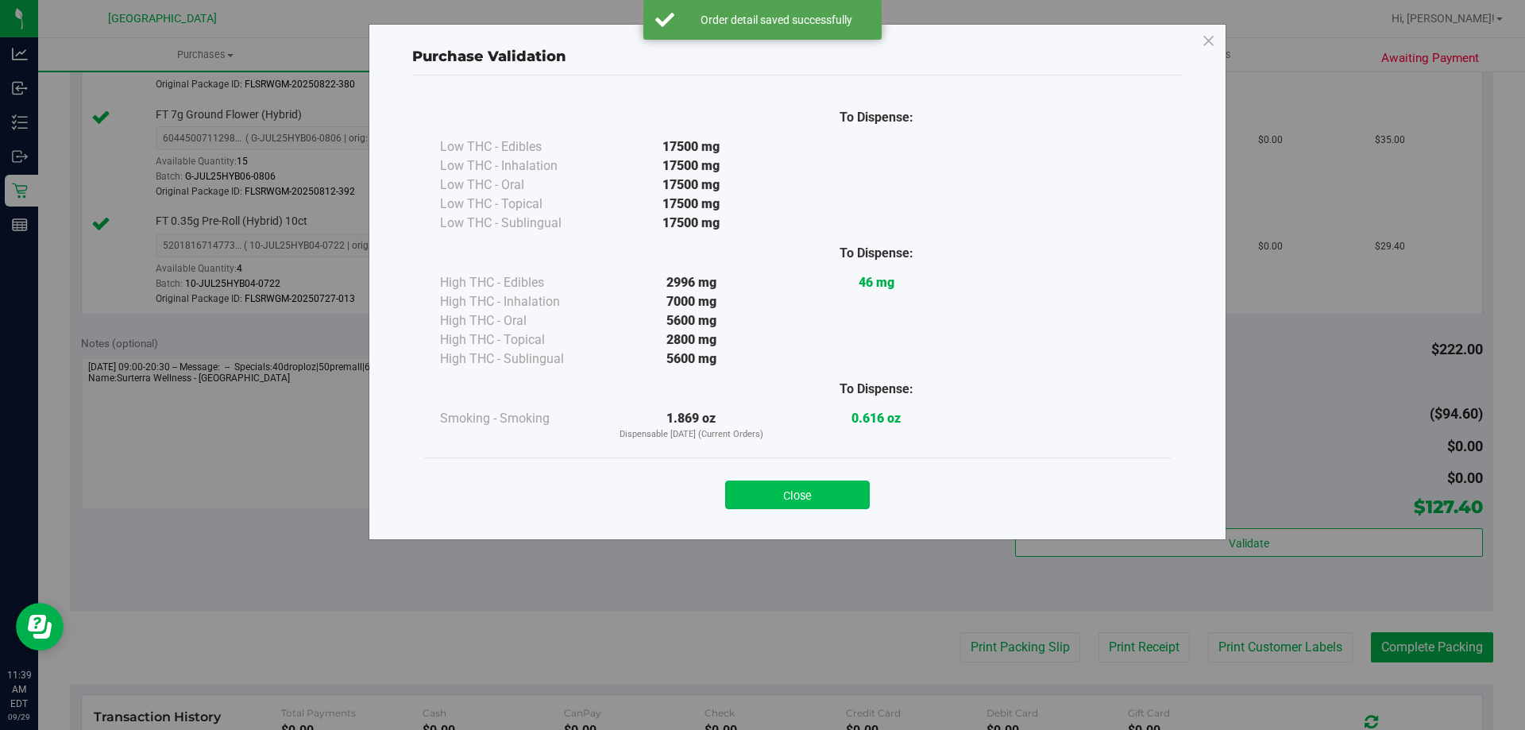
click at [848, 493] on button "Close" at bounding box center [797, 495] width 145 height 29
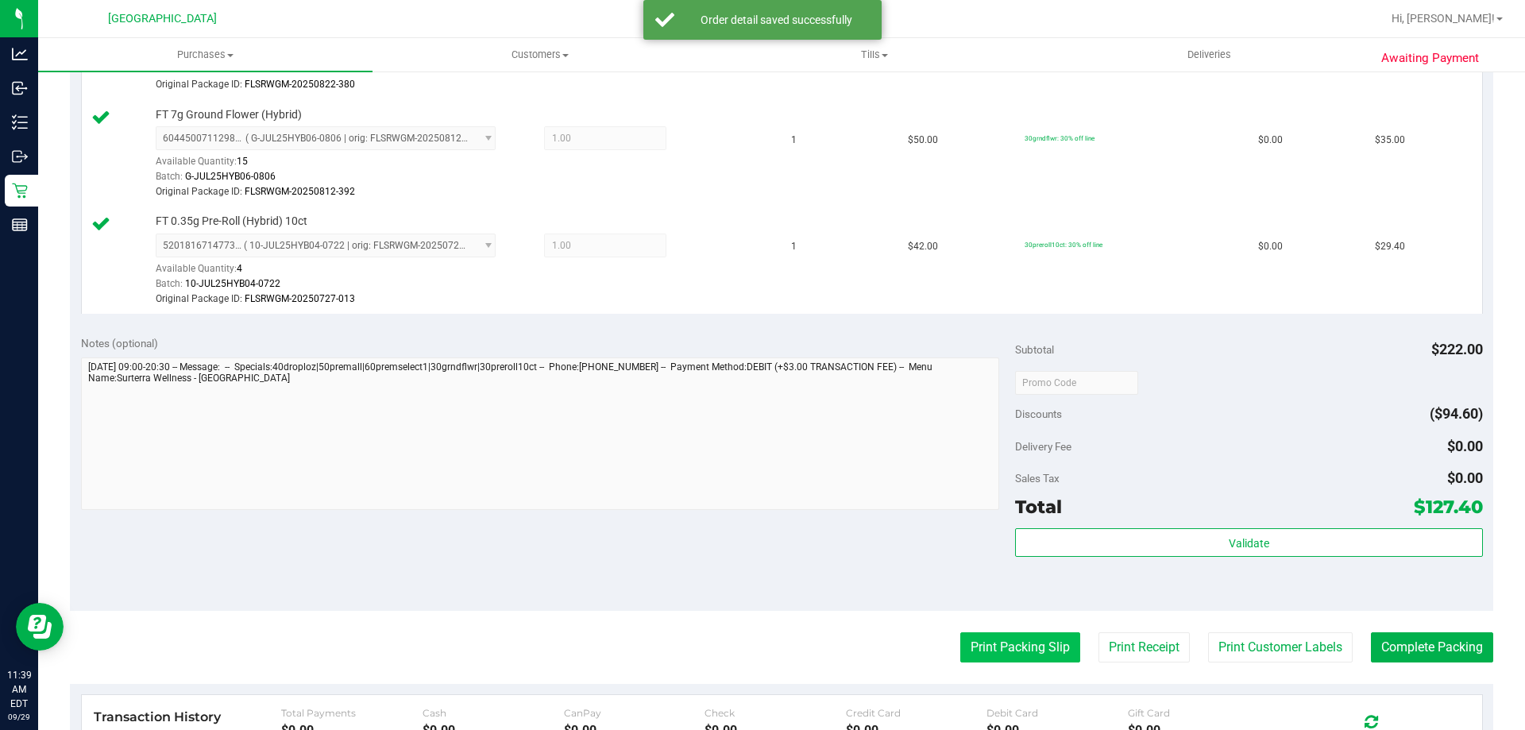
click at [960, 653] on button "Print Packing Slip" at bounding box center [1020, 647] width 120 height 30
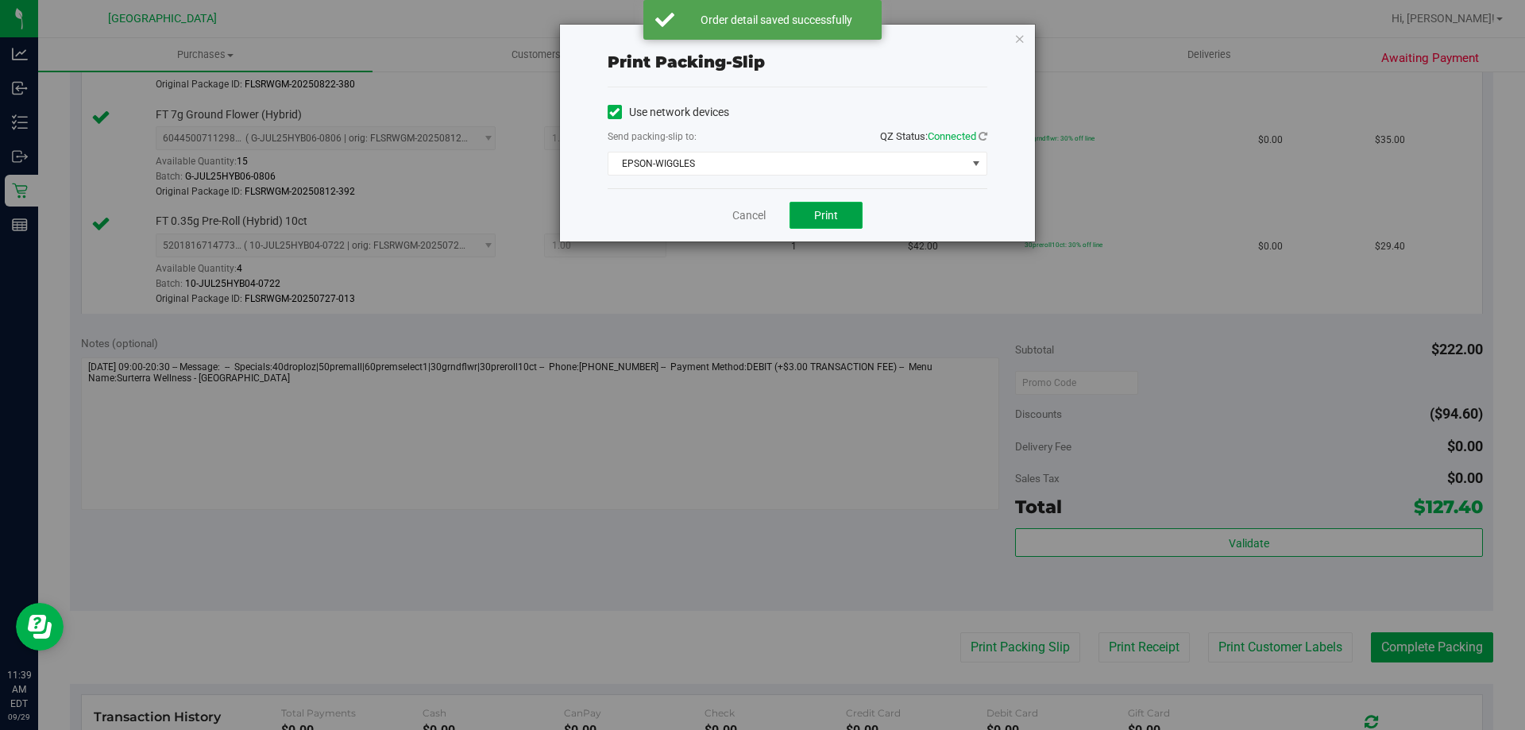
click at [816, 213] on span "Print" at bounding box center [826, 215] width 24 height 13
click at [748, 216] on link "Cancel" at bounding box center [748, 215] width 33 height 17
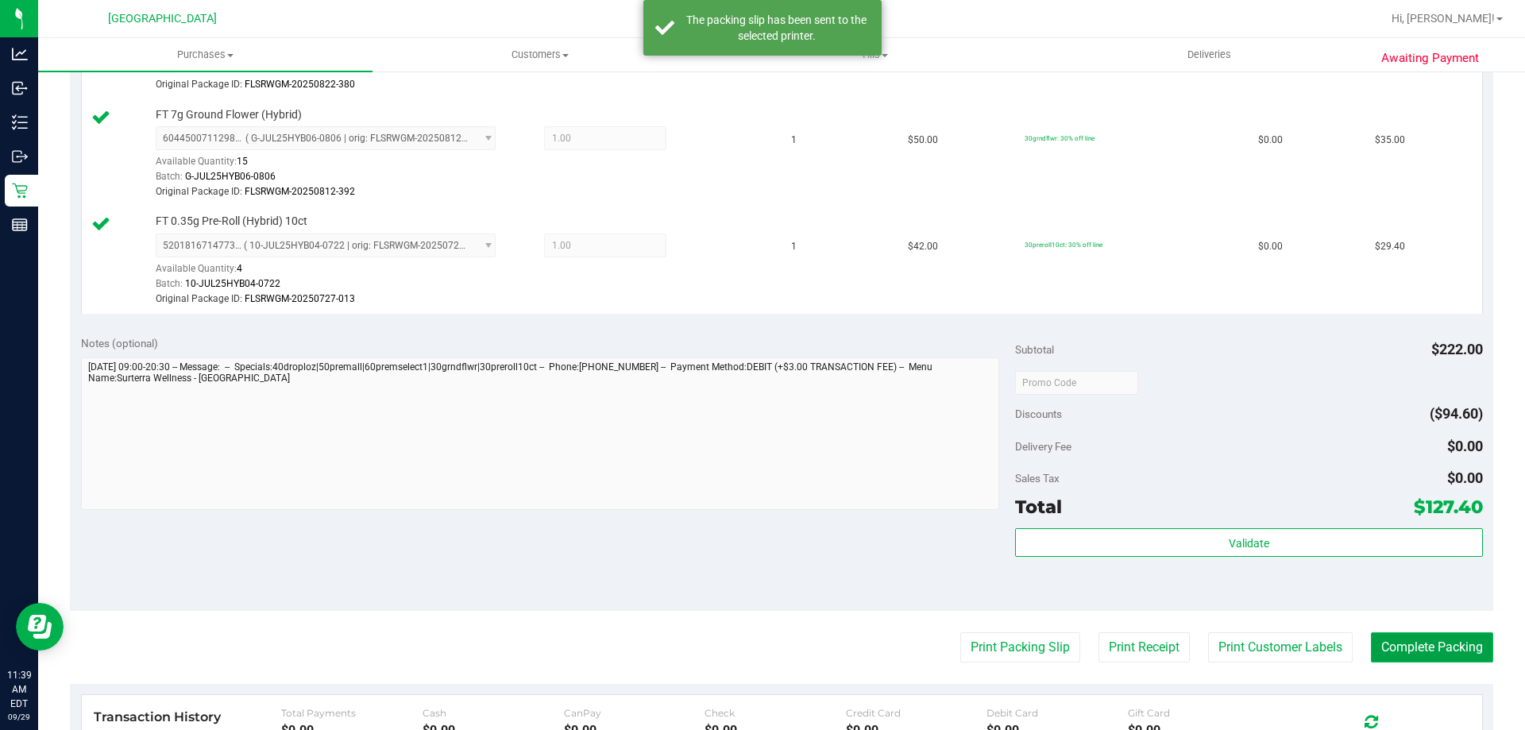
click at [1436, 641] on button "Complete Packing" at bounding box center [1432, 647] width 122 height 30
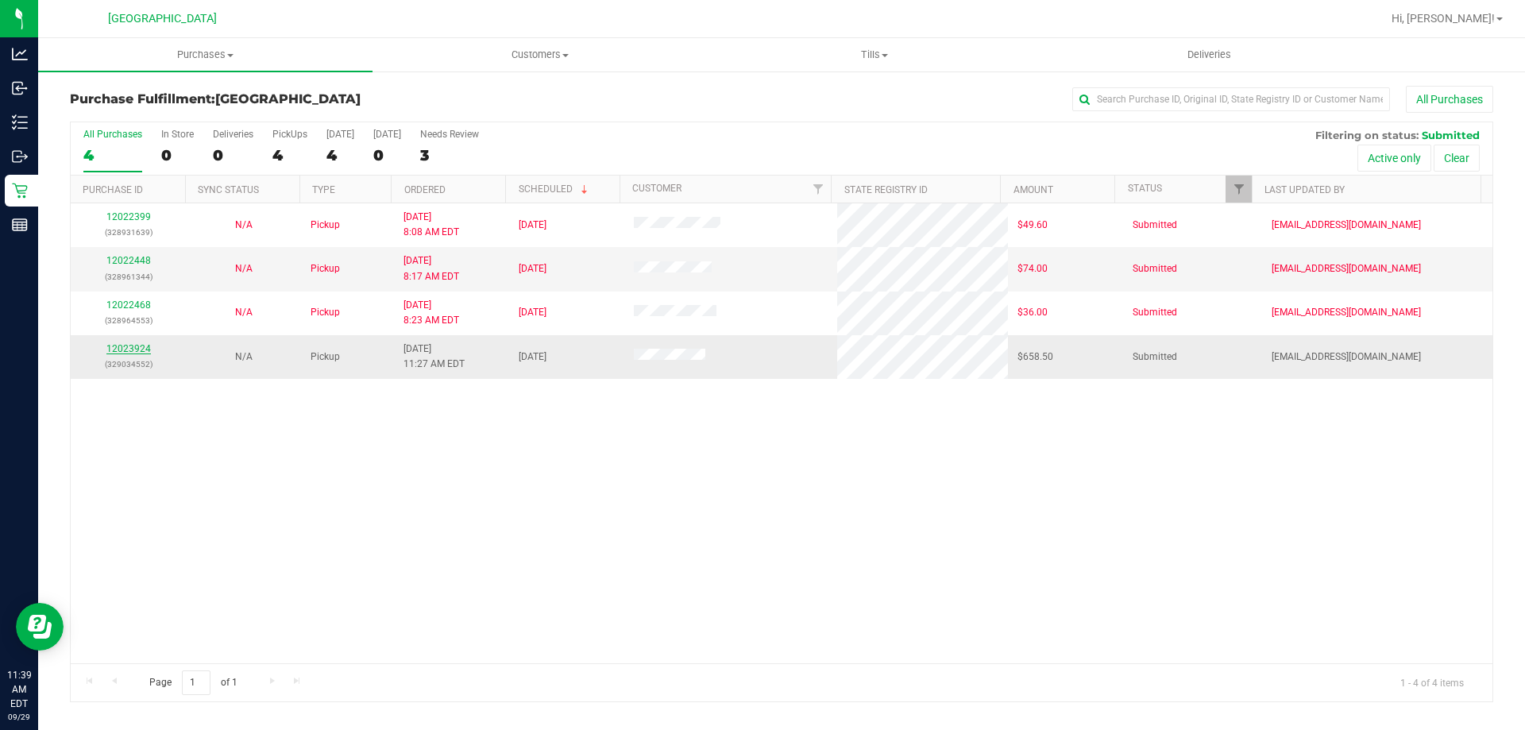
click at [118, 353] on link "12023924" at bounding box center [128, 348] width 44 height 11
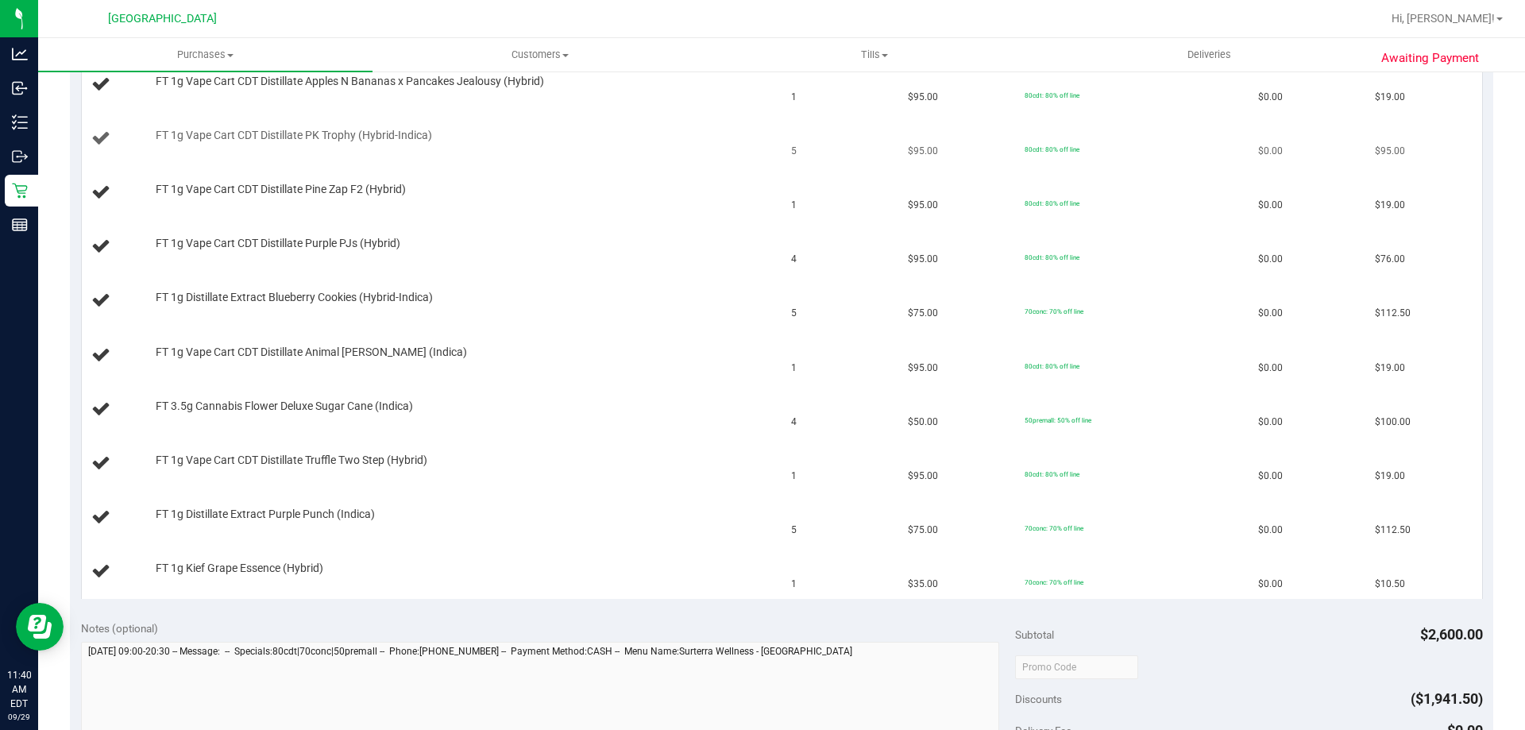
scroll to position [318, 0]
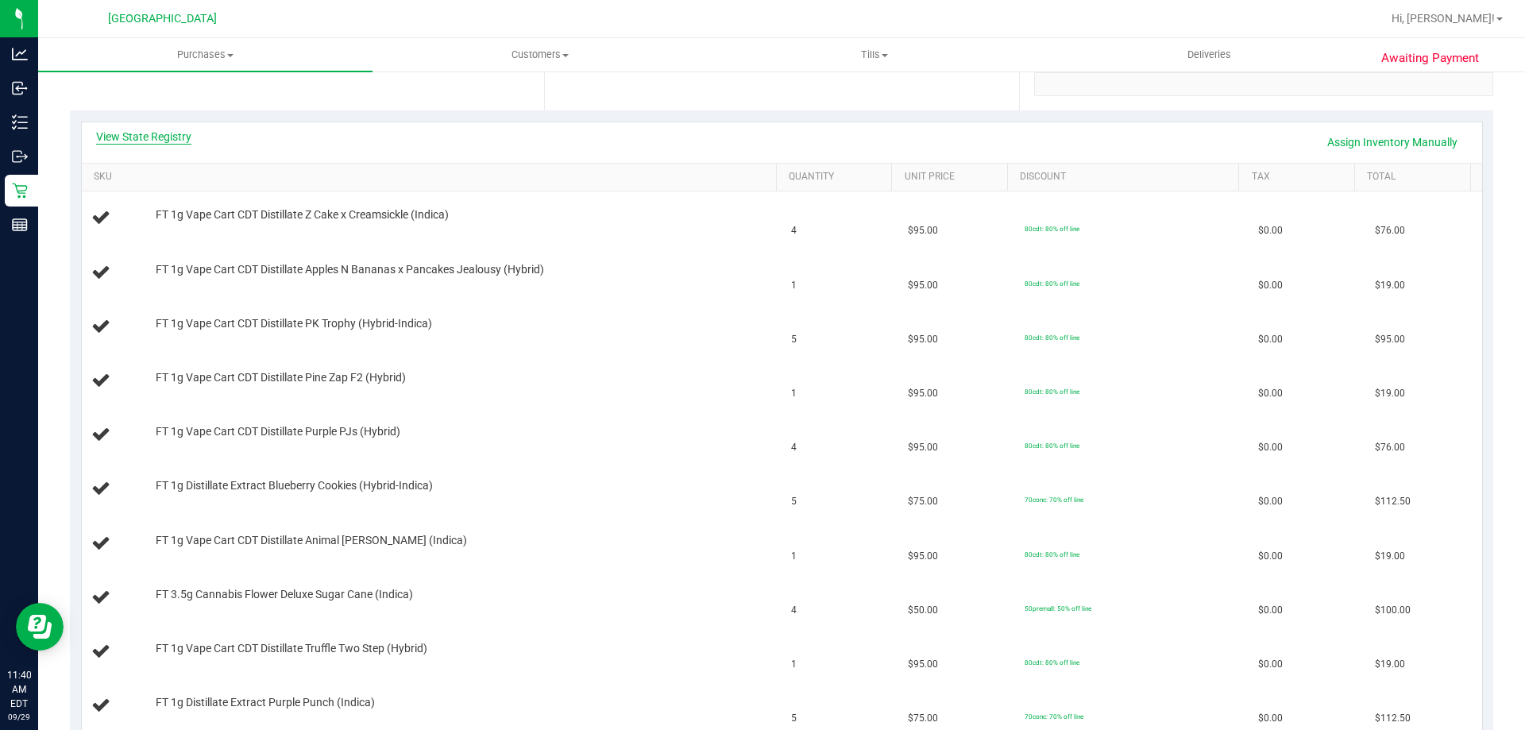
click at [163, 137] on link "View State Registry" at bounding box center [143, 137] width 95 height 16
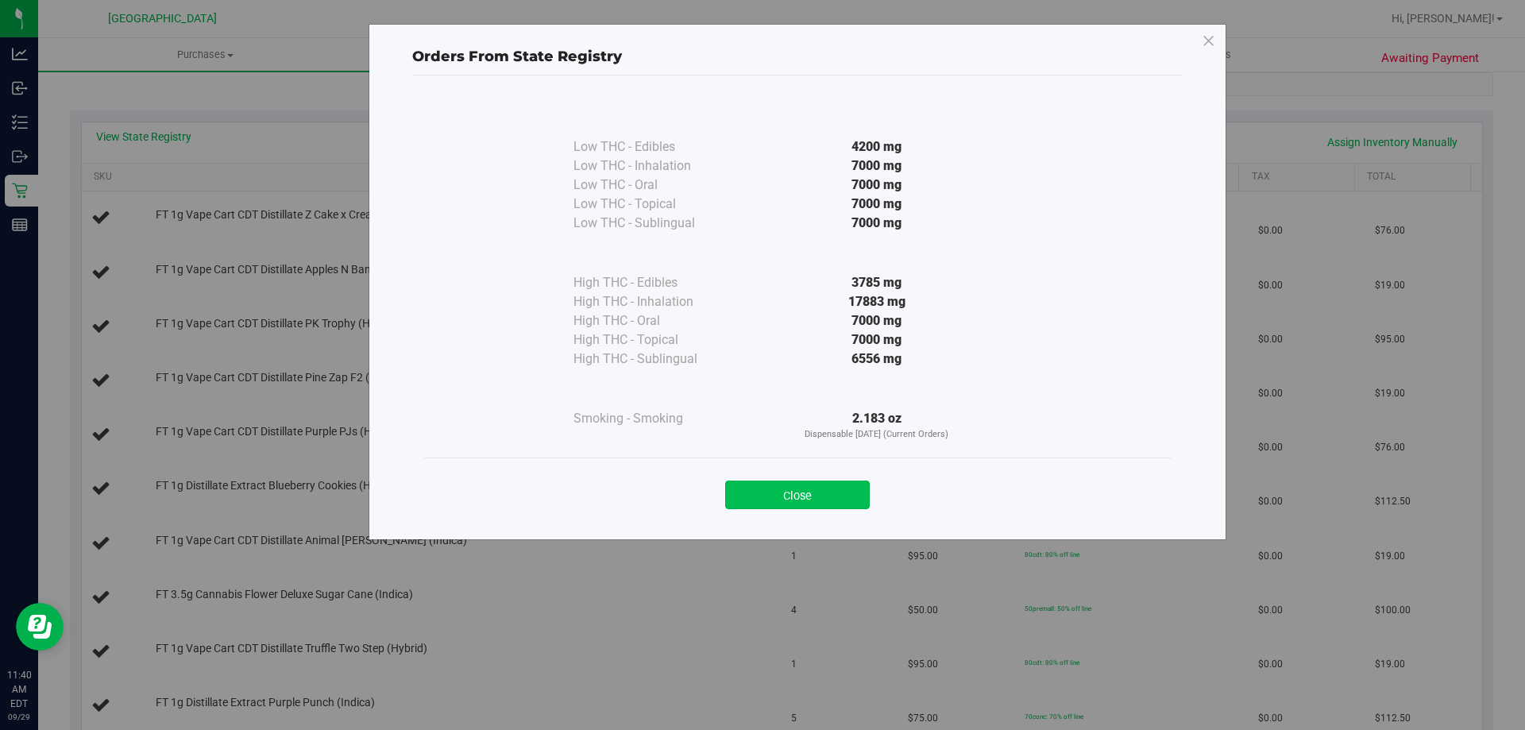
click at [831, 484] on button "Close" at bounding box center [797, 495] width 145 height 29
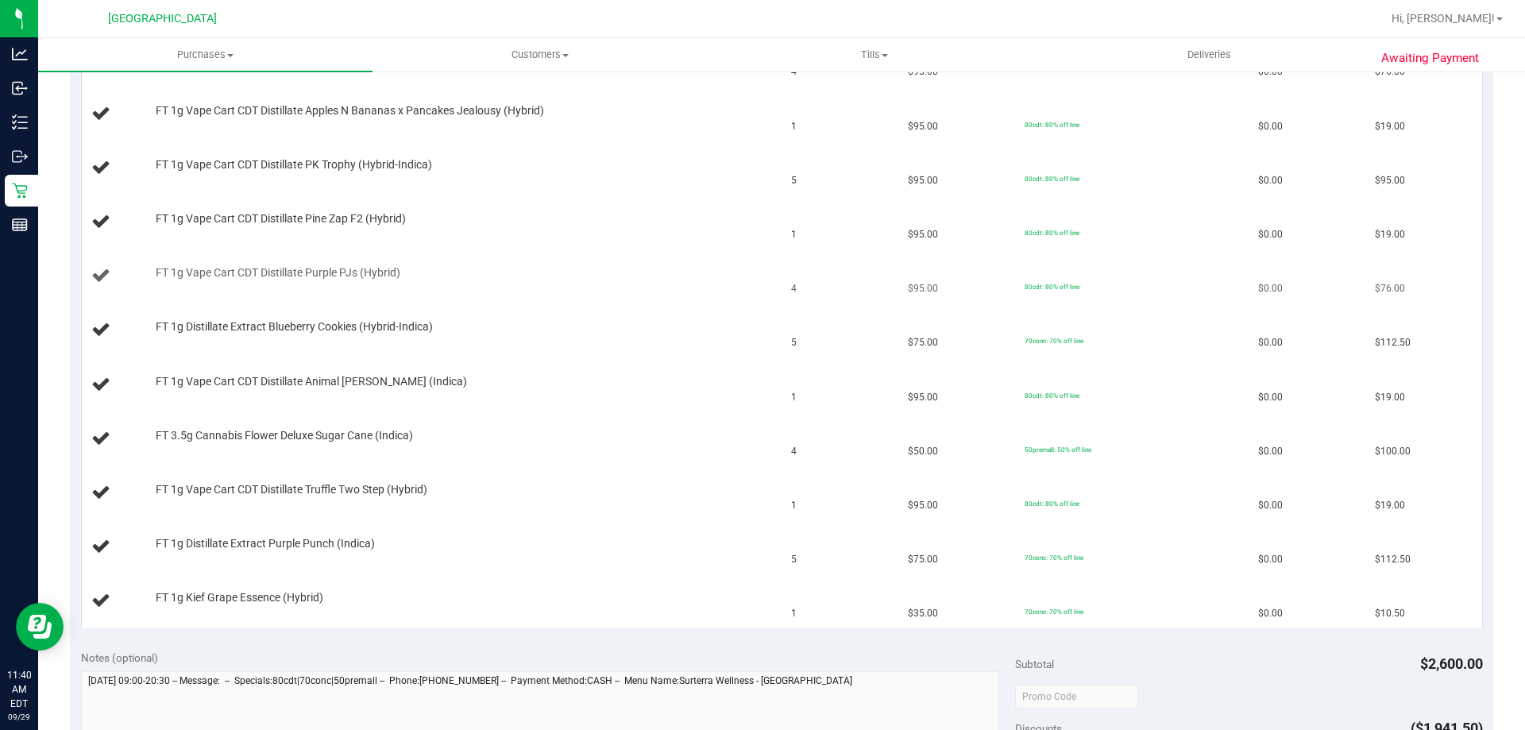
scroll to position [397, 0]
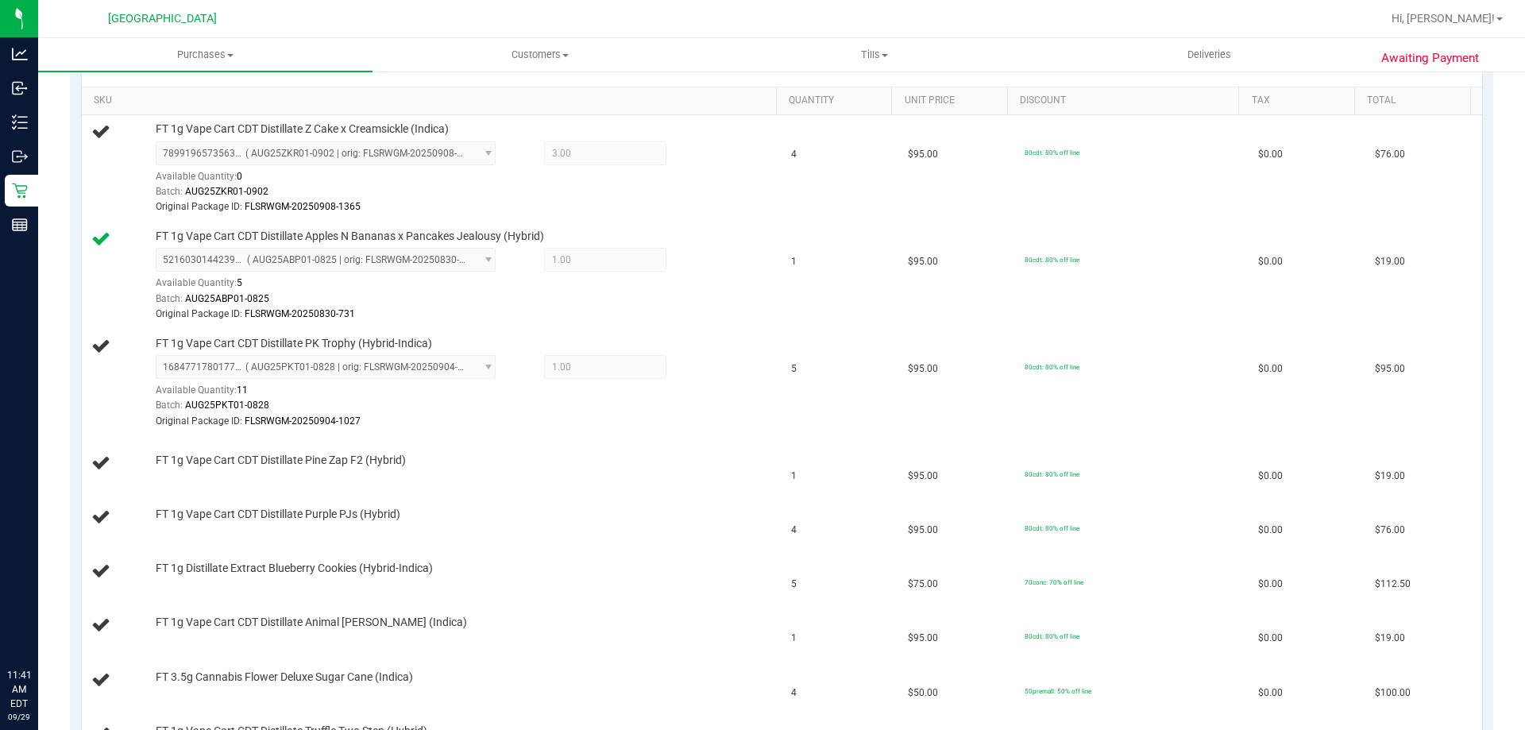
scroll to position [397, 0]
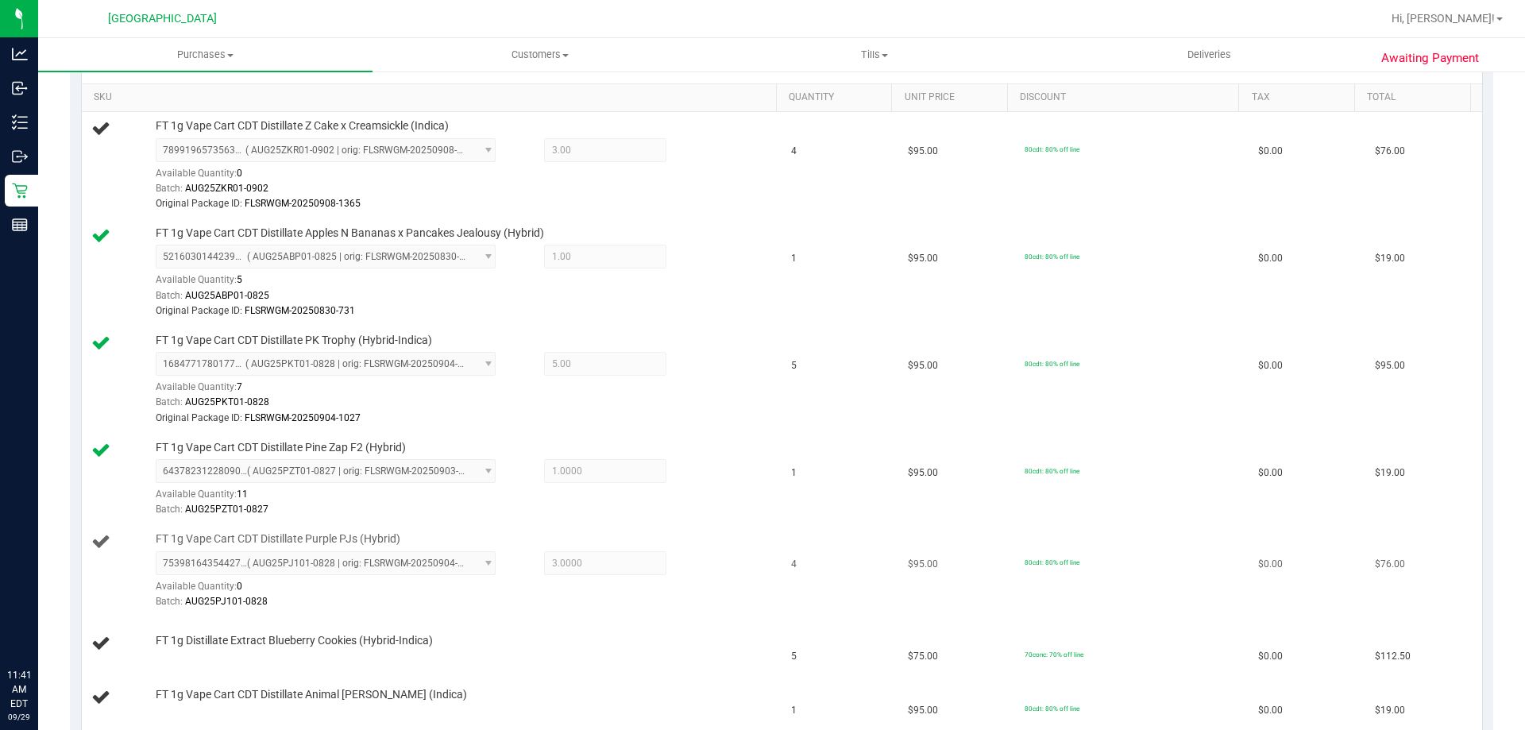
click at [322, 532] on span "FT 1g Vape Cart CDT Distillate Purple PJs (Hybrid)" at bounding box center [278, 538] width 245 height 15
copy div "FT 1g Vape Cart CDT Distillate Purple PJs (Hybrid)"
click at [658, 605] on div "Batch: AUG25PJ101-0828" at bounding box center [462, 601] width 613 height 15
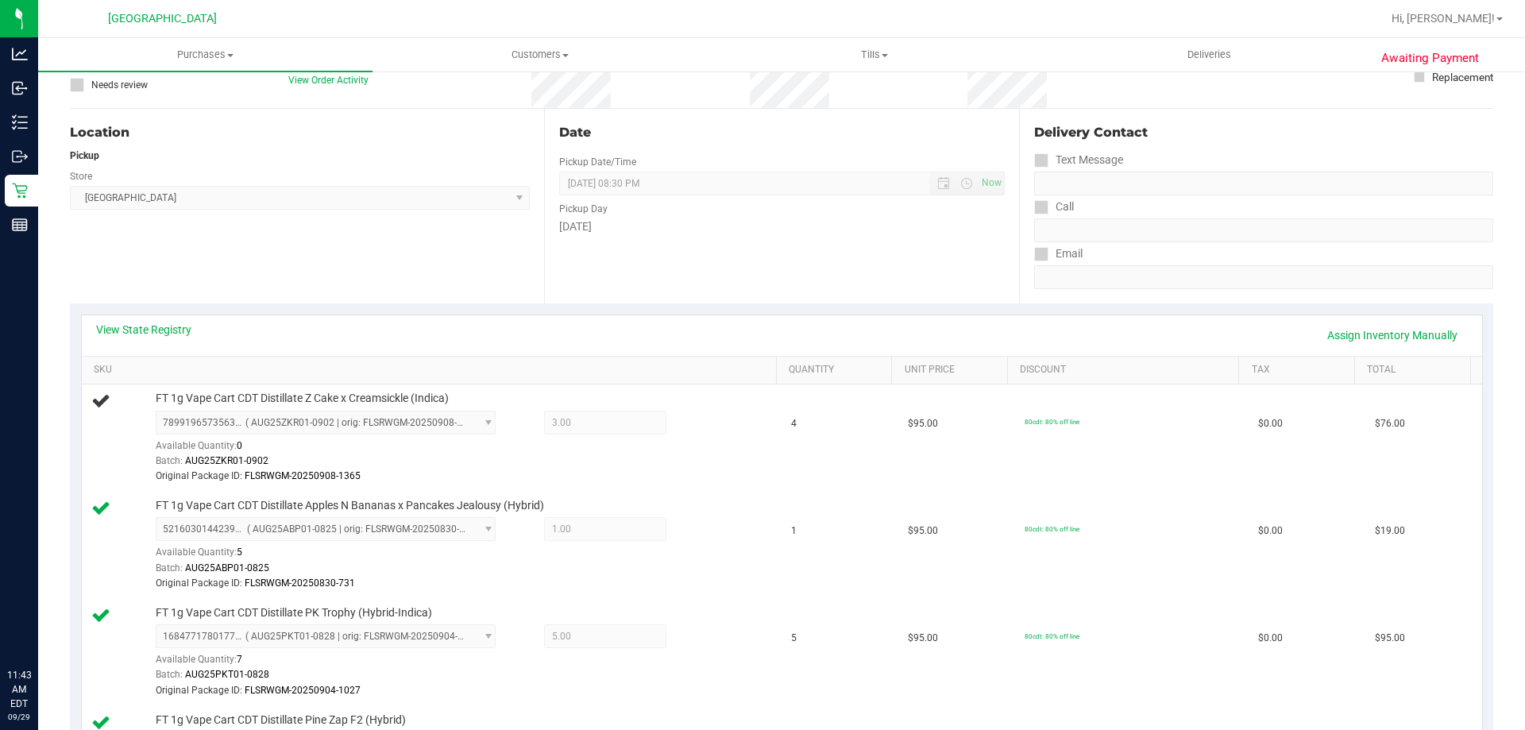
scroll to position [129, 0]
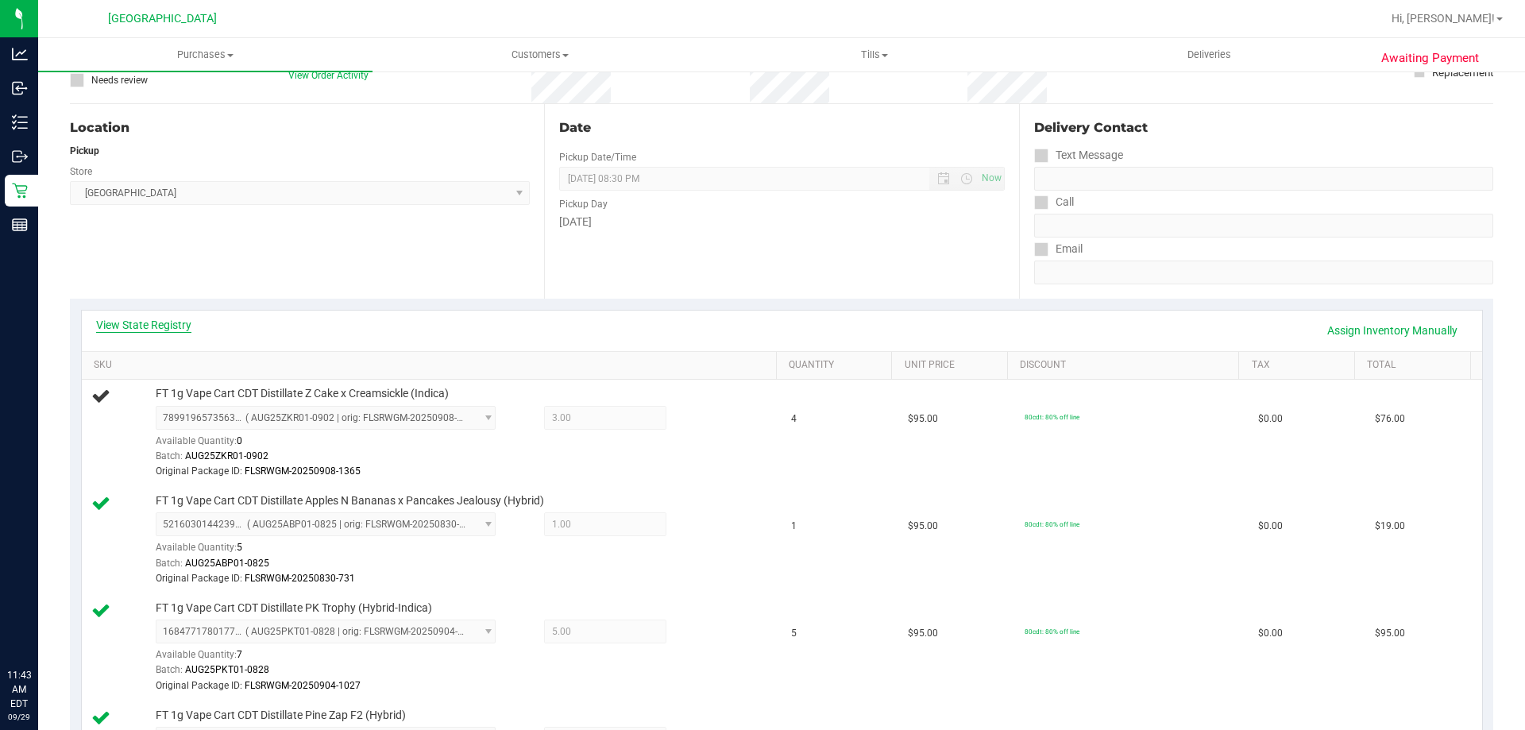
click at [153, 323] on link "View State Registry" at bounding box center [143, 325] width 95 height 16
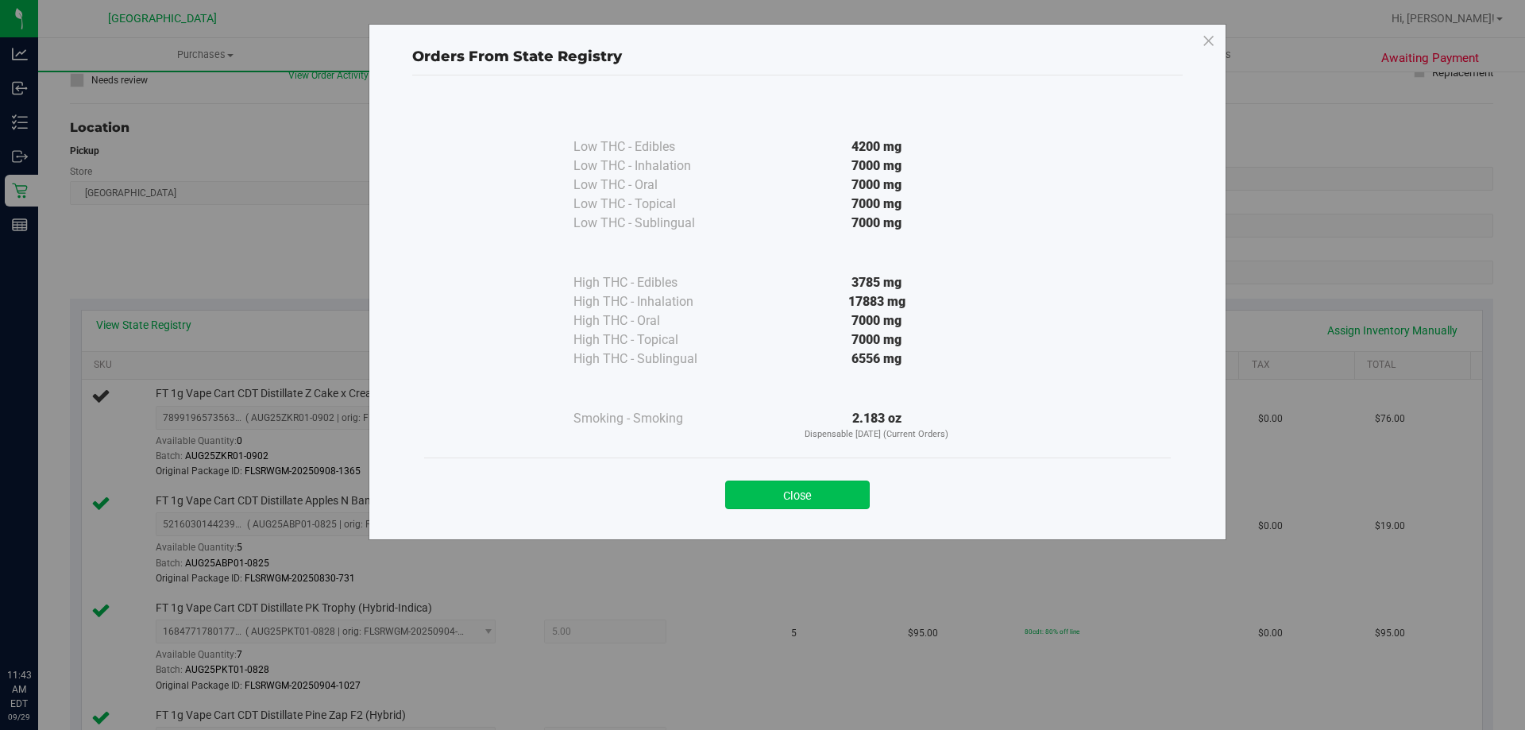
click at [810, 497] on button "Close" at bounding box center [797, 495] width 145 height 29
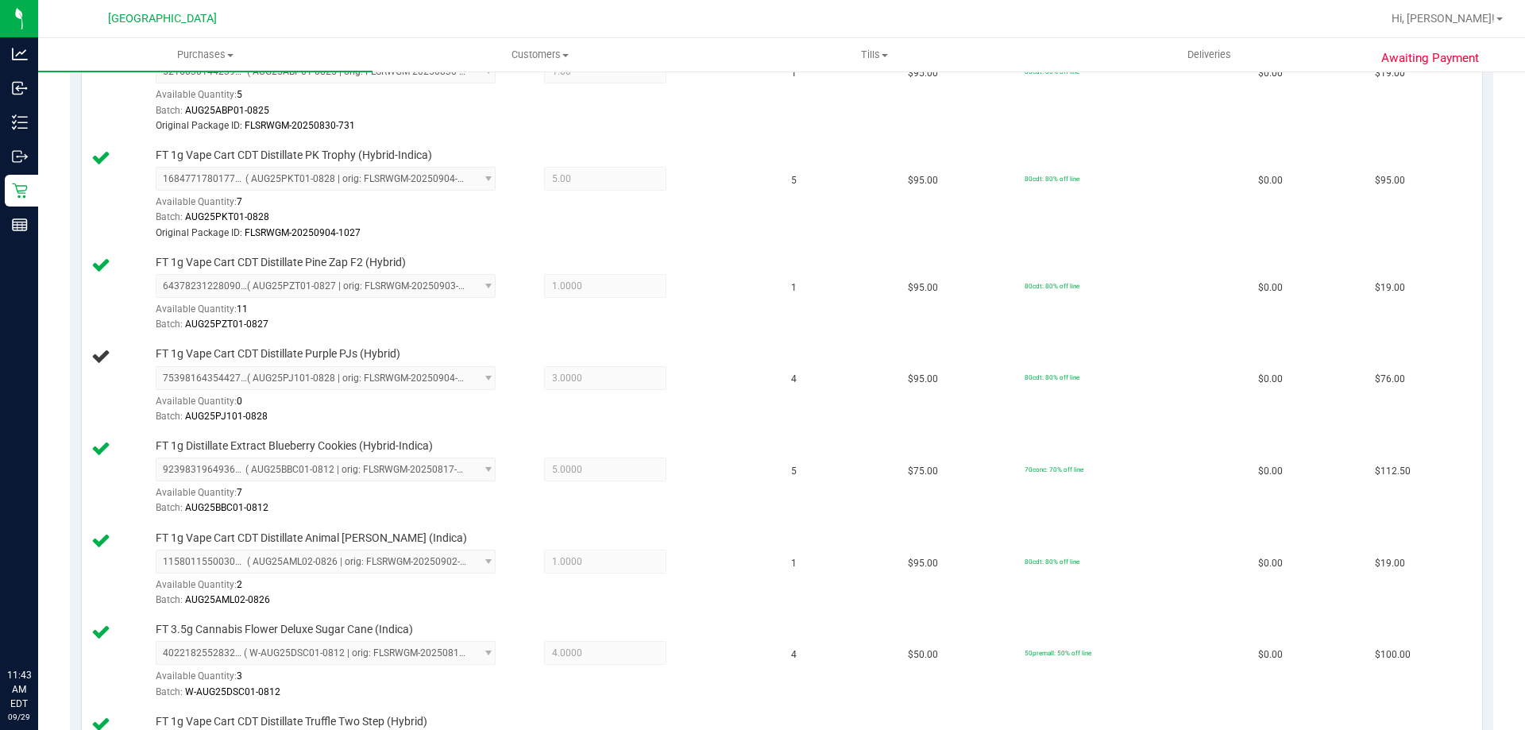
scroll to position [586, 0]
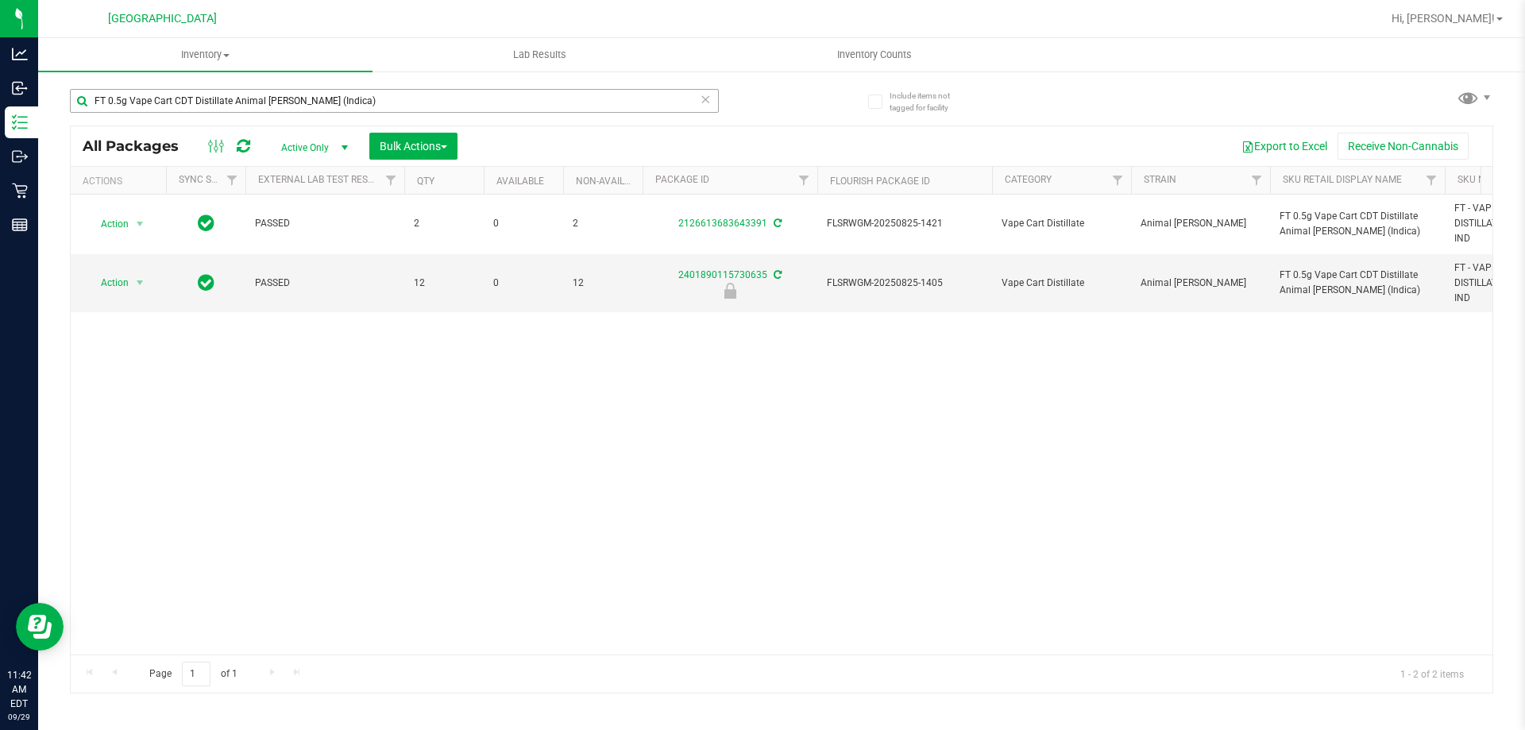
click at [488, 99] on input "FT 0.5g Vape Cart CDT Distillate Animal [PERSON_NAME] (Indica)" at bounding box center [394, 101] width 649 height 24
click at [488, 98] on input "FT 0.5g Vape Cart CDT Distillate Animal [PERSON_NAME] (Indica)" at bounding box center [394, 101] width 649 height 24
type input "FT 1g Vape Cart CDT Distillate Purple PJs (Hybrid)"
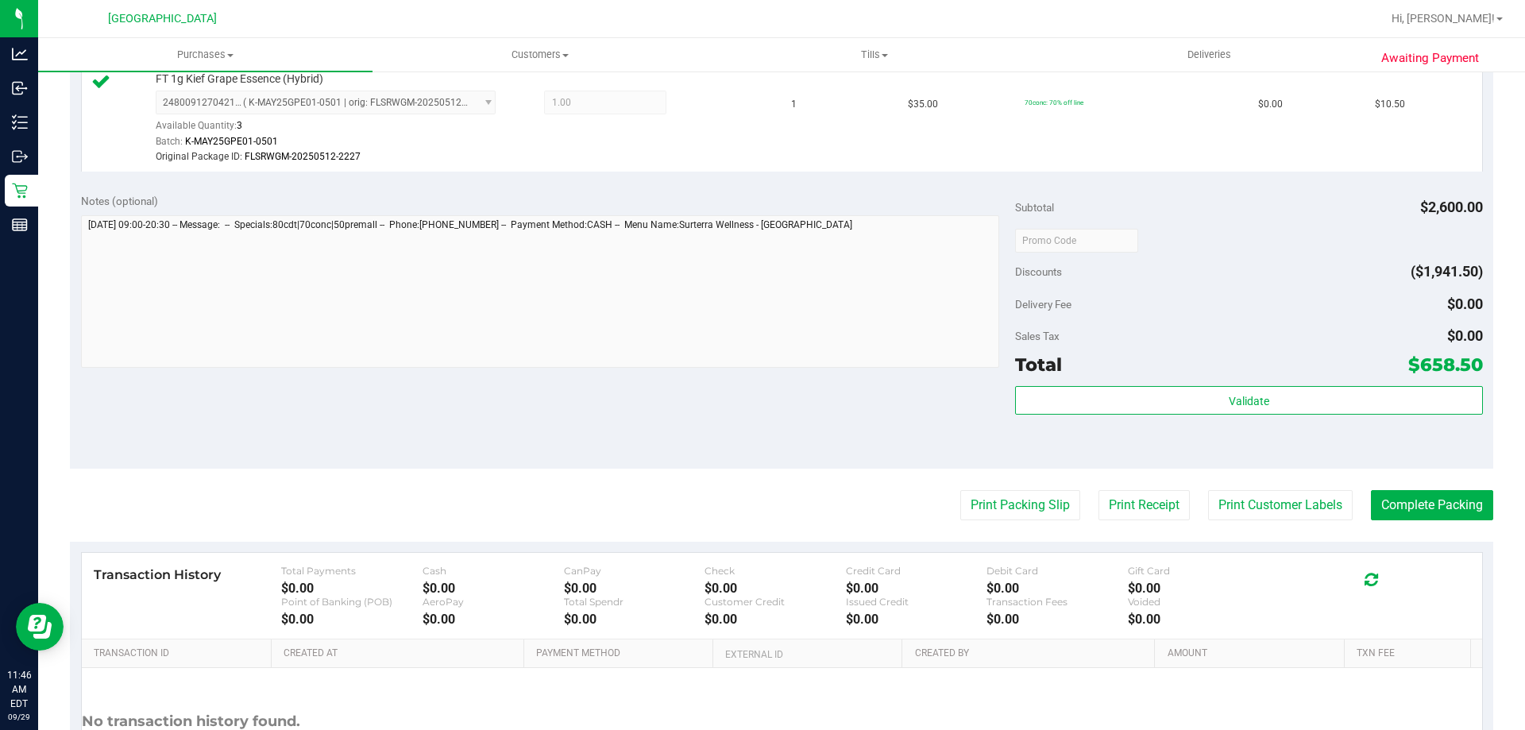
scroll to position [1668, 0]
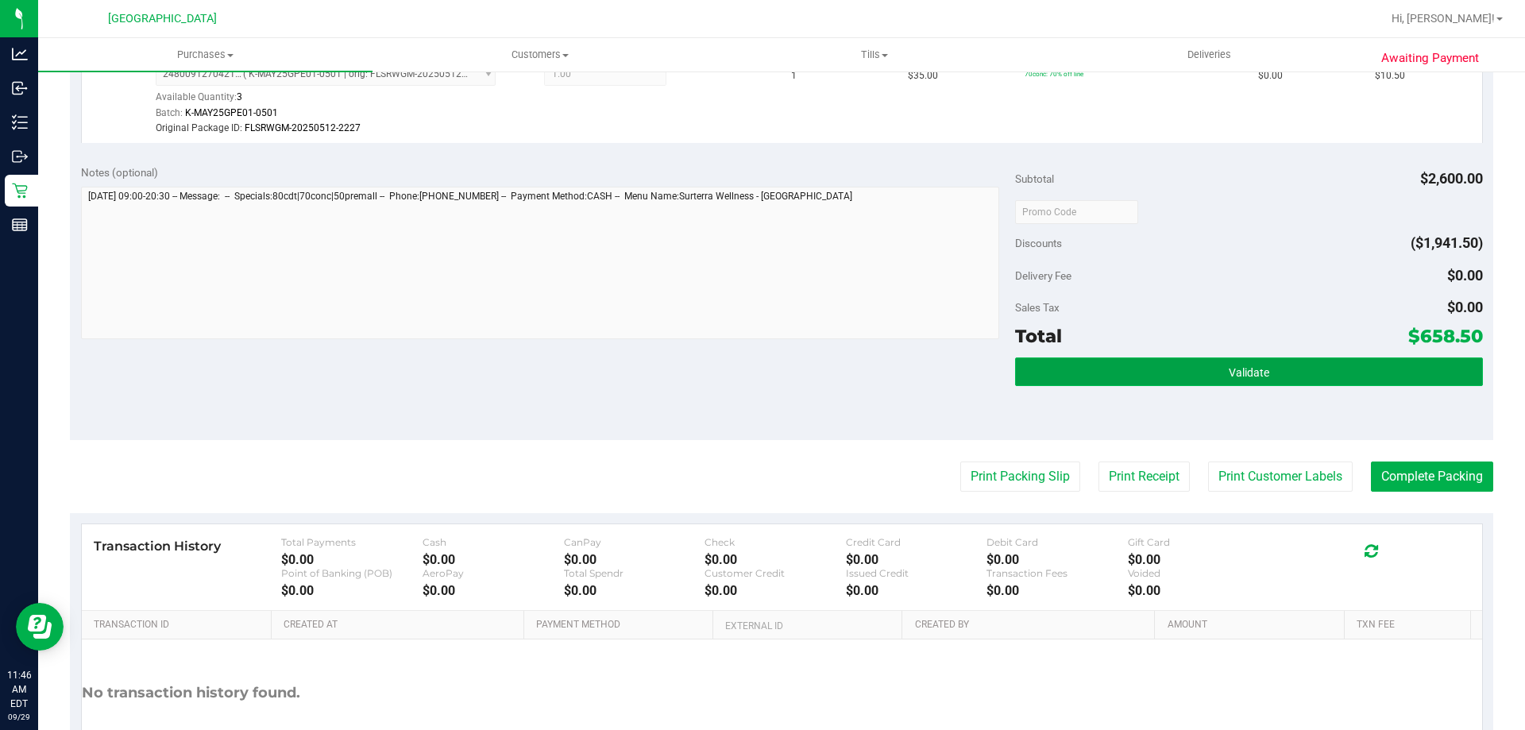
click at [1103, 384] on button "Validate" at bounding box center [1248, 372] width 467 height 29
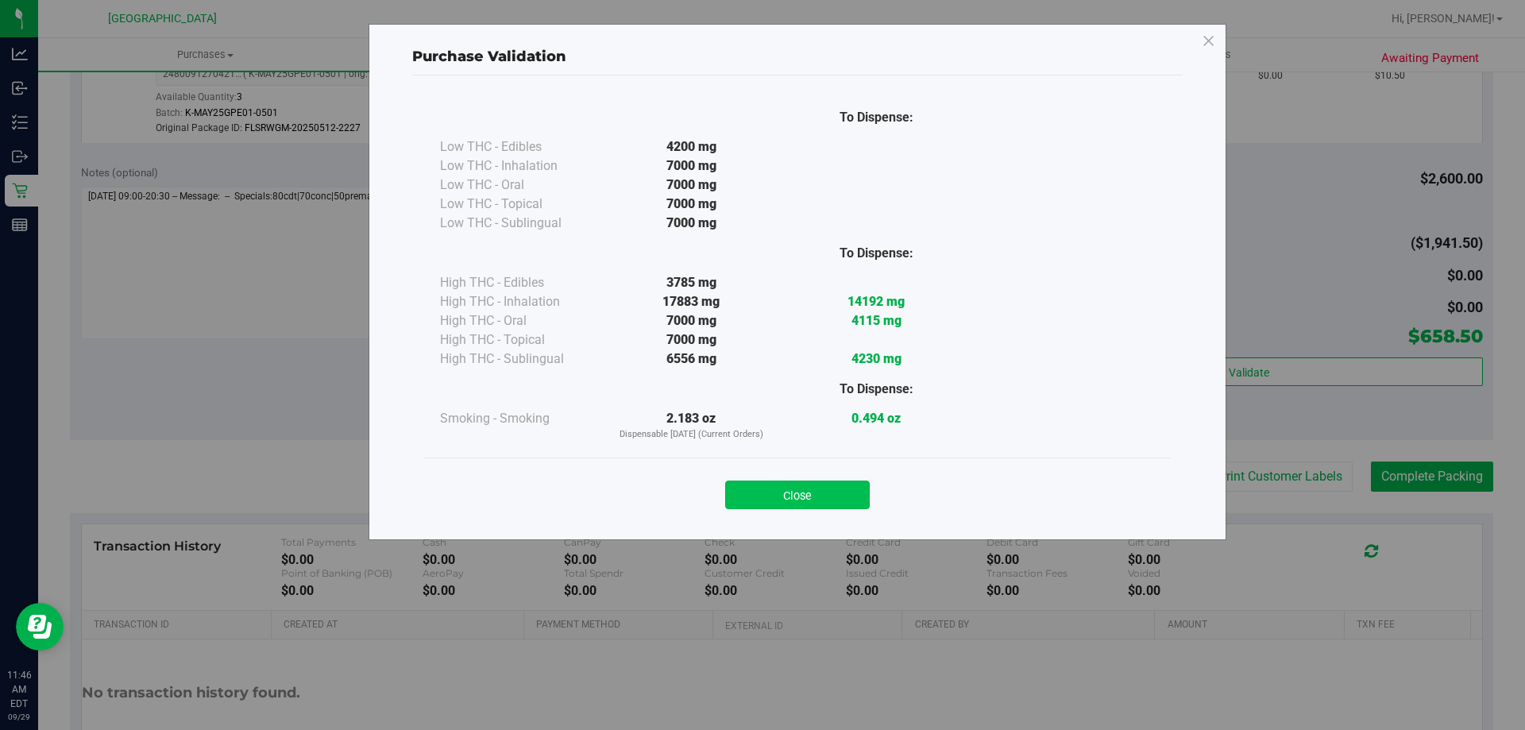
click at [772, 494] on button "Close" at bounding box center [797, 495] width 145 height 29
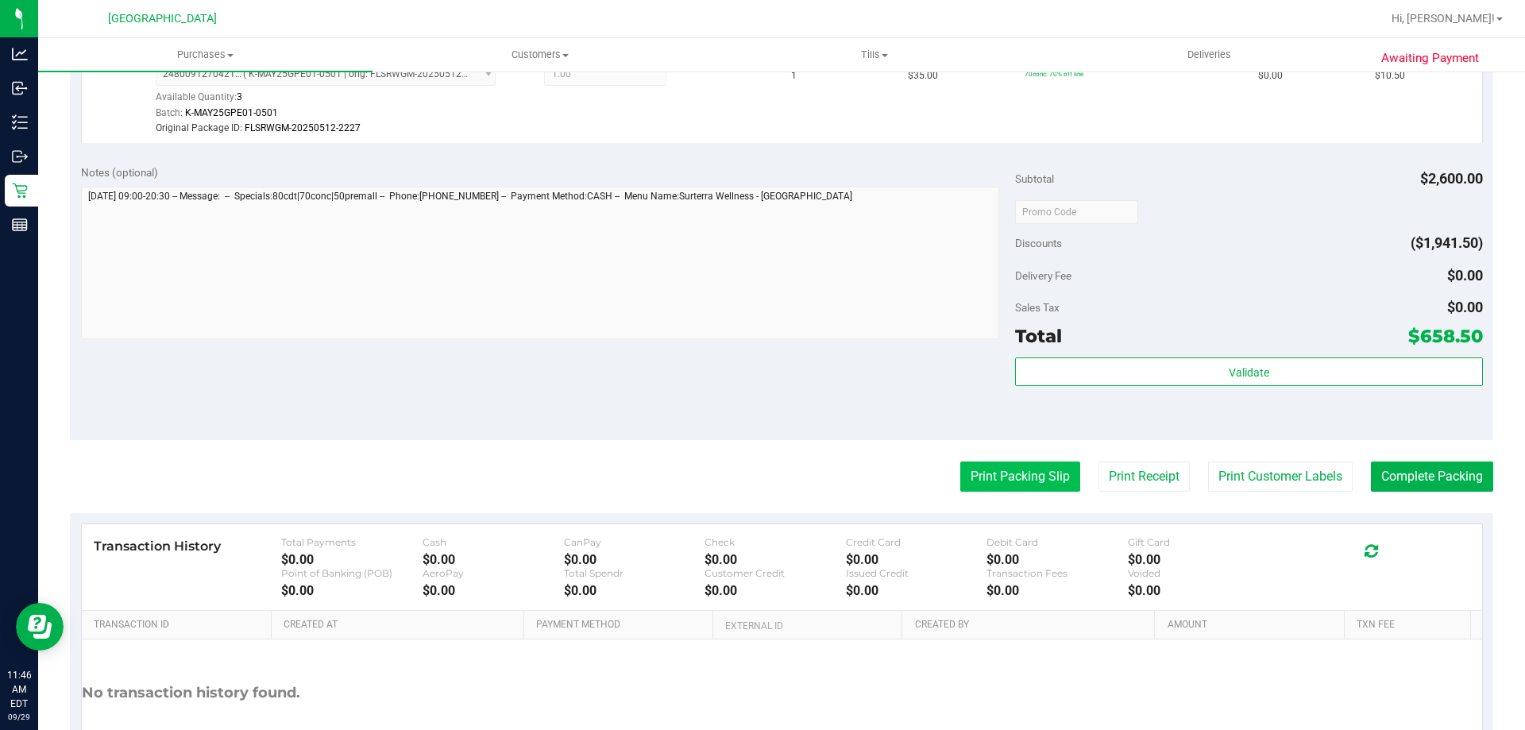
click at [967, 469] on button "Print Packing Slip" at bounding box center [1020, 477] width 120 height 30
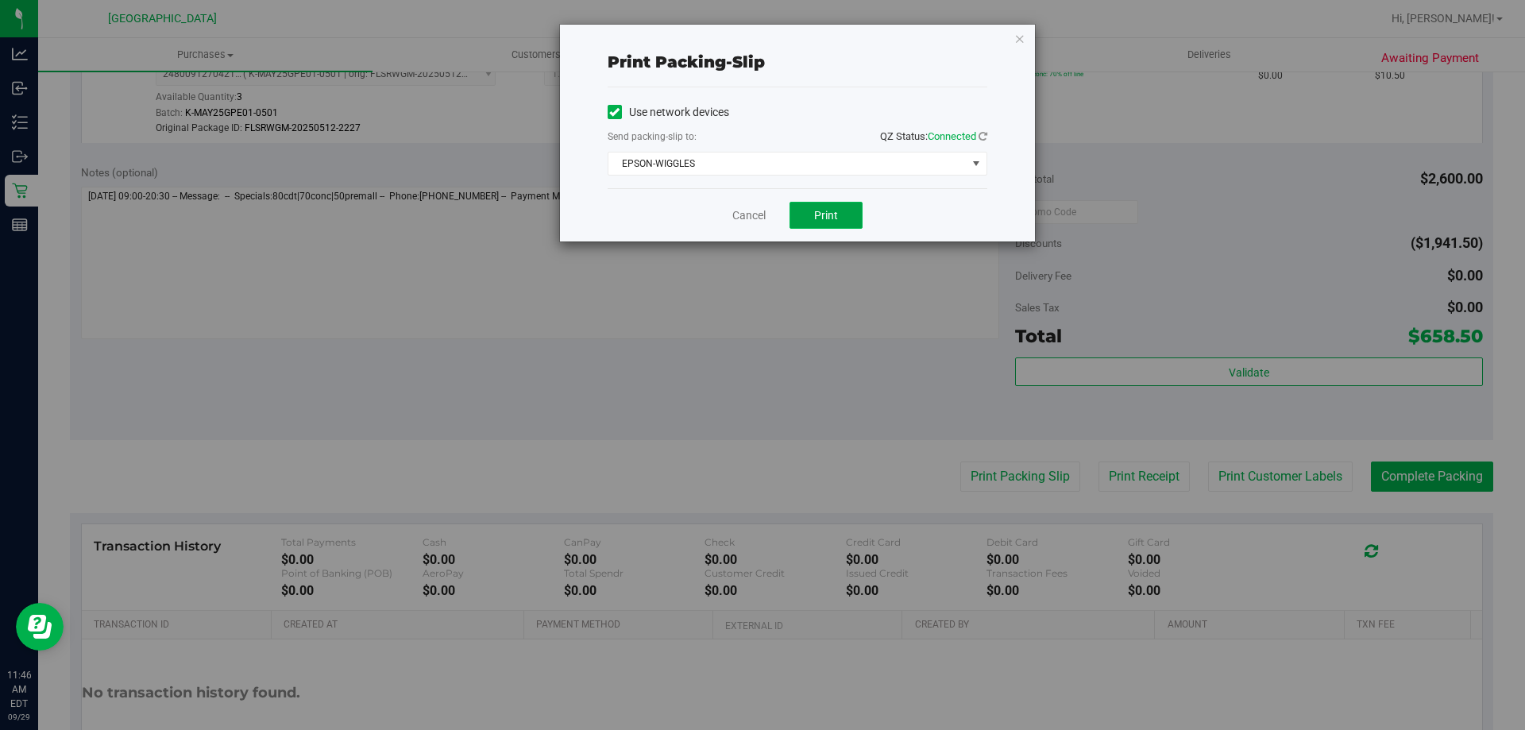
click at [810, 218] on button "Print" at bounding box center [826, 215] width 73 height 27
drag, startPoint x: 751, startPoint y: 215, endPoint x: 1334, endPoint y: 401, distance: 612.3
click at [751, 215] on link "Cancel" at bounding box center [748, 215] width 33 height 17
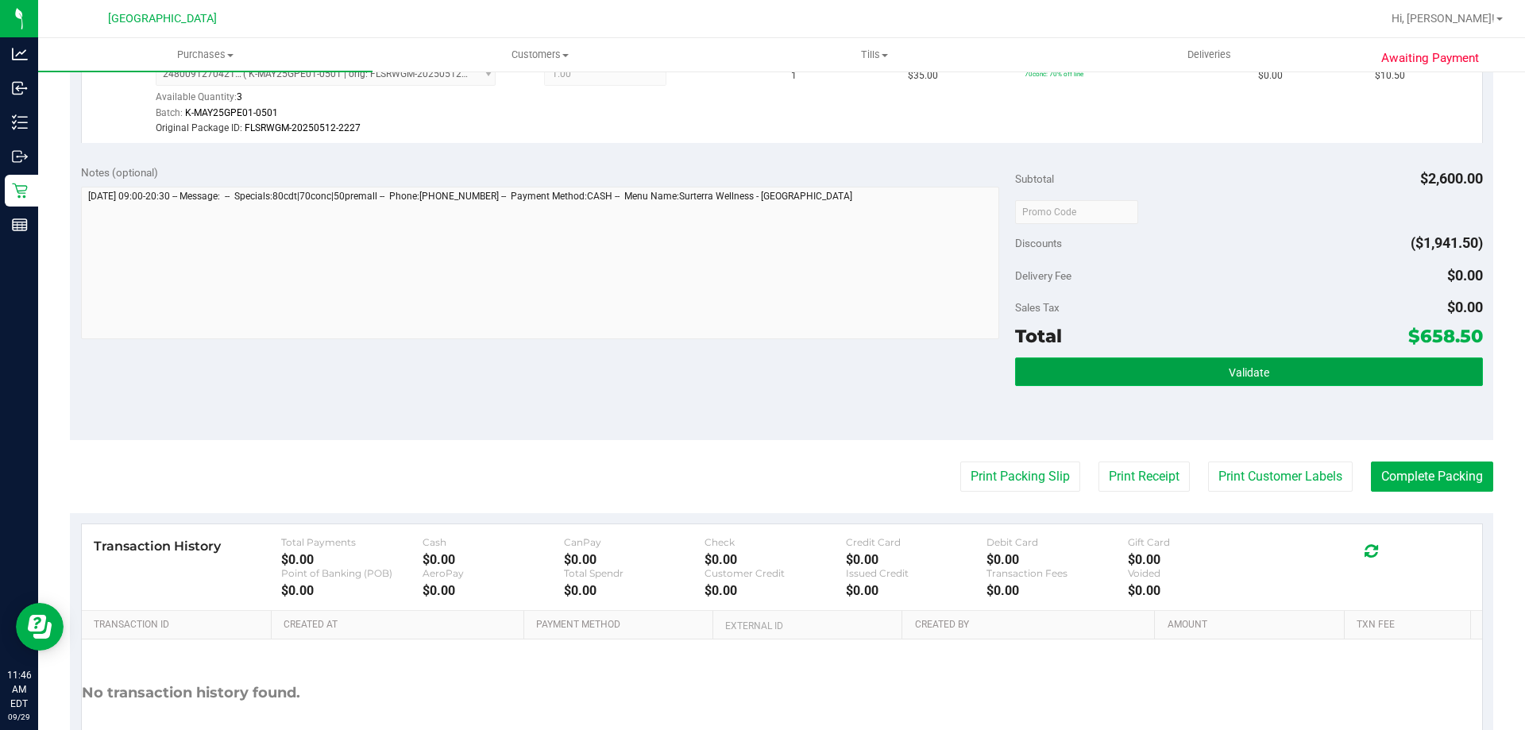
click at [1380, 370] on button "Validate" at bounding box center [1248, 372] width 467 height 29
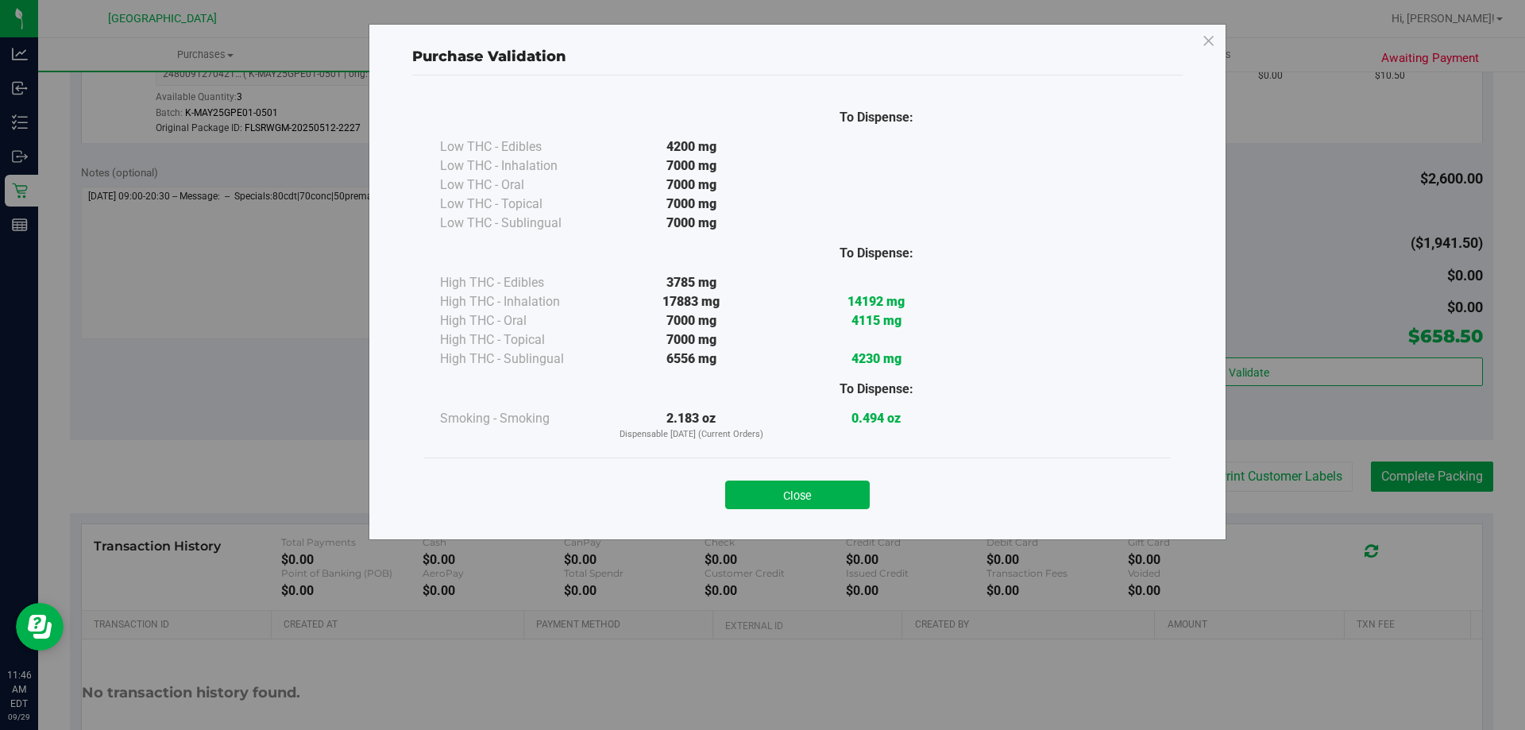
drag, startPoint x: 812, startPoint y: 494, endPoint x: 1525, endPoint y: 511, distance: 712.8
click at [825, 494] on button "Close" at bounding box center [797, 495] width 145 height 29
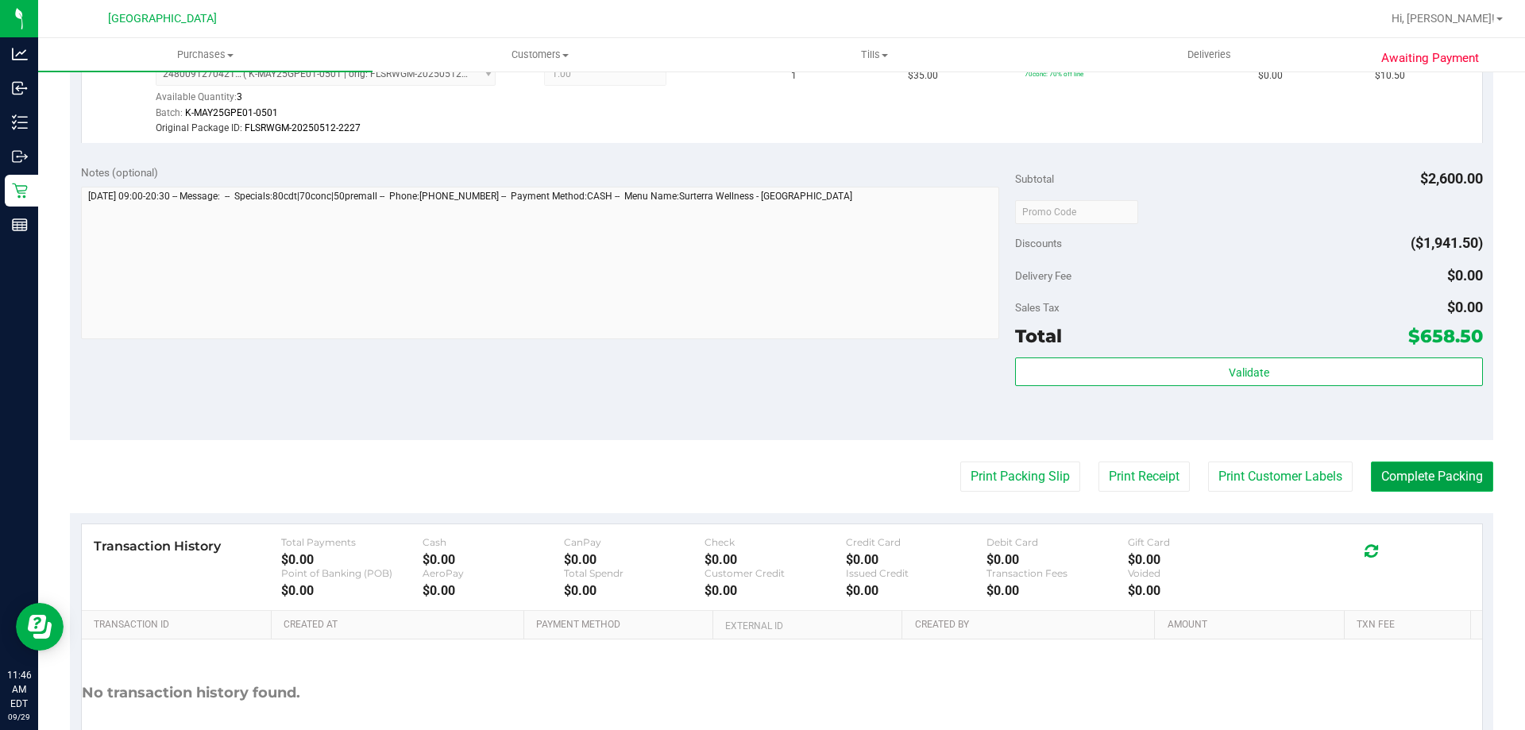
click at [1473, 473] on button "Complete Packing" at bounding box center [1432, 477] width 122 height 30
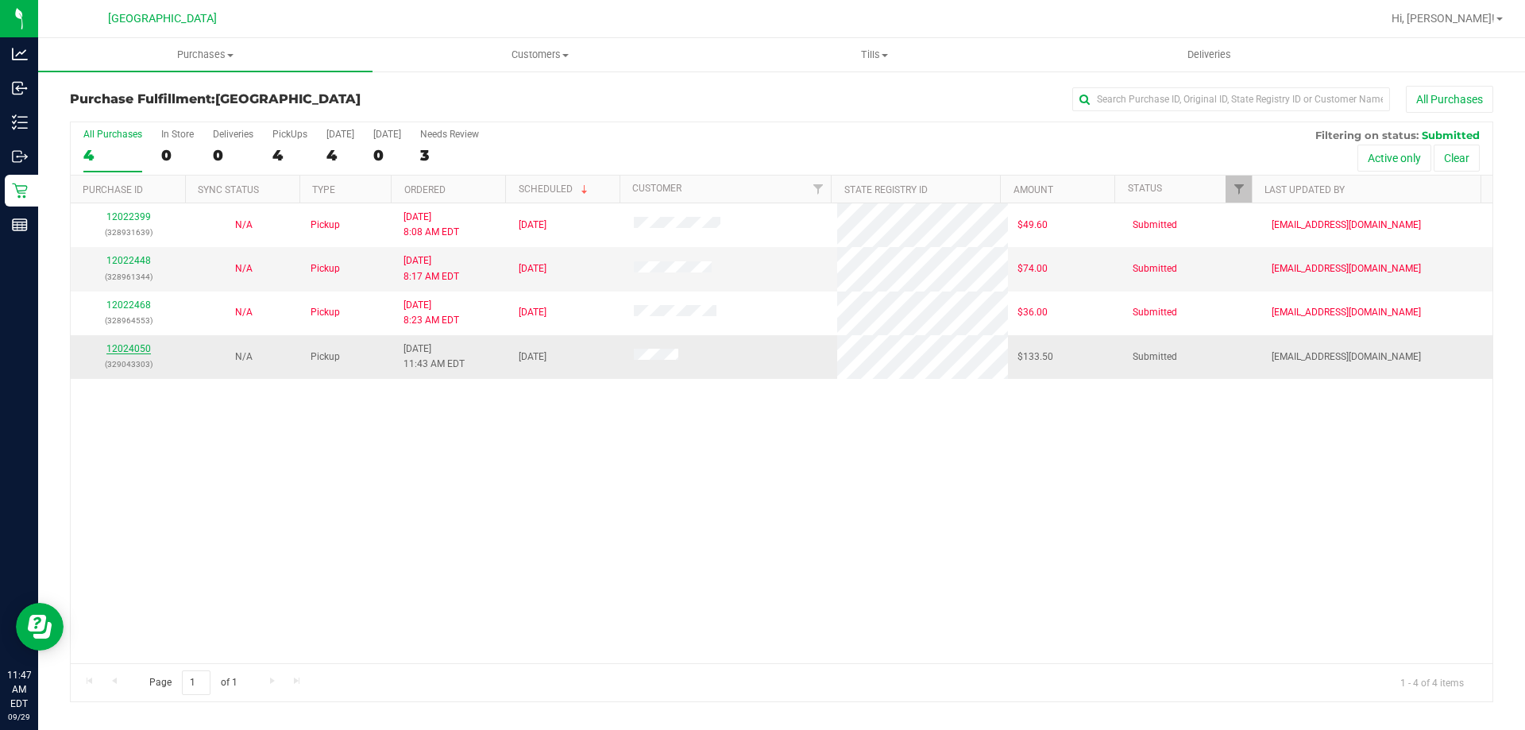
click at [126, 345] on link "12024050" at bounding box center [128, 348] width 44 height 11
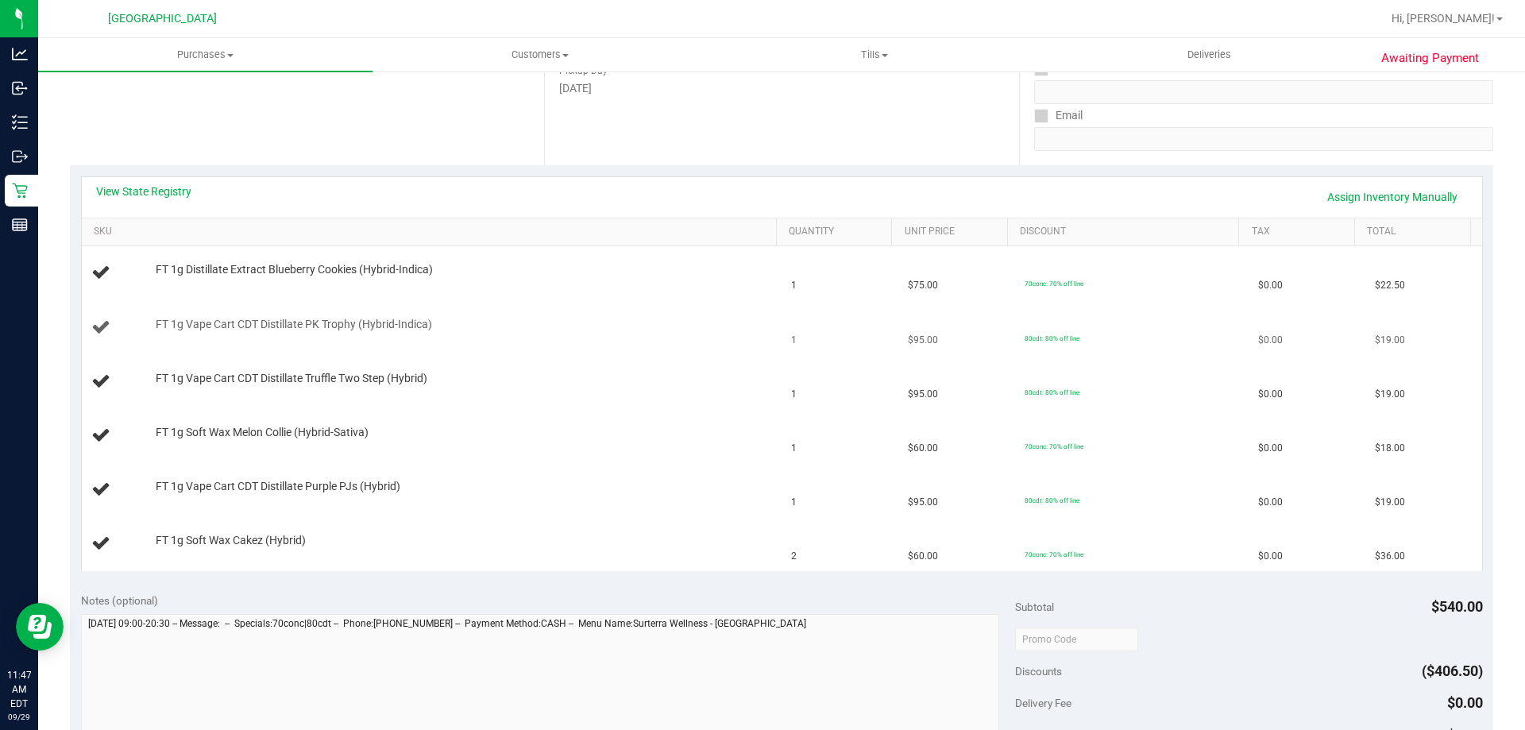
scroll to position [238, 0]
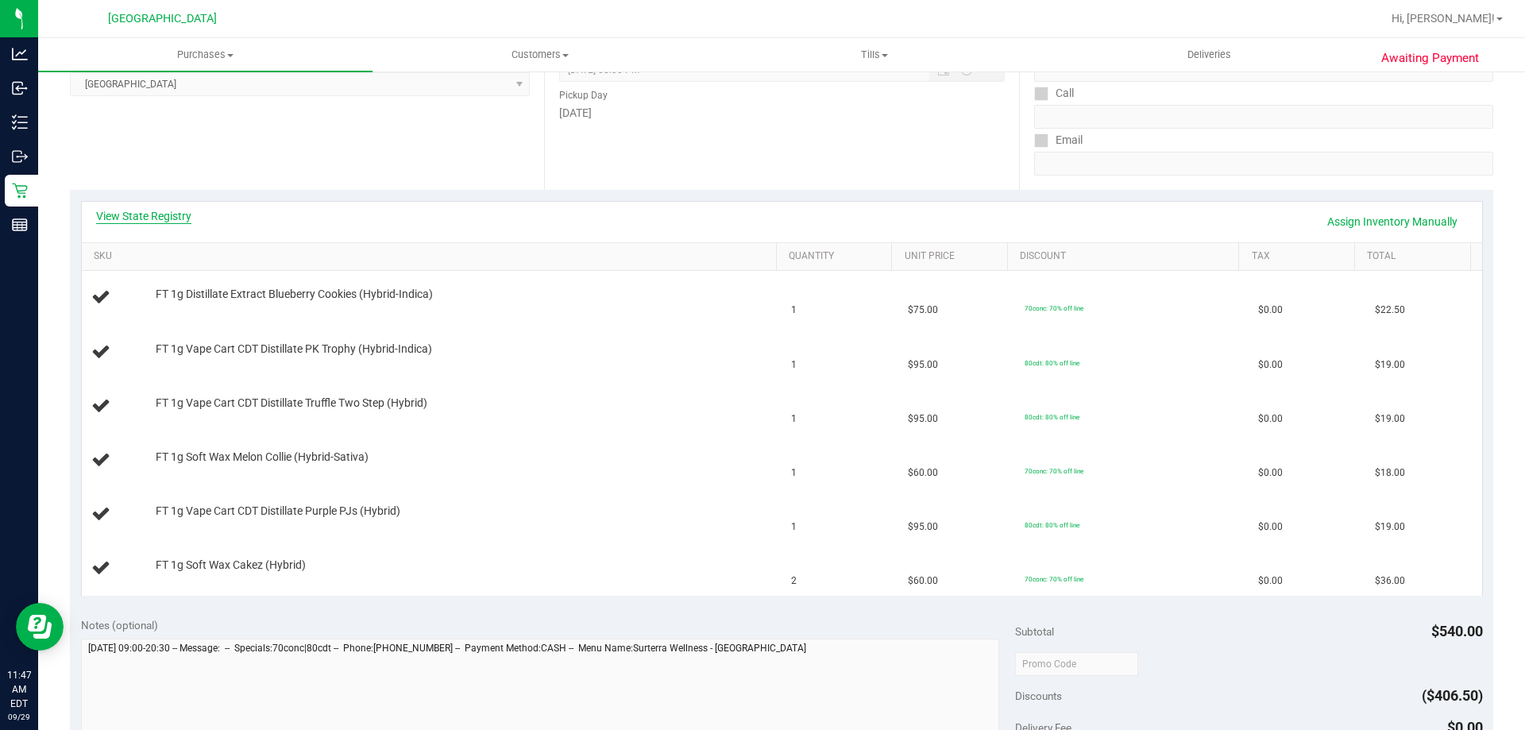
click at [163, 215] on link "View State Registry" at bounding box center [143, 216] width 95 height 16
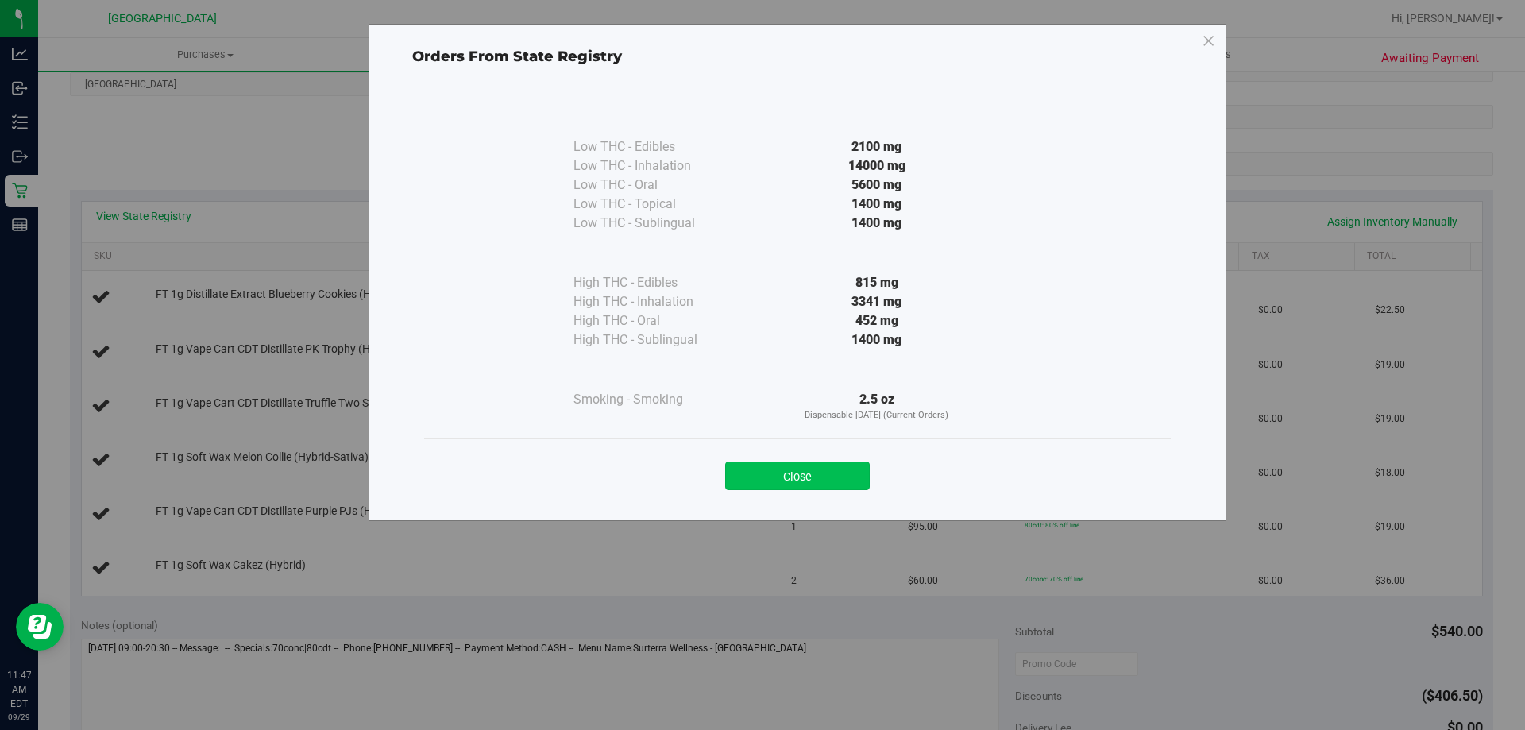
click at [825, 472] on button "Close" at bounding box center [797, 476] width 145 height 29
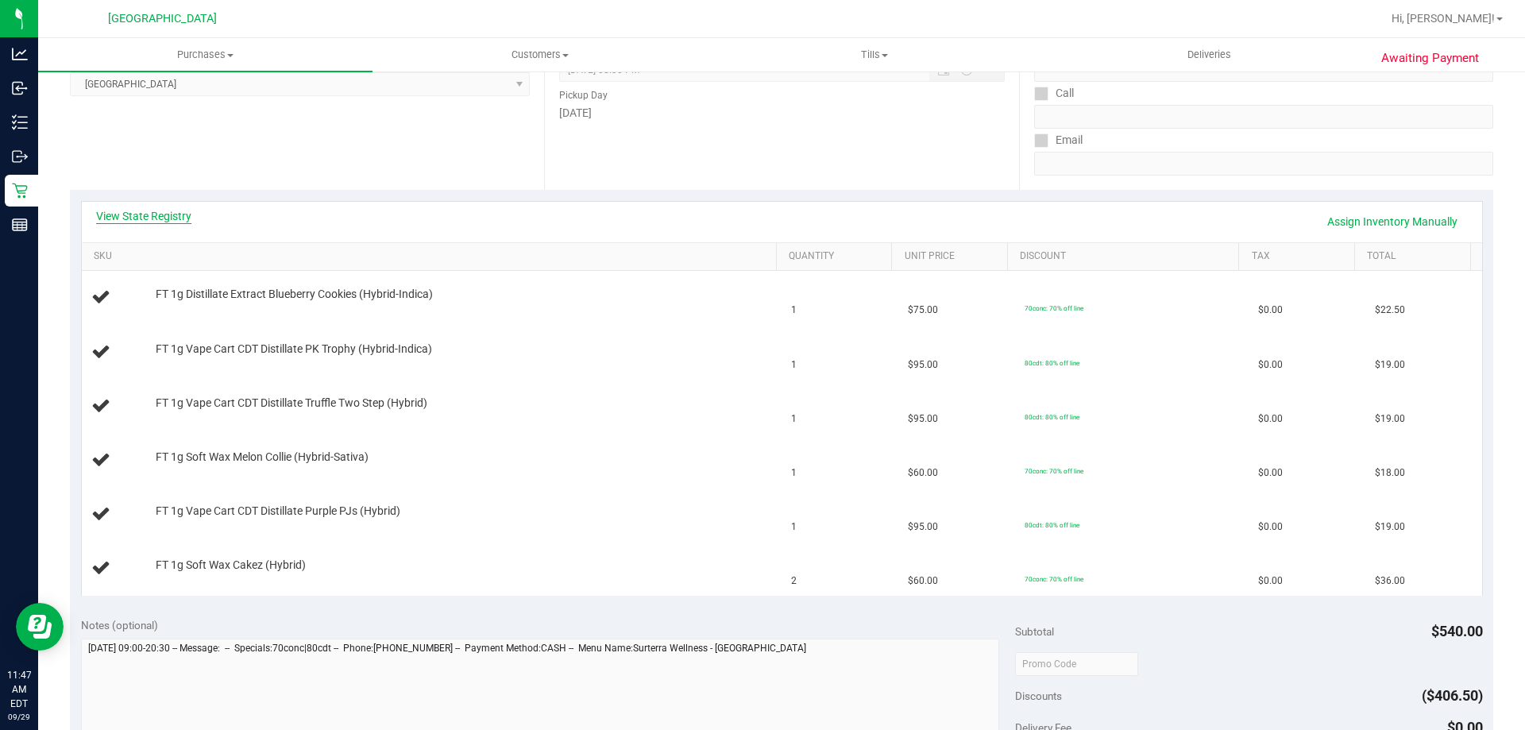
click at [160, 212] on link "View State Registry" at bounding box center [143, 216] width 95 height 16
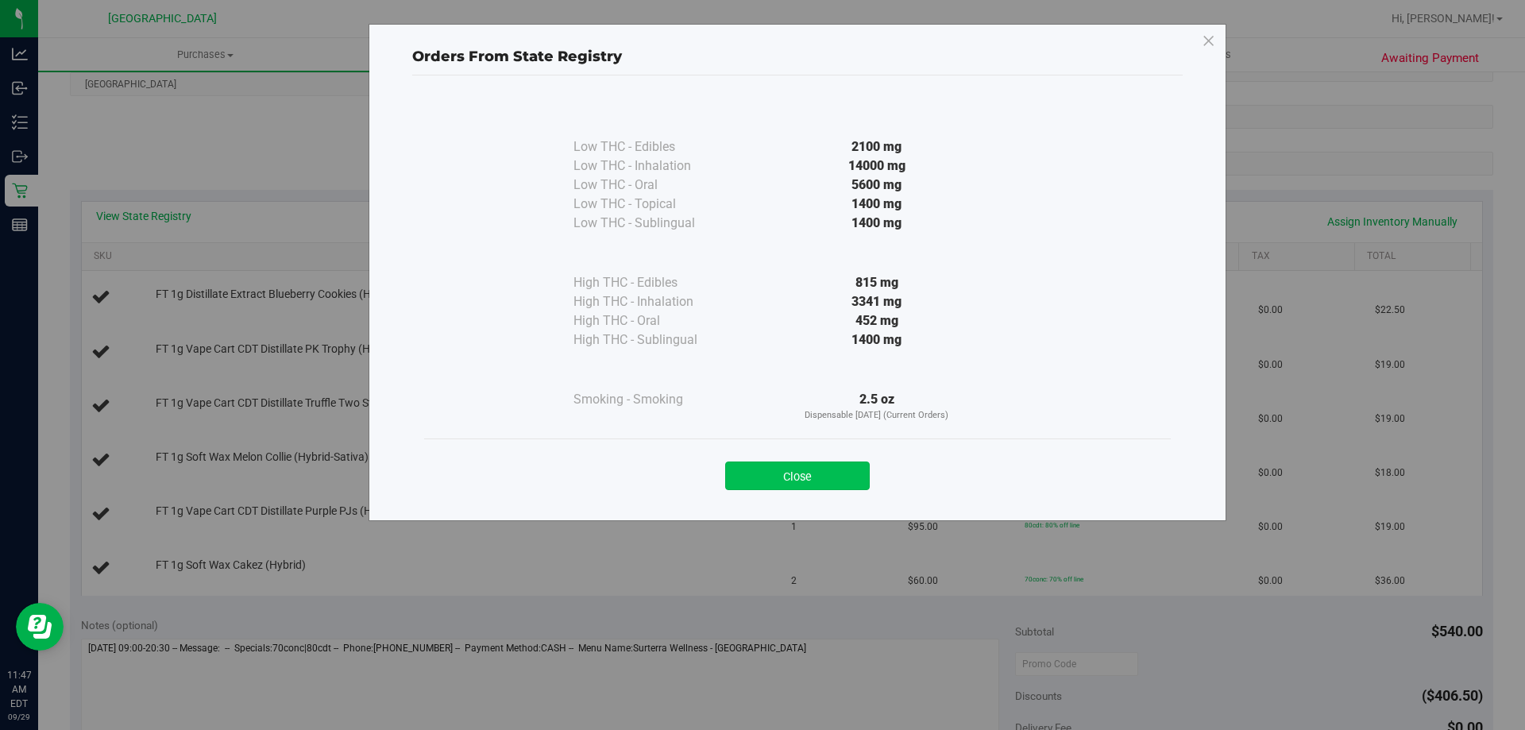
click at [824, 463] on button "Close" at bounding box center [797, 476] width 145 height 29
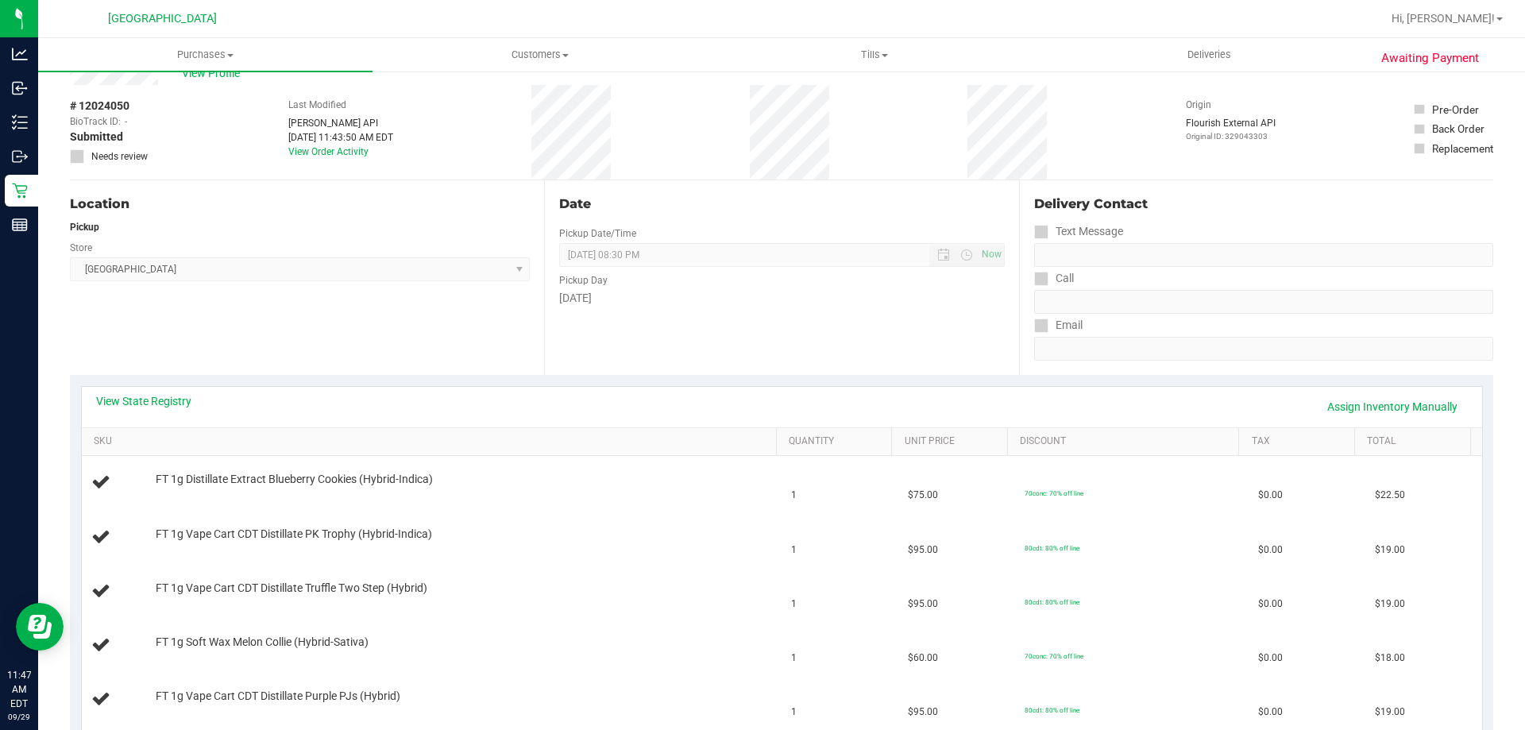
scroll to position [0, 0]
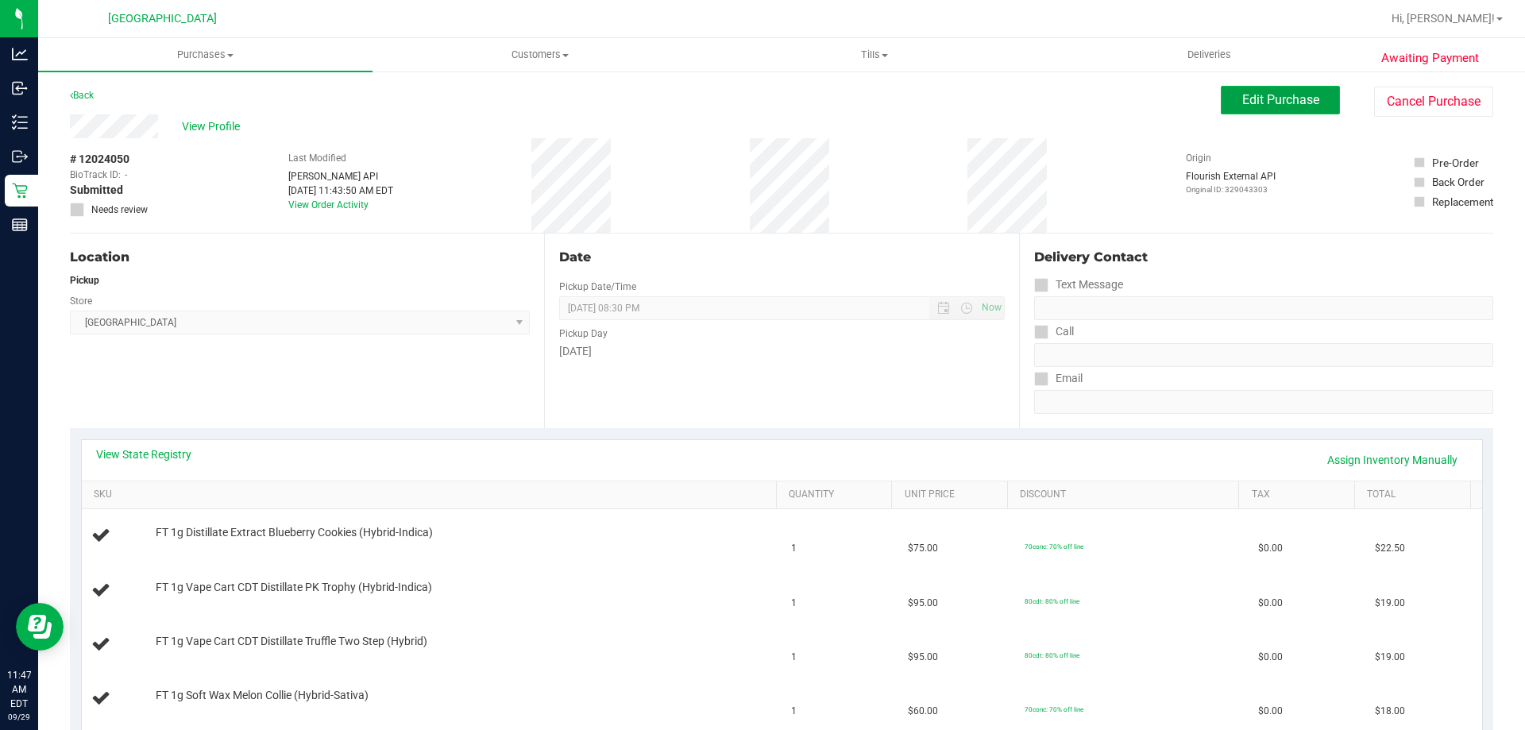
click at [1295, 99] on span "Edit Purchase" at bounding box center [1281, 99] width 77 height 15
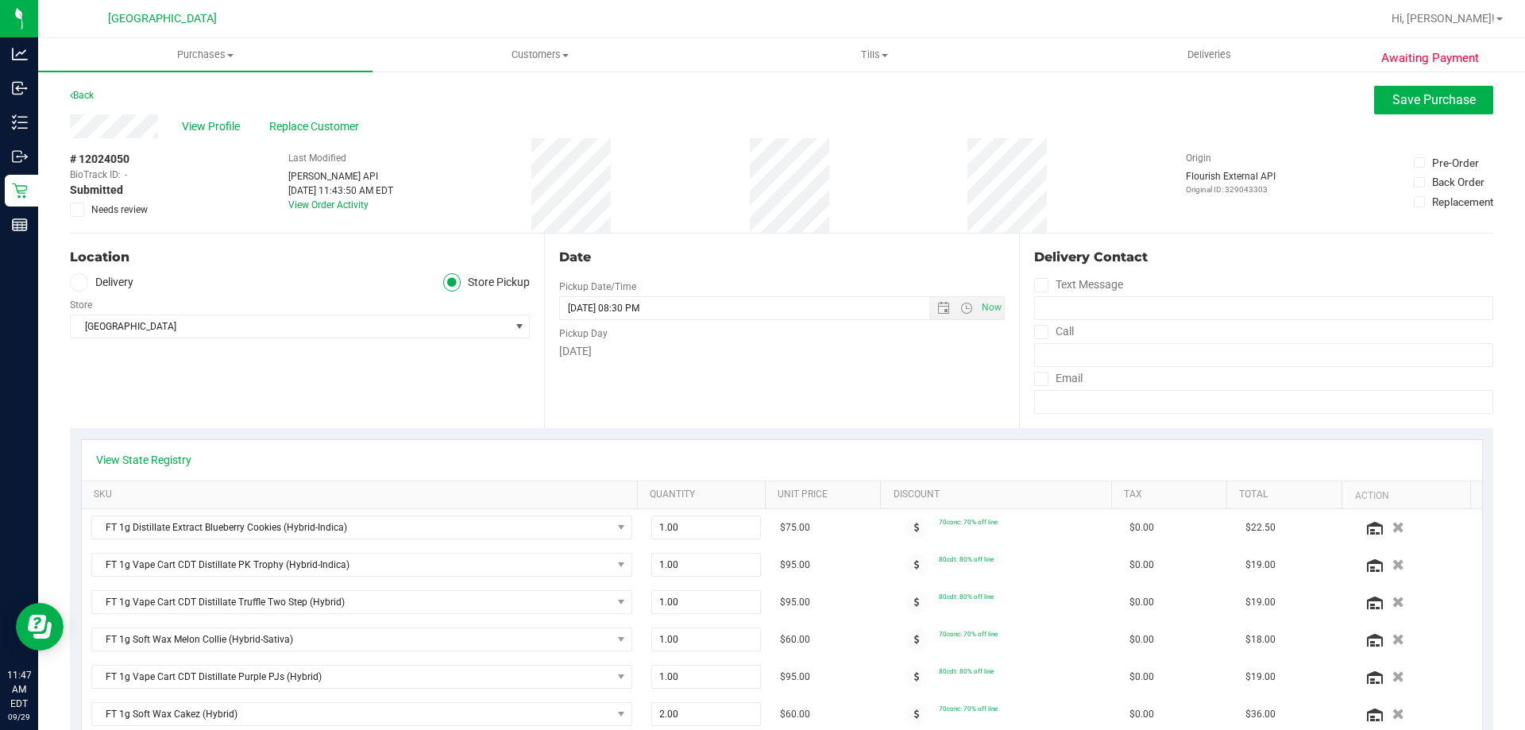
click at [118, 208] on span "Needs review" at bounding box center [119, 210] width 56 height 14
click at [0, 0] on input "Needs review" at bounding box center [0, 0] width 0 height 0
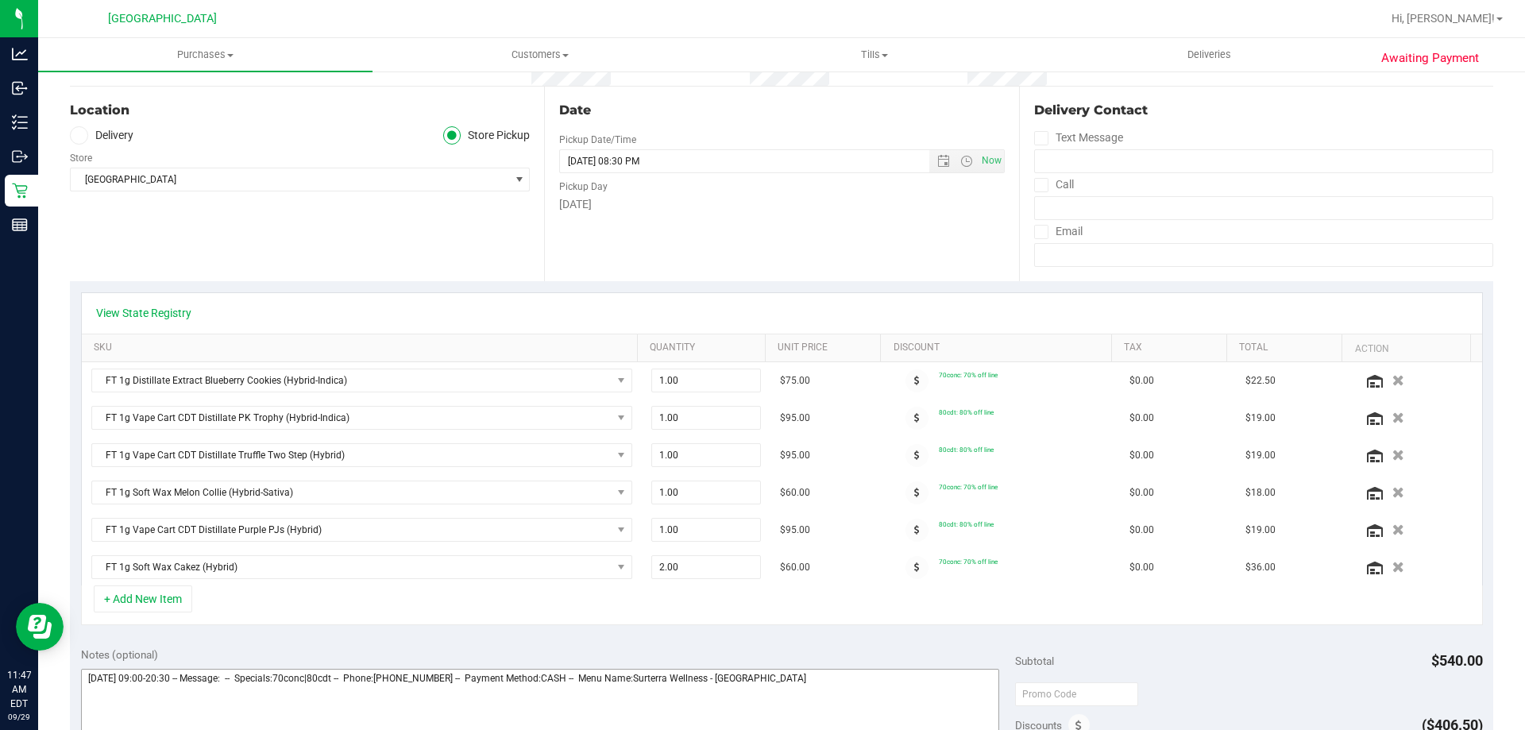
scroll to position [318, 0]
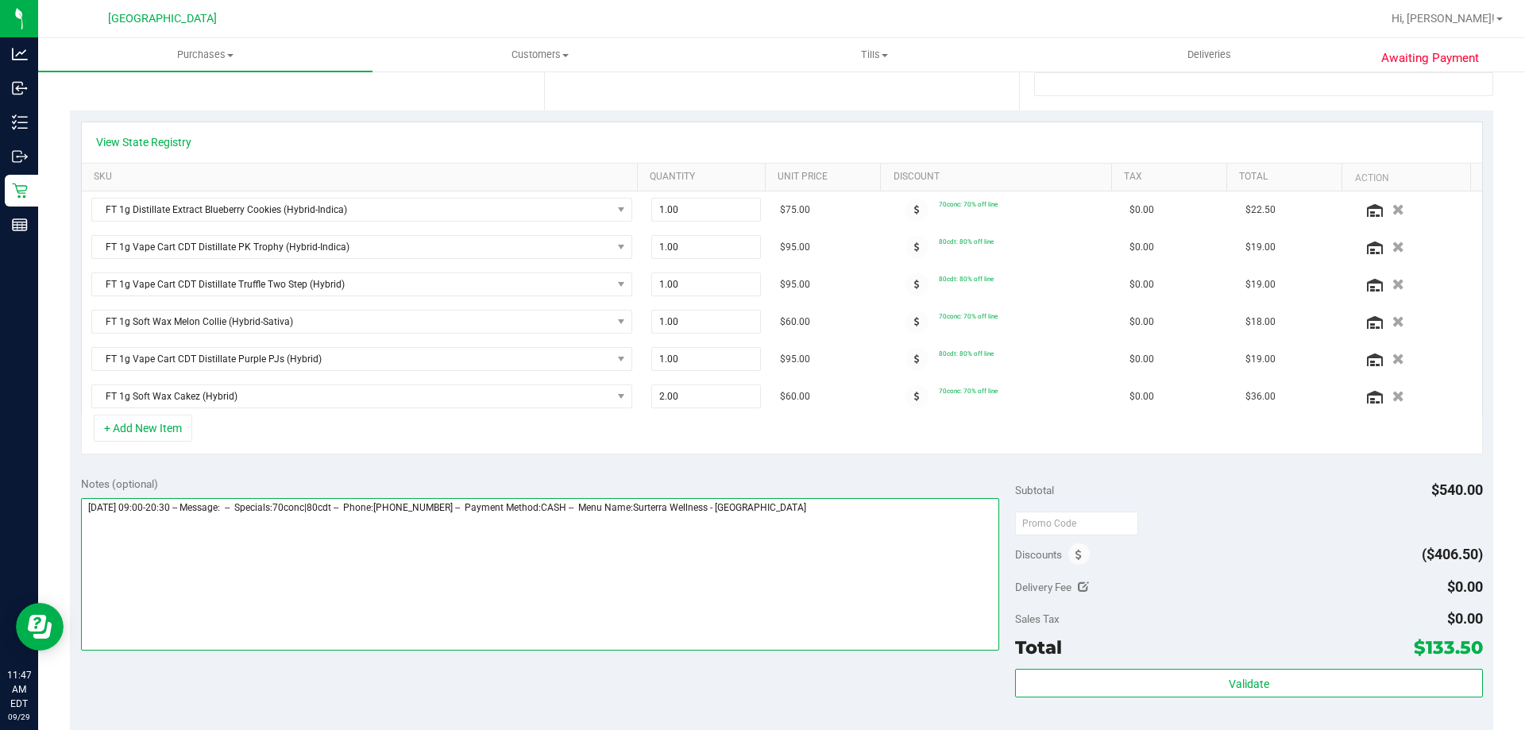
click at [941, 507] on textarea at bounding box center [540, 574] width 919 height 153
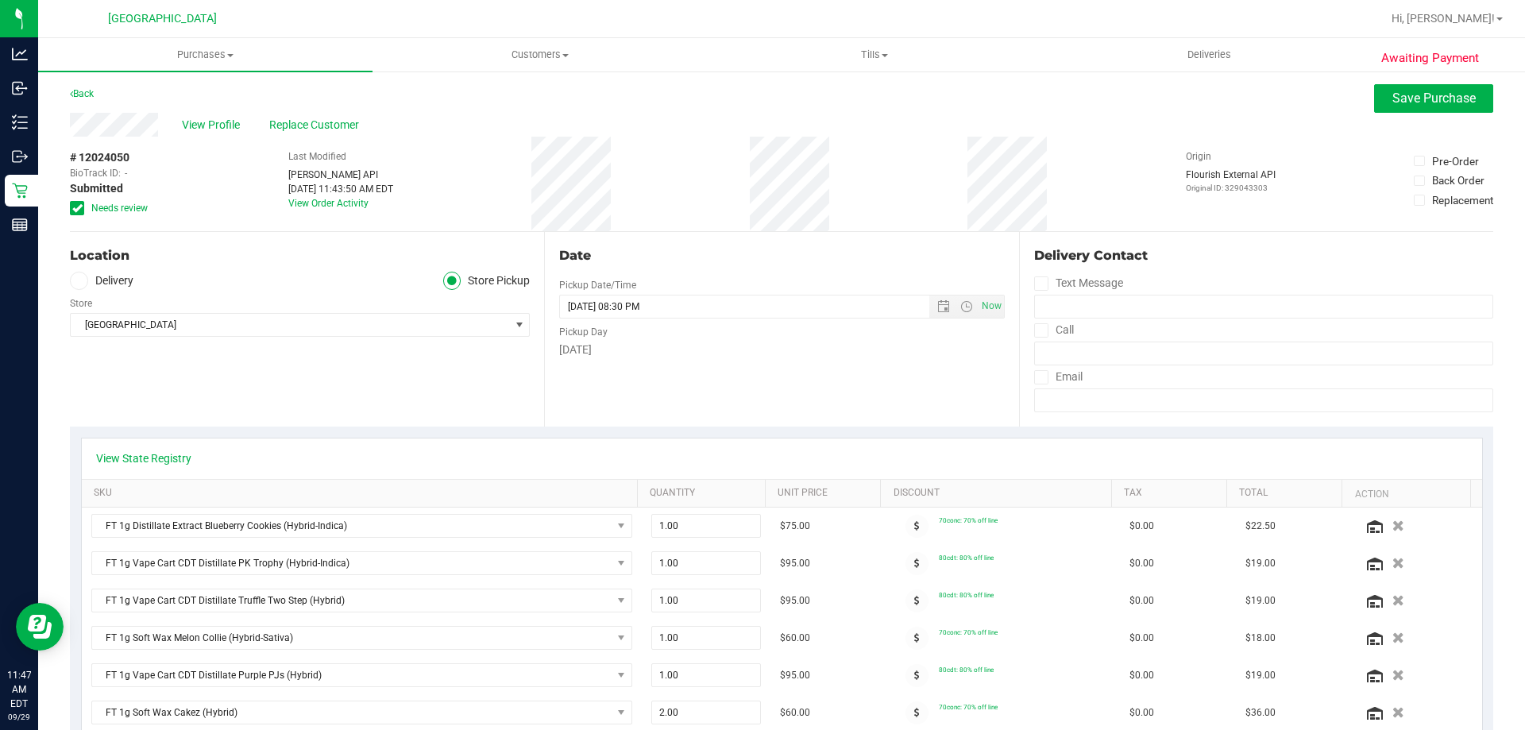
scroll to position [0, 0]
type textarea "[DATE] 09:00-20:30 -- Message: -- Specials:70conc|80cdt -- Phone:[PHONE_NUMBER]…"
click at [1393, 103] on span "Save Purchase" at bounding box center [1434, 99] width 83 height 15
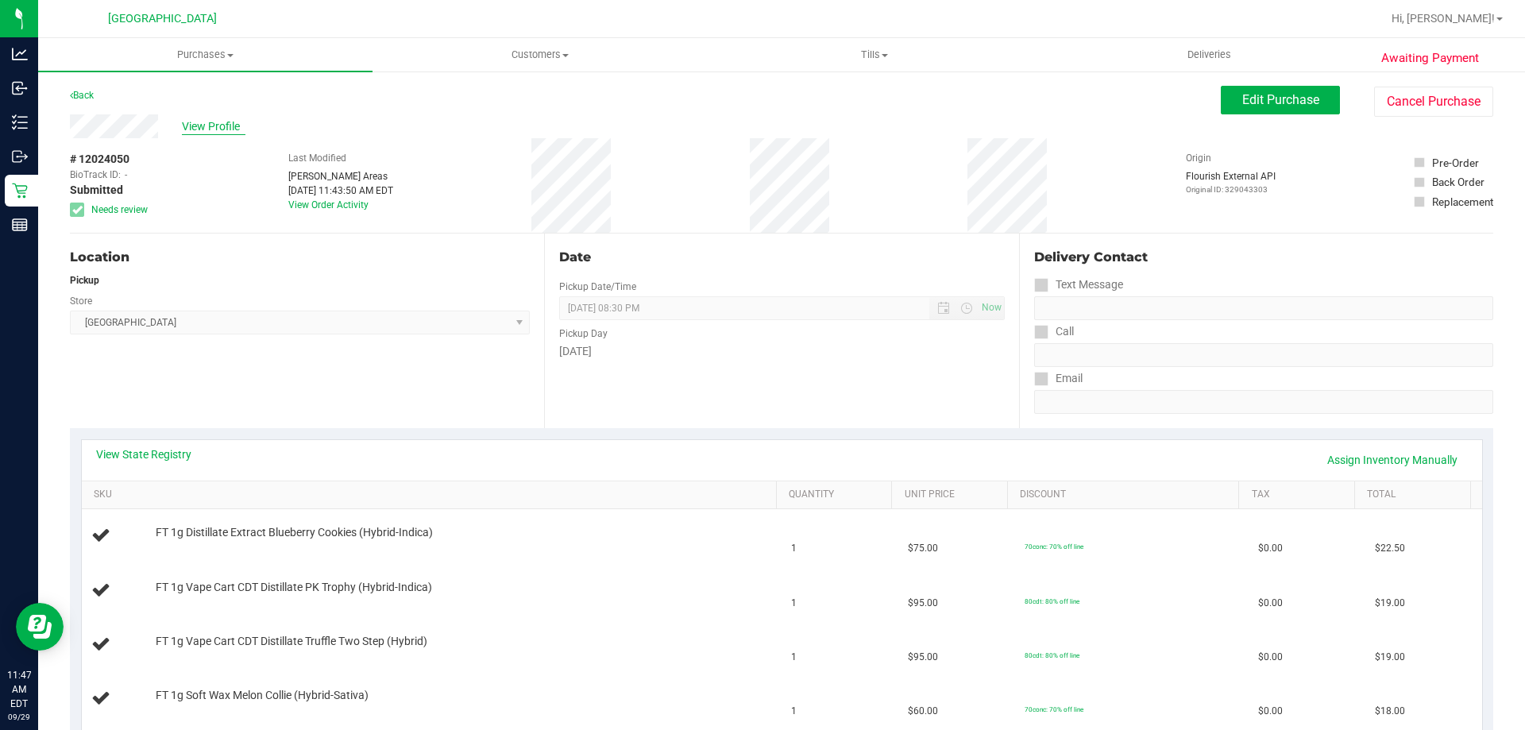
click at [237, 123] on span "View Profile" at bounding box center [214, 126] width 64 height 17
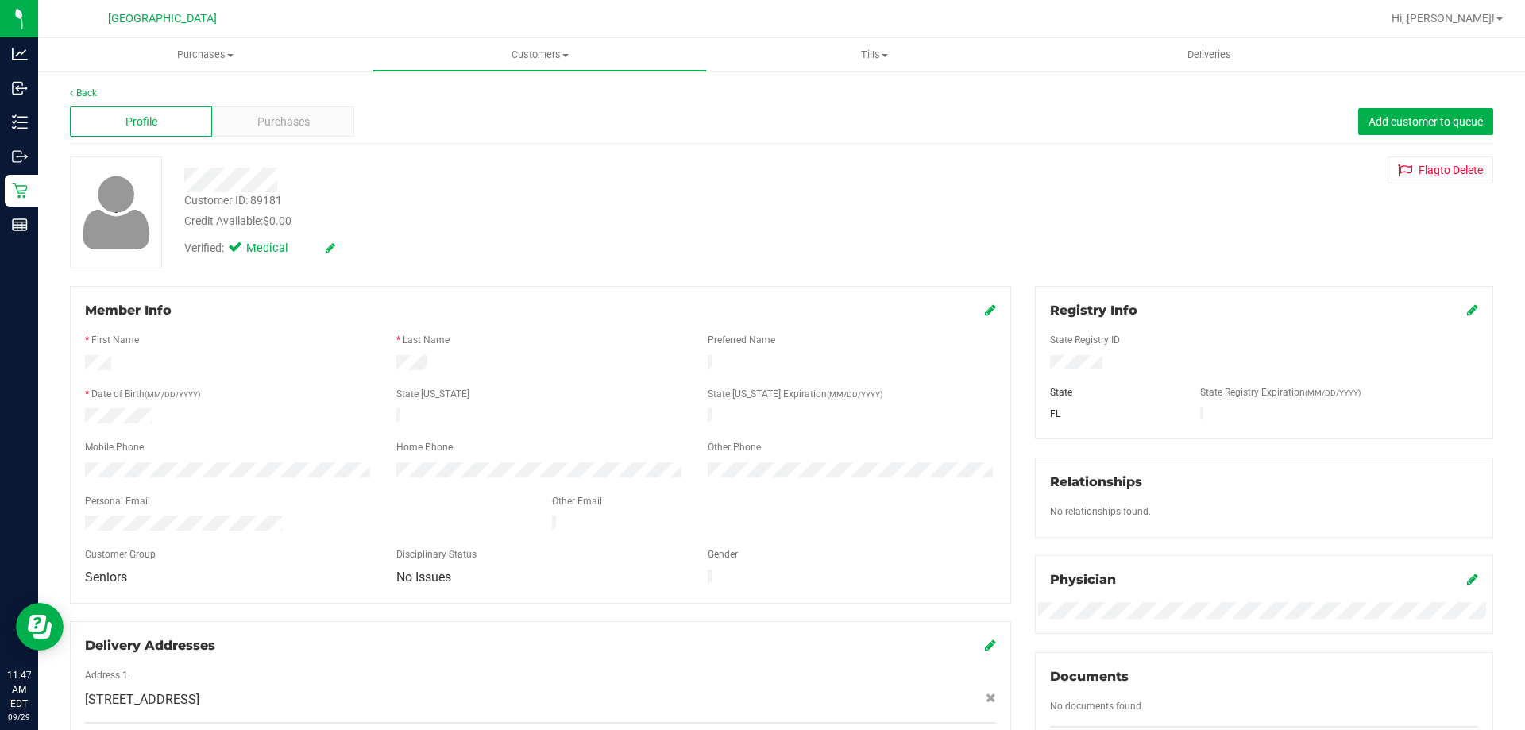
click at [272, 197] on div "Customer ID: 89181" at bounding box center [233, 200] width 98 height 17
copy div "89181"
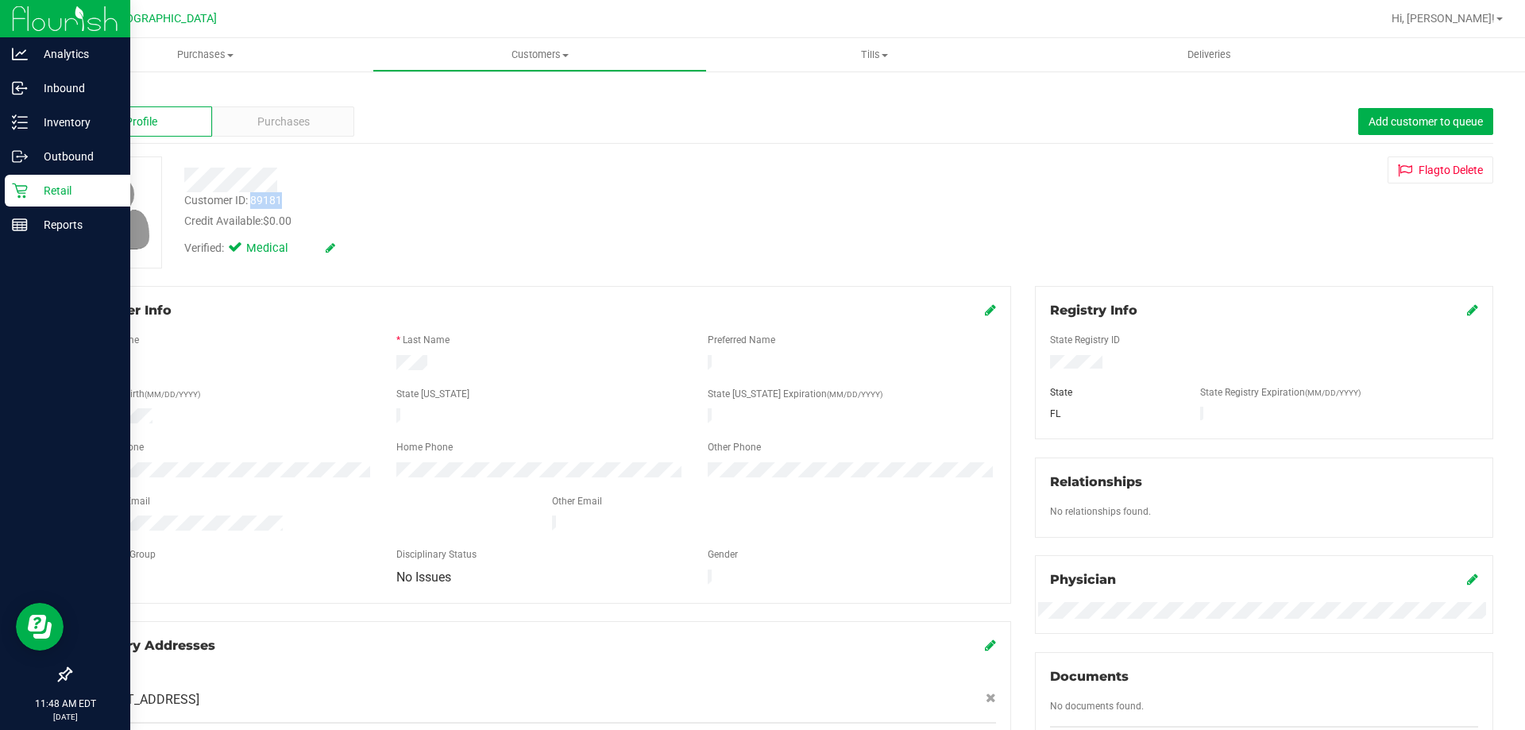
click at [24, 194] on icon at bounding box center [20, 191] width 16 height 16
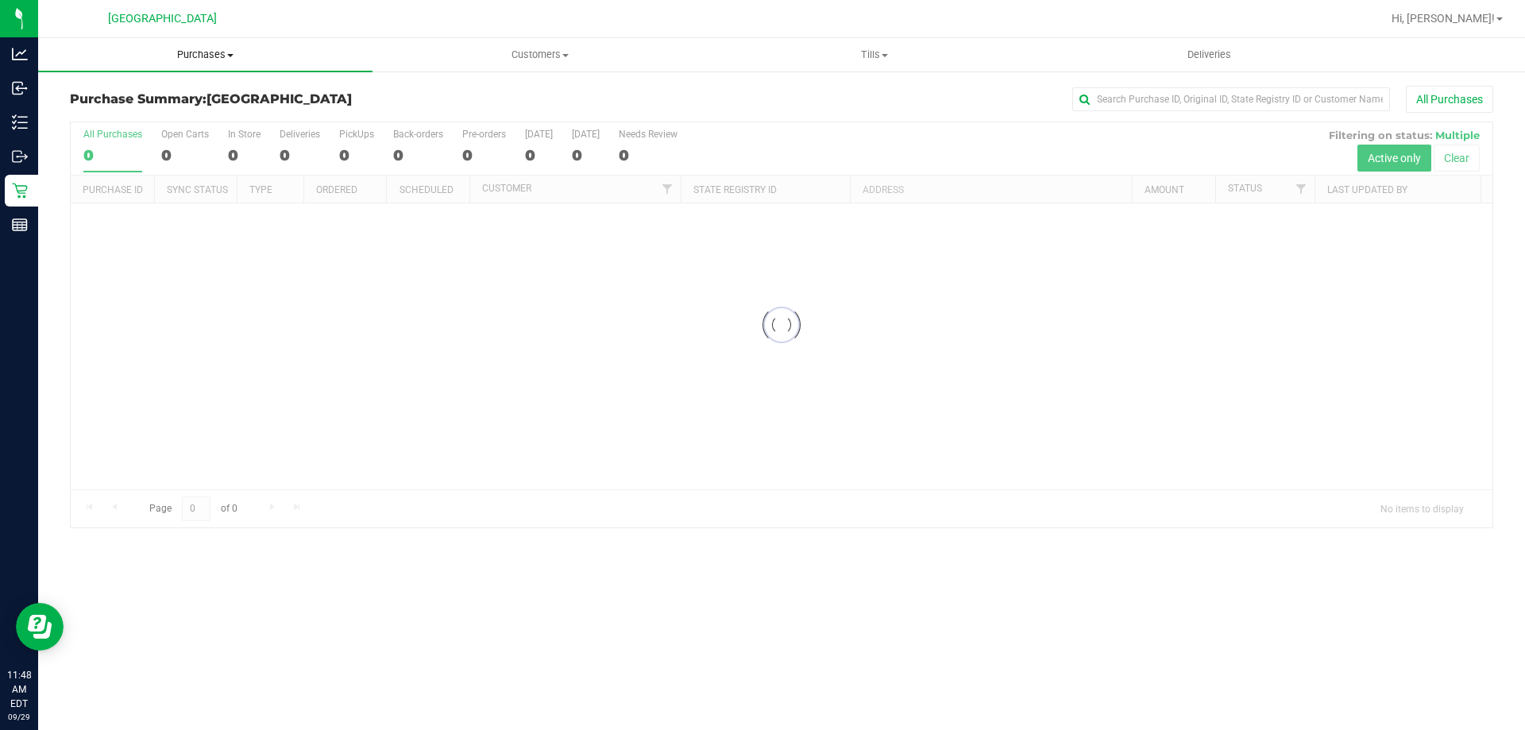
click at [191, 52] on span "Purchases" at bounding box center [205, 55] width 334 height 14
click at [95, 114] on span "Fulfillment" at bounding box center [87, 115] width 99 height 14
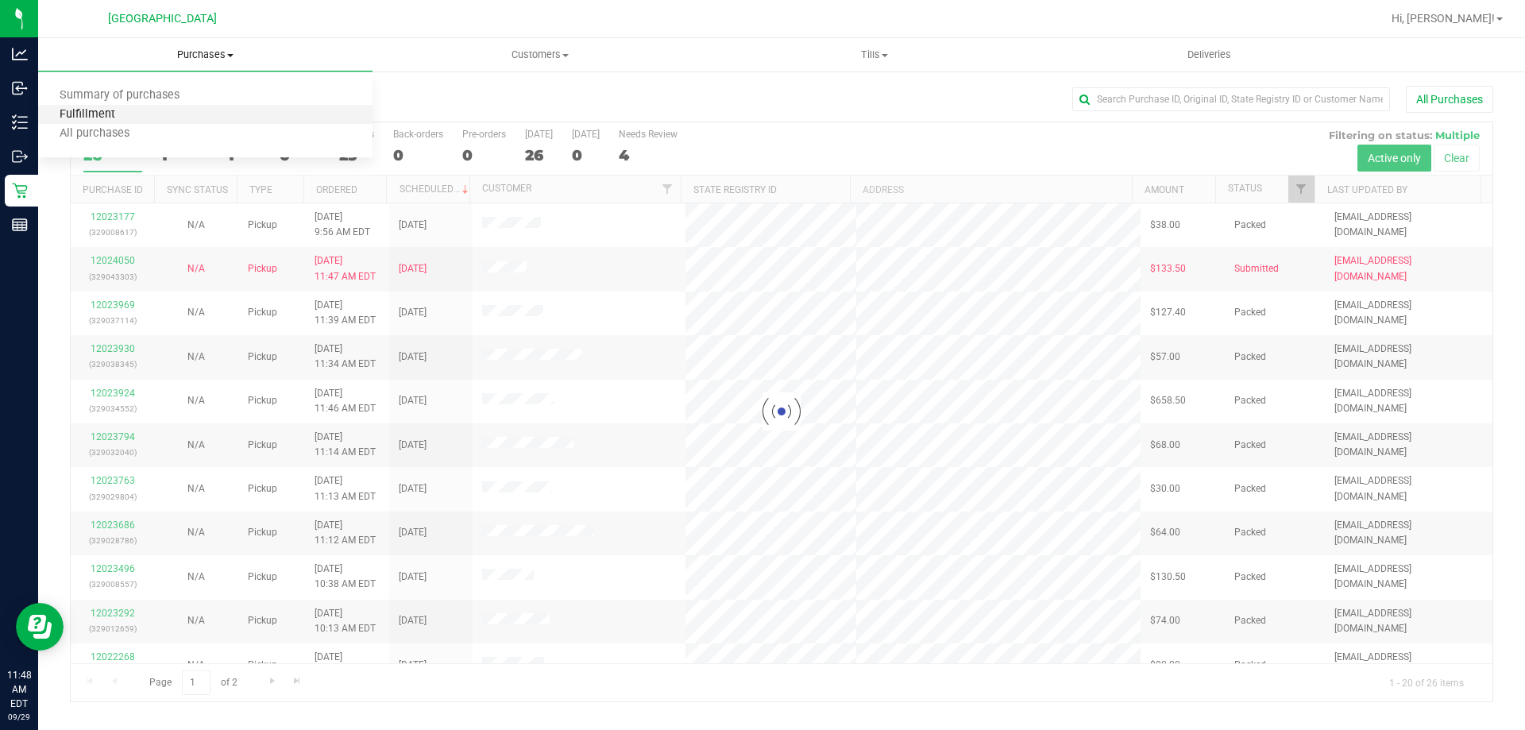
click at [97, 113] on span "Fulfillment" at bounding box center [87, 115] width 99 height 14
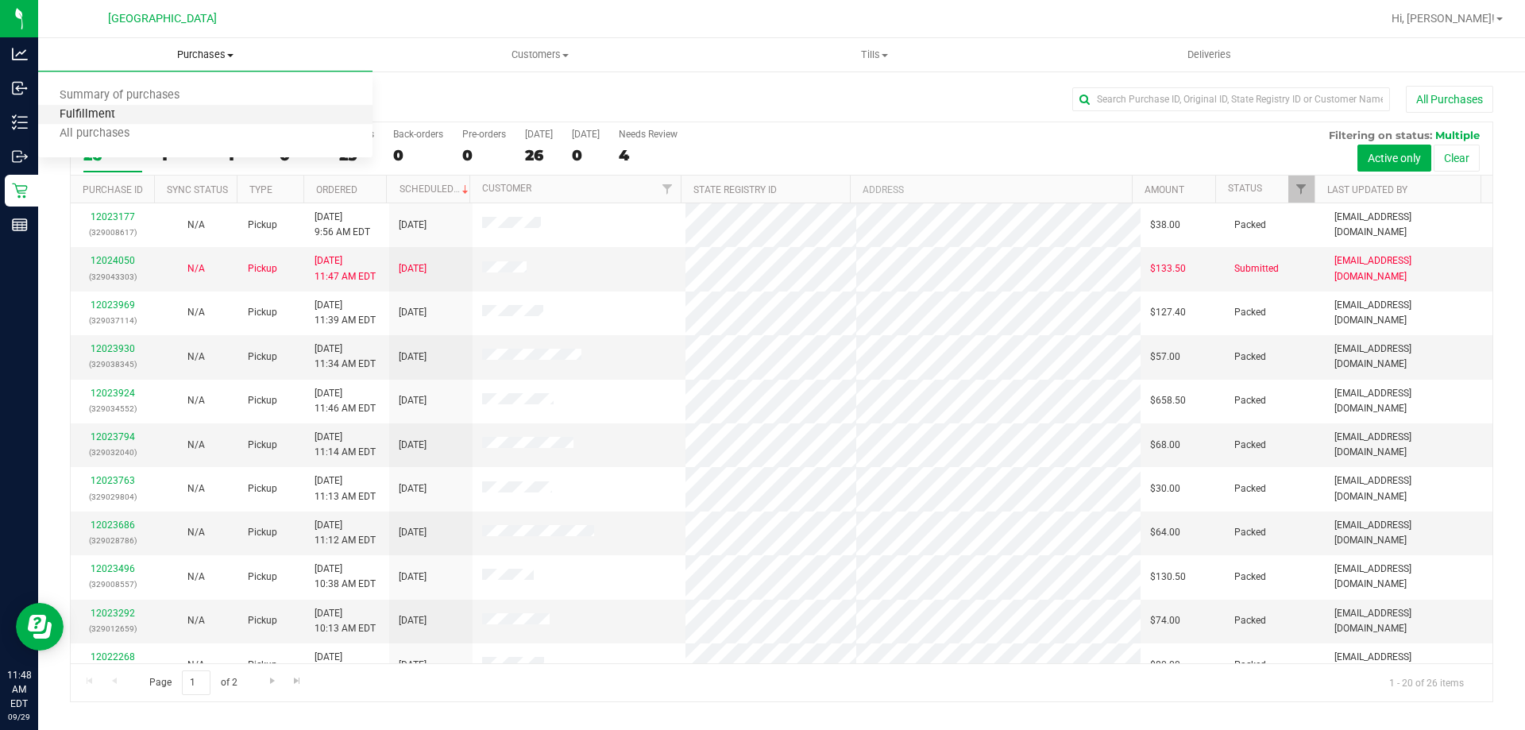
click at [87, 113] on span "Fulfillment" at bounding box center [87, 115] width 99 height 14
